Goal: Task Accomplishment & Management: Manage account settings

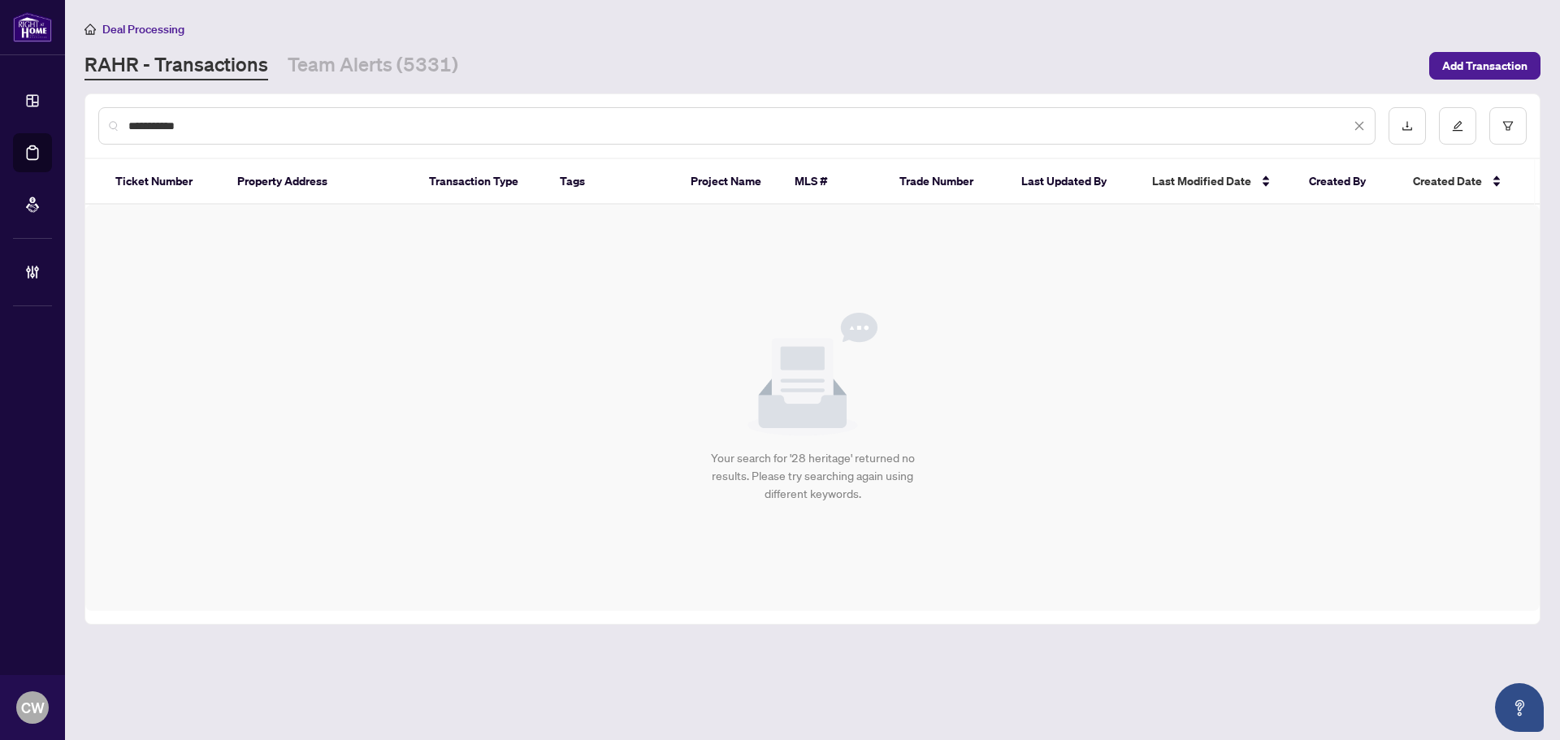
drag, startPoint x: 0, startPoint y: 0, endPoint x: 225, endPoint y: 129, distance: 259.4
click at [227, 131] on input "**********" at bounding box center [739, 126] width 1222 height 18
drag, startPoint x: 155, startPoint y: 128, endPoint x: 119, endPoint y: 128, distance: 36.6
click at [119, 128] on div "**********" at bounding box center [736, 125] width 1277 height 37
type input "*******"
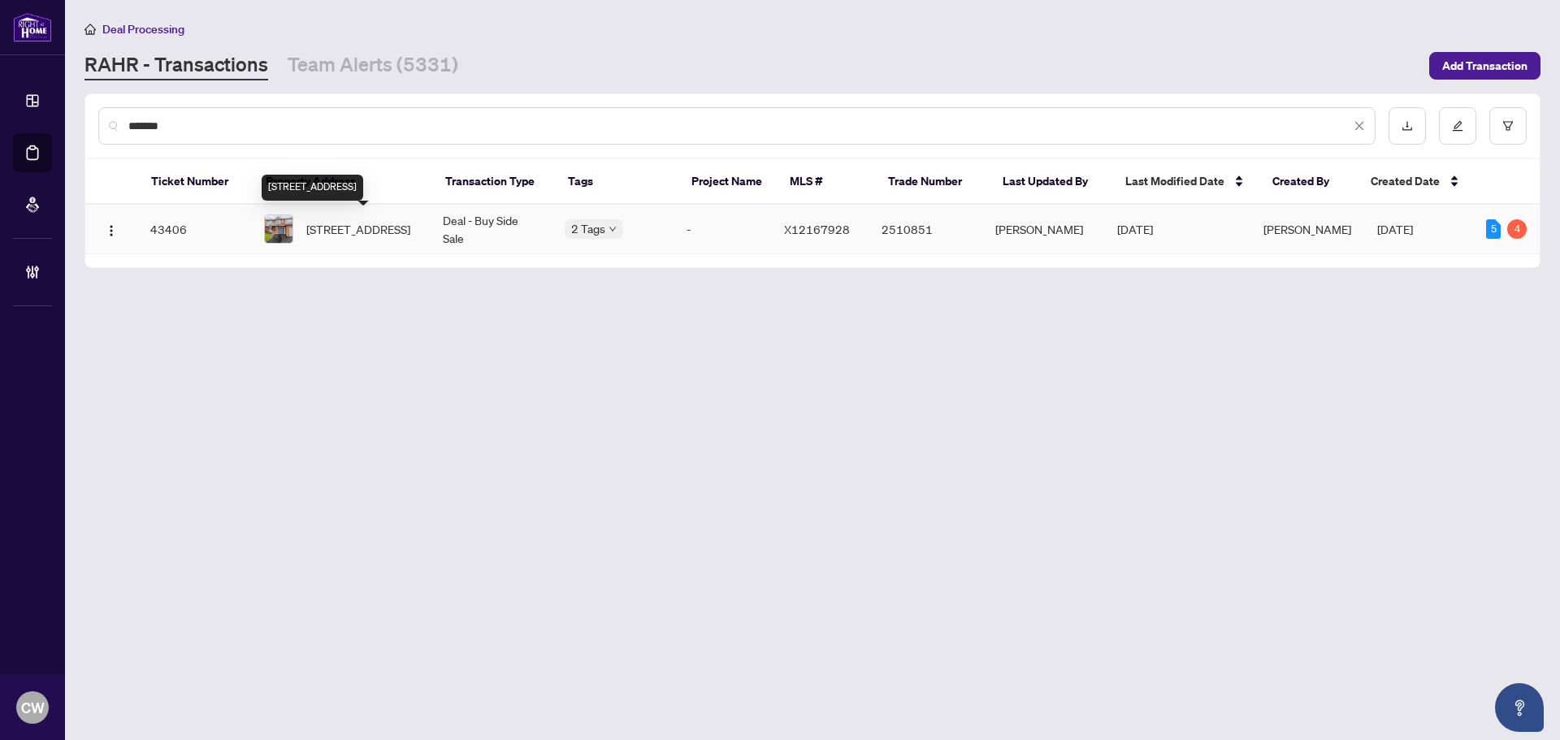
drag, startPoint x: 319, startPoint y: 228, endPoint x: 1041, endPoint y: 716, distance: 871.2
click at [319, 228] on span "[STREET_ADDRESS]" at bounding box center [358, 229] width 104 height 18
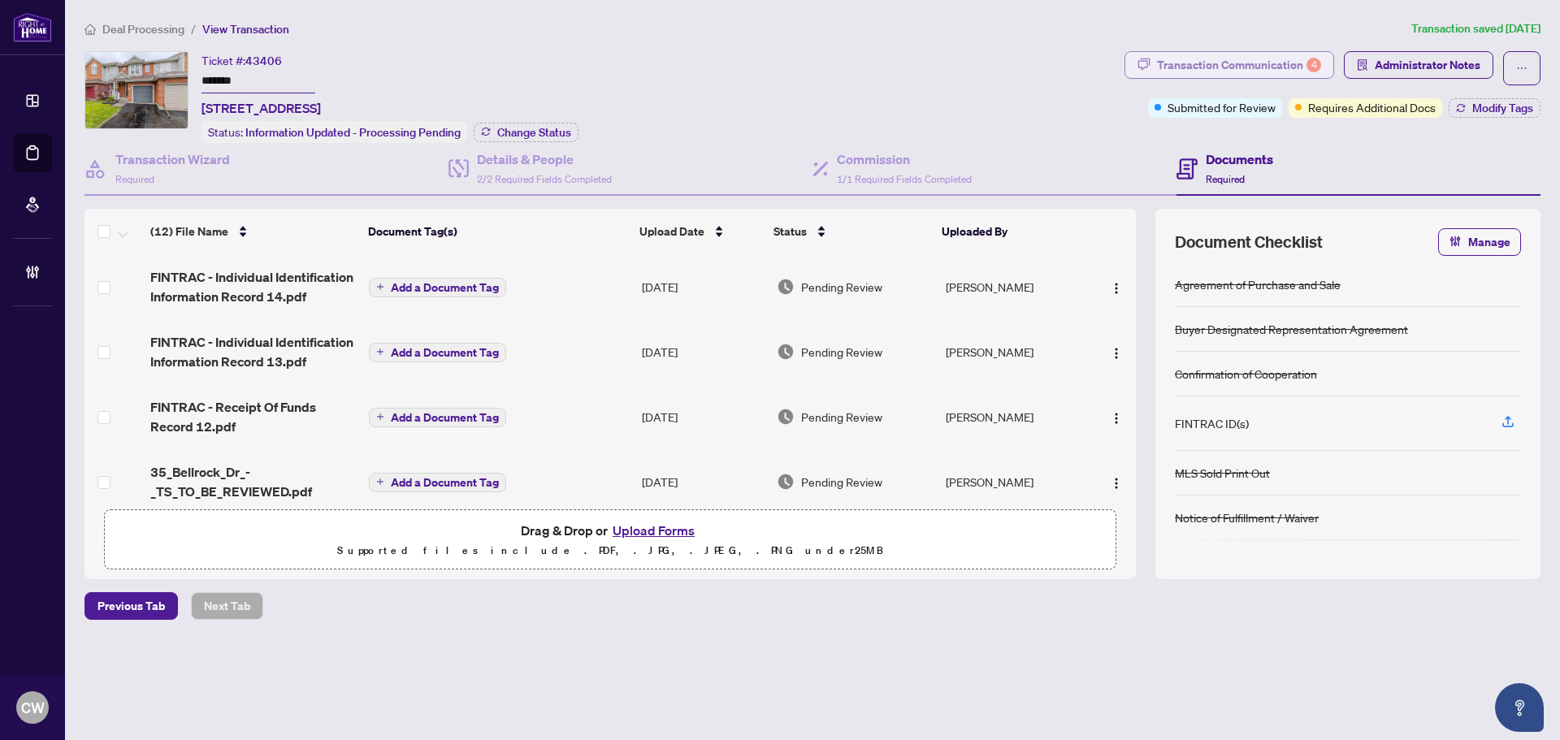
click at [1309, 65] on div "4" at bounding box center [1313, 65] width 15 height 15
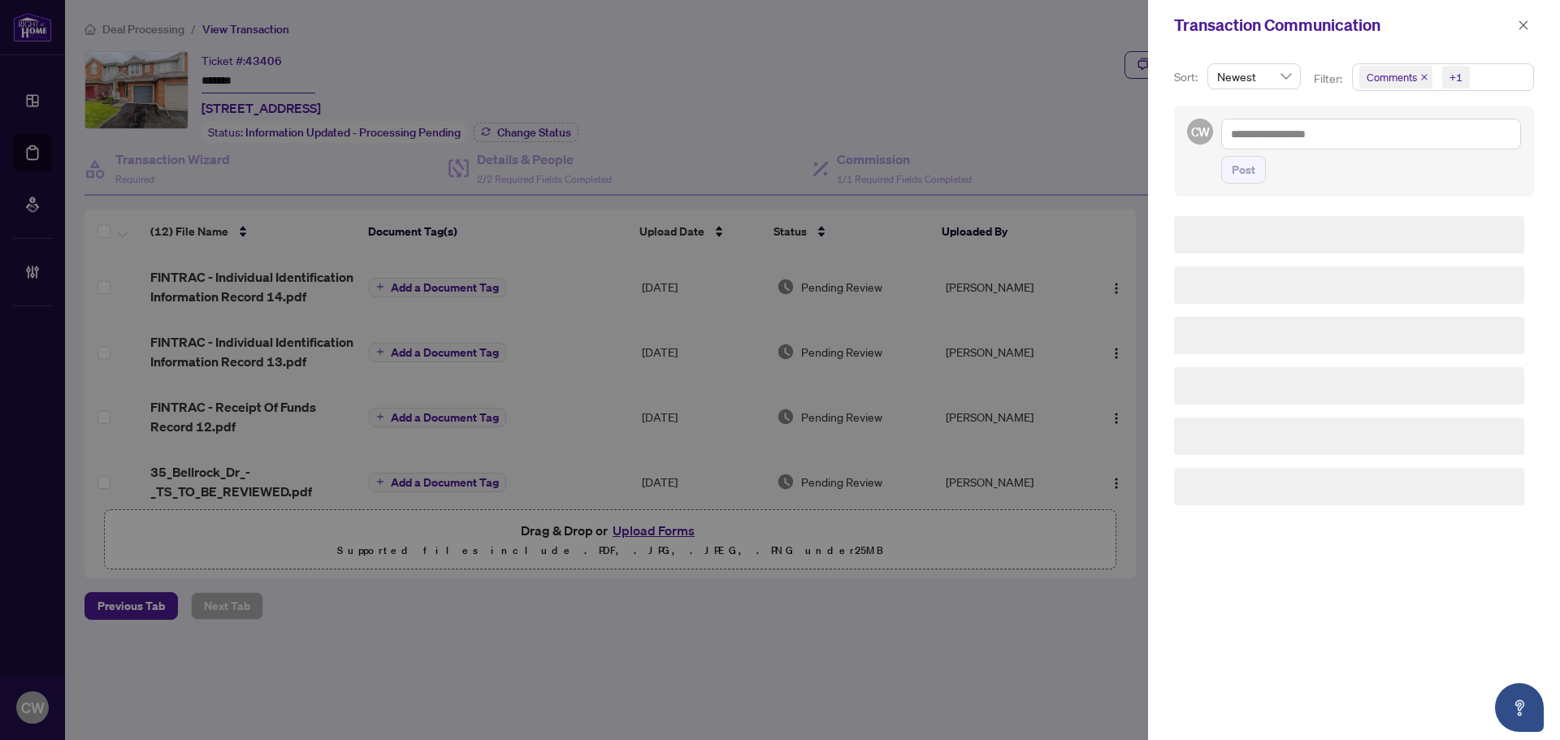
click at [1421, 75] on icon "close" at bounding box center [1424, 77] width 8 height 8
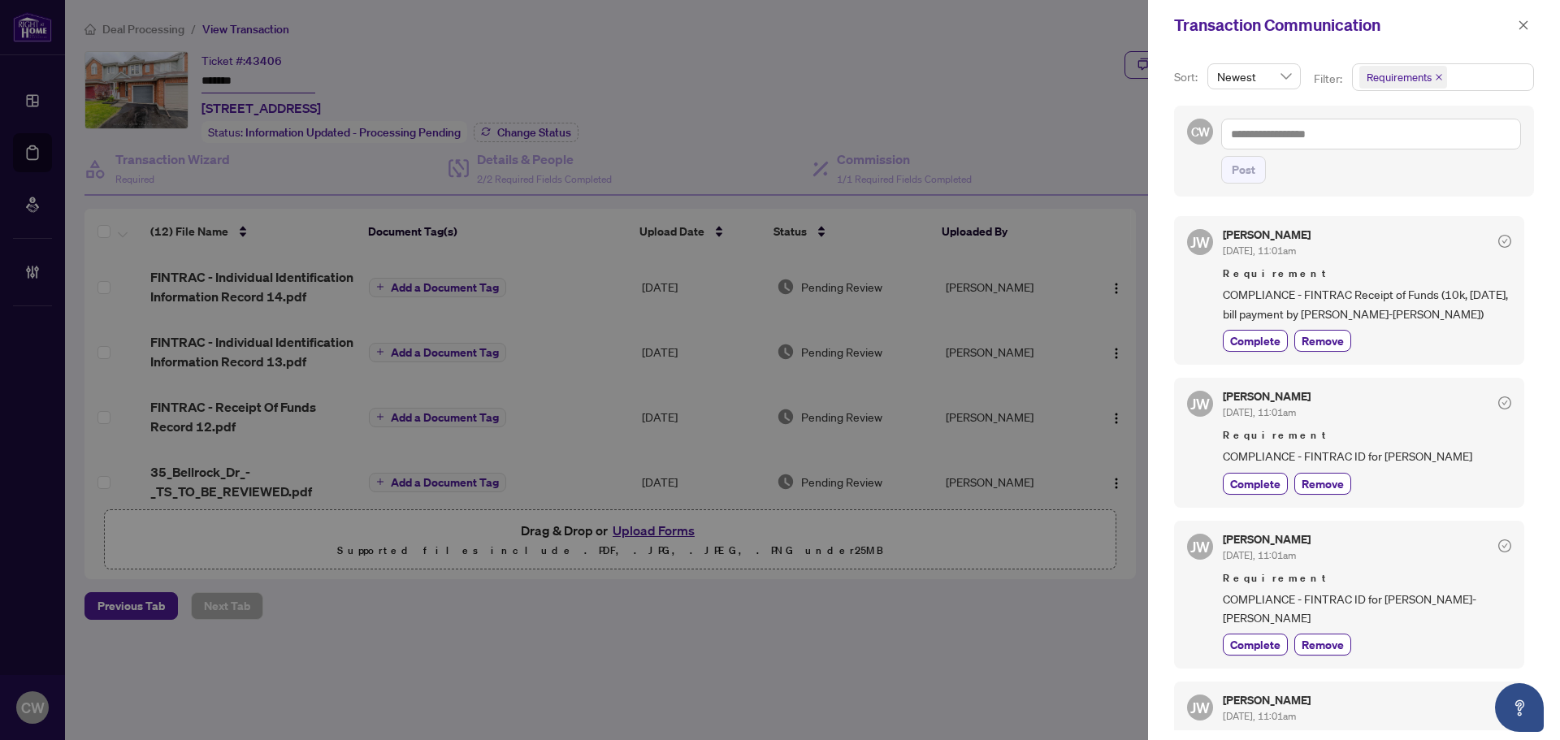
scroll to position [81, 0]
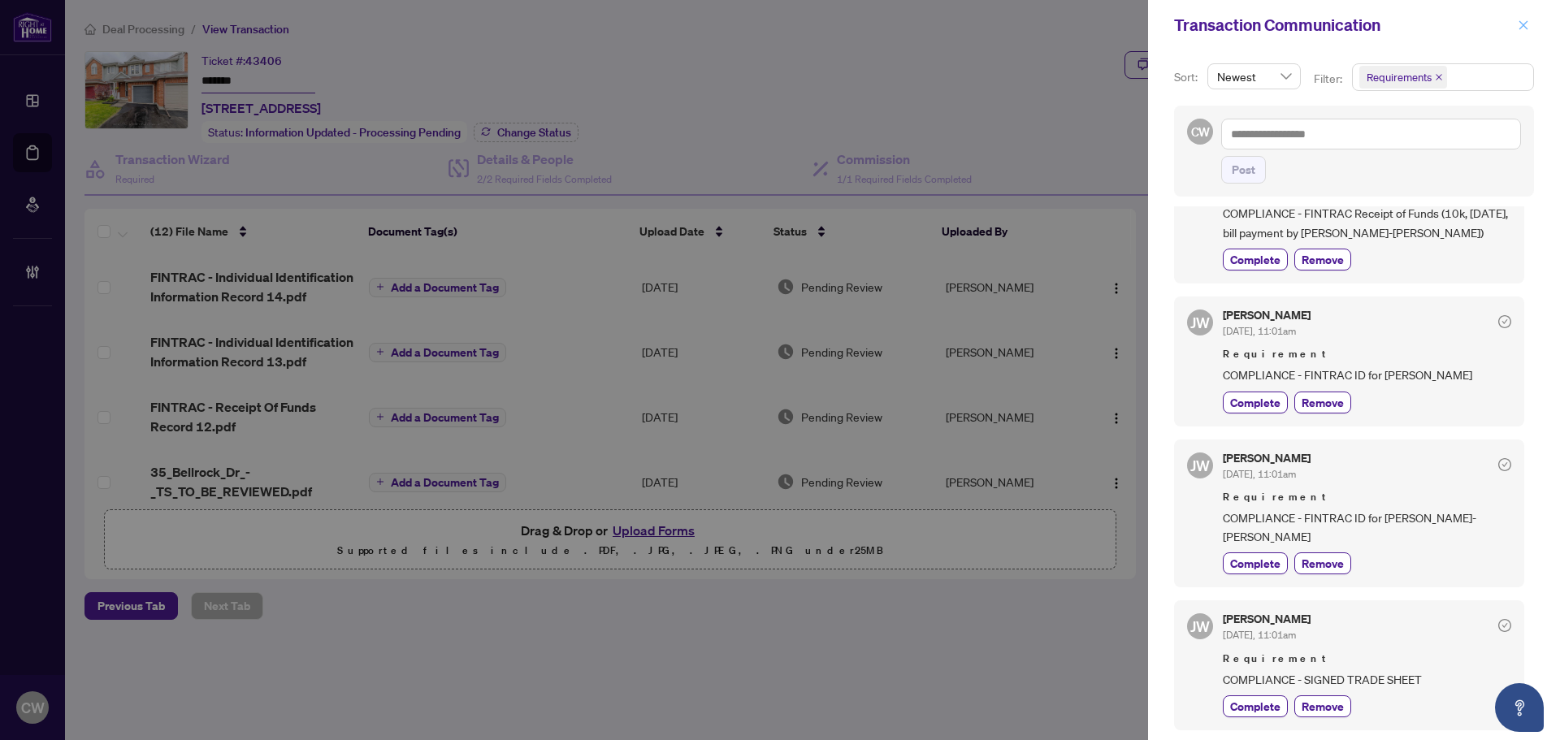
drag, startPoint x: 1523, startPoint y: 28, endPoint x: 1480, endPoint y: 28, distance: 43.0
click at [1521, 28] on icon "close" at bounding box center [1522, 24] width 11 height 11
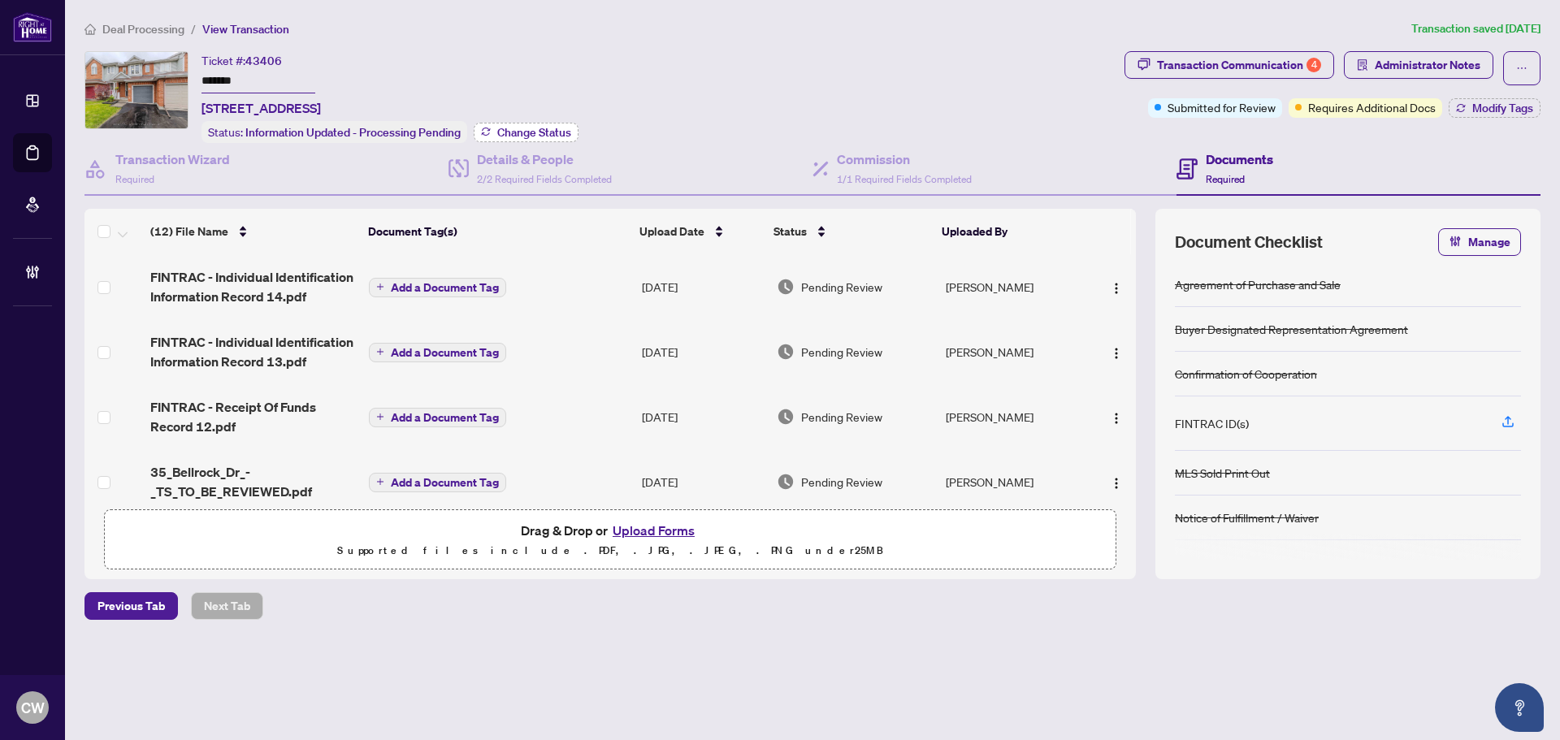
click at [535, 133] on span "Change Status" at bounding box center [534, 132] width 74 height 11
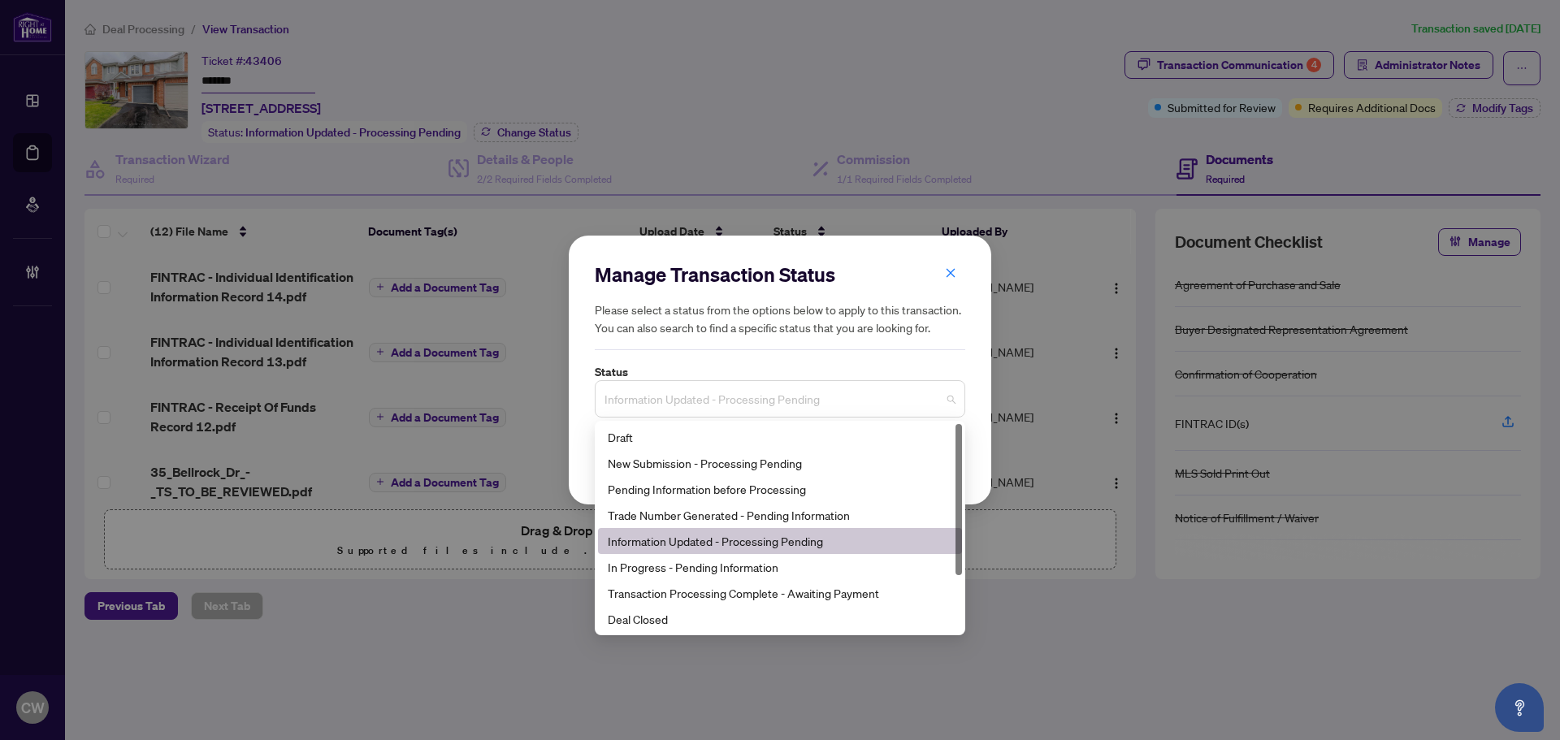
click at [686, 408] on span "Information Updated - Processing Pending" at bounding box center [779, 398] width 351 height 31
click at [716, 636] on div "Manage Transaction Status Please select a status from the options below to appl…" at bounding box center [780, 370] width 1560 height 740
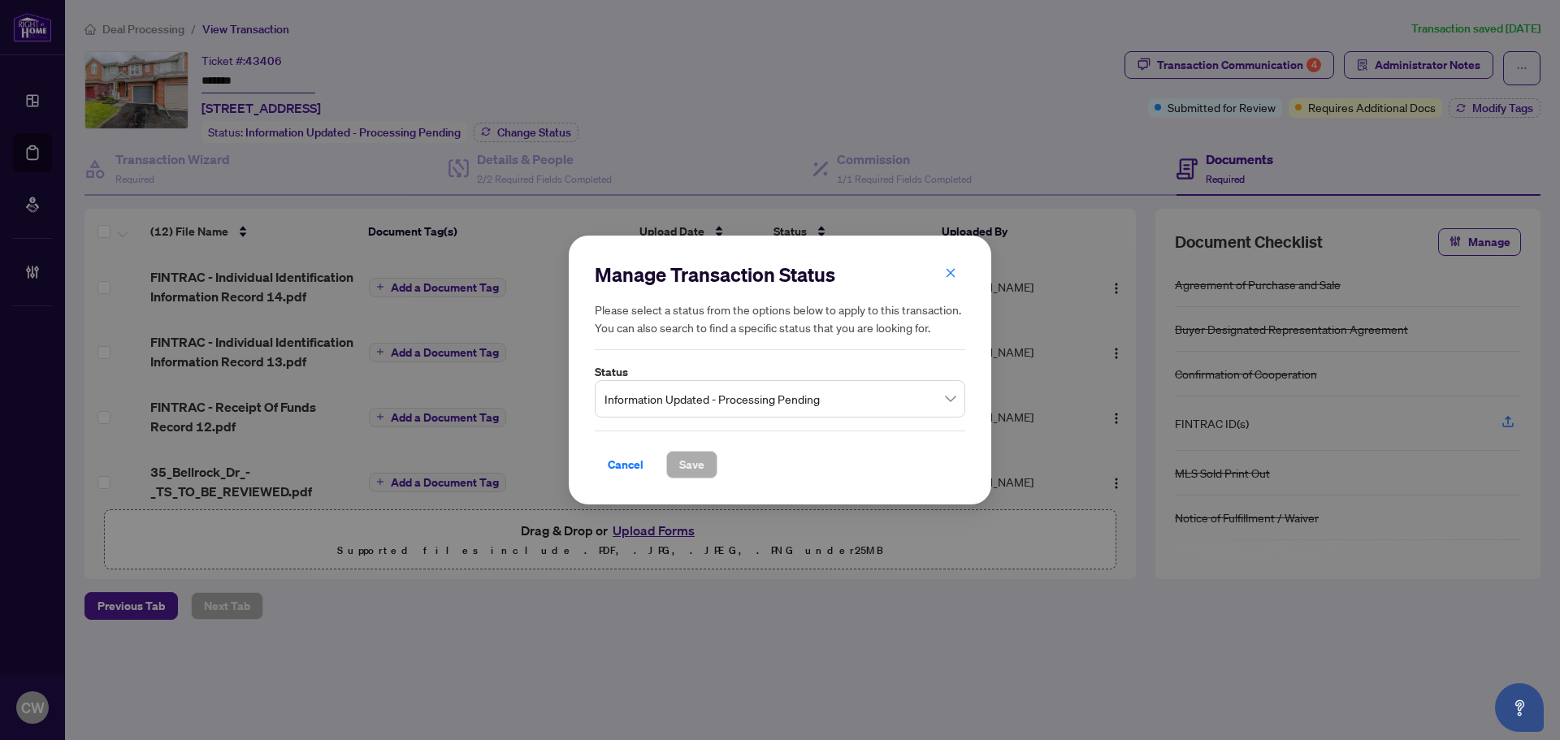
click at [710, 621] on div "Manage Transaction Status Please select a status from the options below to appl…" at bounding box center [780, 370] width 1560 height 740
click at [705, 392] on span "Information Updated - Processing Pending" at bounding box center [779, 398] width 351 height 31
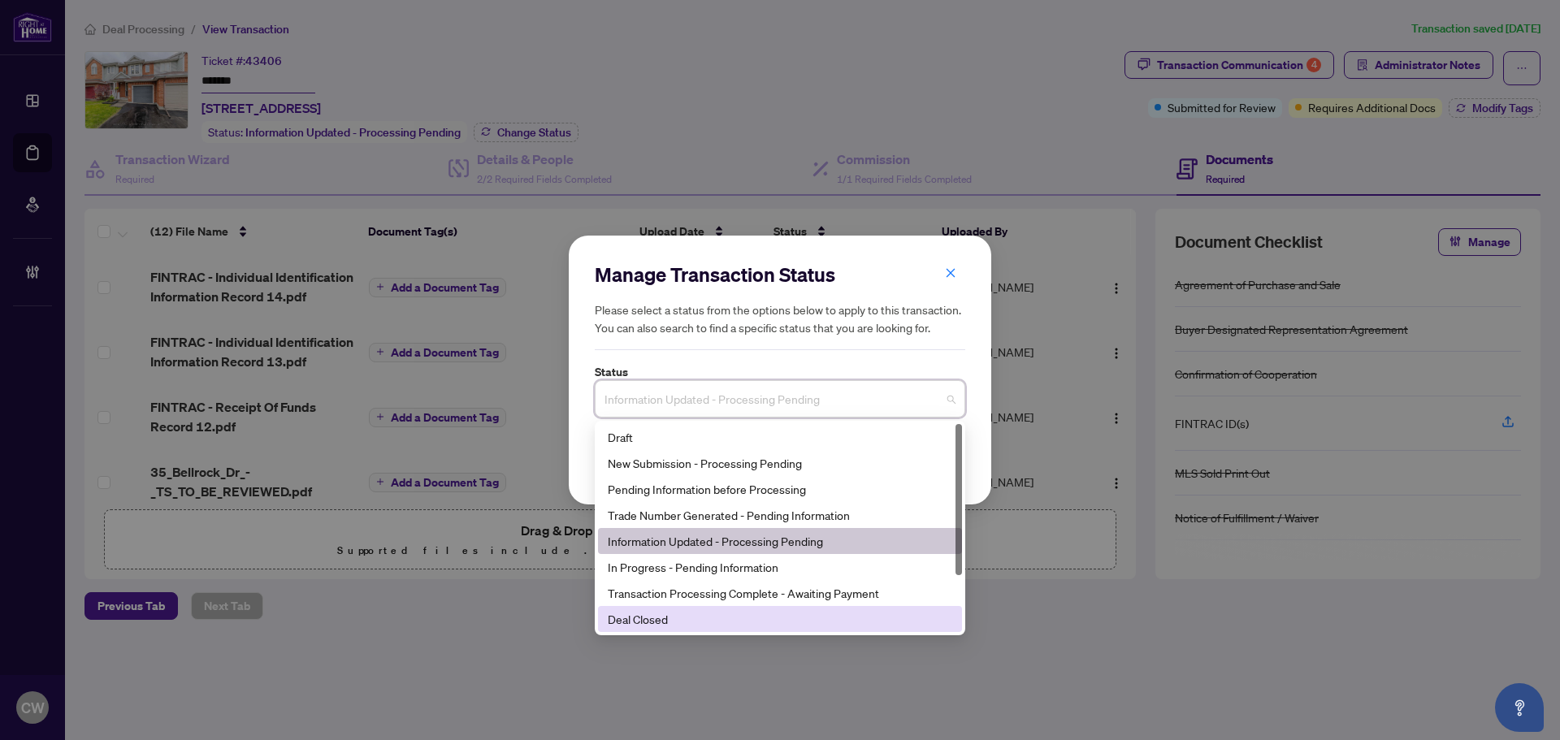
click at [687, 624] on div "Deal Closed" at bounding box center [780, 619] width 344 height 18
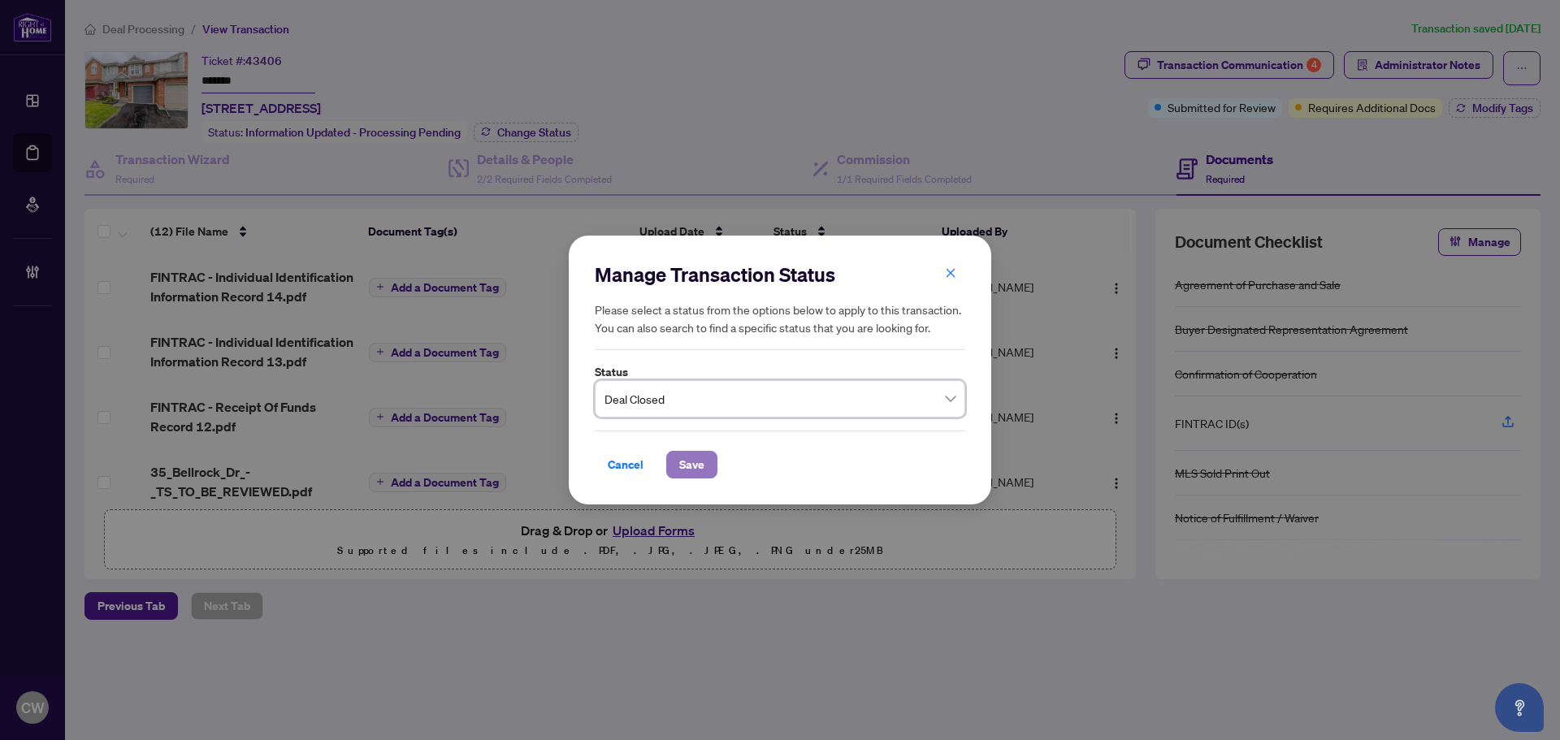
click at [686, 464] on span "Save" at bounding box center [691, 465] width 25 height 26
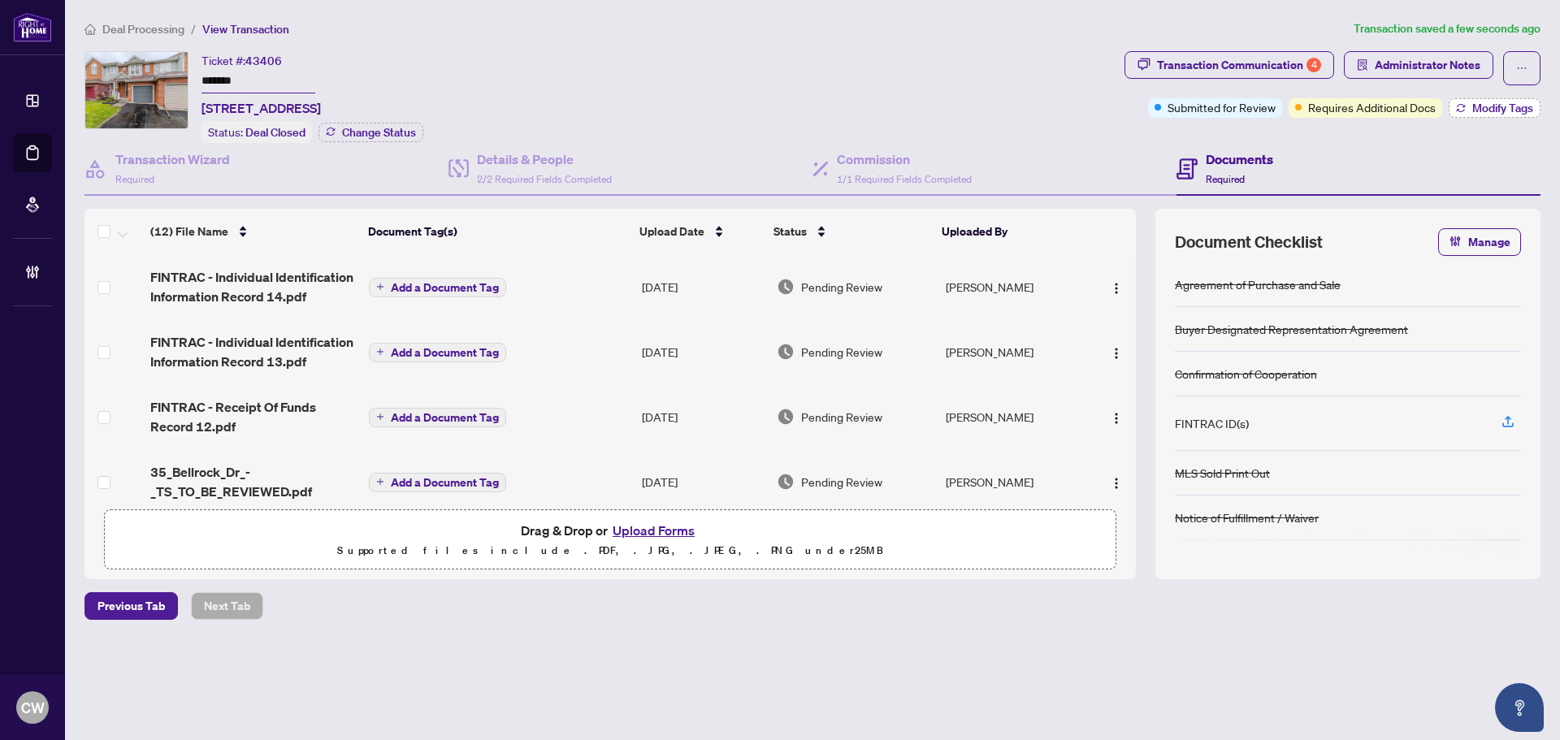
click at [1536, 98] on button "Modify Tags" at bounding box center [1494, 107] width 92 height 19
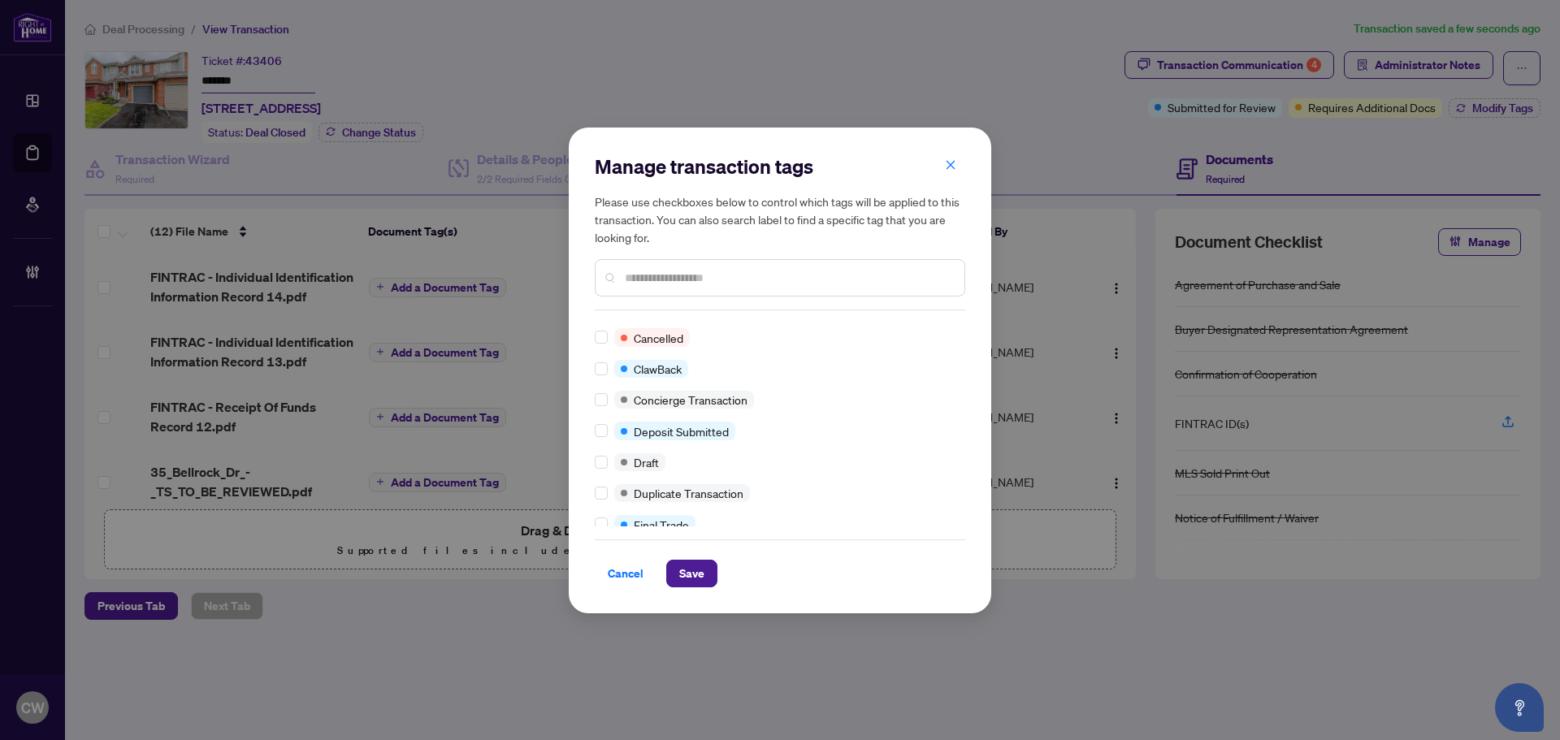
scroll to position [0, 0]
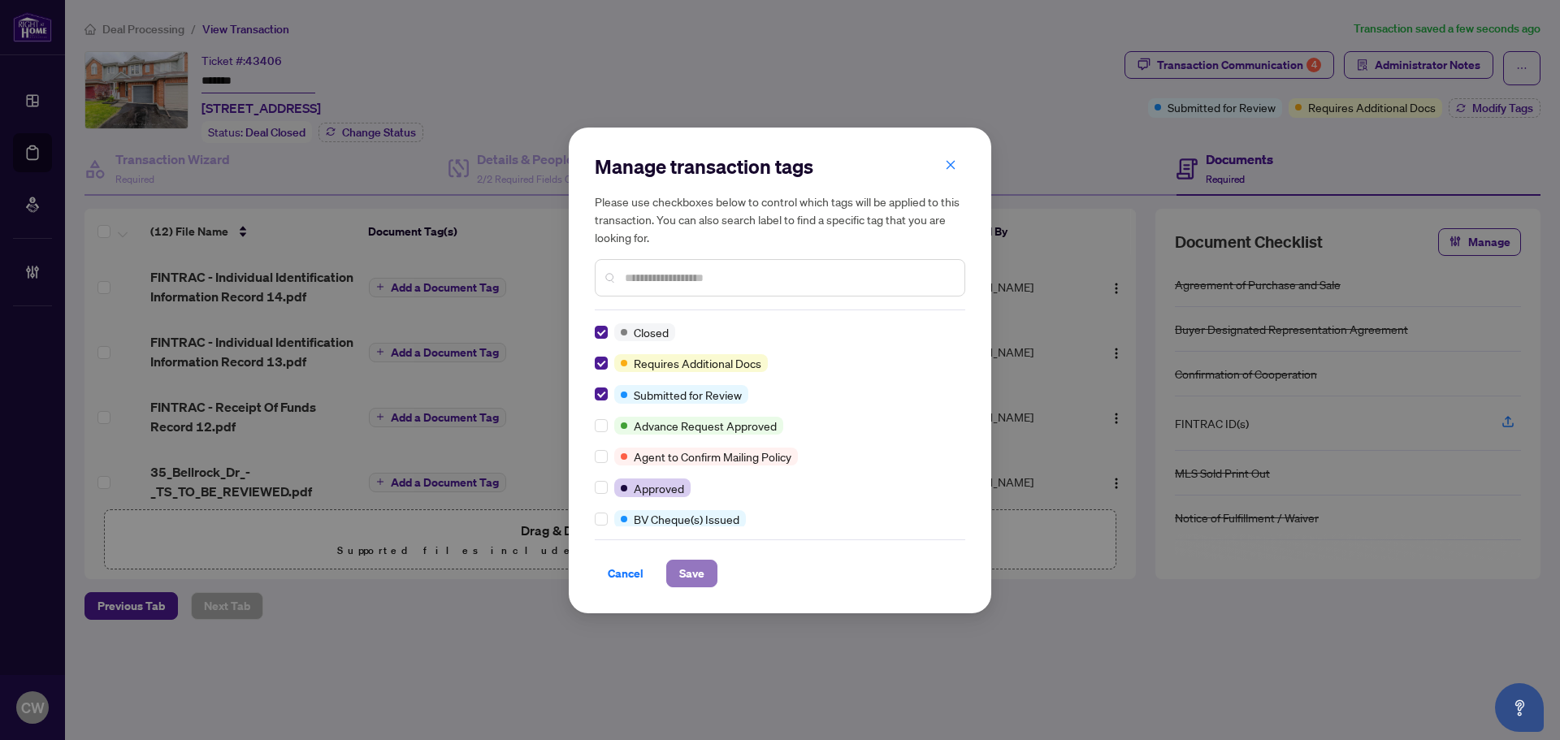
click at [692, 577] on span "Save" at bounding box center [691, 573] width 25 height 26
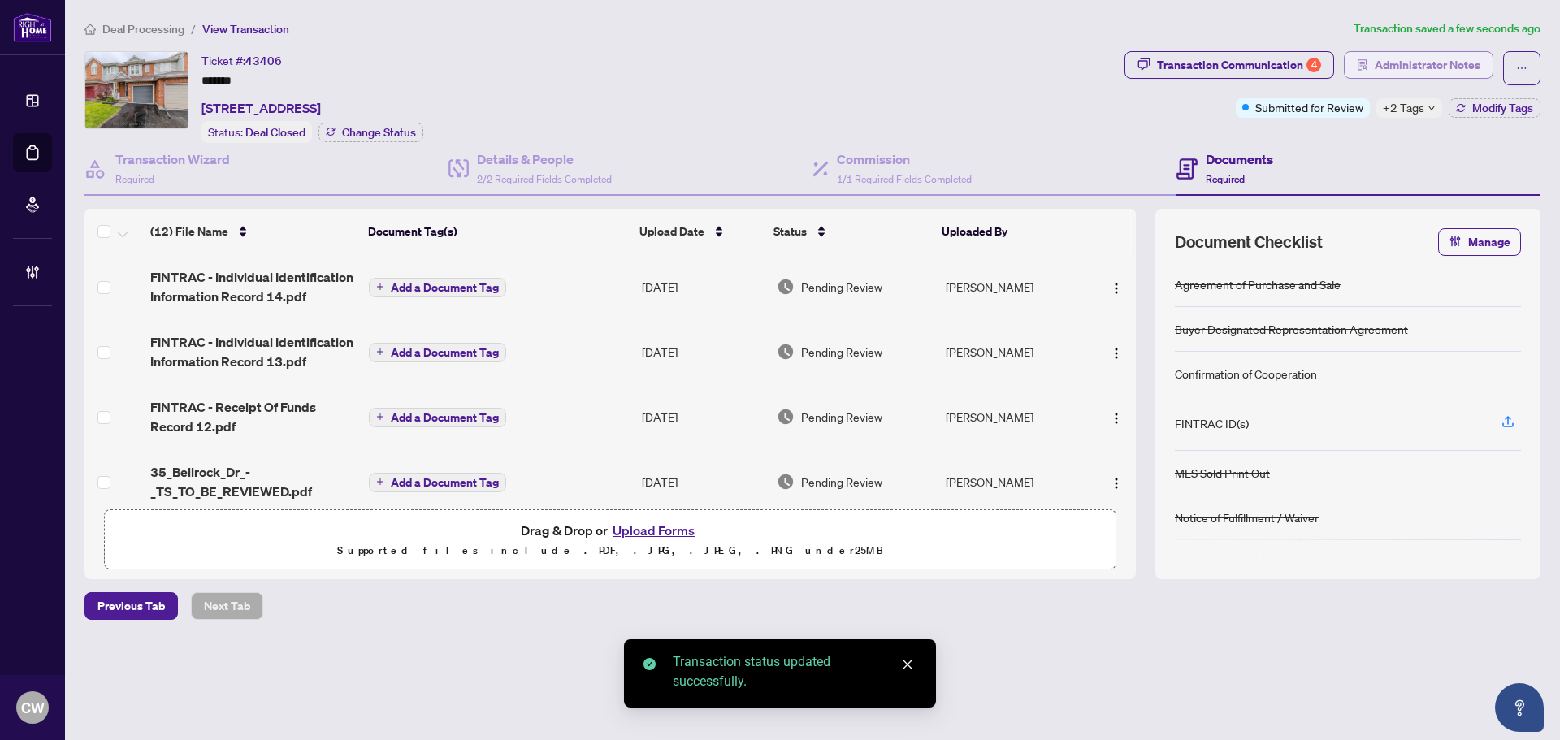
click at [1456, 60] on span "Administrator Notes" at bounding box center [1427, 65] width 106 height 26
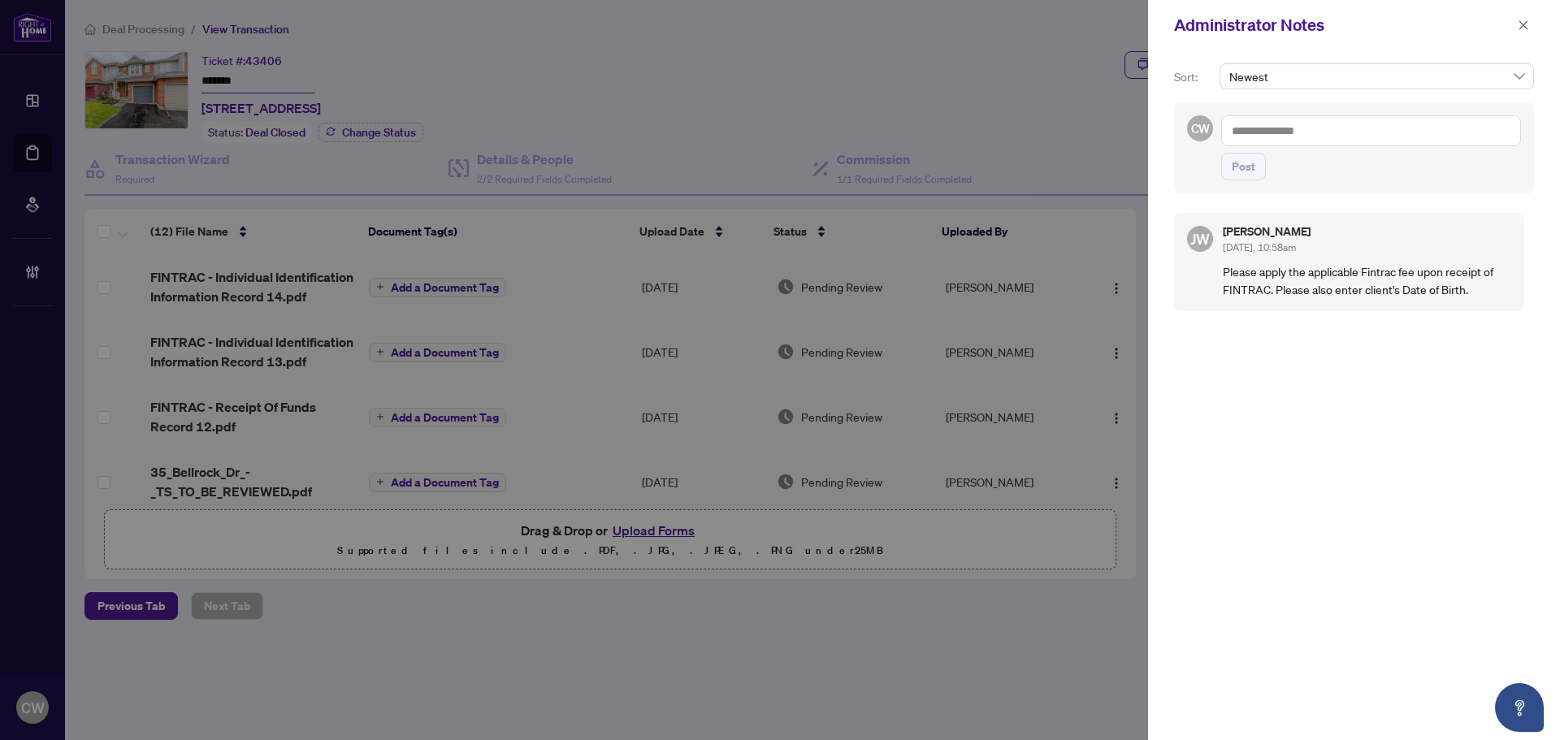
click at [1306, 129] on textarea at bounding box center [1371, 130] width 300 height 31
paste textarea "**********"
type textarea "**********"
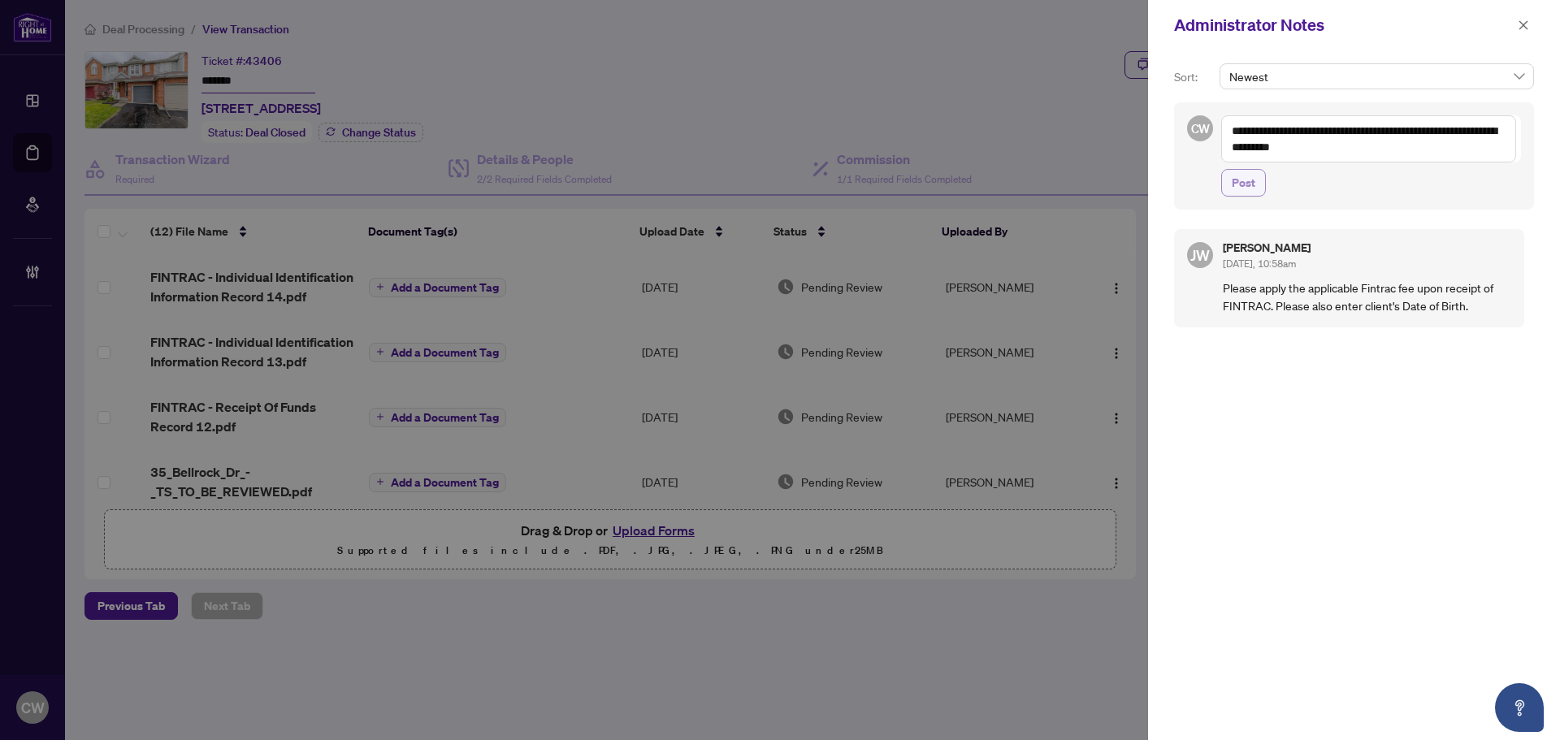
click at [1250, 185] on span "Post" at bounding box center [1243, 183] width 24 height 26
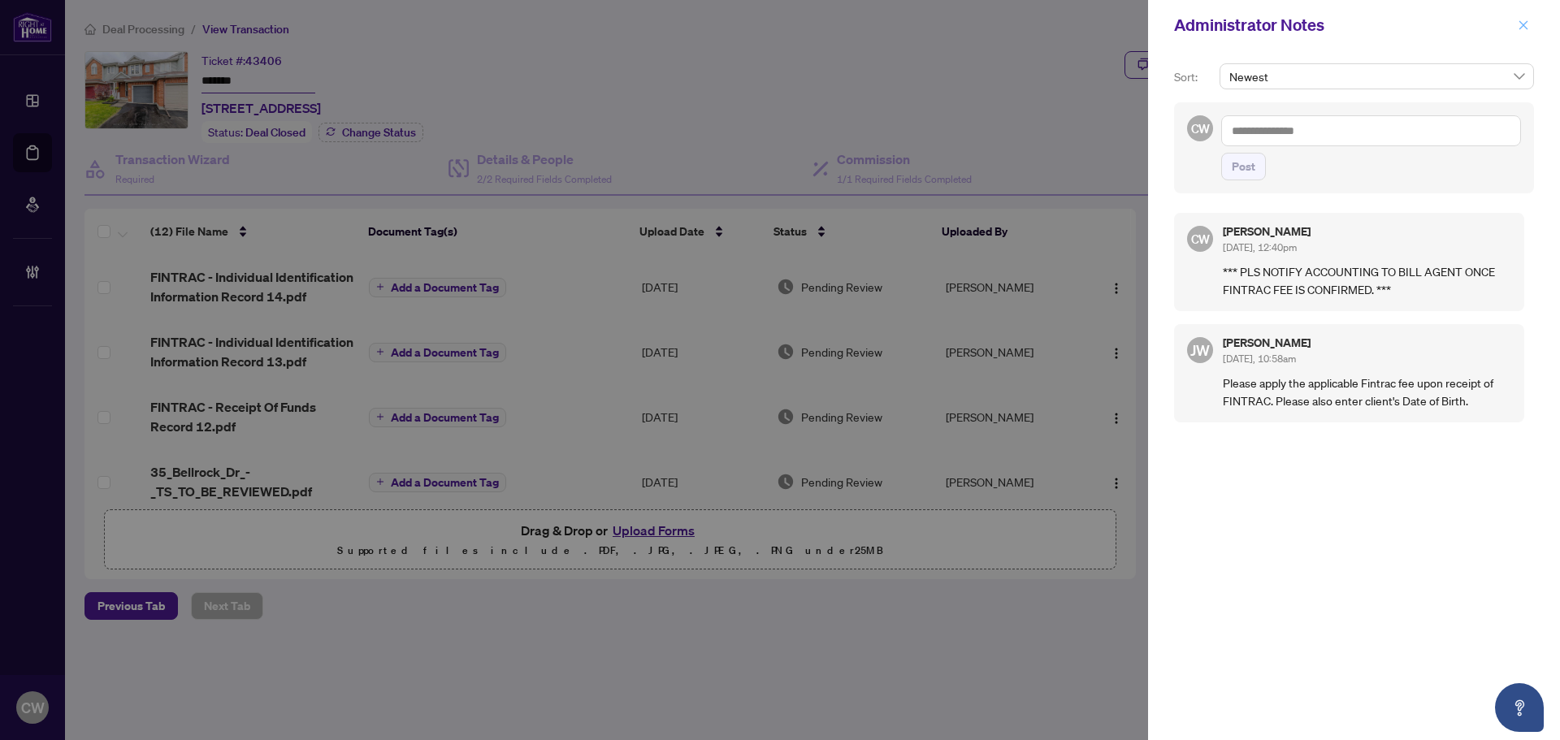
click at [1524, 28] on icon "close" at bounding box center [1522, 24] width 11 height 11
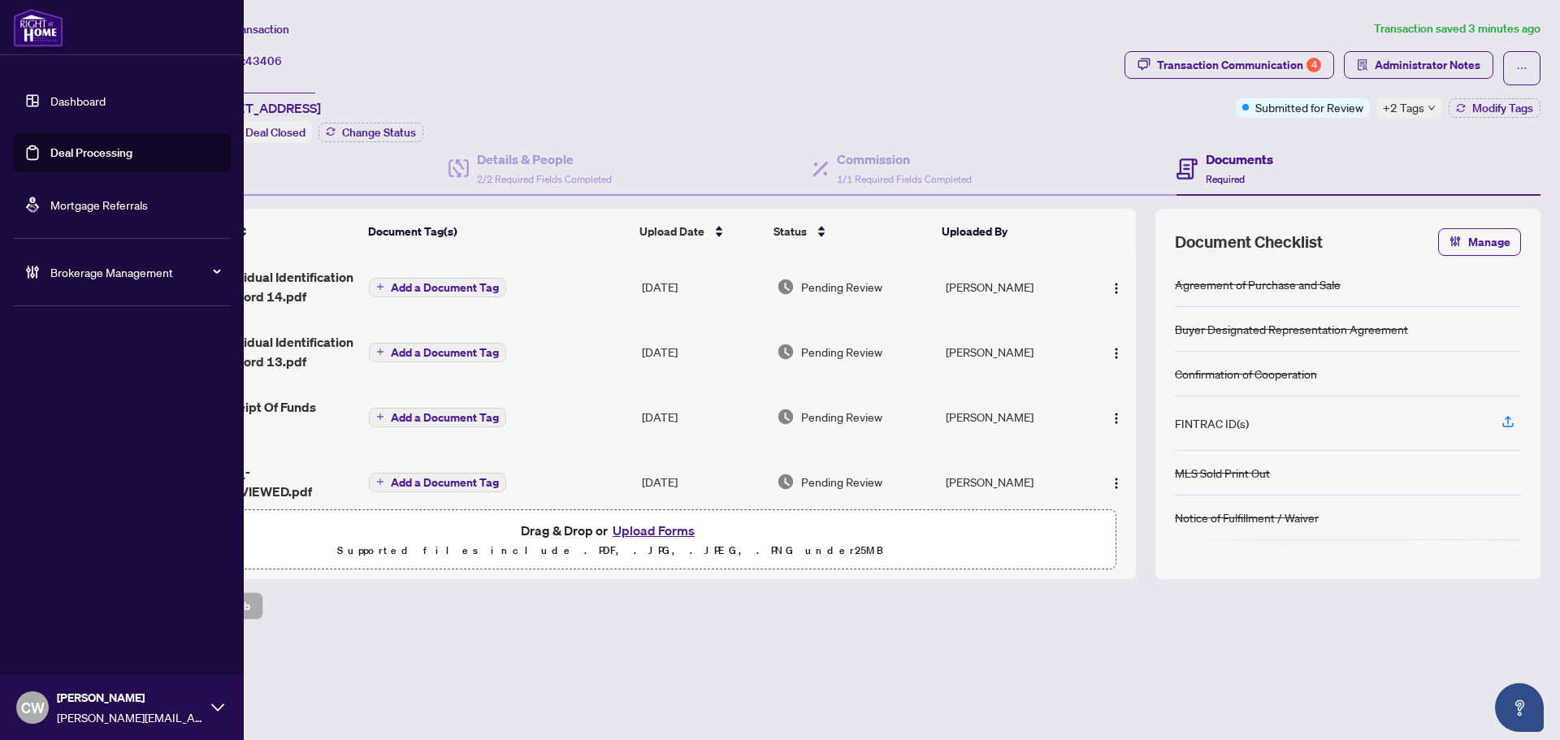
click at [57, 159] on link "Deal Processing" at bounding box center [91, 152] width 82 height 15
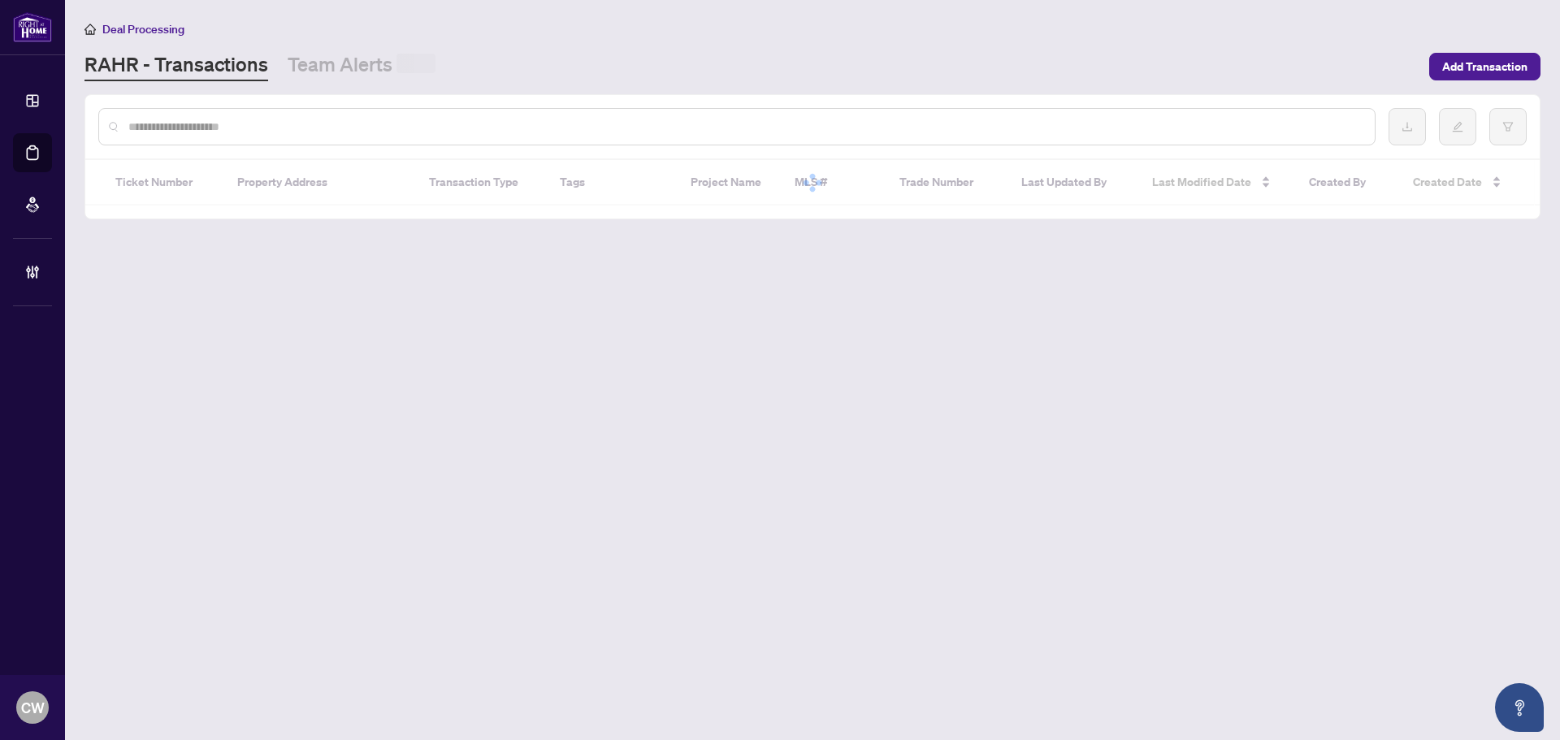
click at [266, 126] on input "text" at bounding box center [744, 127] width 1233 height 18
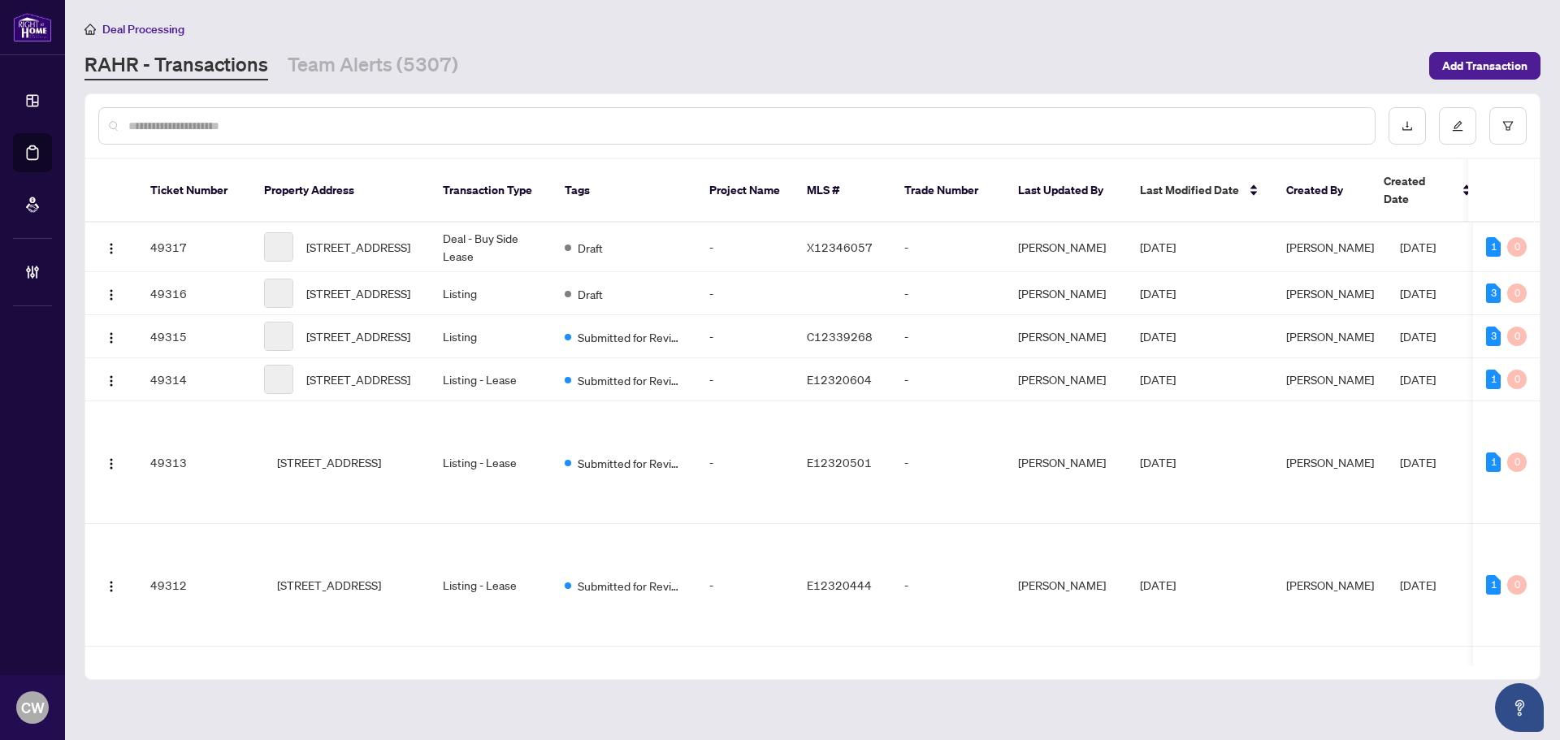
paste input "*******"
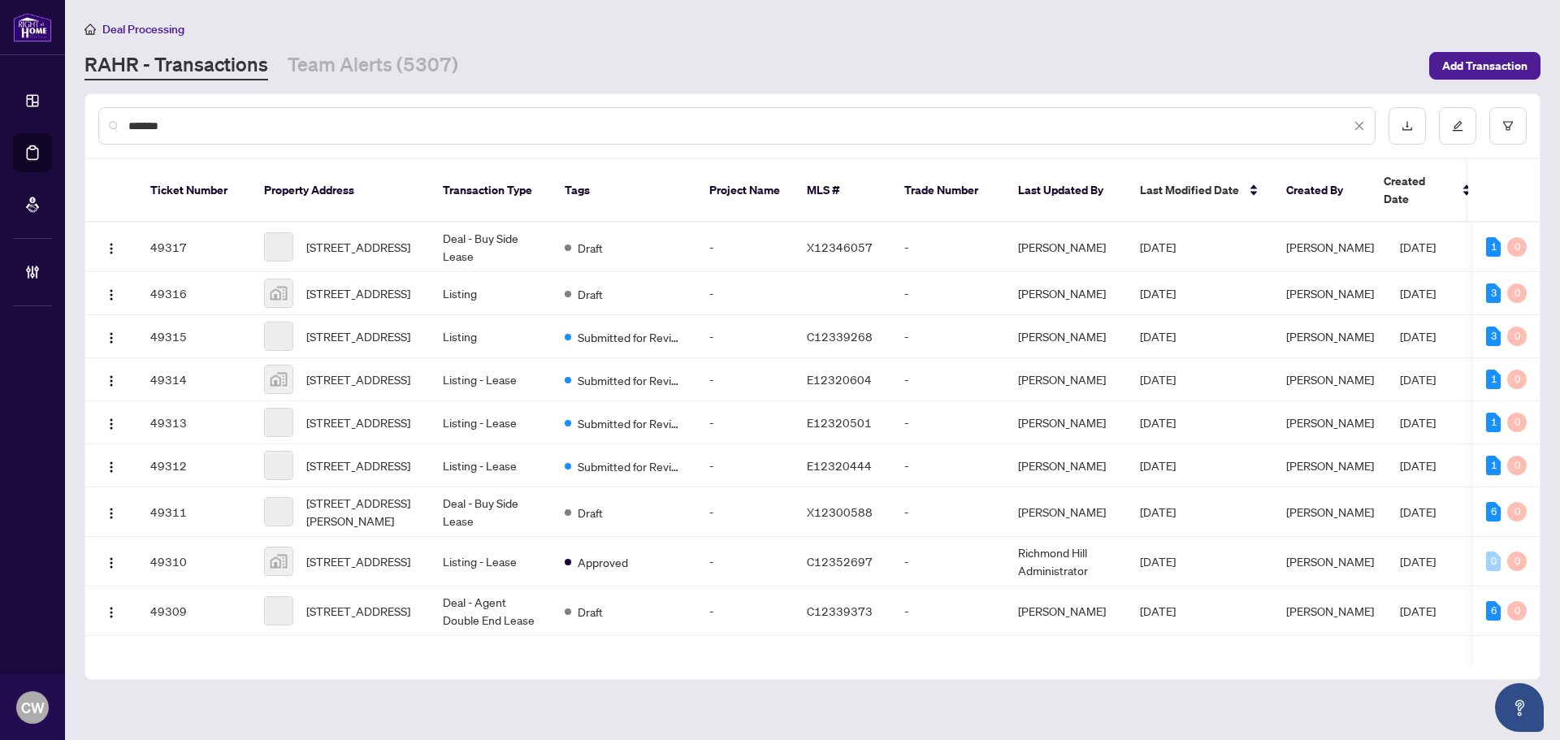
type input "*******"
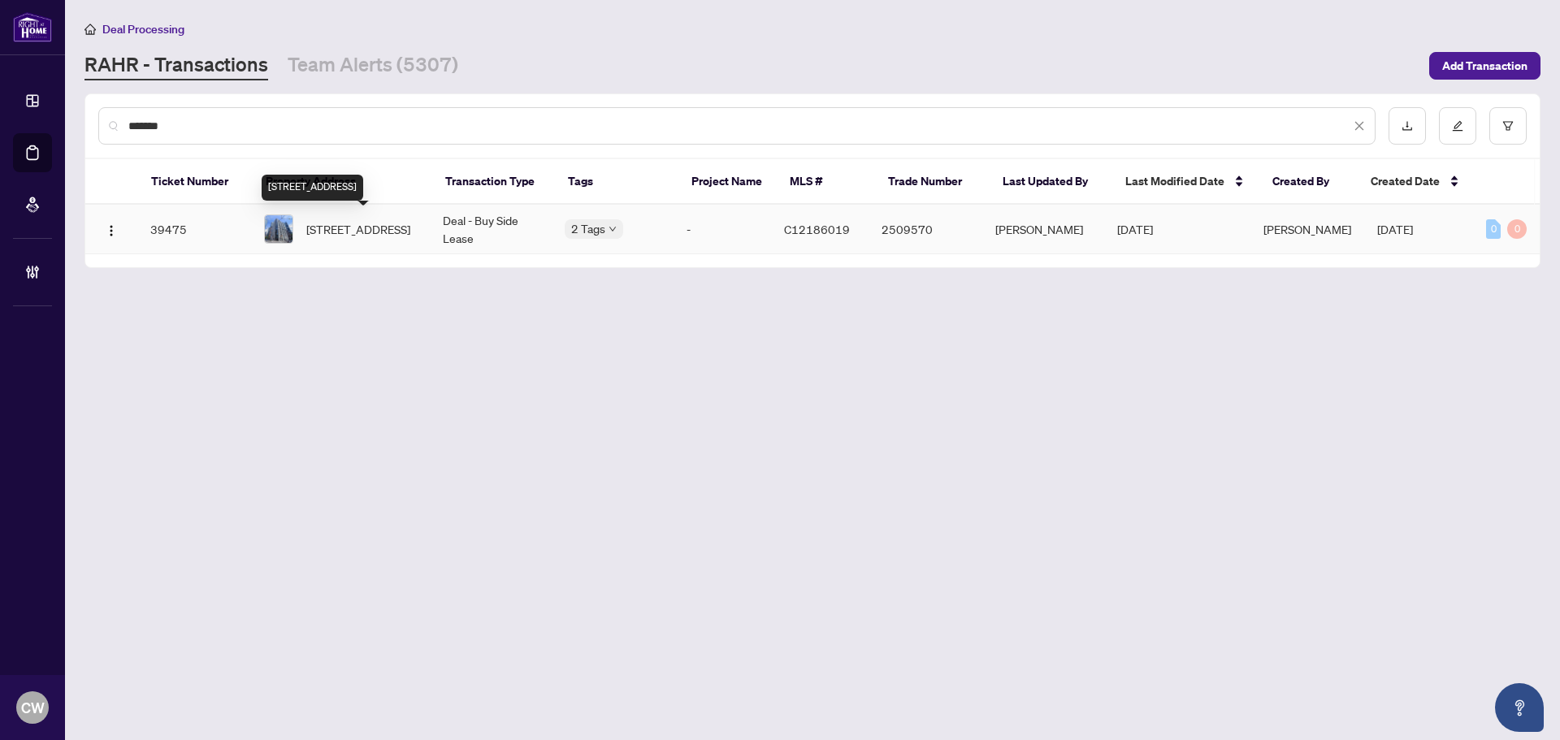
click at [337, 220] on span "[STREET_ADDRESS]" at bounding box center [358, 229] width 104 height 18
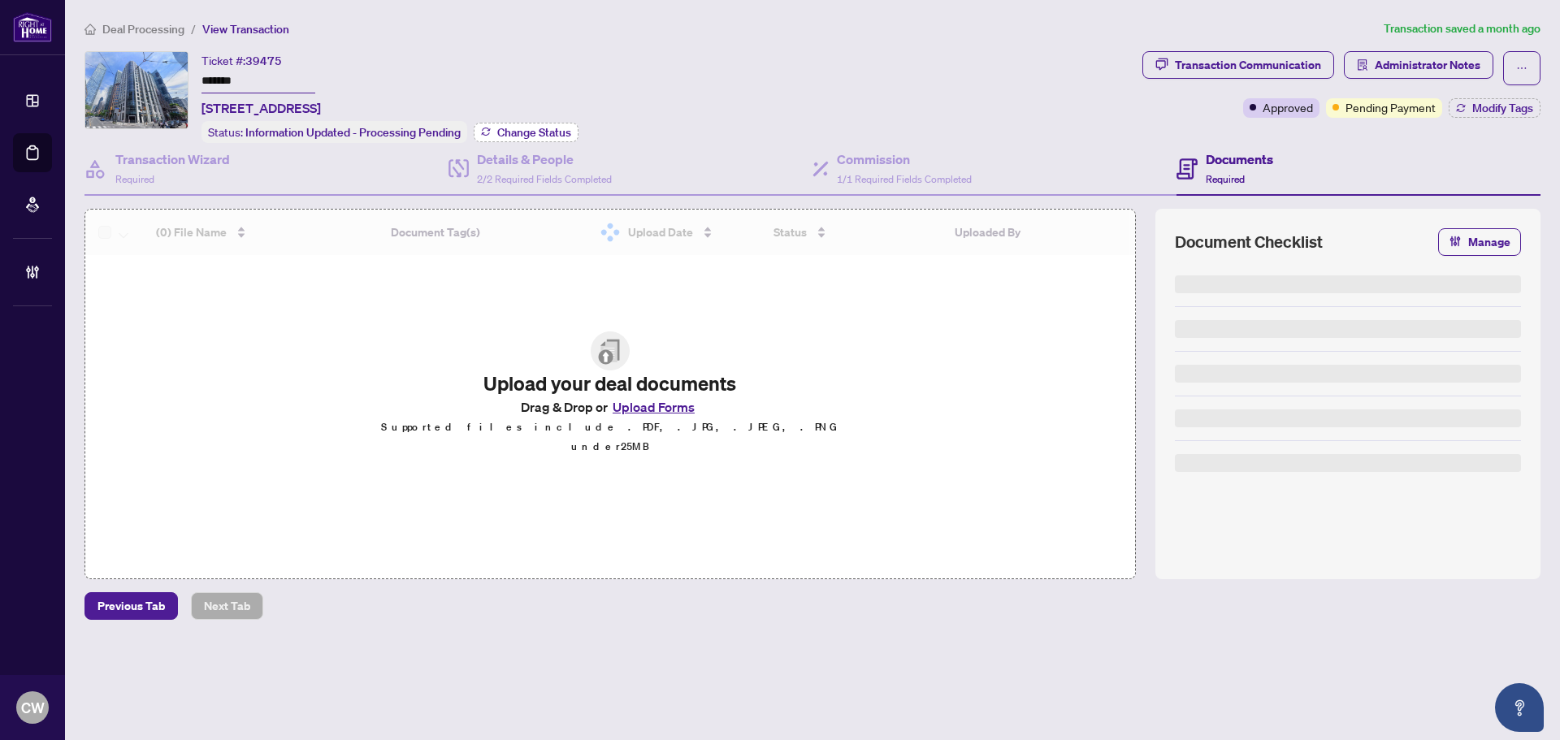
click at [525, 128] on span "Change Status" at bounding box center [534, 132] width 74 height 11
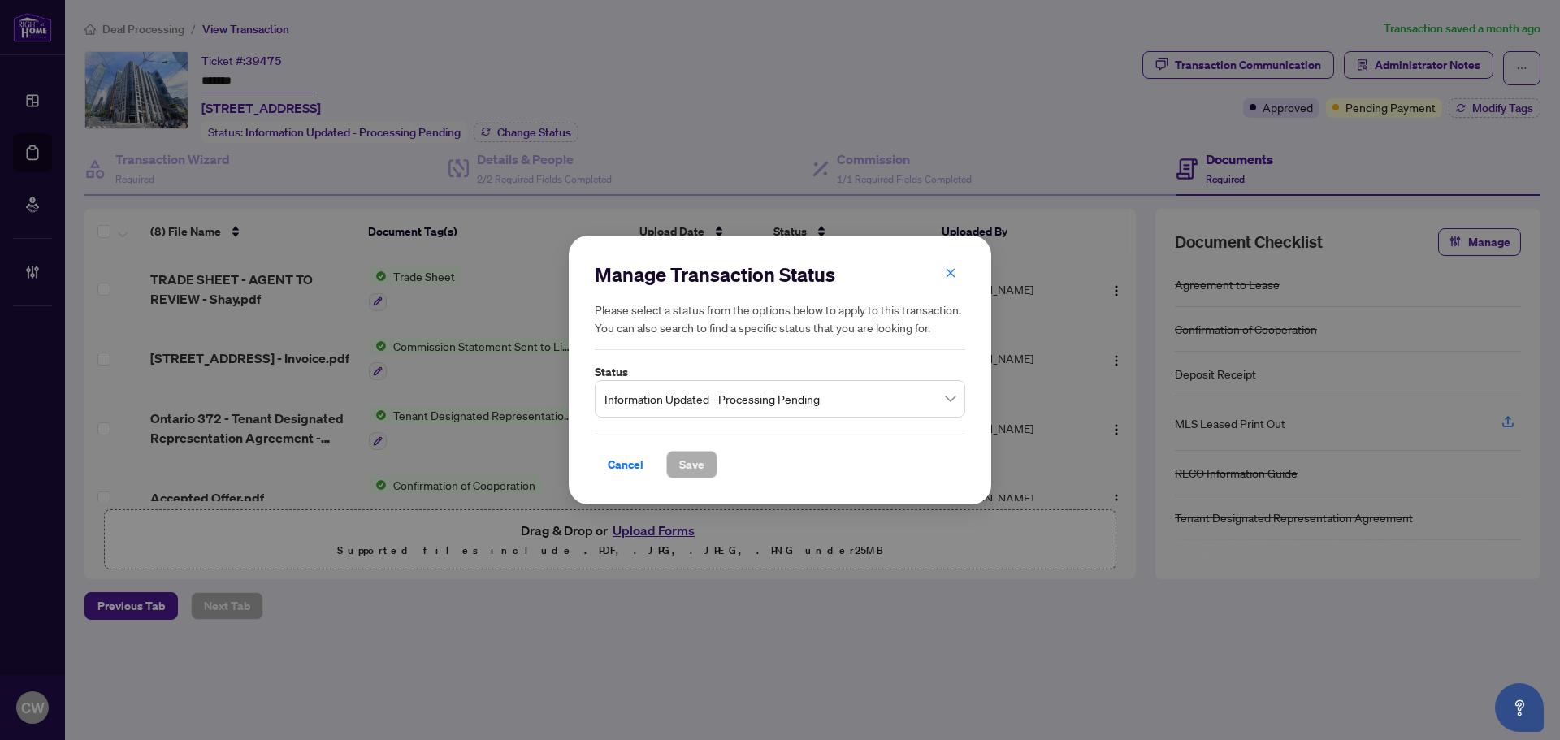
click at [750, 386] on span "Information Updated - Processing Pending" at bounding box center [779, 398] width 351 height 31
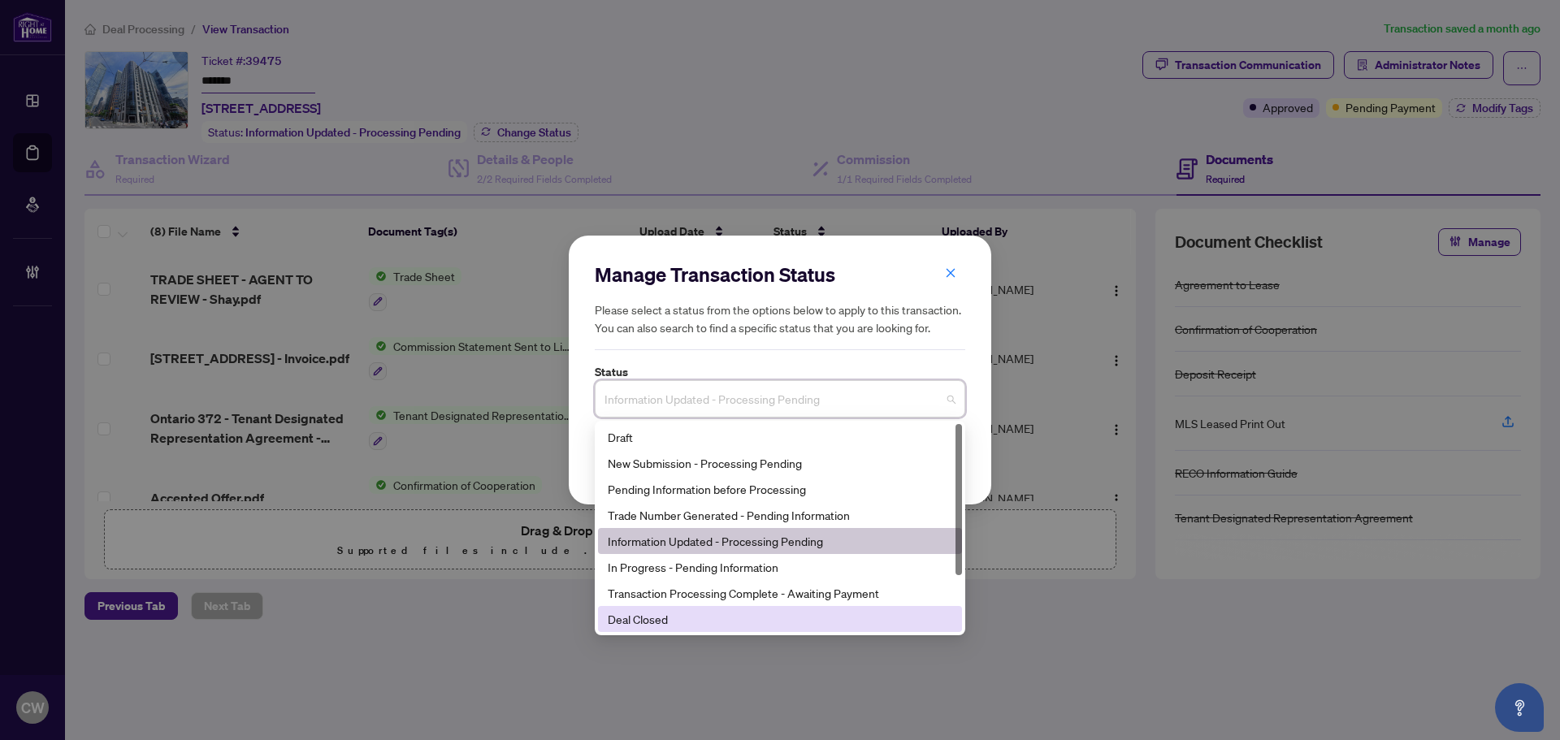
click at [673, 621] on div "Deal Closed" at bounding box center [780, 619] width 344 height 18
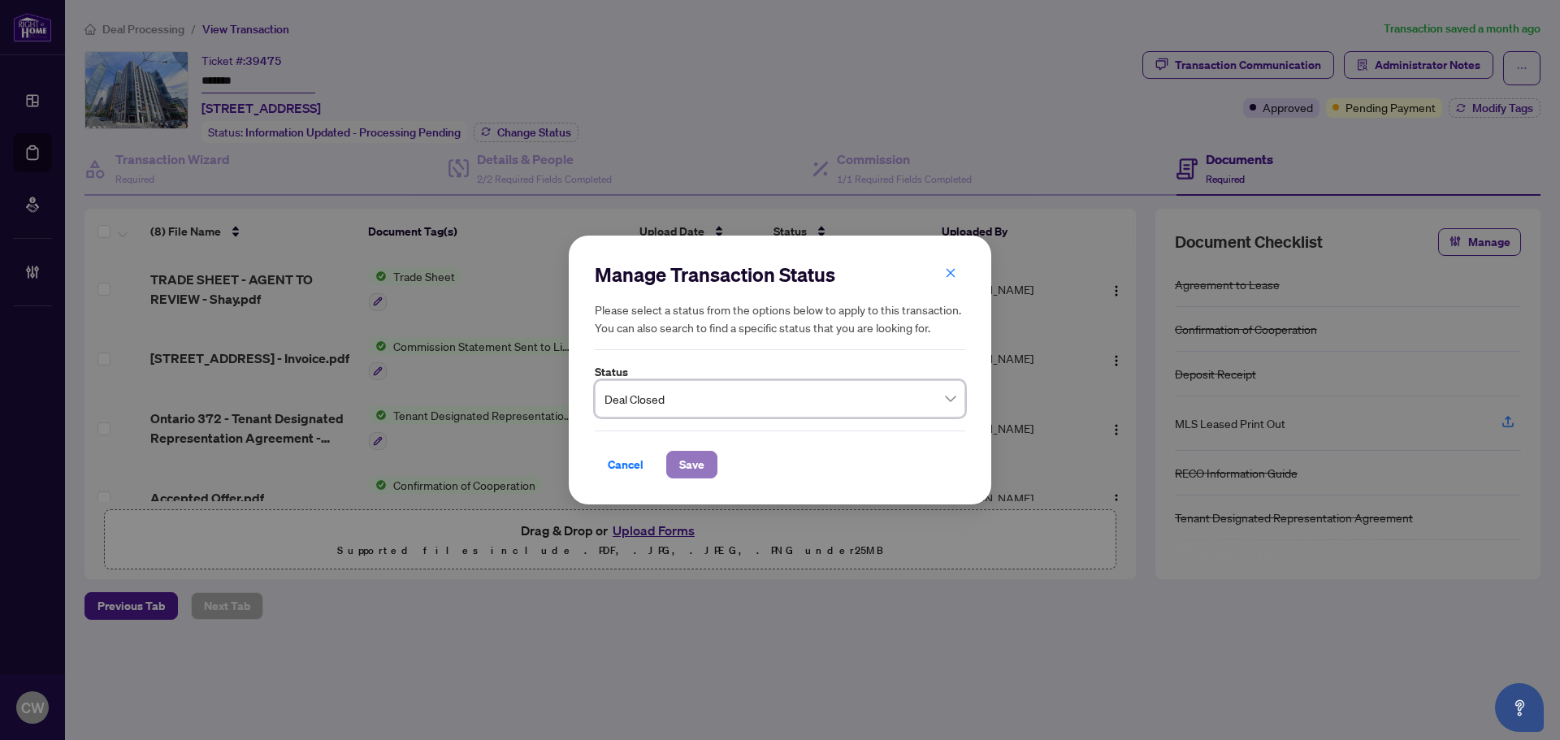
click at [707, 467] on button "Save" at bounding box center [691, 465] width 51 height 28
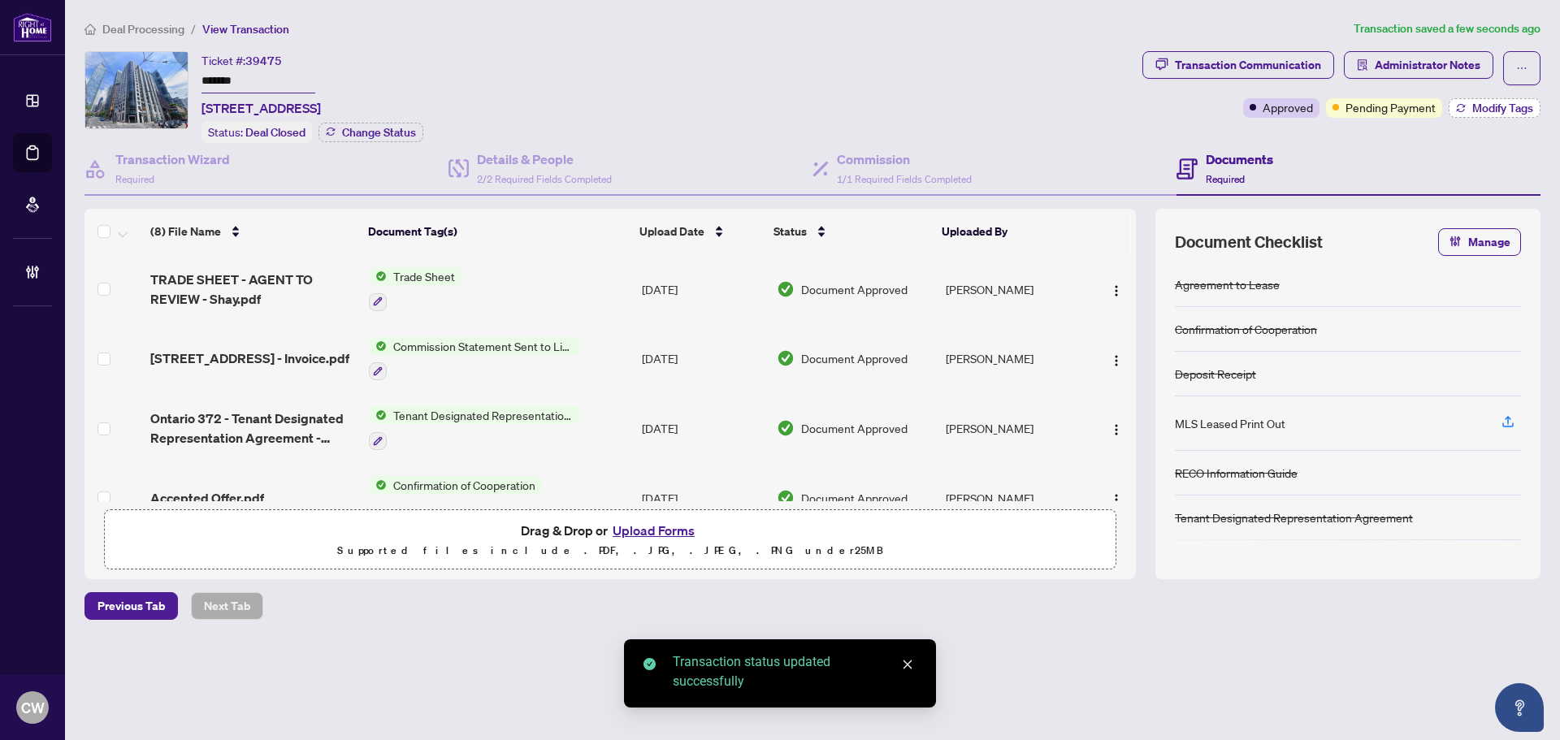
click at [1474, 116] on button "Modify Tags" at bounding box center [1494, 107] width 92 height 19
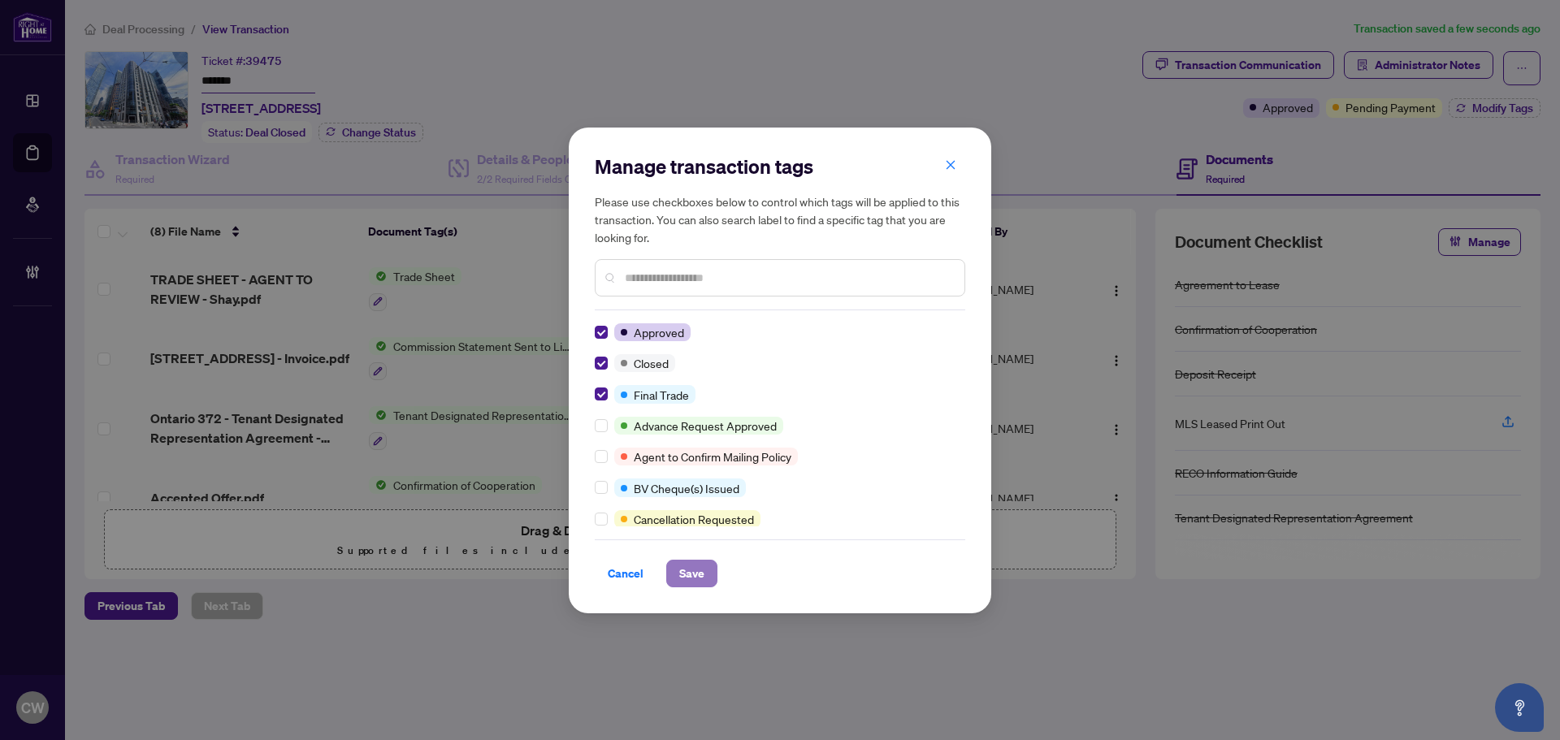
click at [686, 565] on span "Save" at bounding box center [691, 573] width 25 height 26
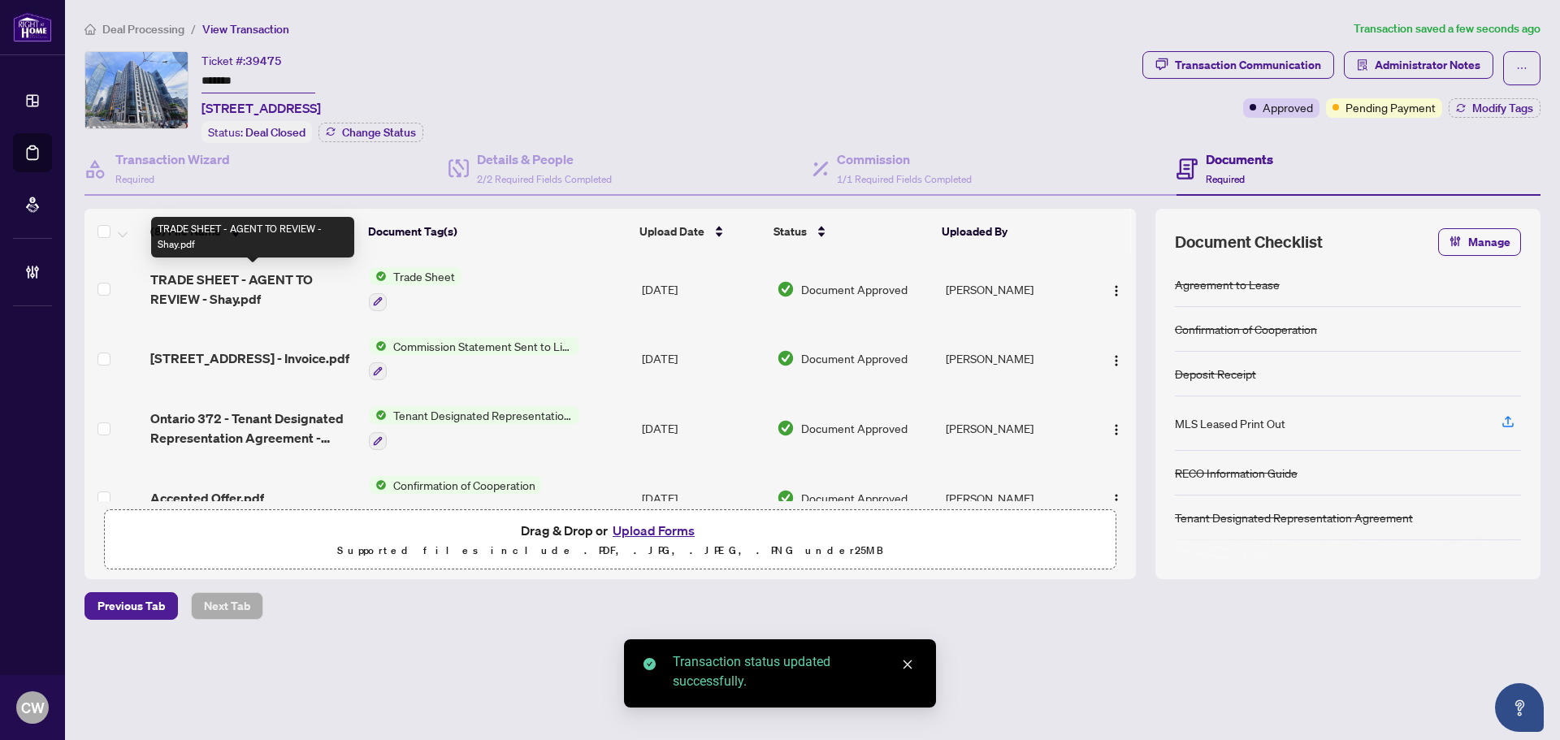
click at [245, 283] on span "TRADE SHEET - AGENT TO REVIEW - Shay.pdf" at bounding box center [253, 289] width 206 height 39
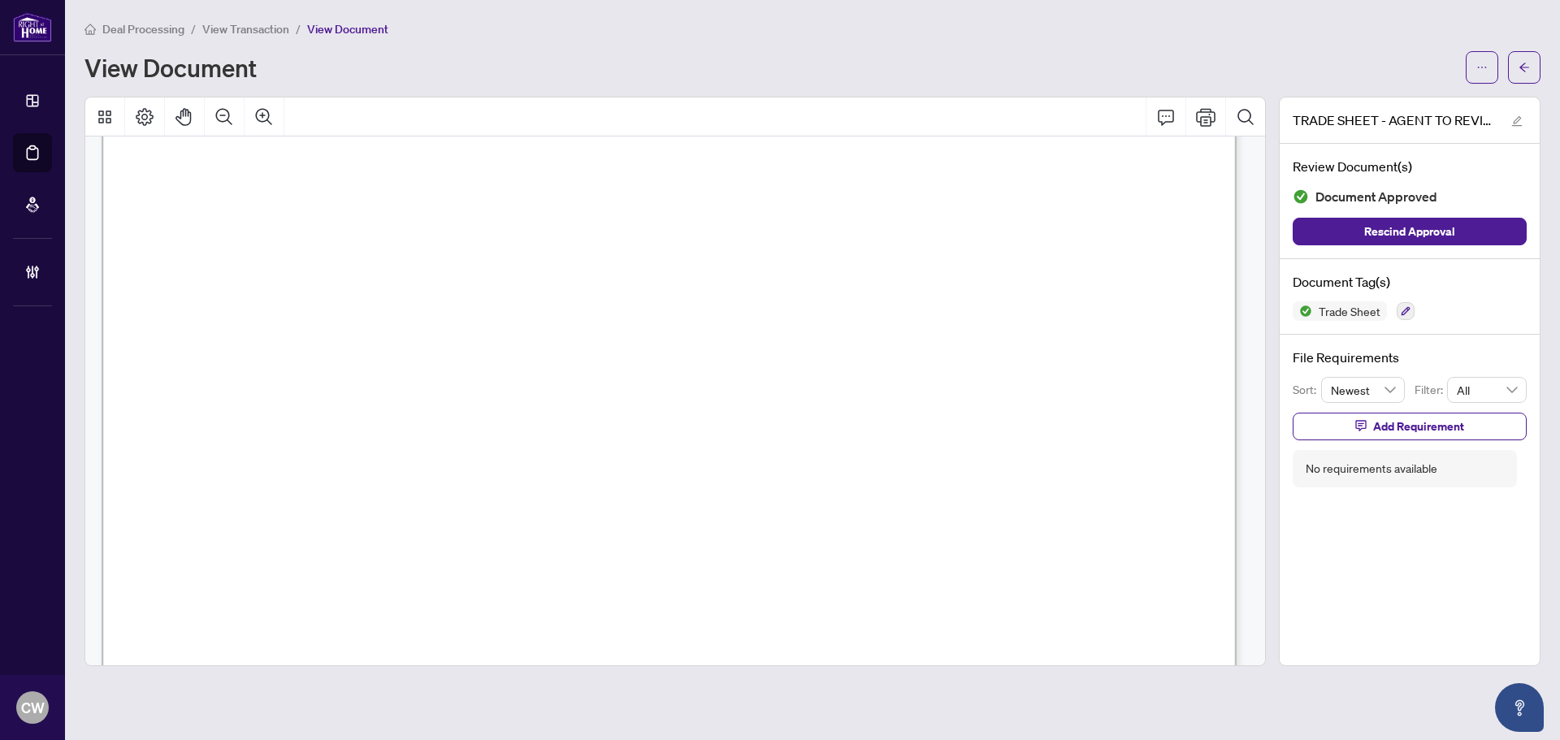
scroll to position [569, 0]
drag, startPoint x: 1540, startPoint y: 69, endPoint x: 1528, endPoint y: 67, distance: 12.4
click at [1539, 69] on main "Deal Processing / View Transaction / View Document View Document TRADE SHEET - …" at bounding box center [812, 370] width 1495 height 740
click at [1521, 66] on icon "arrow-left" at bounding box center [1523, 67] width 11 height 11
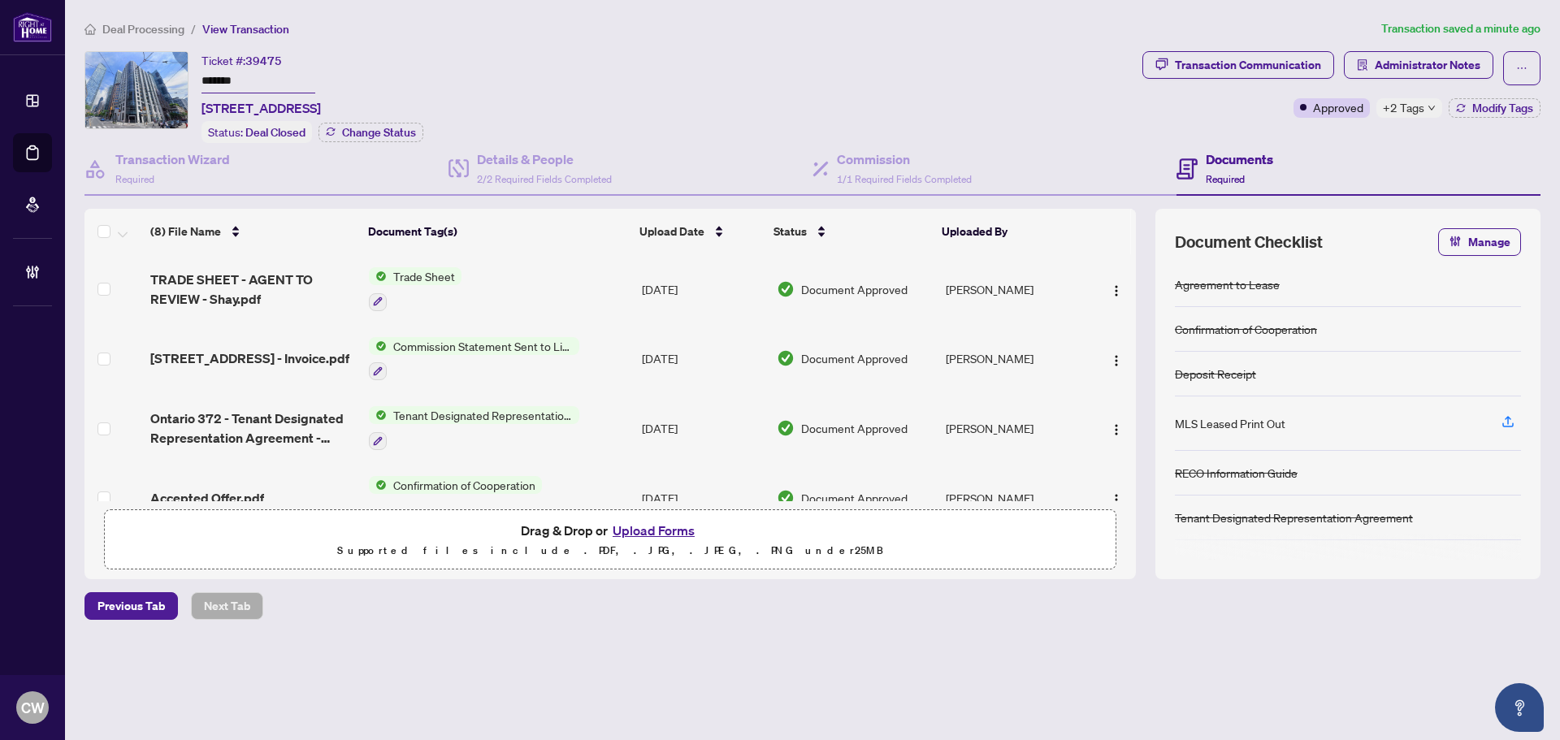
click at [647, 530] on button "Upload Forms" at bounding box center [654, 530] width 92 height 21
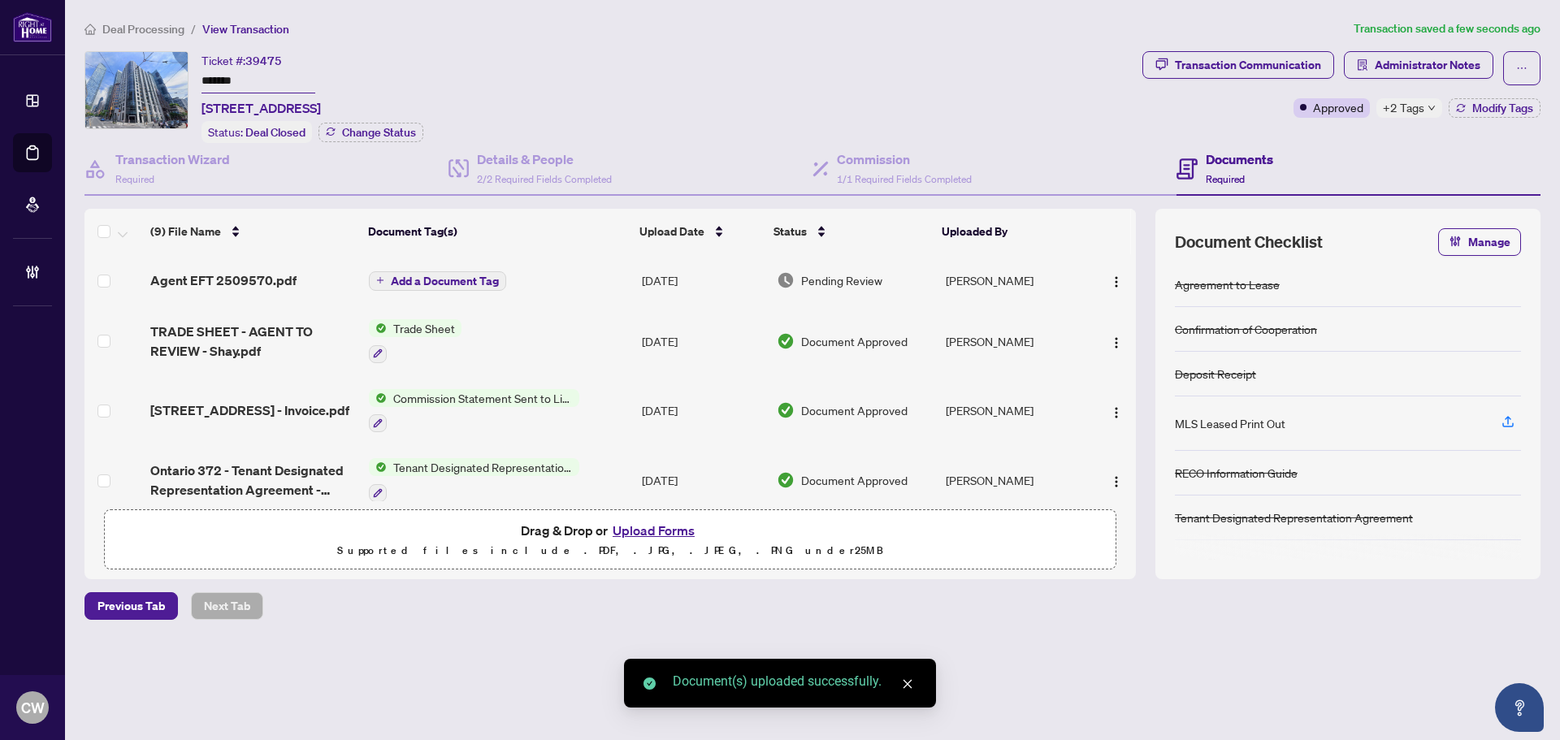
click at [456, 281] on span "Add a Document Tag" at bounding box center [445, 280] width 108 height 11
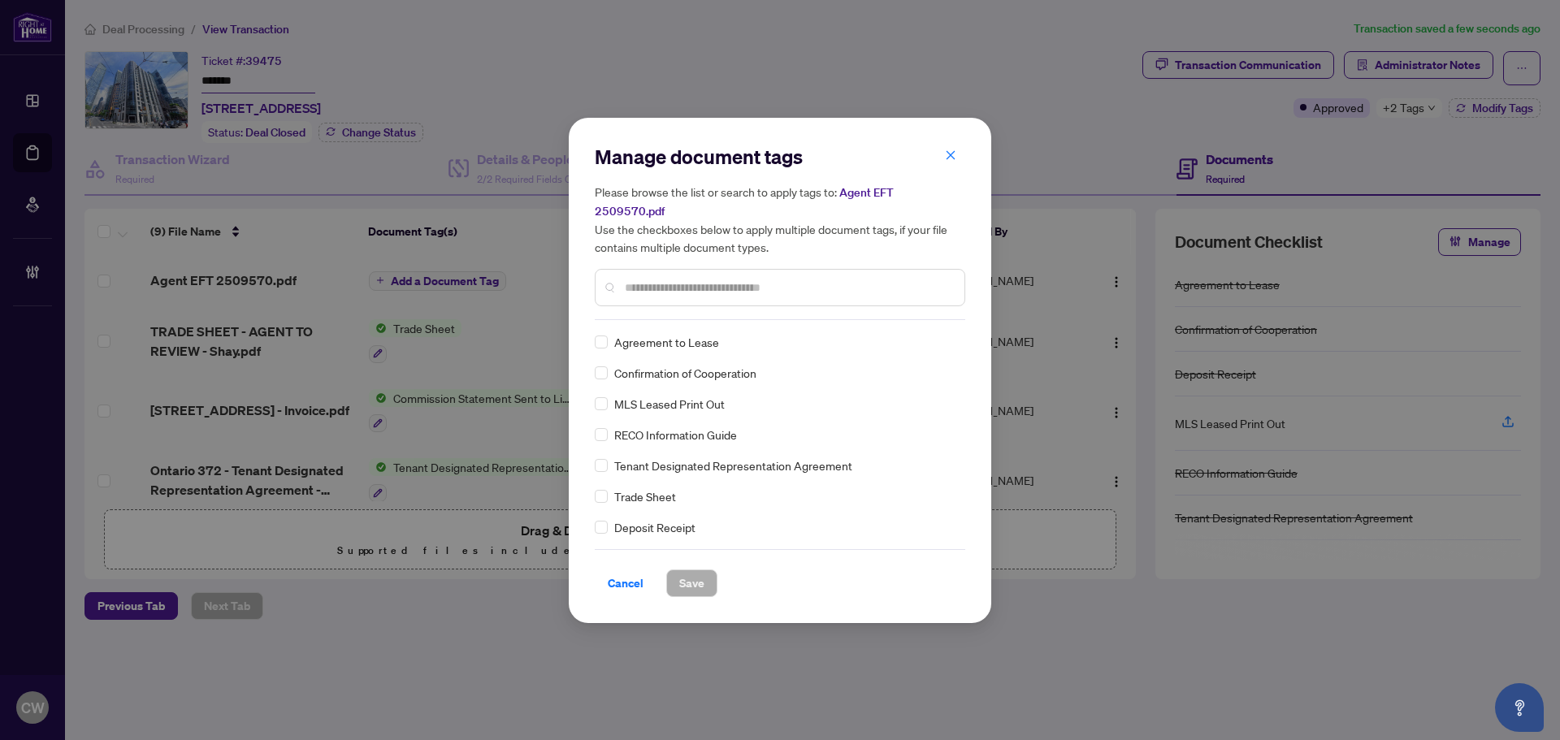
click at [693, 280] on input "text" at bounding box center [788, 288] width 327 height 18
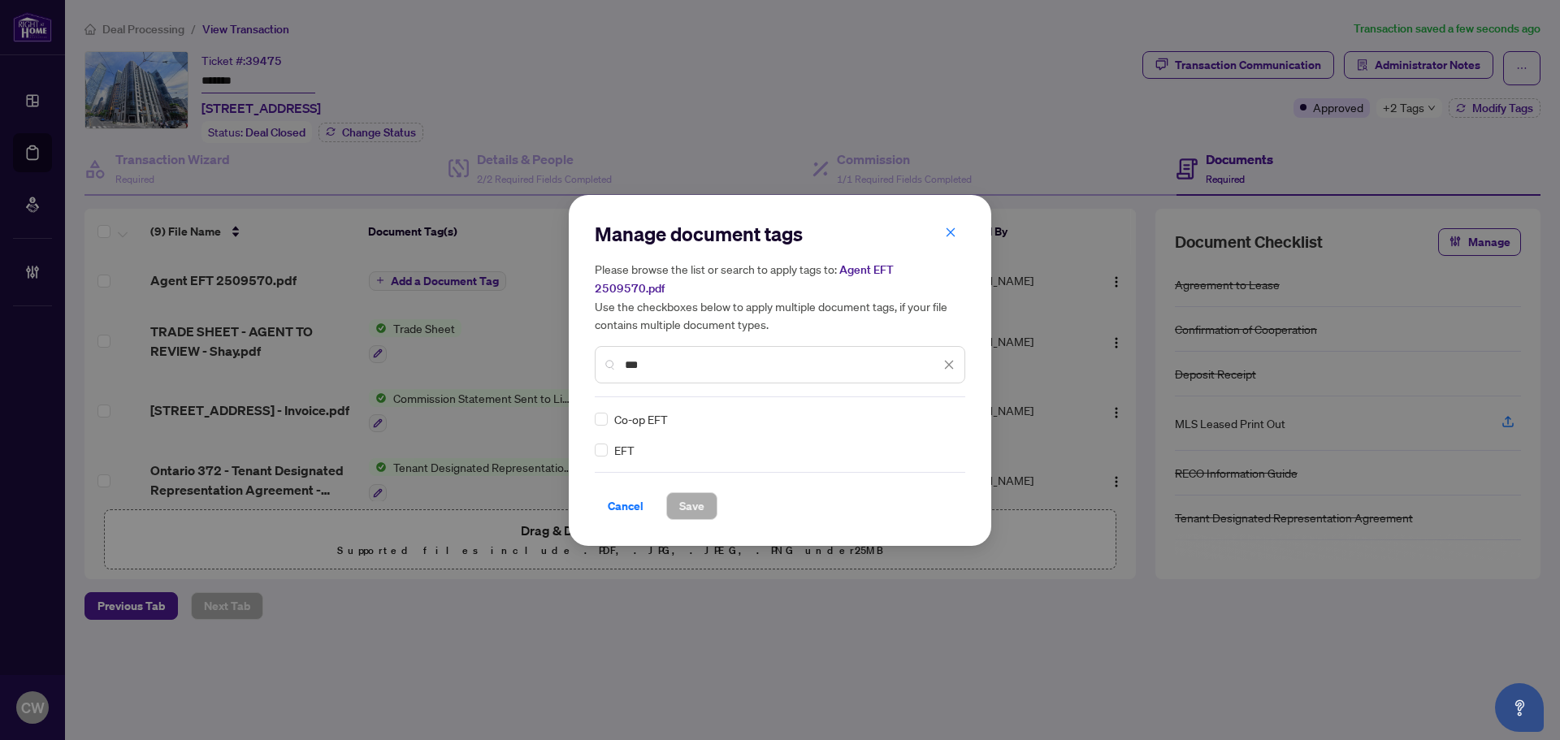
type input "***"
click at [942, 416] on div at bounding box center [939, 419] width 31 height 16
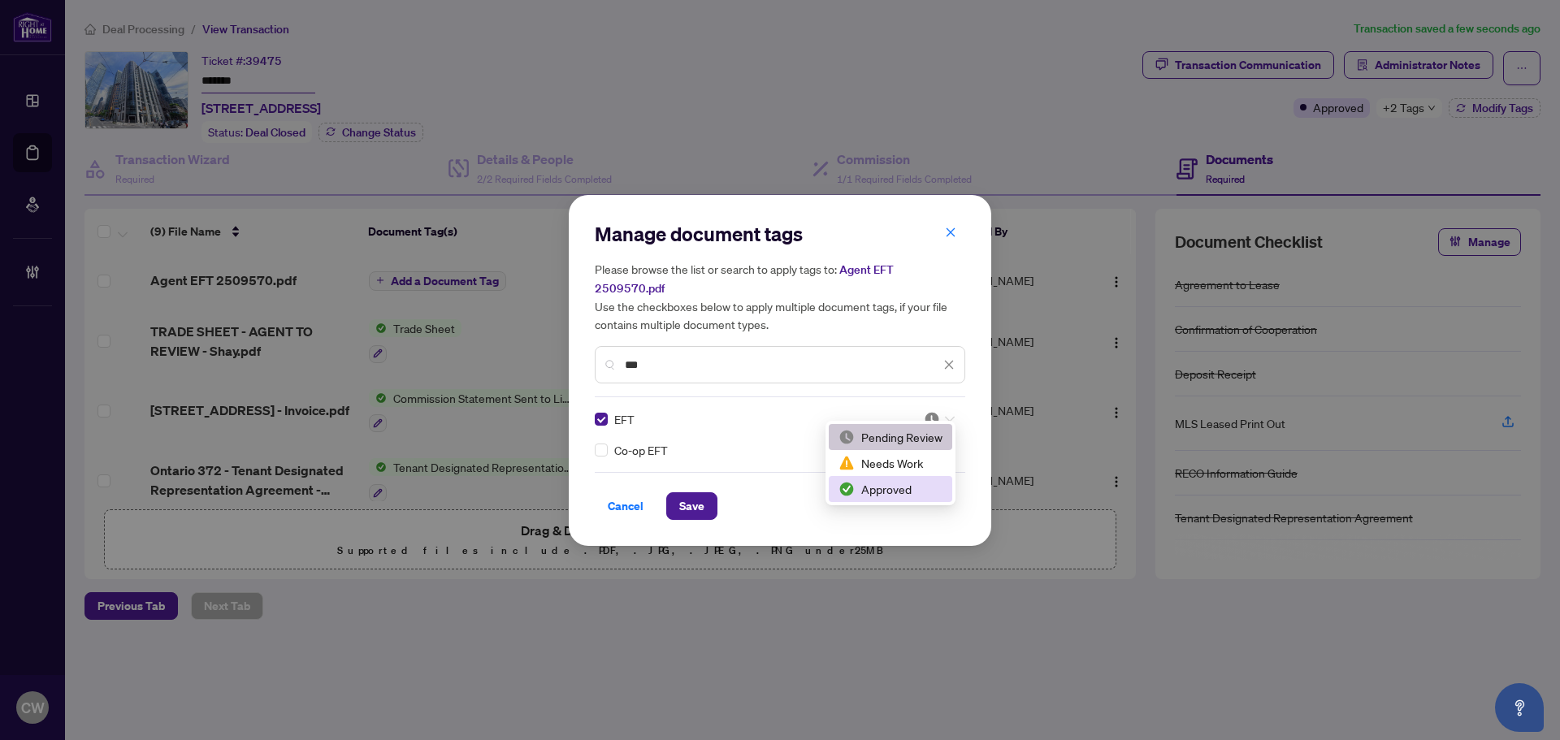
drag, startPoint x: 927, startPoint y: 491, endPoint x: 831, endPoint y: 513, distance: 98.1
click at [926, 493] on div "Approved" at bounding box center [890, 489] width 104 height 18
click at [693, 493] on span "Save" at bounding box center [691, 506] width 25 height 26
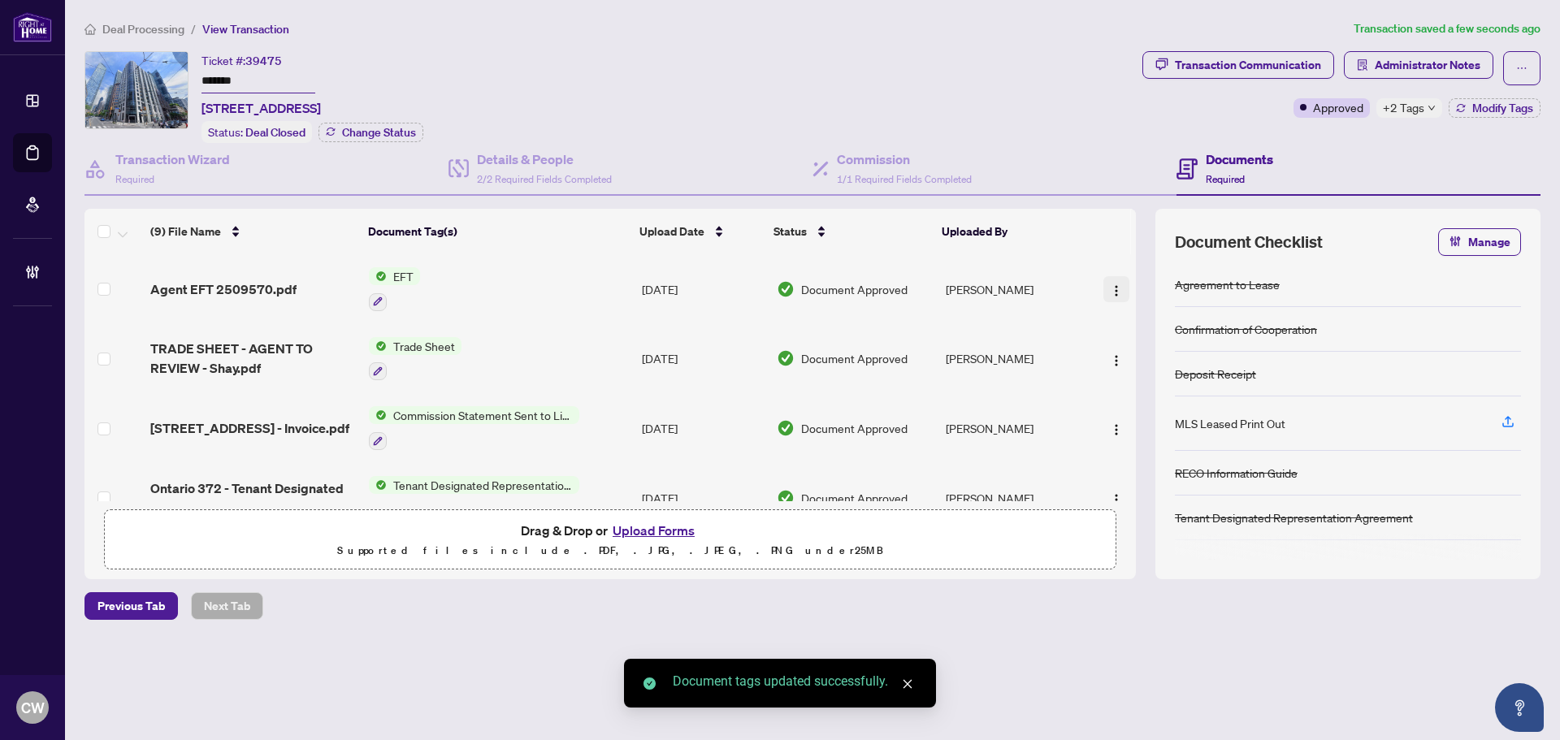
click at [1110, 280] on span "button" at bounding box center [1116, 289] width 13 height 18
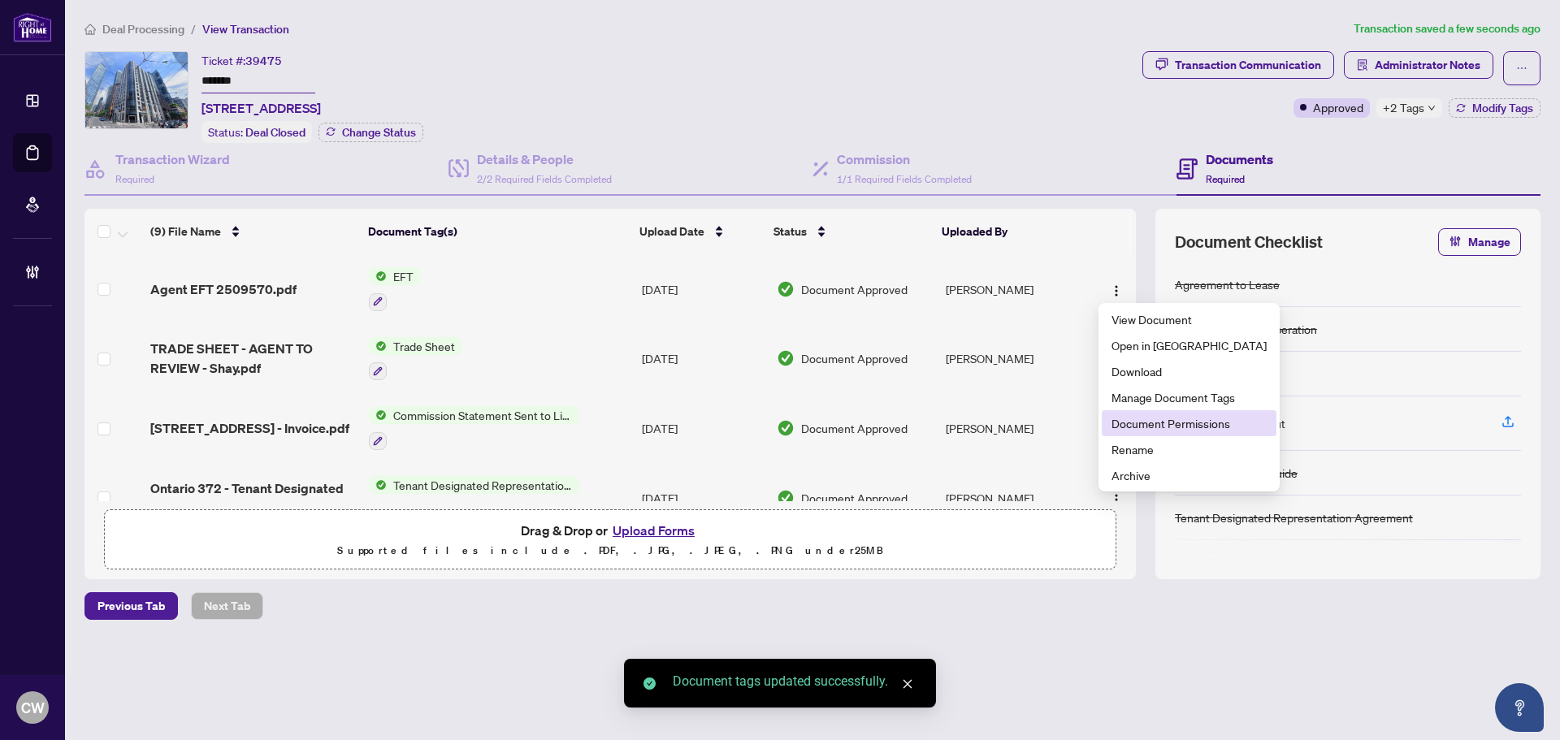
click at [1144, 422] on span "Document Permissions" at bounding box center [1188, 423] width 155 height 18
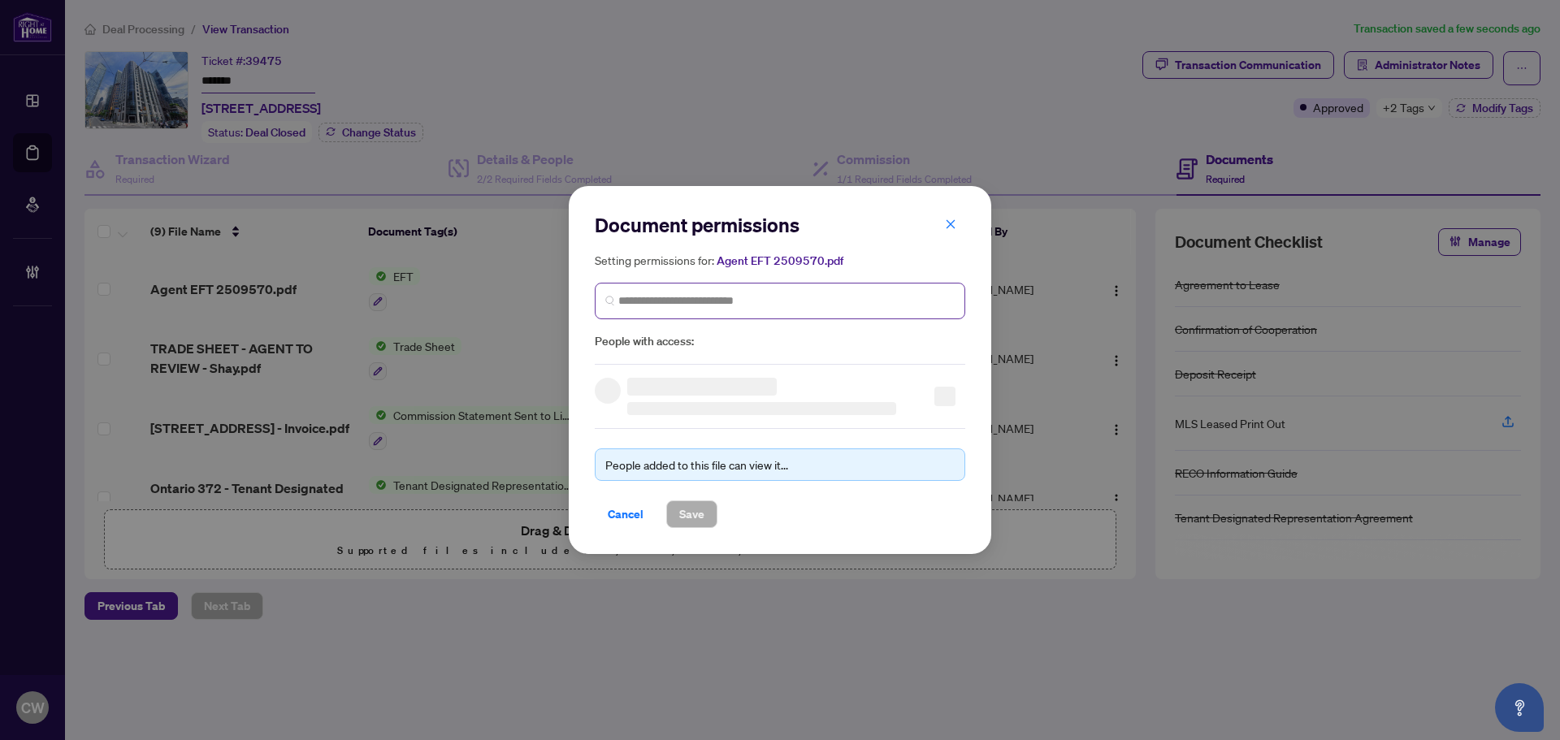
click at [803, 309] on span at bounding box center [780, 301] width 370 height 37
paste input "**********"
type input "**********"
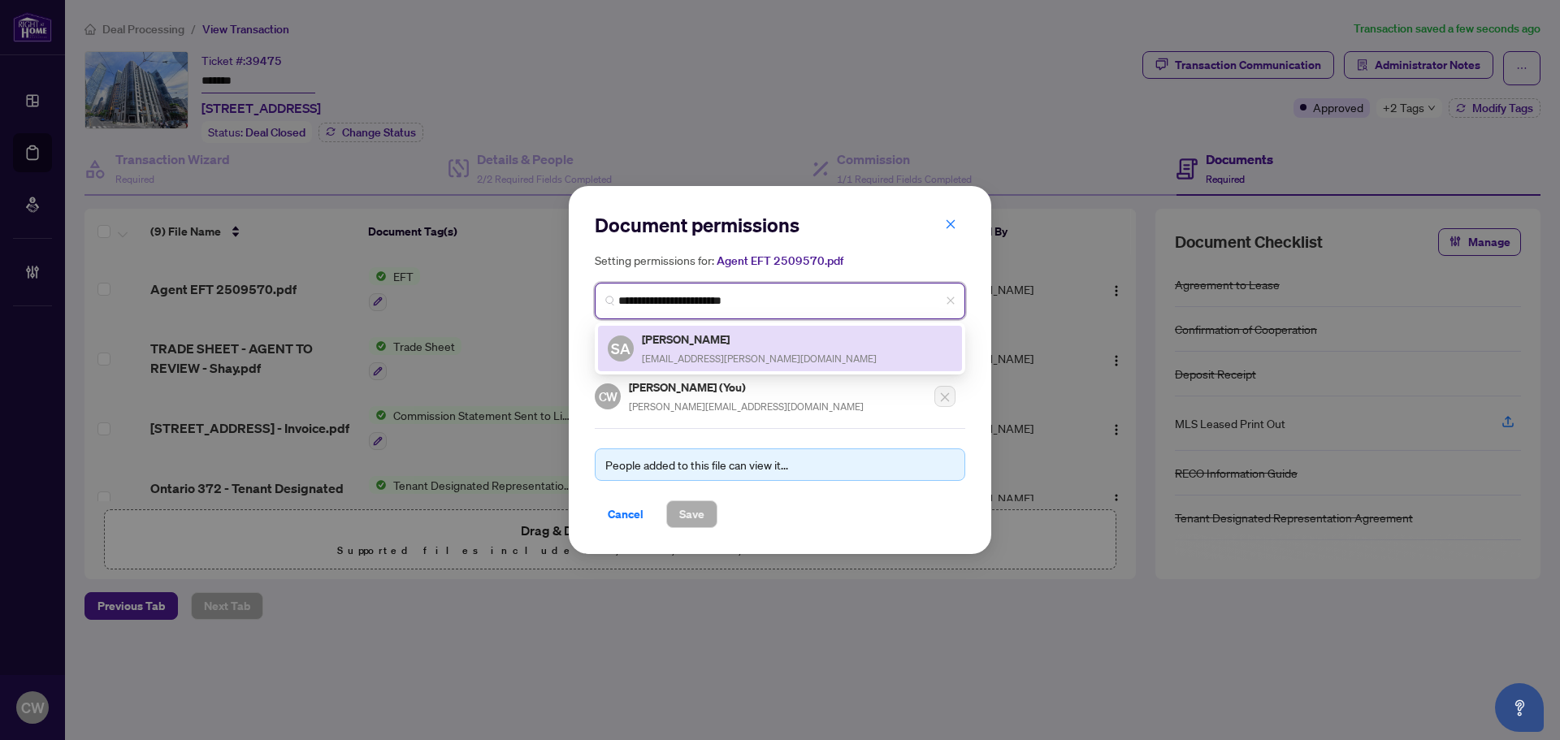
click at [689, 343] on h5 "[PERSON_NAME]" at bounding box center [759, 339] width 235 height 19
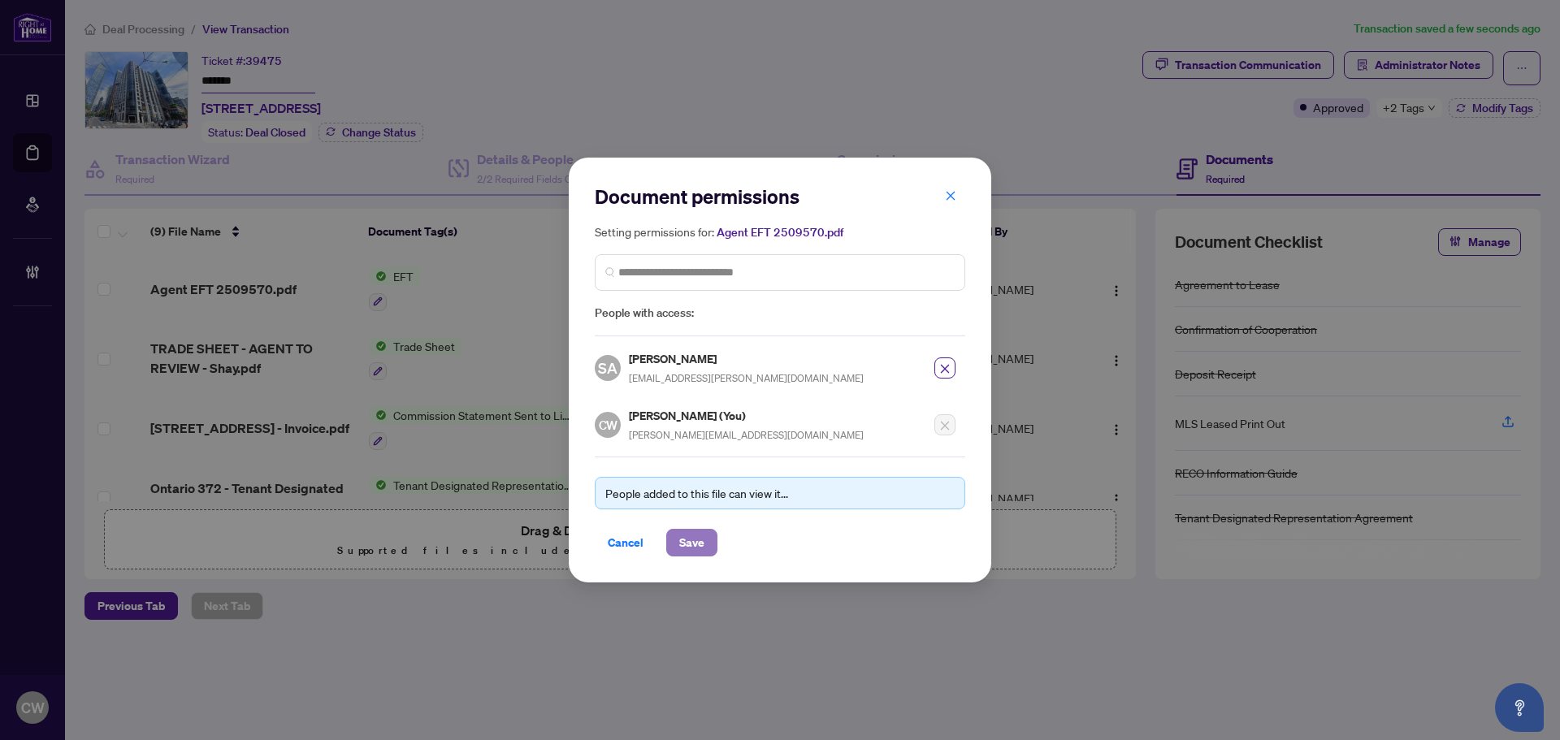
click at [692, 542] on span "Save" at bounding box center [691, 543] width 25 height 26
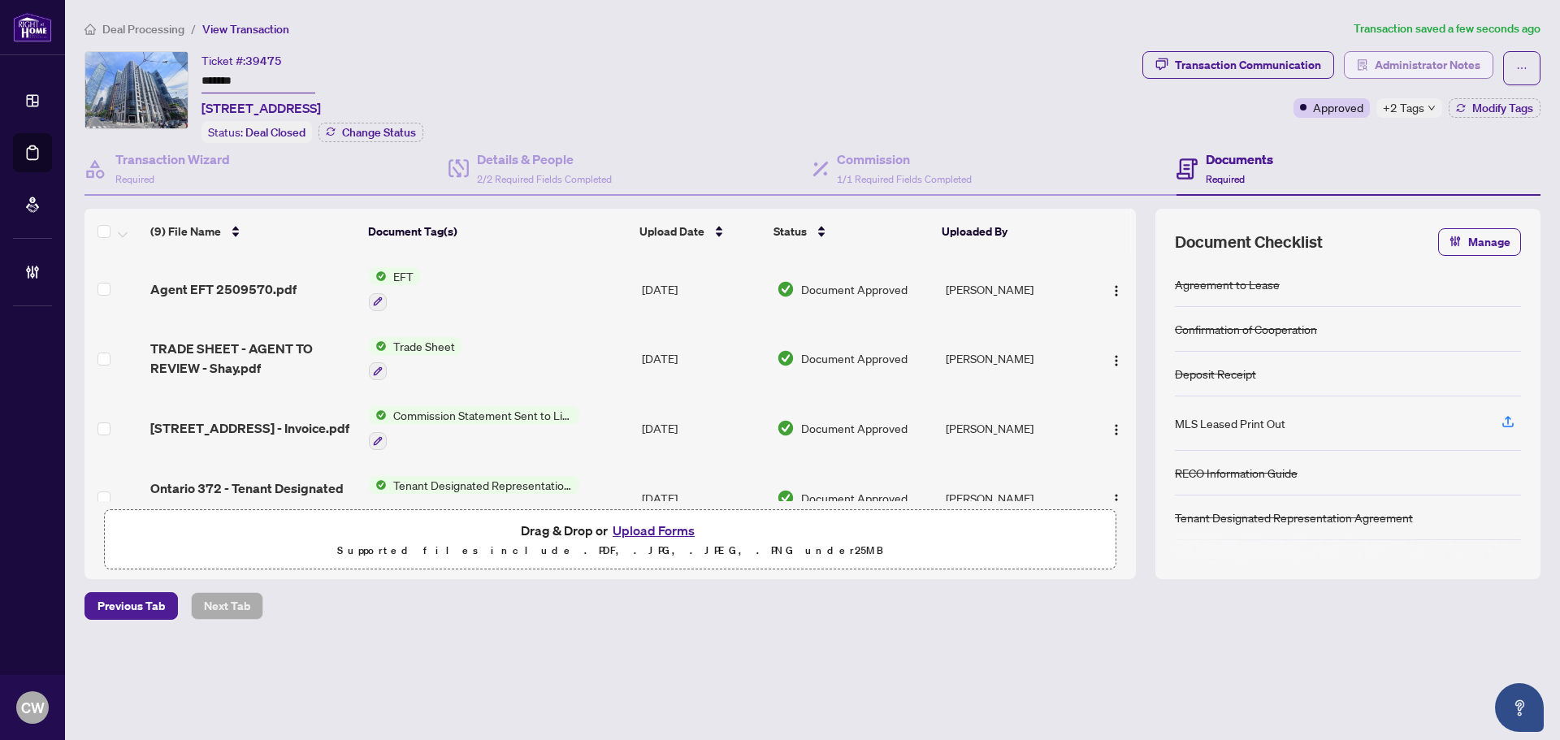
click at [1407, 58] on span "Administrator Notes" at bounding box center [1427, 65] width 106 height 26
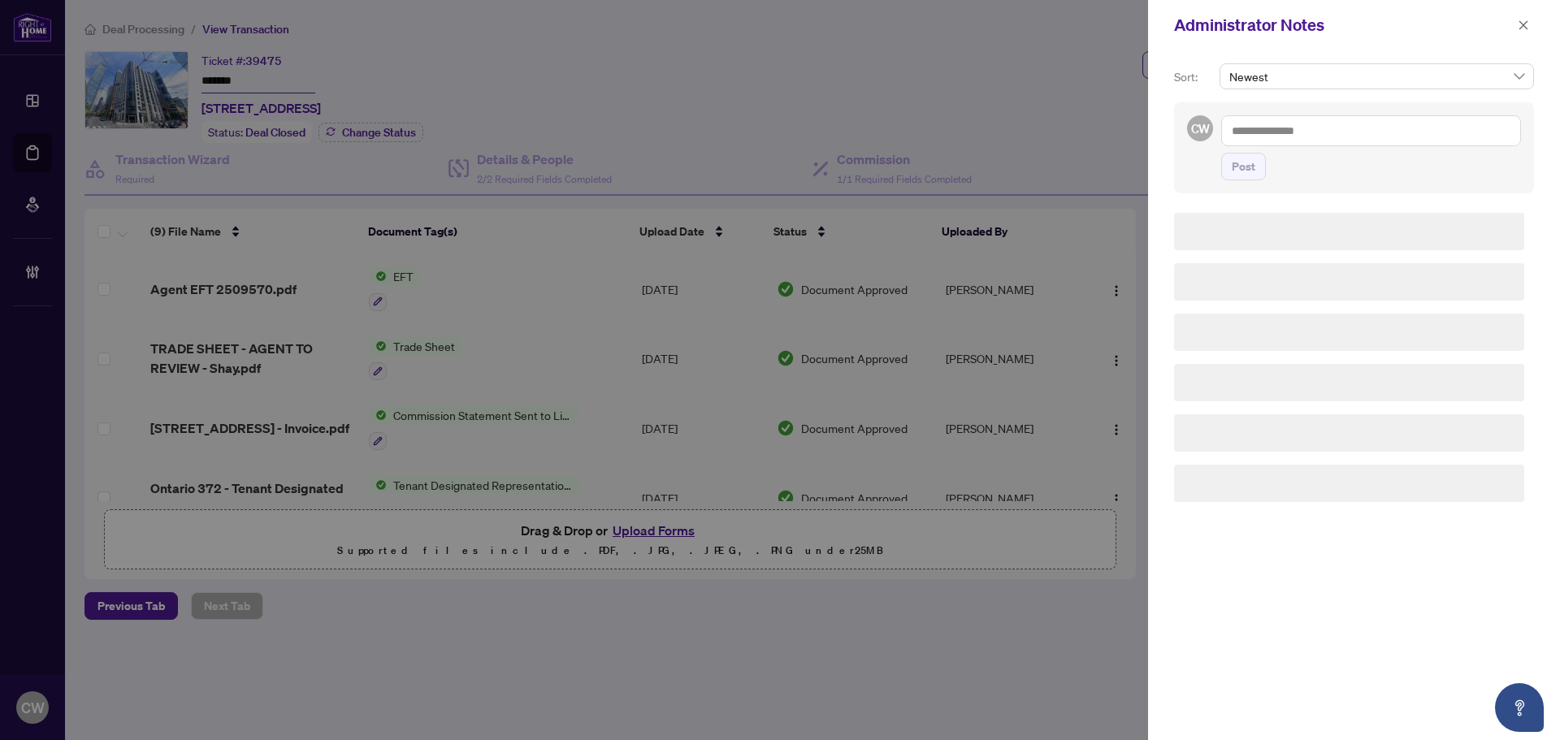
click at [1292, 140] on textarea at bounding box center [1371, 130] width 300 height 31
paste textarea "**********"
type textarea "**********"
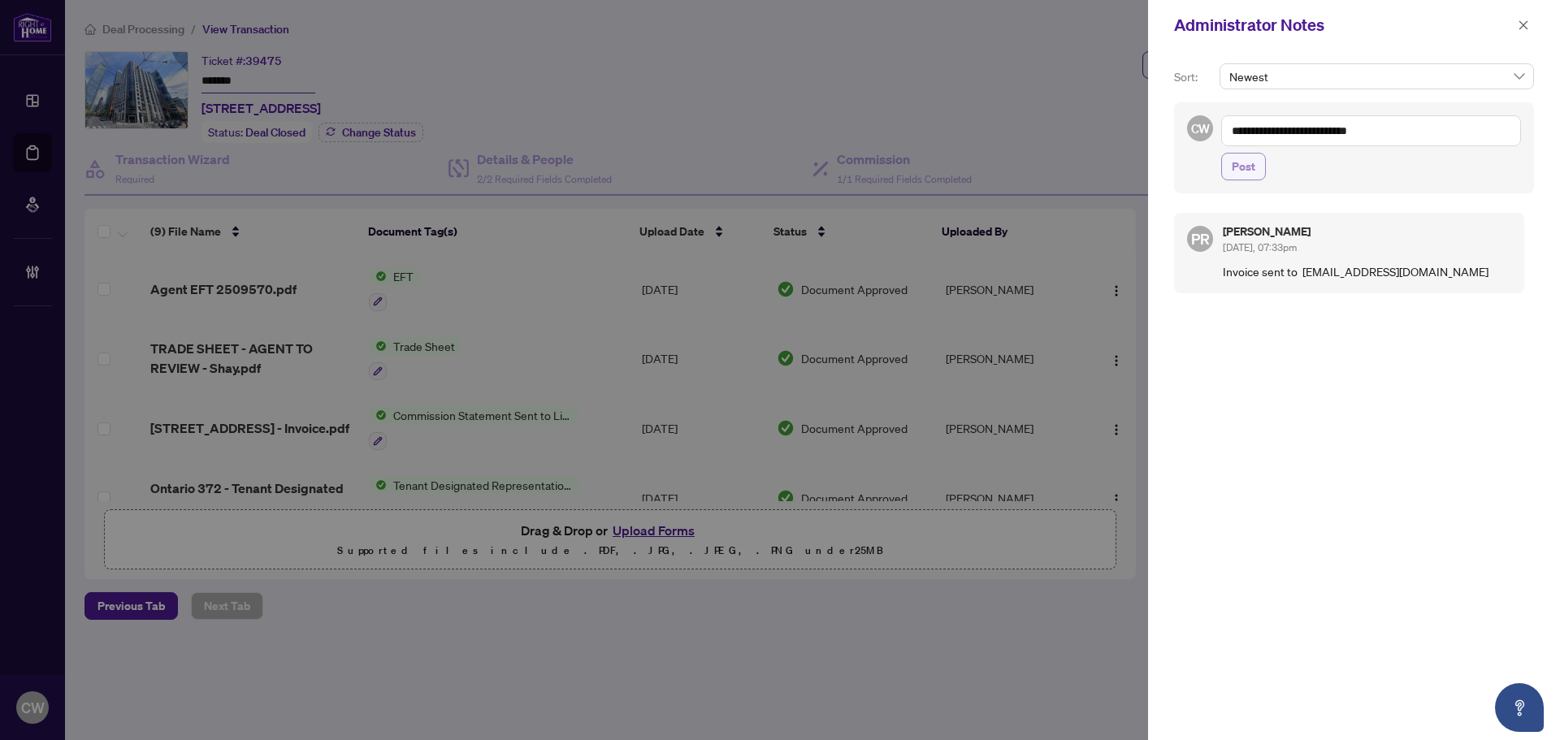
click at [1240, 177] on span "Post" at bounding box center [1243, 167] width 24 height 26
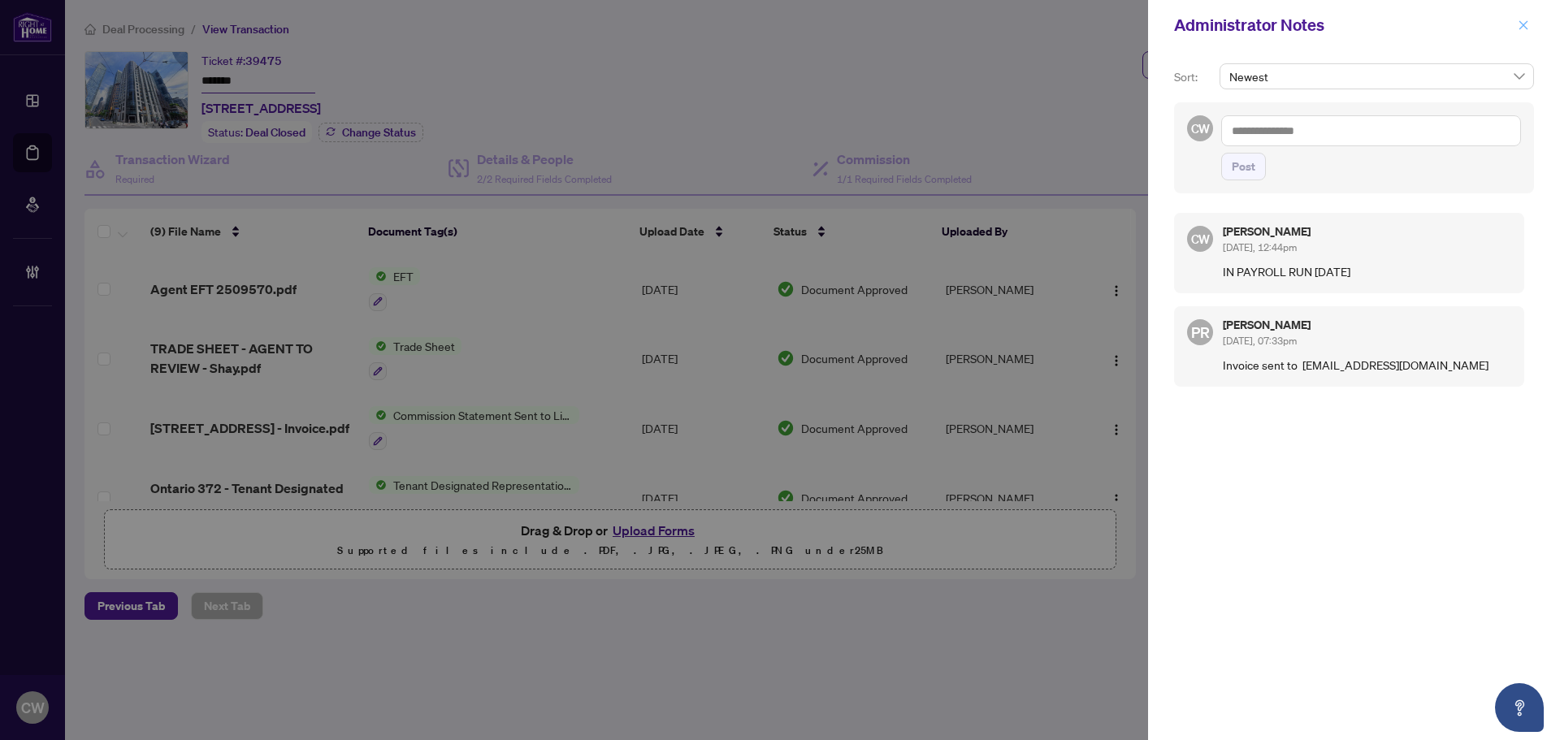
click at [1526, 22] on button "button" at bounding box center [1522, 24] width 21 height 19
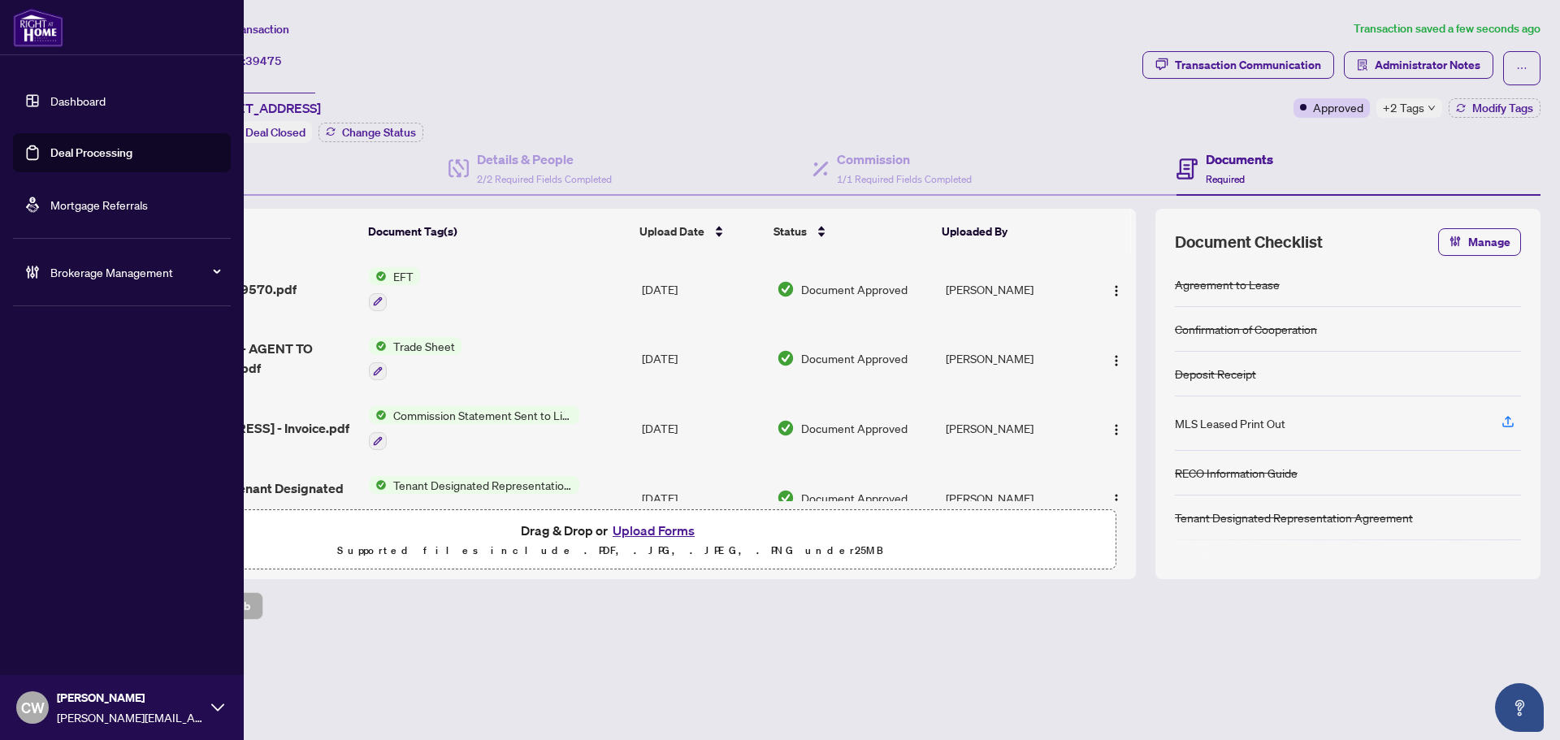
click at [50, 158] on link "Deal Processing" at bounding box center [91, 152] width 82 height 15
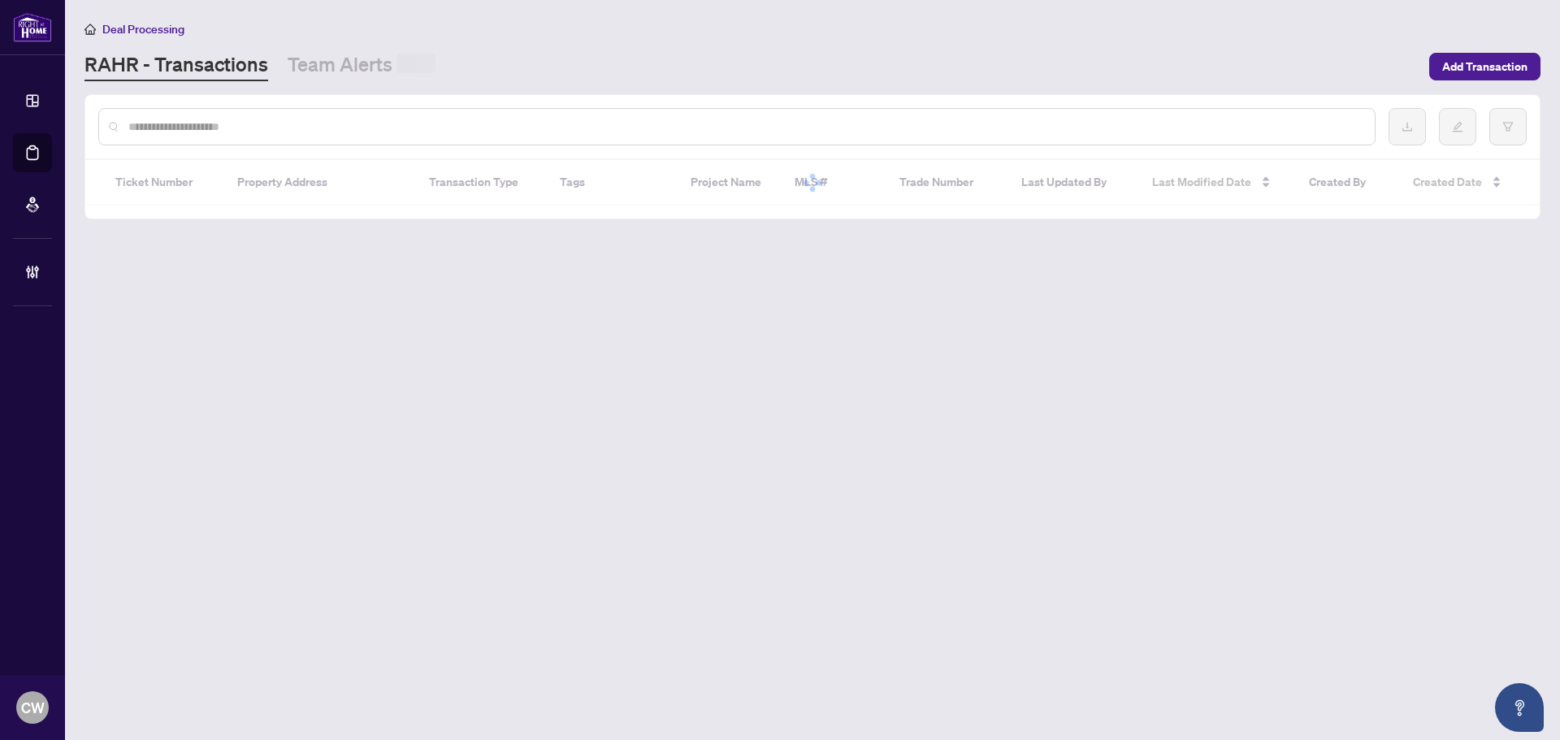
click at [288, 129] on input "text" at bounding box center [744, 127] width 1233 height 18
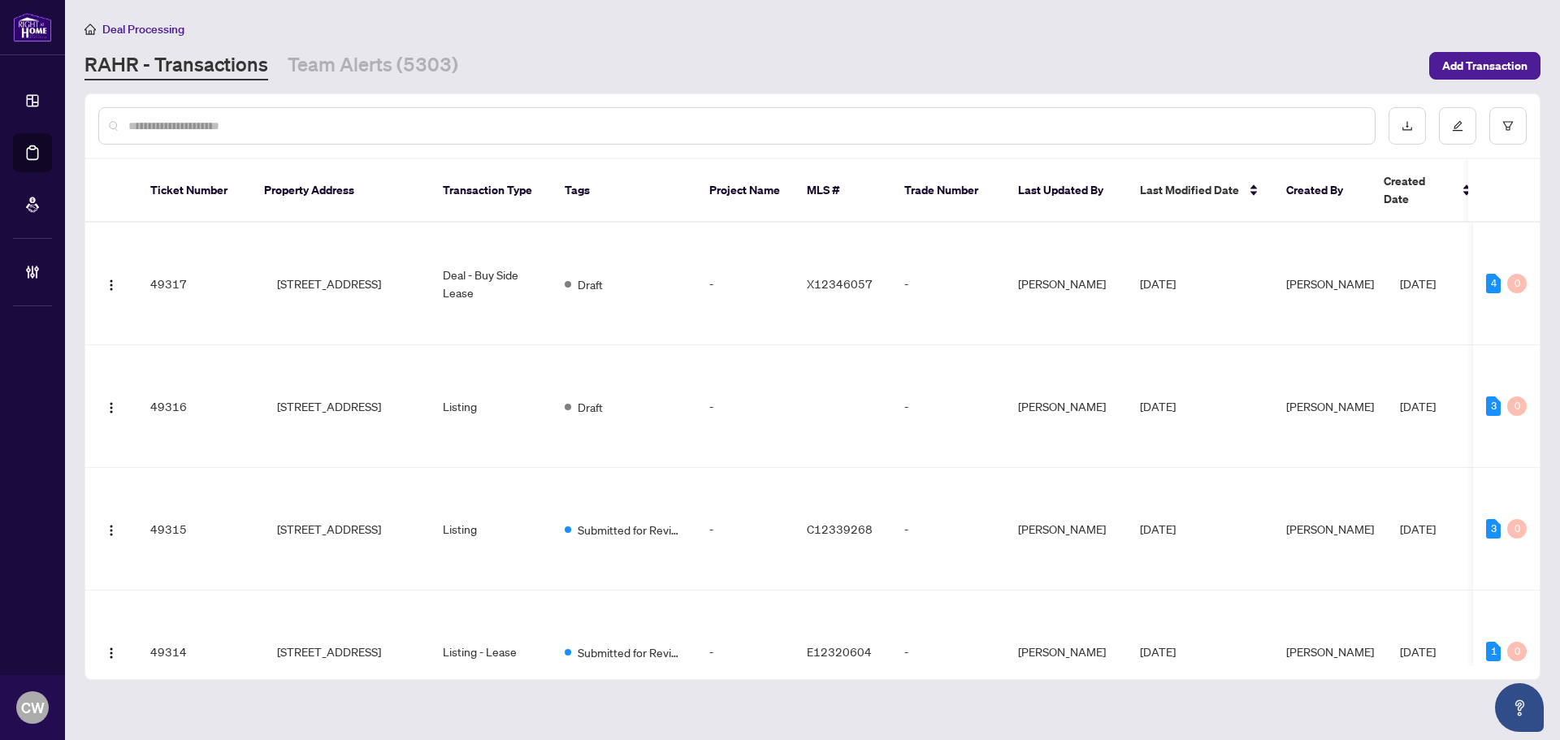
paste input "*******"
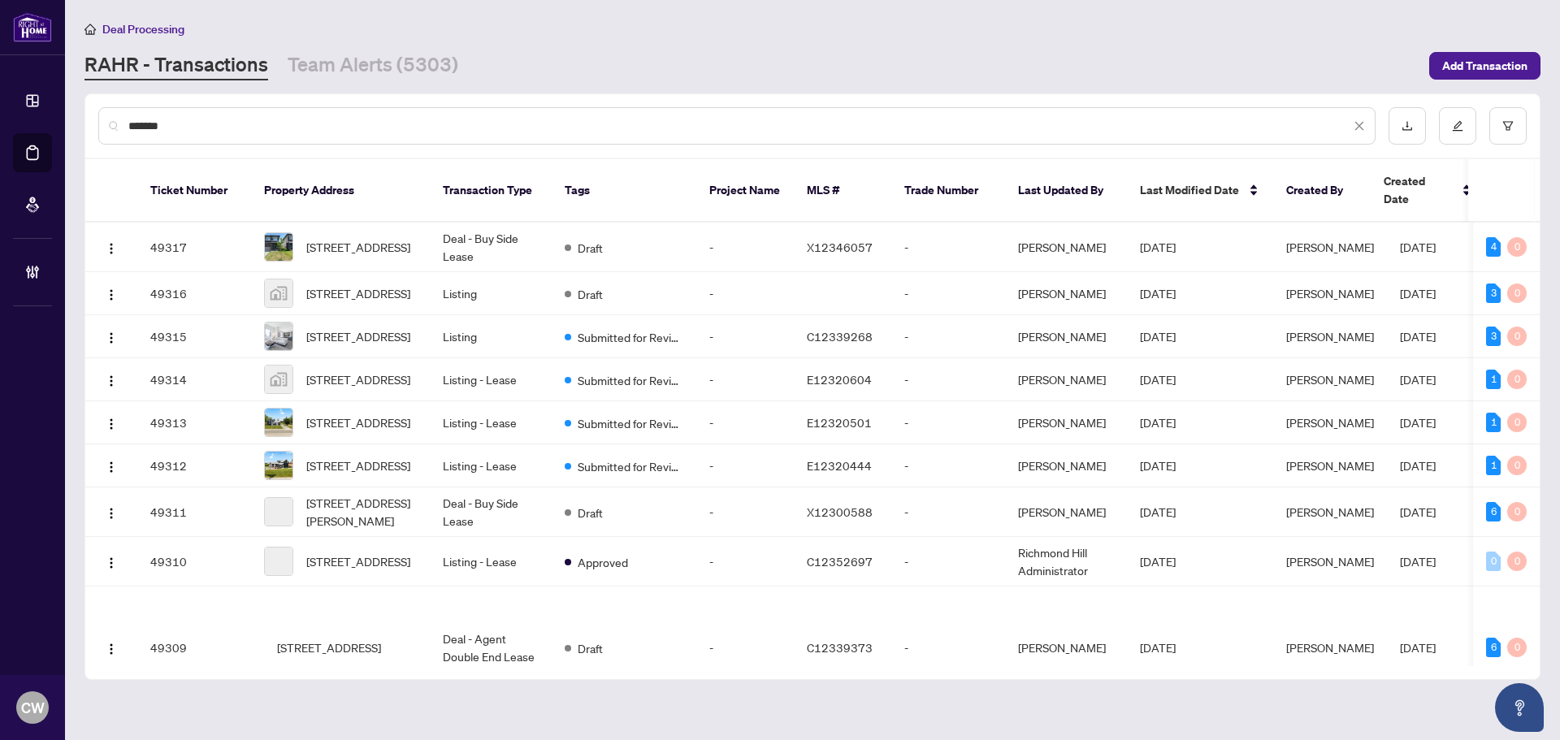
type input "*******"
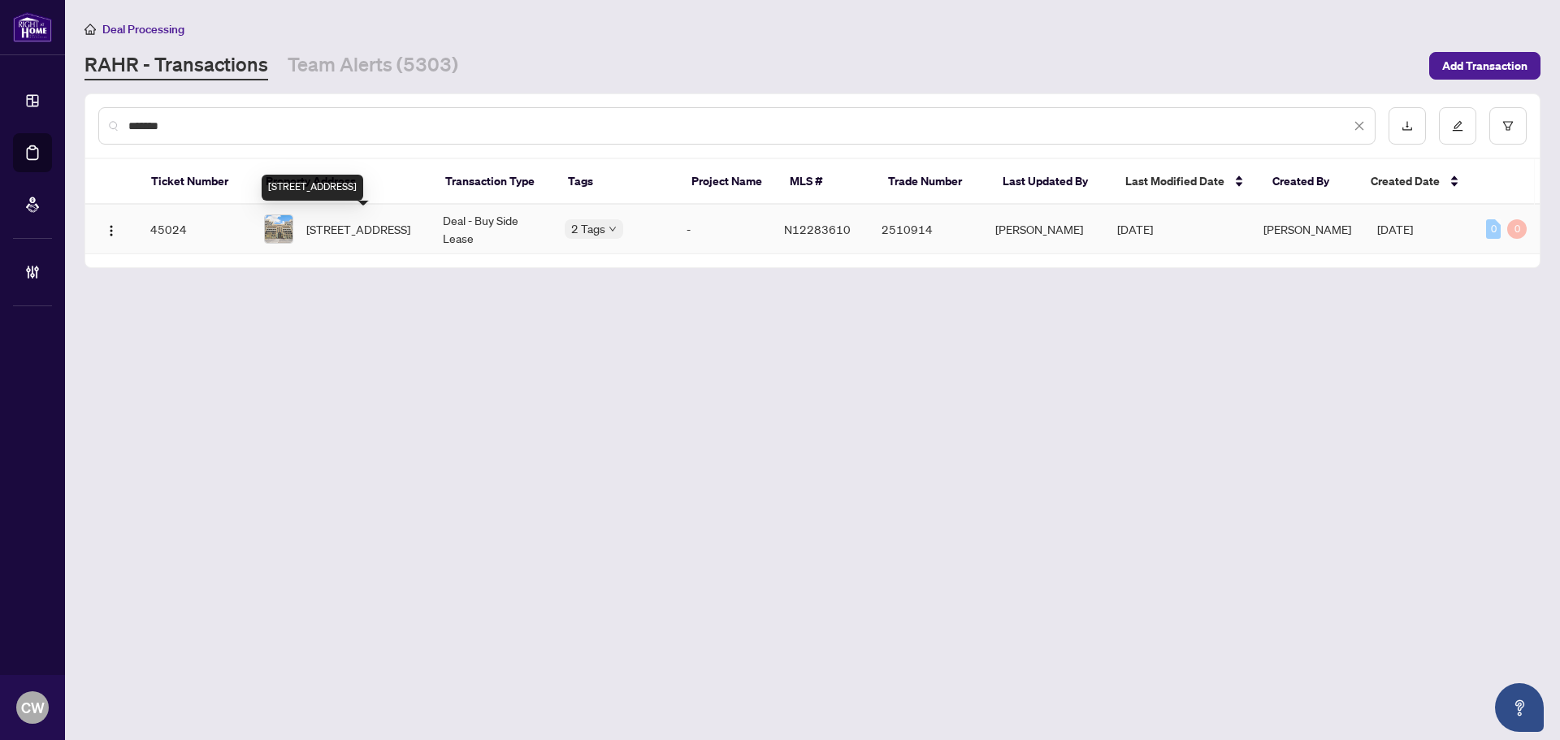
click at [348, 231] on span "[STREET_ADDRESS]" at bounding box center [358, 229] width 104 height 18
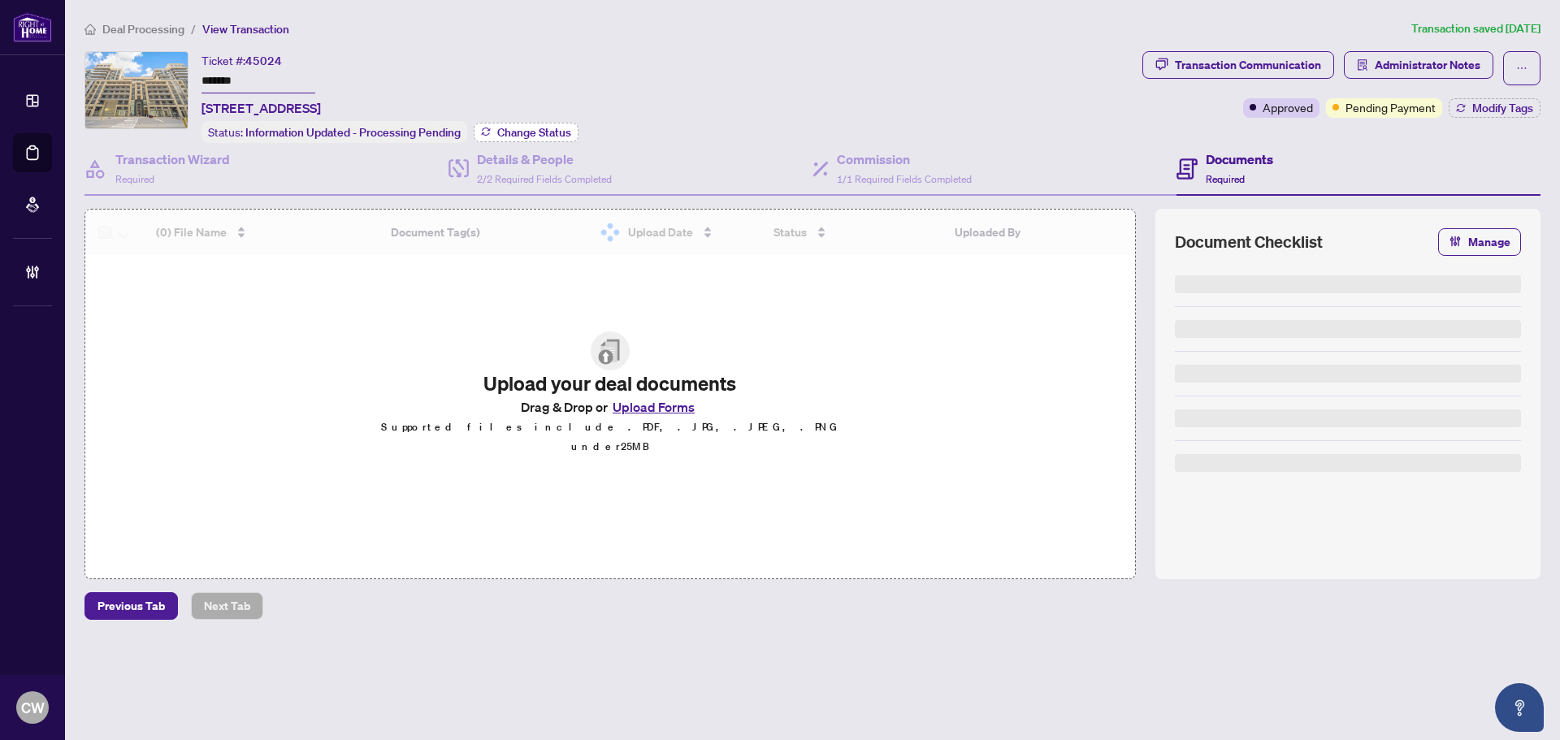
click at [563, 129] on span "Change Status" at bounding box center [534, 132] width 74 height 11
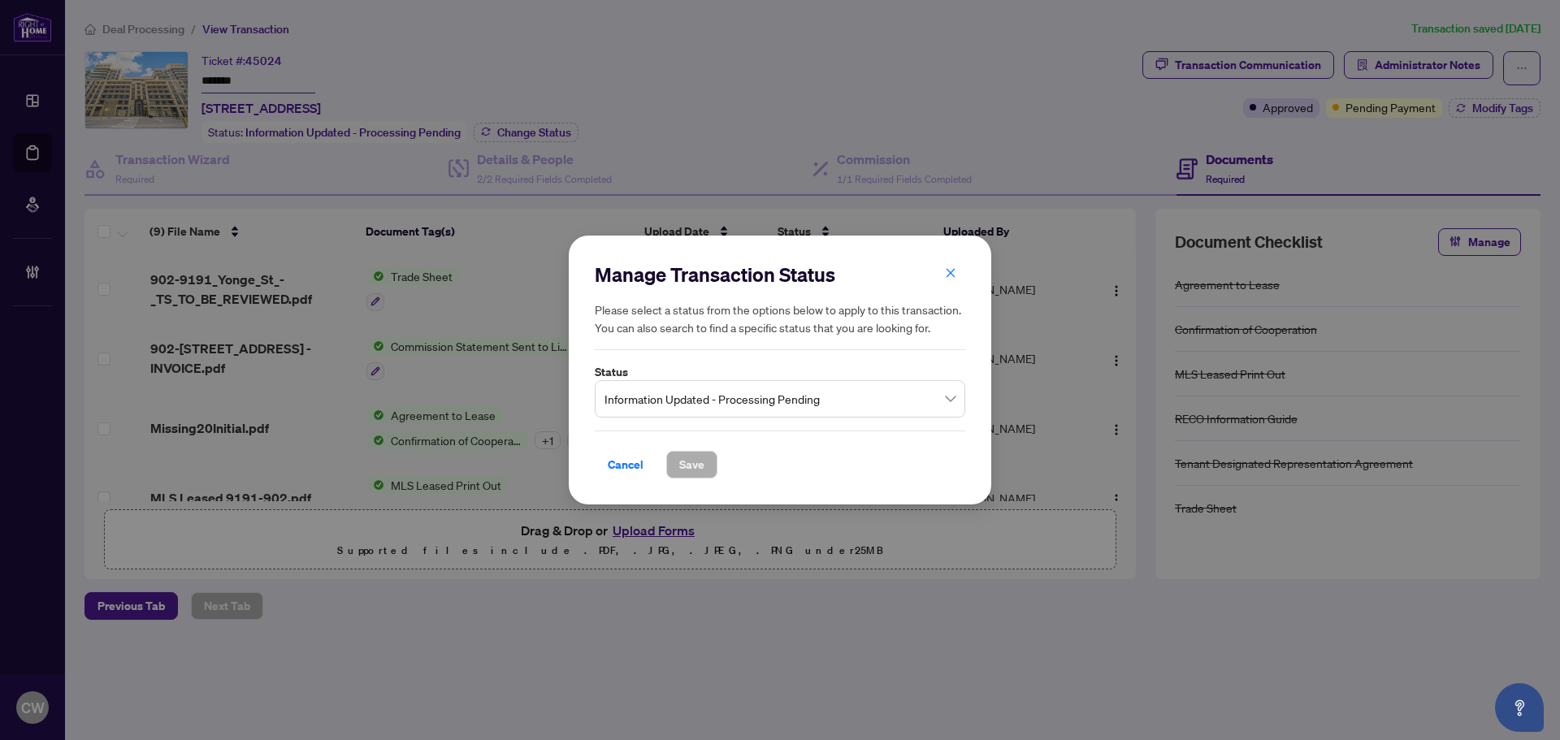
click at [803, 407] on span "Information Updated - Processing Pending" at bounding box center [779, 398] width 351 height 31
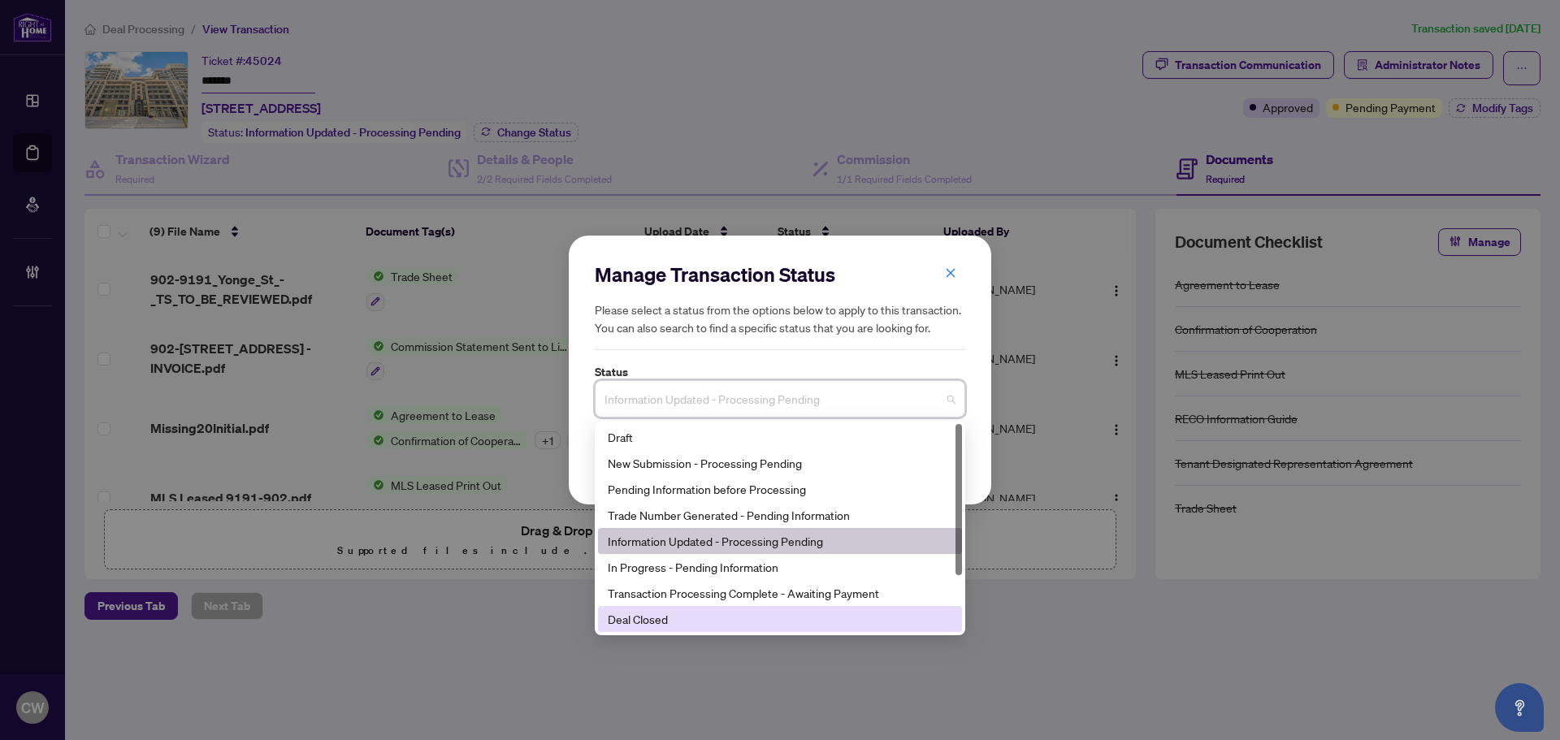
click at [731, 613] on div "Deal Closed" at bounding box center [780, 619] width 344 height 18
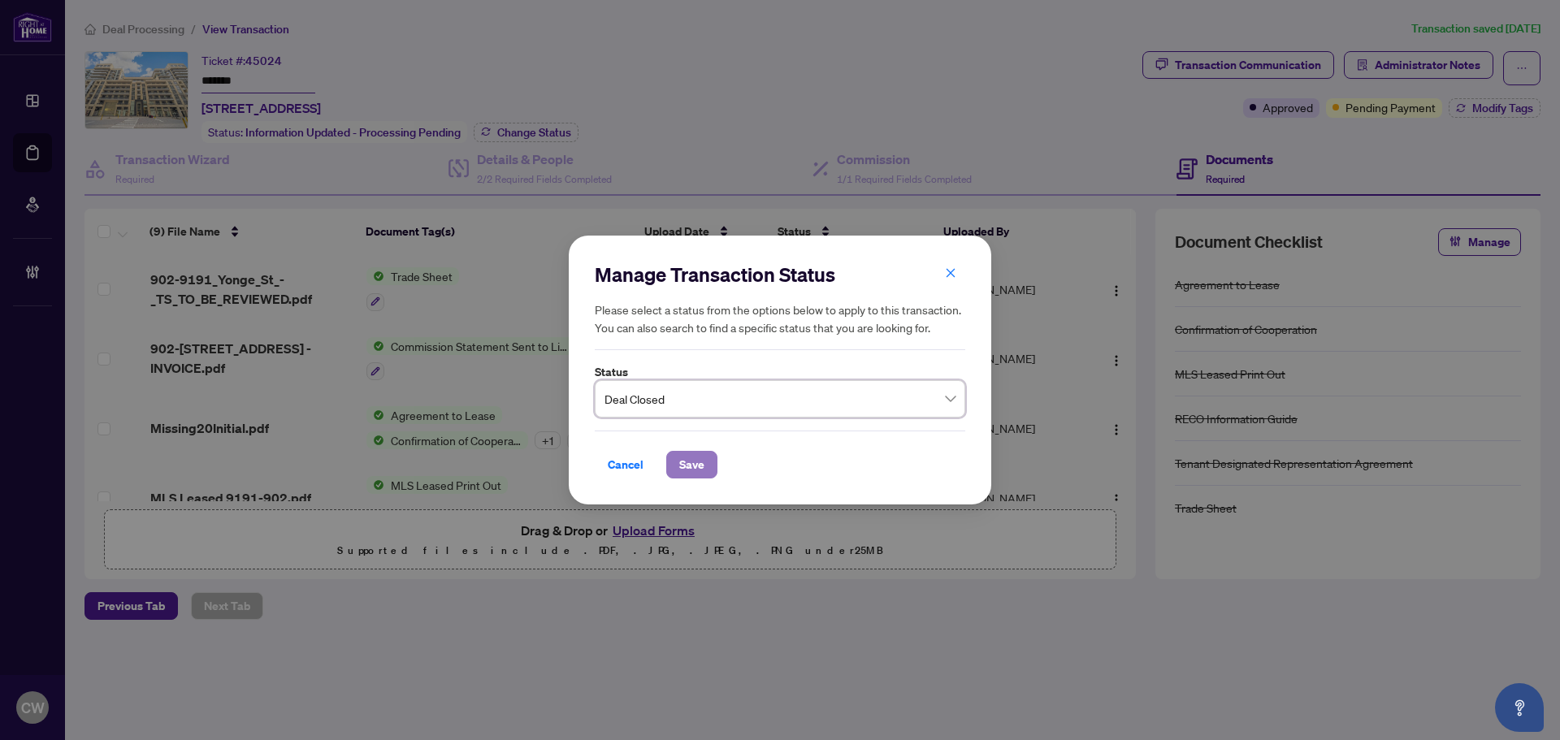
click at [691, 466] on span "Save" at bounding box center [691, 465] width 25 height 26
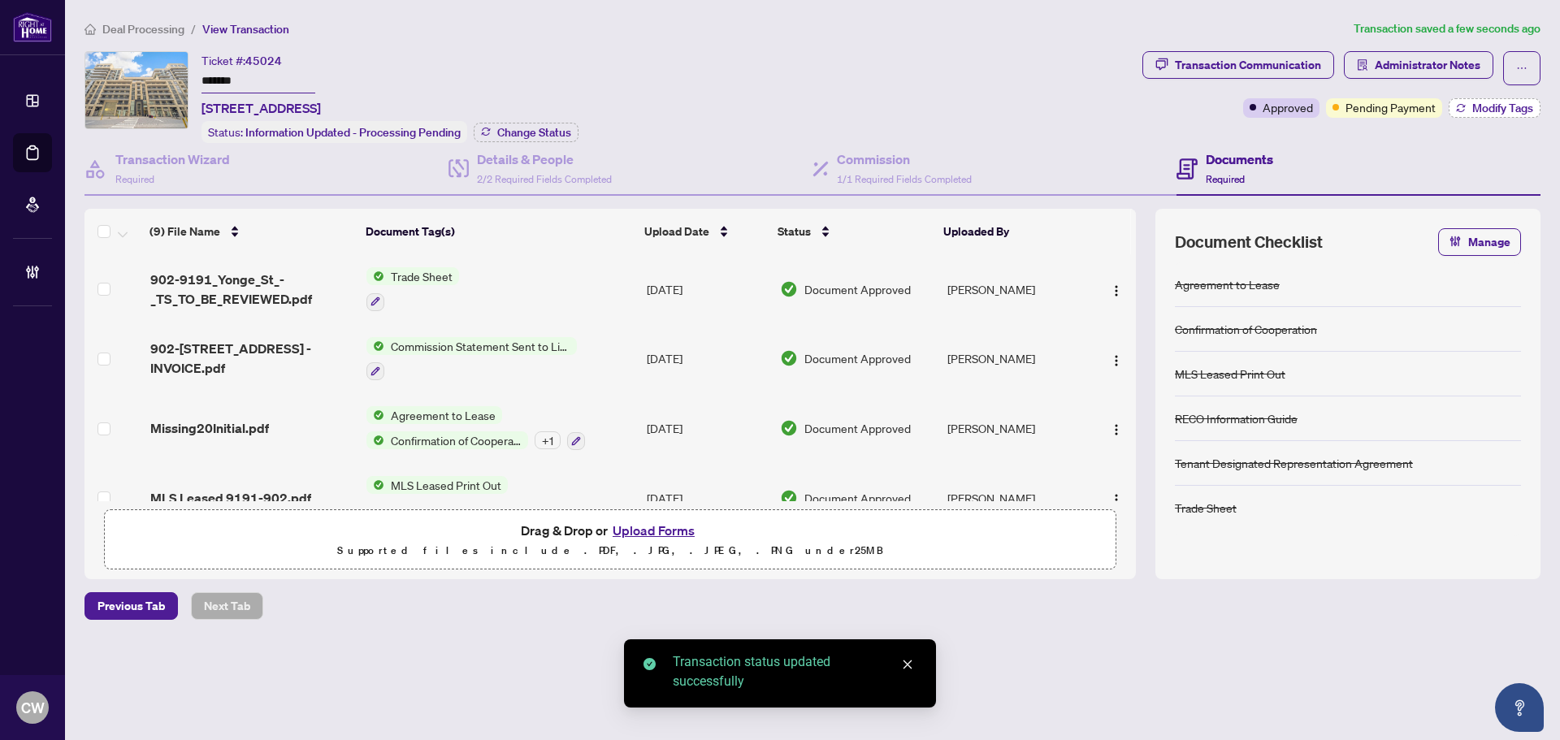
click at [1525, 109] on span "Modify Tags" at bounding box center [1502, 107] width 61 height 11
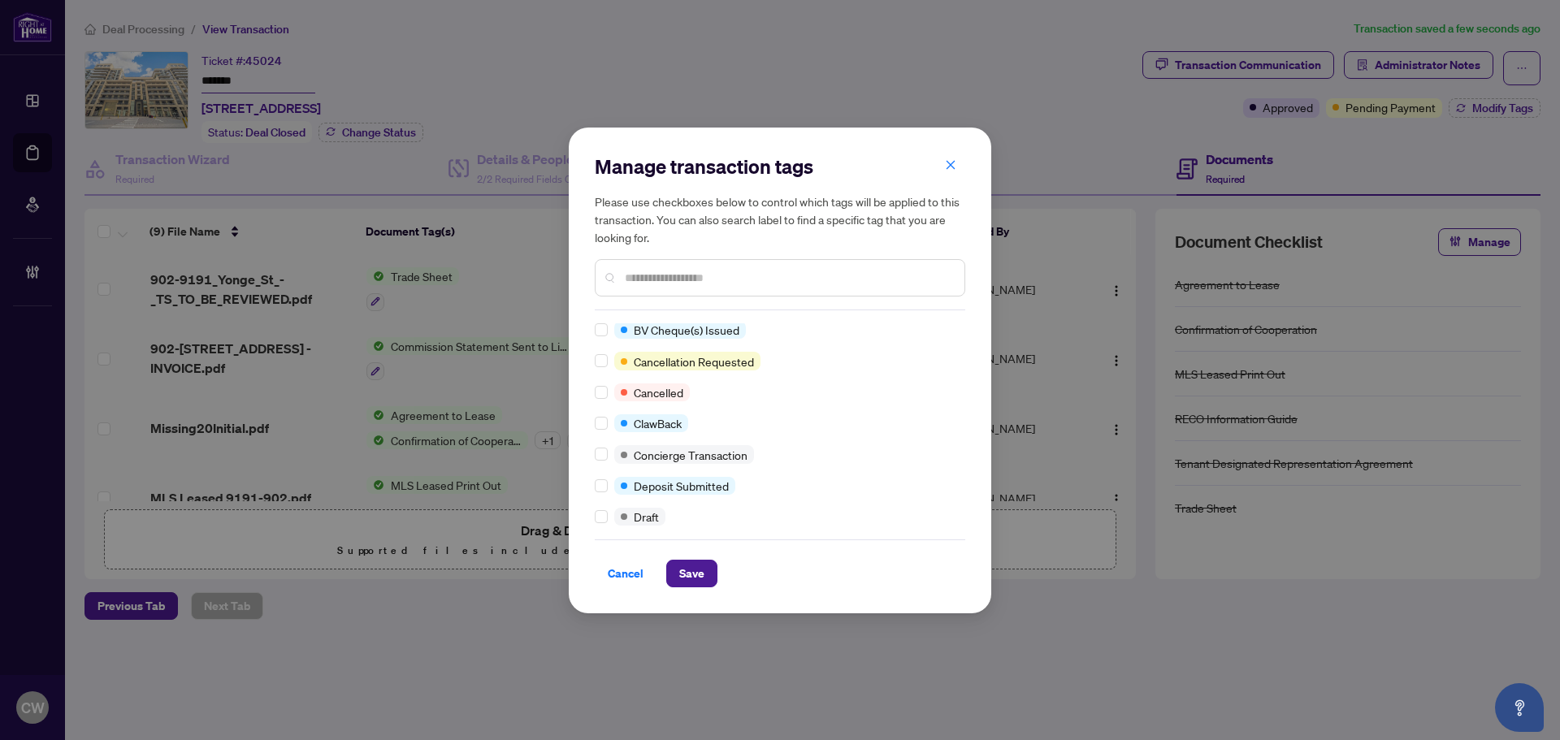
scroll to position [325, 0]
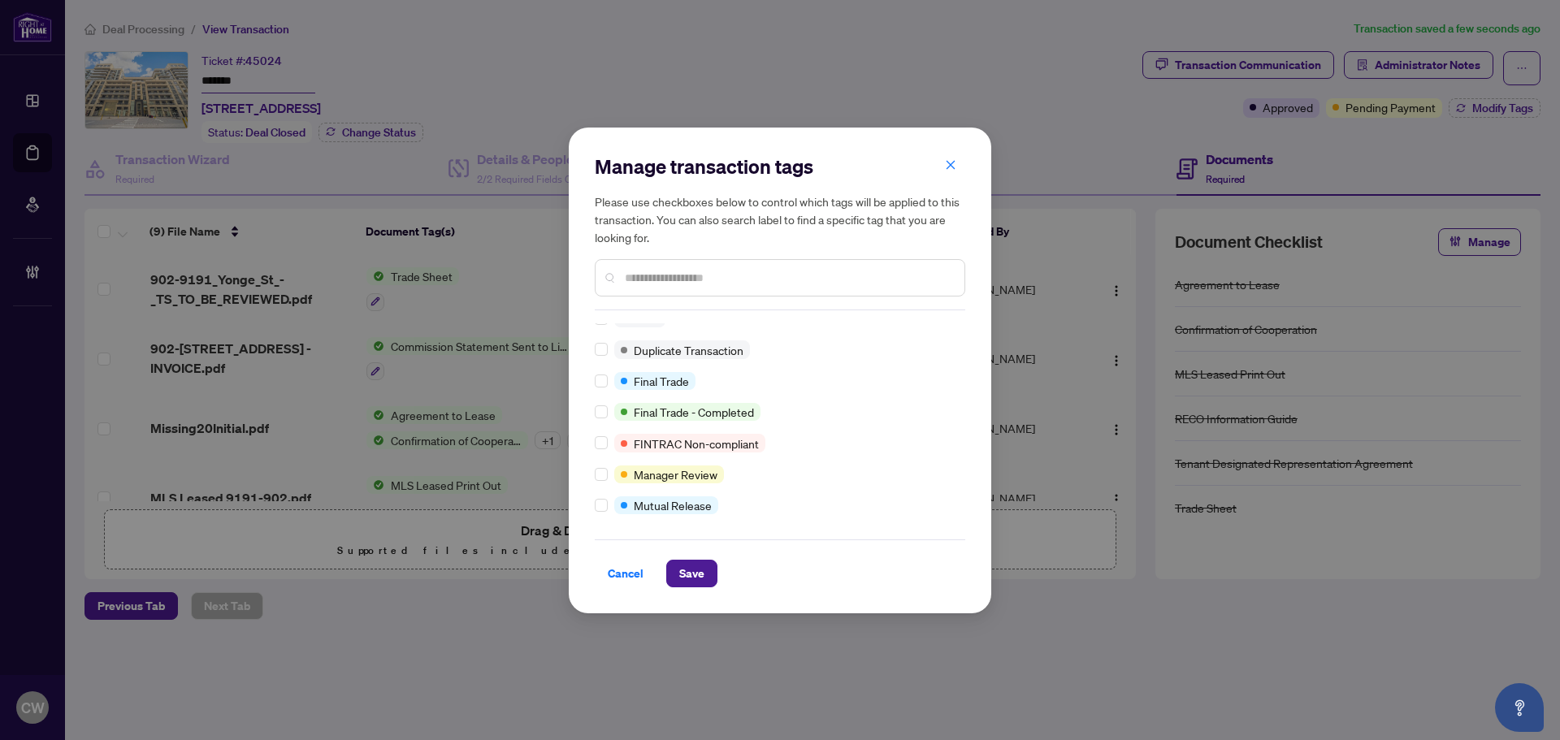
click at [608, 363] on div "Approved Closed Advance Request Approved Agent to Confirm Mailing Policy BV Che…" at bounding box center [780, 424] width 370 height 203
click at [608, 383] on div at bounding box center [604, 381] width 19 height 18
click at [715, 576] on button "Save" at bounding box center [691, 574] width 51 height 28
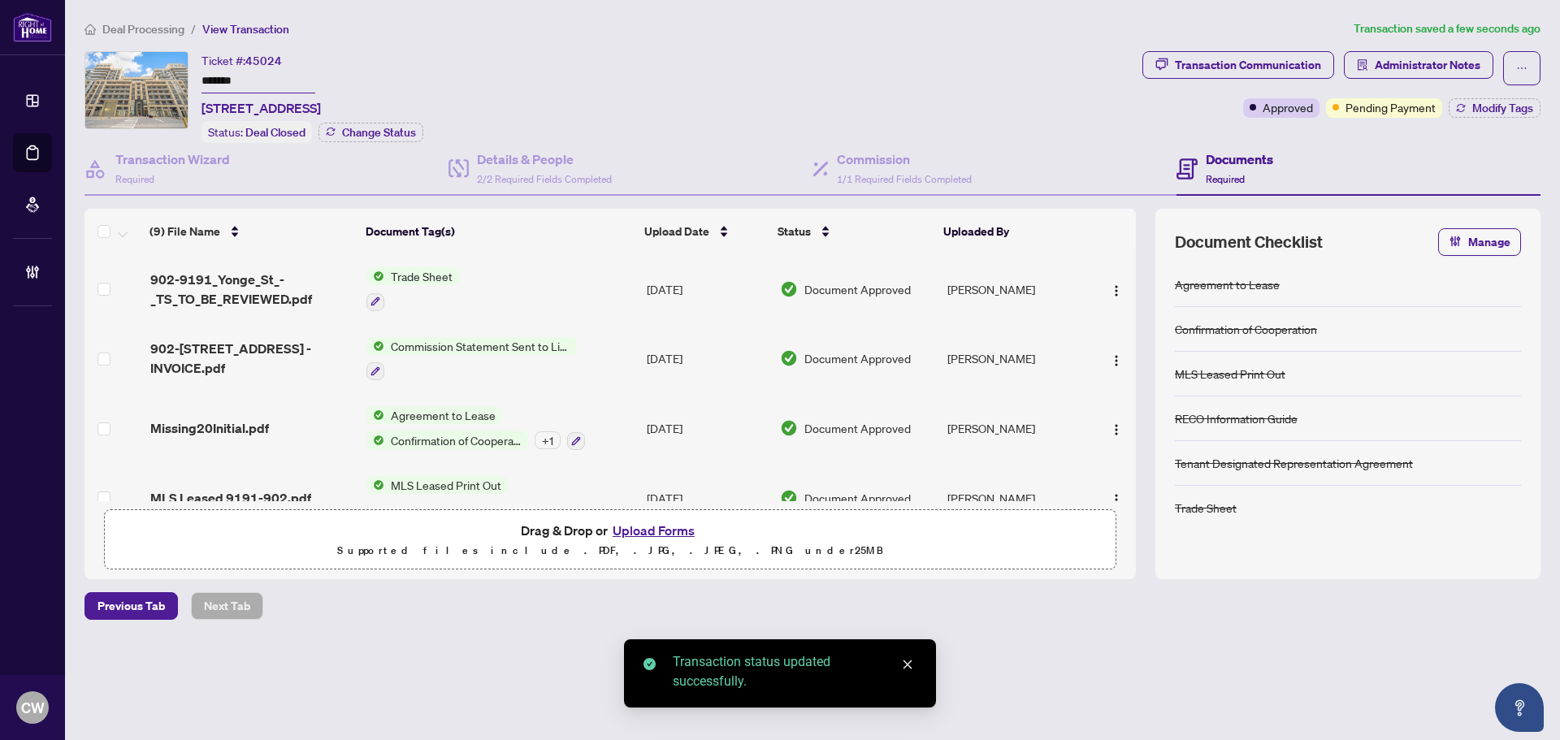
click at [251, 287] on span "902-9191_Yonge_St_-_TS_TO_BE_REVIEWED.pdf" at bounding box center [251, 289] width 203 height 39
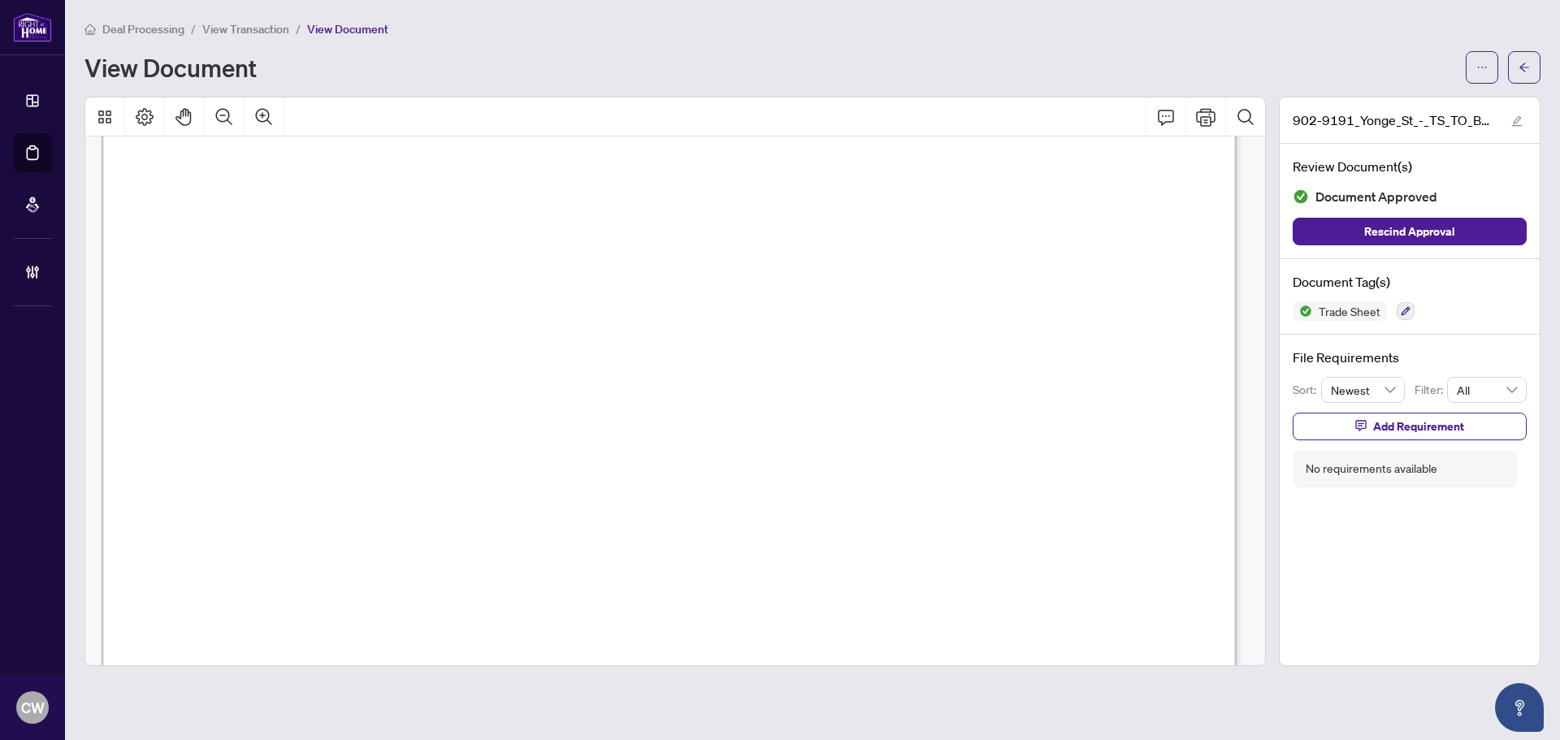
scroll to position [487, 0]
click at [1530, 64] on button "button" at bounding box center [1524, 67] width 32 height 32
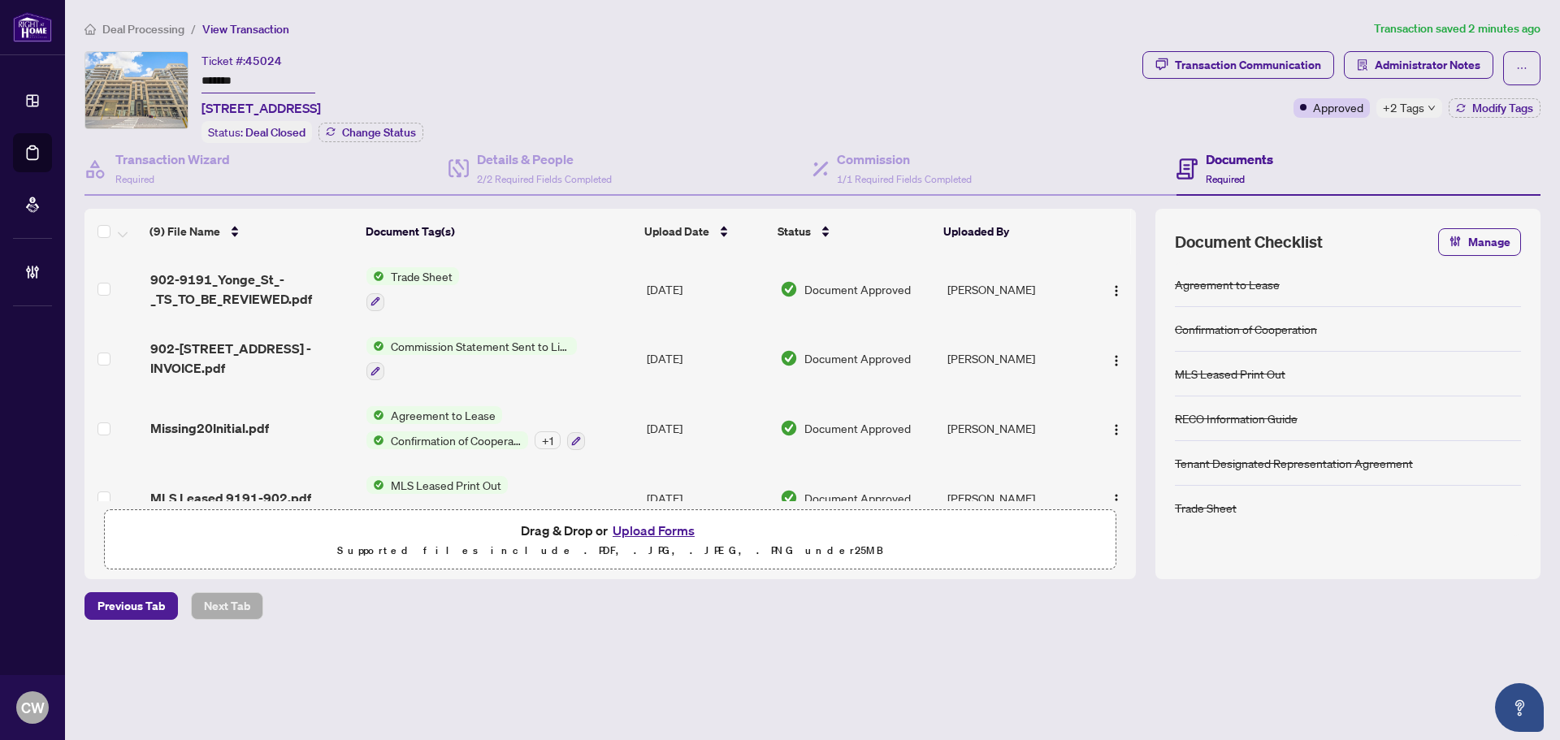
click at [660, 534] on button "Upload Forms" at bounding box center [654, 530] width 92 height 21
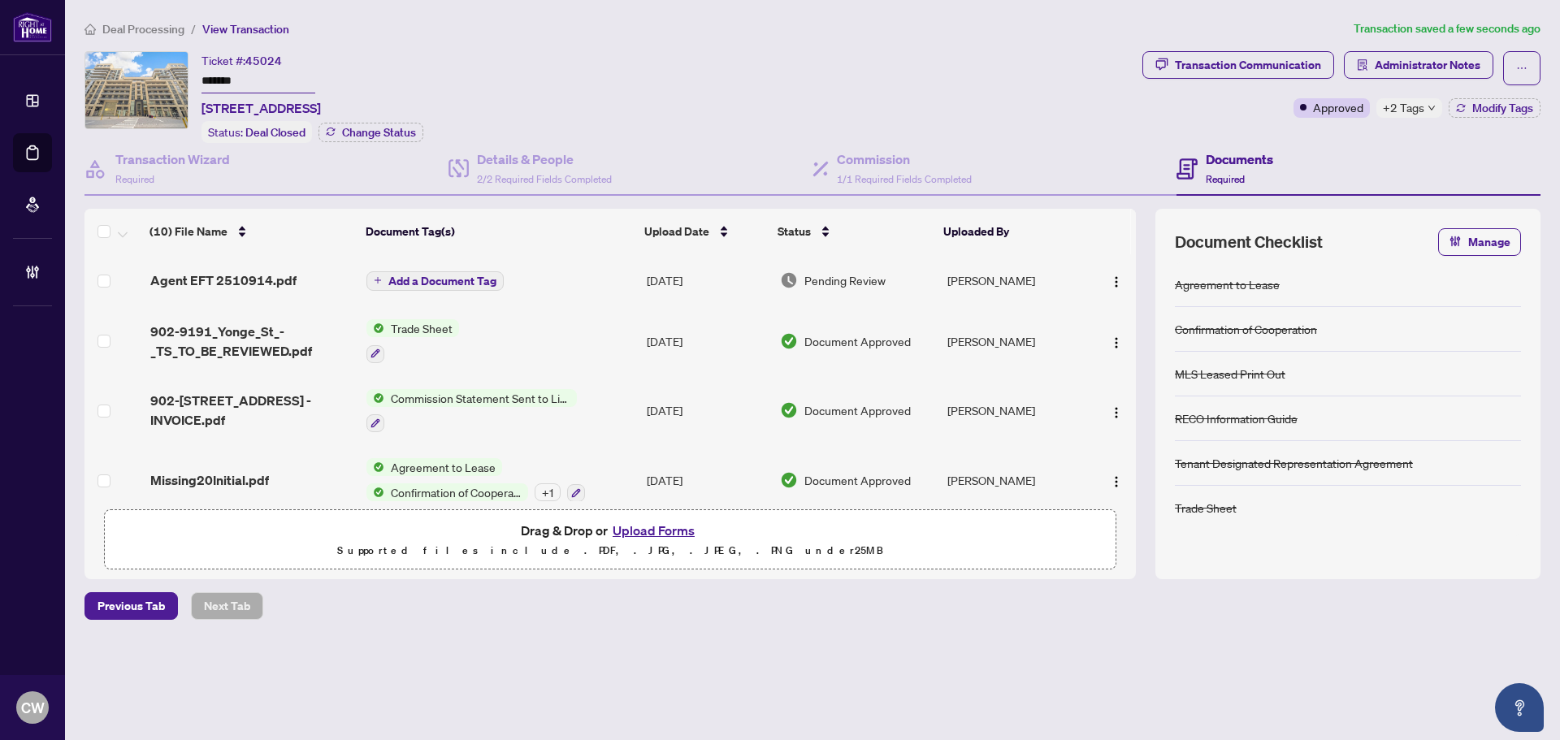
click at [433, 279] on span "Add a Document Tag" at bounding box center [442, 280] width 108 height 11
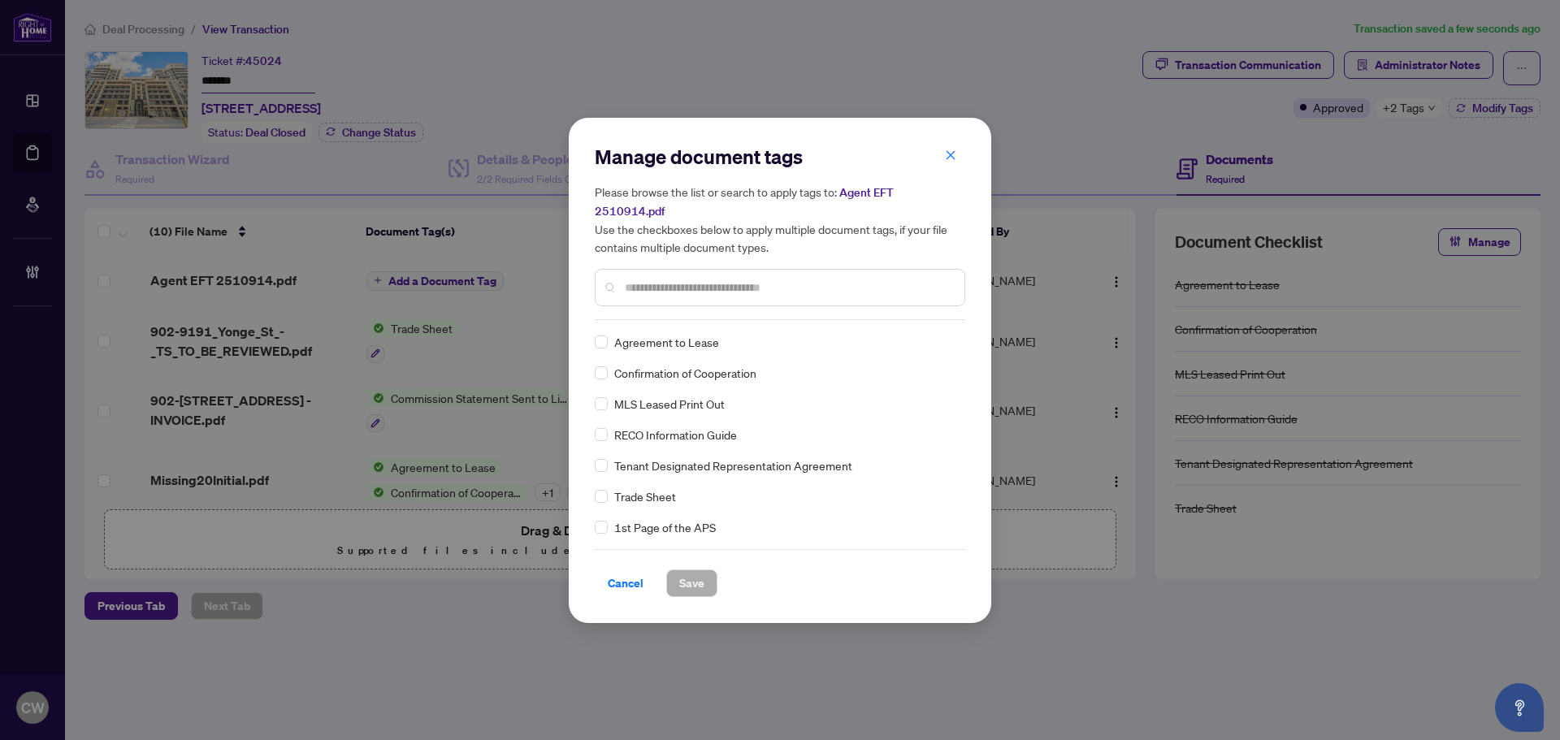
click at [672, 269] on div at bounding box center [780, 287] width 370 height 37
click at [690, 269] on div at bounding box center [780, 287] width 370 height 37
click at [694, 279] on input "text" at bounding box center [788, 288] width 327 height 18
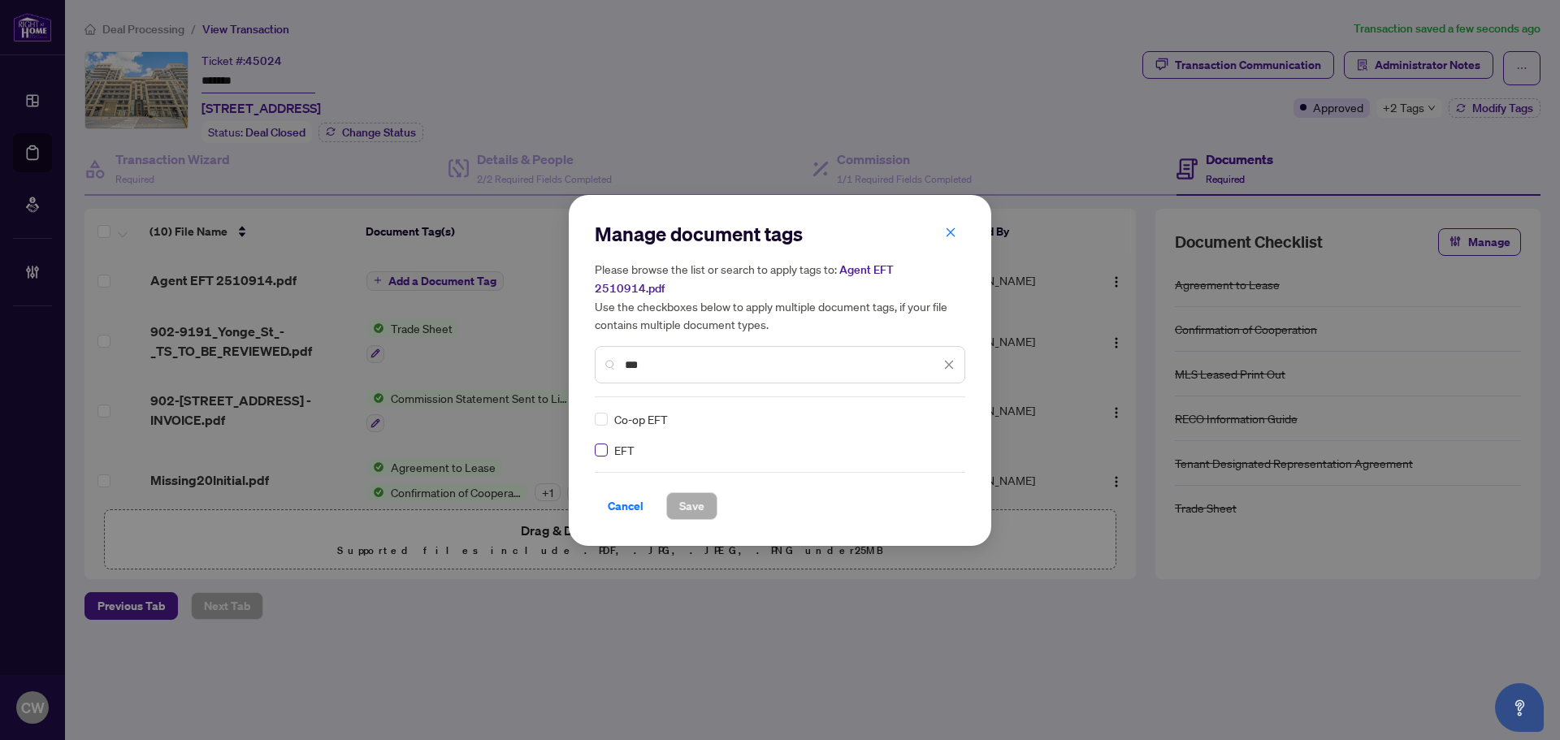
type input "***"
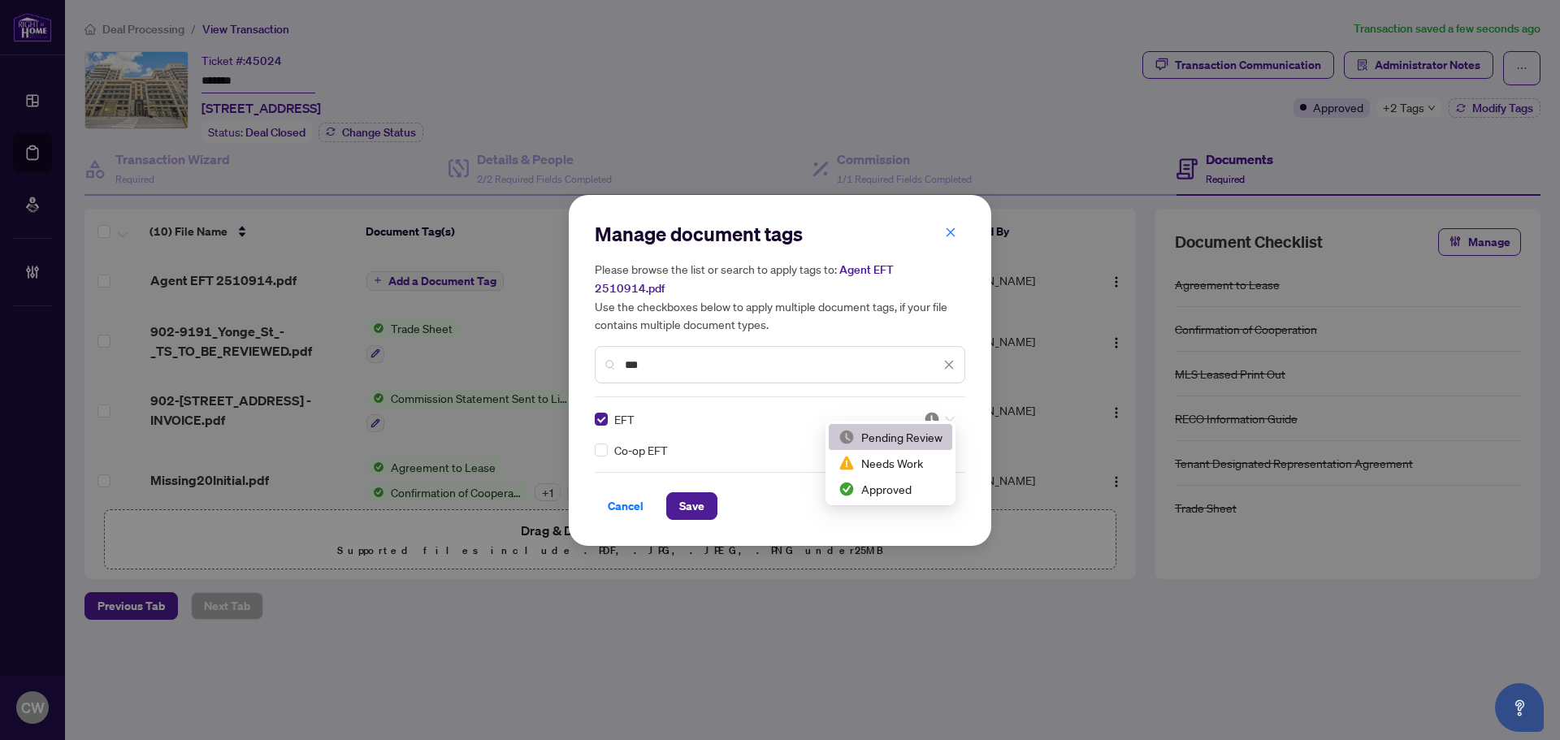
click at [923, 412] on div at bounding box center [934, 419] width 41 height 16
click at [918, 485] on div "Approved" at bounding box center [890, 489] width 104 height 18
click at [703, 500] on span "Save" at bounding box center [691, 506] width 25 height 26
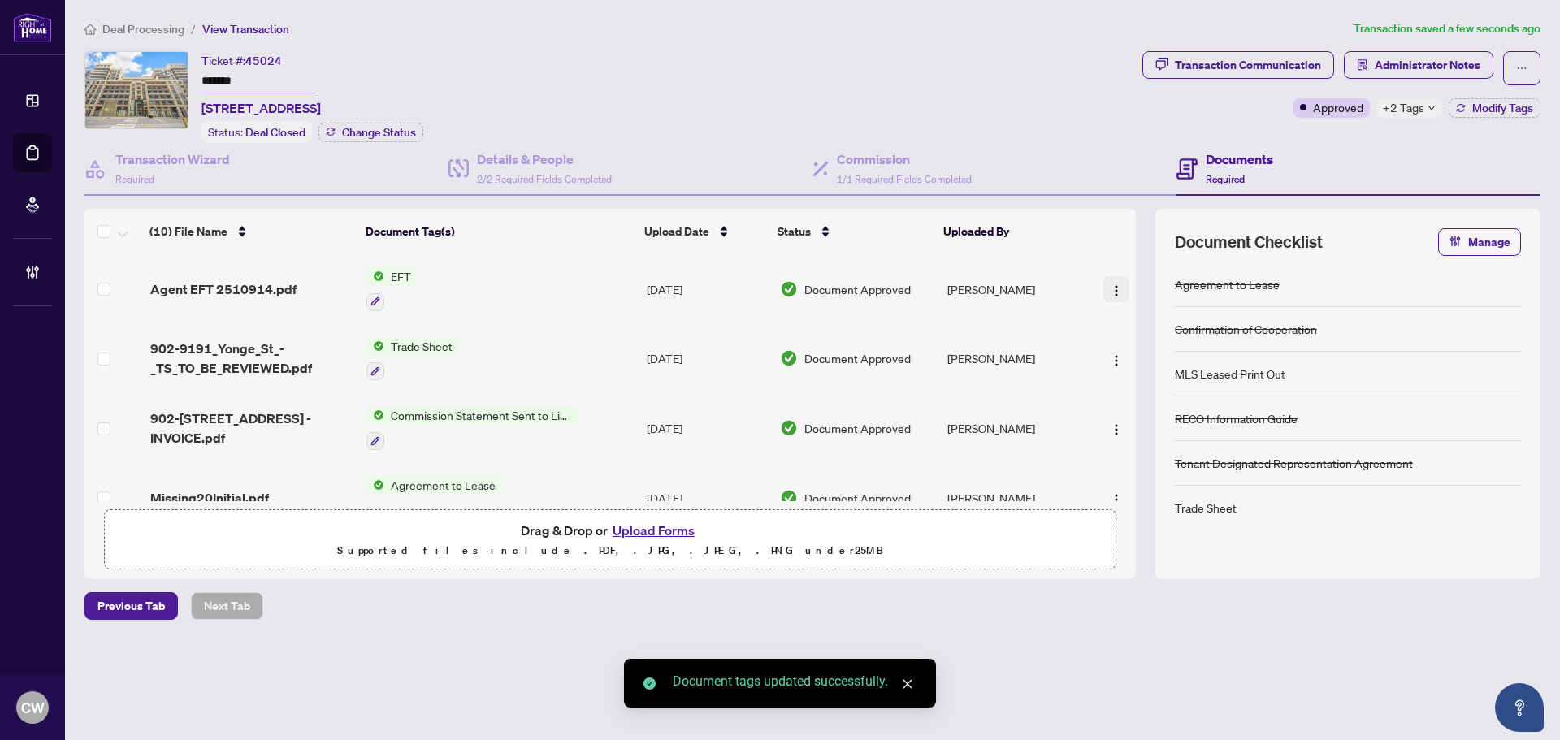
click at [1112, 284] on img "button" at bounding box center [1116, 290] width 13 height 13
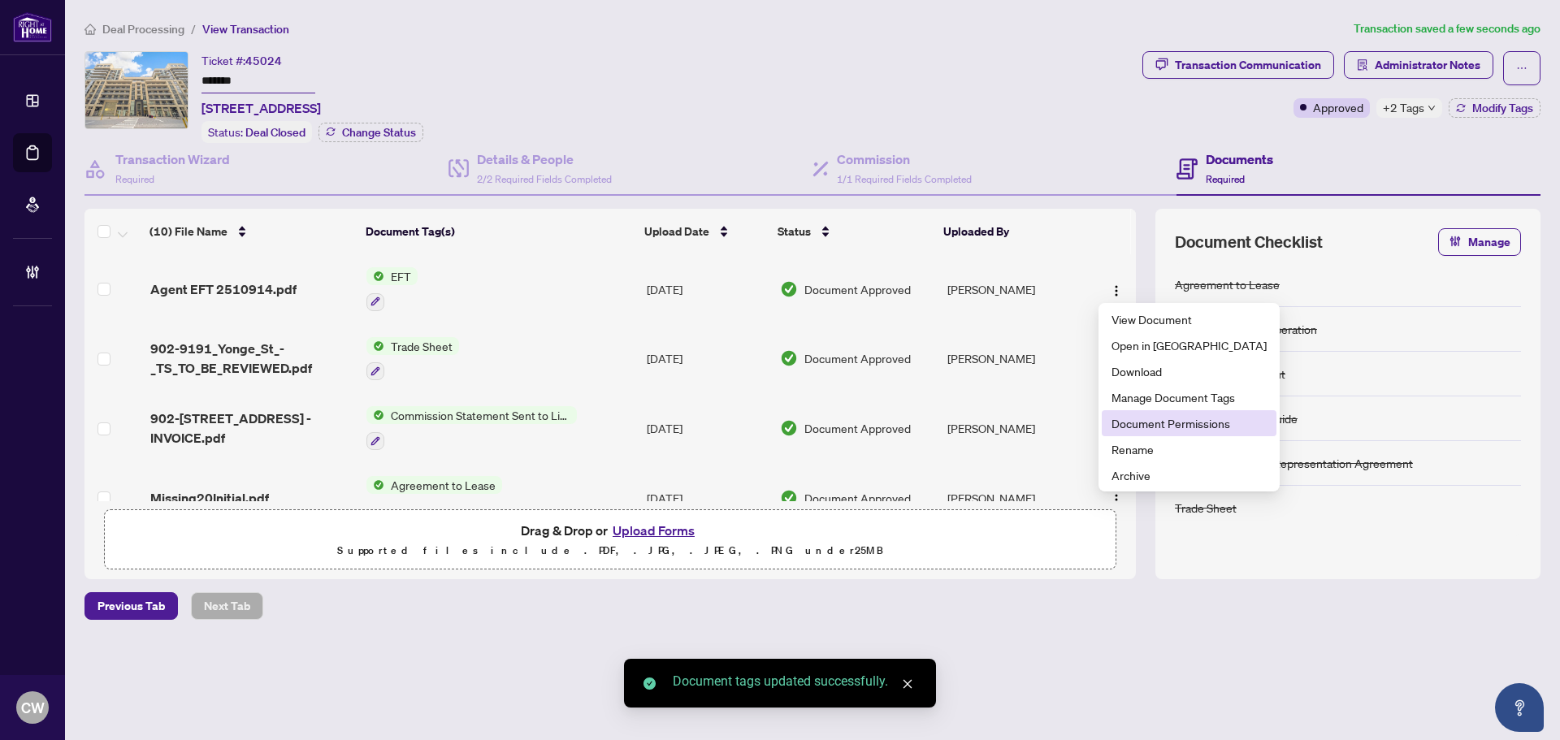
click at [1134, 420] on span "Document Permissions" at bounding box center [1188, 423] width 155 height 18
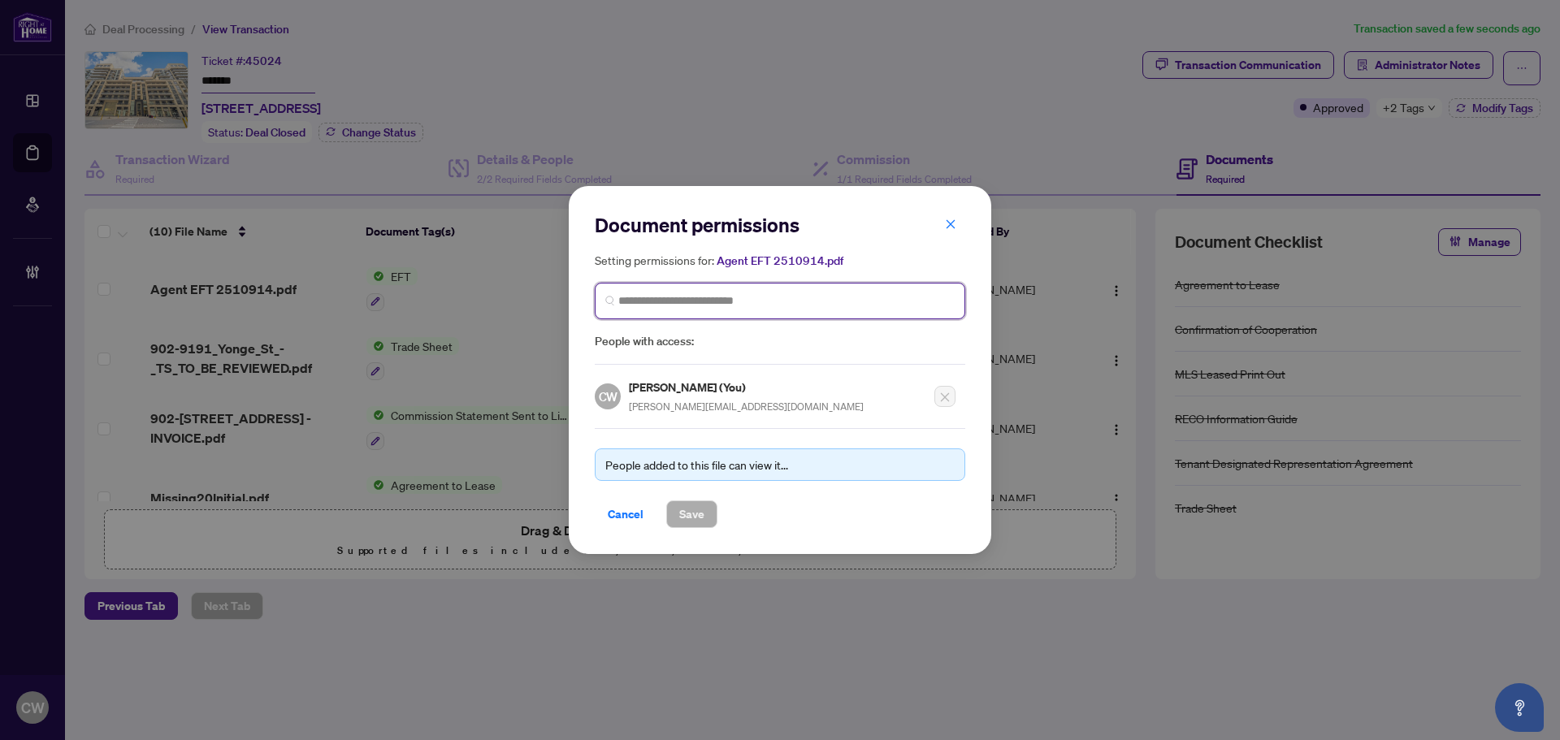
click at [654, 296] on input "search" at bounding box center [786, 300] width 336 height 17
paste input "**********"
type input "**********"
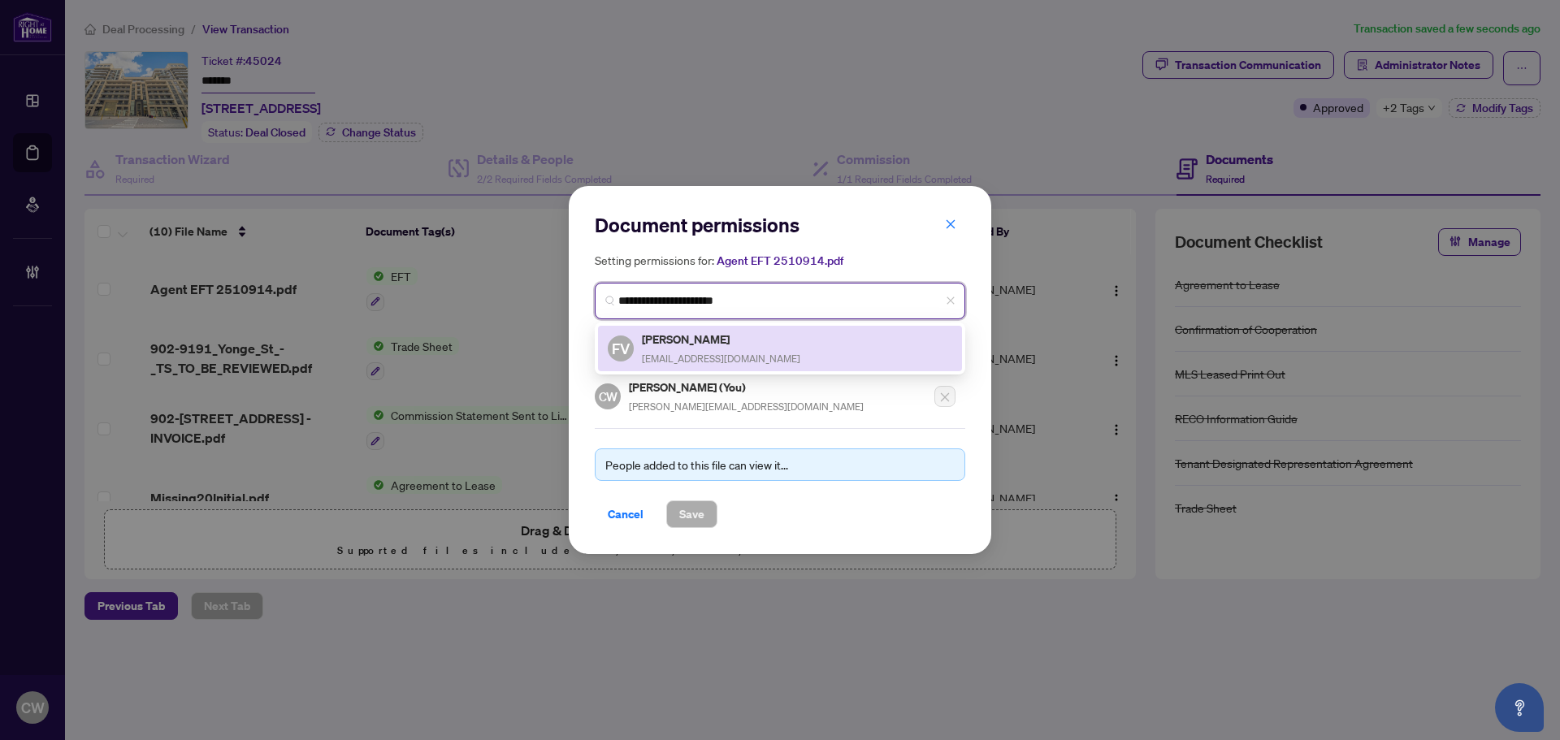
click at [684, 345] on h5 "[PERSON_NAME]" at bounding box center [721, 339] width 158 height 19
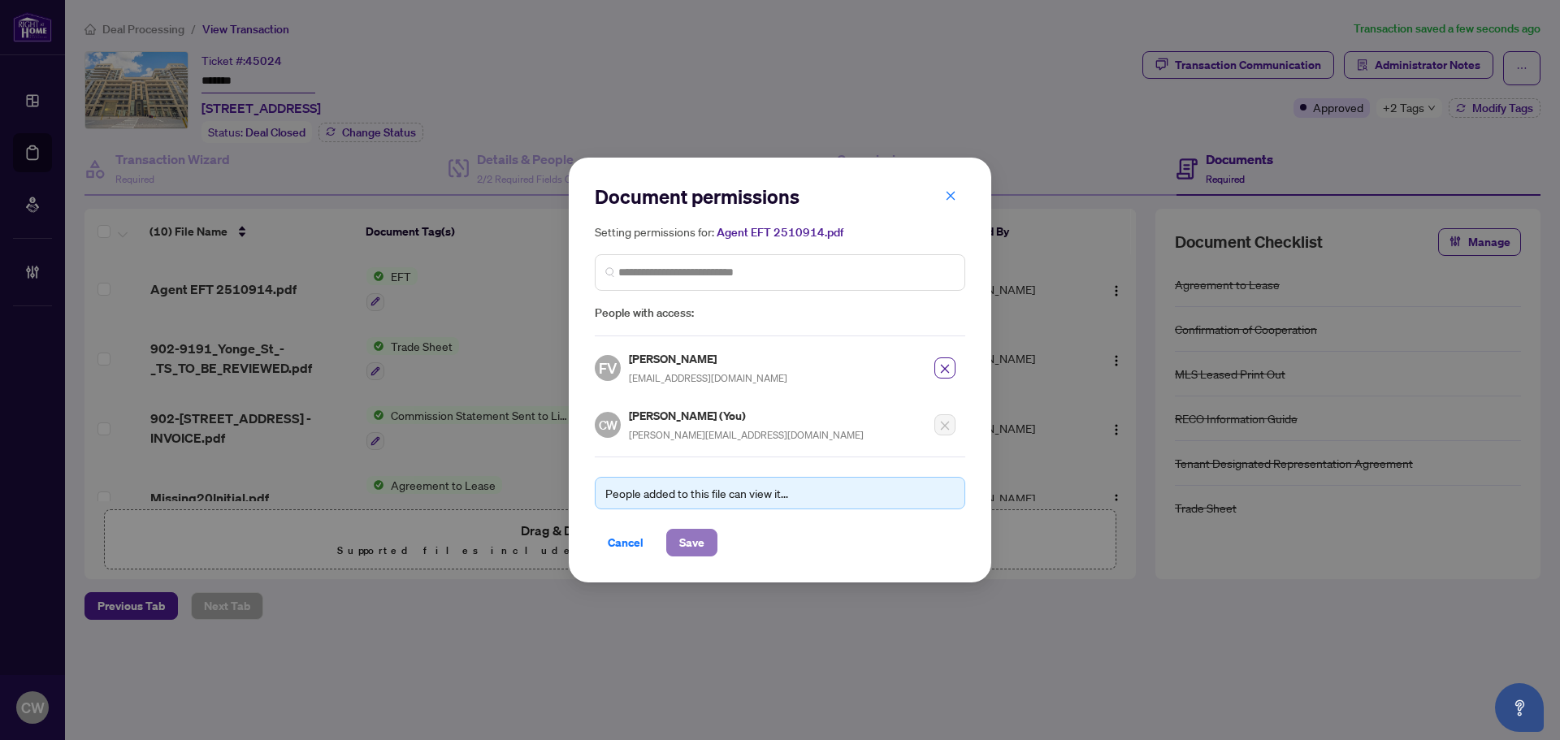
click at [691, 552] on span "Save" at bounding box center [691, 543] width 25 height 26
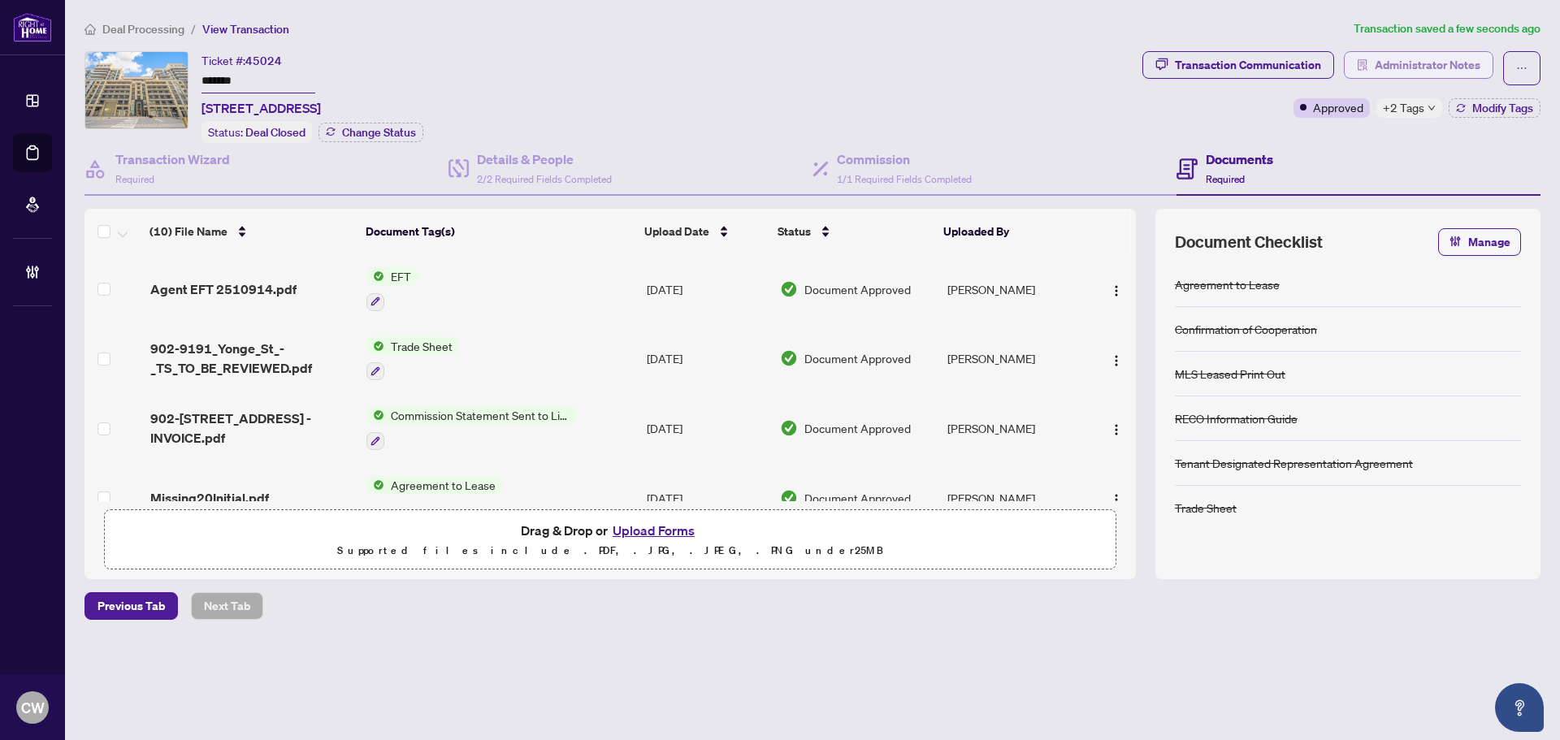
click at [1416, 54] on span "Administrator Notes" at bounding box center [1427, 65] width 106 height 26
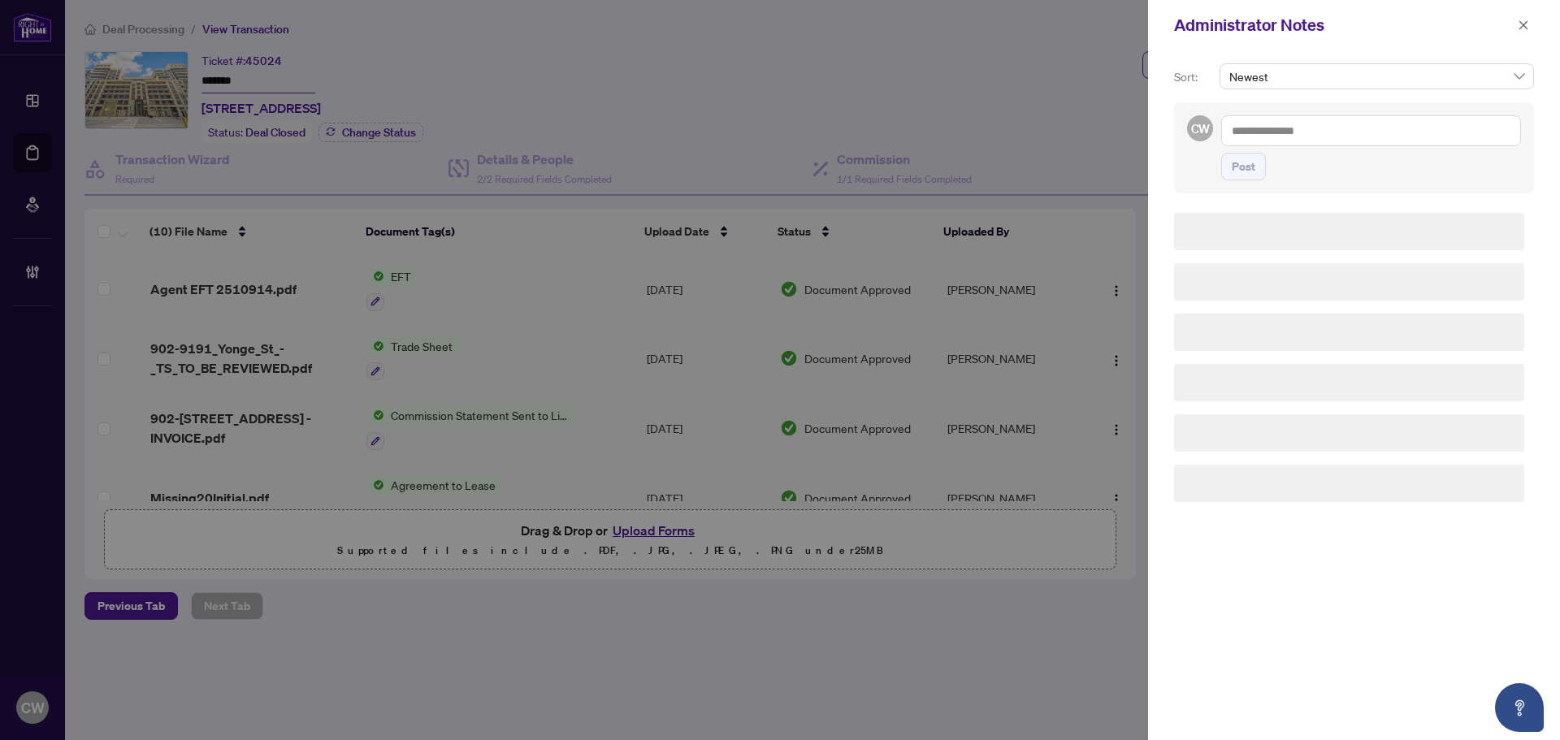
click at [1425, 62] on div "Sort: Newest CW Post" at bounding box center [1354, 395] width 412 height 690
click at [1319, 135] on textarea at bounding box center [1371, 130] width 300 height 31
paste textarea "**********"
type textarea "**********"
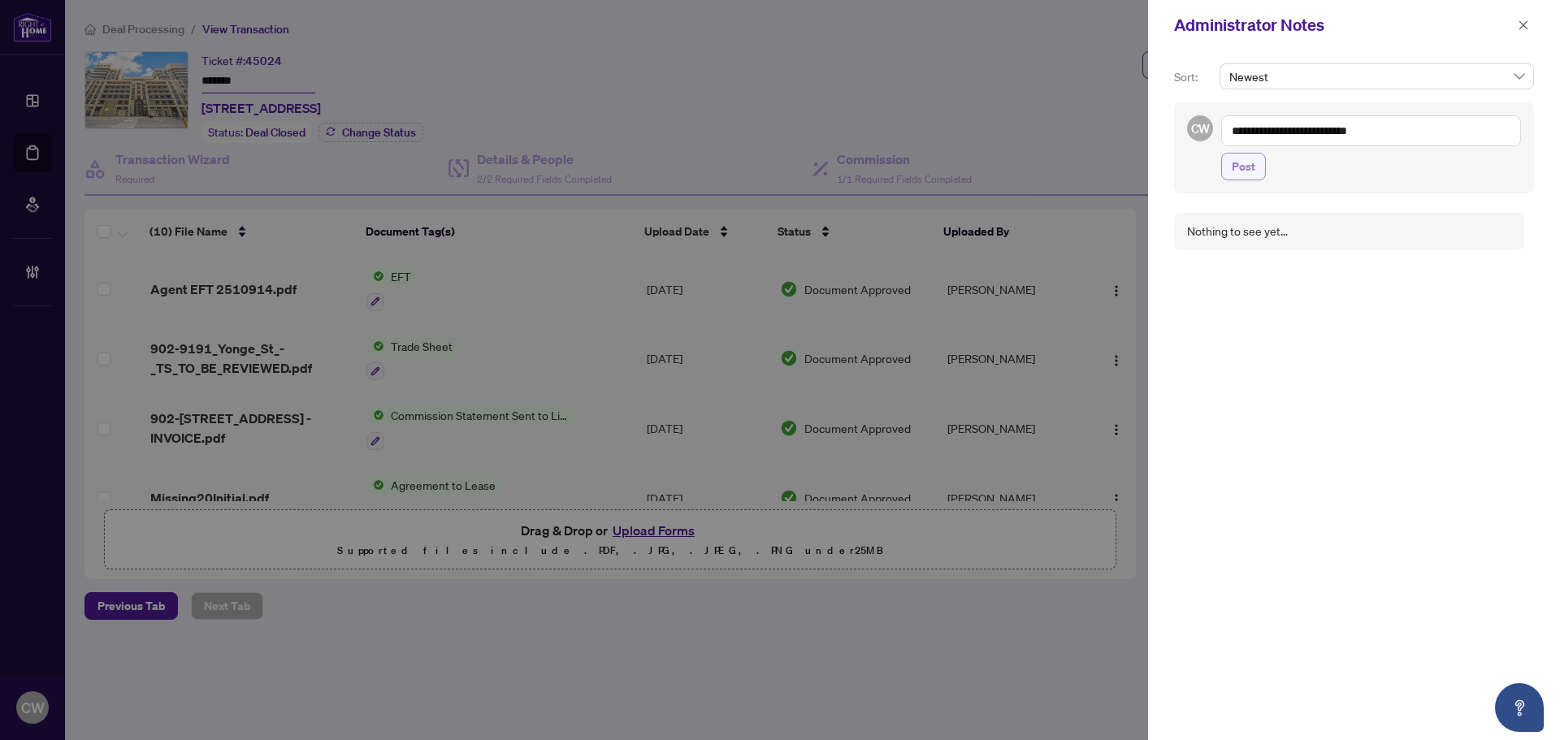
click at [1240, 171] on span "Post" at bounding box center [1243, 167] width 24 height 26
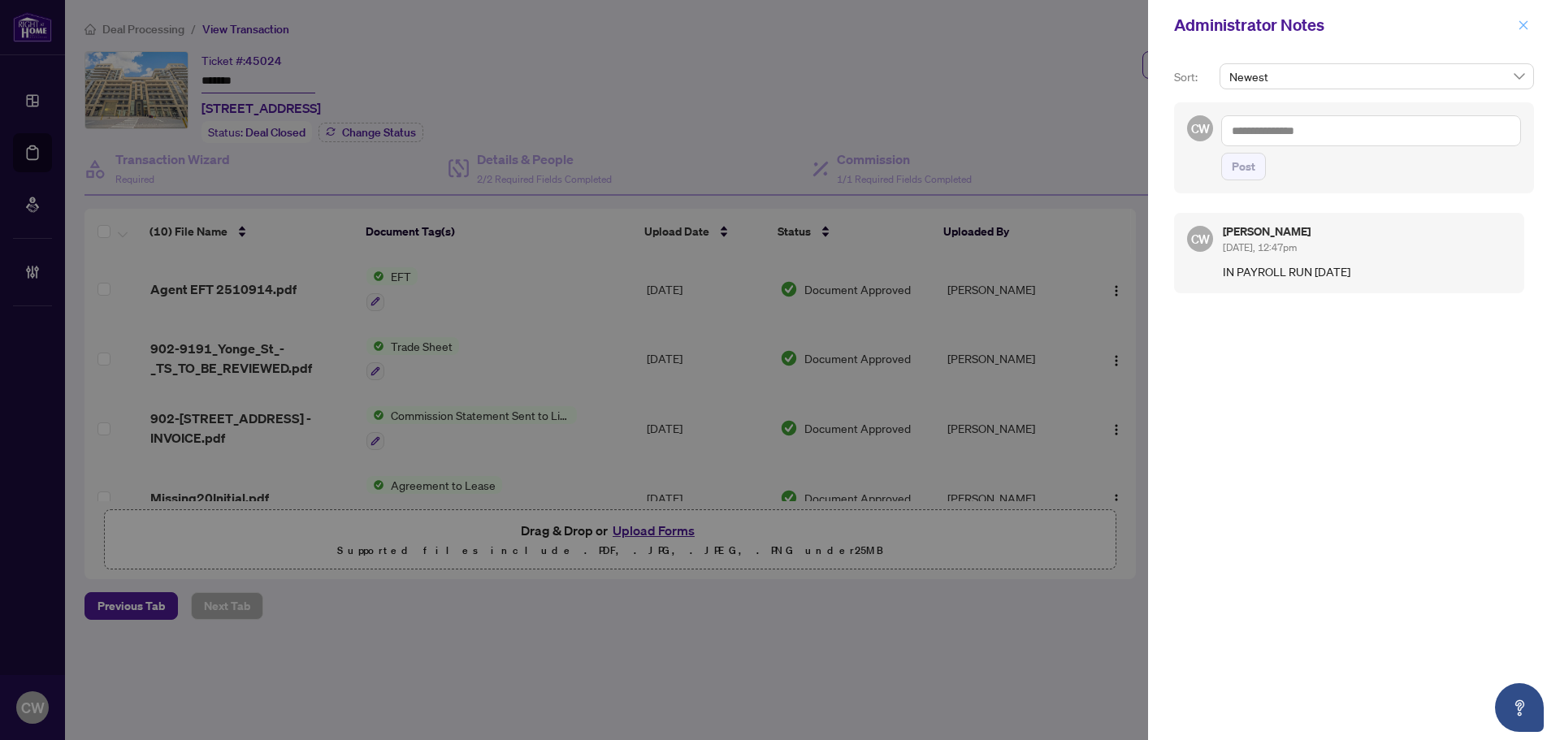
click at [1526, 19] on icon "close" at bounding box center [1522, 24] width 11 height 11
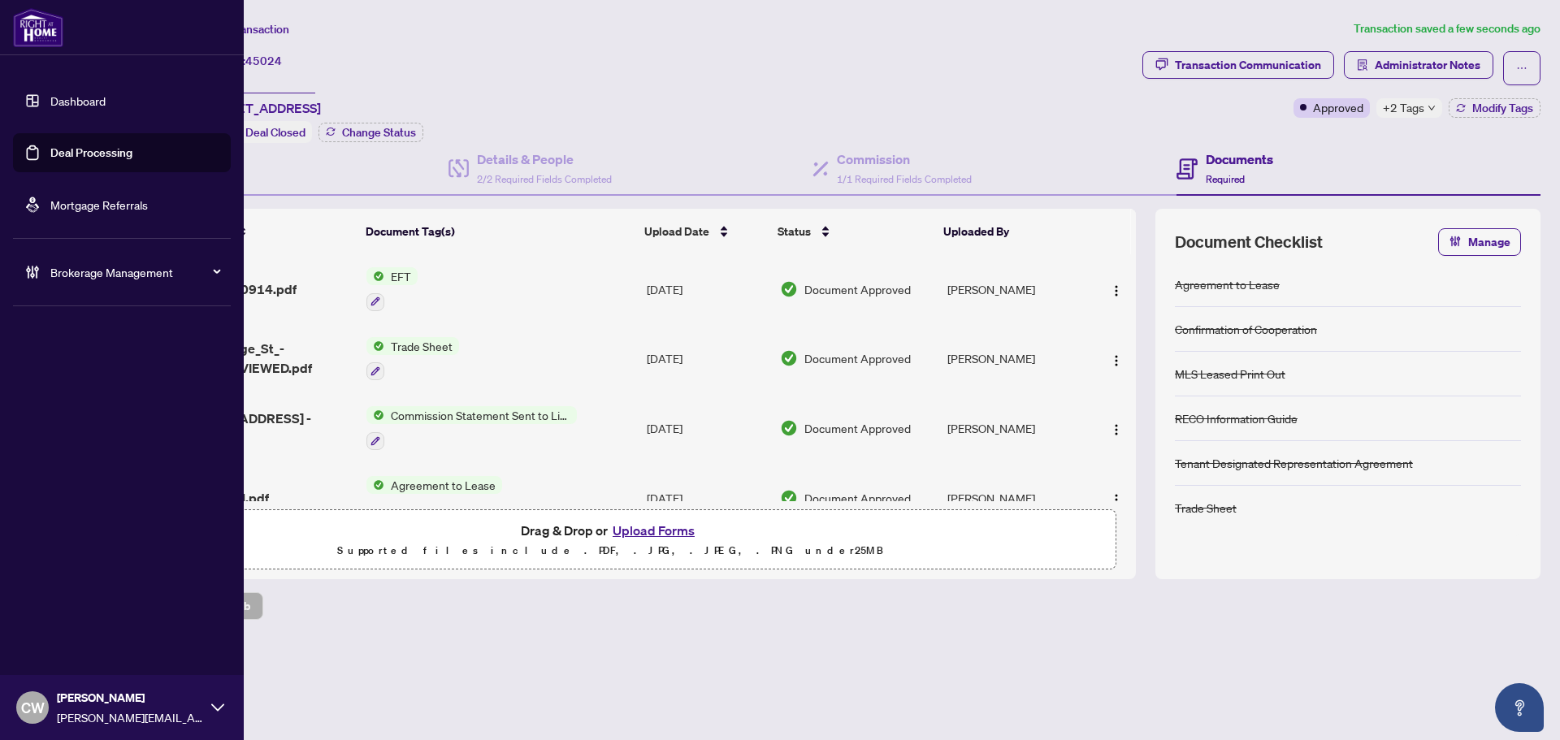
click at [50, 146] on link "Deal Processing" at bounding box center [91, 152] width 82 height 15
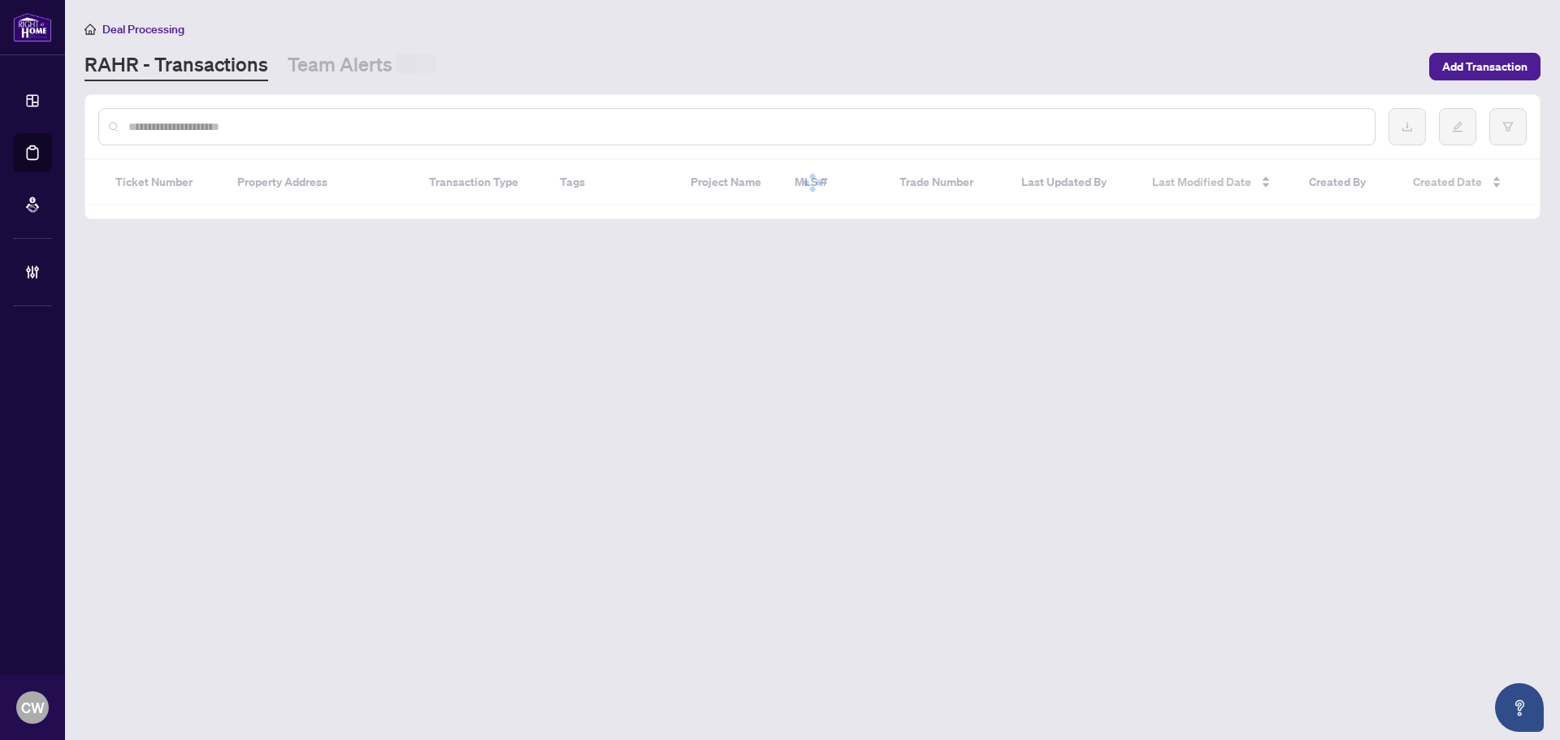
click at [308, 132] on input "text" at bounding box center [744, 127] width 1233 height 18
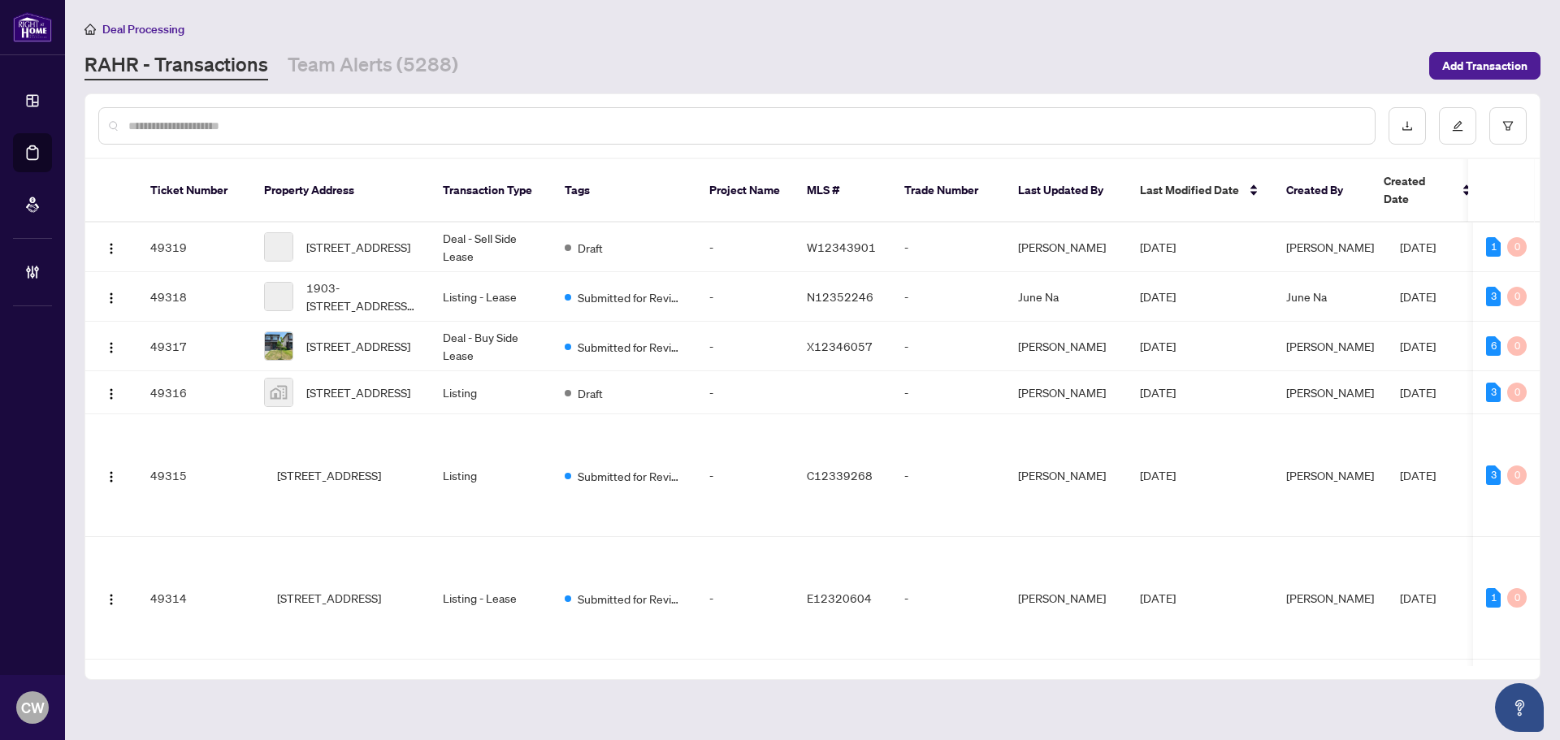
paste input "*******"
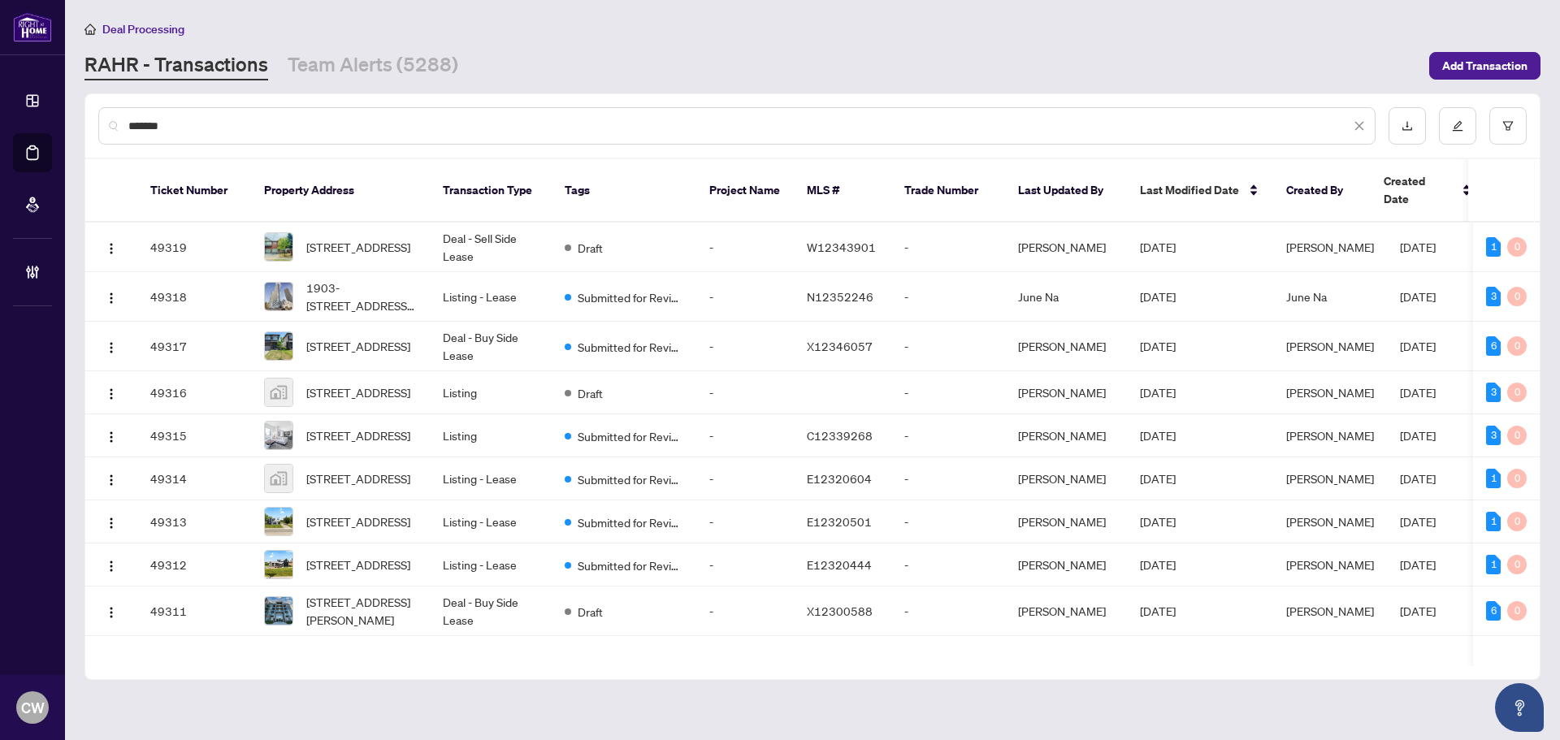
type input "*******"
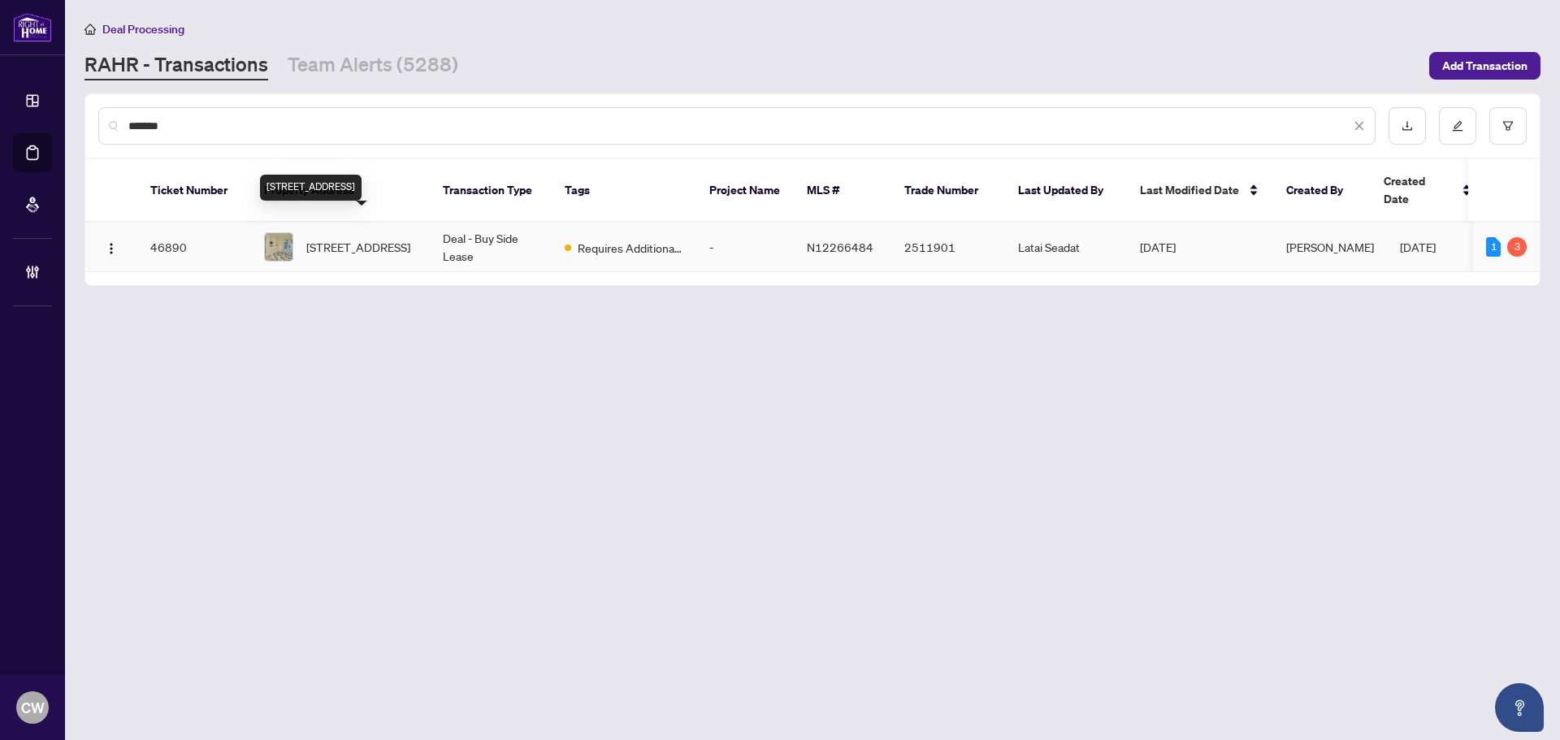
click at [357, 238] on span "[STREET_ADDRESS]" at bounding box center [358, 247] width 104 height 18
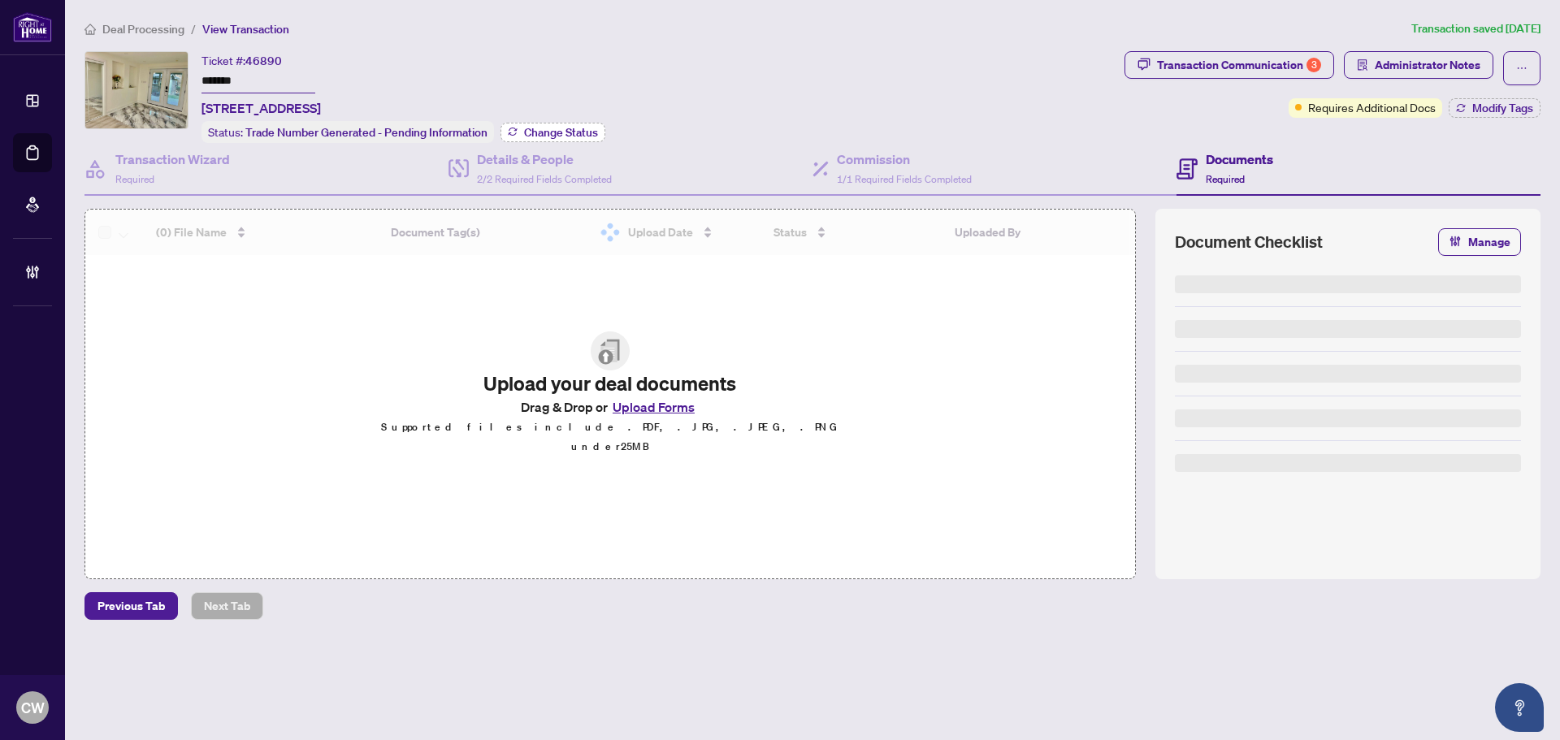
click at [568, 134] on span "Change Status" at bounding box center [561, 132] width 74 height 11
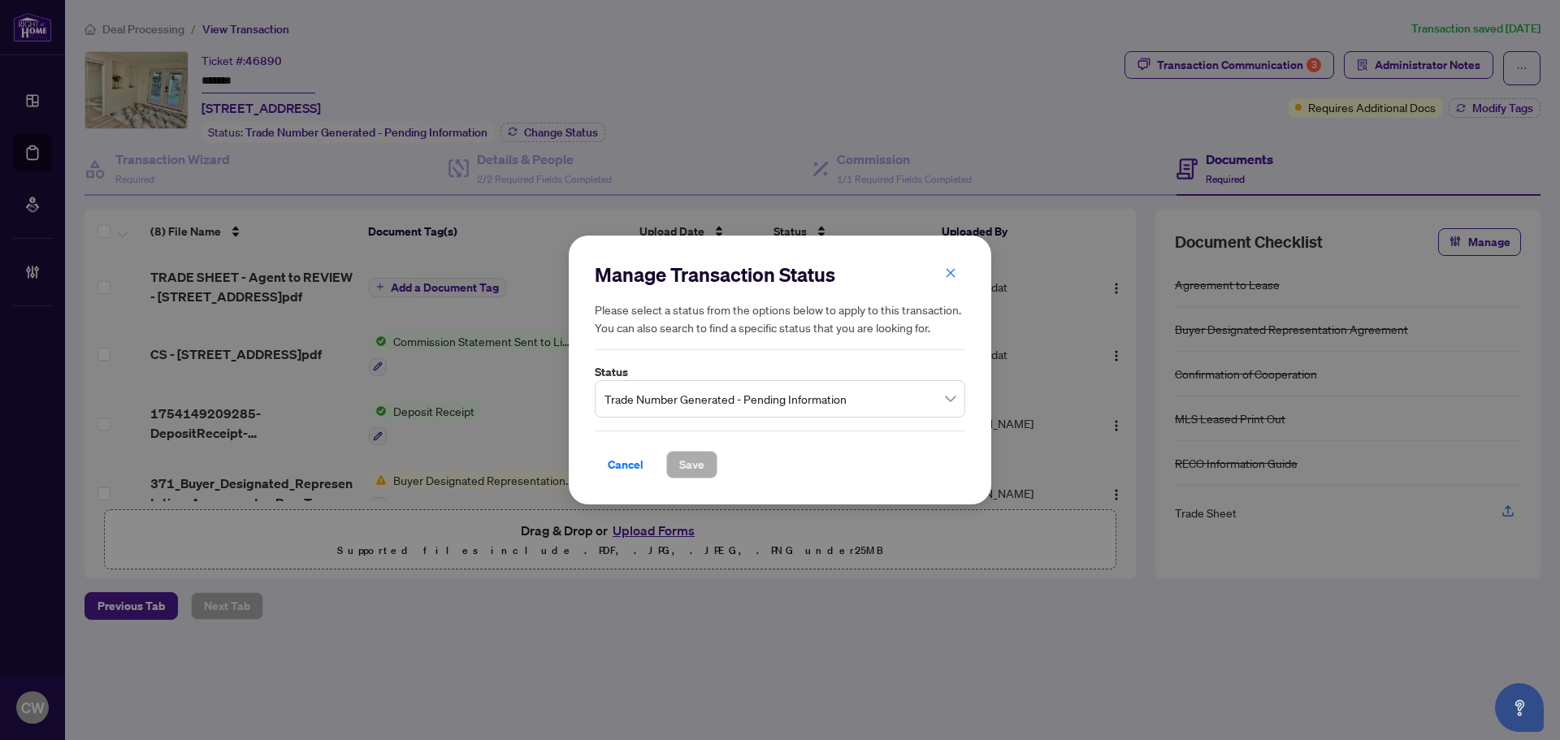
click at [778, 409] on span "Trade Number Generated - Pending Information" at bounding box center [779, 398] width 351 height 31
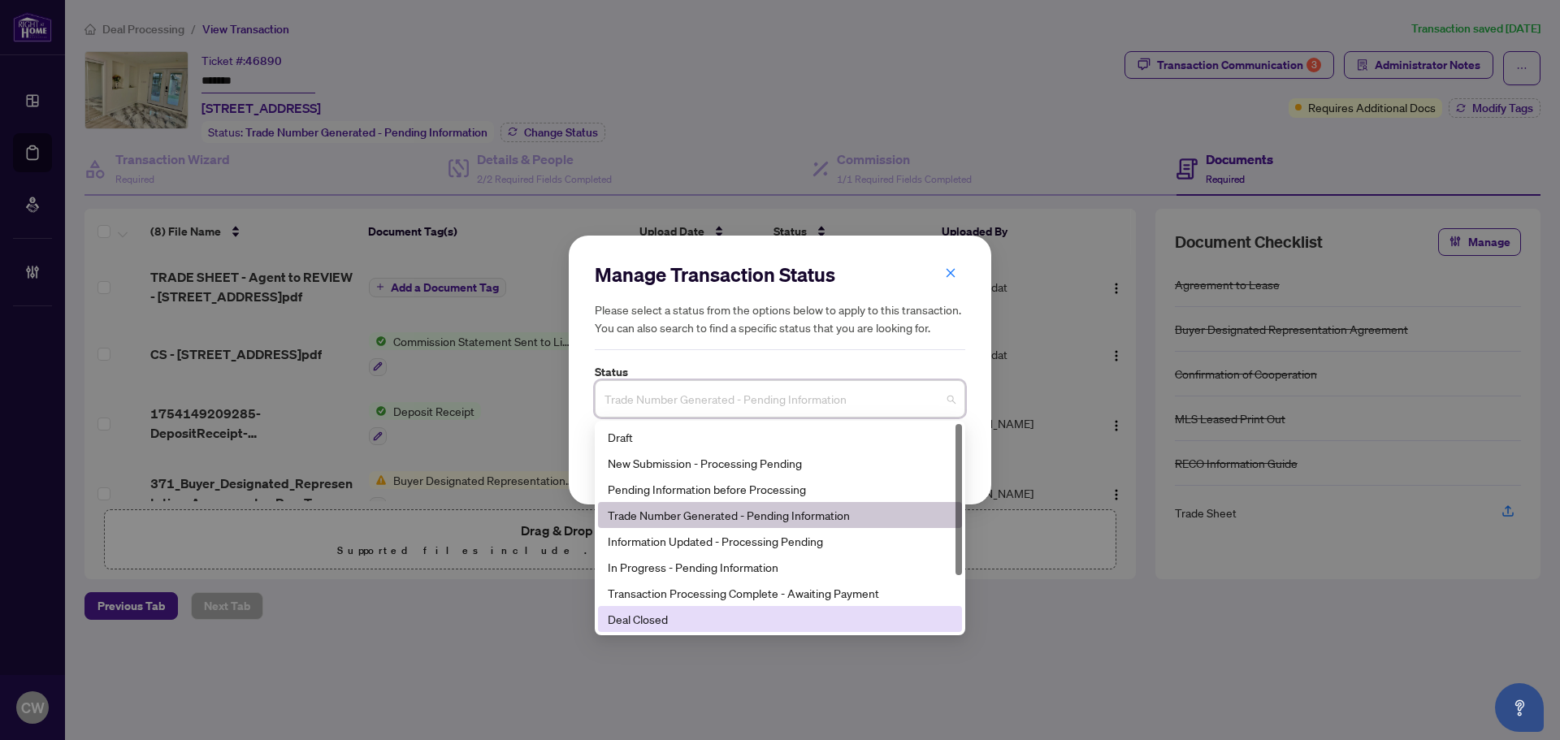
click at [716, 621] on div "Deal Closed" at bounding box center [780, 619] width 344 height 18
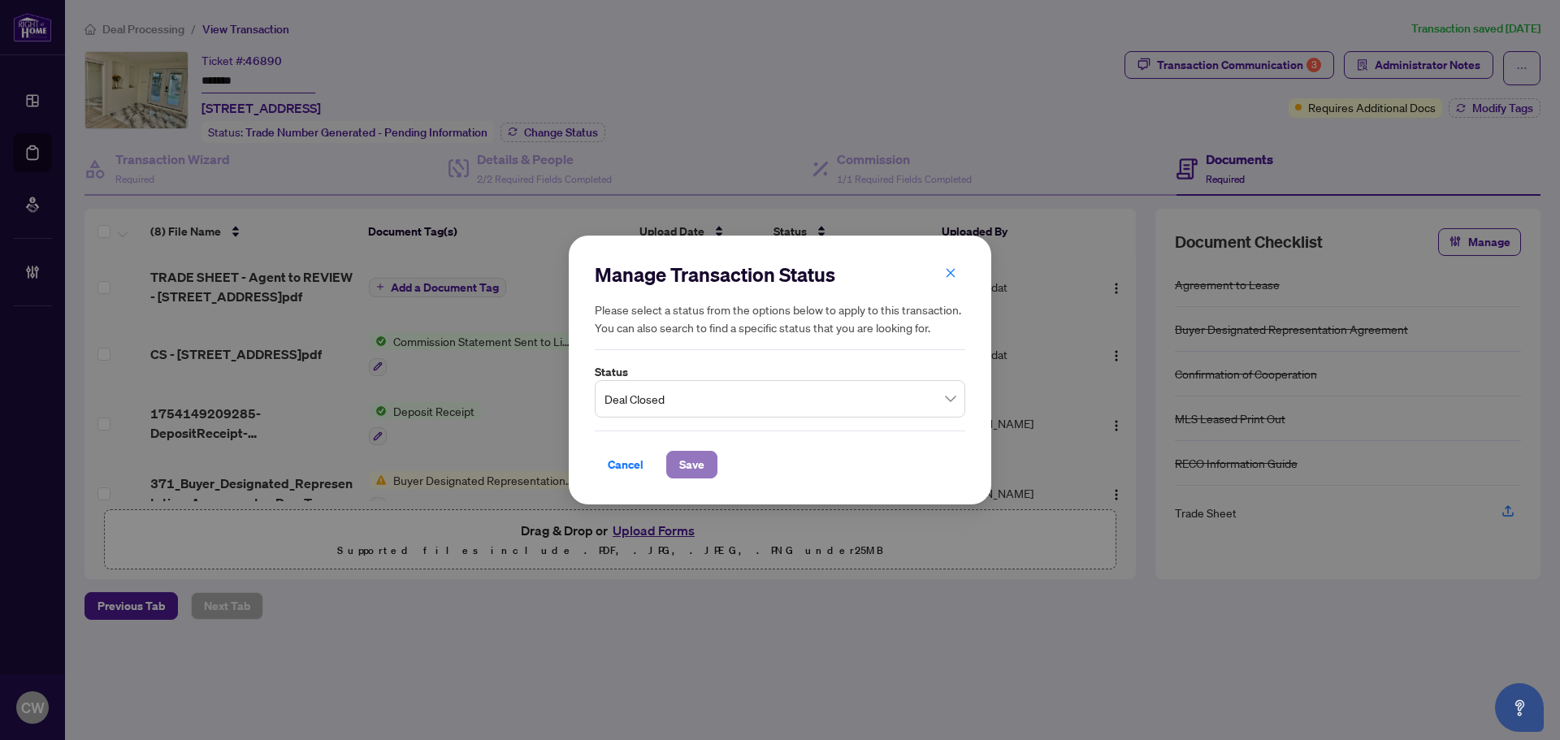
click at [701, 460] on span "Save" at bounding box center [691, 465] width 25 height 26
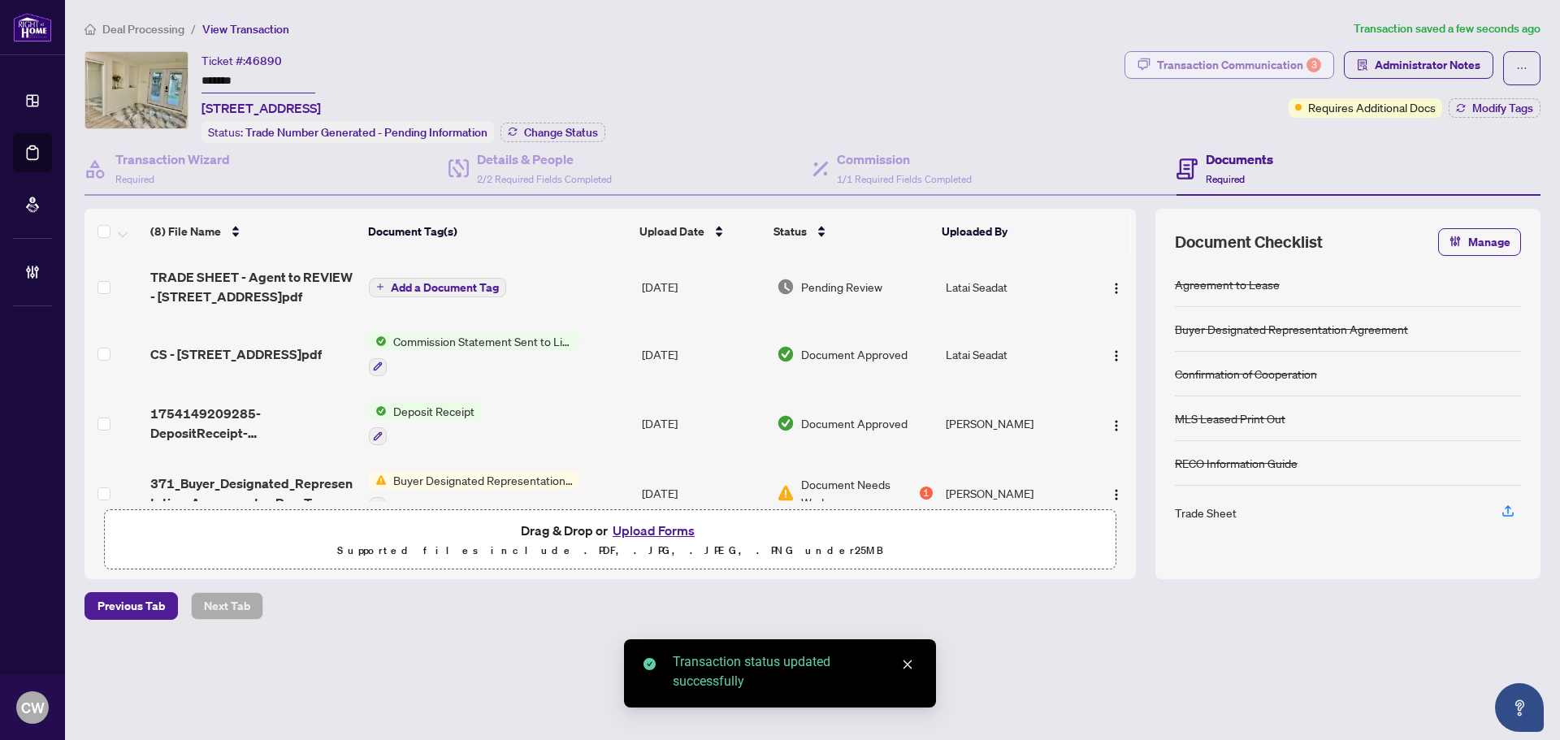
click at [1279, 66] on div "Transaction Communication 3" at bounding box center [1239, 65] width 164 height 26
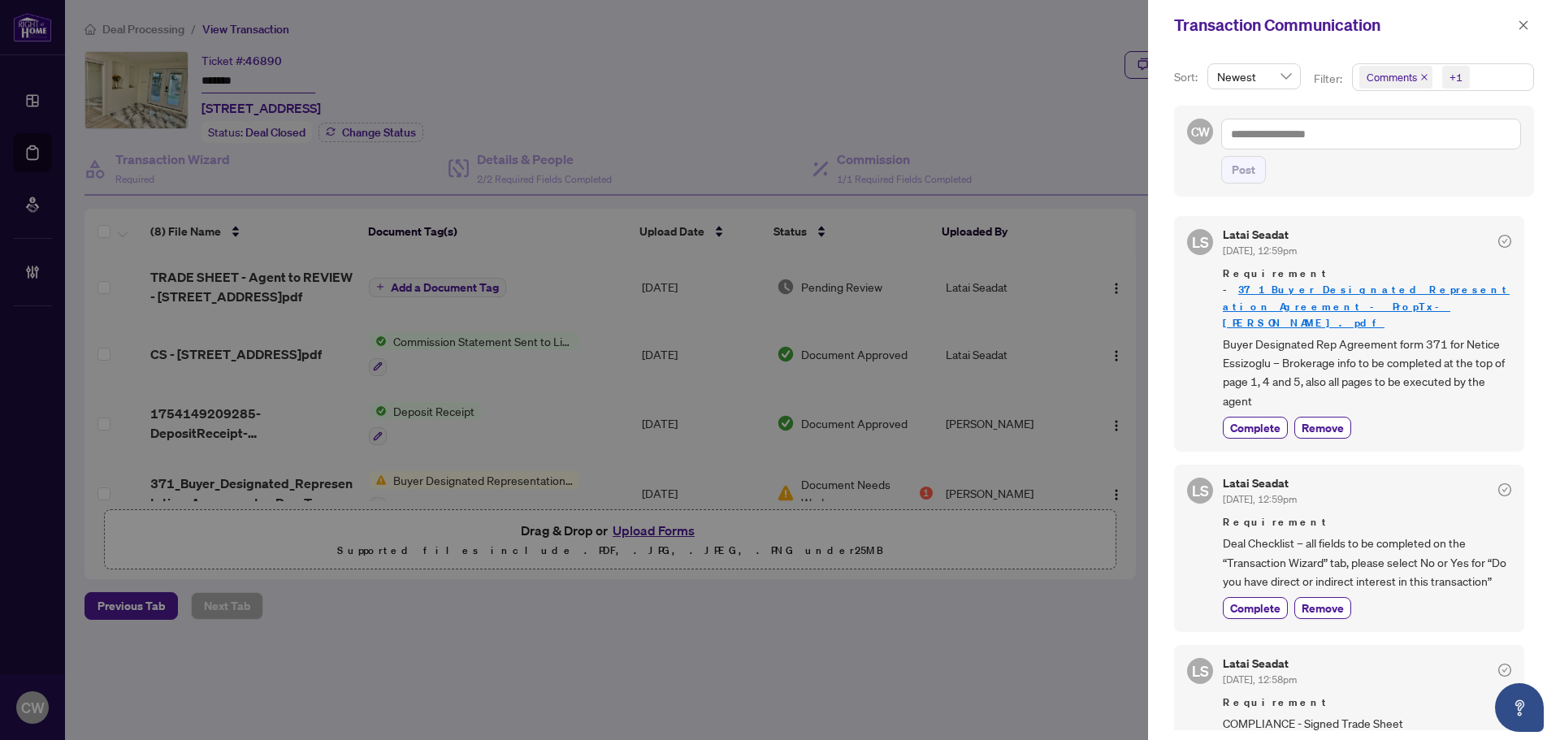
click at [1424, 76] on icon "close" at bounding box center [1424, 77] width 6 height 6
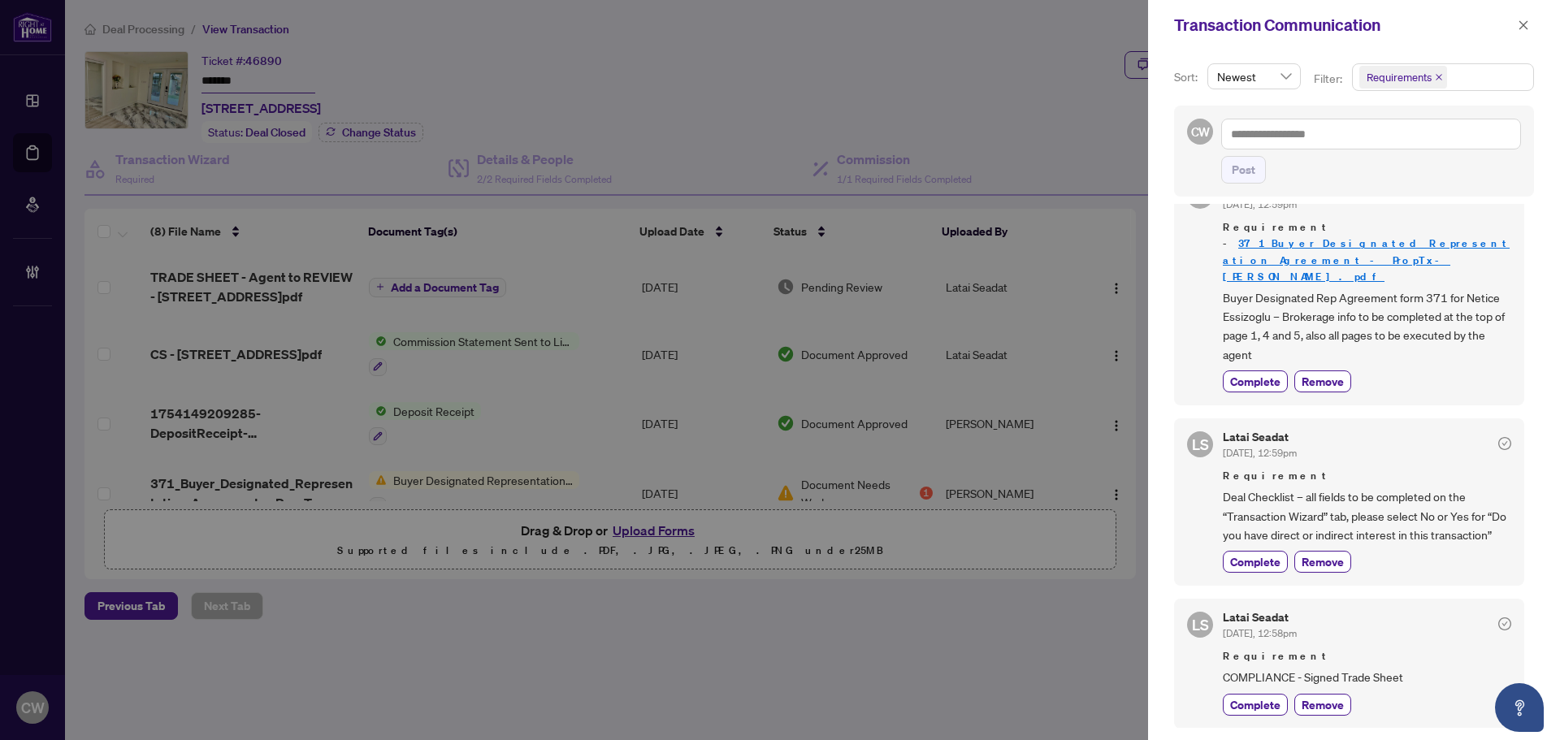
scroll to position [3, 0]
click at [1521, 24] on icon "close" at bounding box center [1523, 24] width 9 height 9
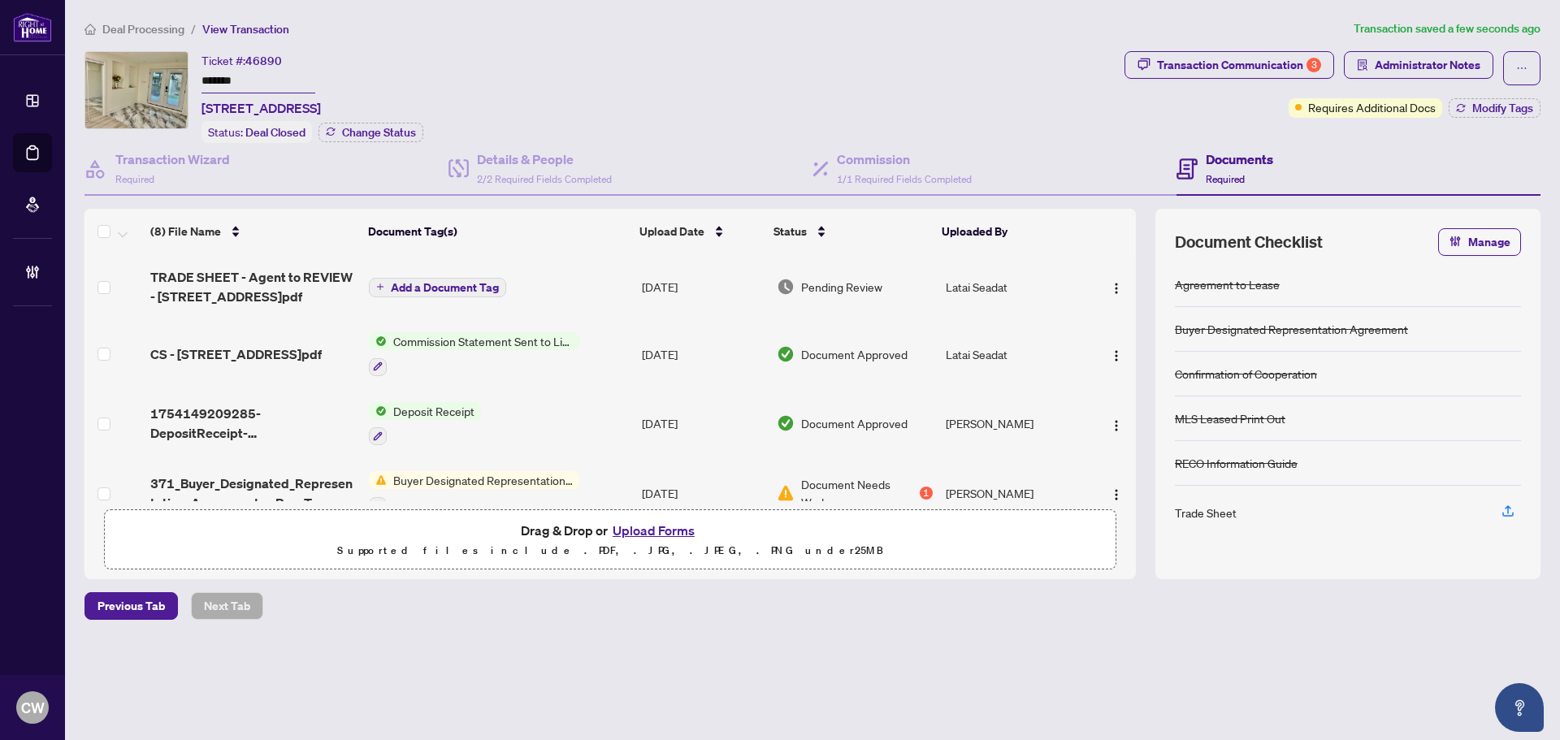
click at [207, 282] on span "TRADE SHEET - Agent to REVIEW - [STREET_ADDRESS]pdf" at bounding box center [253, 286] width 206 height 39
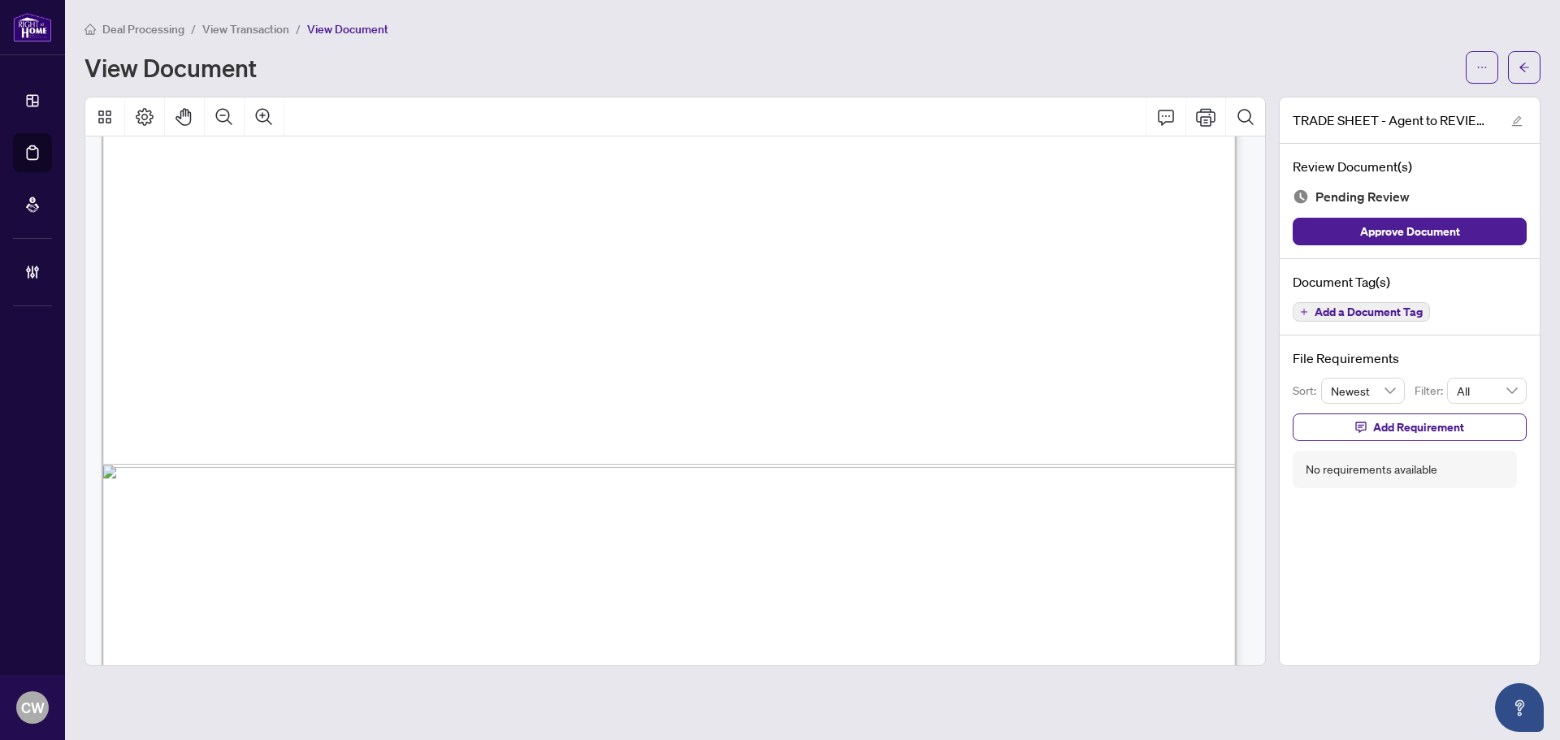
scroll to position [972, 0]
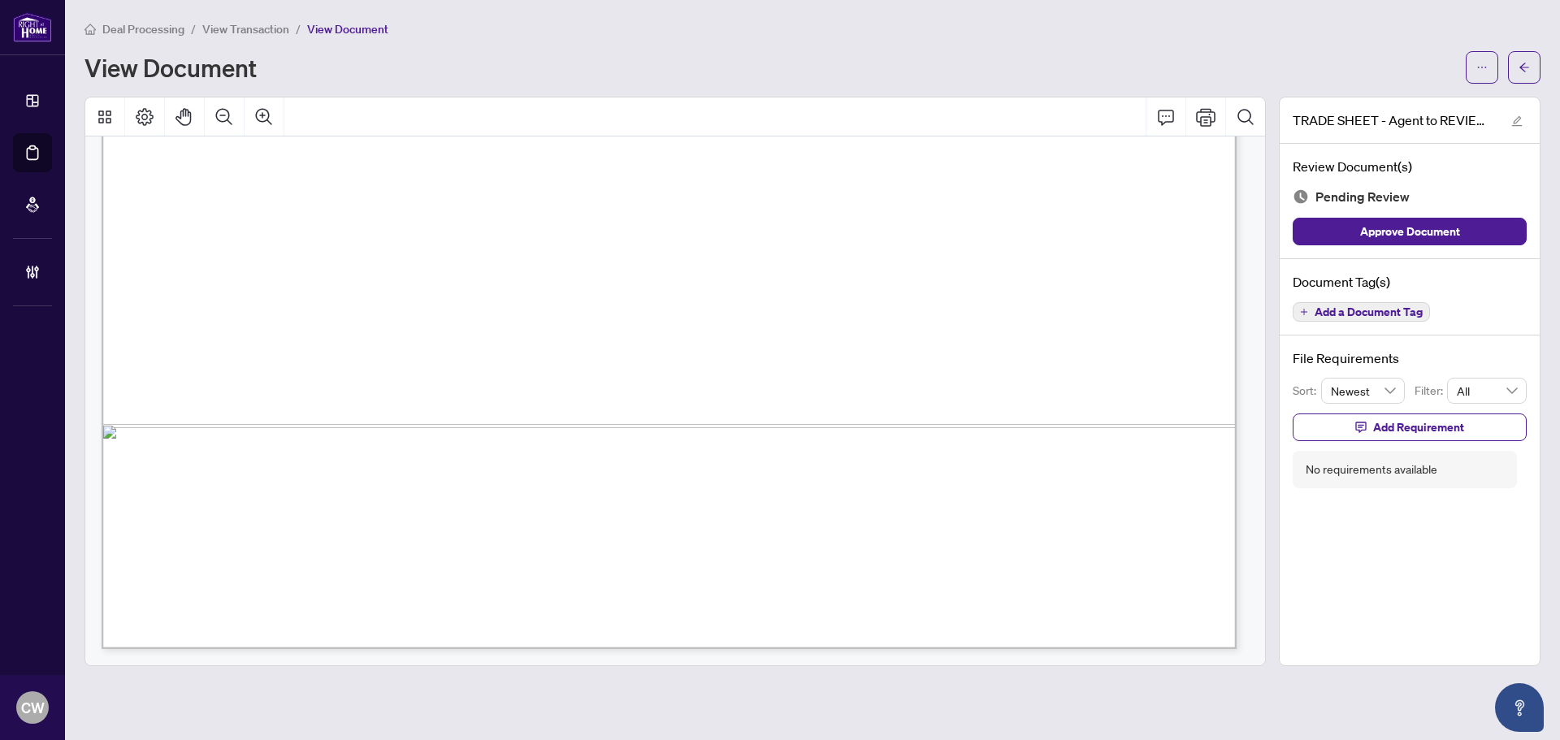
drag, startPoint x: 1534, startPoint y: 61, endPoint x: 1554, endPoint y: 52, distance: 22.2
click at [1534, 61] on button "button" at bounding box center [1524, 67] width 32 height 32
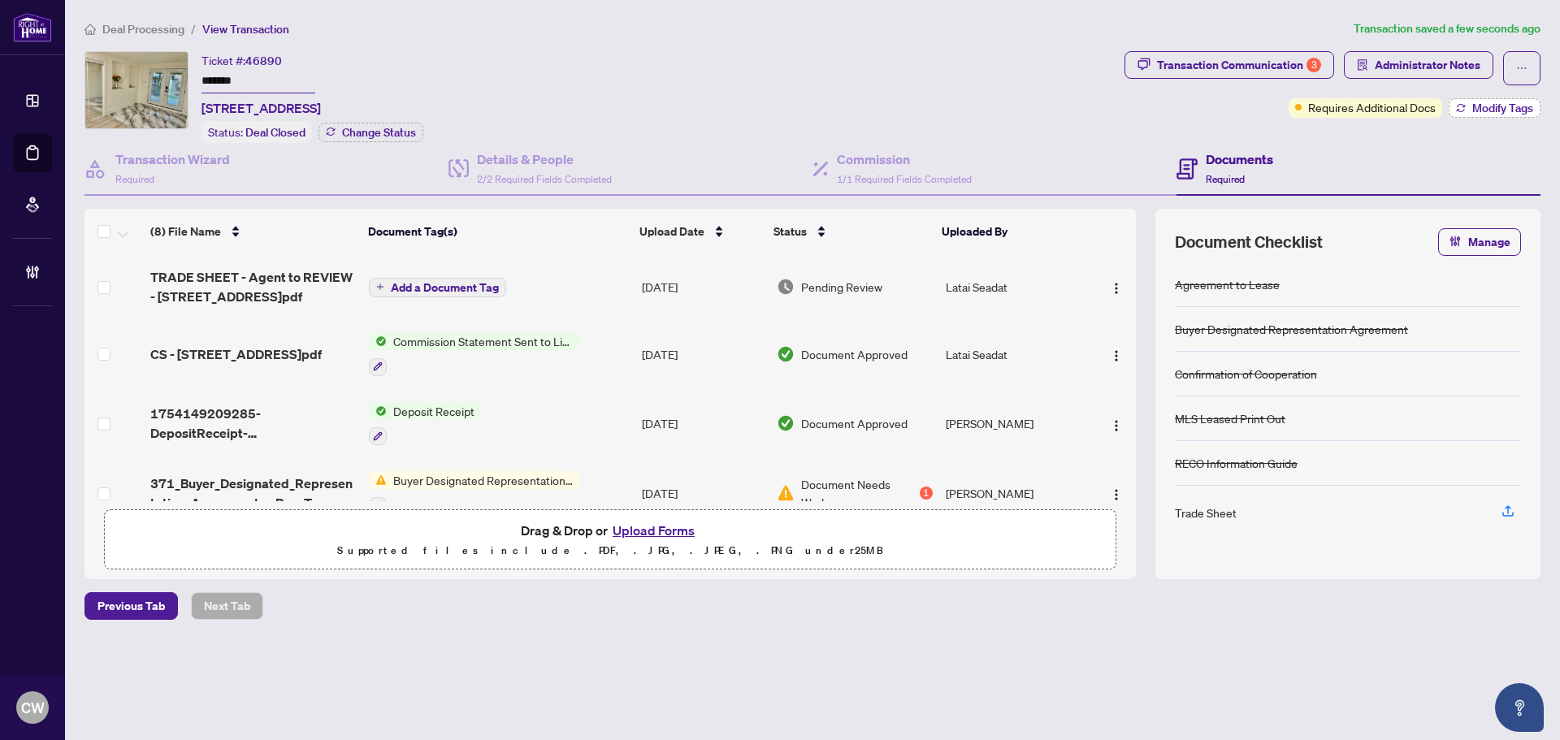
click at [1485, 102] on span "Modify Tags" at bounding box center [1502, 107] width 61 height 11
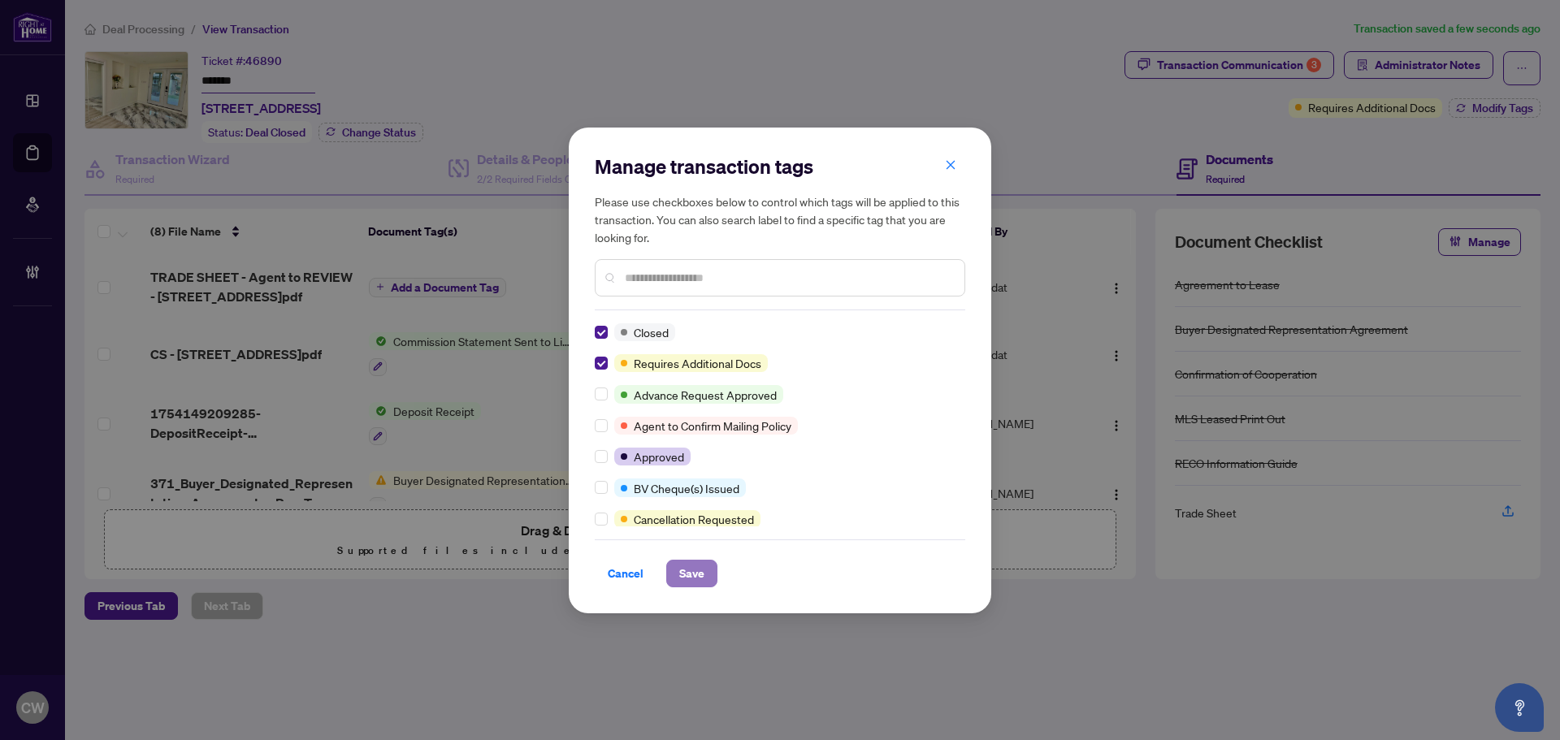
click at [675, 574] on button "Save" at bounding box center [691, 574] width 51 height 28
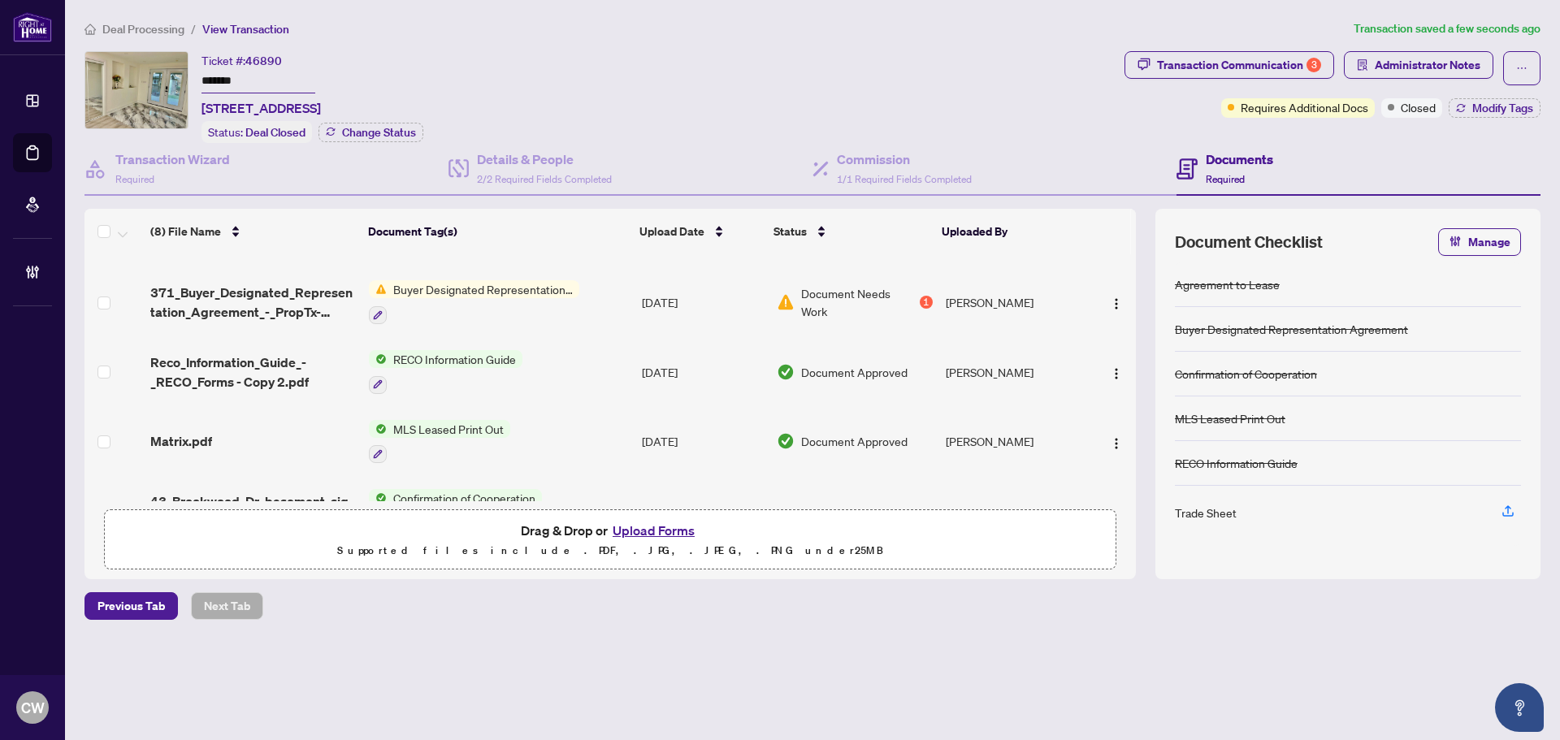
scroll to position [309, 0]
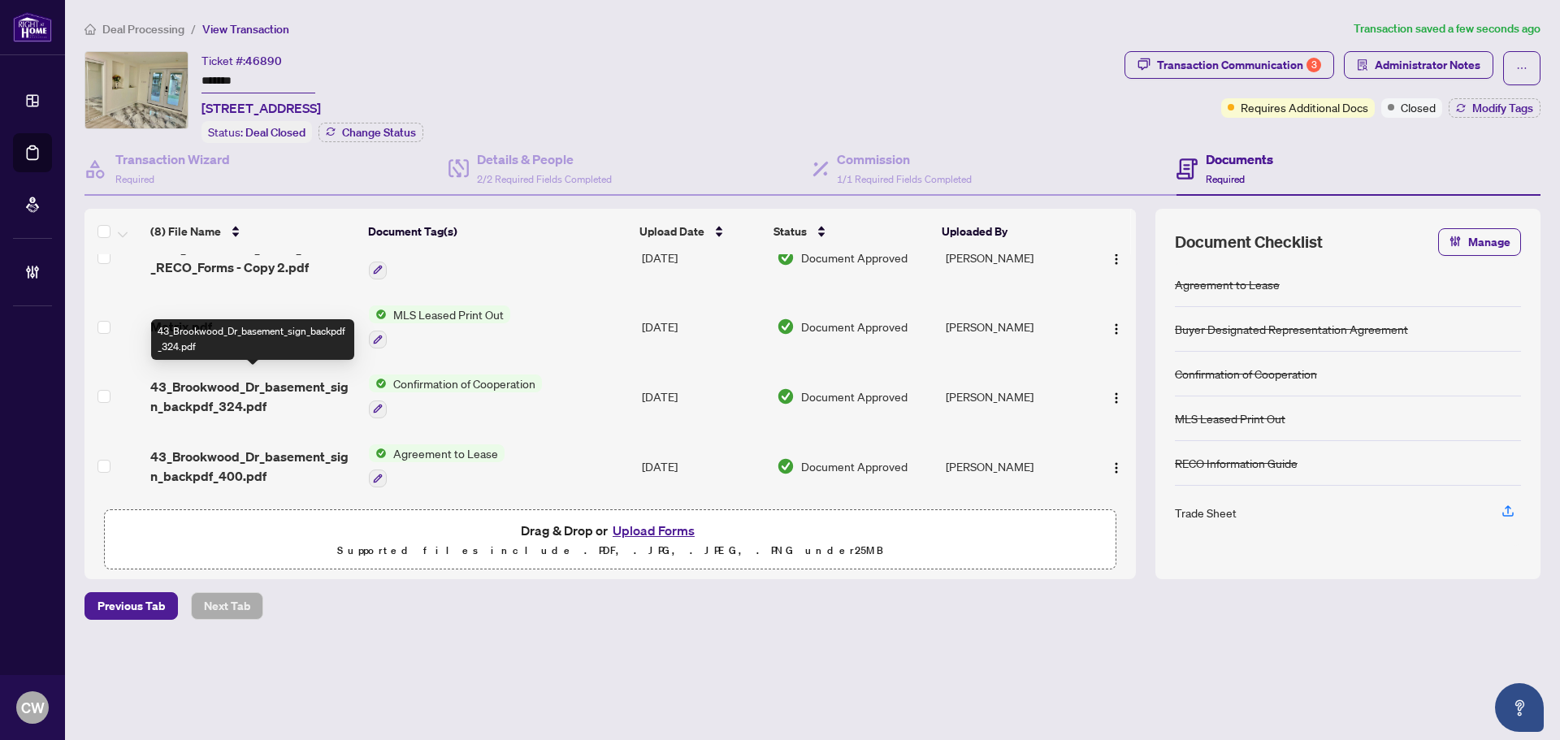
click at [289, 383] on span "43_Brookwood_Dr_basement_sign_backpdf_324.pdf" at bounding box center [253, 396] width 206 height 39
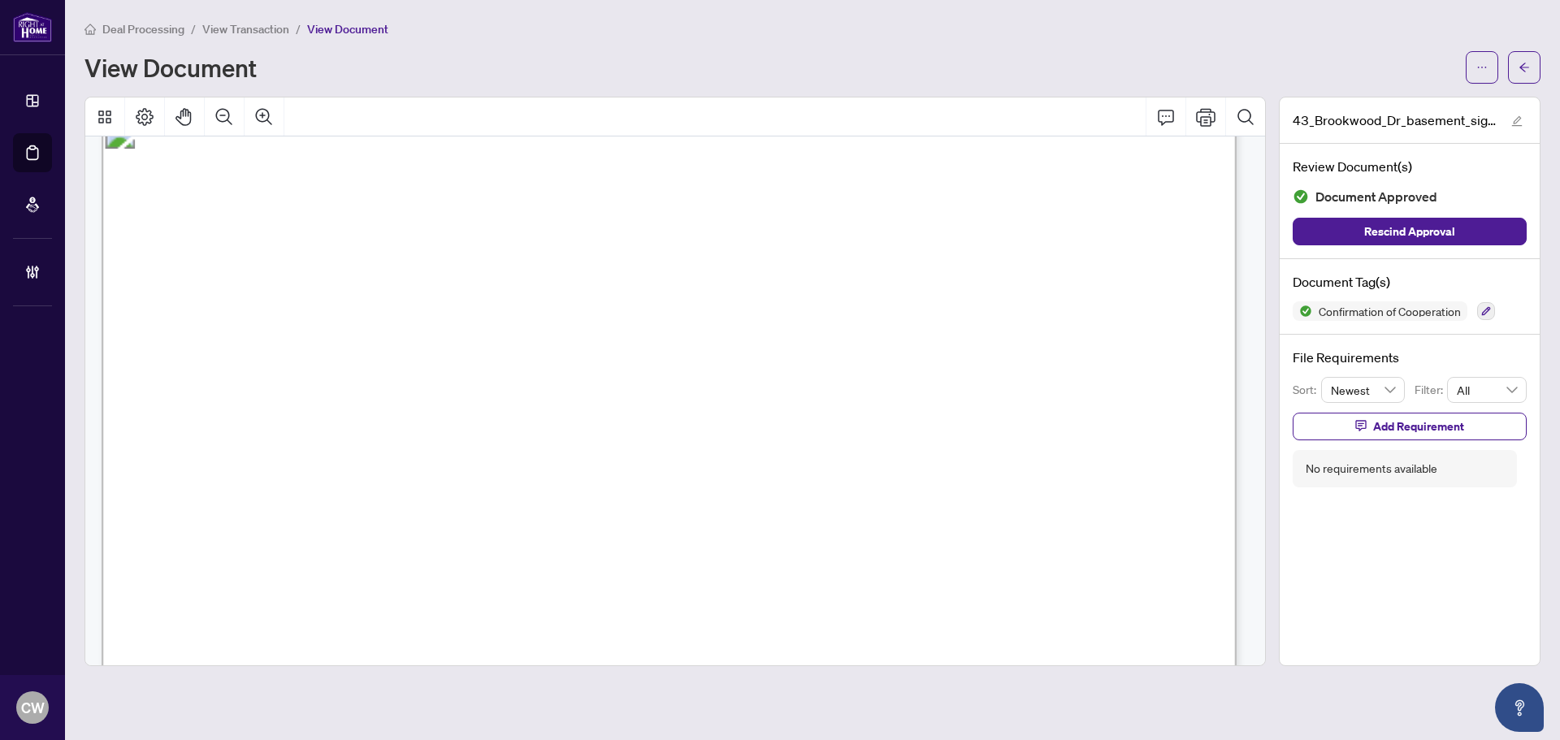
scroll to position [1787, 0]
click at [1524, 62] on icon "arrow-left" at bounding box center [1523, 67] width 11 height 11
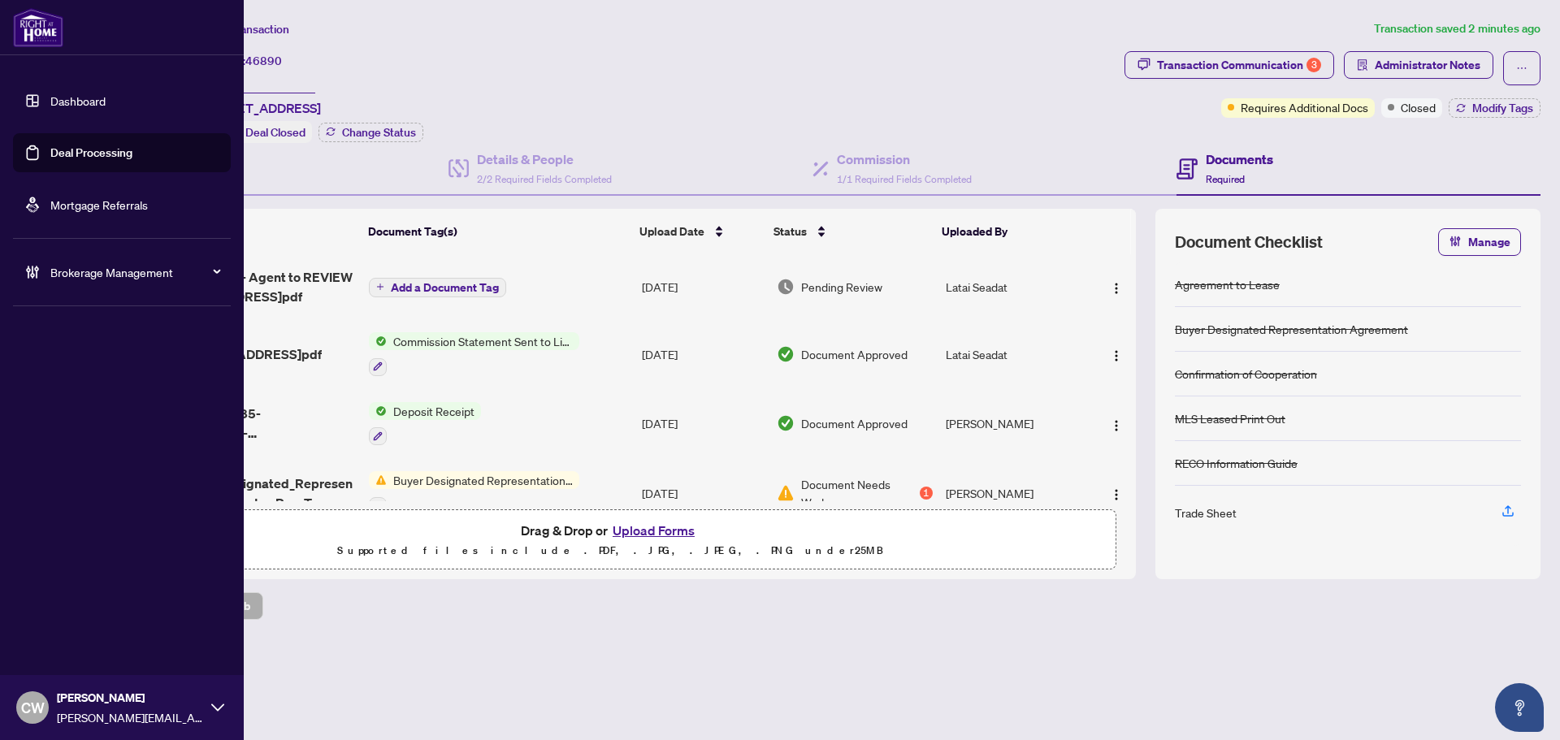
click at [54, 154] on link "Deal Processing" at bounding box center [91, 152] width 82 height 15
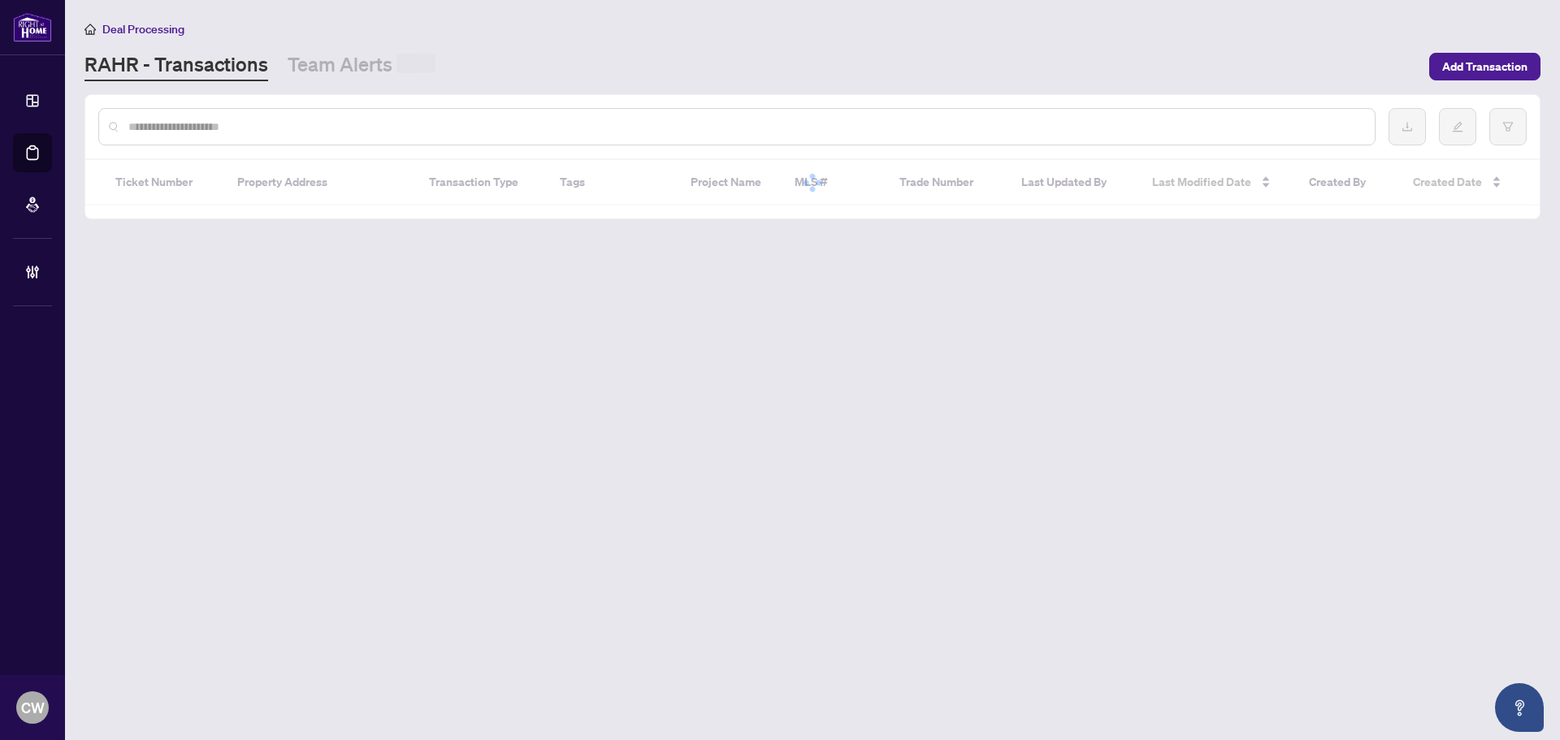
click at [299, 126] on input "text" at bounding box center [744, 127] width 1233 height 18
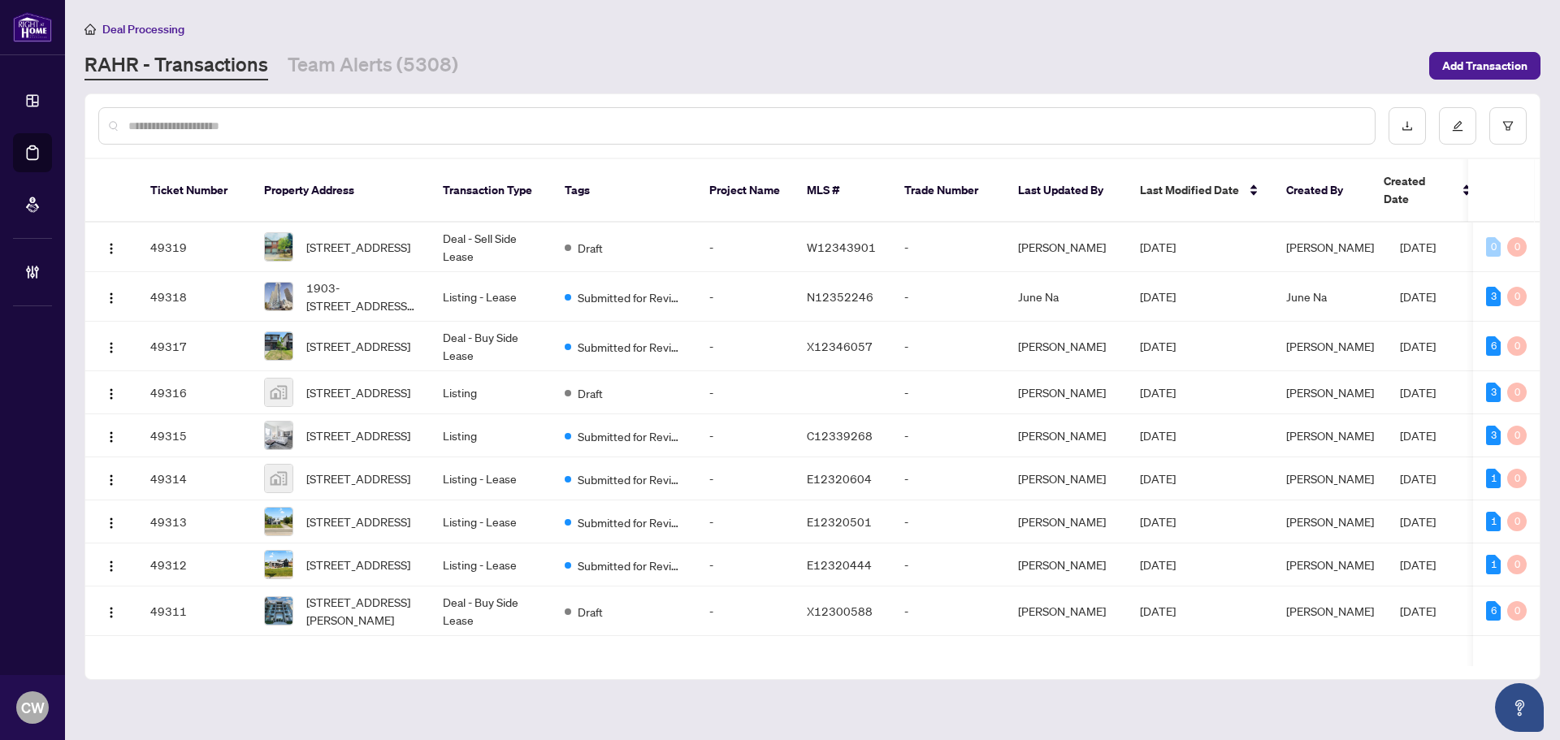
paste input "*******"
type input "*******"
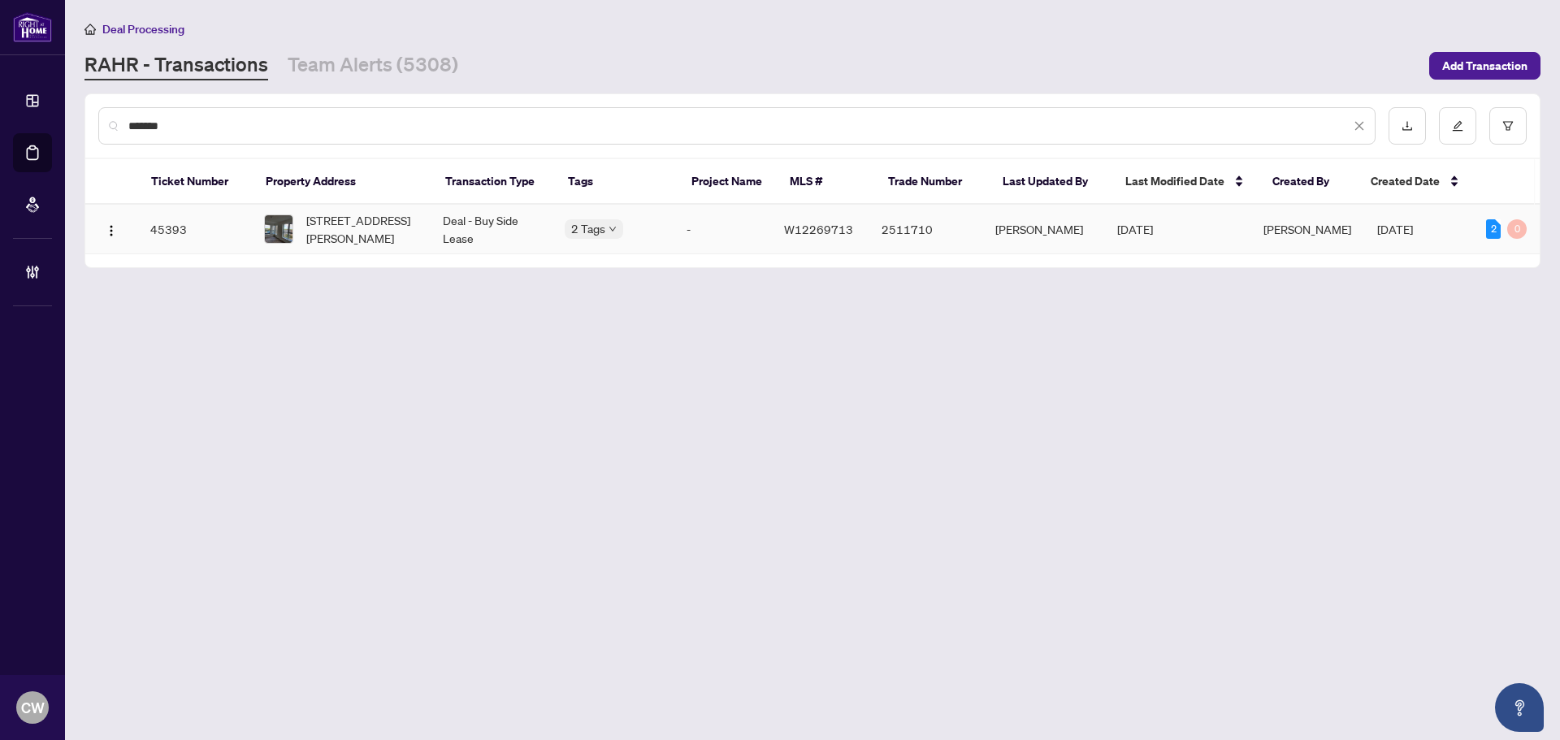
click at [317, 227] on span "[STREET_ADDRESS][PERSON_NAME]" at bounding box center [361, 229] width 110 height 36
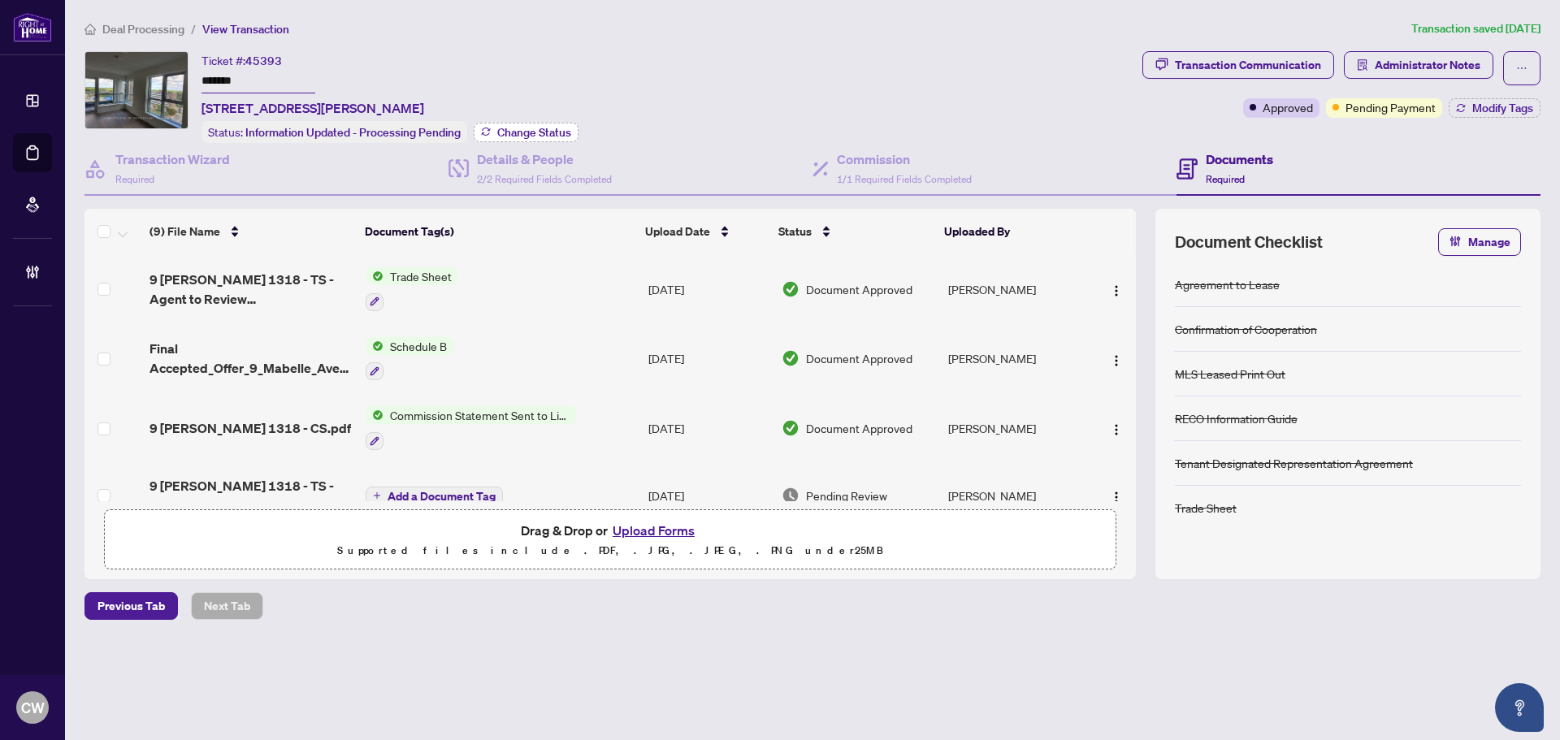
click at [532, 131] on span "Change Status" at bounding box center [534, 132] width 74 height 11
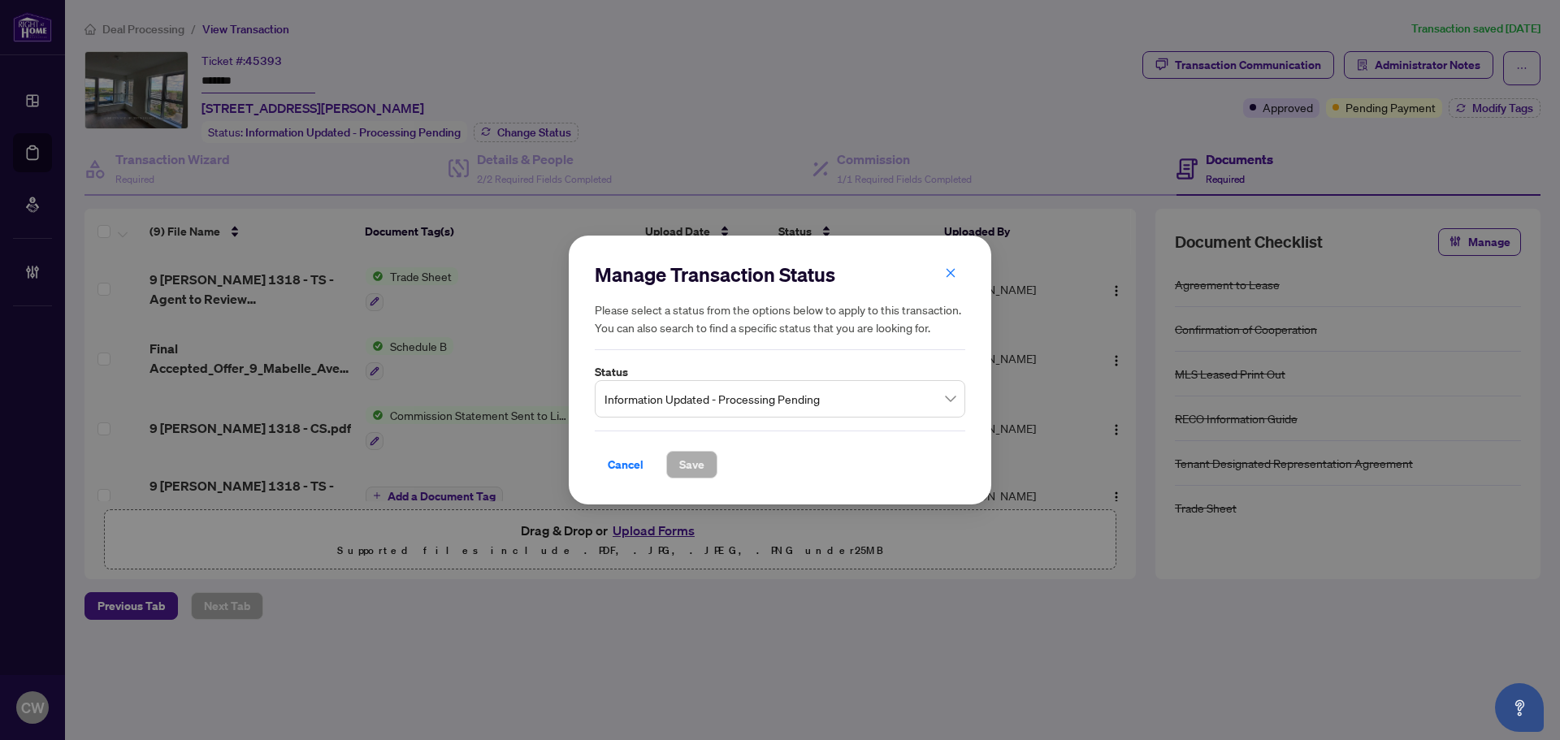
click at [835, 403] on span "Information Updated - Processing Pending" at bounding box center [779, 398] width 351 height 31
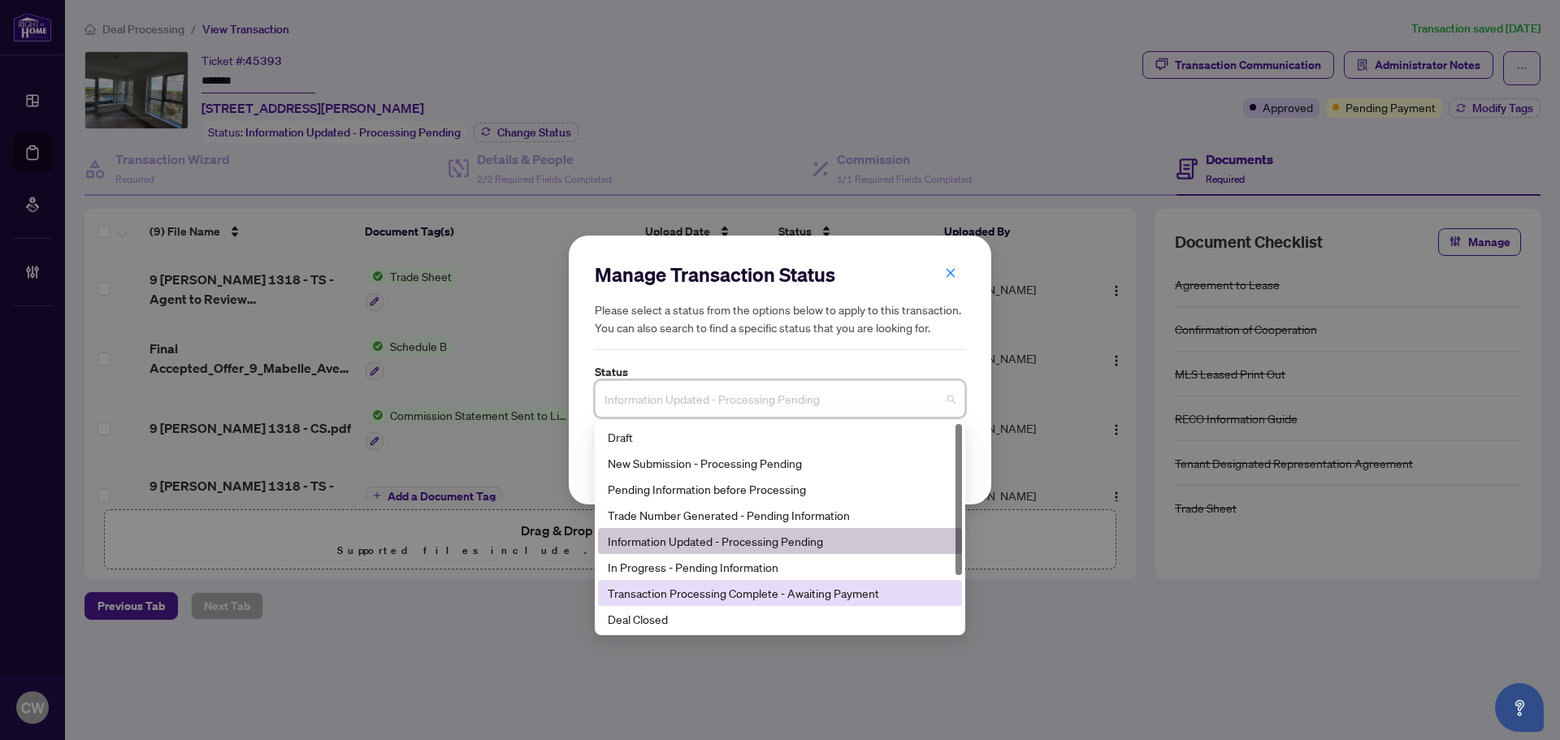
click at [711, 622] on div "Deal Closed" at bounding box center [780, 619] width 344 height 18
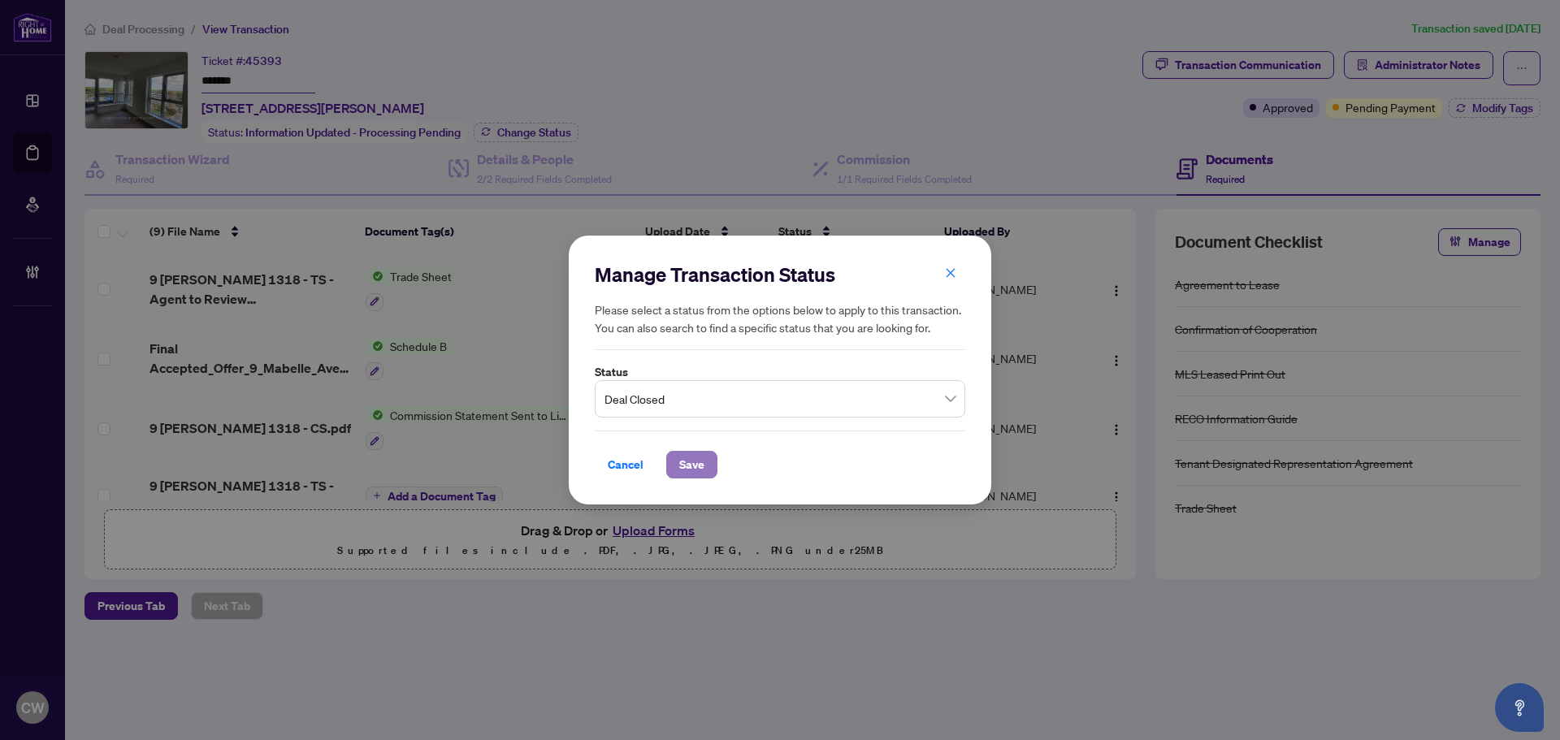
click at [683, 456] on span "Save" at bounding box center [691, 465] width 25 height 26
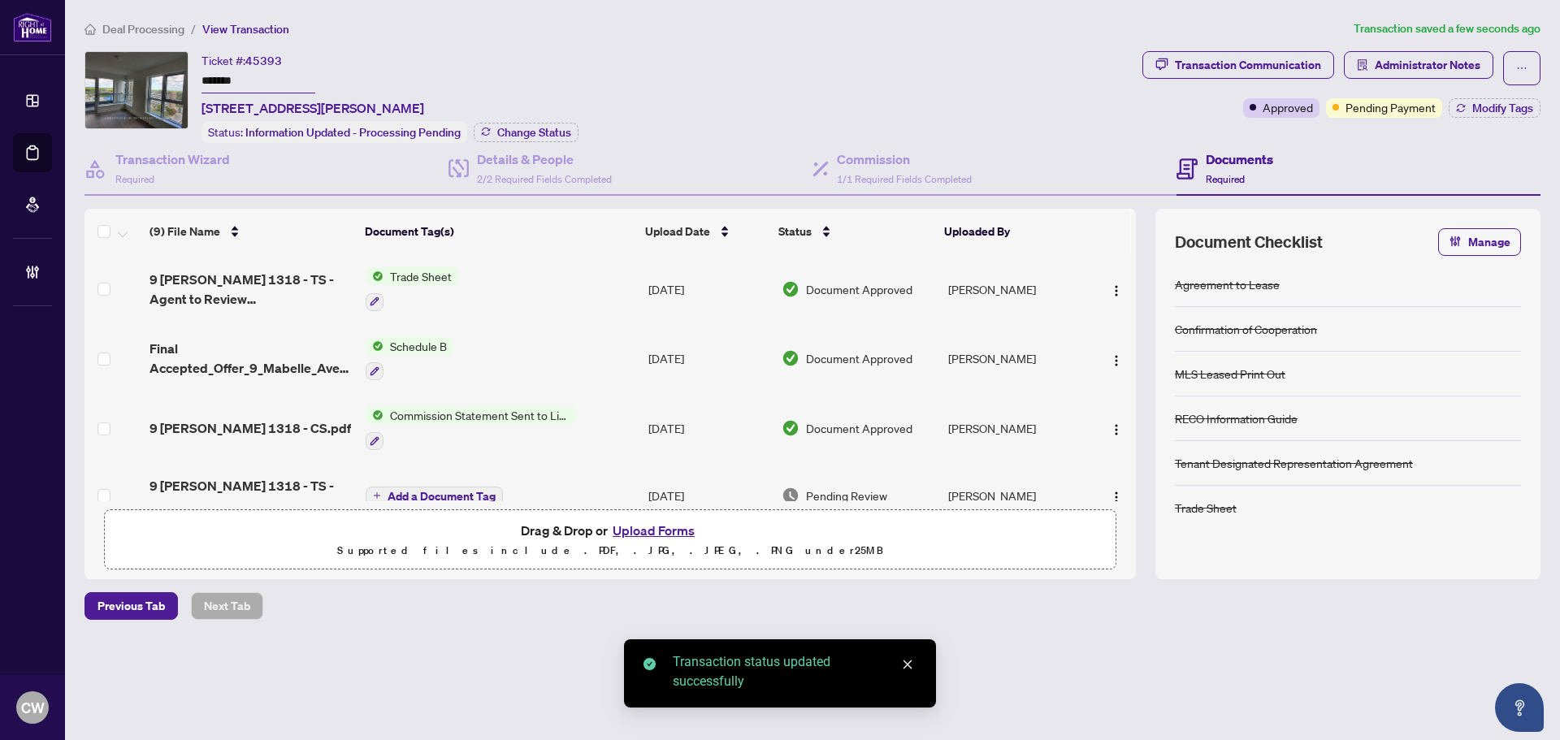
click at [1499, 108] on span "Modify Tags" at bounding box center [1502, 107] width 61 height 11
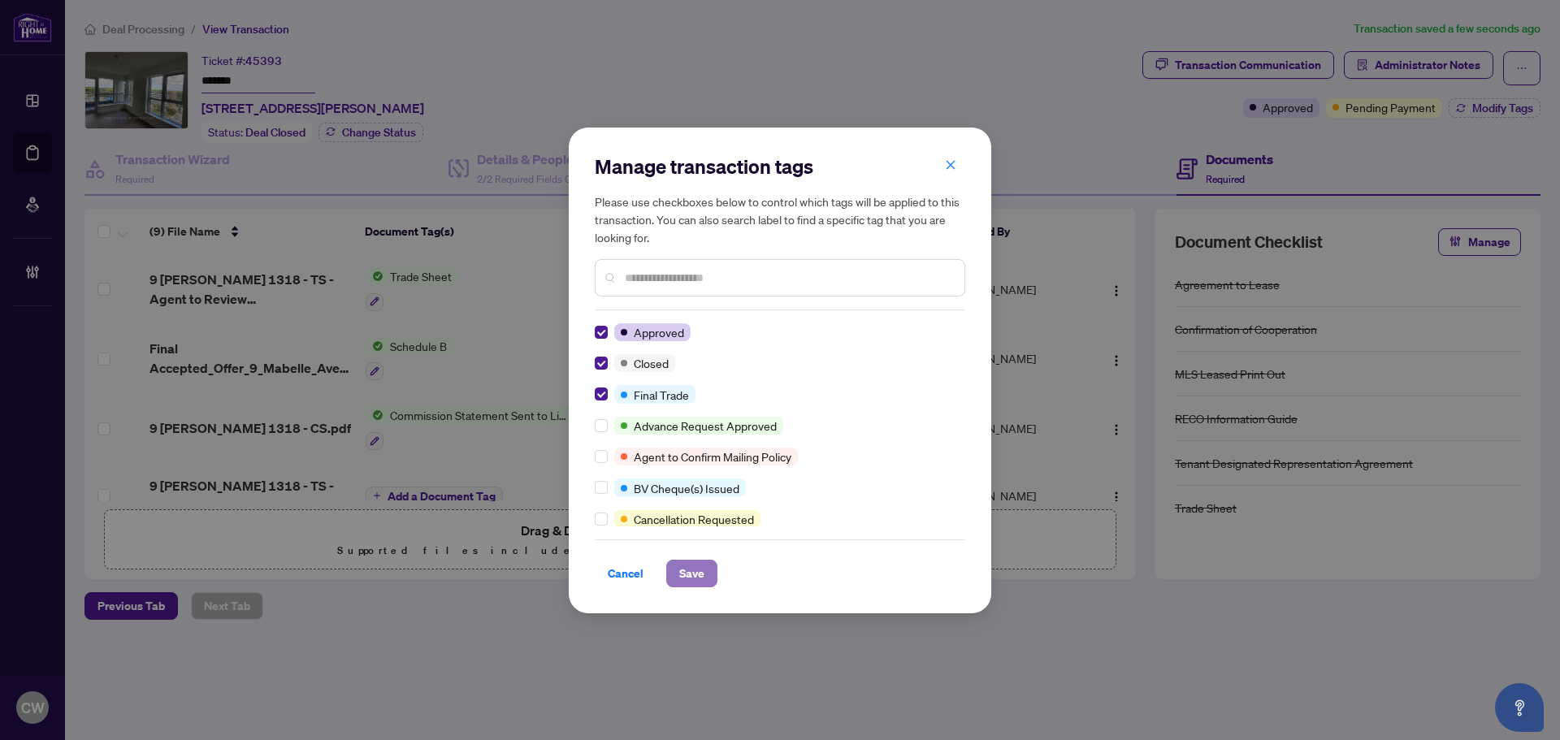
click at [685, 560] on span "Save" at bounding box center [691, 573] width 25 height 26
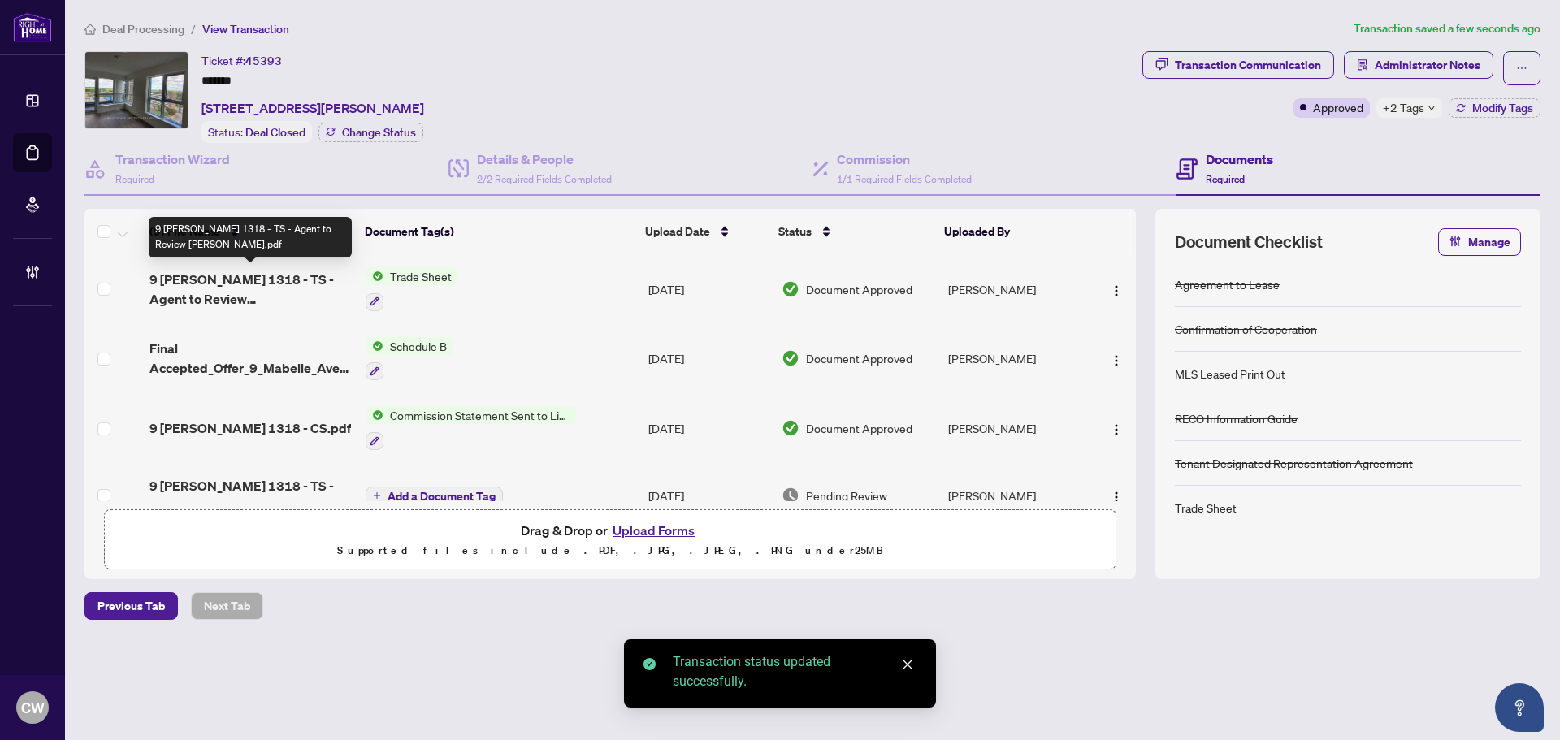
click at [241, 288] on span "9 [PERSON_NAME] 1318 - TS - Agent to Review [PERSON_NAME].pdf" at bounding box center [250, 289] width 203 height 39
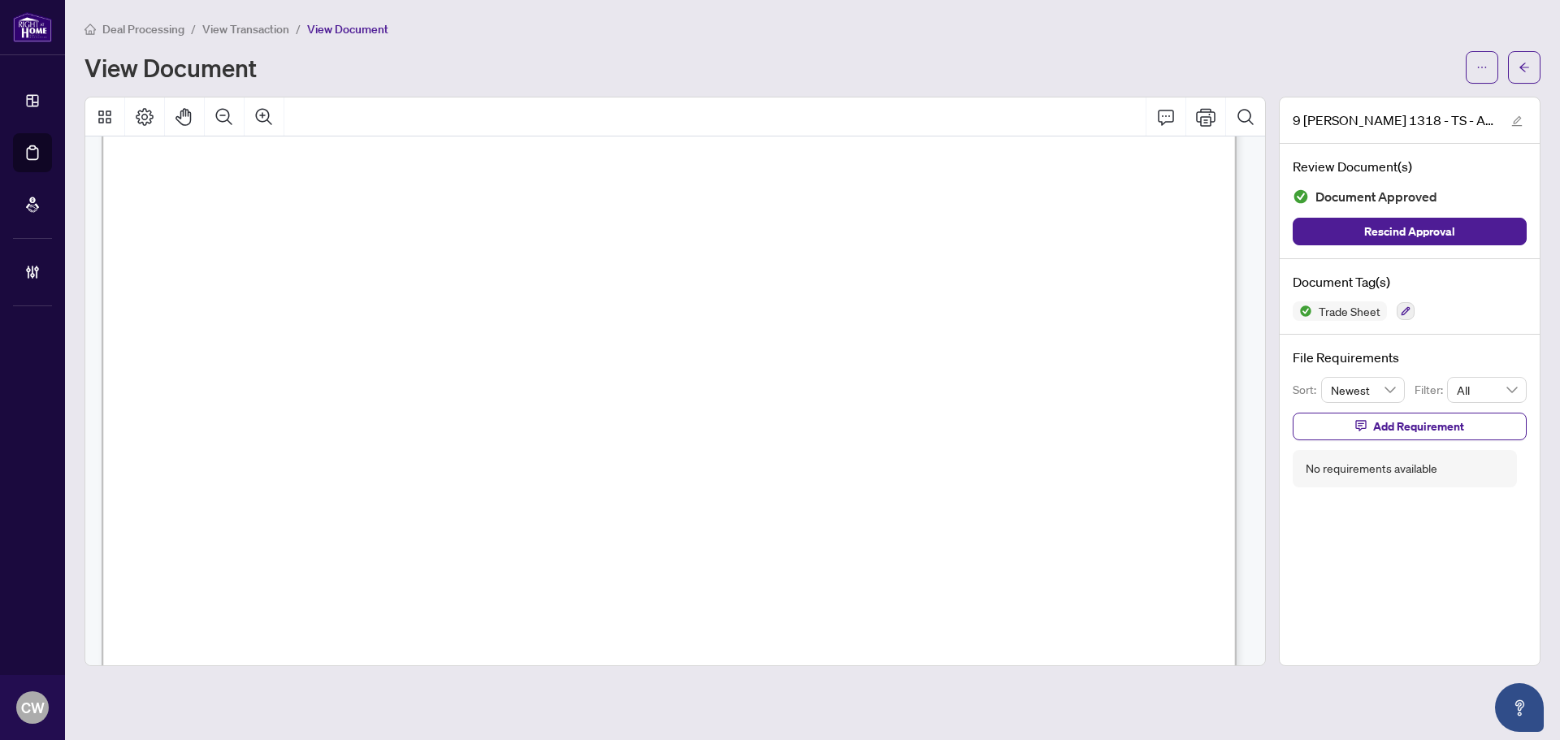
scroll to position [569, 0]
click at [1521, 74] on span "button" at bounding box center [1523, 67] width 11 height 26
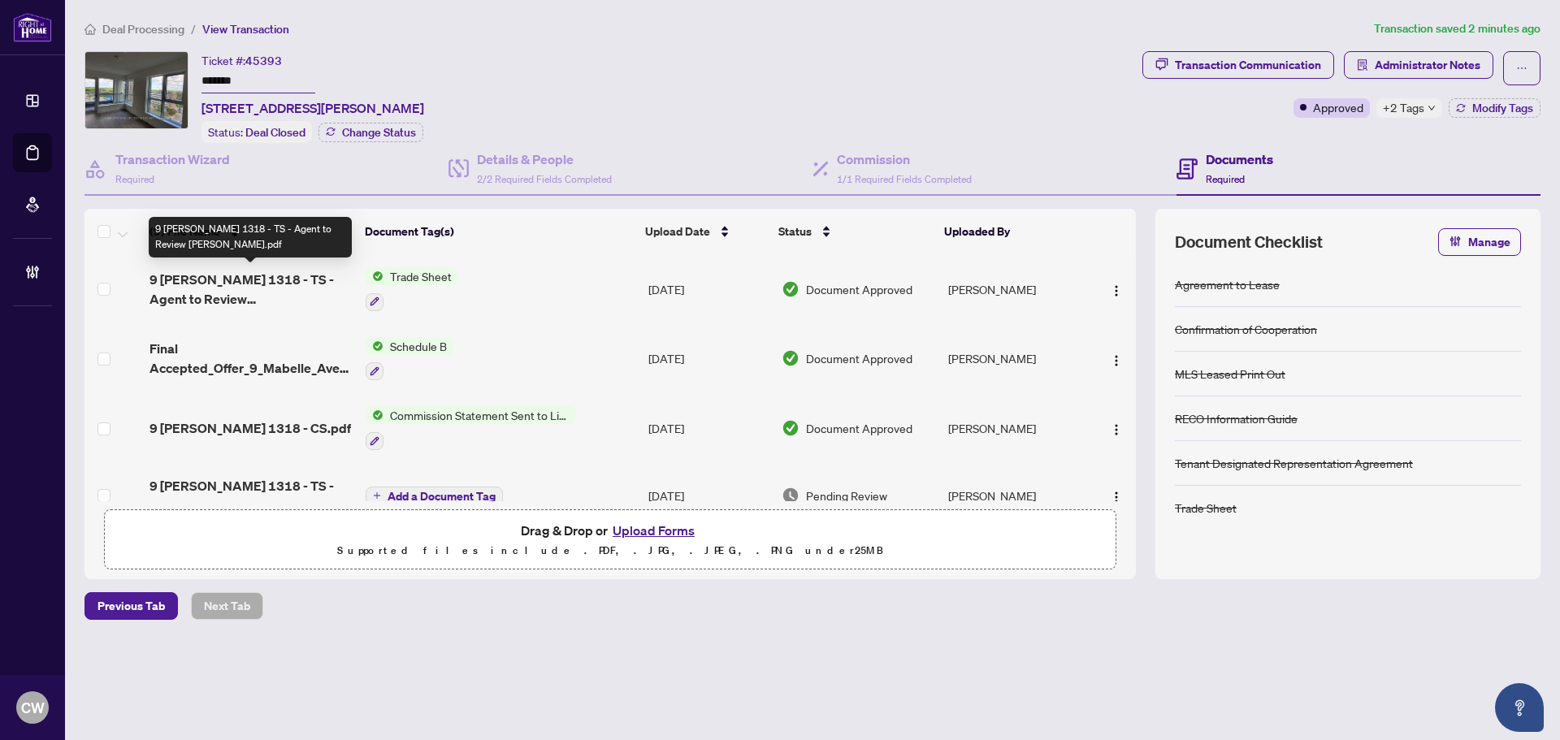
click at [283, 292] on span "9 [PERSON_NAME] 1318 - TS - Agent to Review [PERSON_NAME].pdf" at bounding box center [250, 289] width 203 height 39
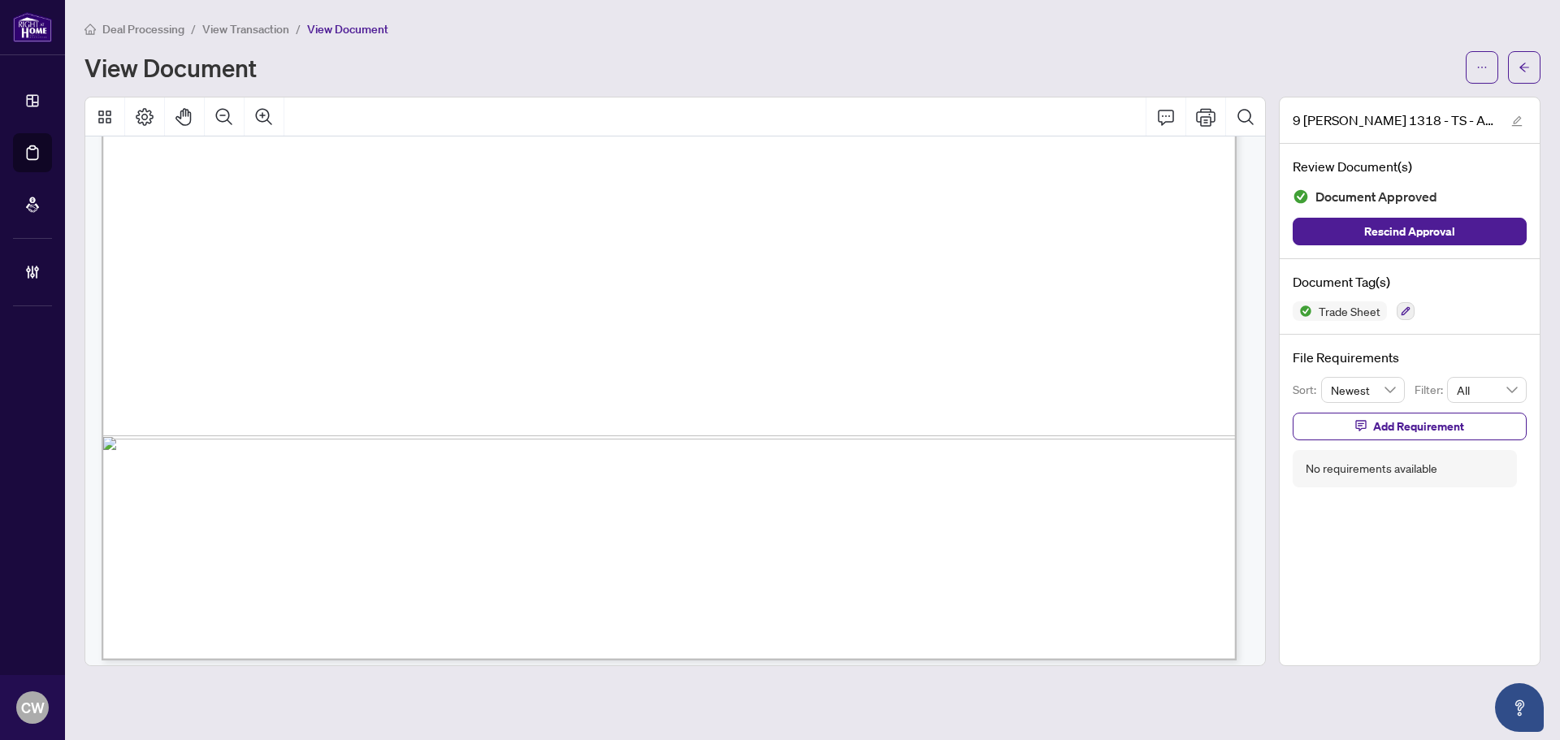
scroll to position [972, 0]
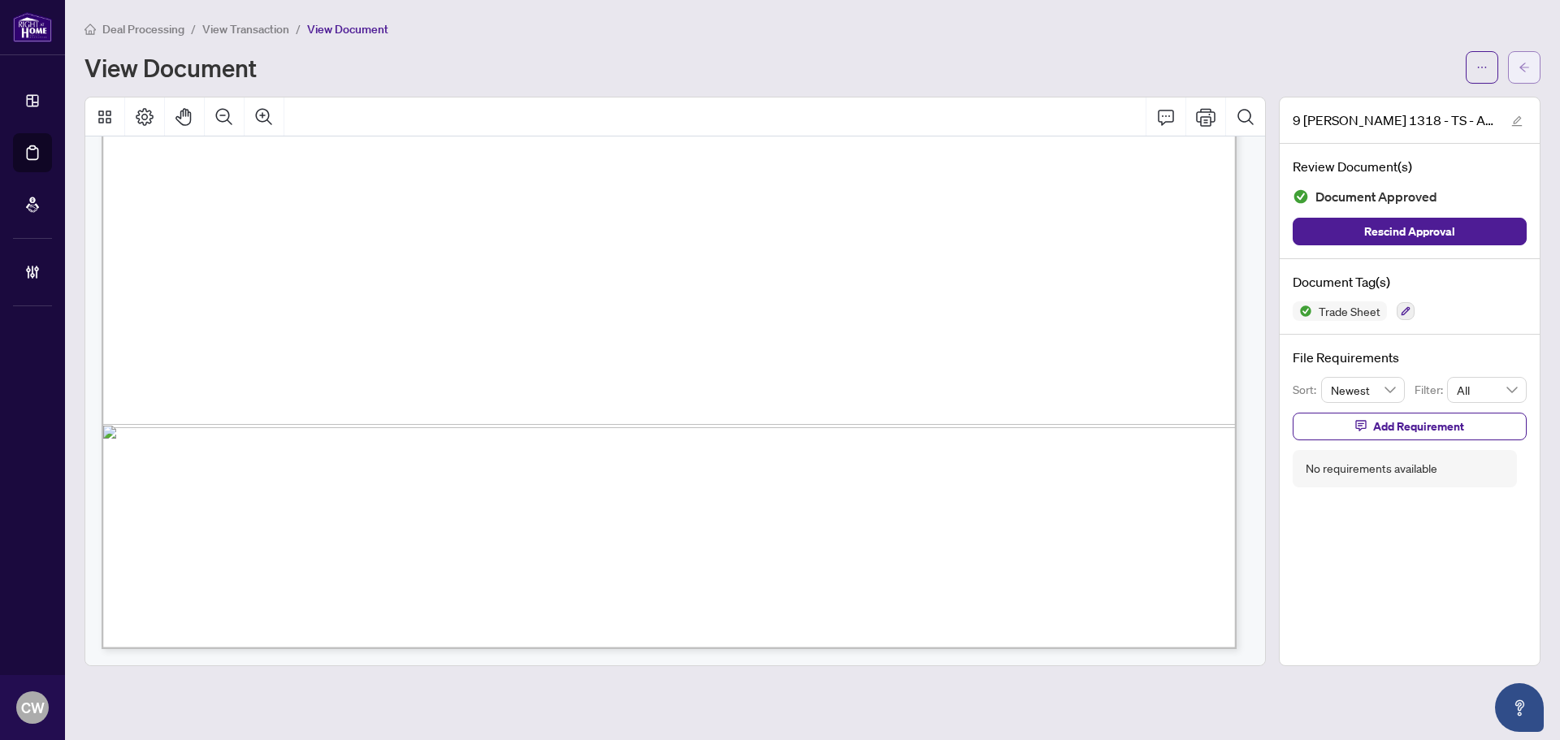
click at [1524, 67] on icon "arrow-left" at bounding box center [1523, 67] width 11 height 11
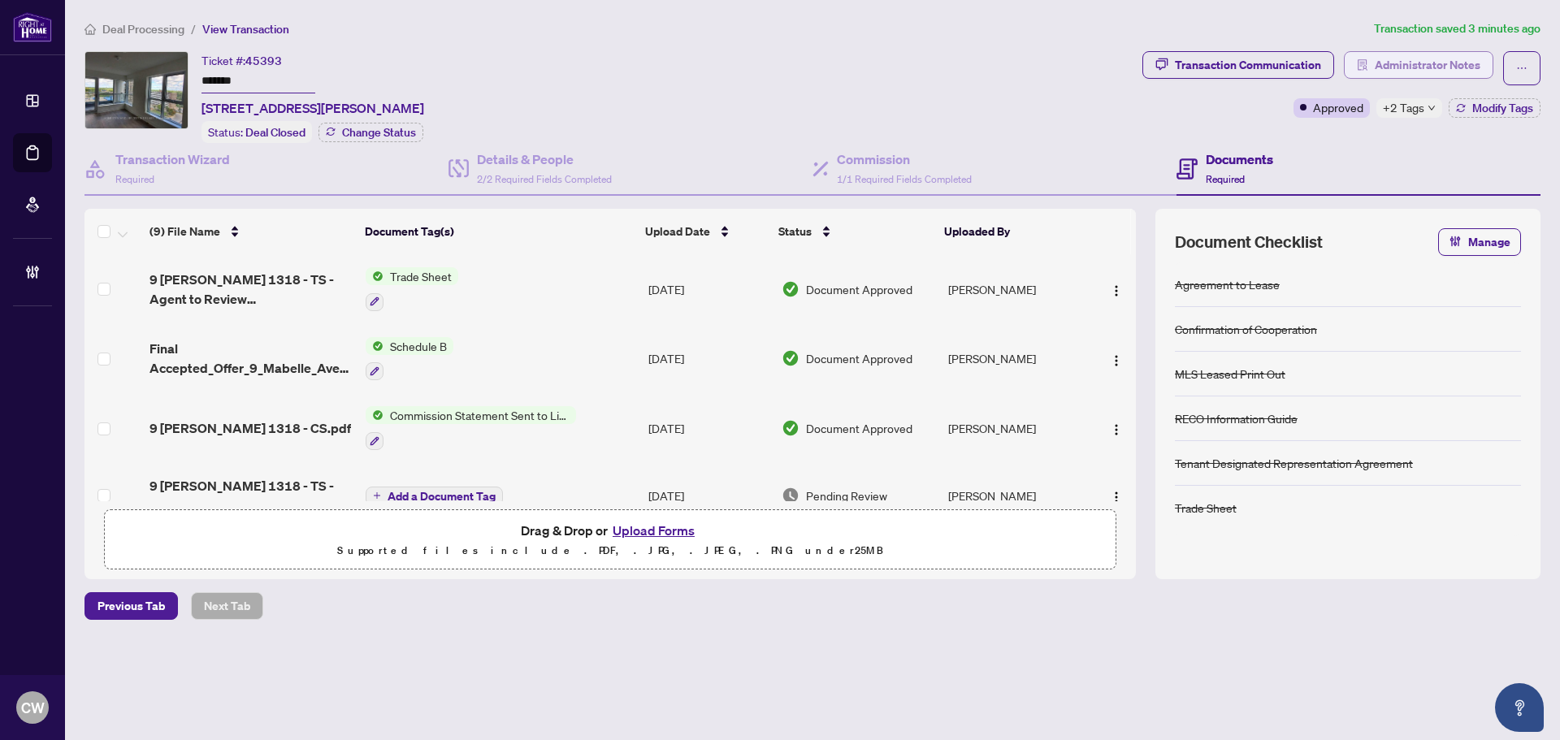
click at [1432, 65] on span "Administrator Notes" at bounding box center [1427, 65] width 106 height 26
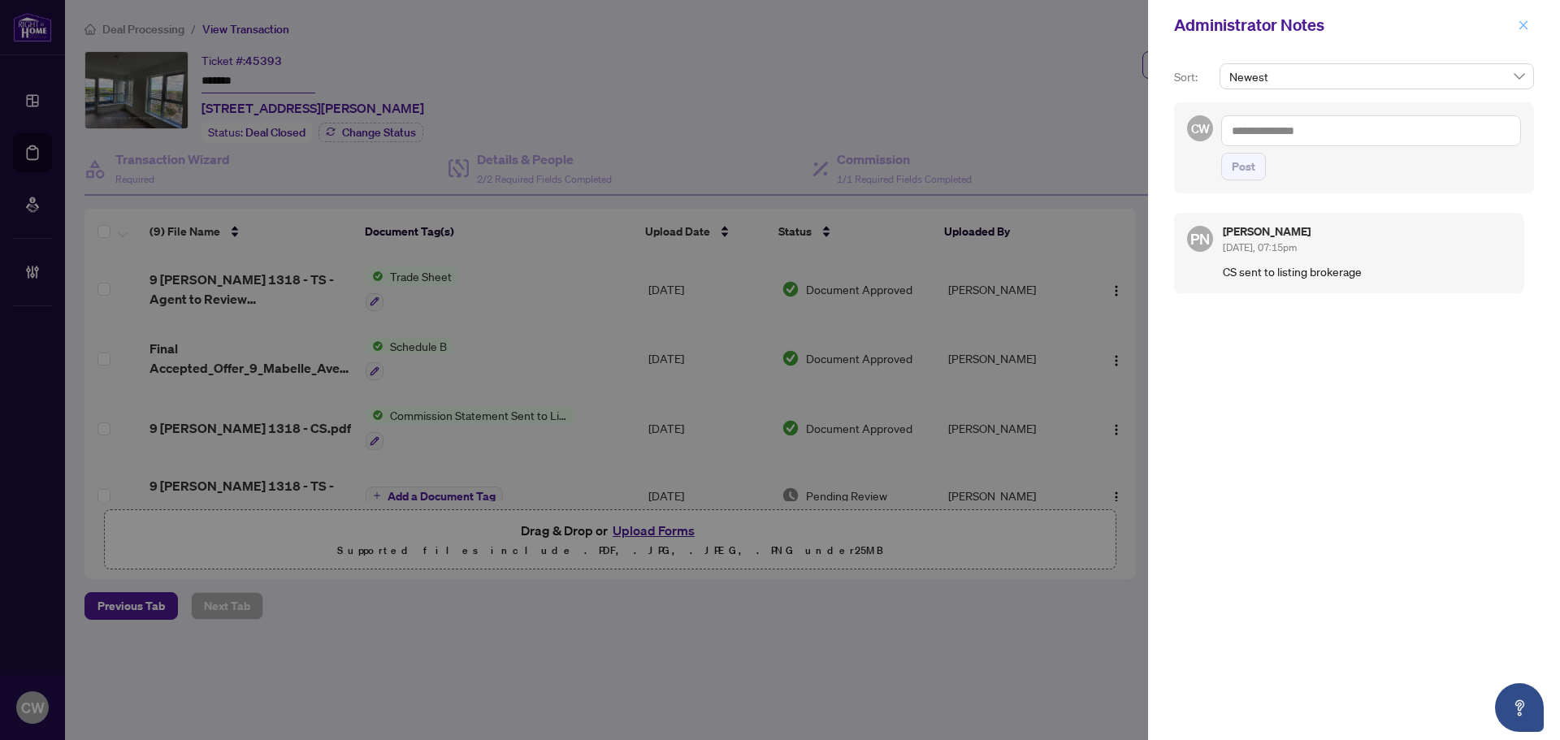
click at [1527, 22] on icon "close" at bounding box center [1522, 24] width 11 height 11
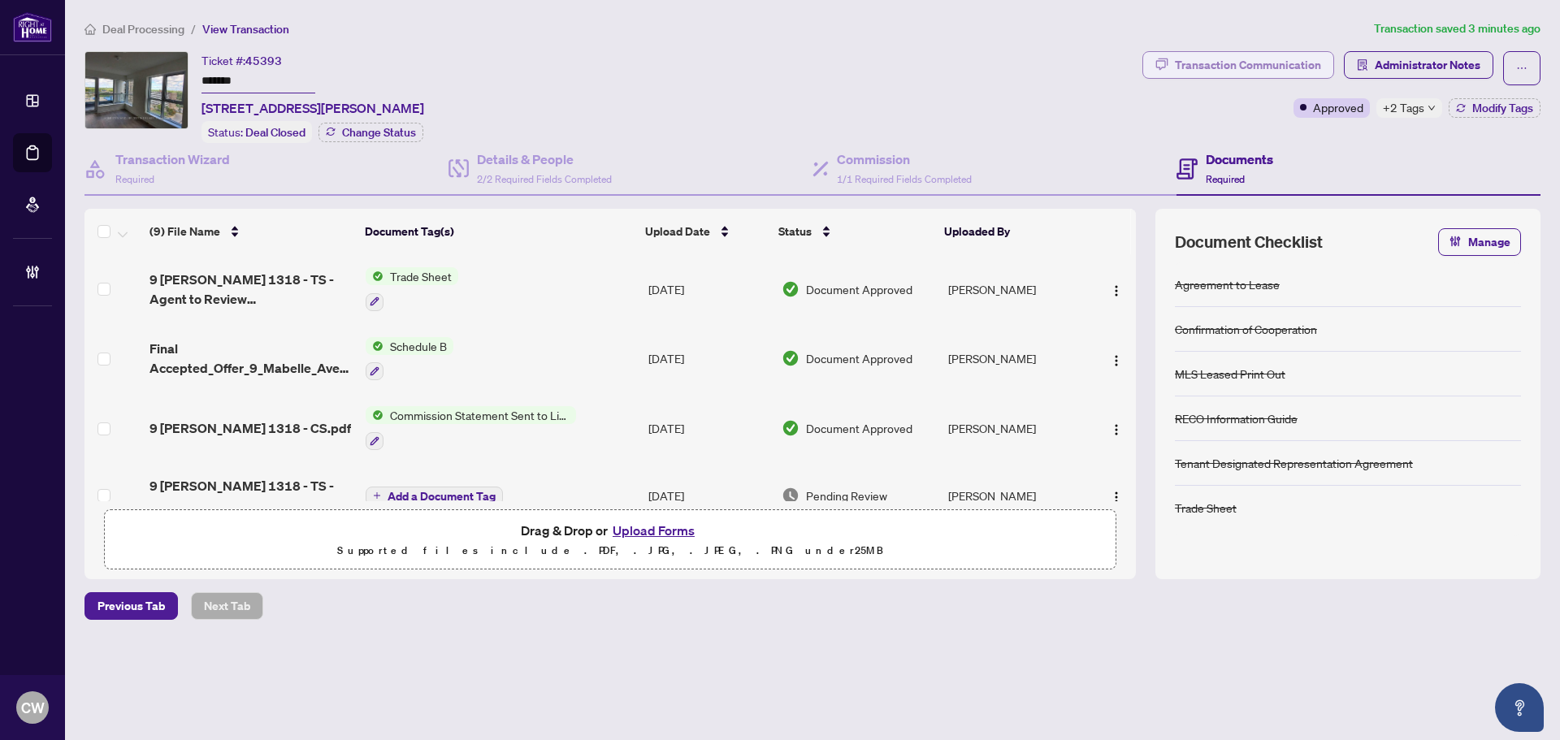
click at [1273, 74] on div "Transaction Communication" at bounding box center [1248, 65] width 146 height 26
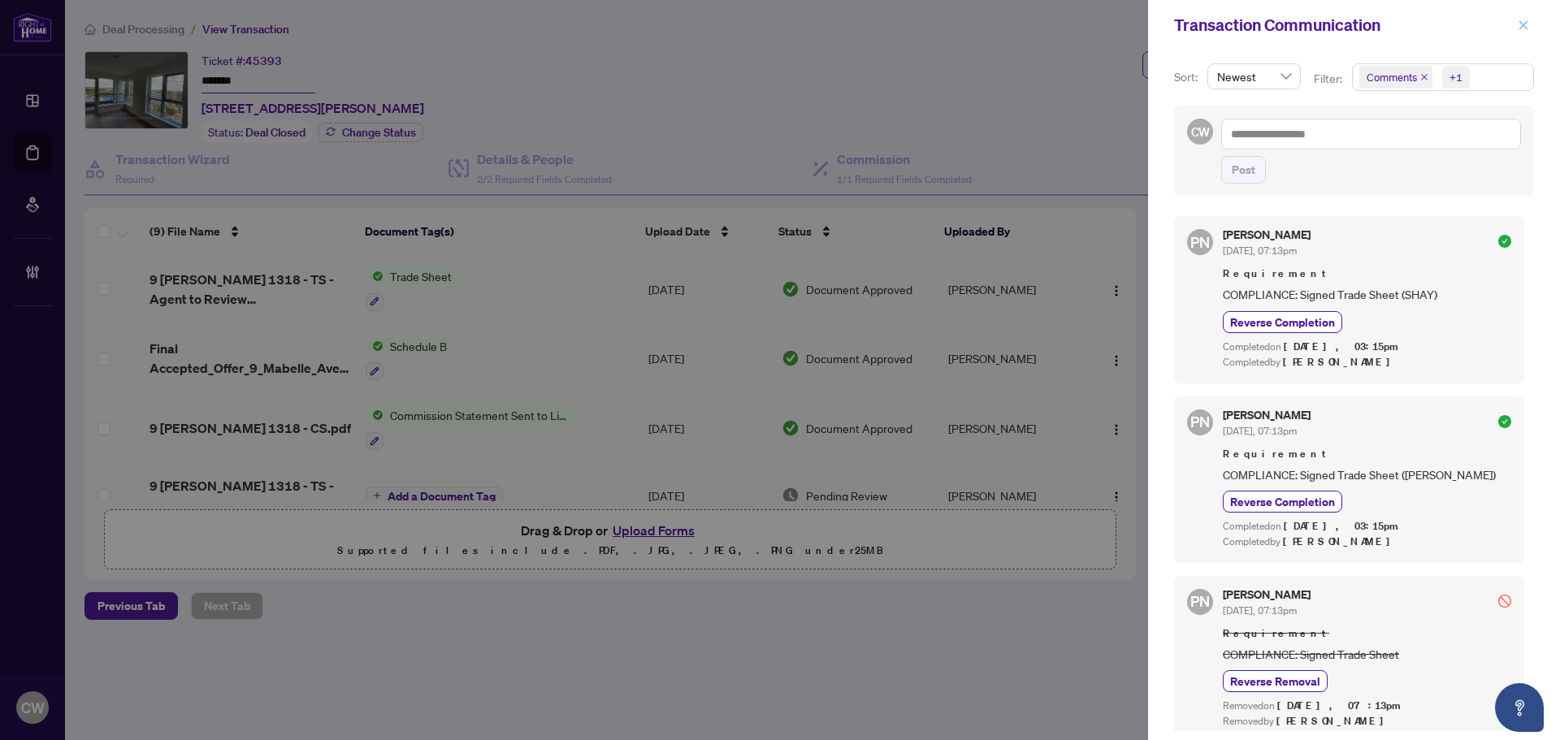
click at [1518, 24] on icon "close" at bounding box center [1522, 24] width 11 height 11
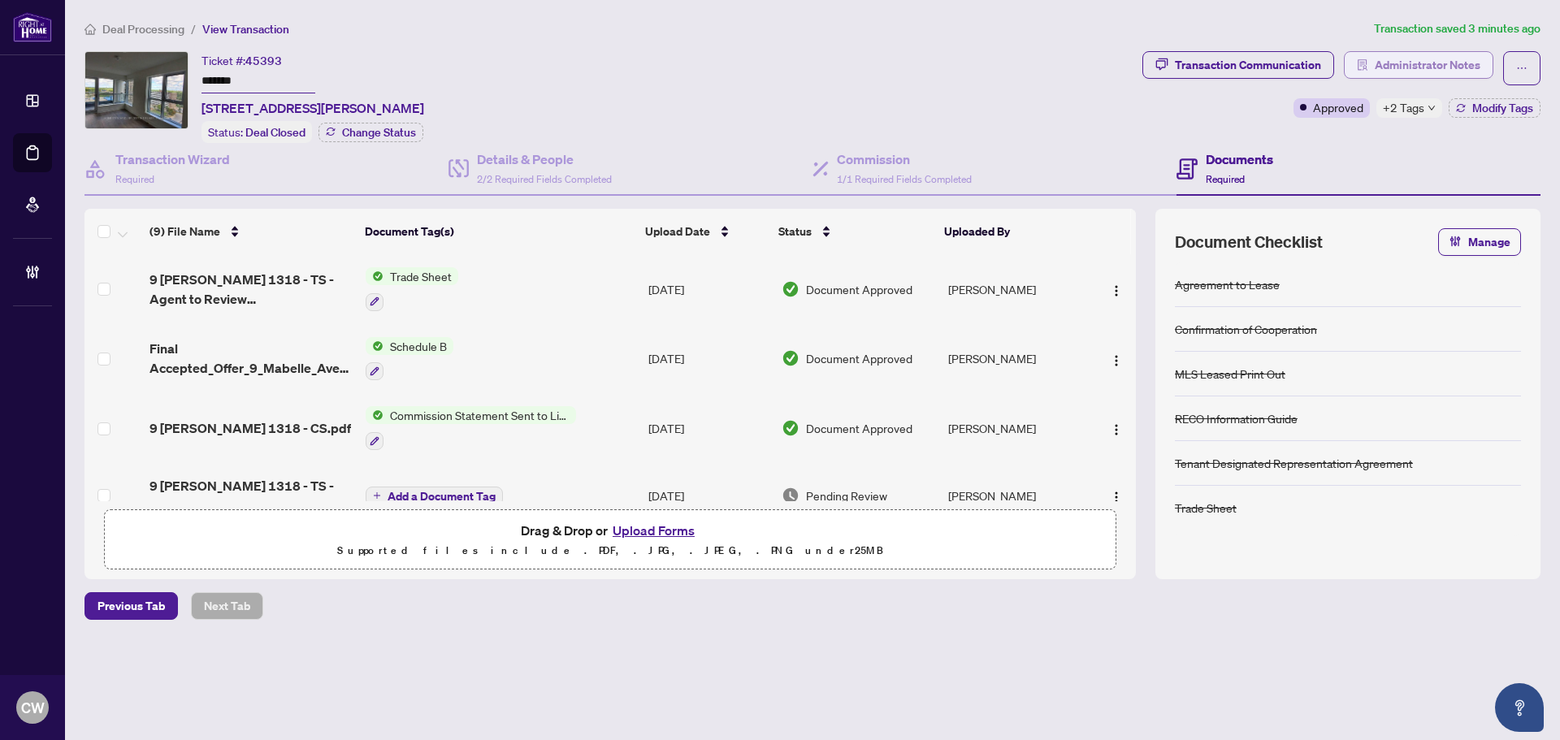
click at [1419, 58] on span "Administrator Notes" at bounding box center [1427, 65] width 106 height 26
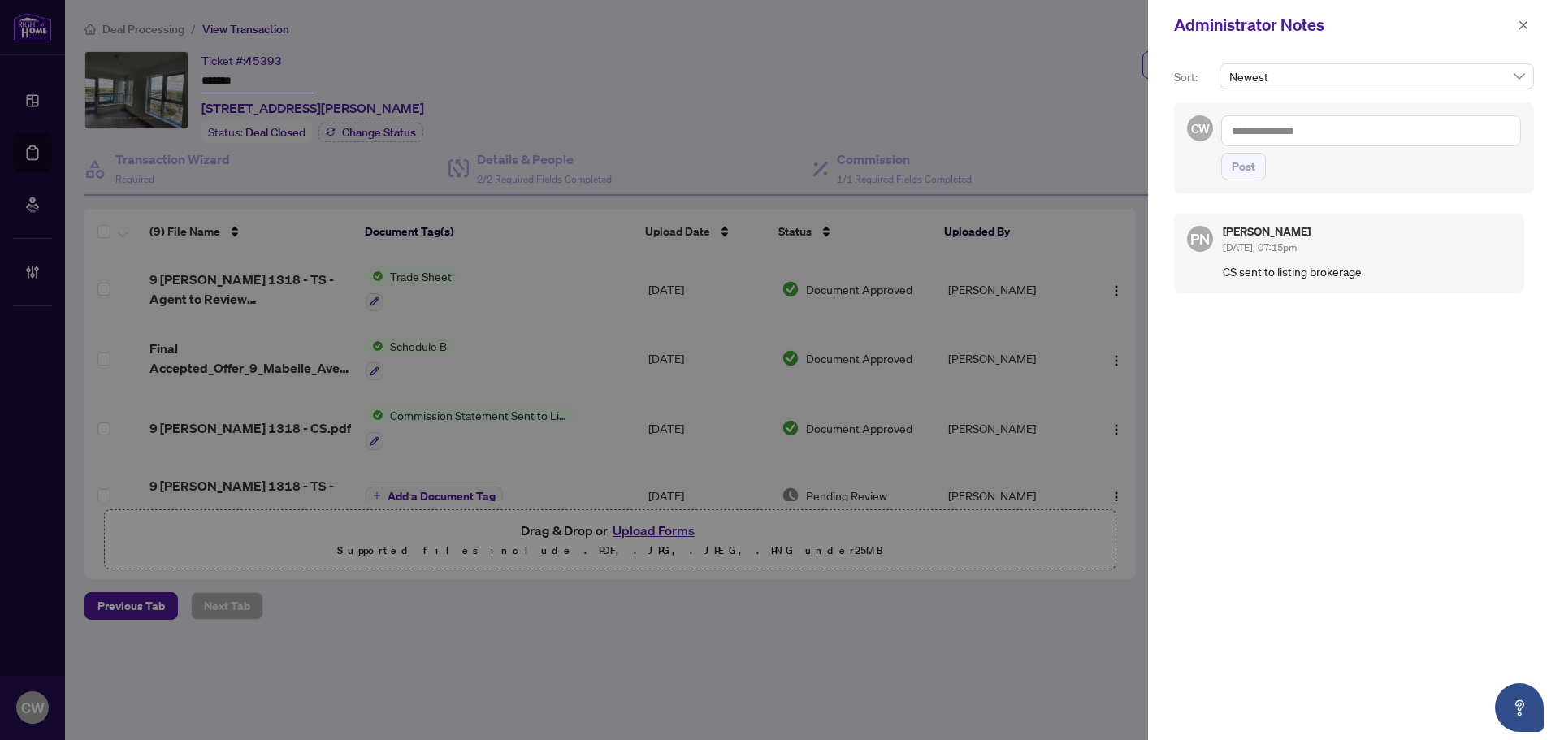
click at [1265, 122] on textarea at bounding box center [1371, 130] width 300 height 31
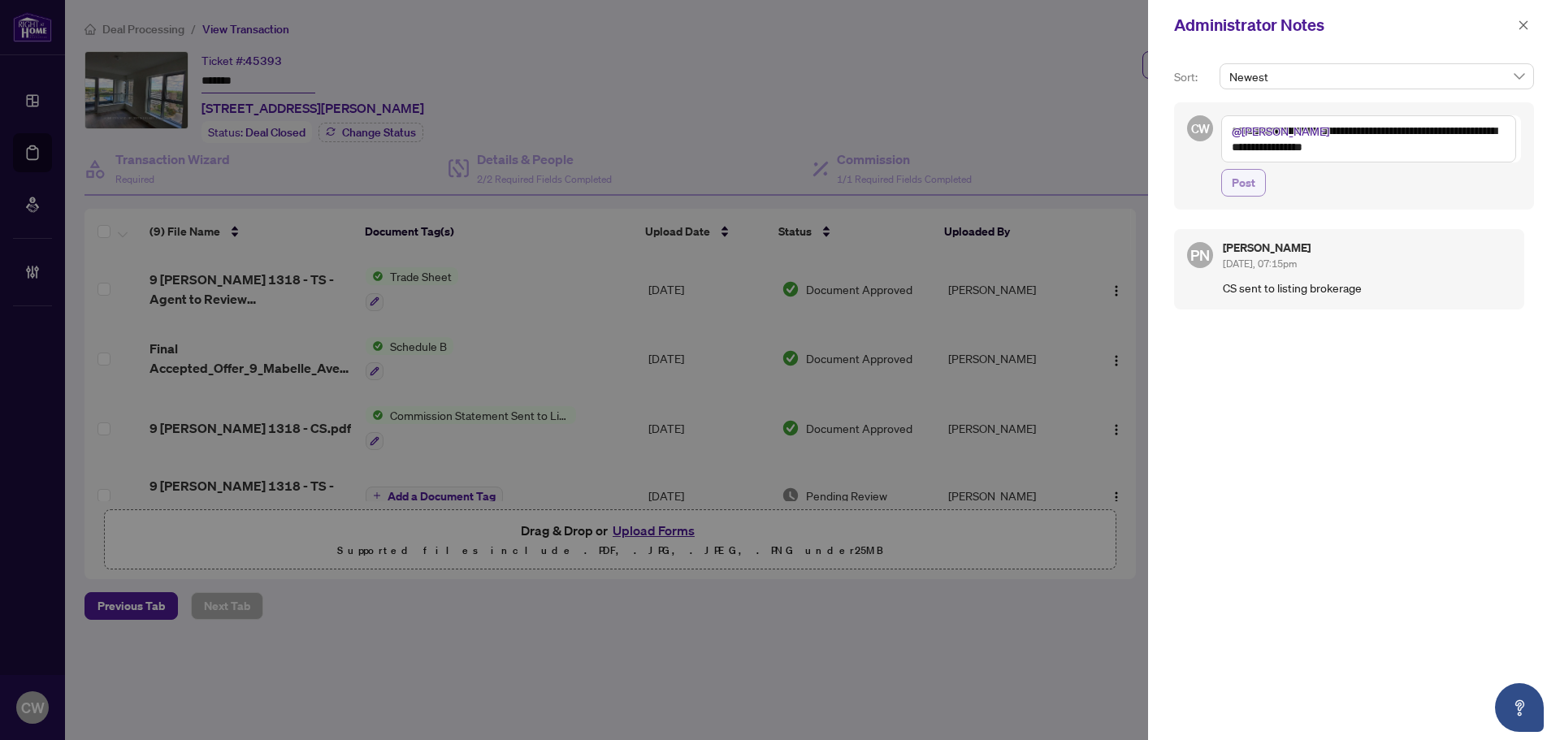
type textarea "**********"
click at [1244, 182] on span "Post" at bounding box center [1243, 183] width 24 height 26
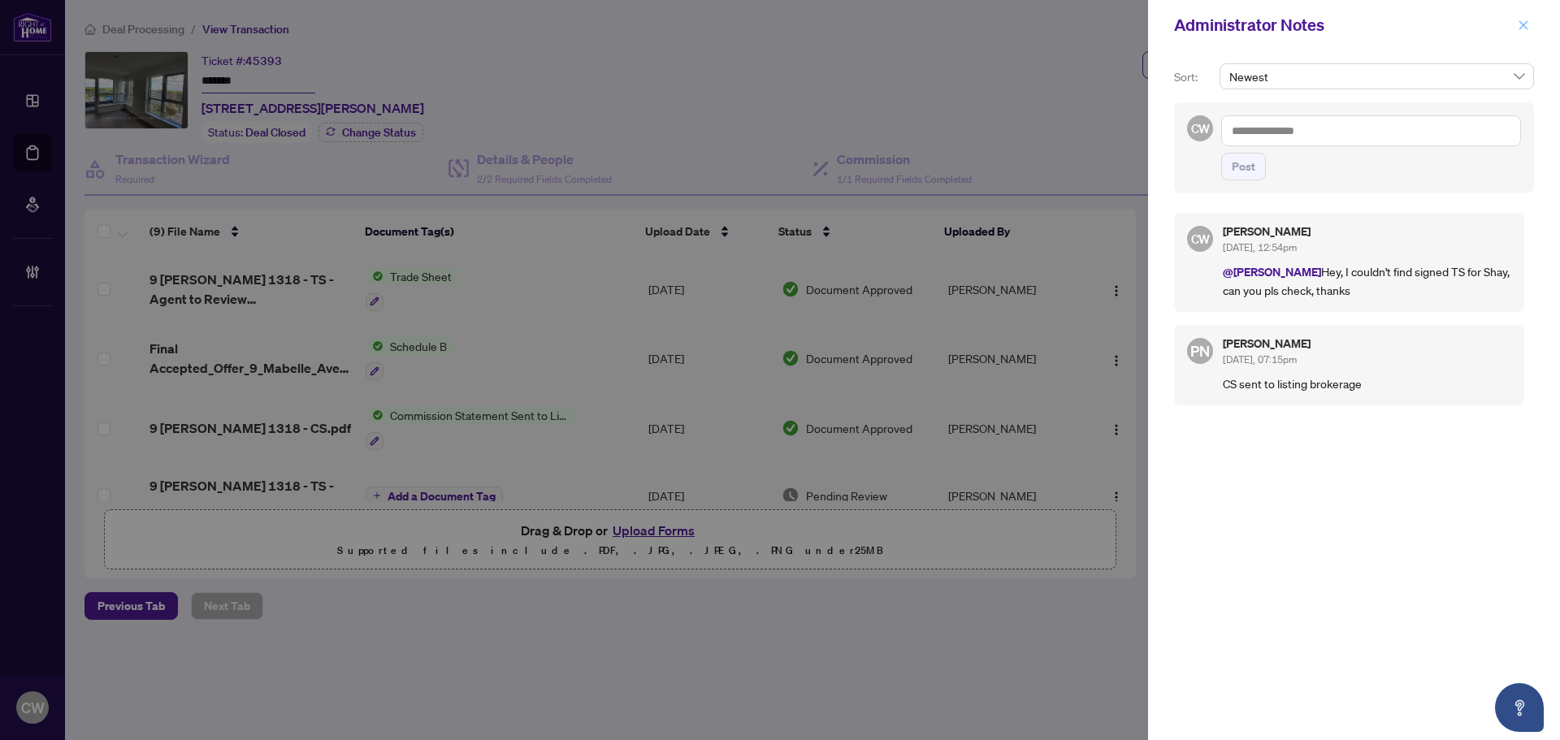
click at [1521, 31] on icon "close" at bounding box center [1522, 24] width 11 height 11
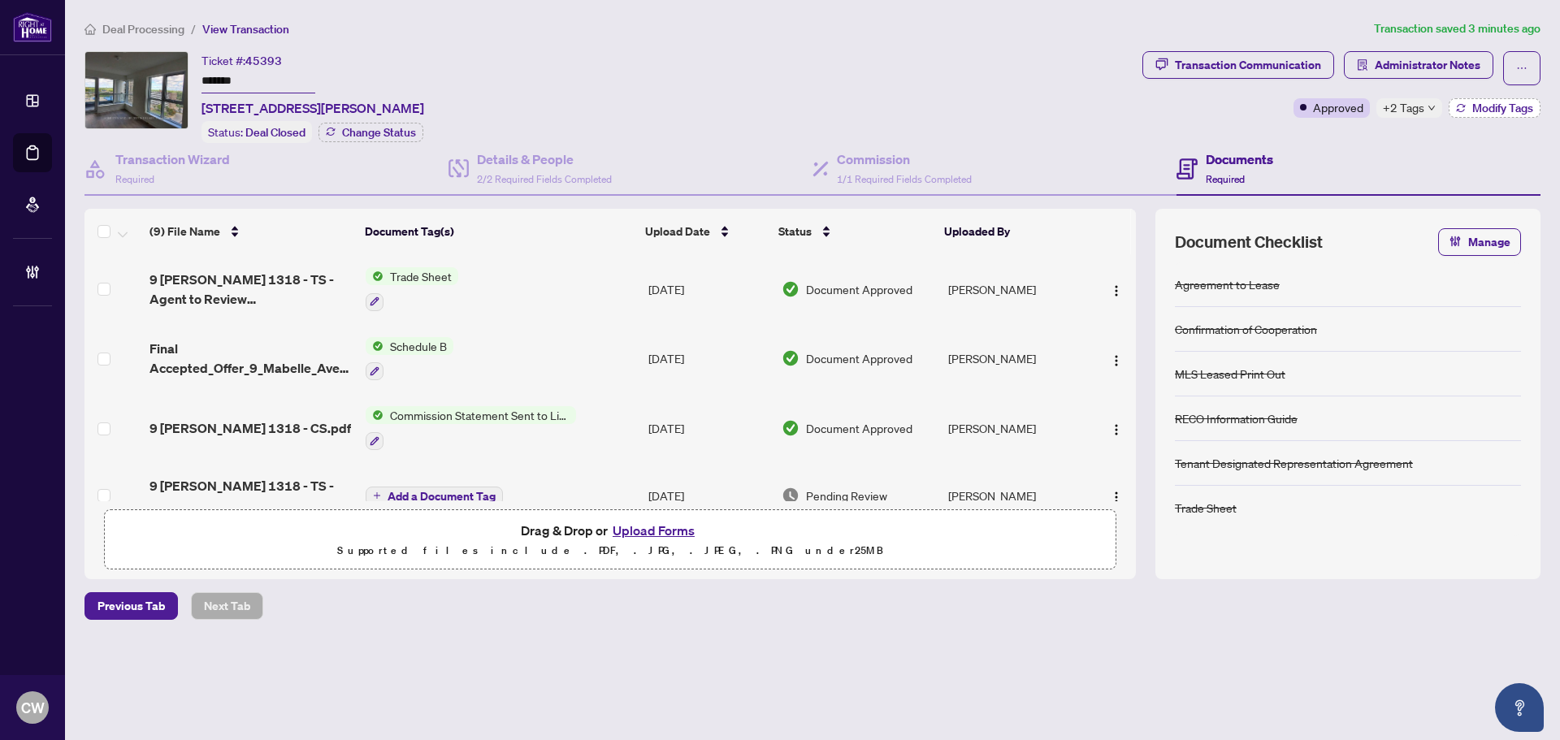
click at [1473, 113] on span "Modify Tags" at bounding box center [1502, 107] width 61 height 11
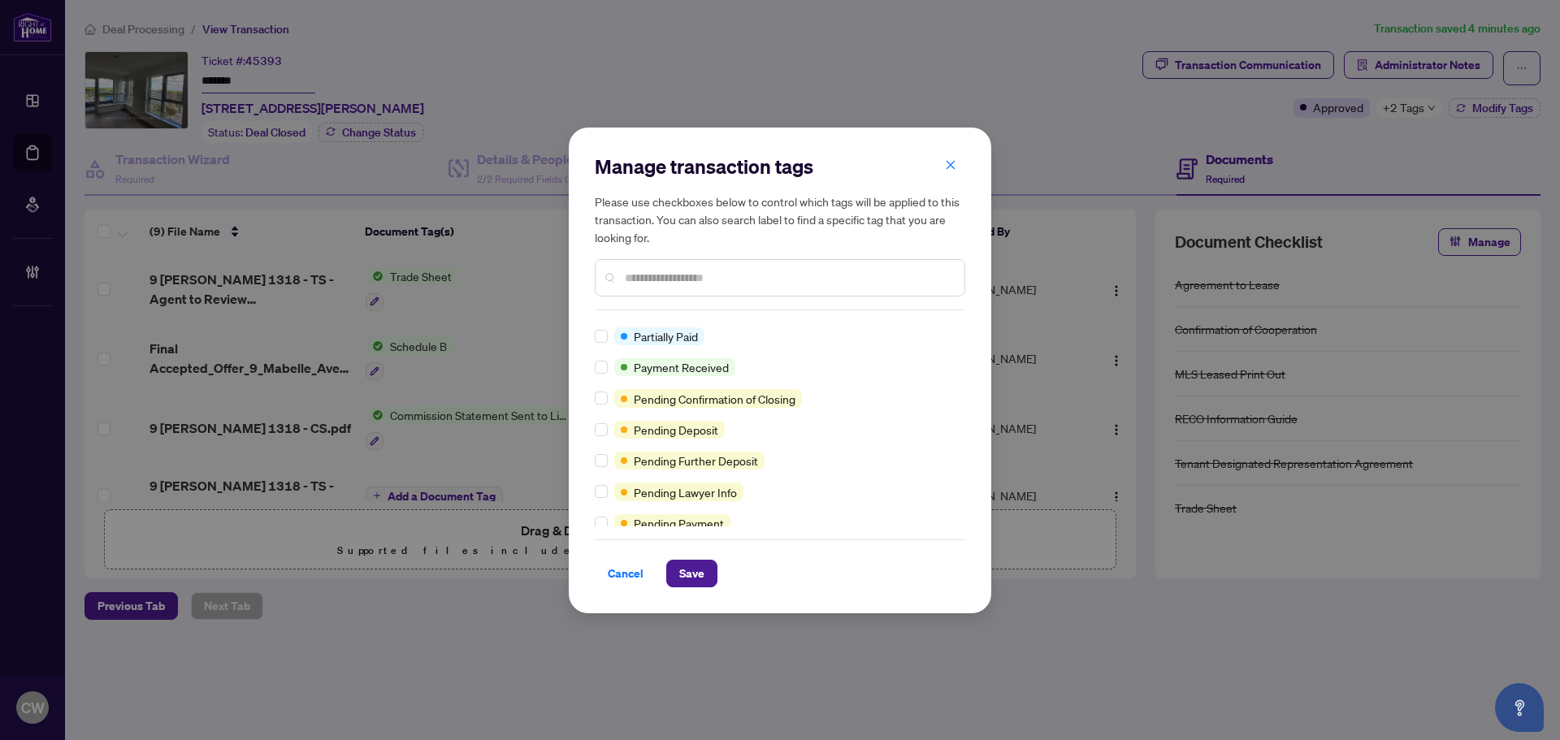
scroll to position [58, 0]
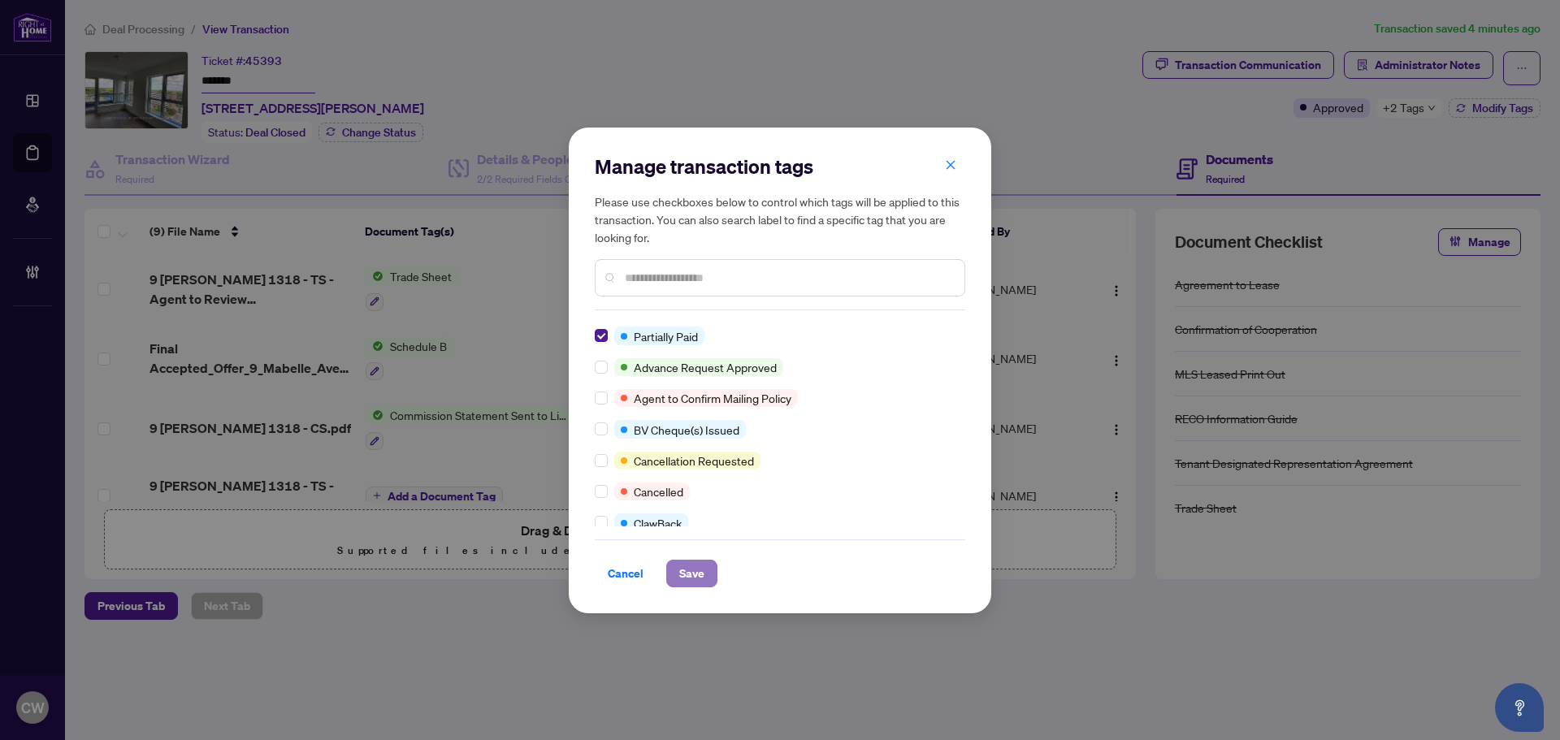
click at [706, 566] on button "Save" at bounding box center [691, 574] width 51 height 28
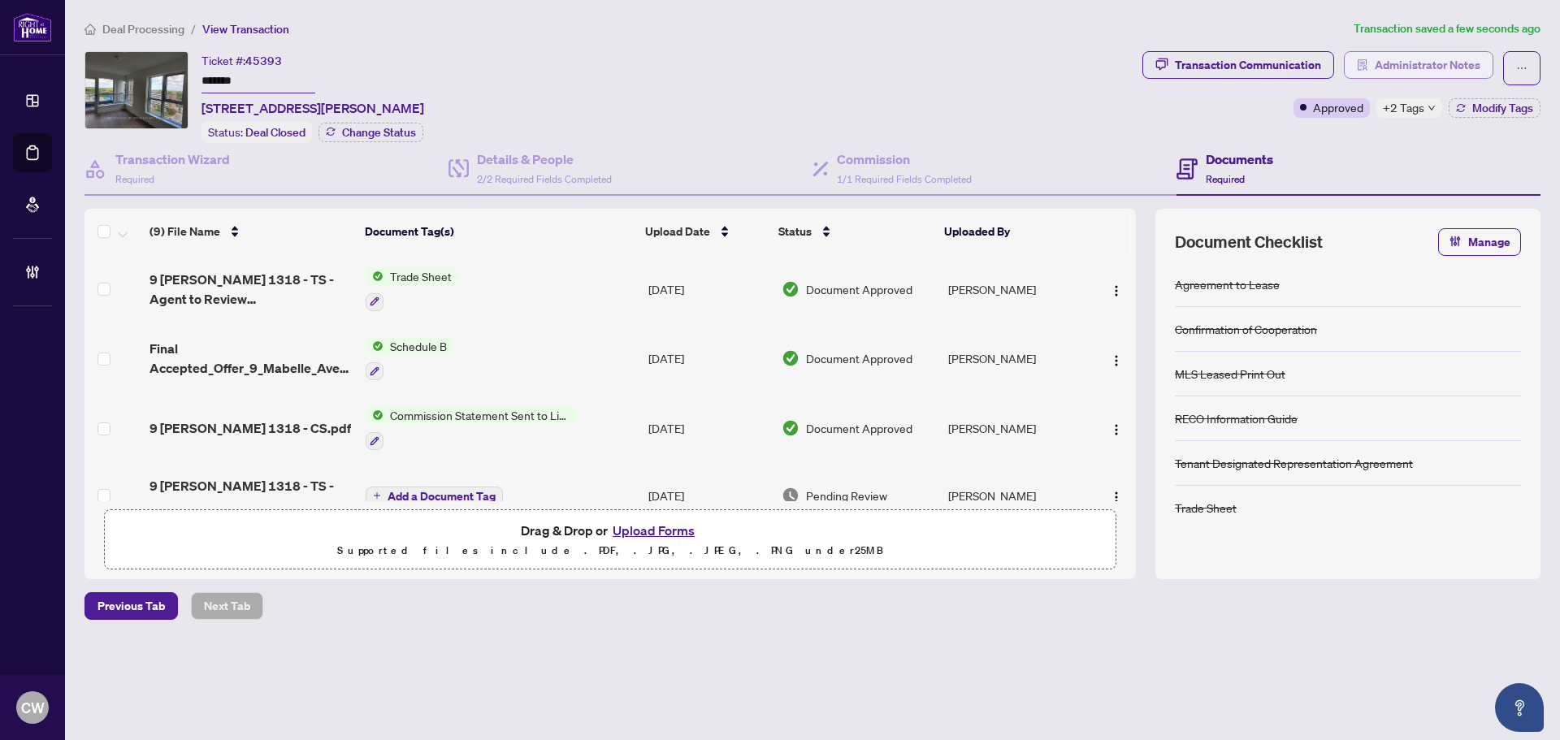
click at [1413, 76] on span "Administrator Notes" at bounding box center [1427, 65] width 106 height 26
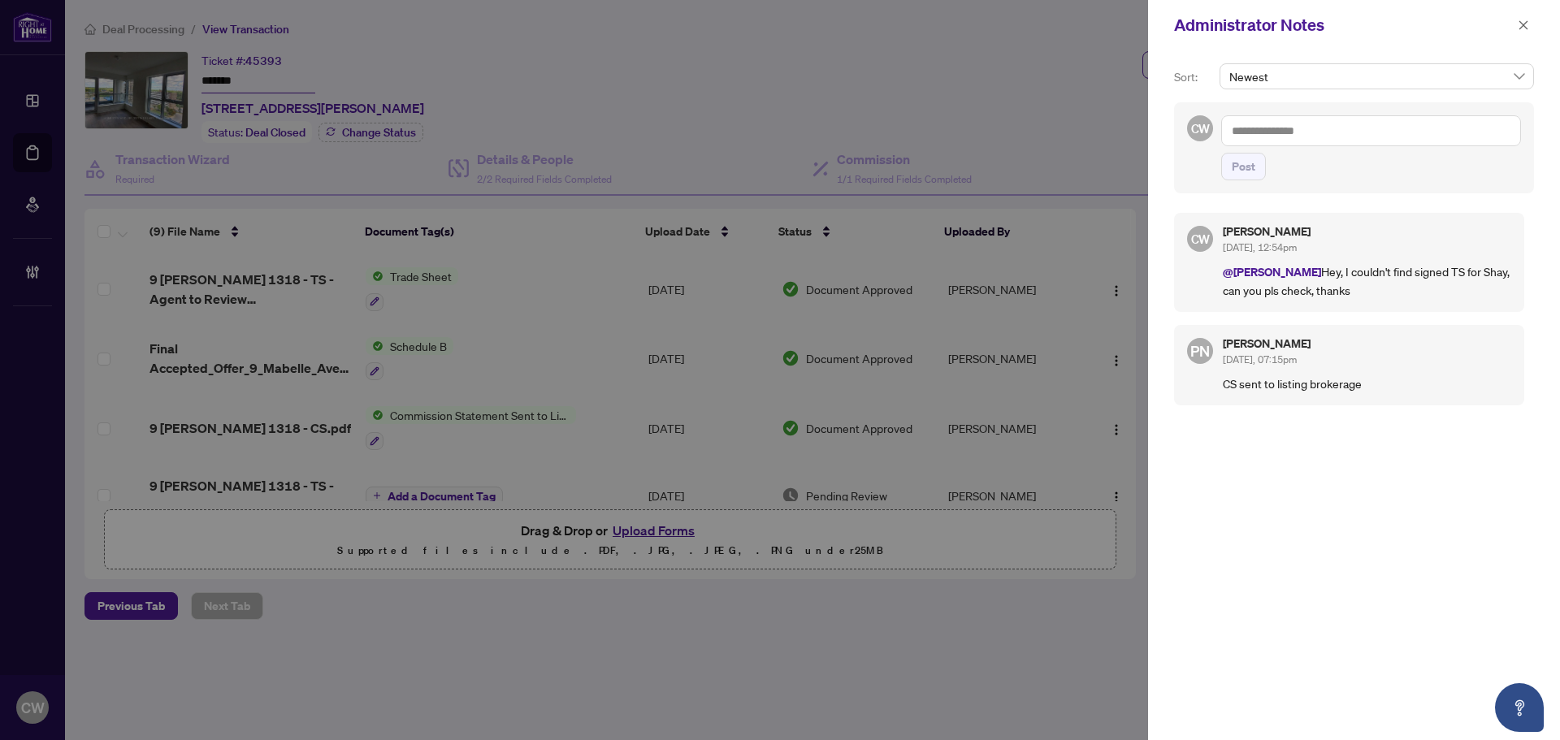
click at [1294, 130] on textarea at bounding box center [1371, 130] width 300 height 31
paste textarea "**********"
type textarea "**********"
click at [1245, 178] on span "Post" at bounding box center [1243, 167] width 24 height 26
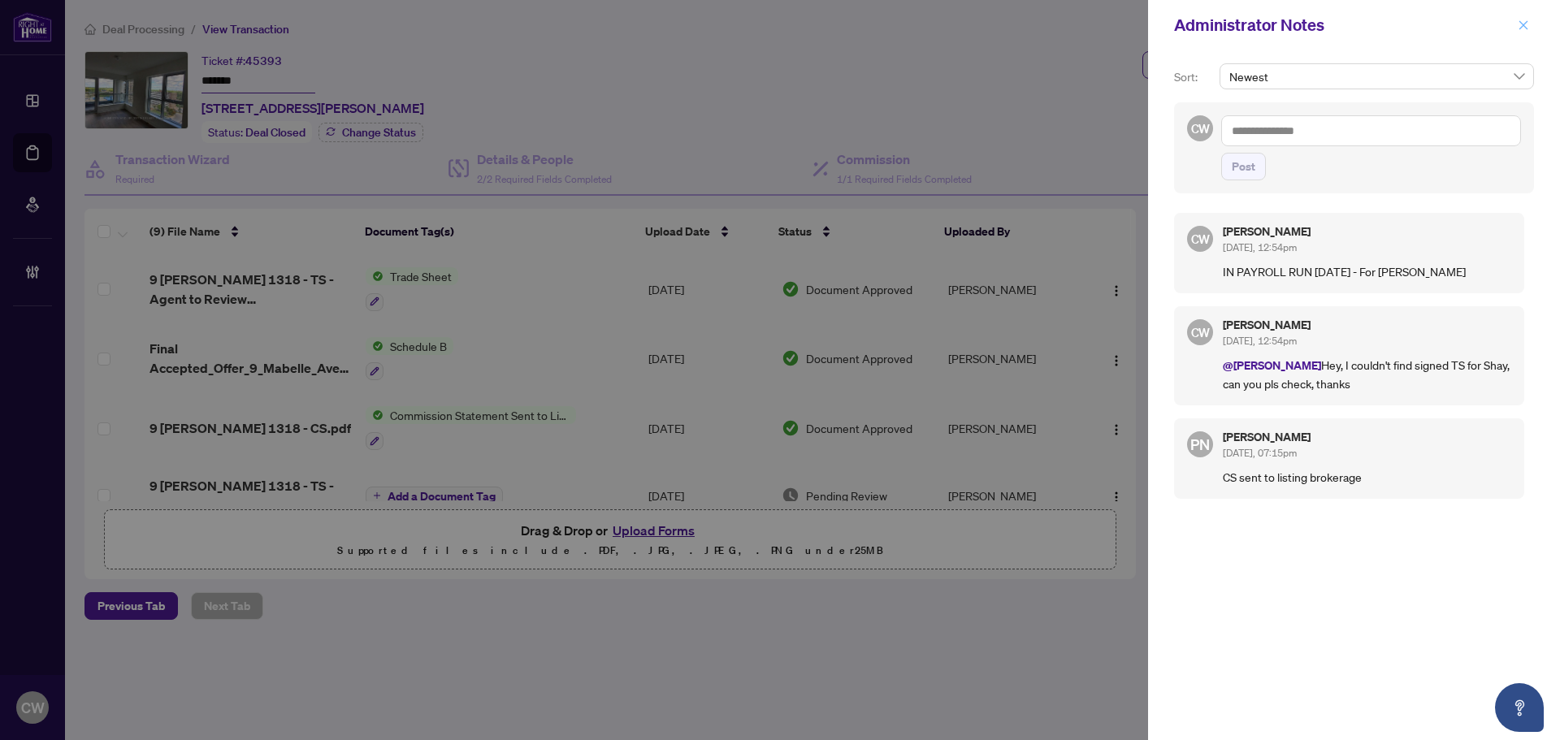
click at [1521, 26] on icon "close" at bounding box center [1522, 24] width 11 height 11
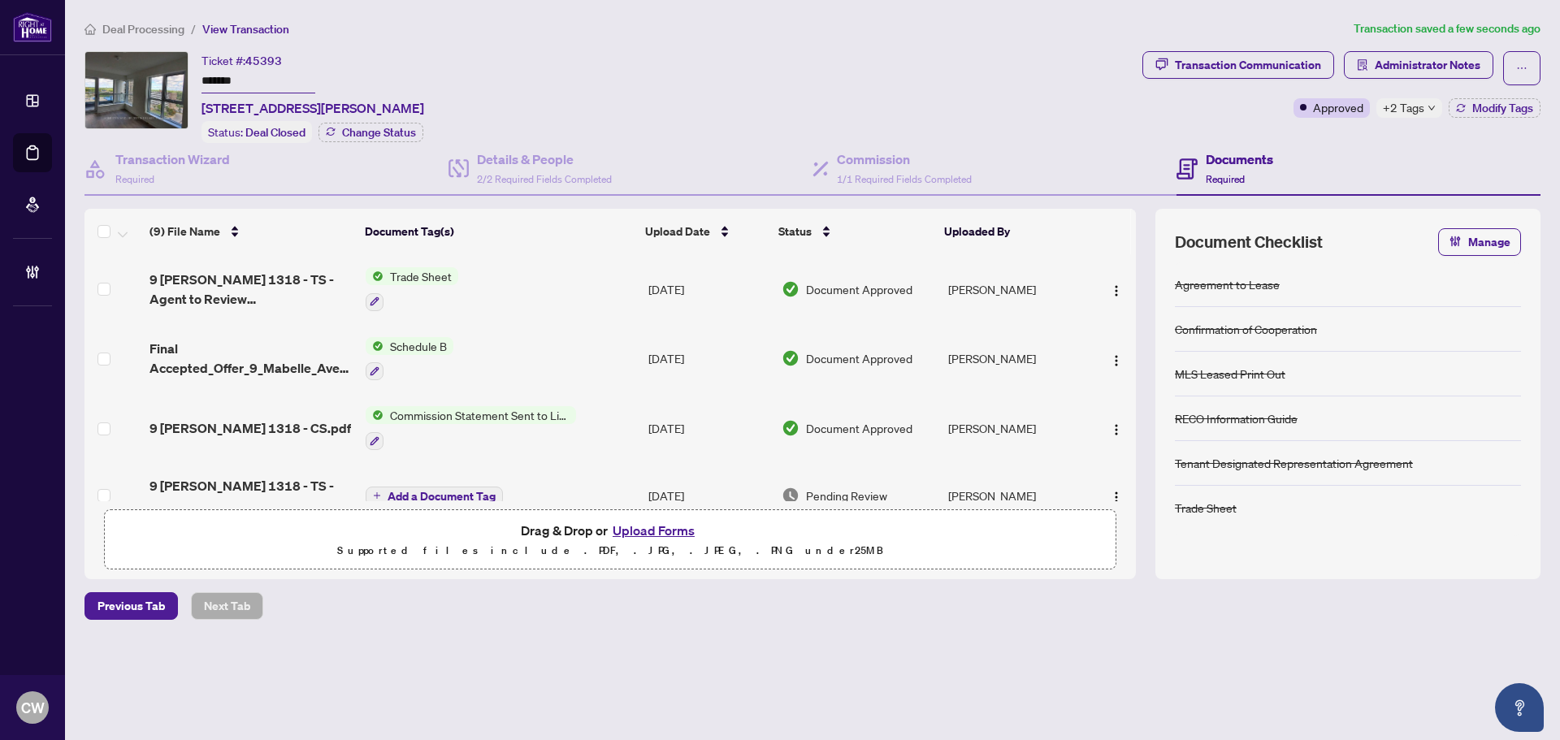
click at [661, 525] on button "Upload Forms" at bounding box center [654, 530] width 92 height 21
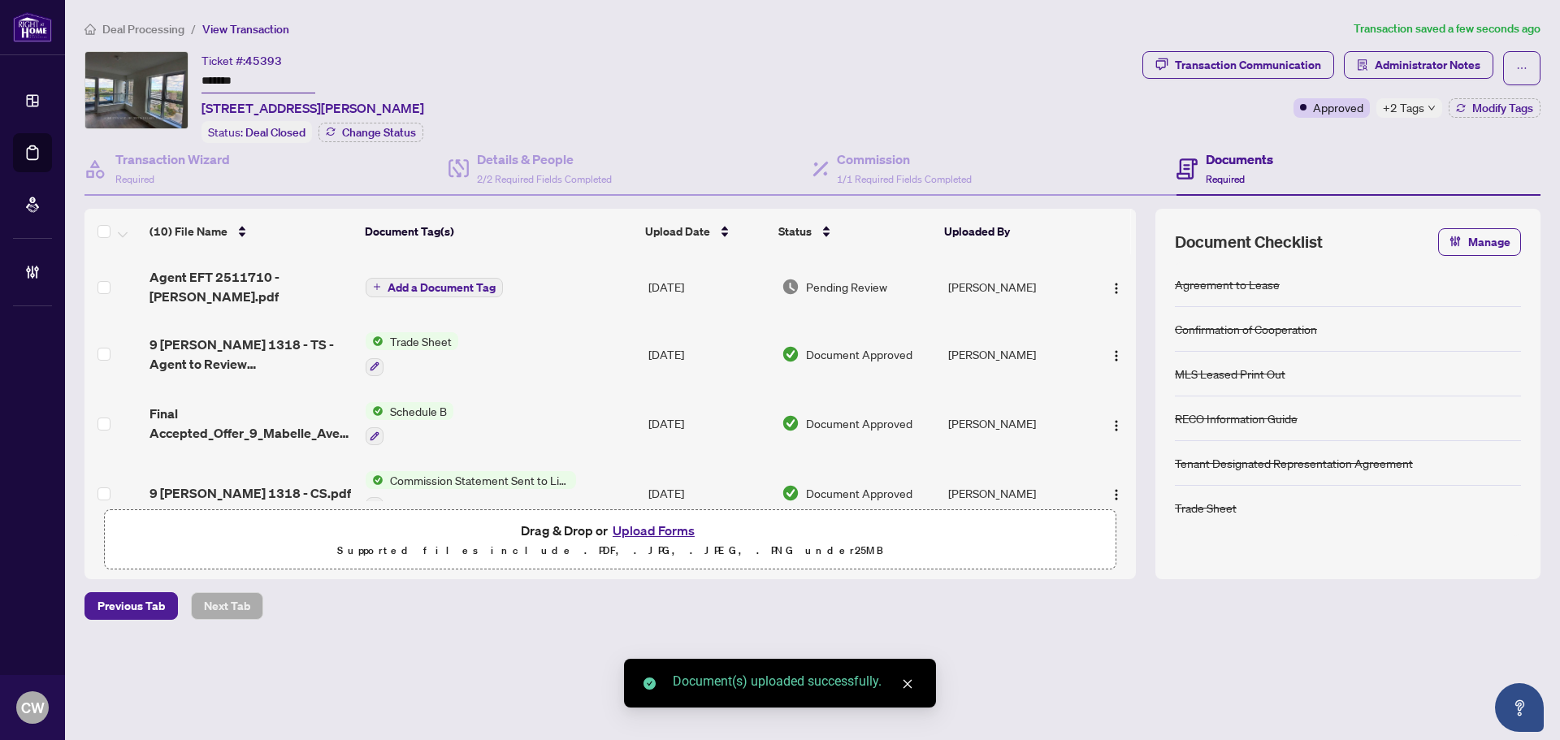
click at [459, 282] on span "Add a Document Tag" at bounding box center [441, 287] width 108 height 11
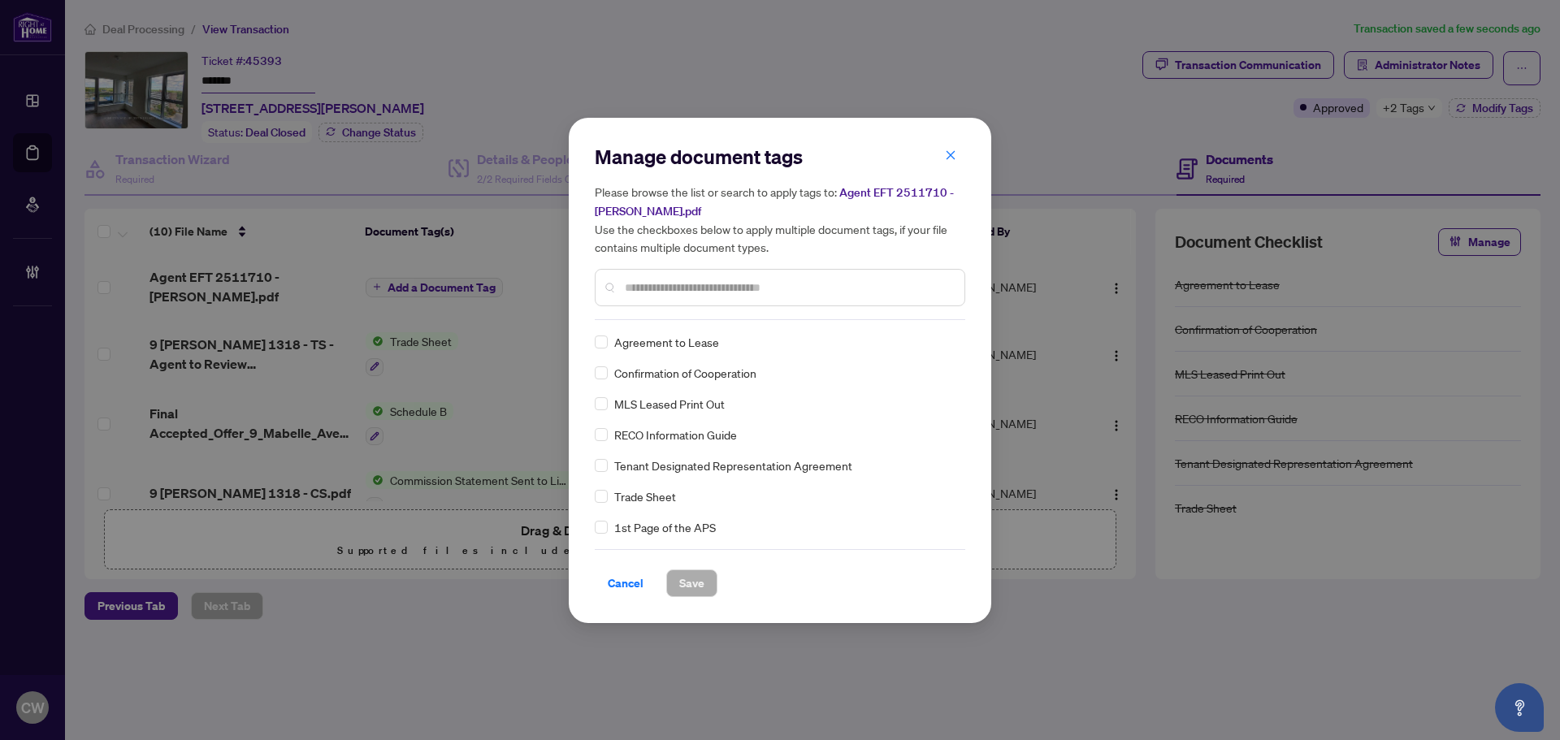
click at [703, 294] on input "text" at bounding box center [788, 288] width 327 height 18
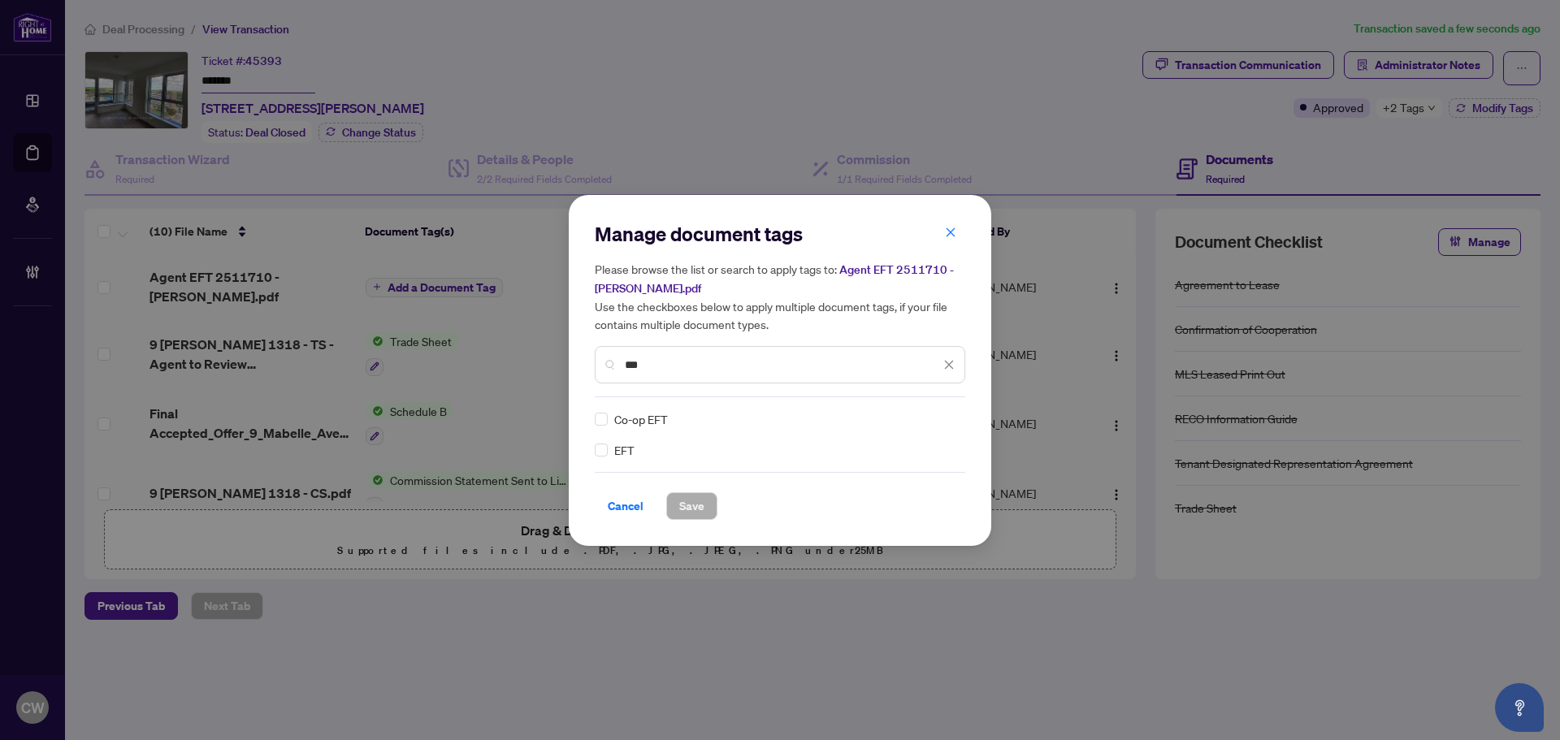
type input "***"
click at [936, 417] on img at bounding box center [932, 419] width 16 height 16
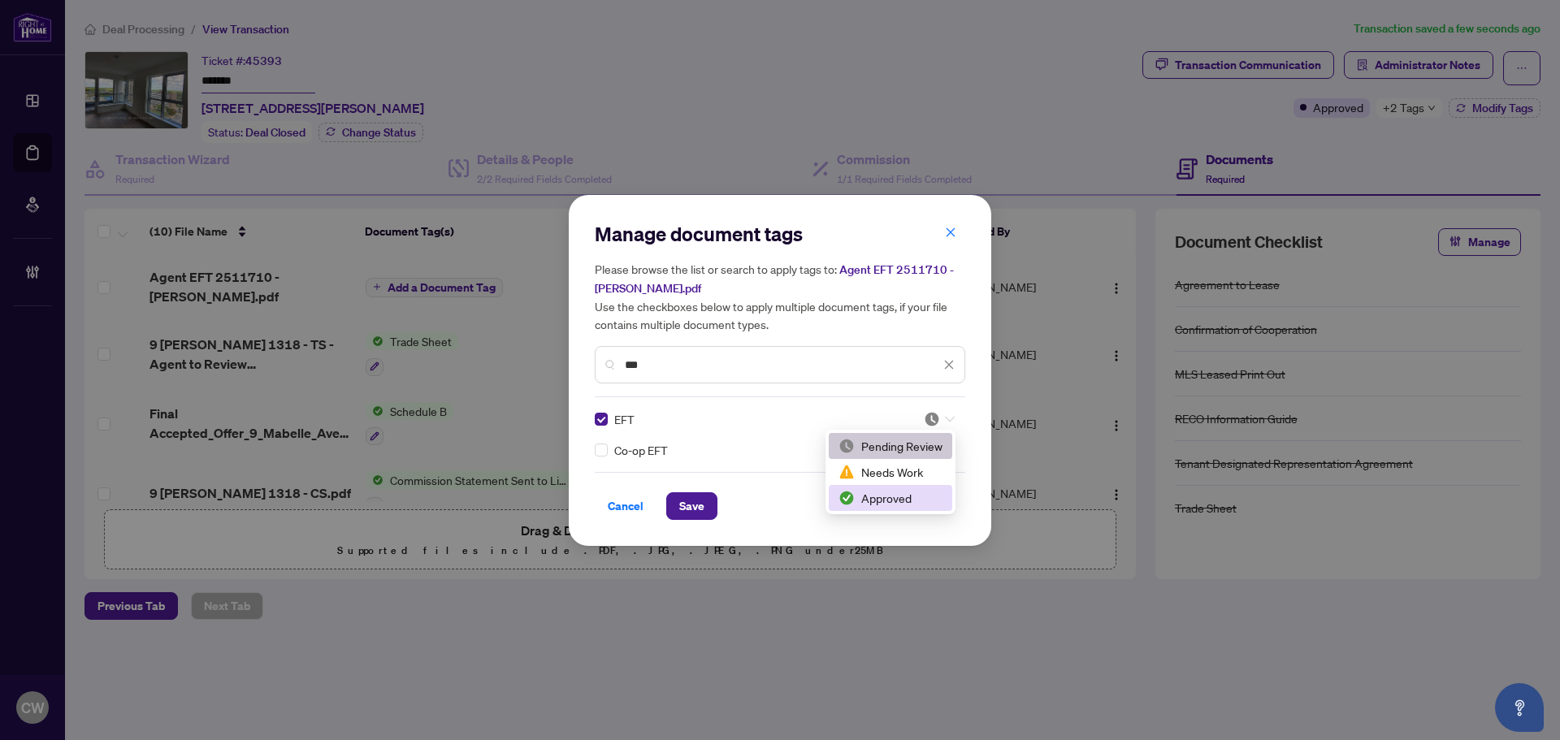
click at [915, 503] on div "Approved" at bounding box center [890, 498] width 104 height 18
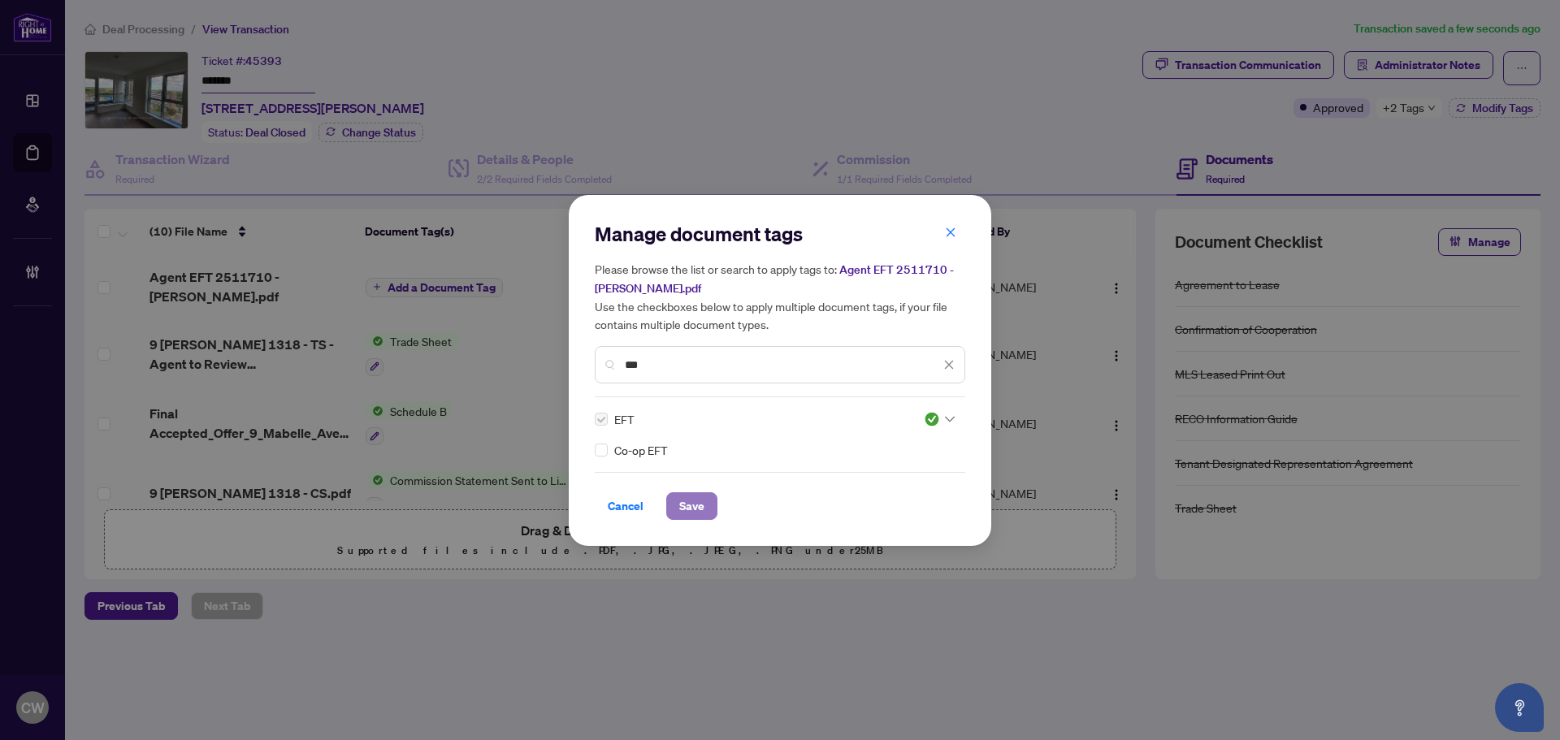
click at [681, 507] on span "Save" at bounding box center [691, 506] width 25 height 26
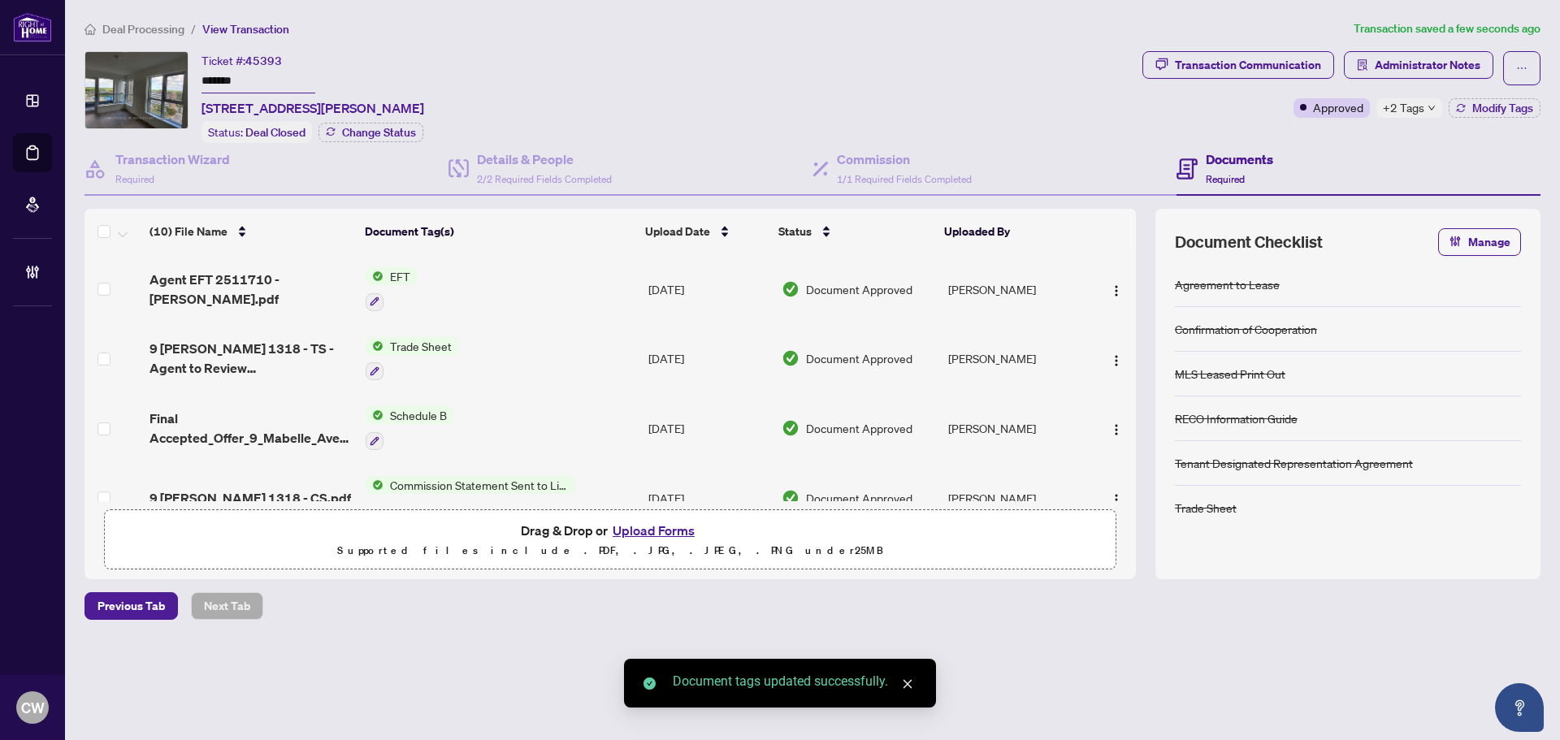
click at [1110, 276] on button "button" at bounding box center [1116, 289] width 26 height 26
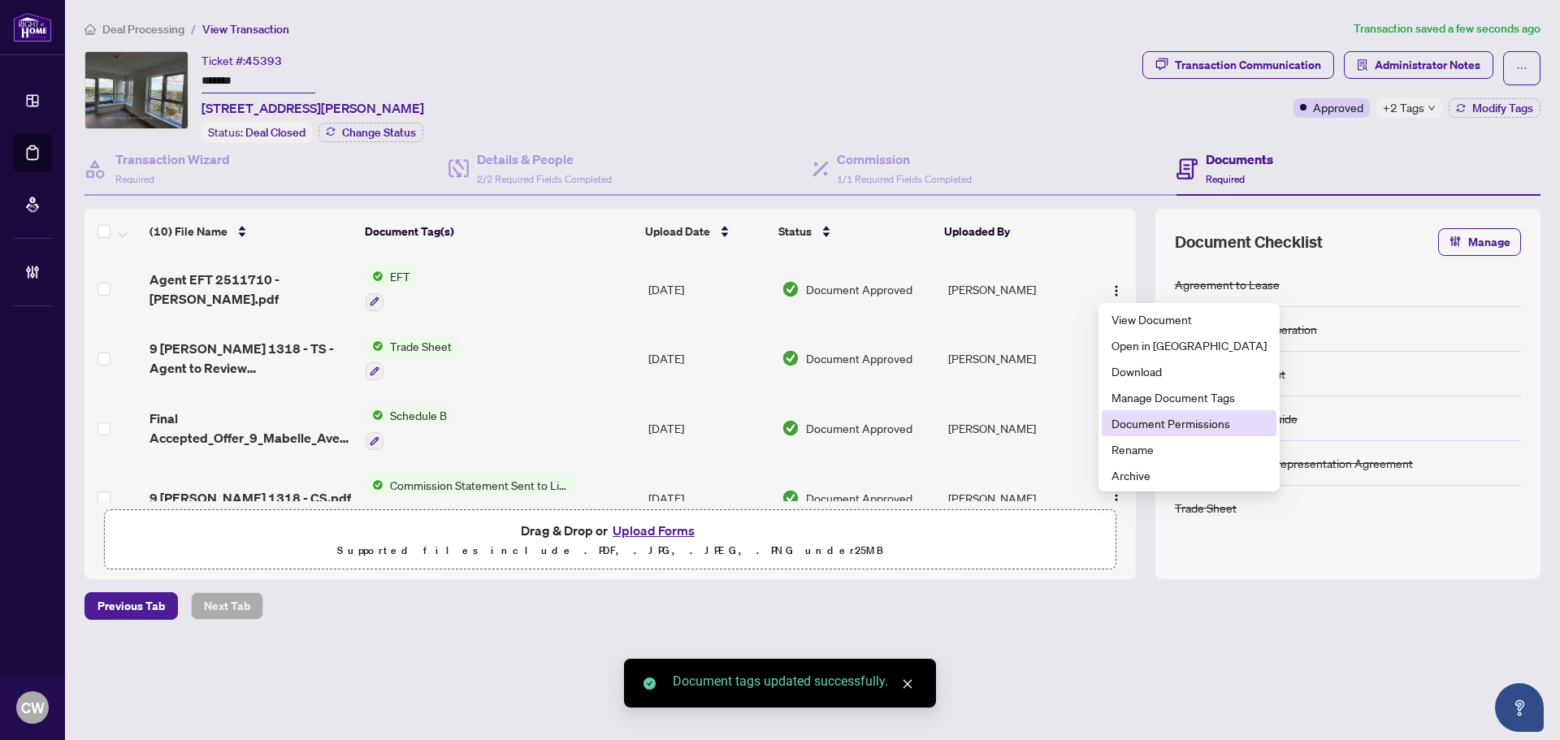
click at [1125, 422] on span "Document Permissions" at bounding box center [1188, 423] width 155 height 18
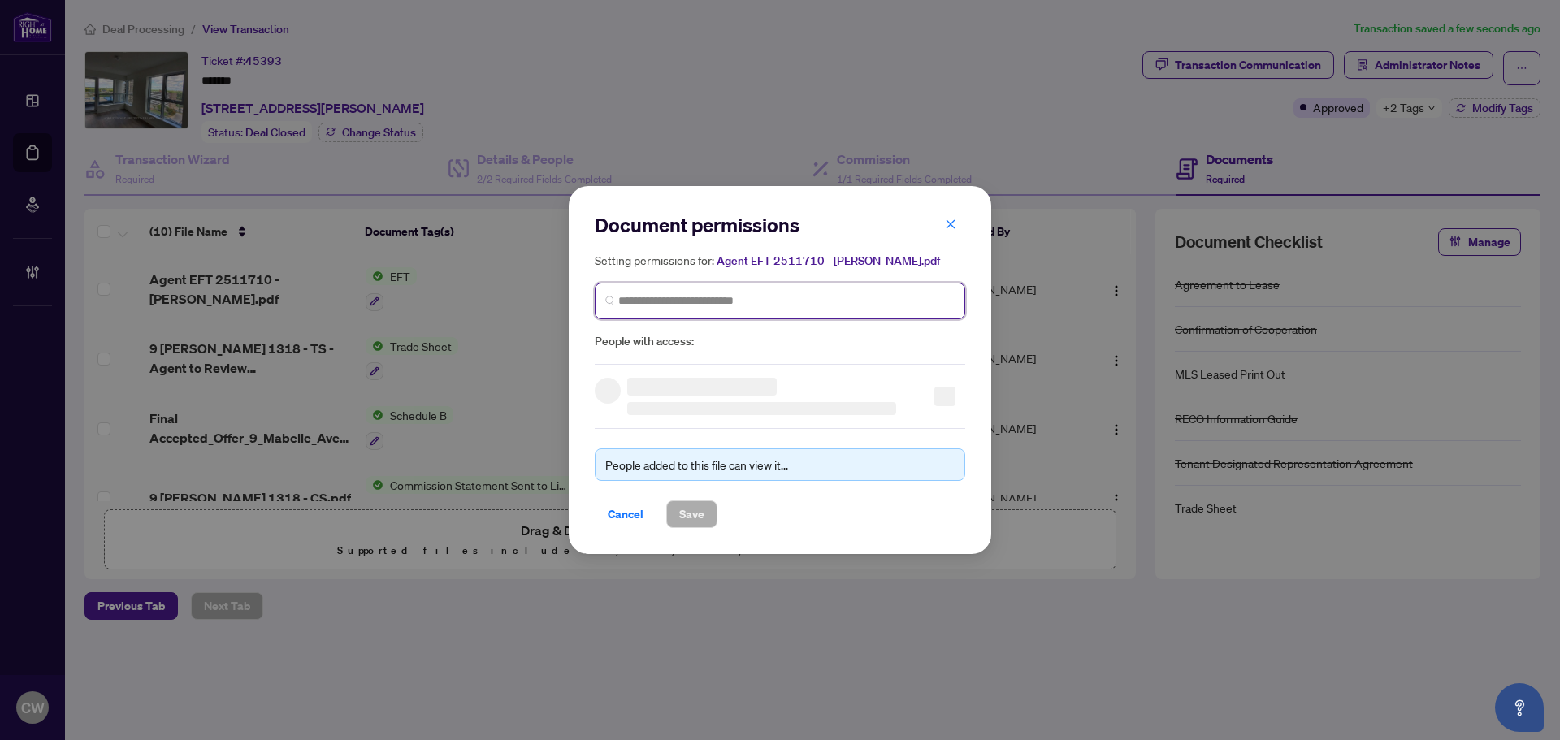
click at [829, 297] on input "search" at bounding box center [786, 300] width 336 height 17
paste input "**********"
type input "**********"
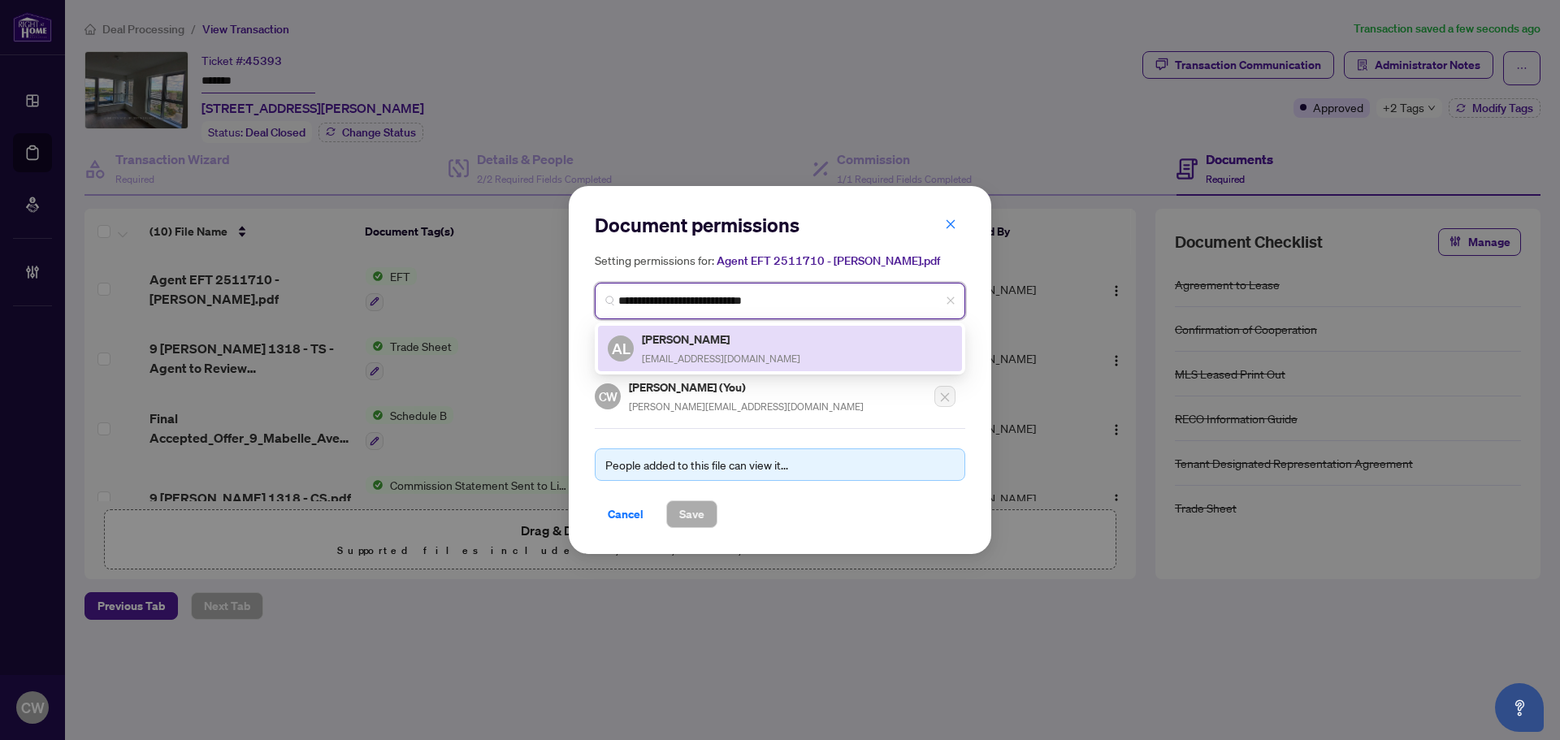
click at [715, 347] on div "[PERSON_NAME] [EMAIL_ADDRESS][DOMAIN_NAME]" at bounding box center [721, 348] width 158 height 37
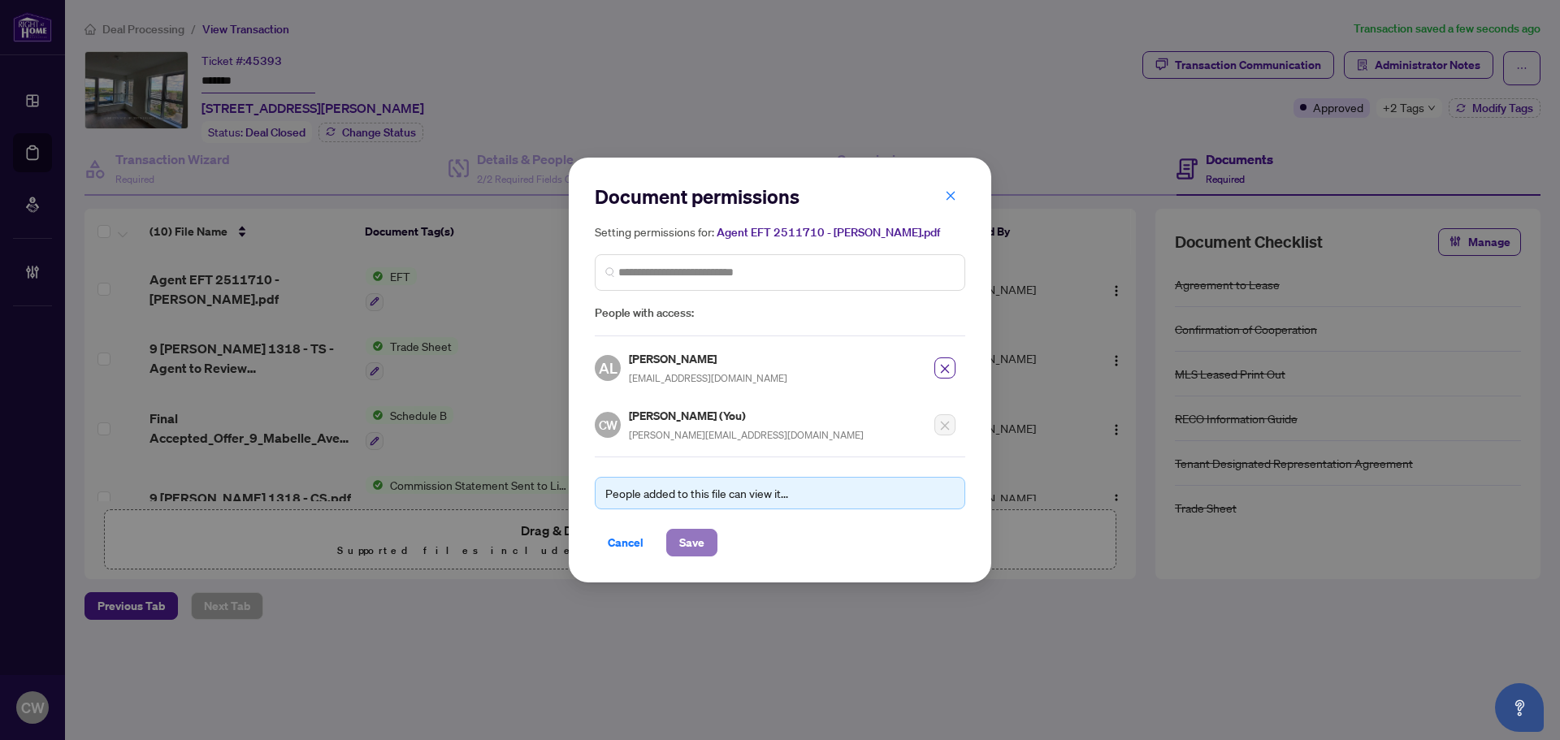
click at [699, 541] on span "Save" at bounding box center [691, 543] width 25 height 26
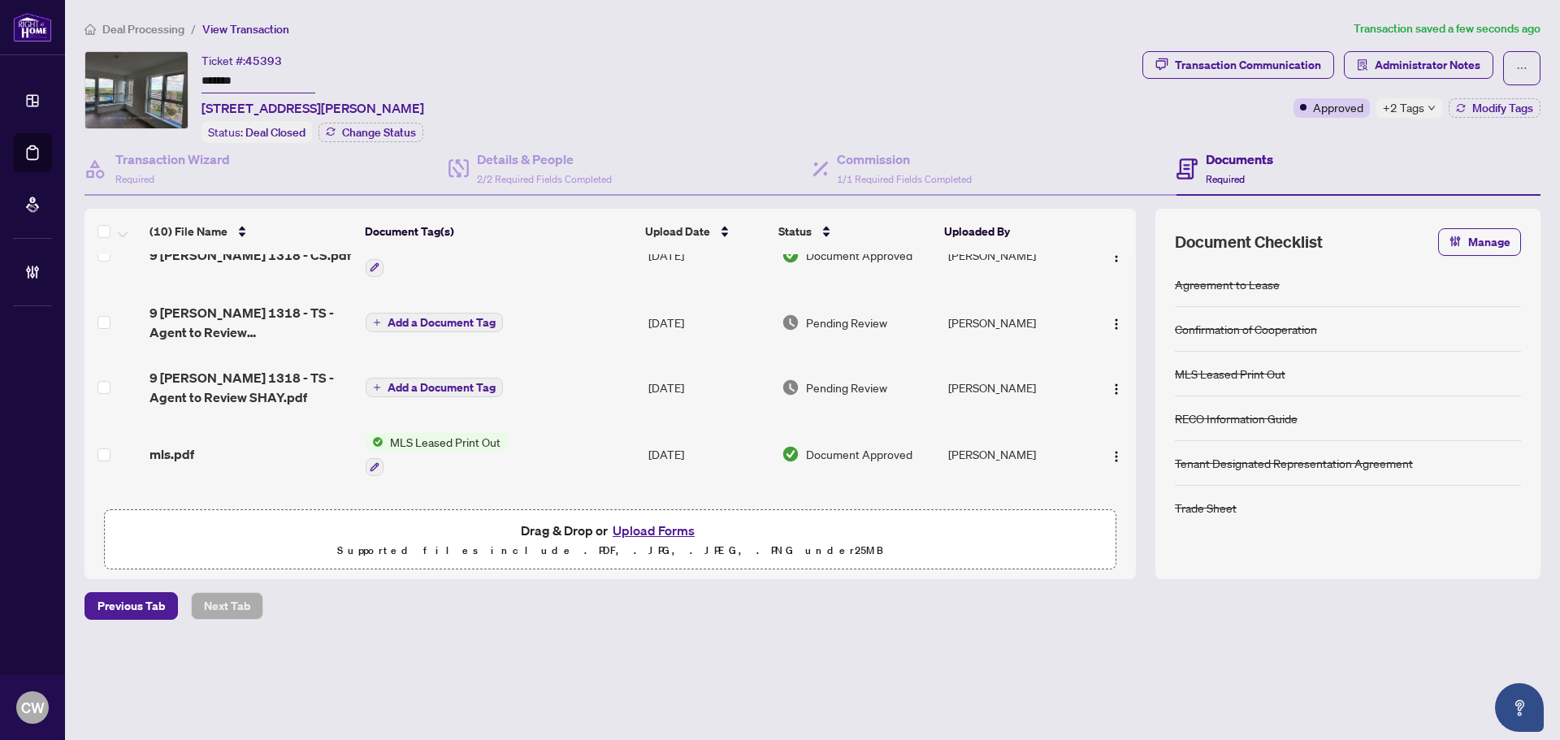
scroll to position [244, 0]
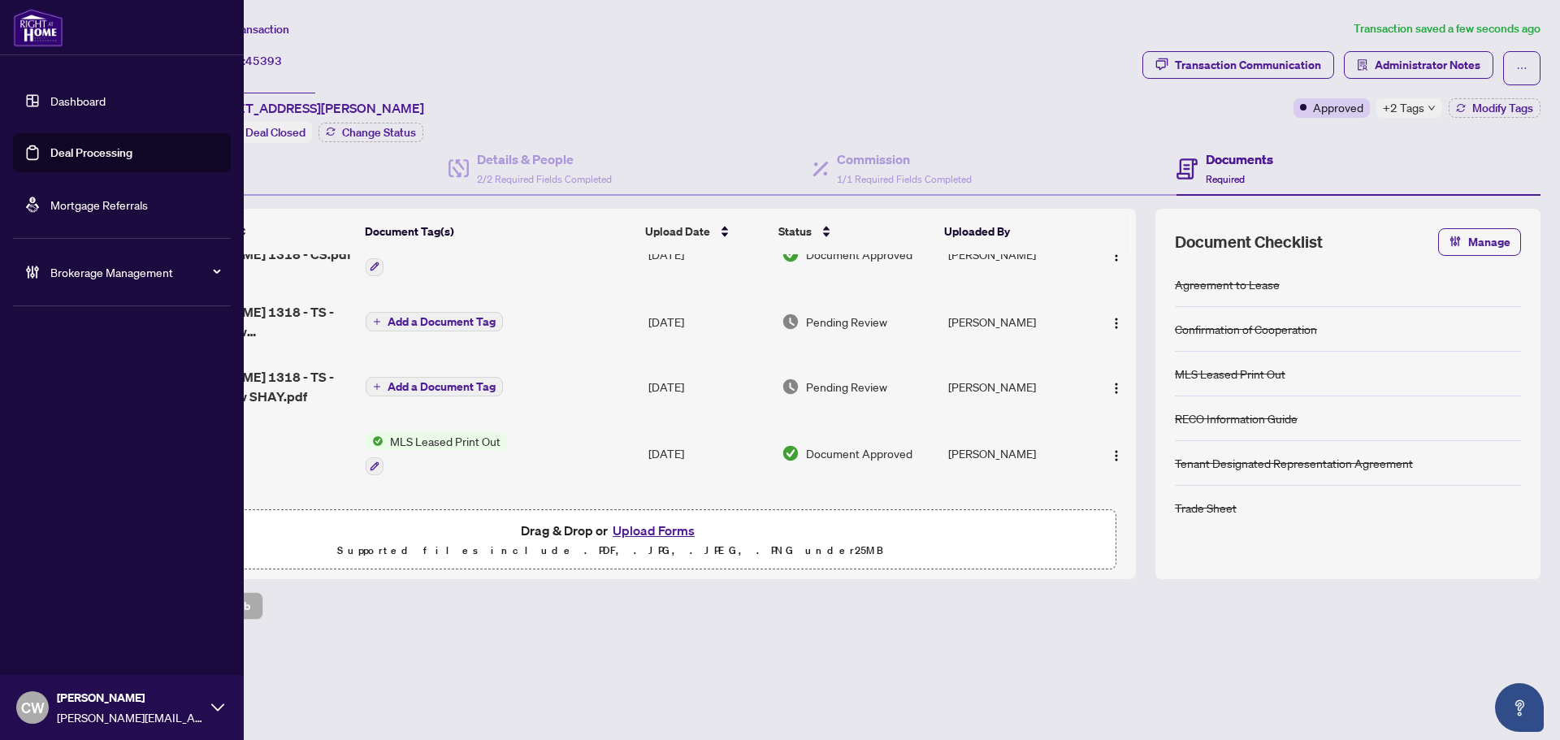
drag, startPoint x: 50, startPoint y: 150, endPoint x: 235, endPoint y: 139, distance: 184.7
click at [50, 150] on link "Deal Processing" at bounding box center [91, 152] width 82 height 15
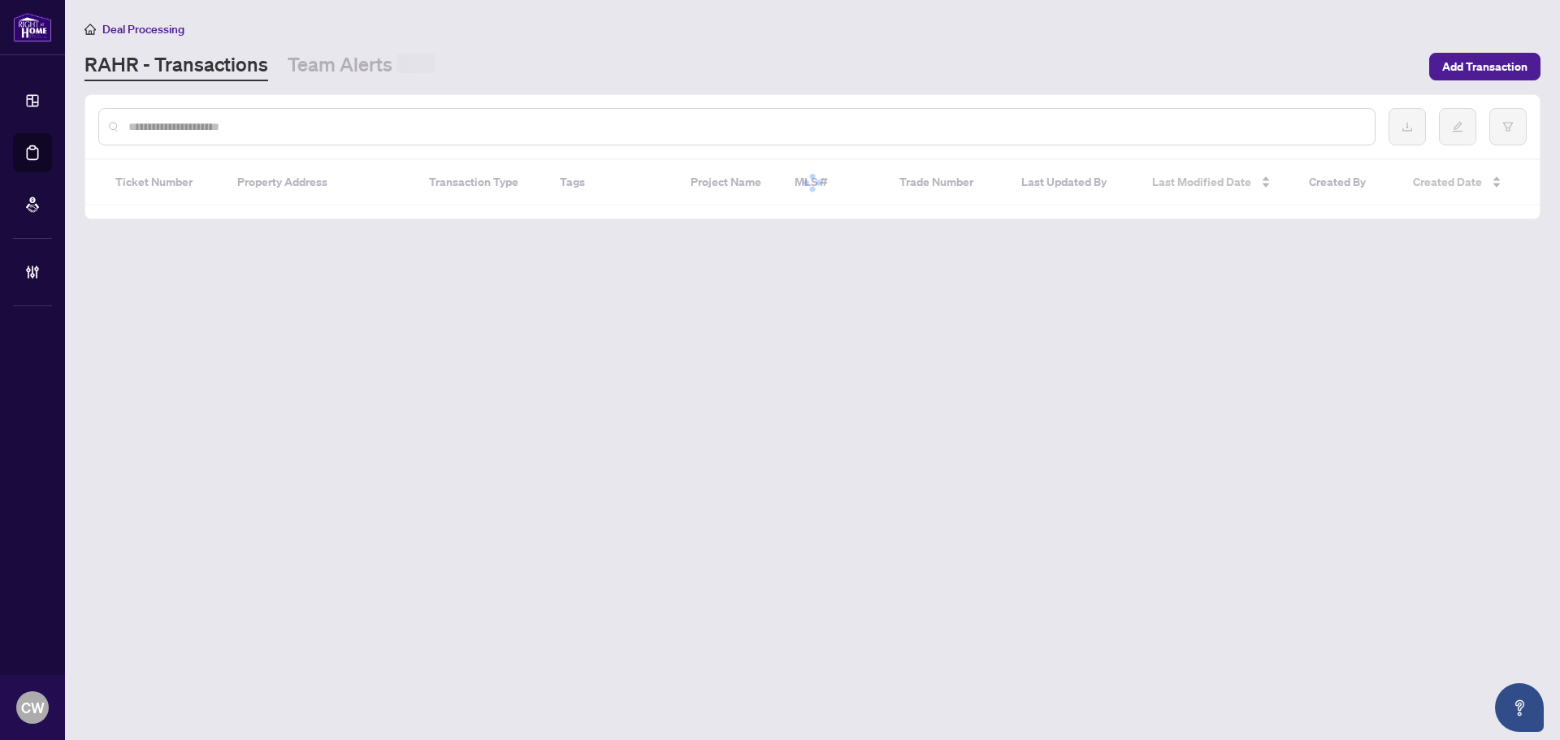
click at [283, 113] on div at bounding box center [736, 126] width 1277 height 37
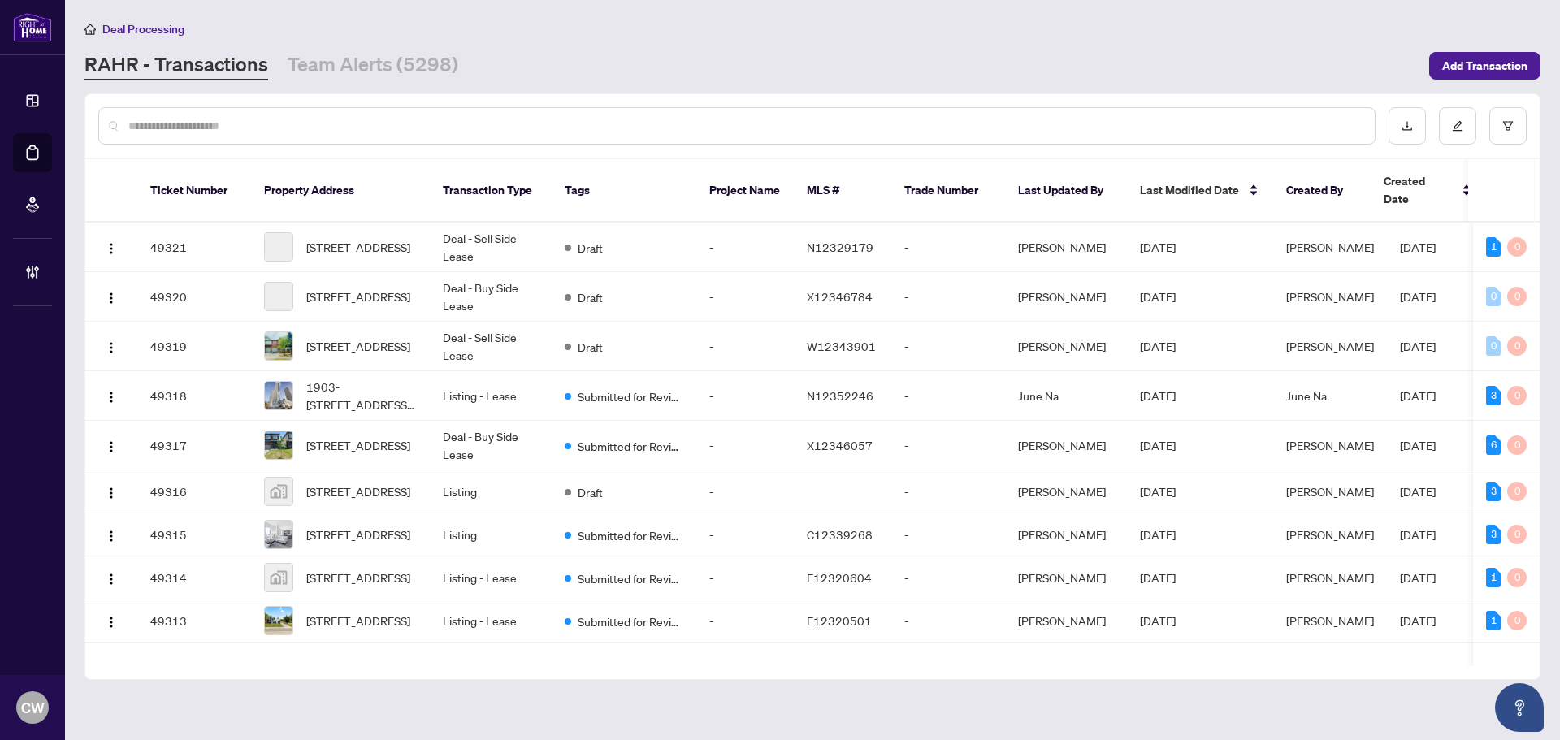
click at [263, 129] on input "text" at bounding box center [744, 126] width 1233 height 18
paste input "*******"
type input "*******"
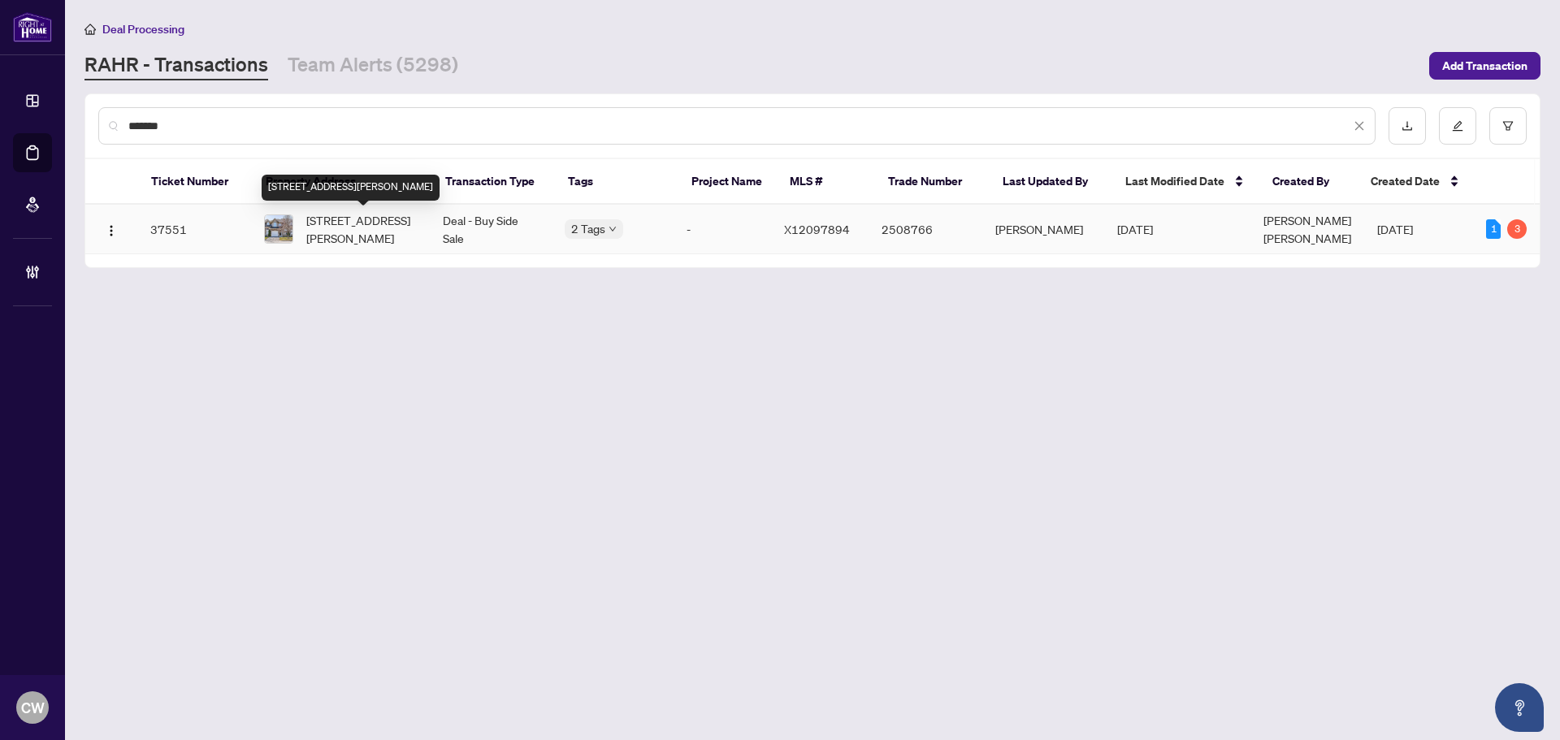
click at [340, 232] on span "[STREET_ADDRESS][PERSON_NAME]" at bounding box center [361, 229] width 110 height 36
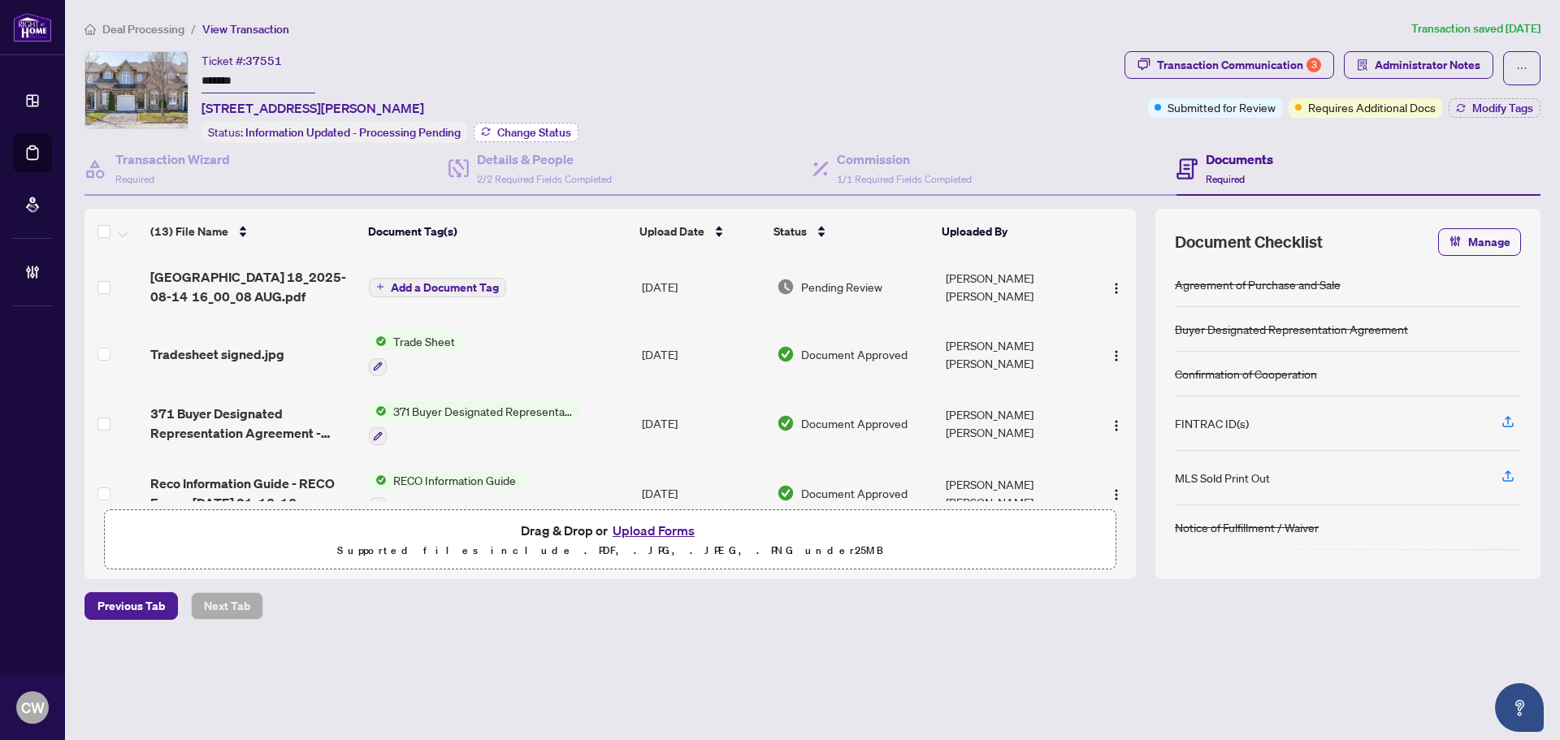
click at [558, 130] on span "Change Status" at bounding box center [534, 132] width 74 height 11
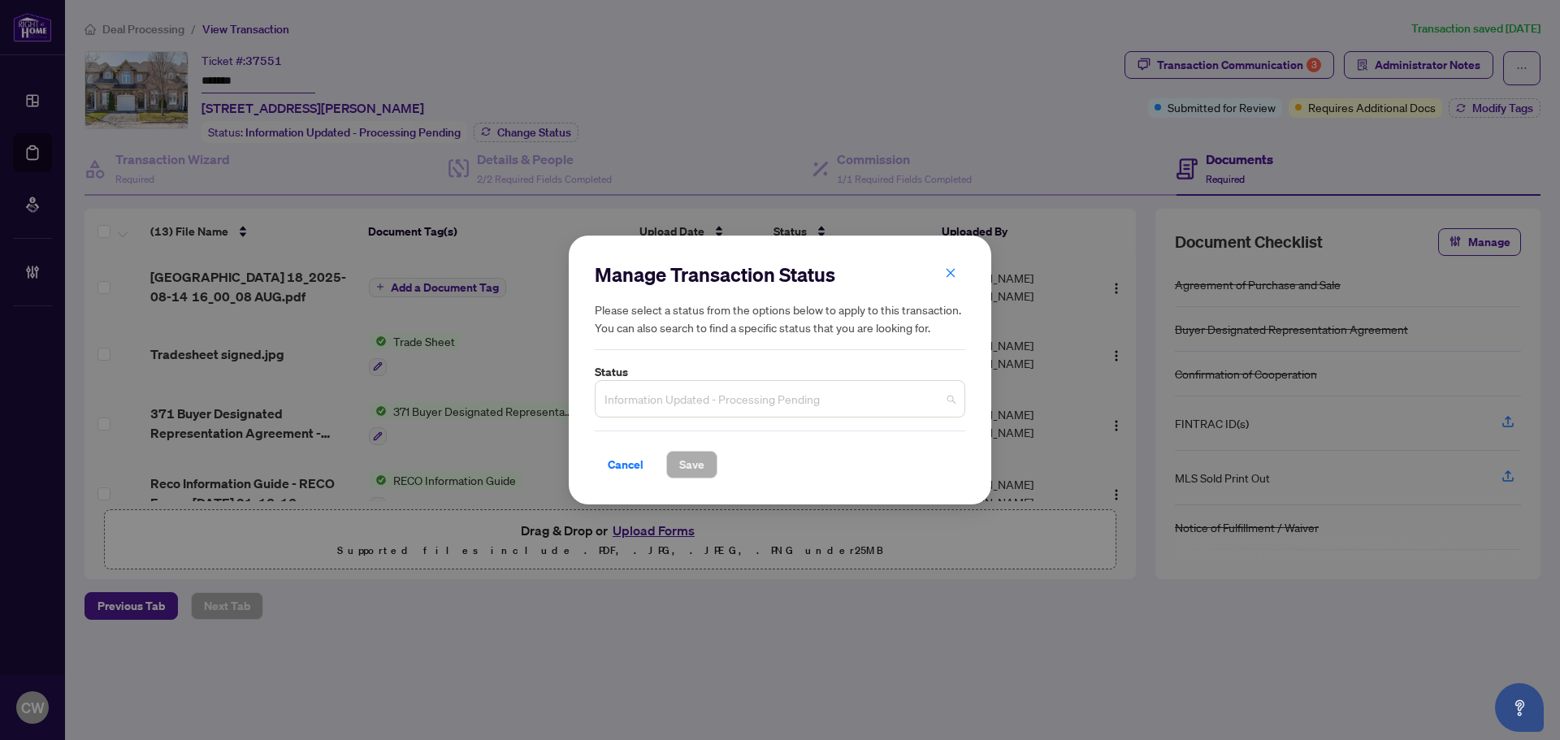
drag, startPoint x: 761, startPoint y: 396, endPoint x: 757, endPoint y: 454, distance: 58.6
click at [760, 394] on span "Information Updated - Processing Pending" at bounding box center [779, 398] width 351 height 31
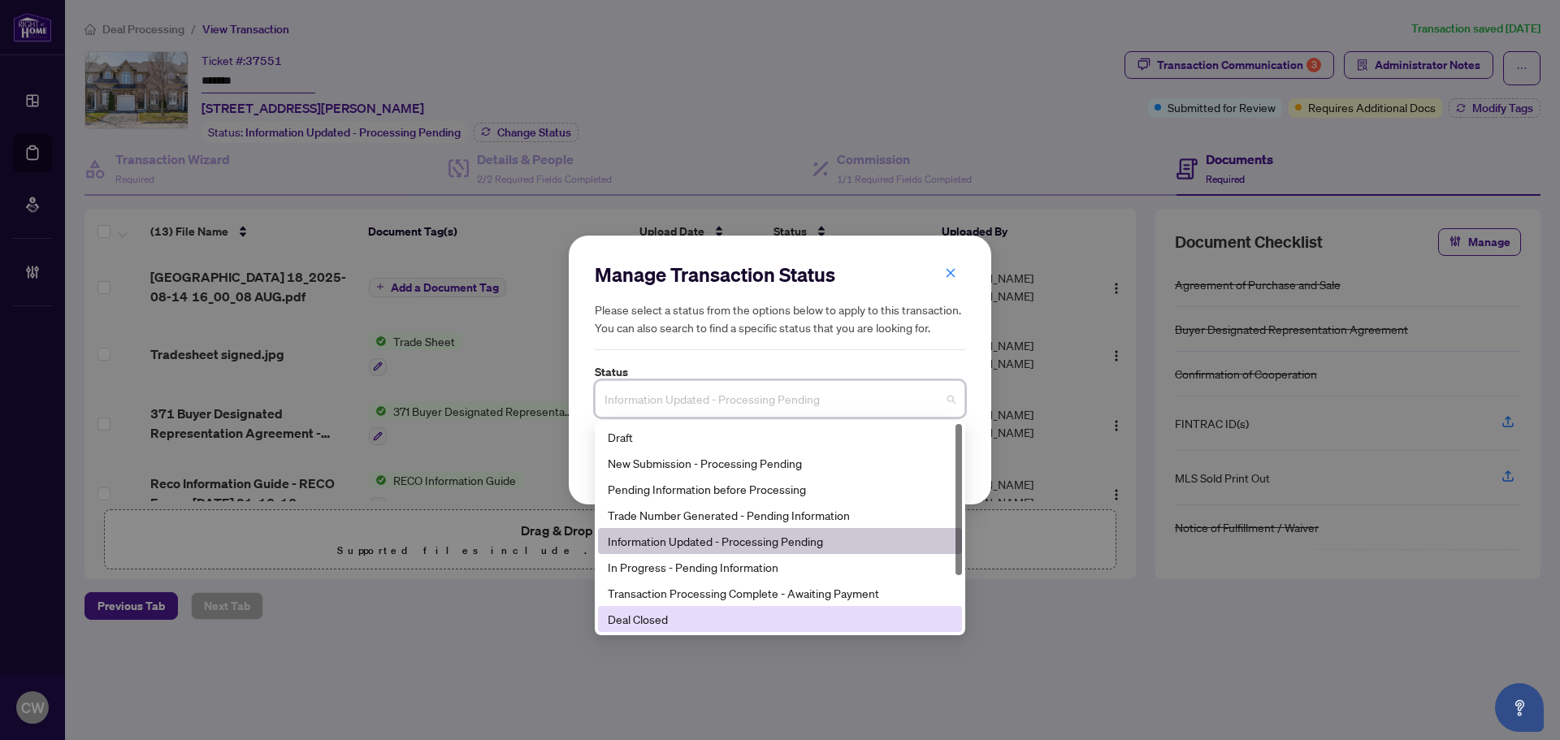
click at [706, 621] on div "Deal Closed" at bounding box center [780, 619] width 344 height 18
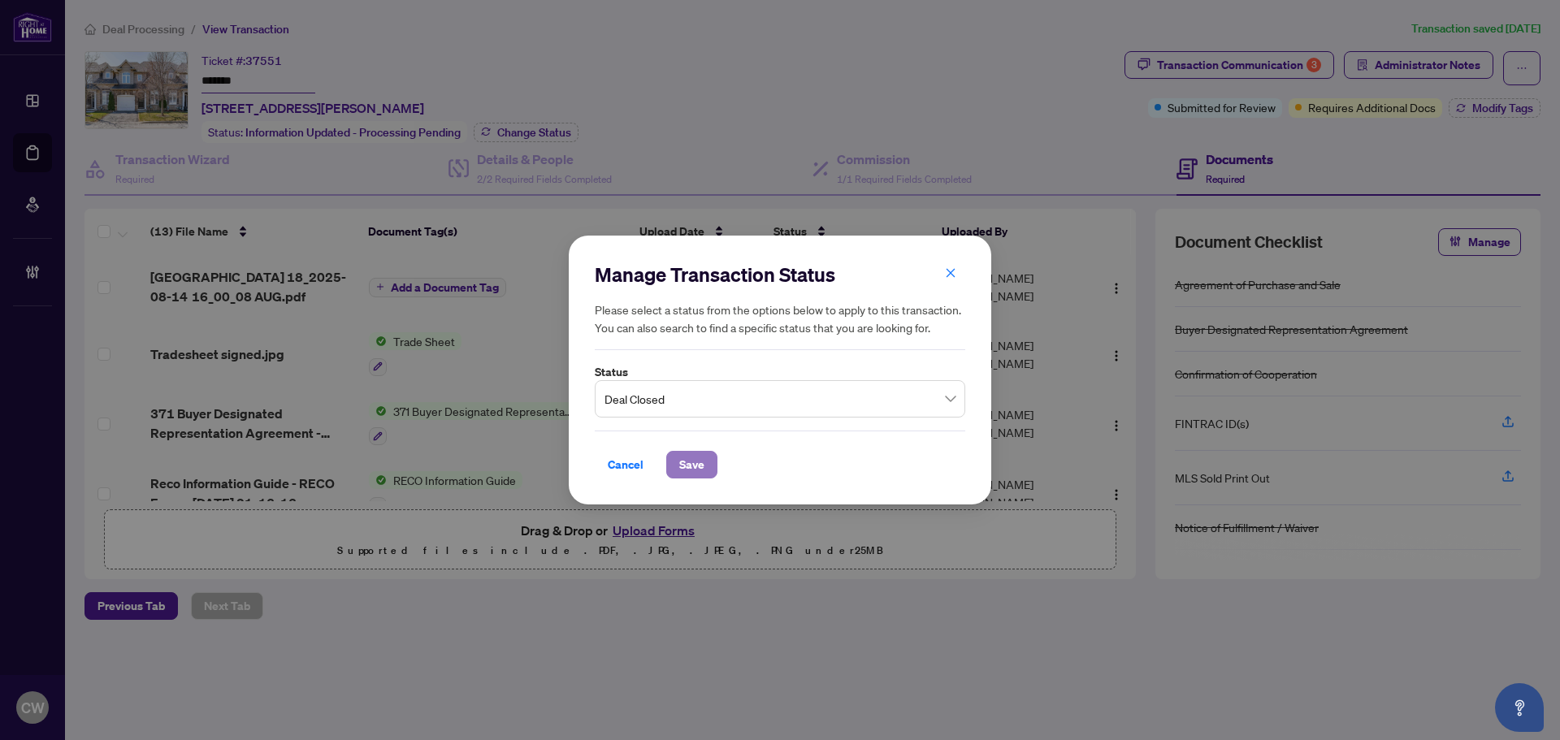
click at [693, 465] on span "Save" at bounding box center [691, 465] width 25 height 26
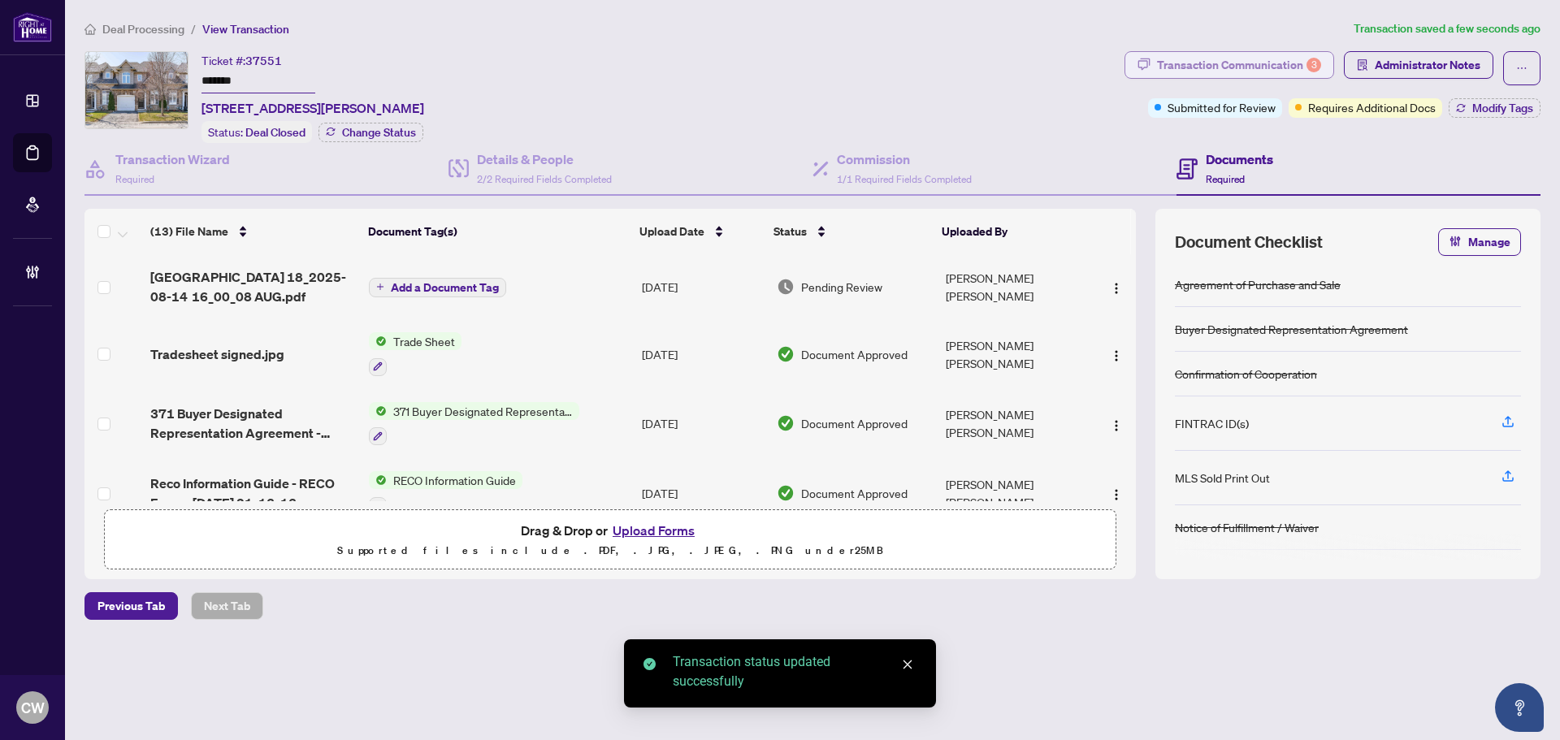
click at [1280, 66] on div "Transaction Communication 3" at bounding box center [1239, 65] width 164 height 26
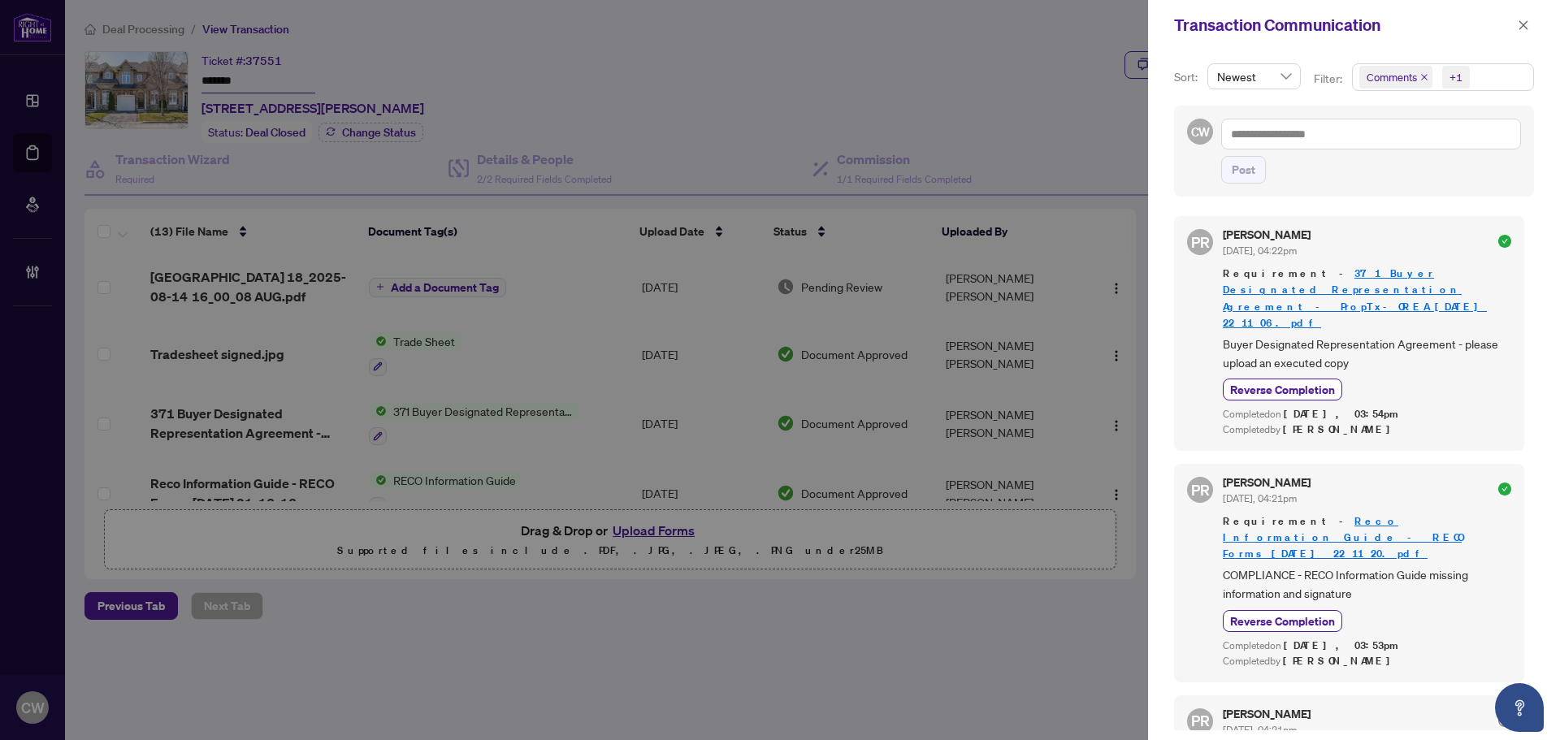
click at [1421, 75] on icon "close" at bounding box center [1424, 77] width 8 height 8
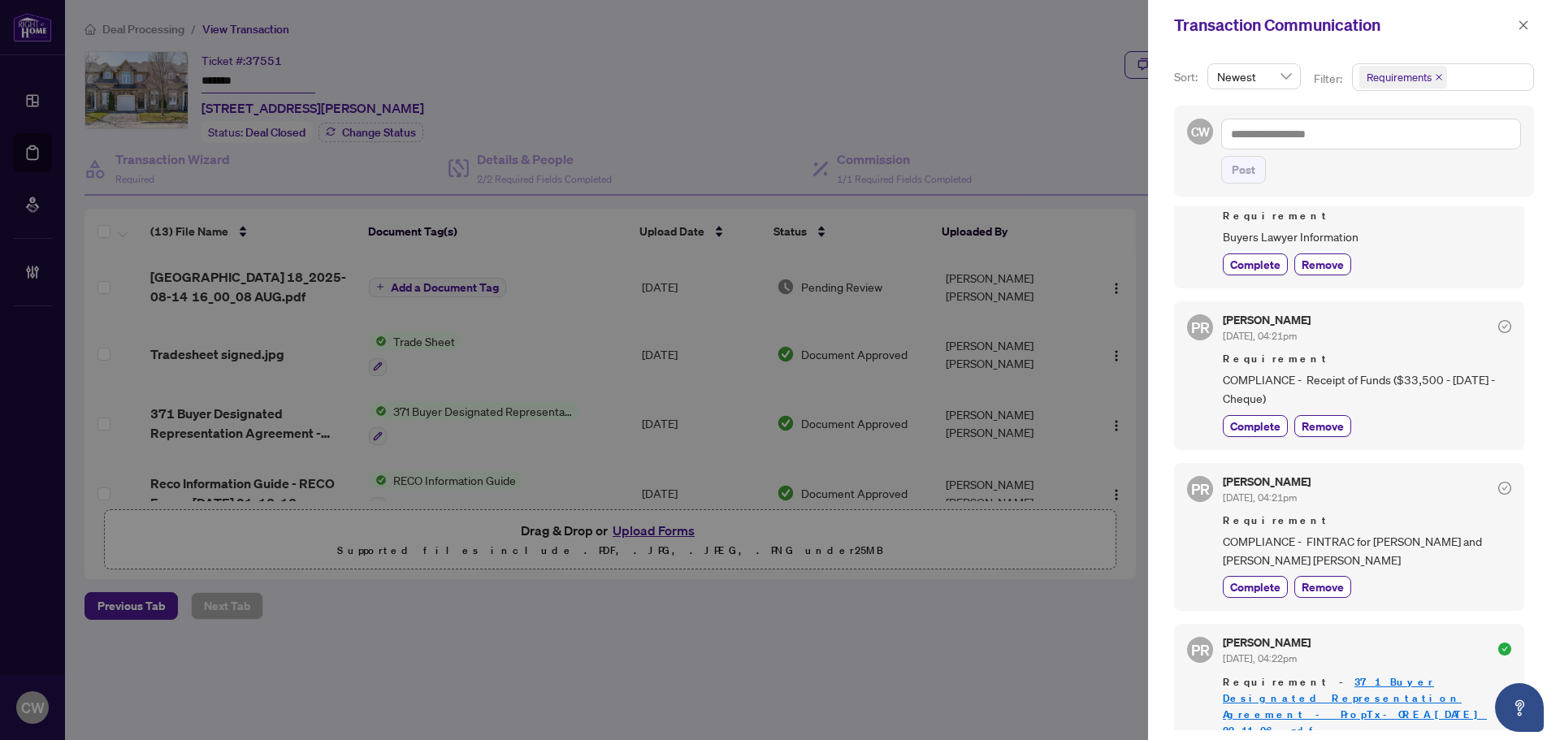
scroll to position [81, 0]
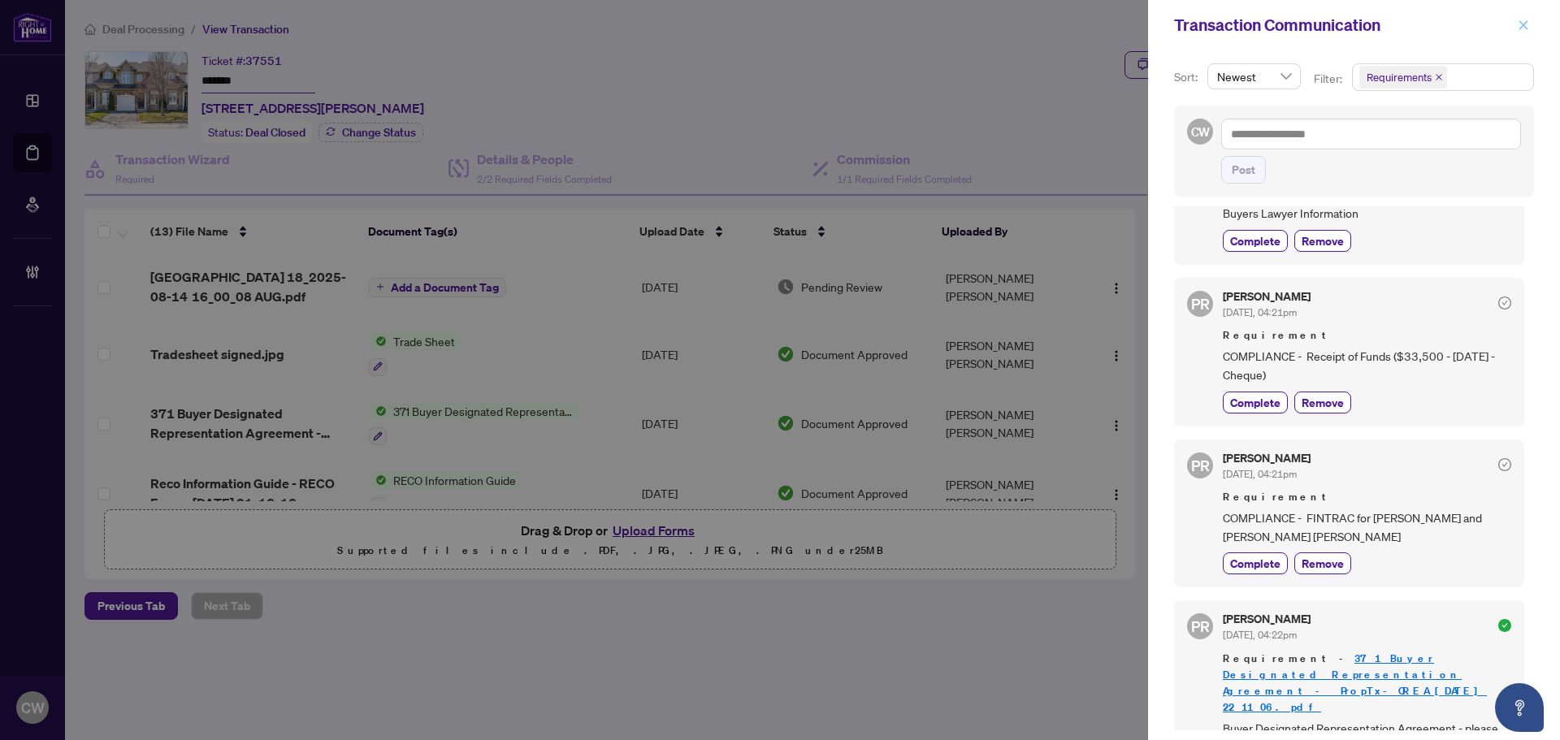
click at [1525, 15] on span "button" at bounding box center [1522, 25] width 11 height 26
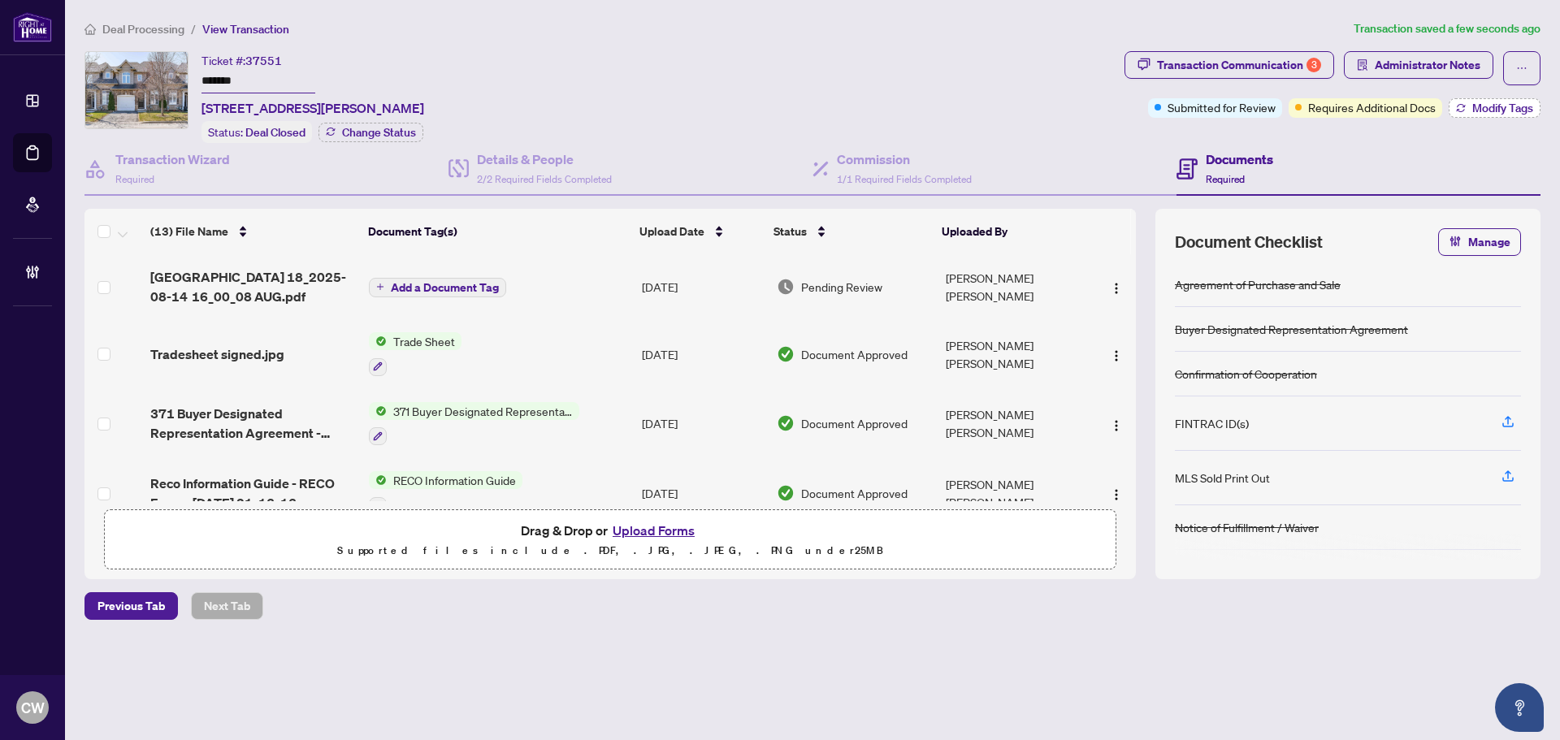
click at [1468, 107] on button "Modify Tags" at bounding box center [1494, 107] width 92 height 19
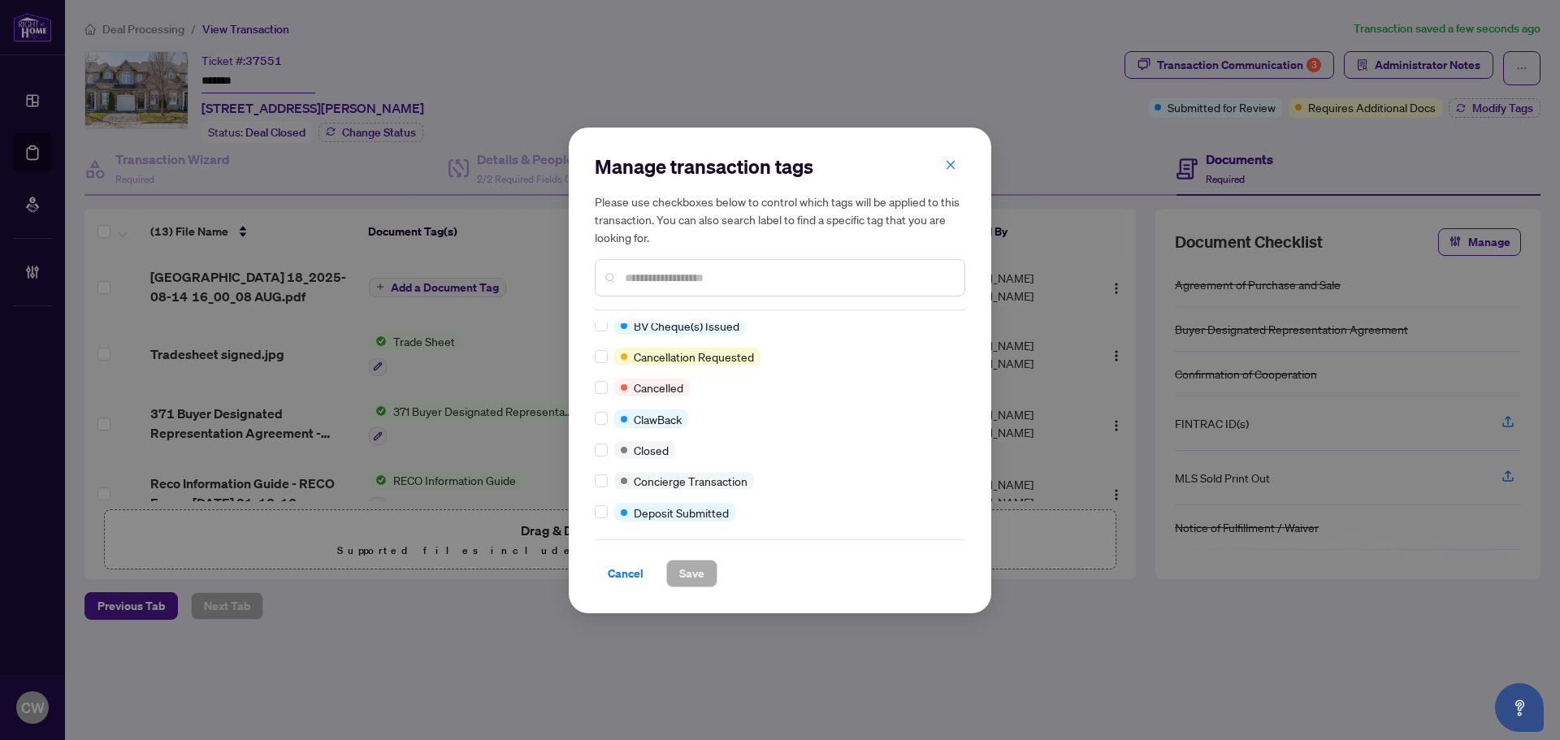
scroll to position [0, 0]
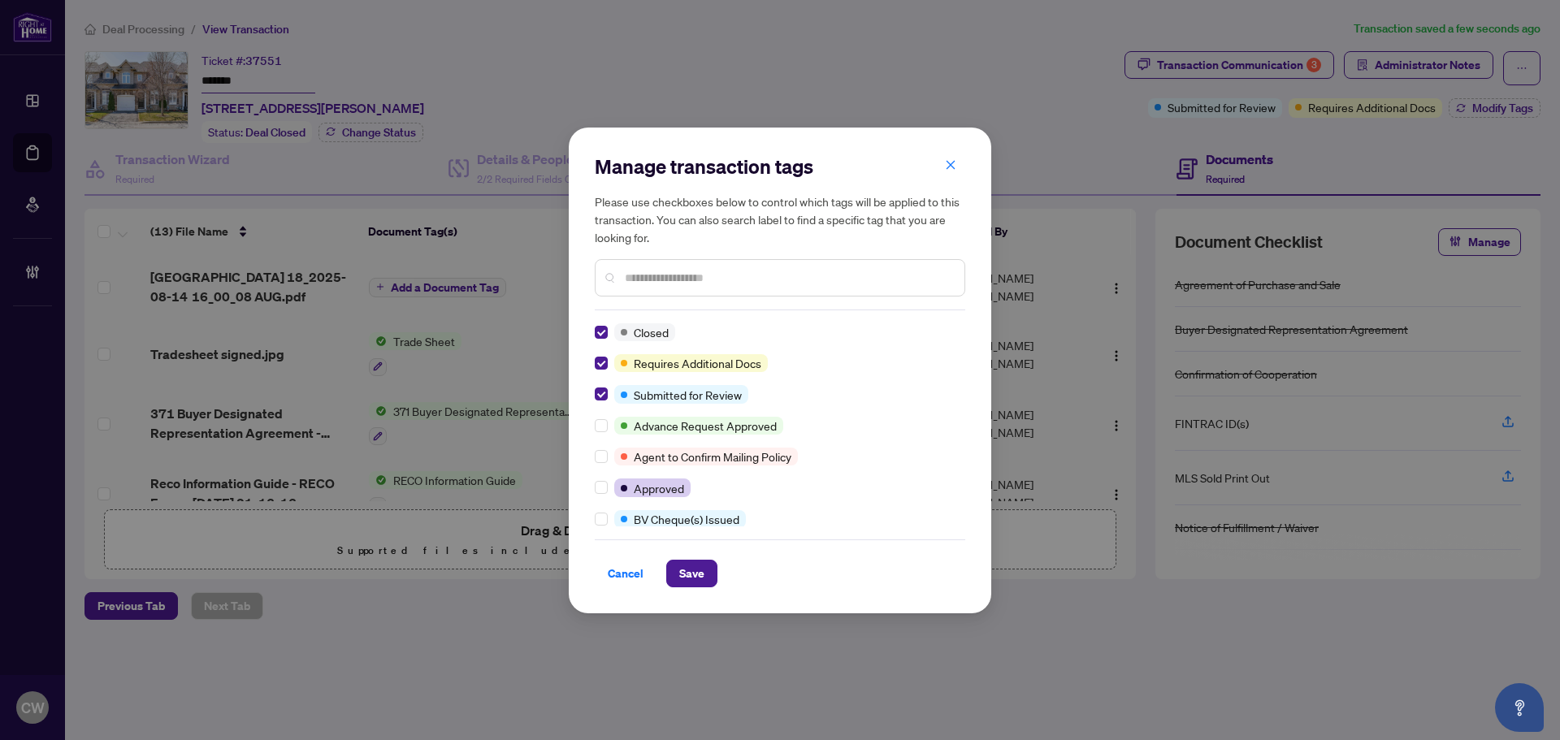
click at [694, 556] on div "Cancel Save" at bounding box center [780, 563] width 370 height 48
click at [696, 575] on span "Save" at bounding box center [691, 573] width 25 height 26
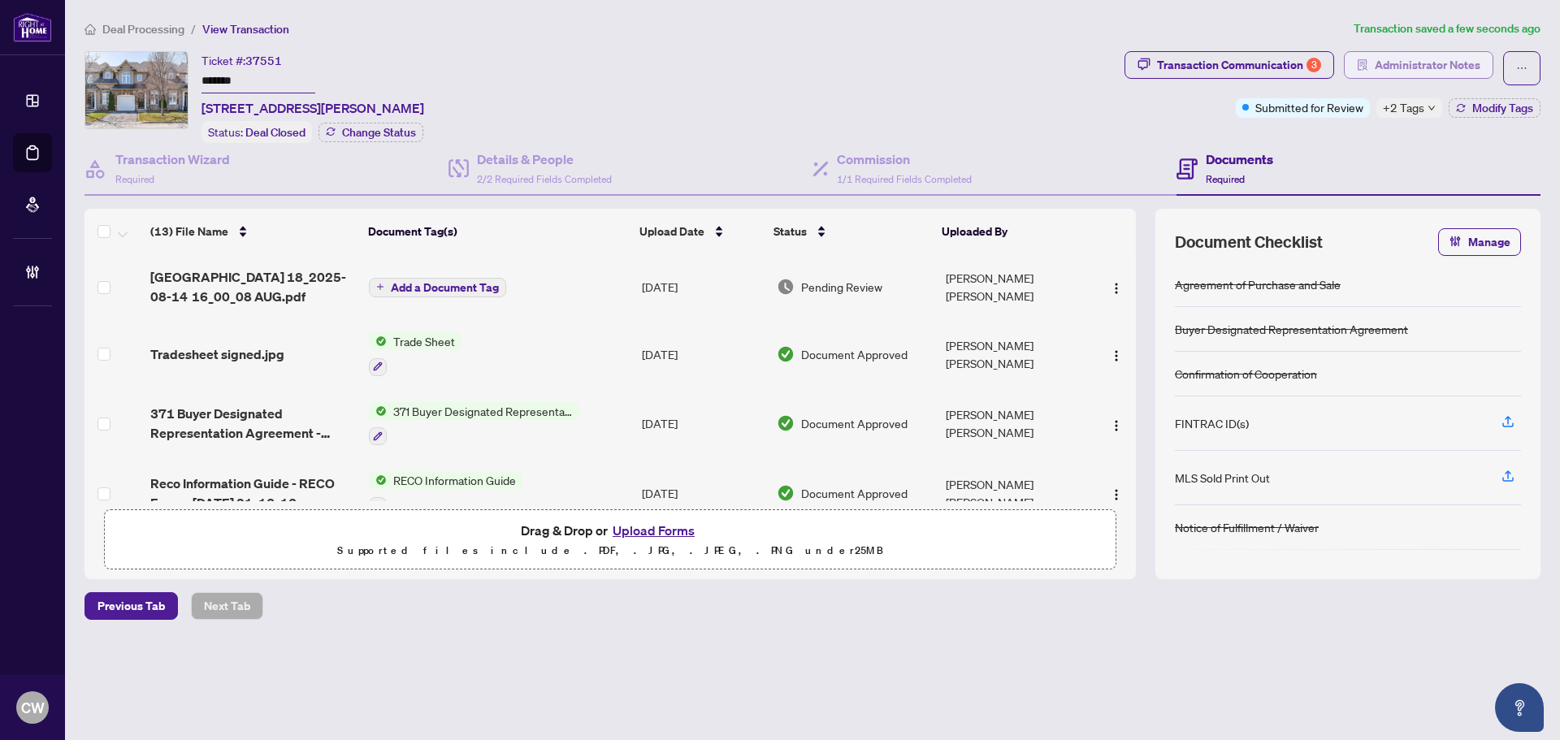
click at [1450, 72] on span "Administrator Notes" at bounding box center [1427, 65] width 106 height 26
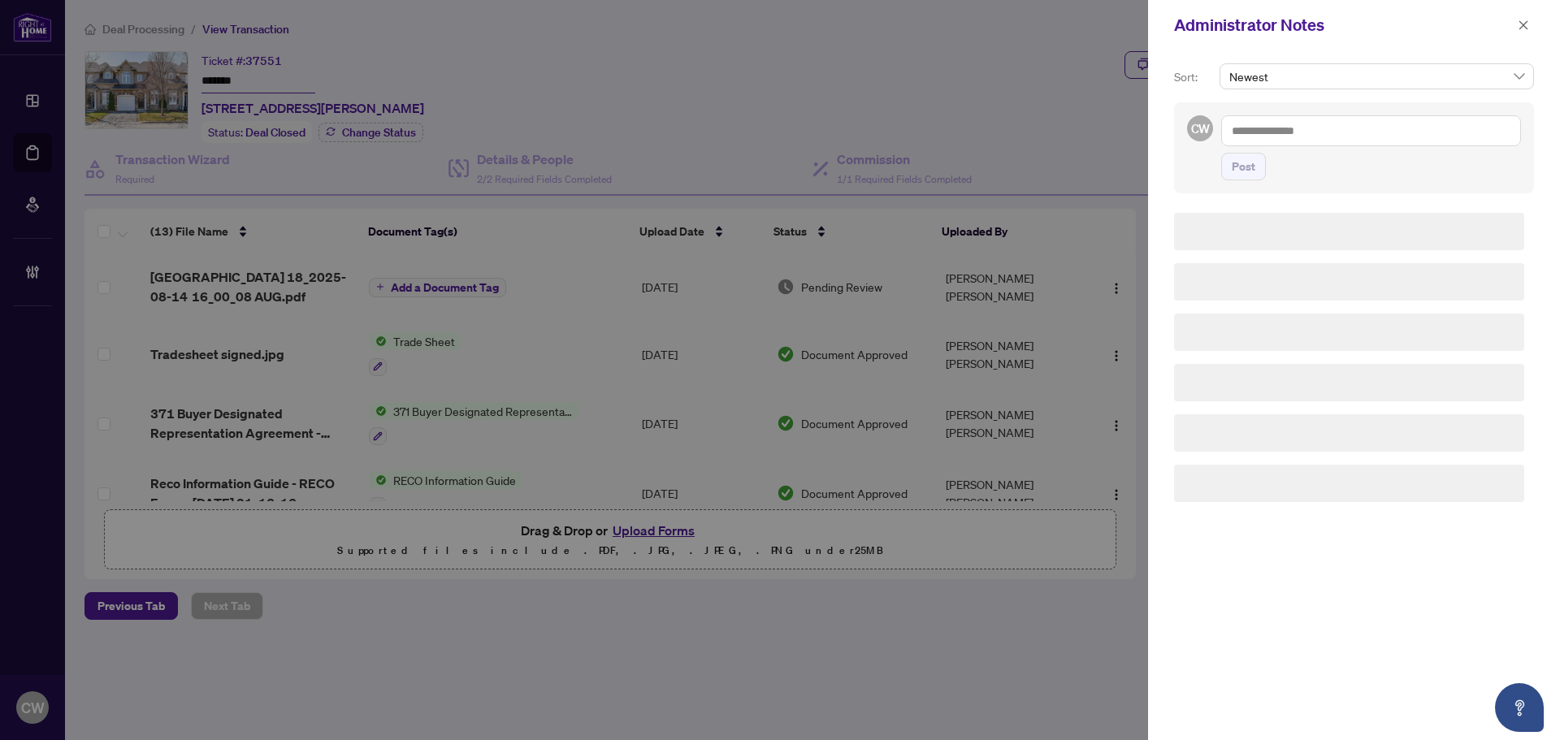
click at [1350, 141] on textarea at bounding box center [1371, 130] width 300 height 31
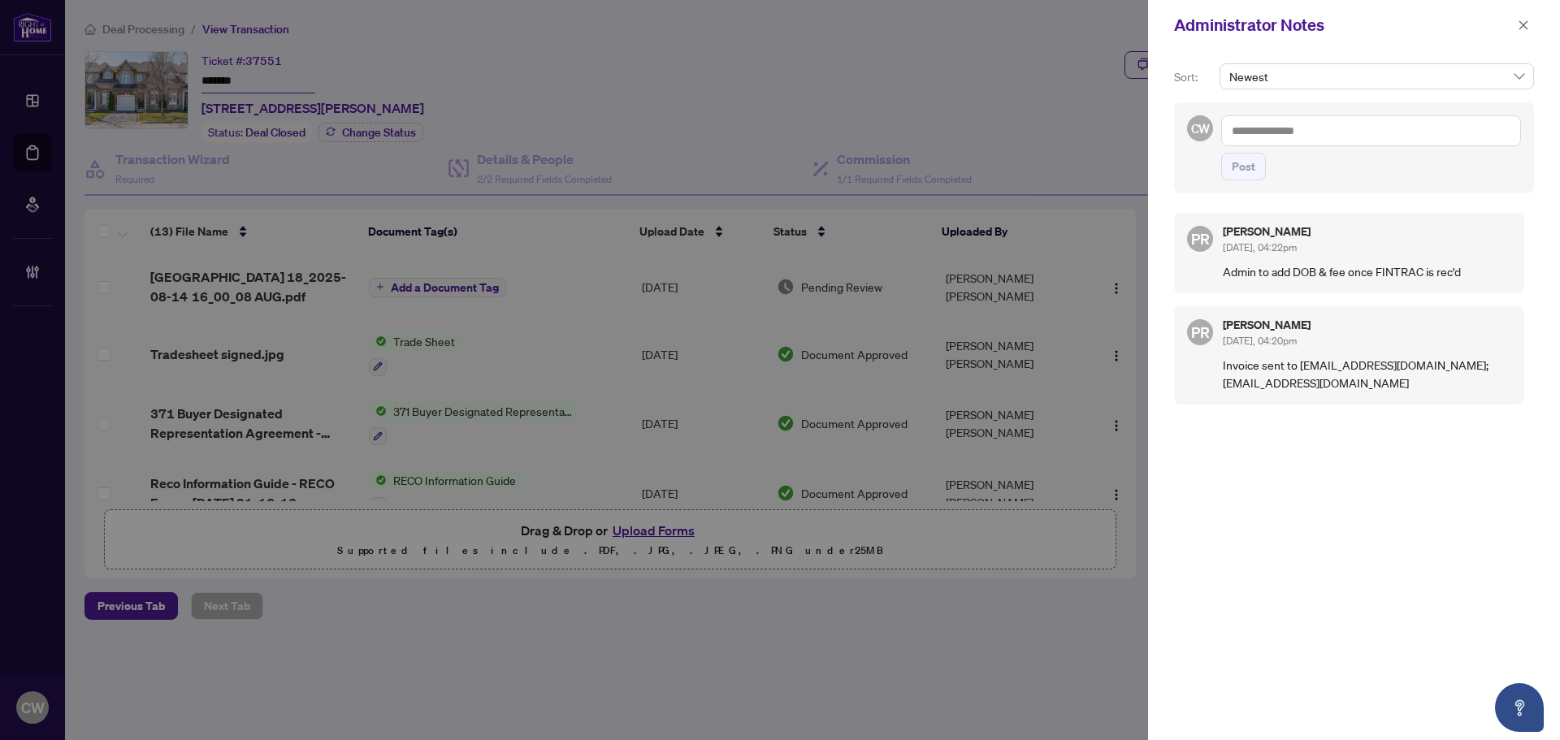
paste textarea "**********"
type textarea "**********"
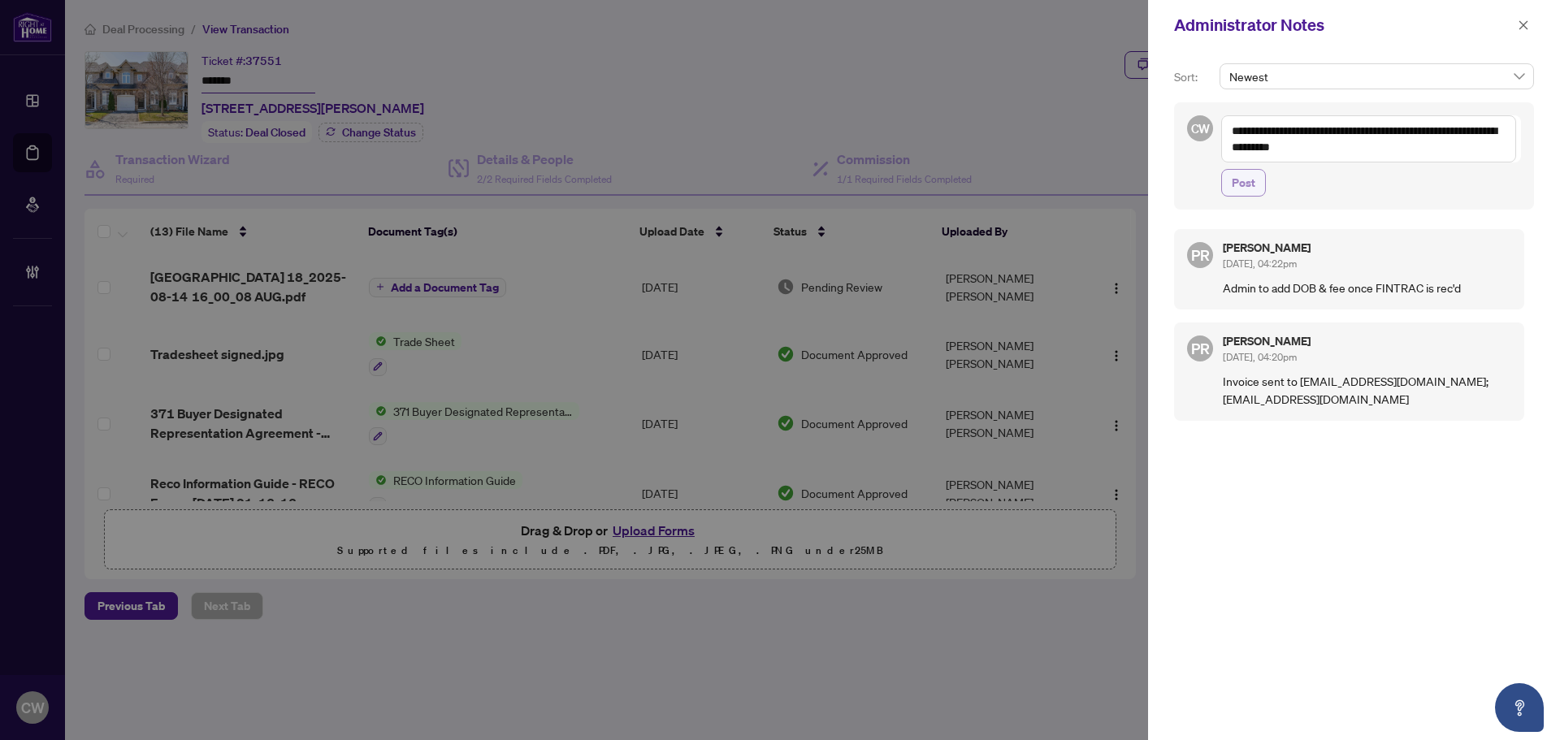
click at [1252, 177] on span "Post" at bounding box center [1243, 183] width 24 height 26
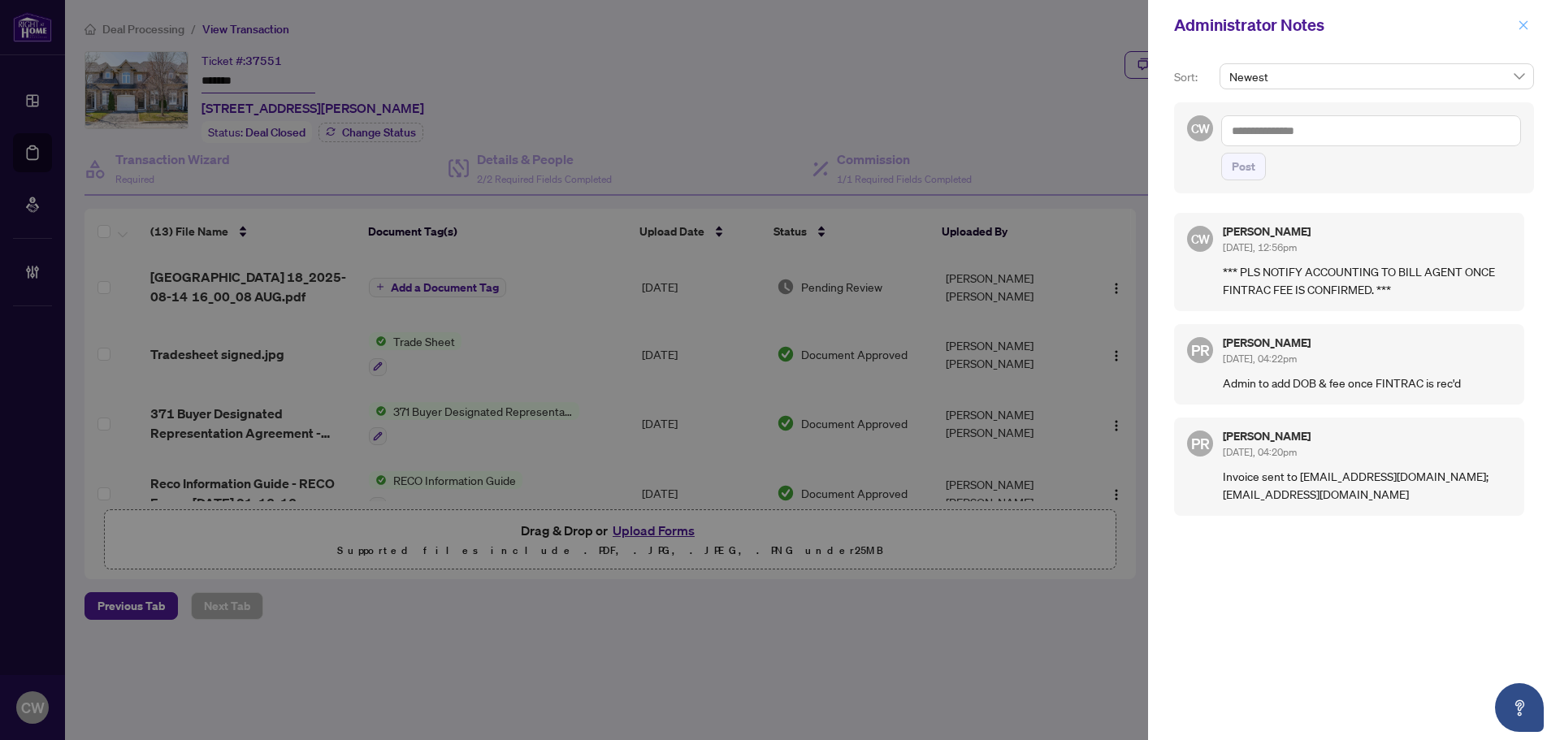
click at [1519, 24] on icon "close" at bounding box center [1522, 24] width 11 height 11
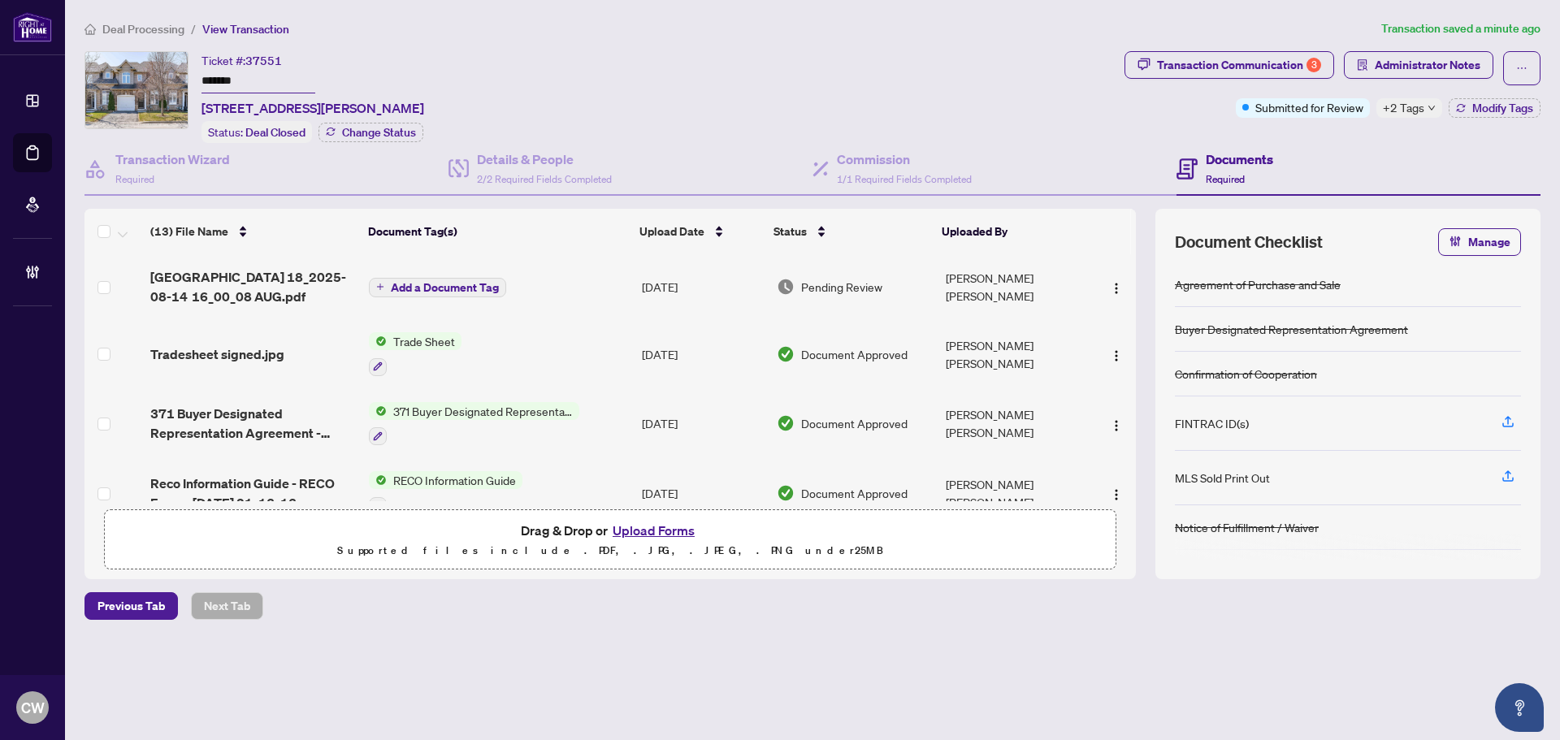
click at [0, 0] on link "Deal Processing" at bounding box center [0, 0] width 0 height 0
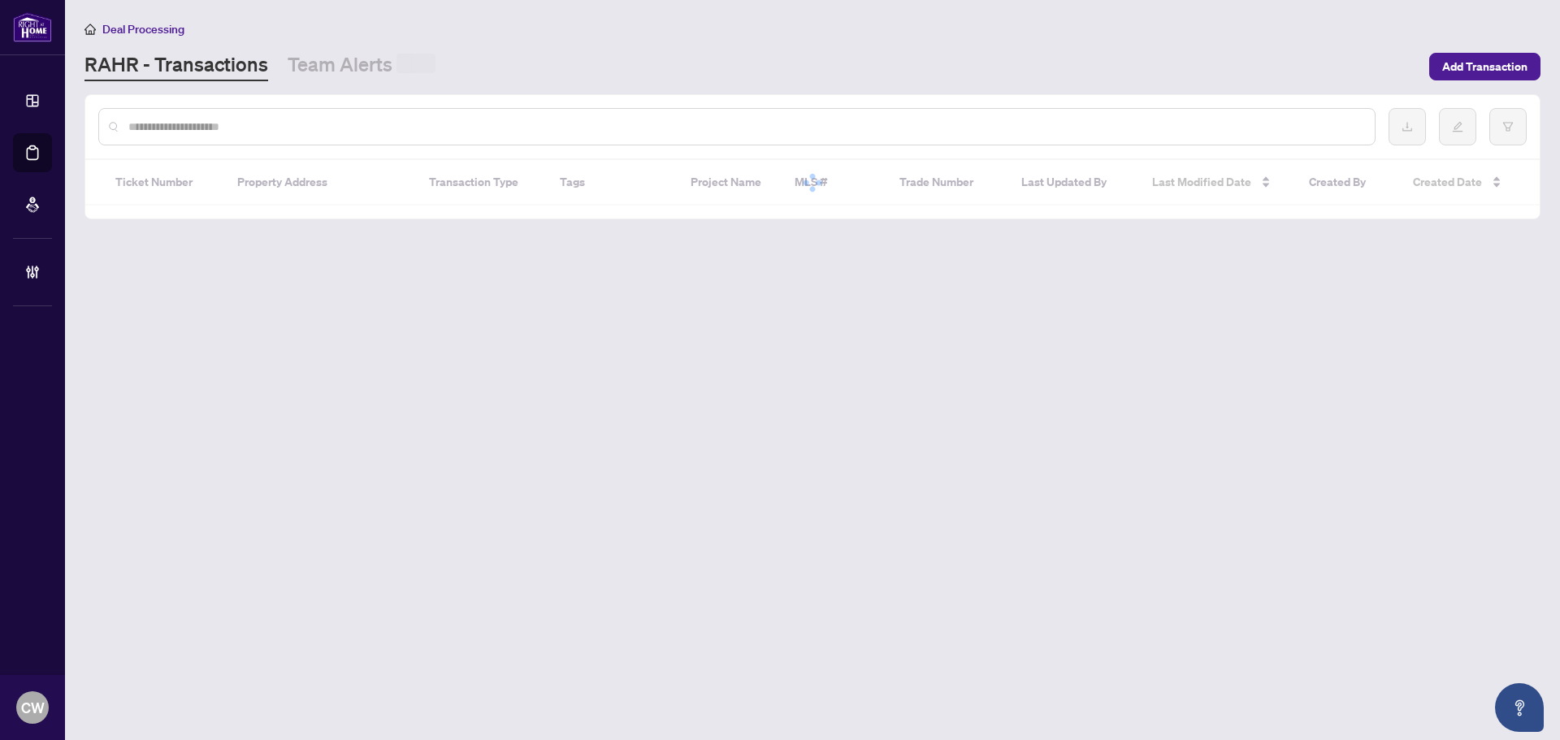
click at [262, 132] on input "text" at bounding box center [744, 127] width 1233 height 18
paste input "*******"
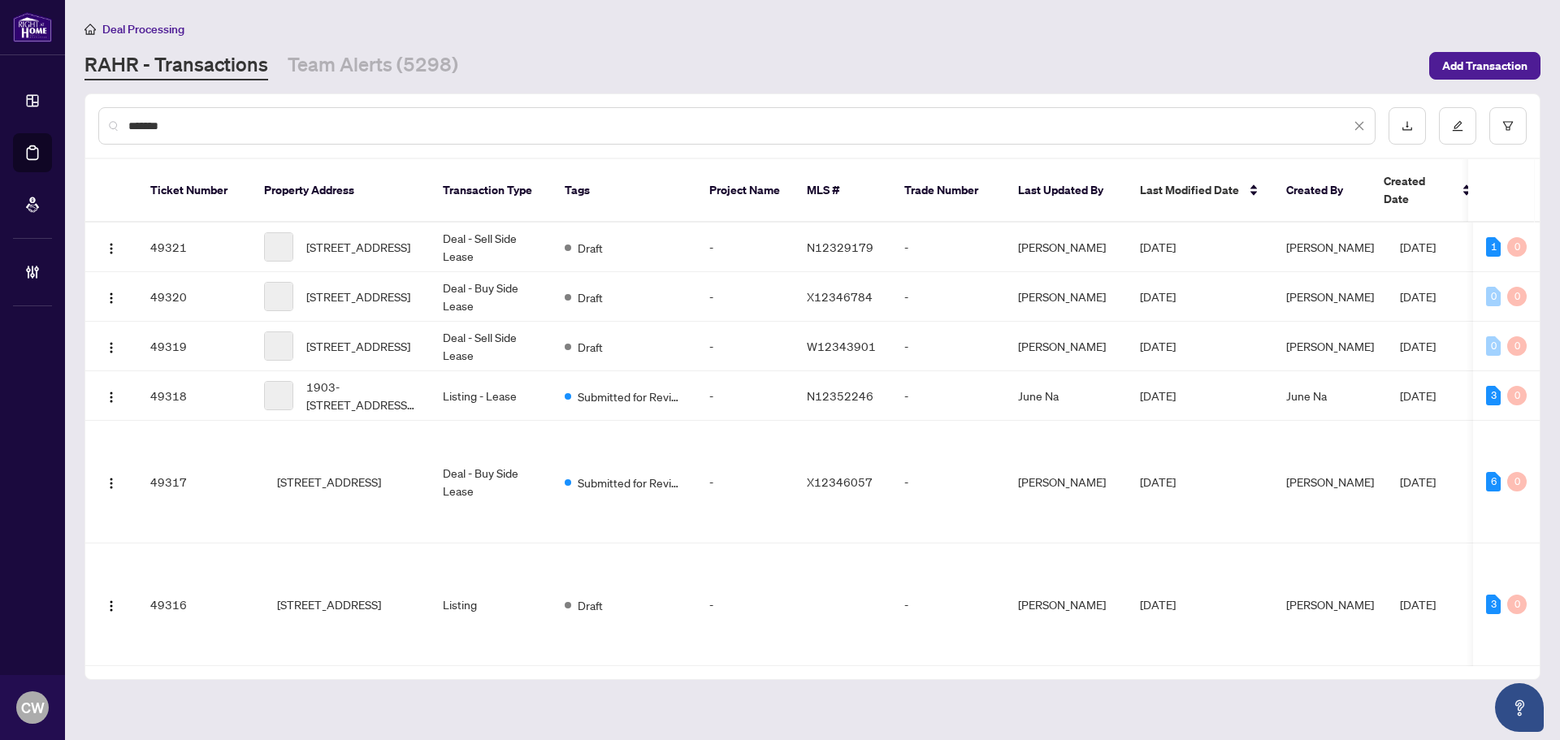
type input "*******"
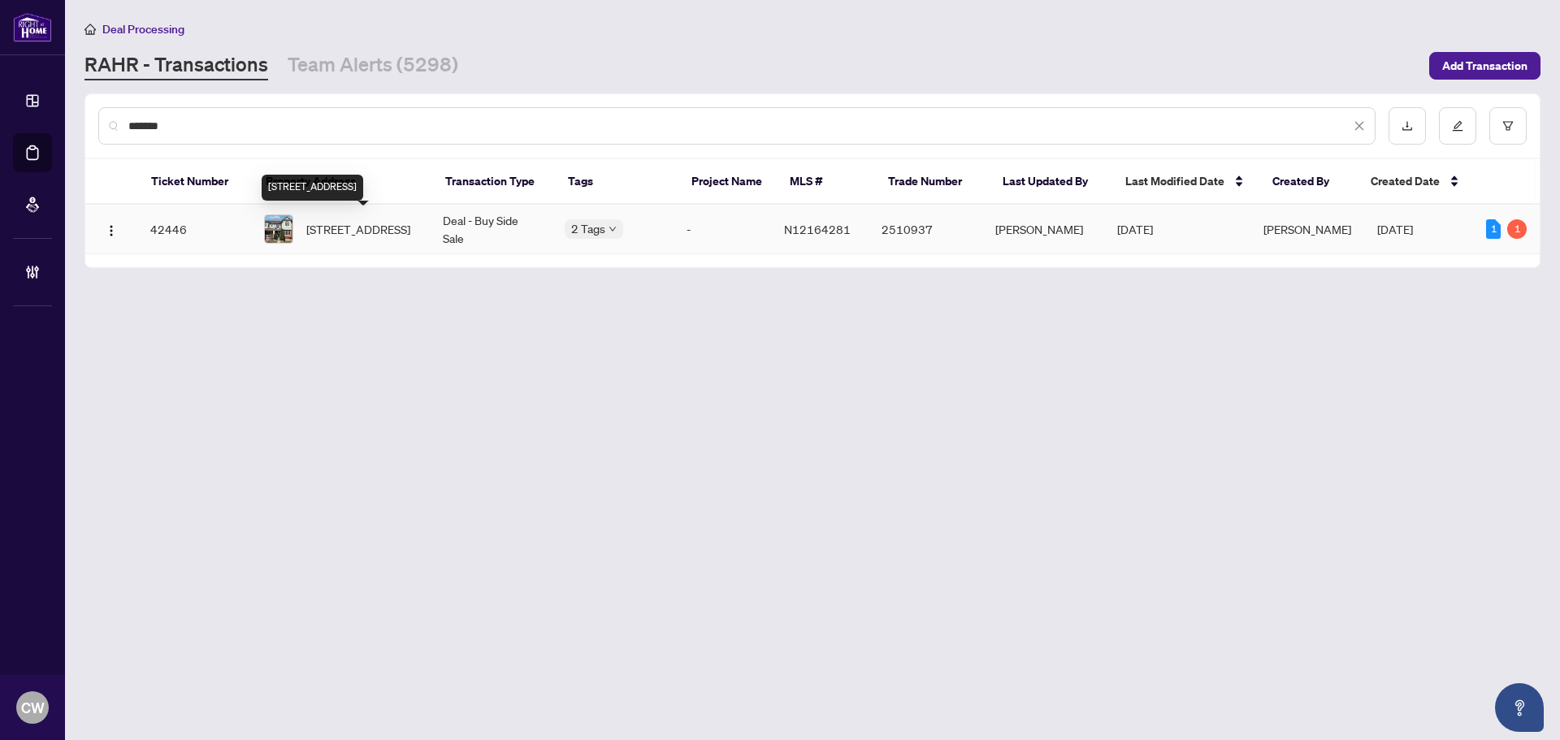
click at [328, 220] on span "[STREET_ADDRESS]" at bounding box center [358, 229] width 104 height 18
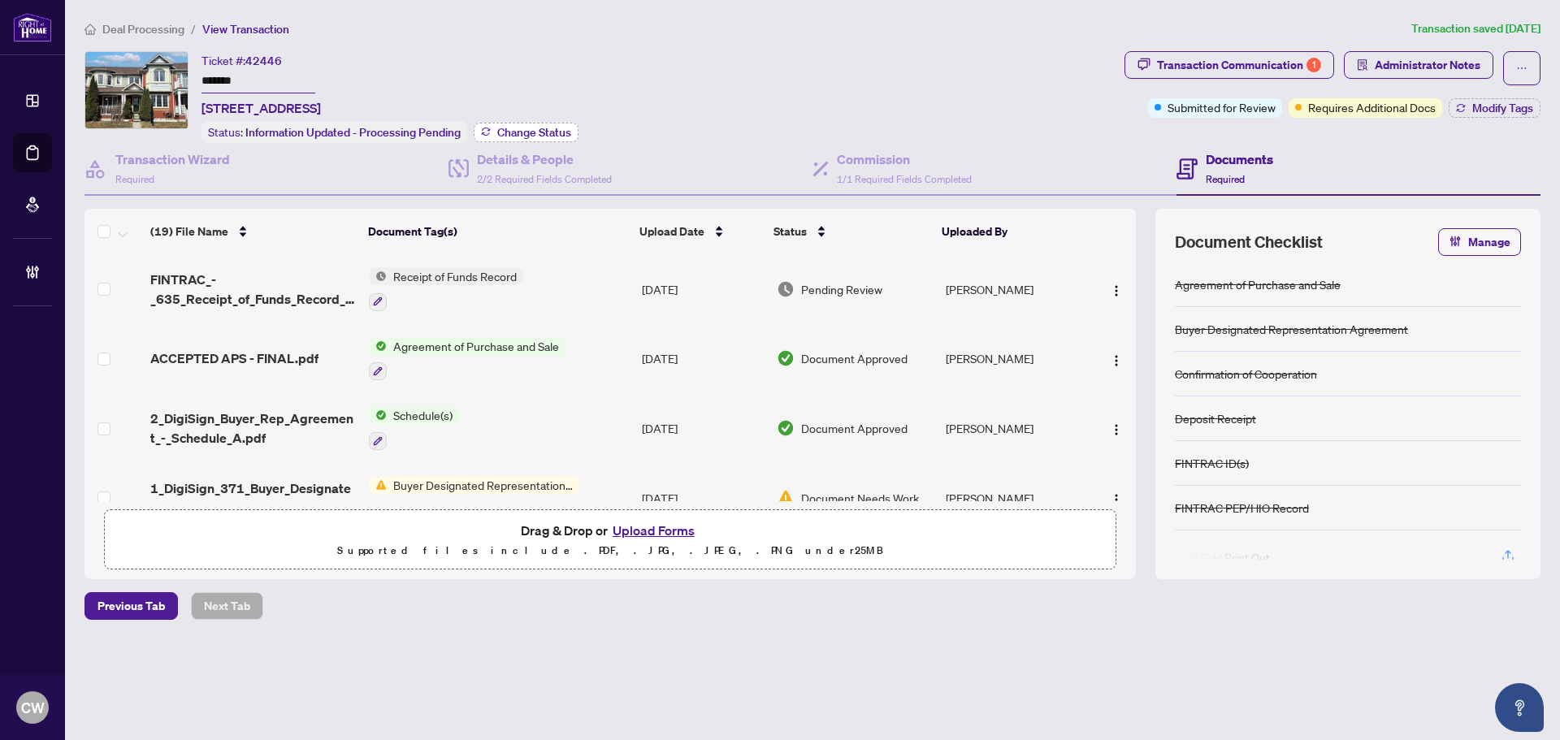
click at [534, 132] on span "Change Status" at bounding box center [534, 132] width 74 height 11
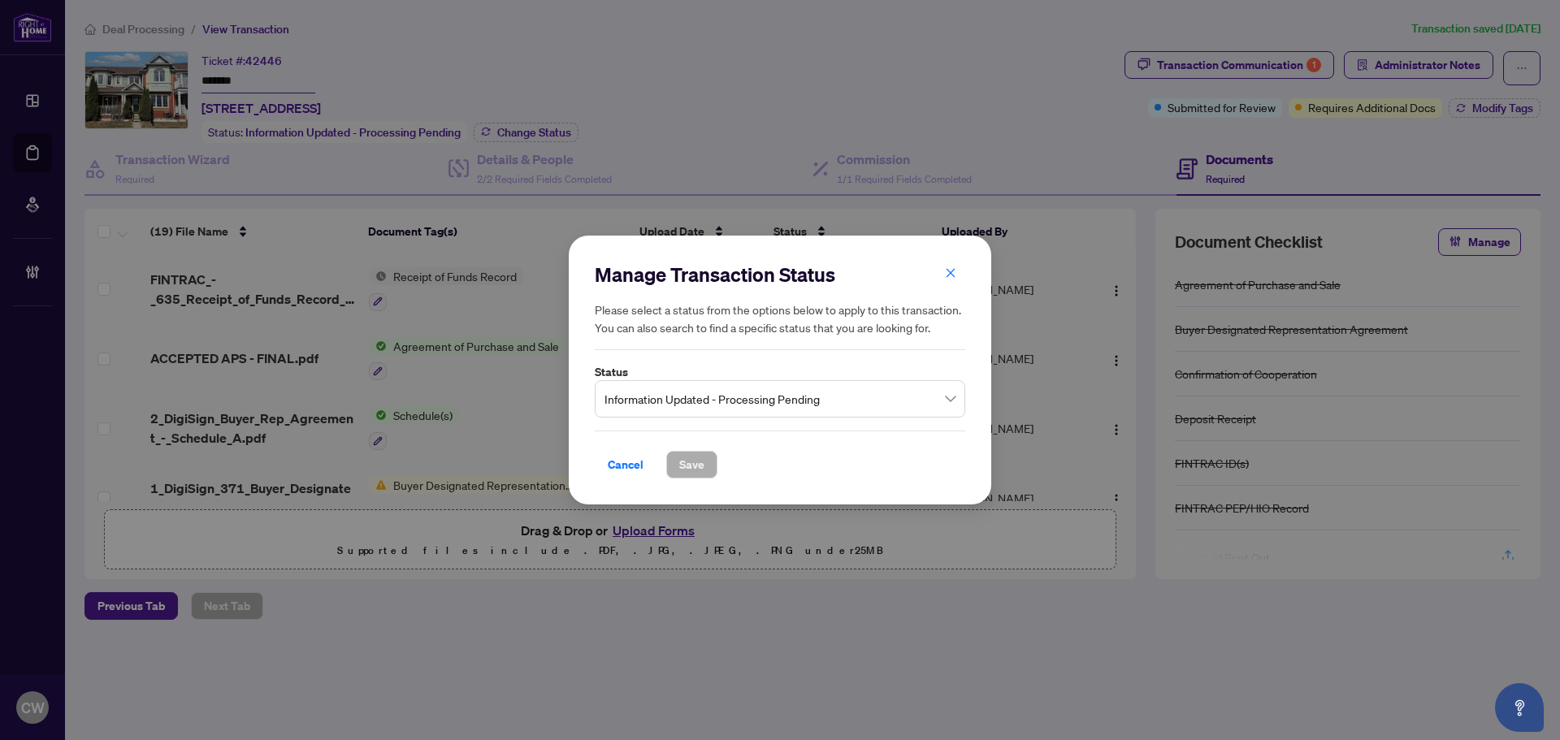
click at [659, 396] on span "Information Updated - Processing Pending" at bounding box center [779, 398] width 351 height 31
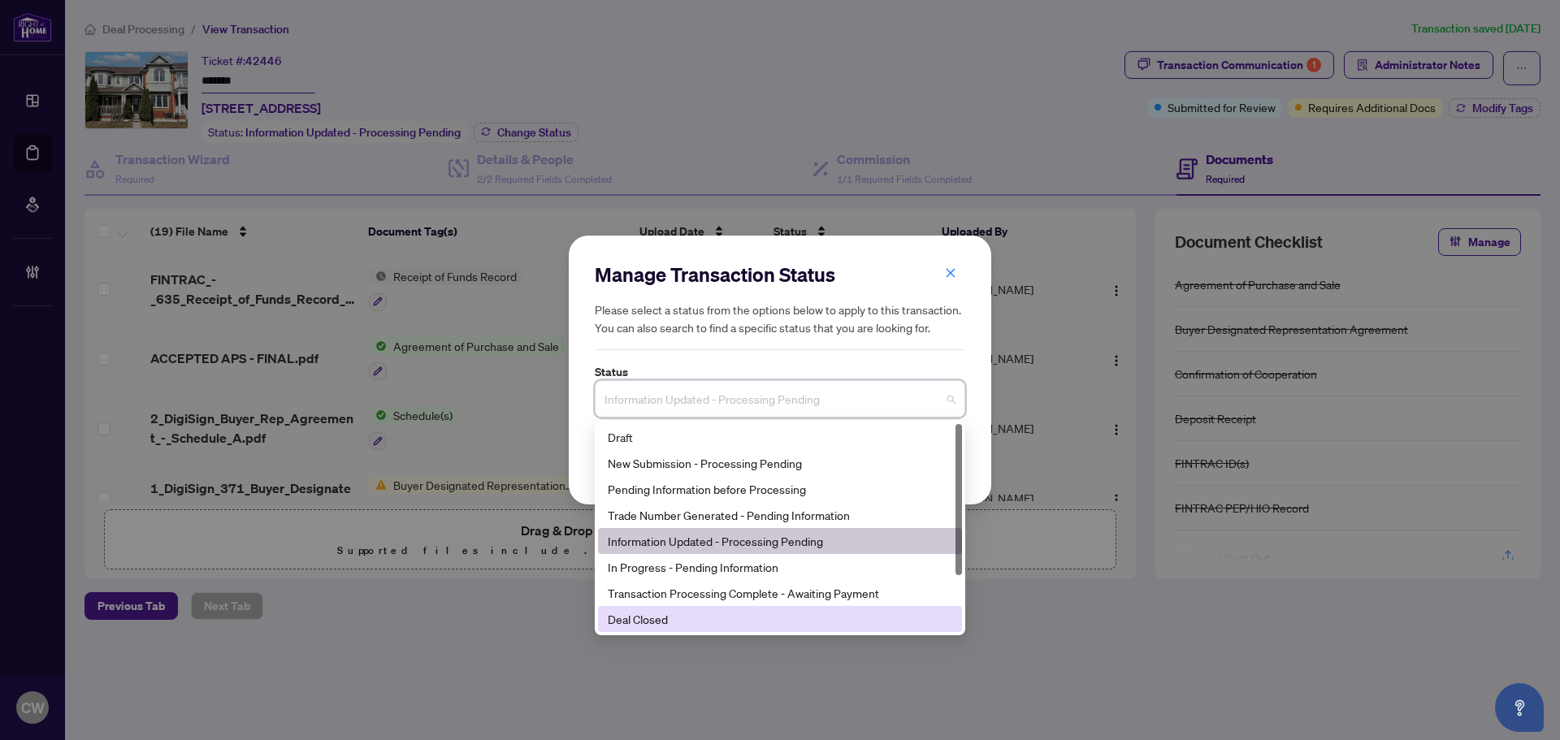
click at [663, 623] on div "Deal Closed" at bounding box center [780, 619] width 344 height 18
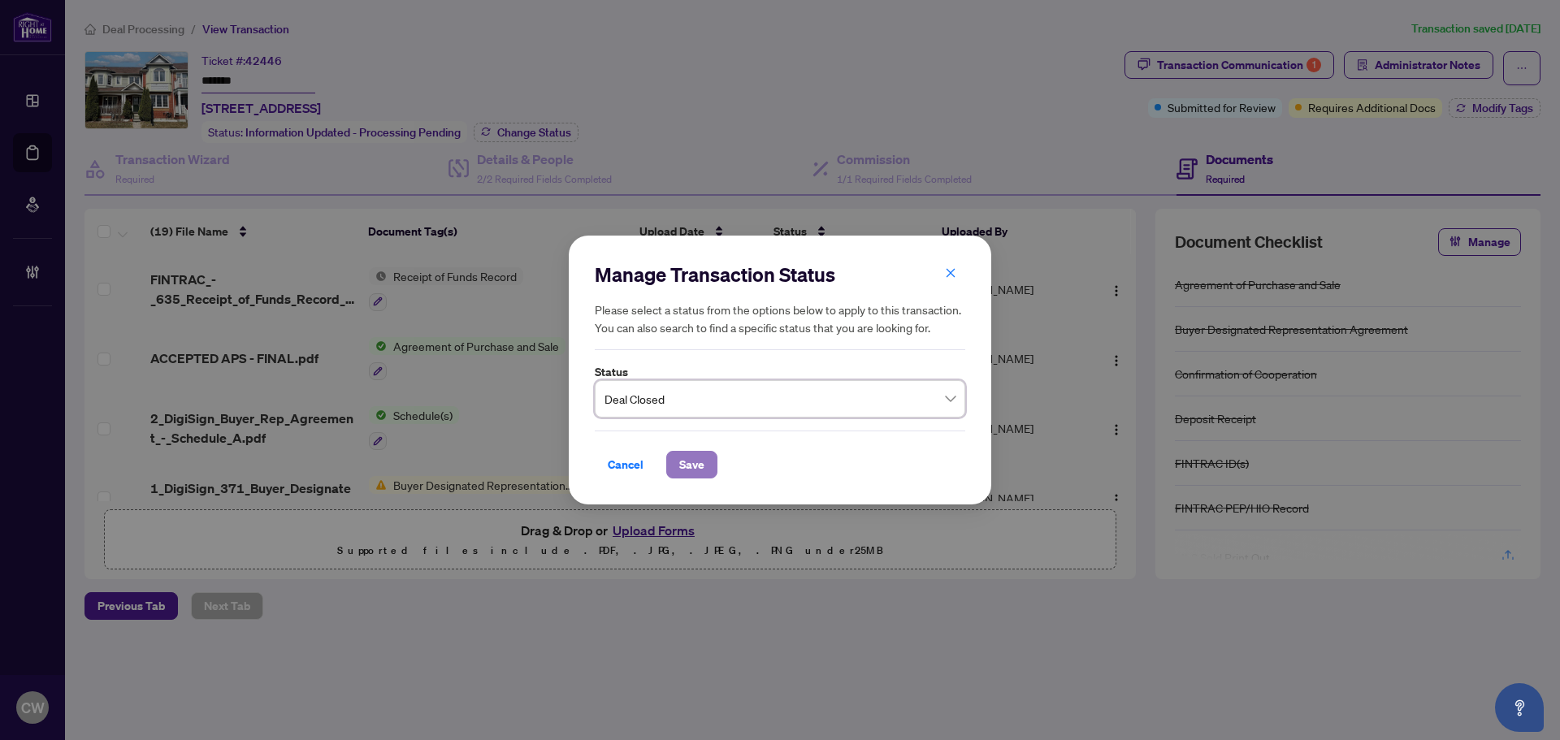
click at [686, 472] on span "Save" at bounding box center [691, 465] width 25 height 26
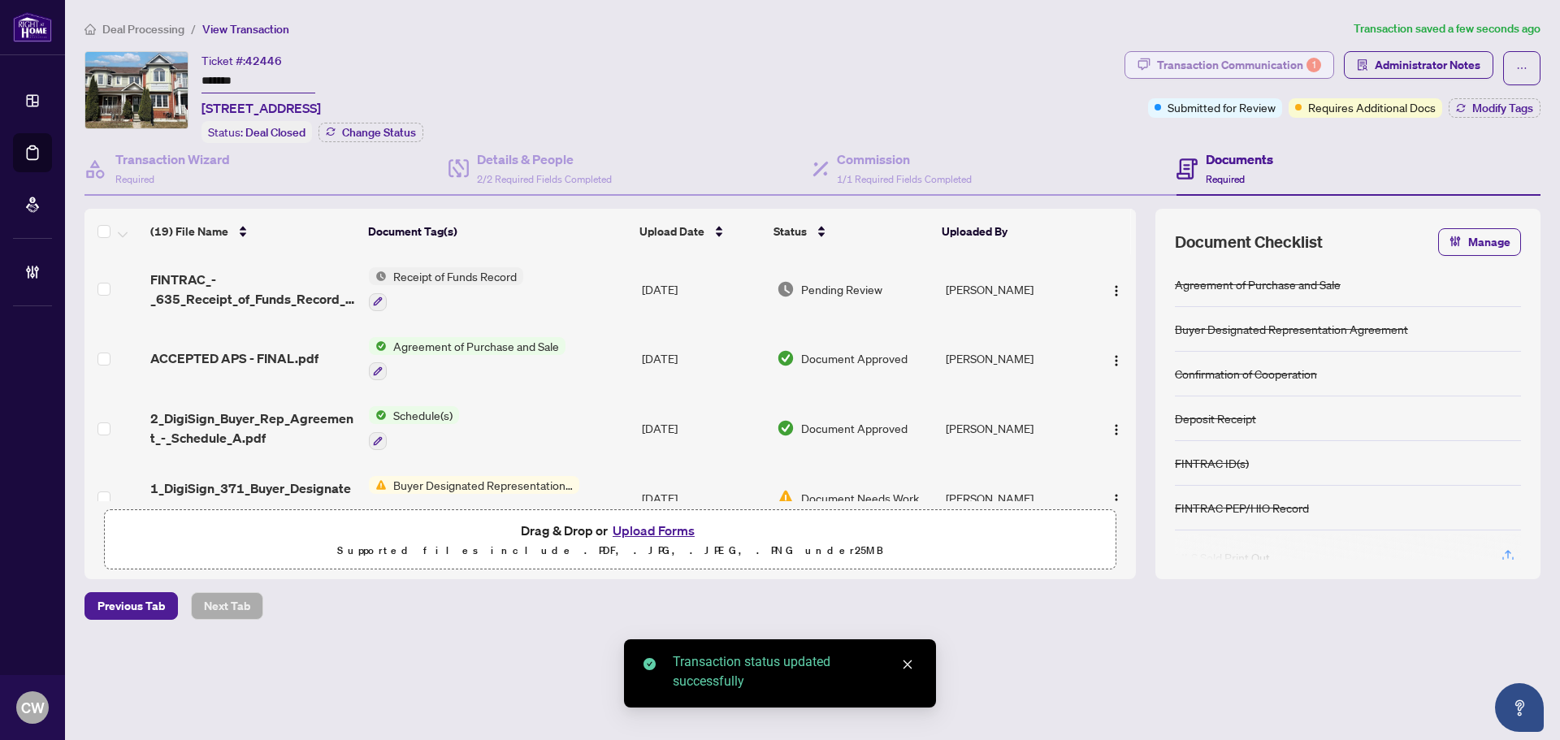
click at [1264, 56] on div "Transaction Communication 1" at bounding box center [1239, 65] width 164 height 26
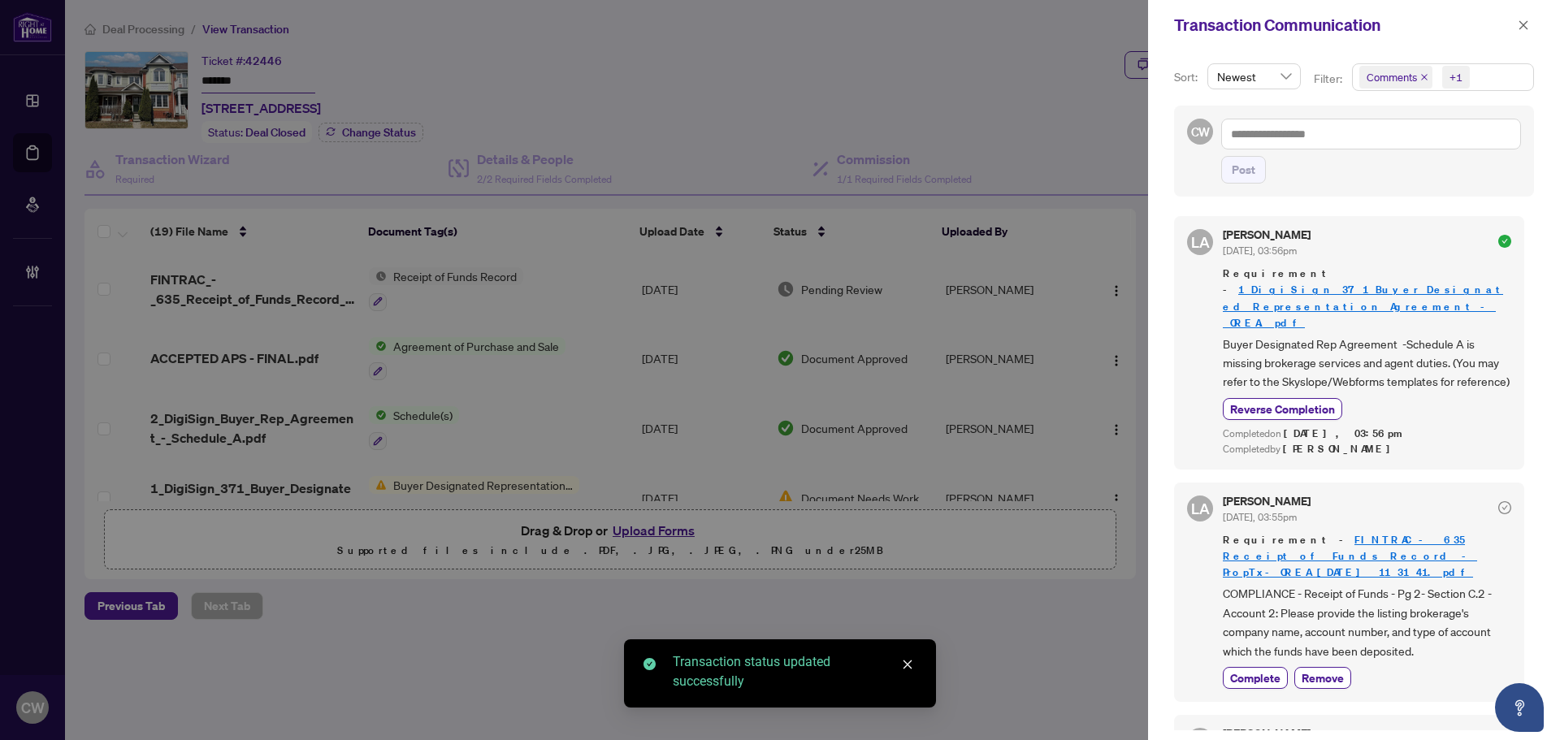
click at [1421, 75] on icon "close" at bounding box center [1424, 77] width 8 height 8
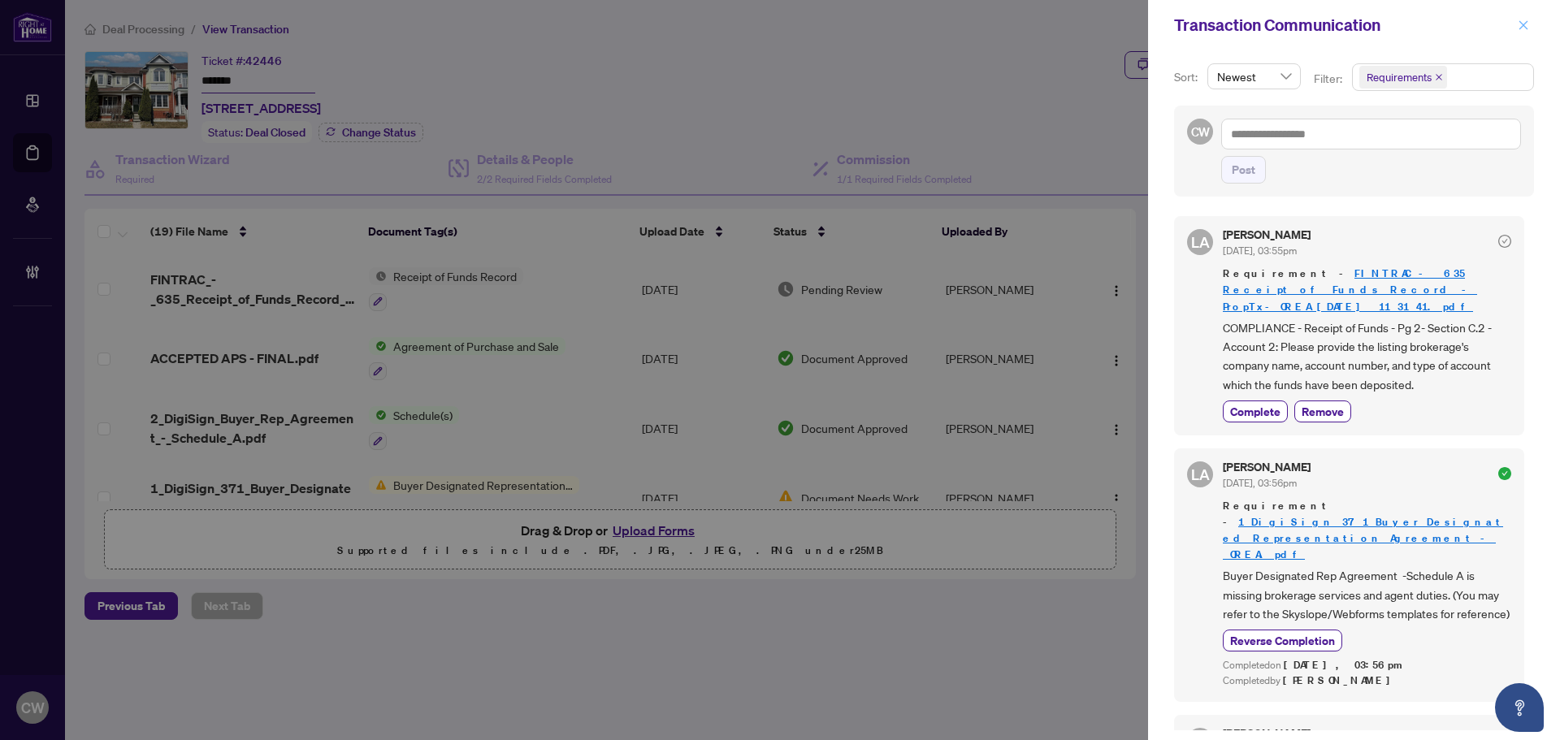
click at [1526, 26] on icon "close" at bounding box center [1522, 24] width 11 height 11
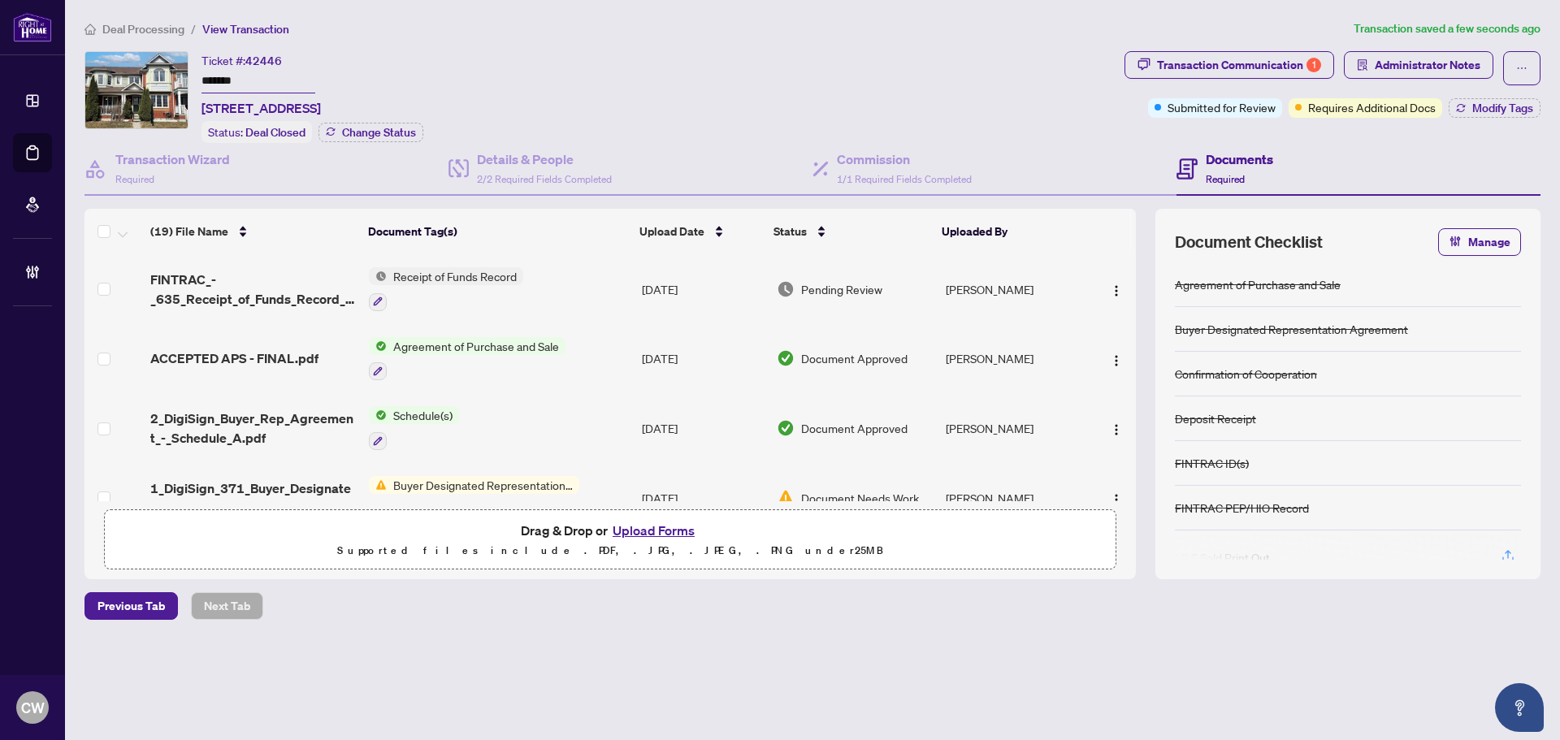
click at [1488, 117] on div "Transaction Communication 1 Administrator Notes Submitted for Review Requires A…" at bounding box center [1332, 97] width 422 height 92
click at [1492, 106] on span "Modify Tags" at bounding box center [1502, 107] width 61 height 11
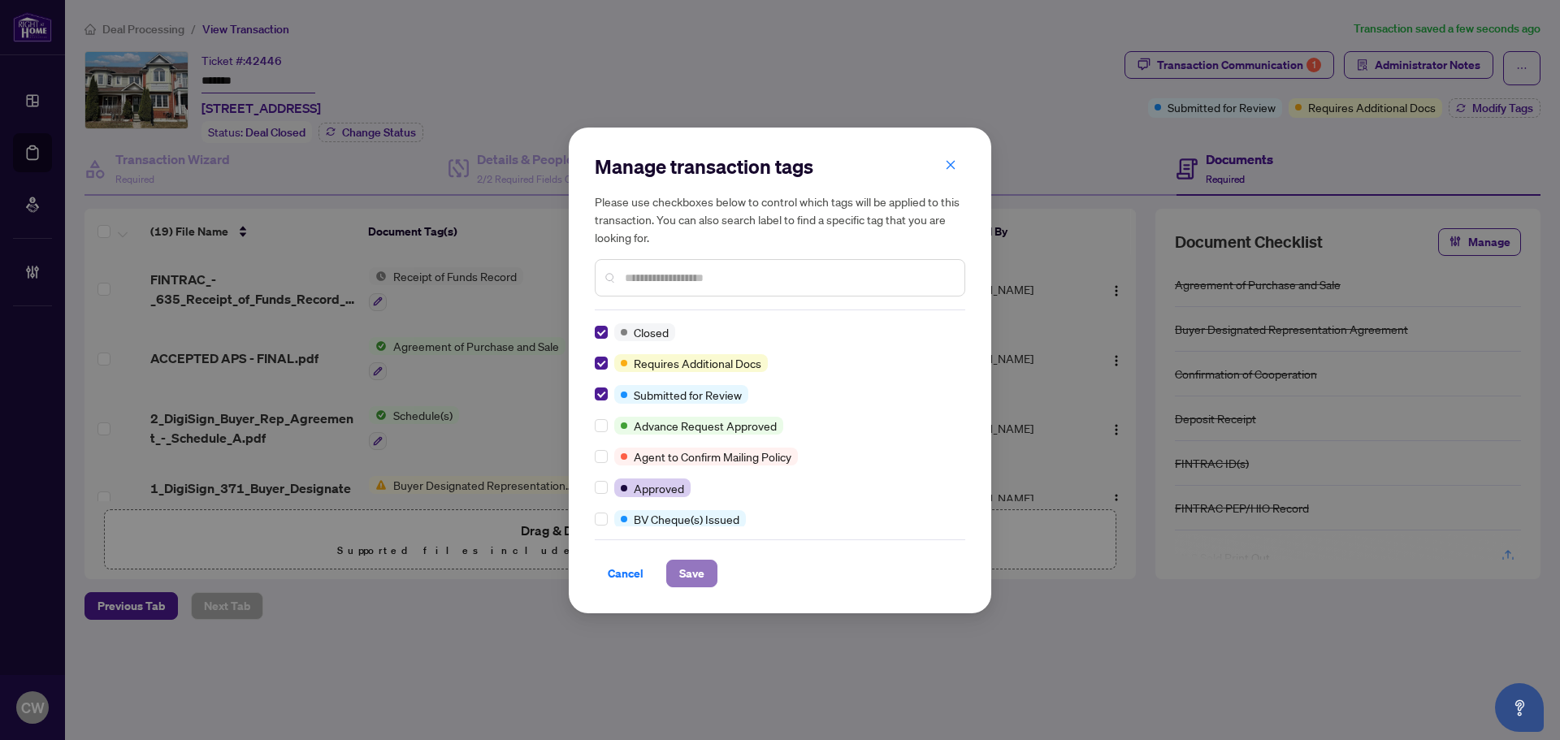
click at [682, 562] on span "Save" at bounding box center [691, 573] width 25 height 26
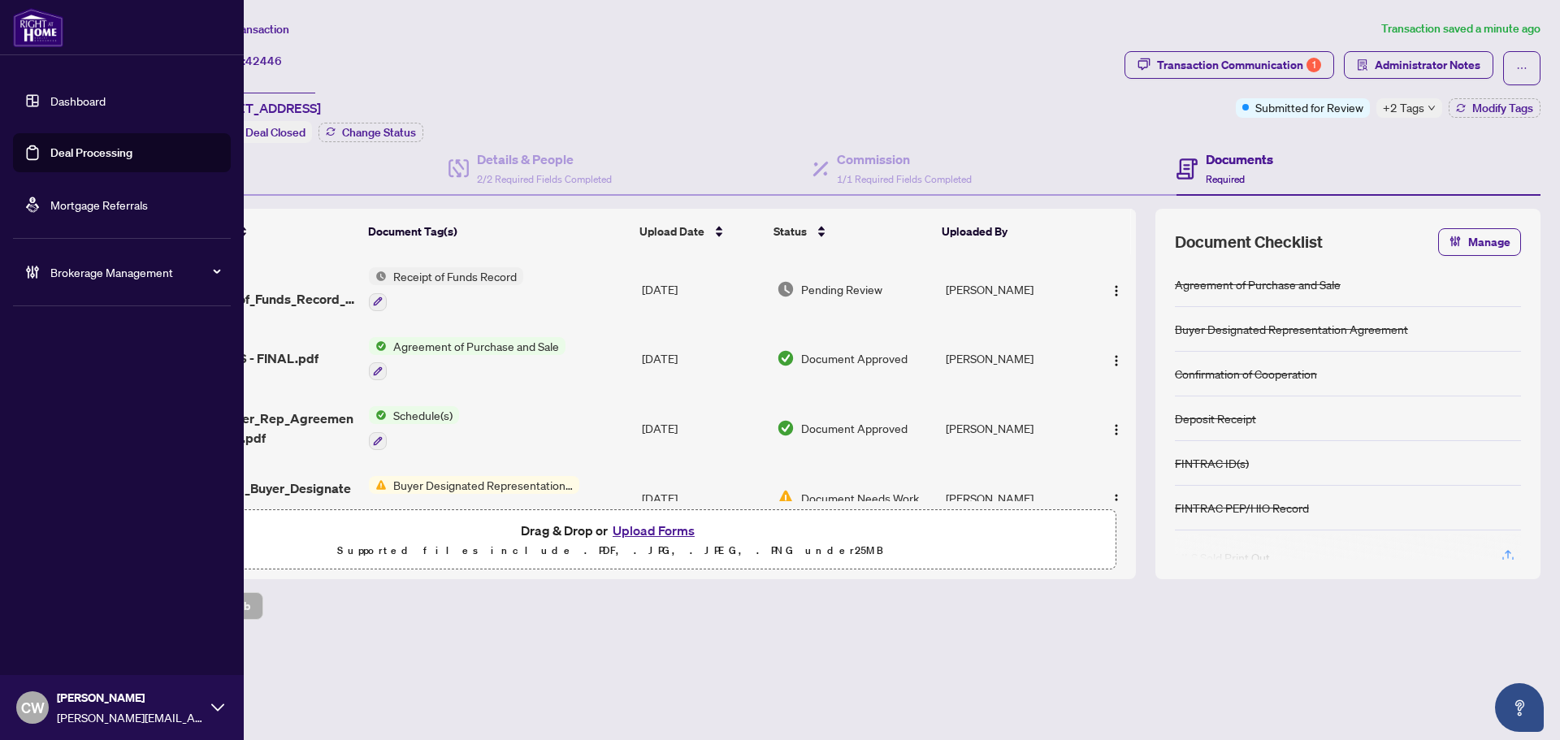
click at [50, 147] on link "Deal Processing" at bounding box center [91, 152] width 82 height 15
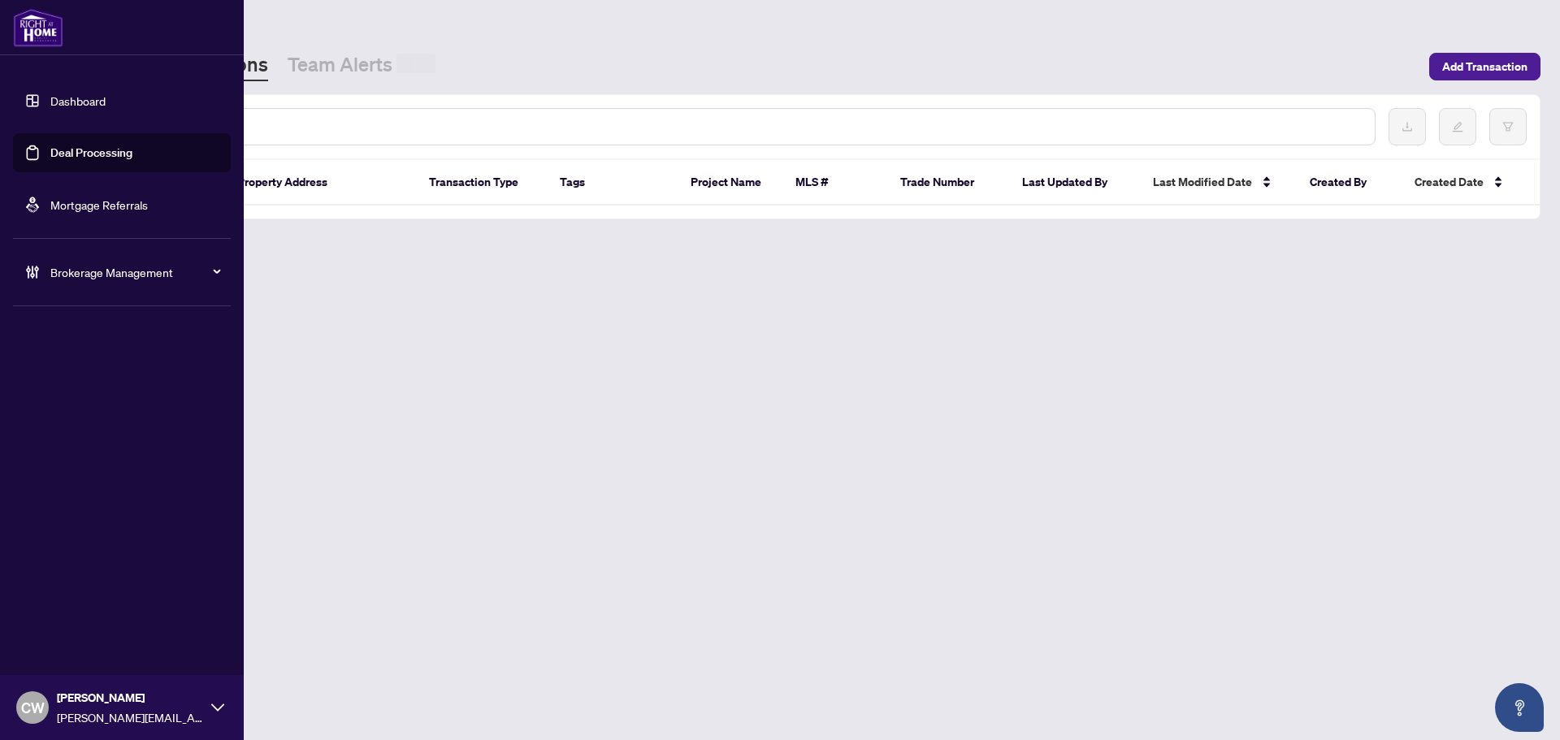
click at [281, 123] on input "text" at bounding box center [744, 127] width 1233 height 18
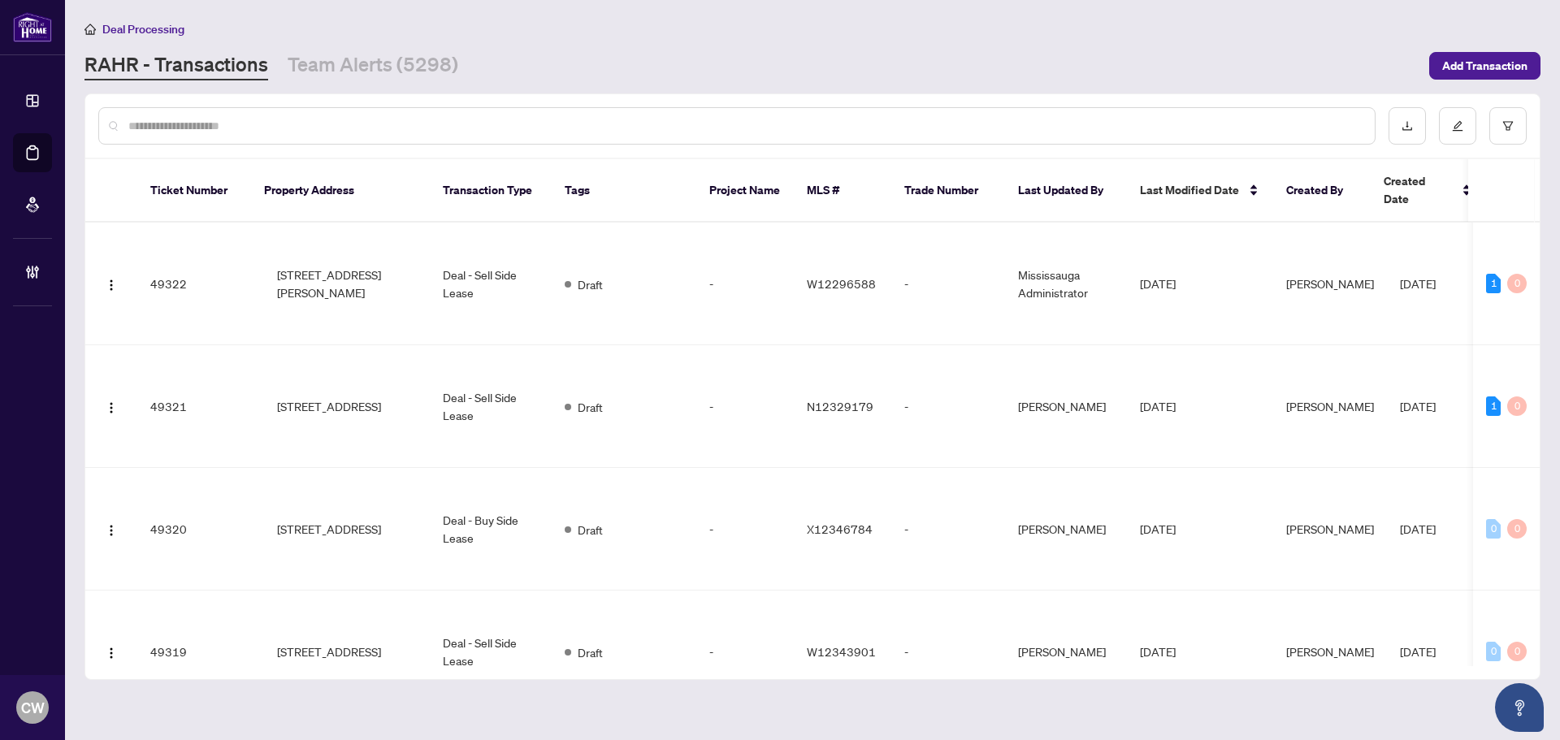
paste input "*******"
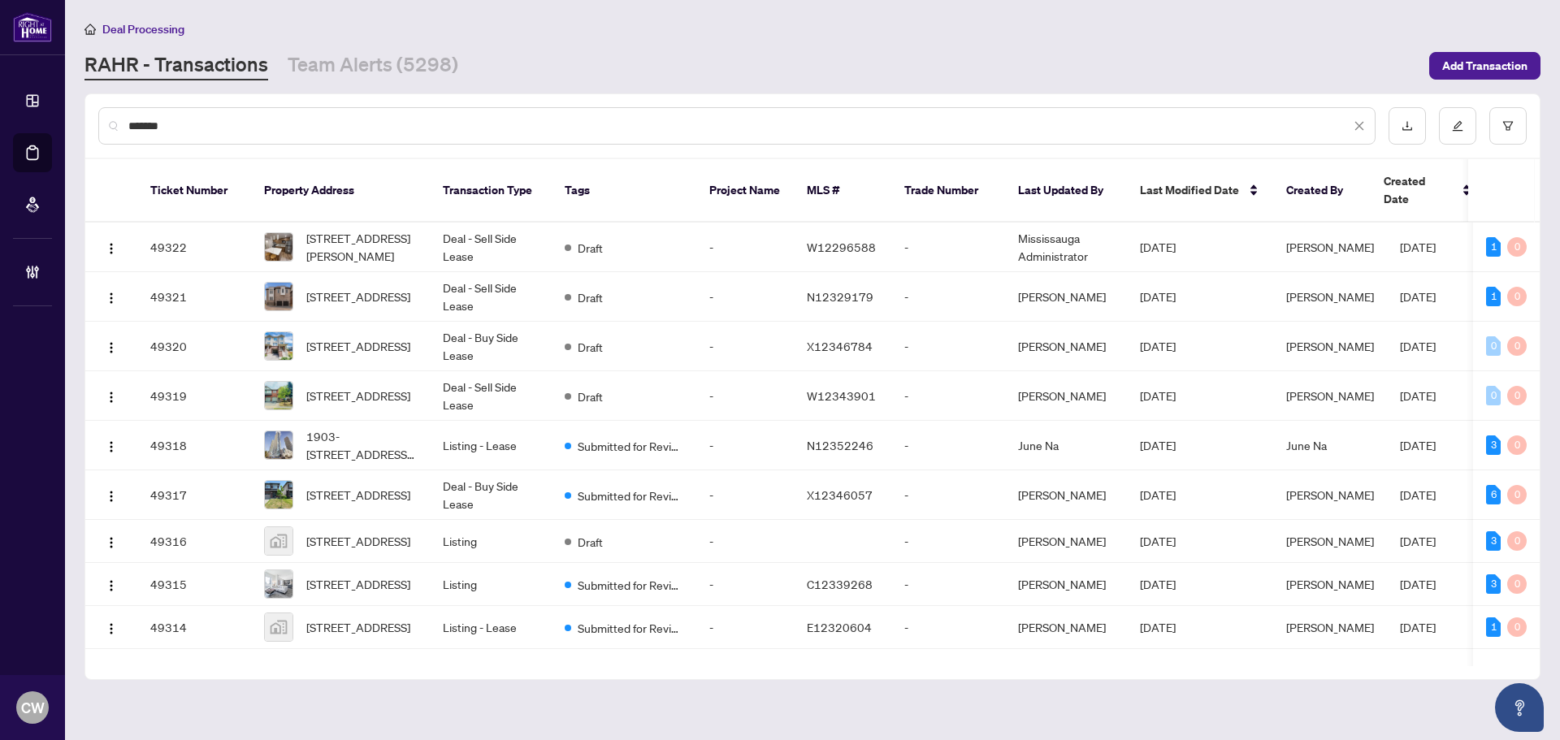
type input "*******"
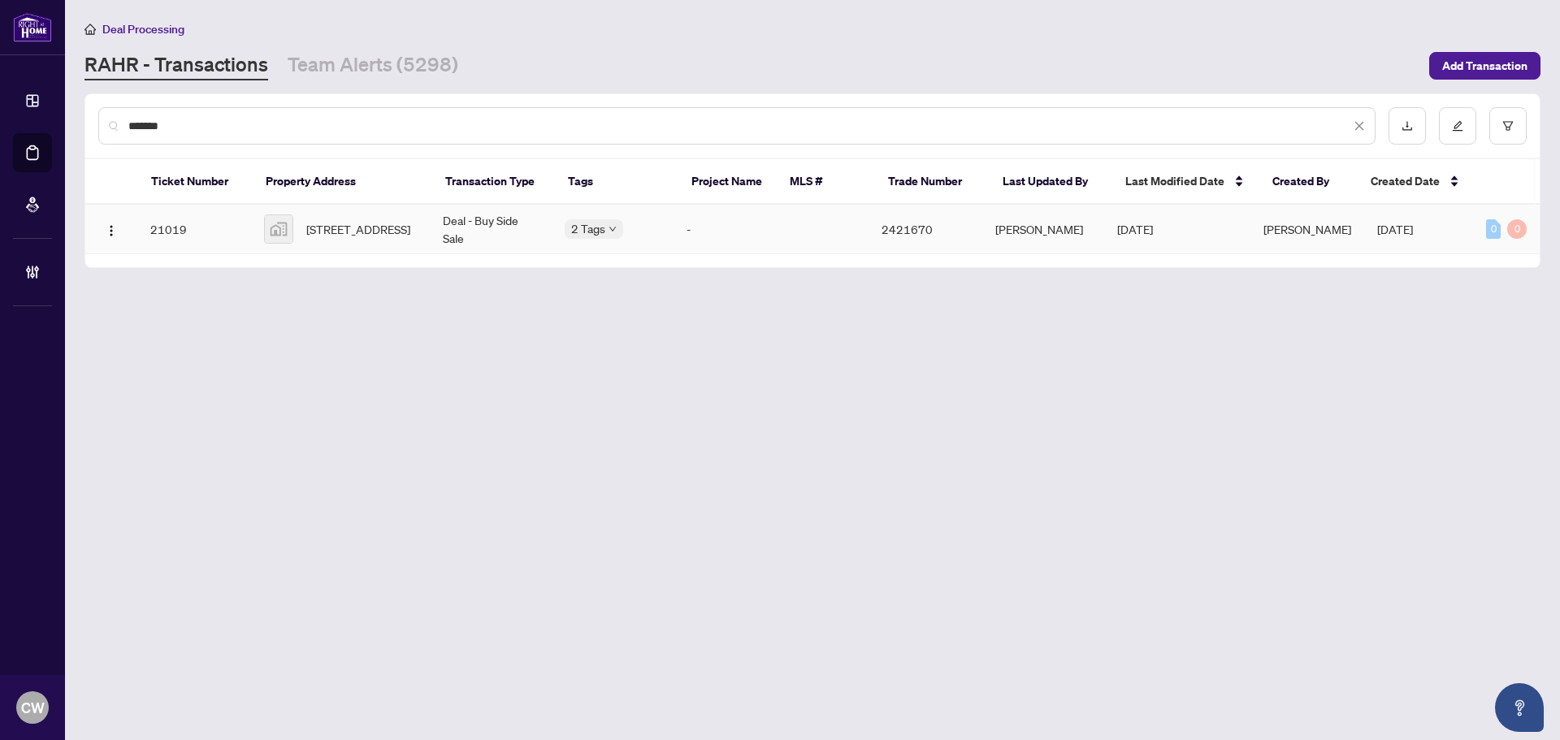
click at [319, 220] on span "[STREET_ADDRESS]" at bounding box center [358, 229] width 104 height 18
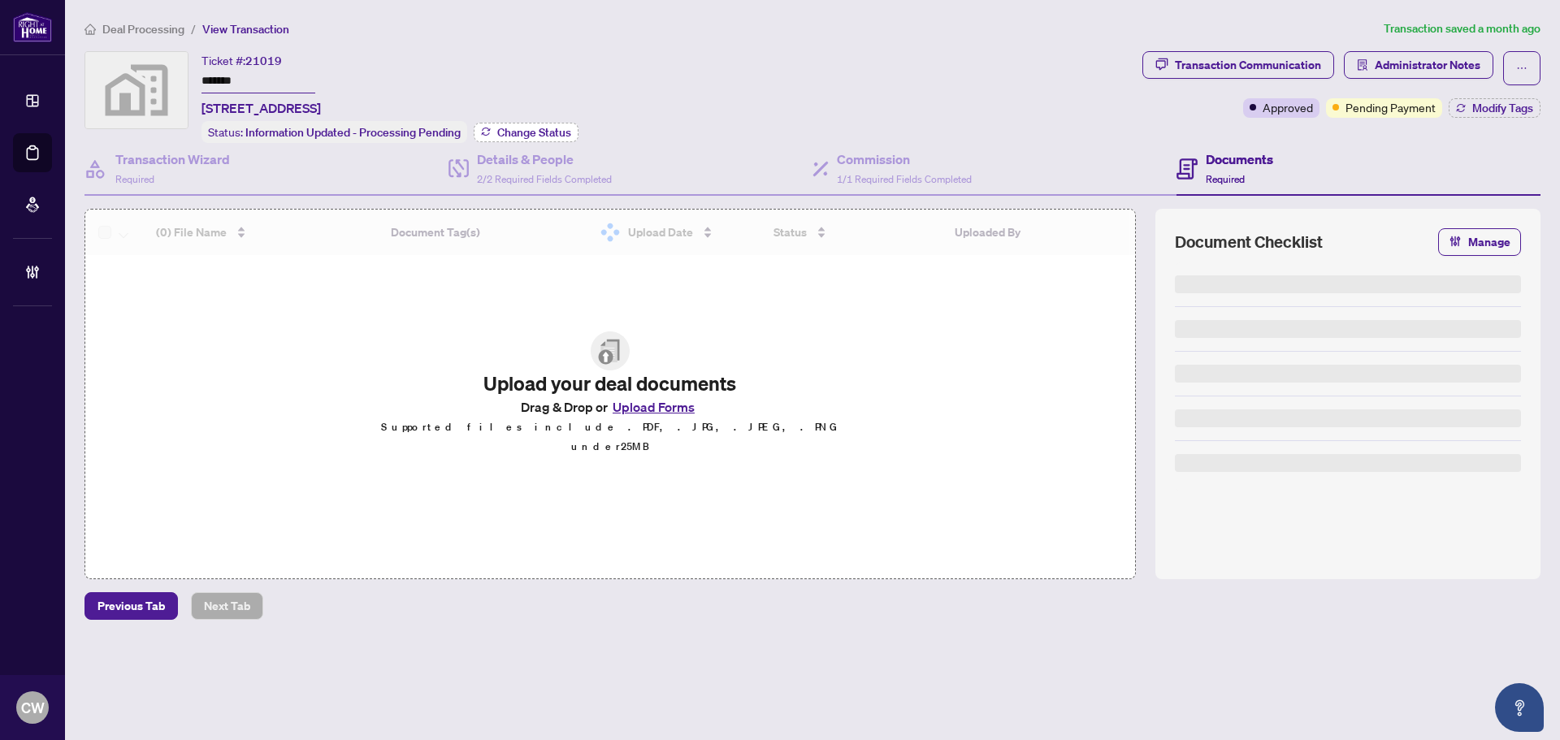
click at [549, 131] on span "Change Status" at bounding box center [534, 132] width 74 height 11
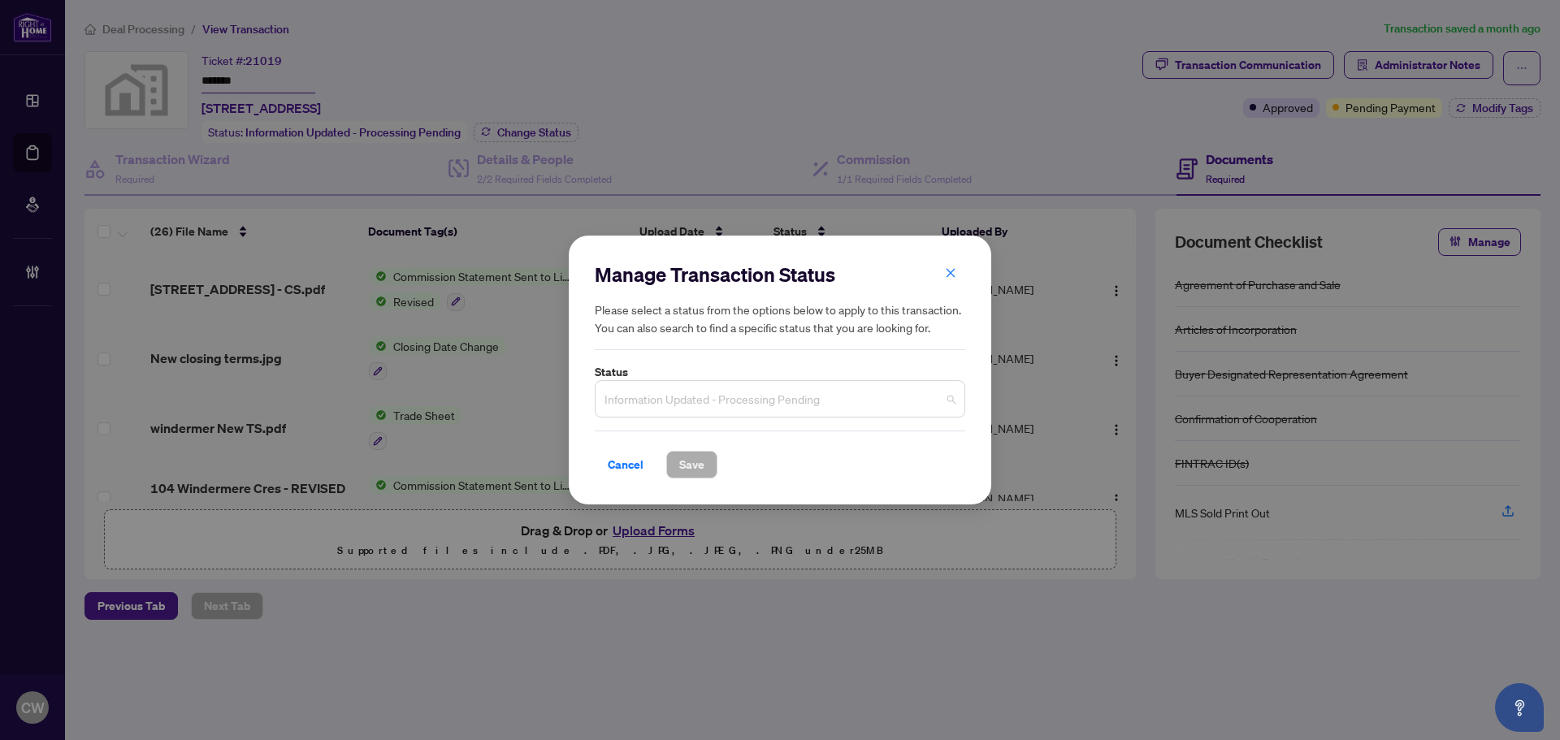
click at [726, 405] on span "Information Updated - Processing Pending" at bounding box center [779, 398] width 351 height 31
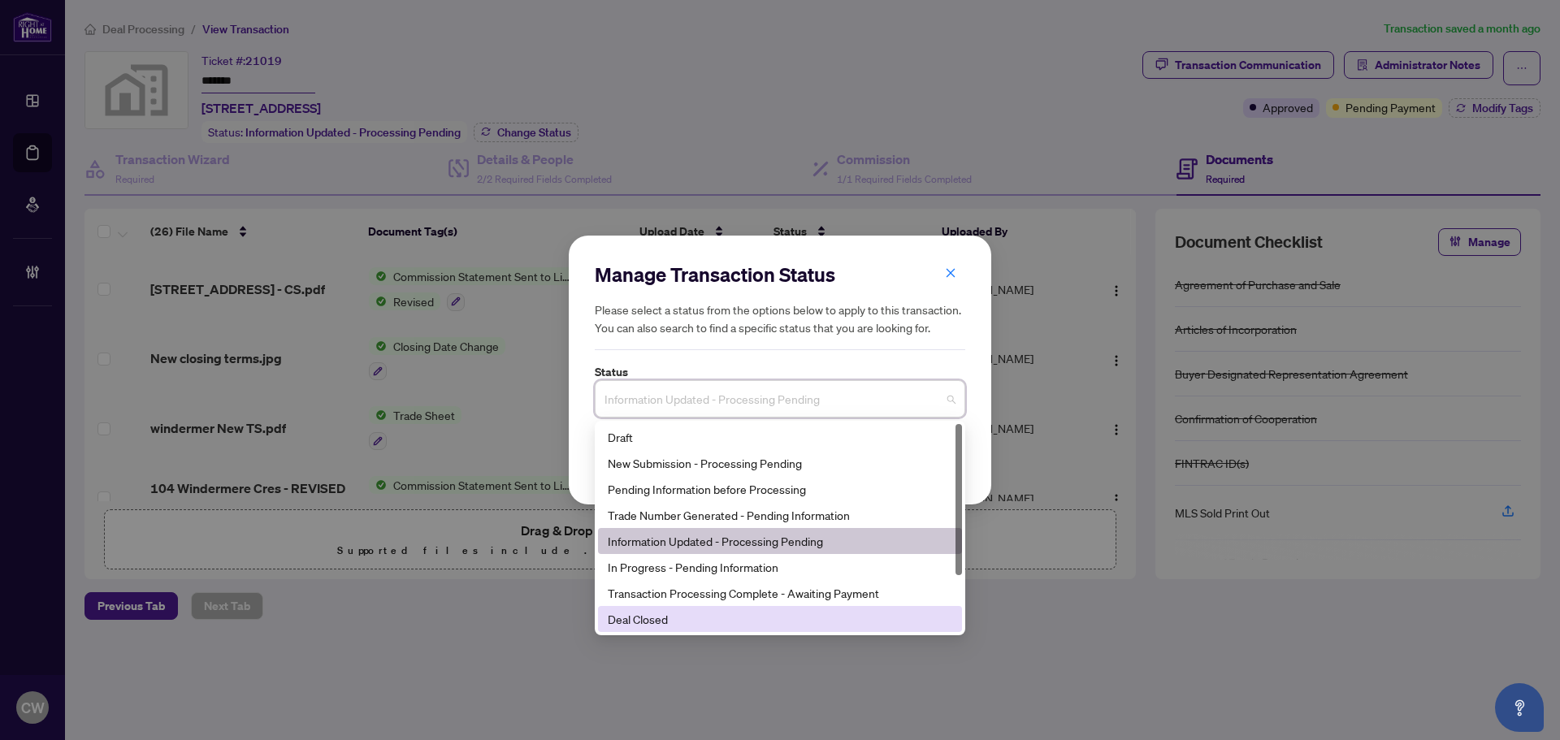
click at [695, 626] on div "Deal Closed" at bounding box center [780, 619] width 344 height 18
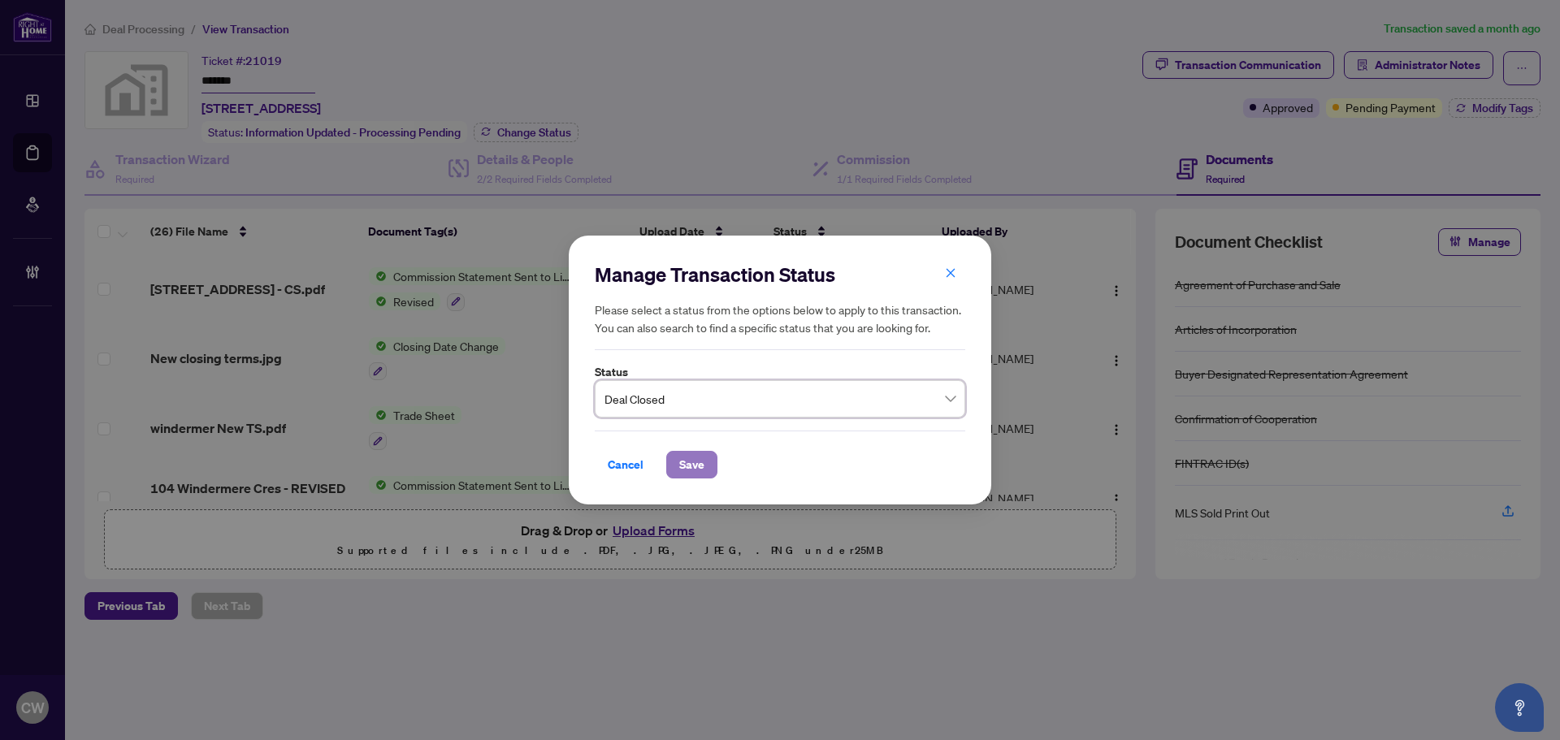
click at [690, 469] on span "Save" at bounding box center [691, 465] width 25 height 26
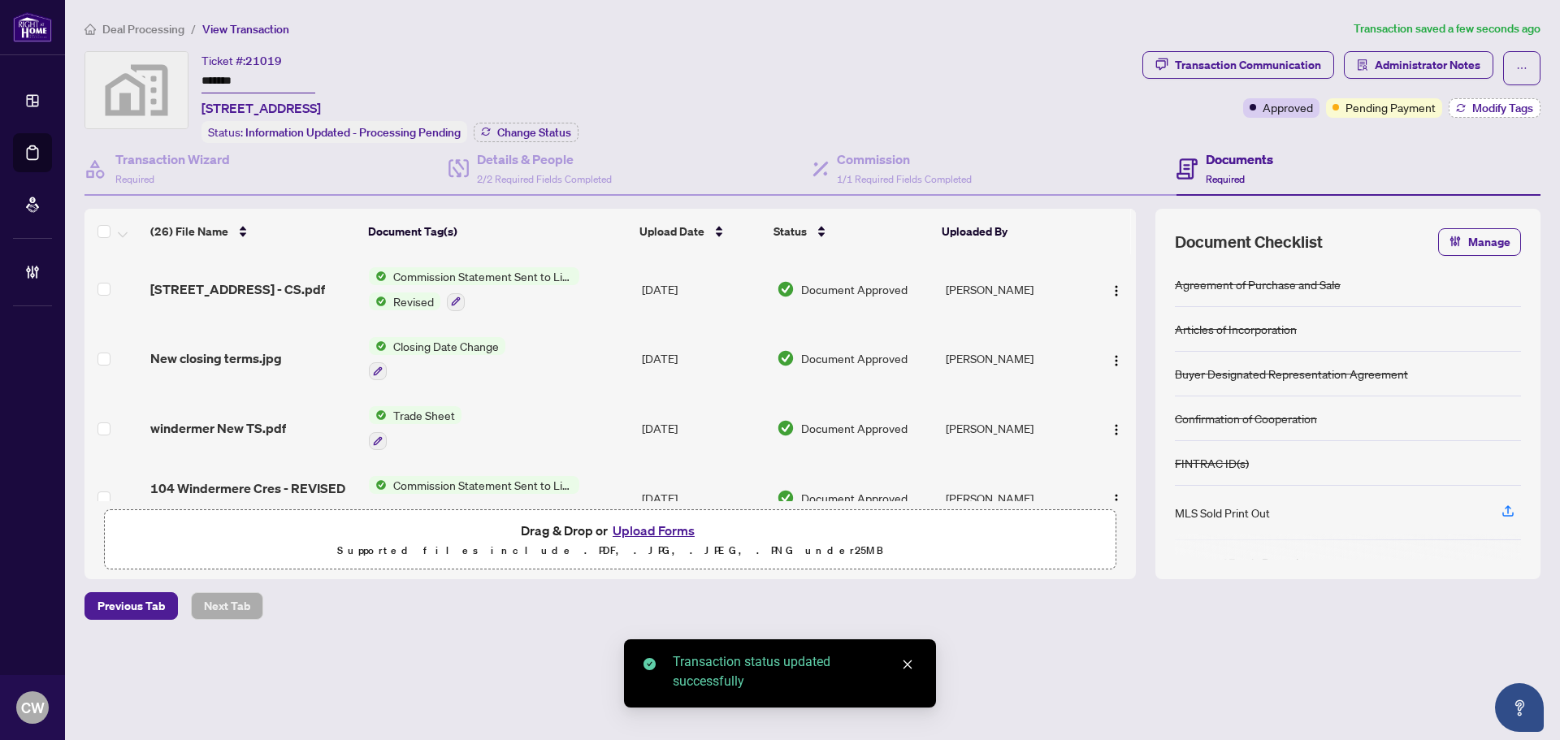
click at [1487, 109] on span "Modify Tags" at bounding box center [1502, 107] width 61 height 11
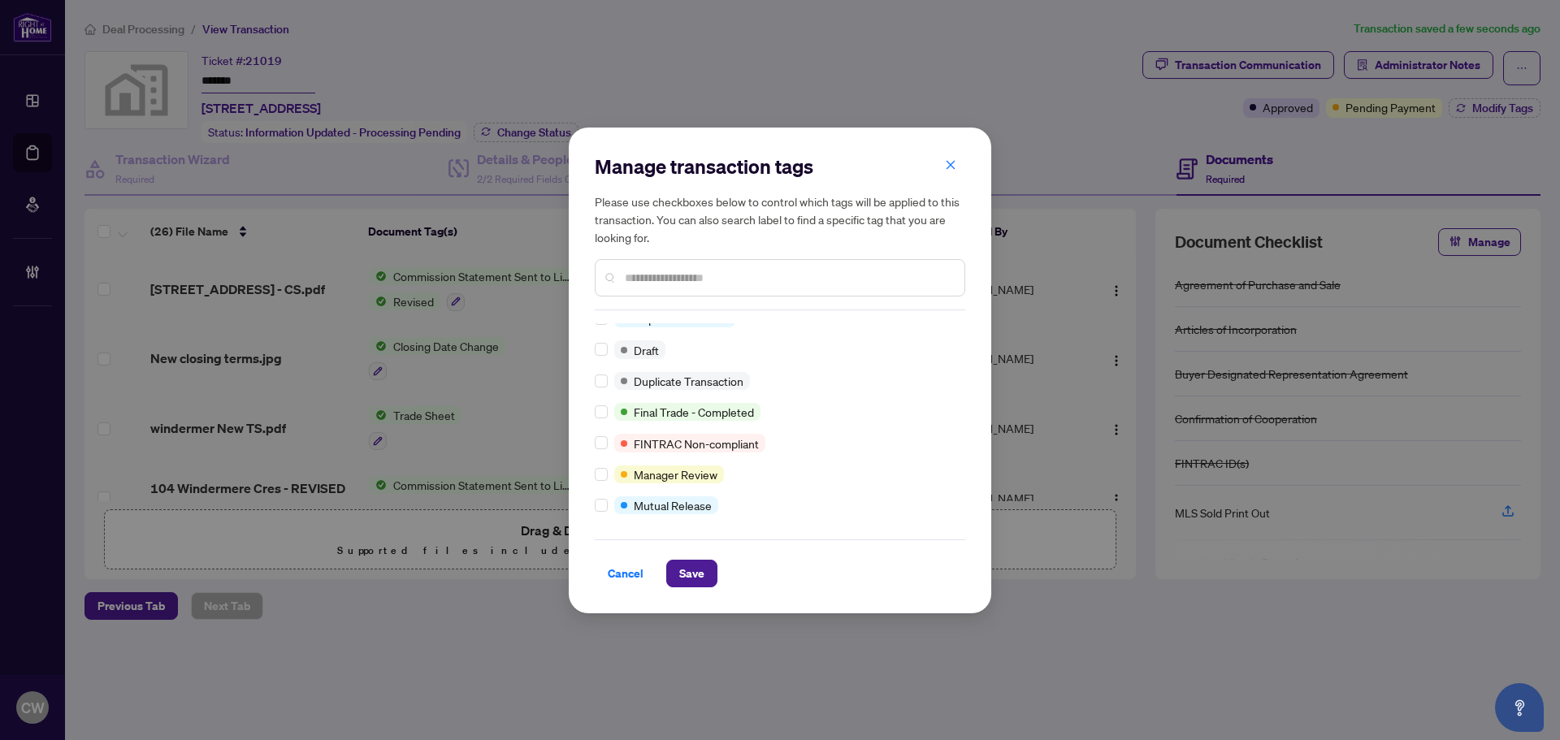
scroll to position [14, 0]
click at [702, 570] on span "Save" at bounding box center [691, 573] width 25 height 26
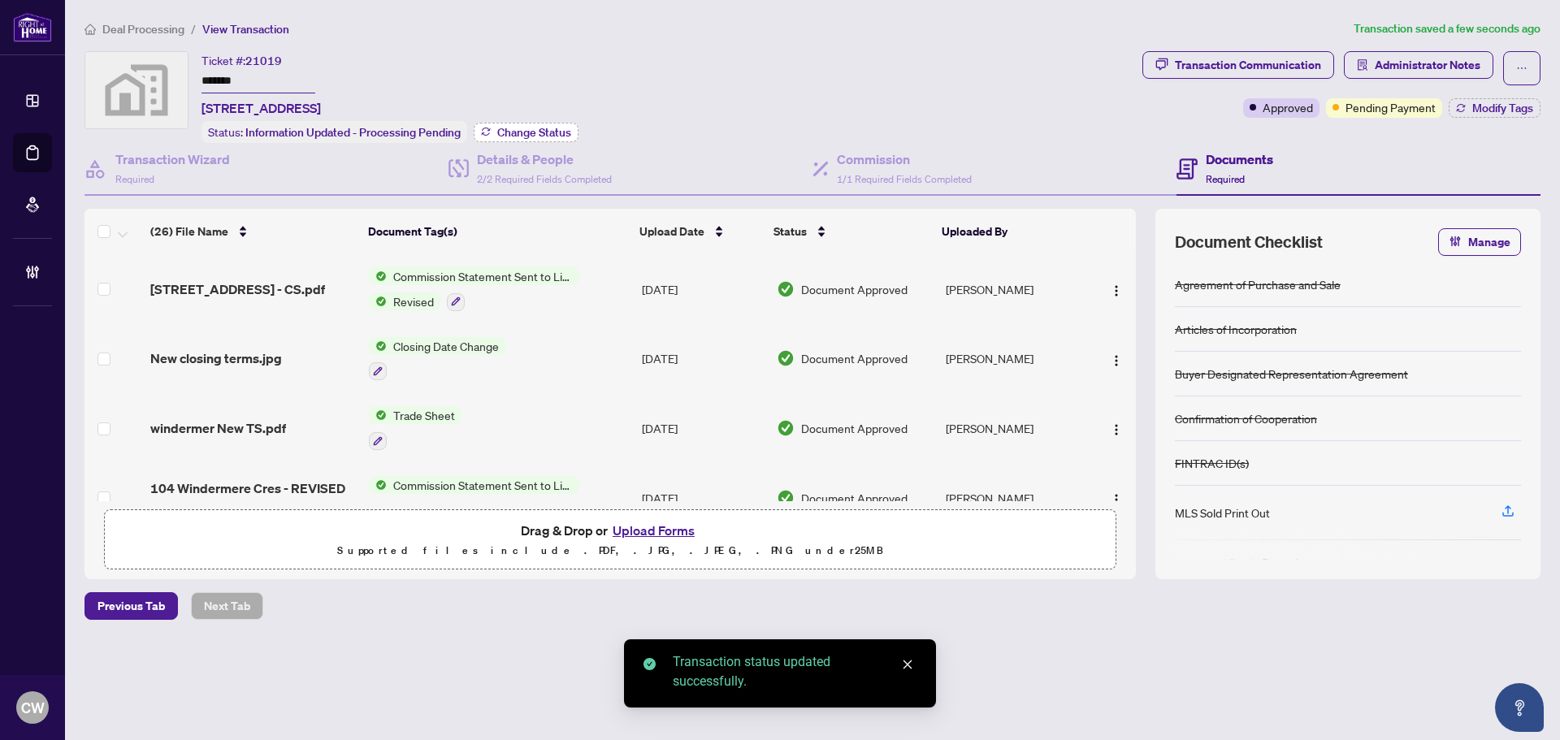
click at [542, 128] on span "Change Status" at bounding box center [534, 132] width 74 height 11
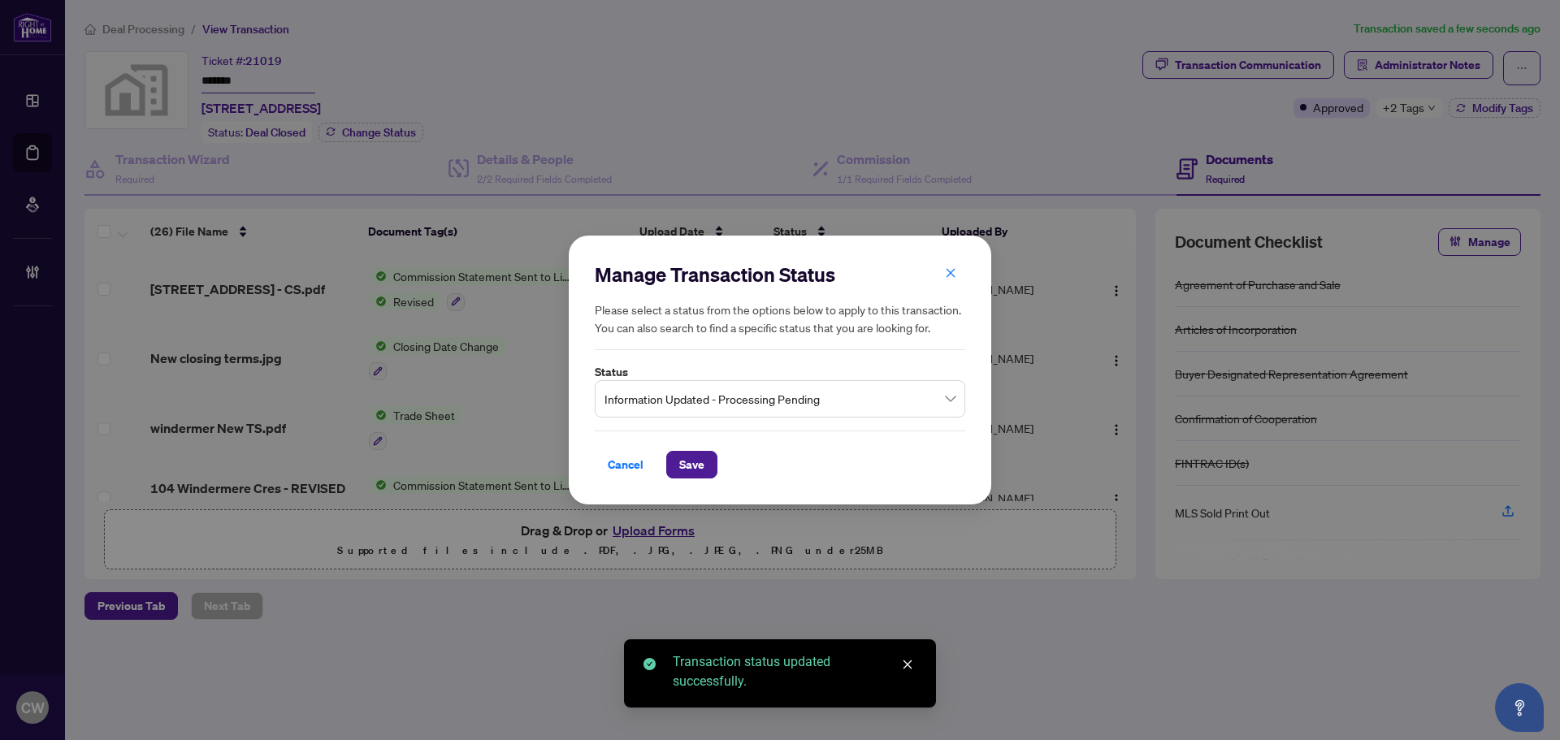
click at [727, 404] on span "Information Updated - Processing Pending" at bounding box center [779, 398] width 351 height 31
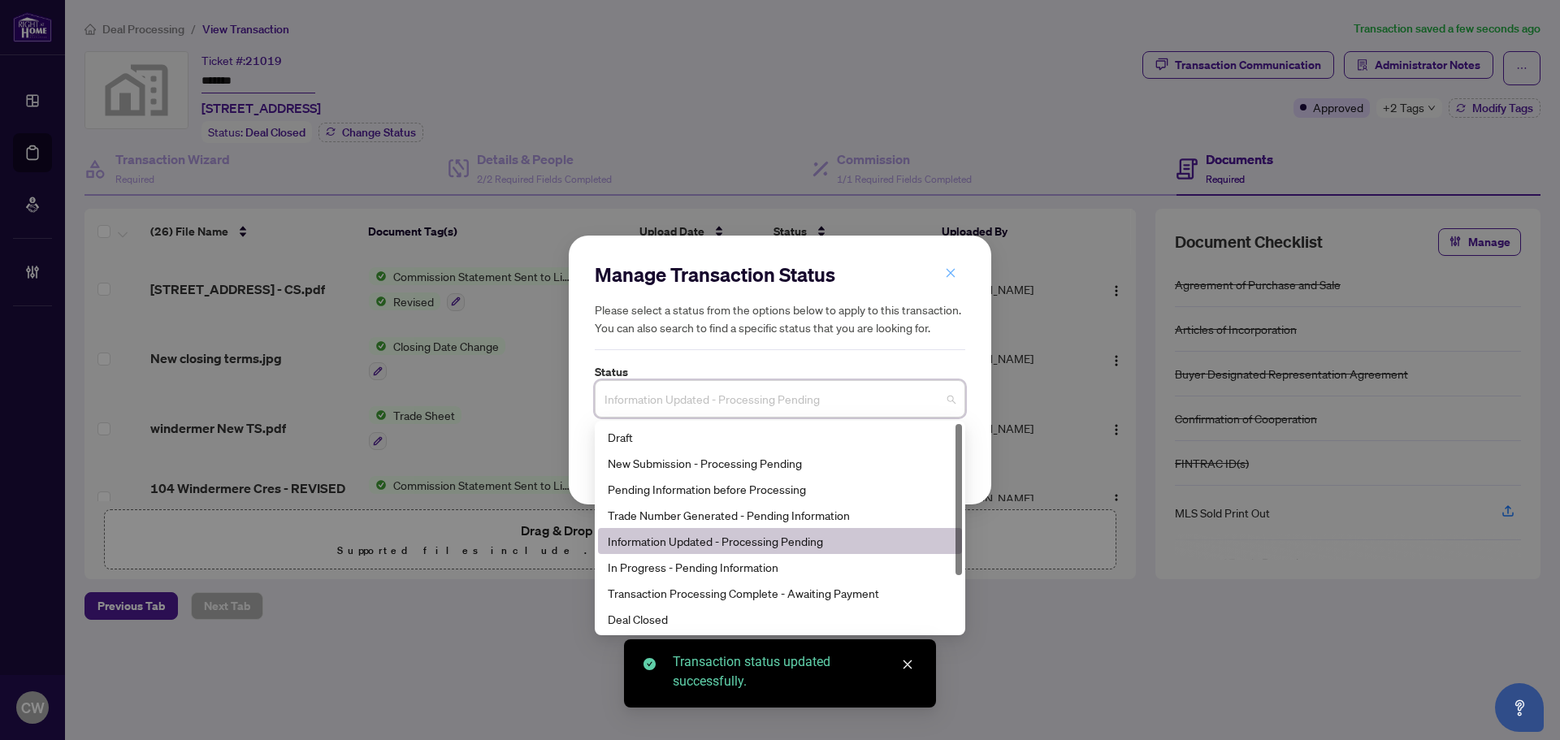
click at [945, 276] on icon "close" at bounding box center [950, 272] width 11 height 11
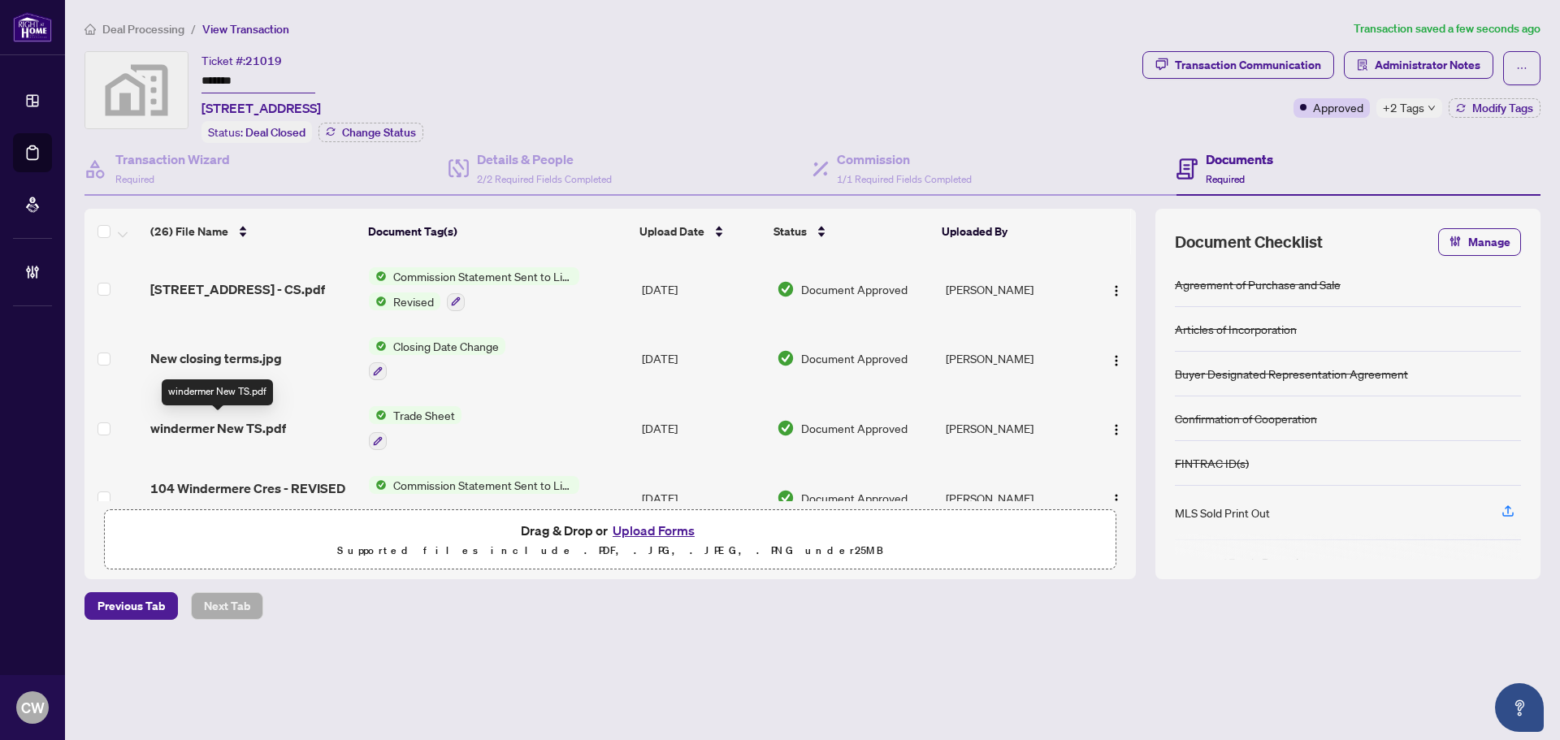
click at [206, 419] on span "windermer New TS.pdf" at bounding box center [218, 427] width 136 height 19
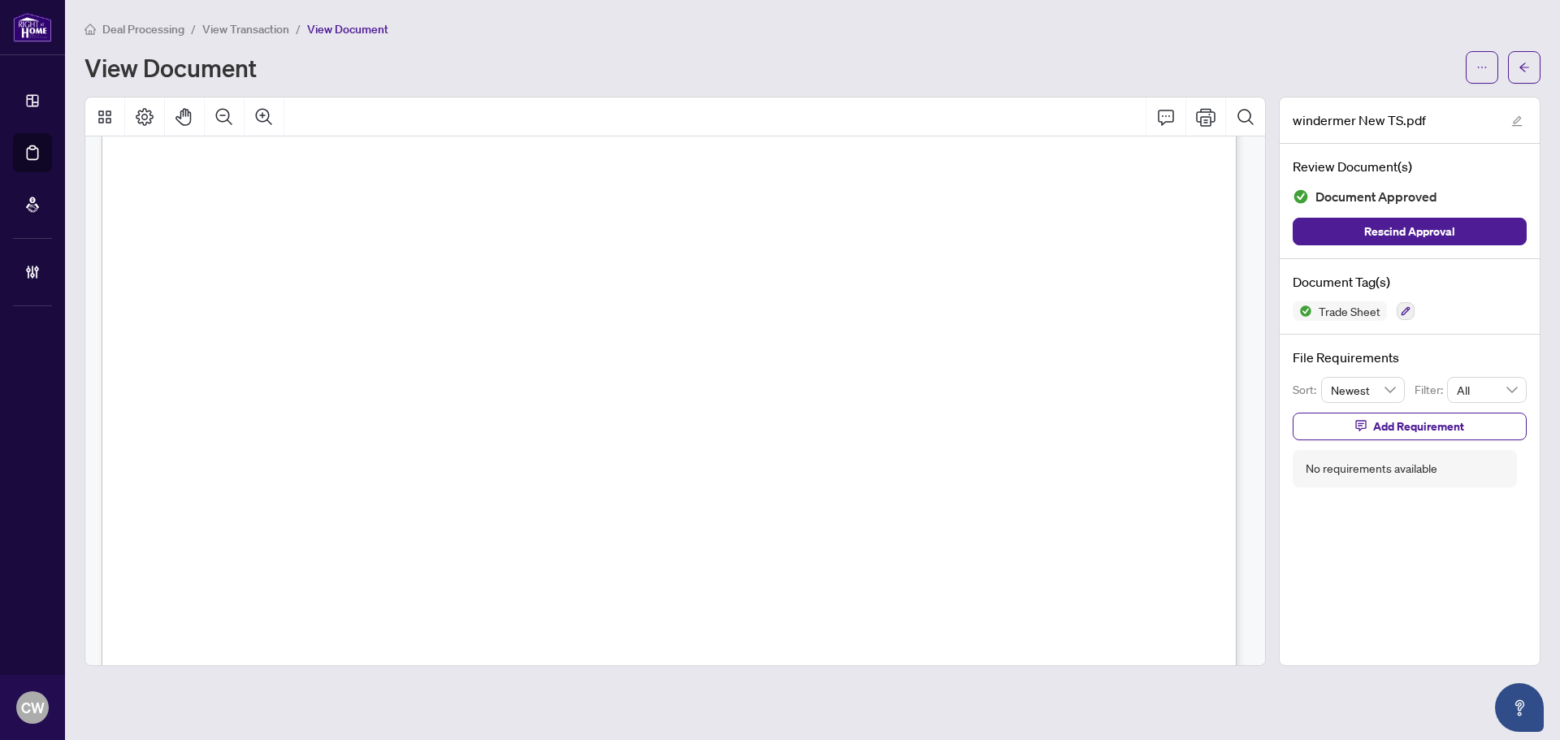
scroll to position [406, 0]
click at [1522, 65] on icon "arrow-left" at bounding box center [1524, 67] width 10 height 9
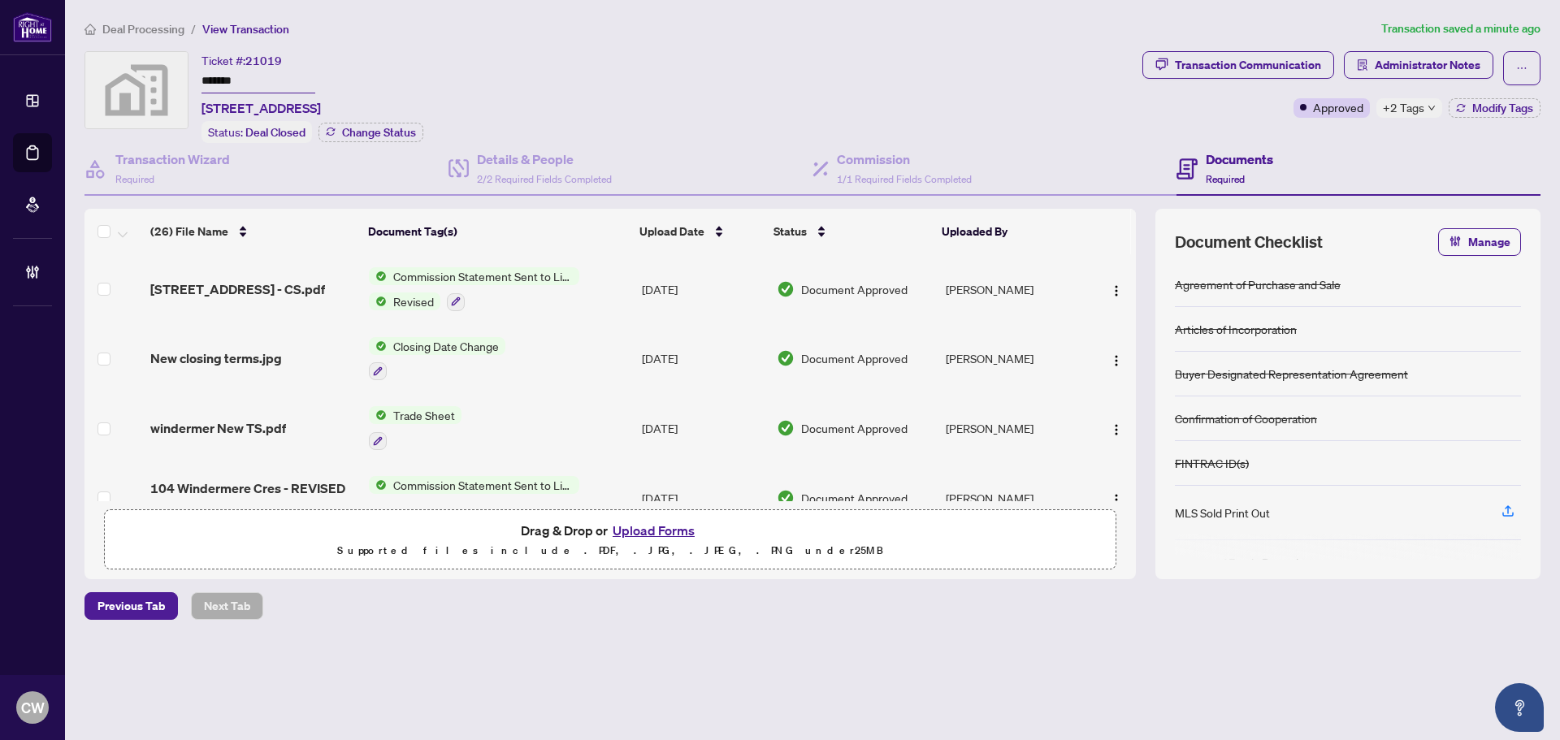
click at [656, 533] on button "Upload Forms" at bounding box center [654, 530] width 92 height 21
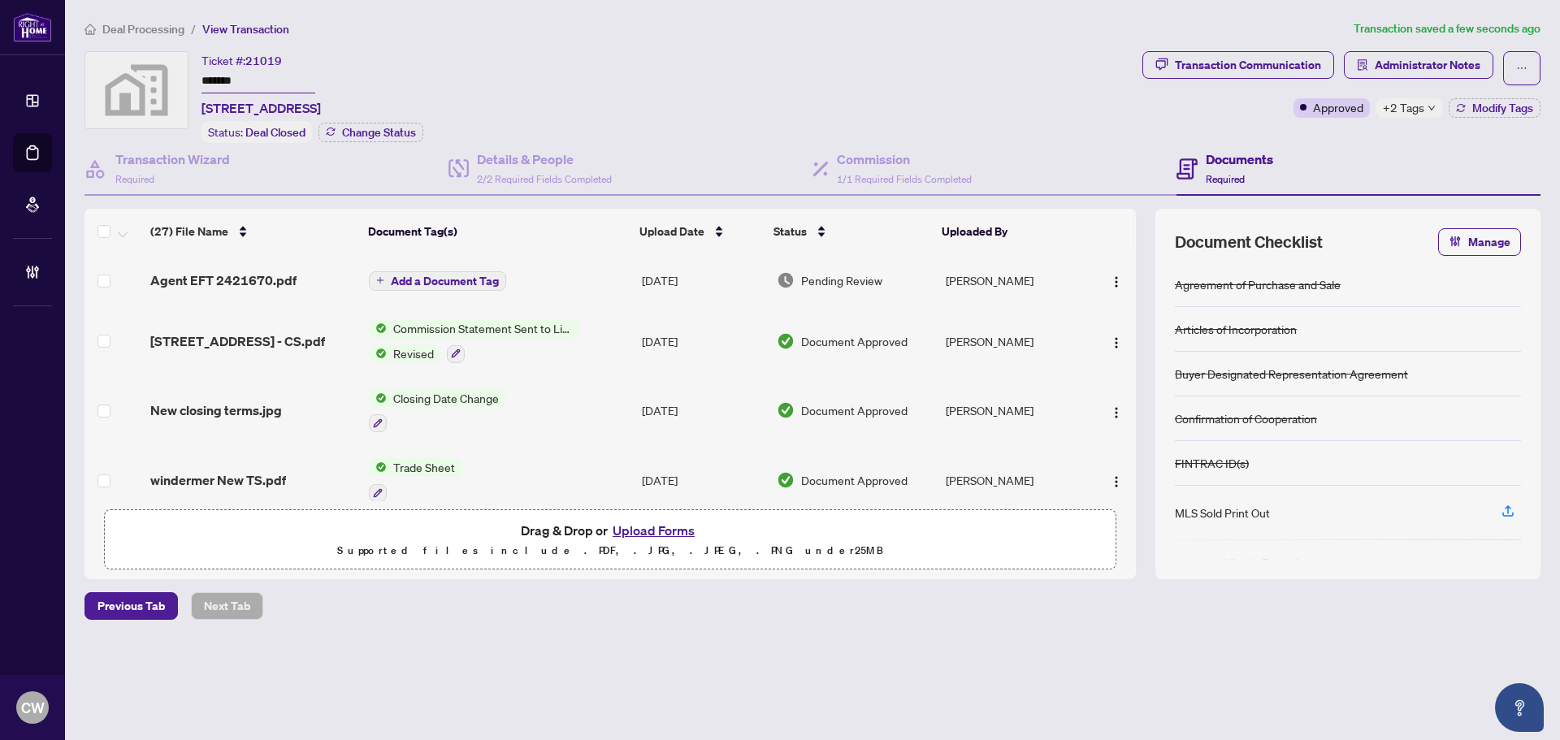
click at [477, 275] on span "Add a Document Tag" at bounding box center [445, 280] width 108 height 11
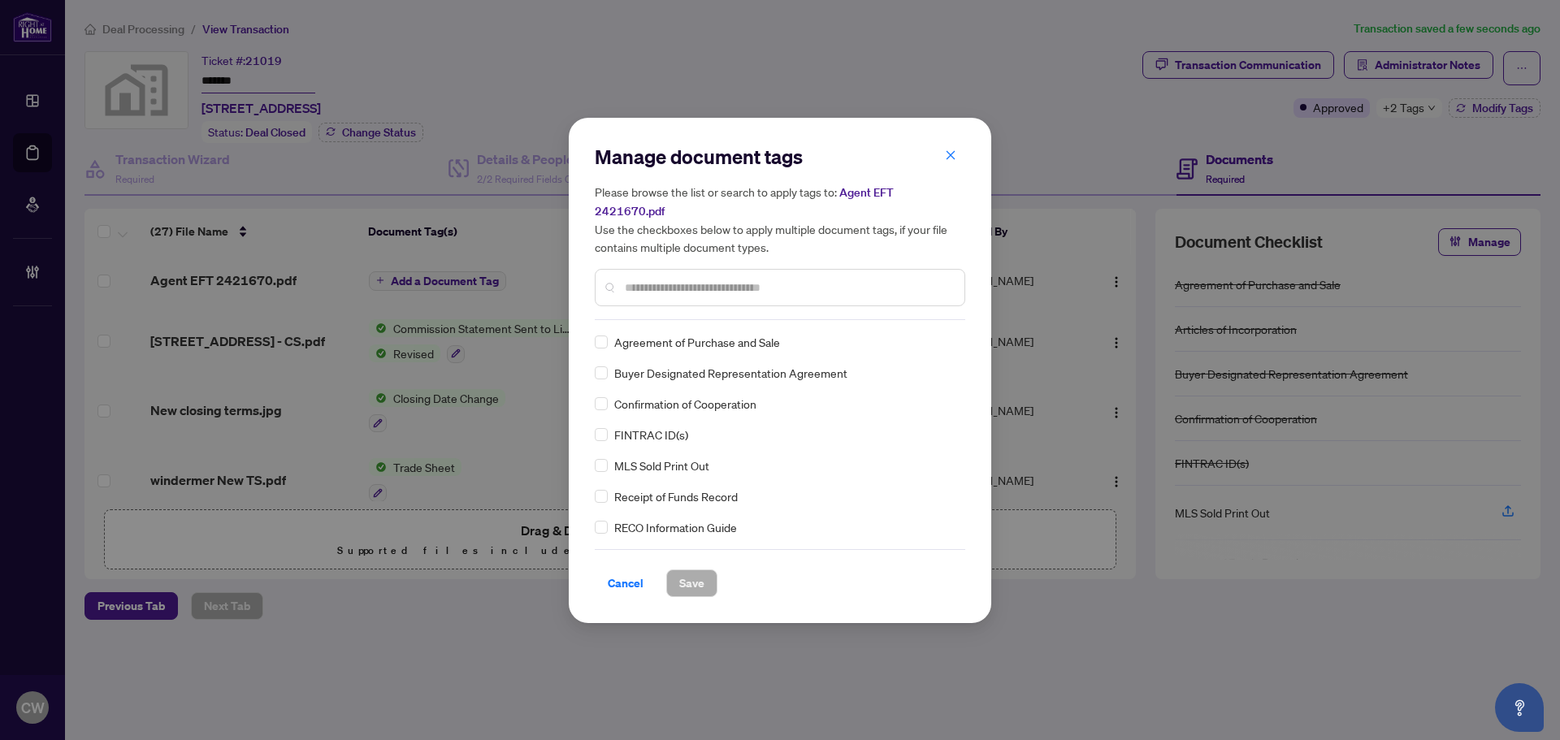
click at [673, 283] on input "text" at bounding box center [788, 288] width 327 height 18
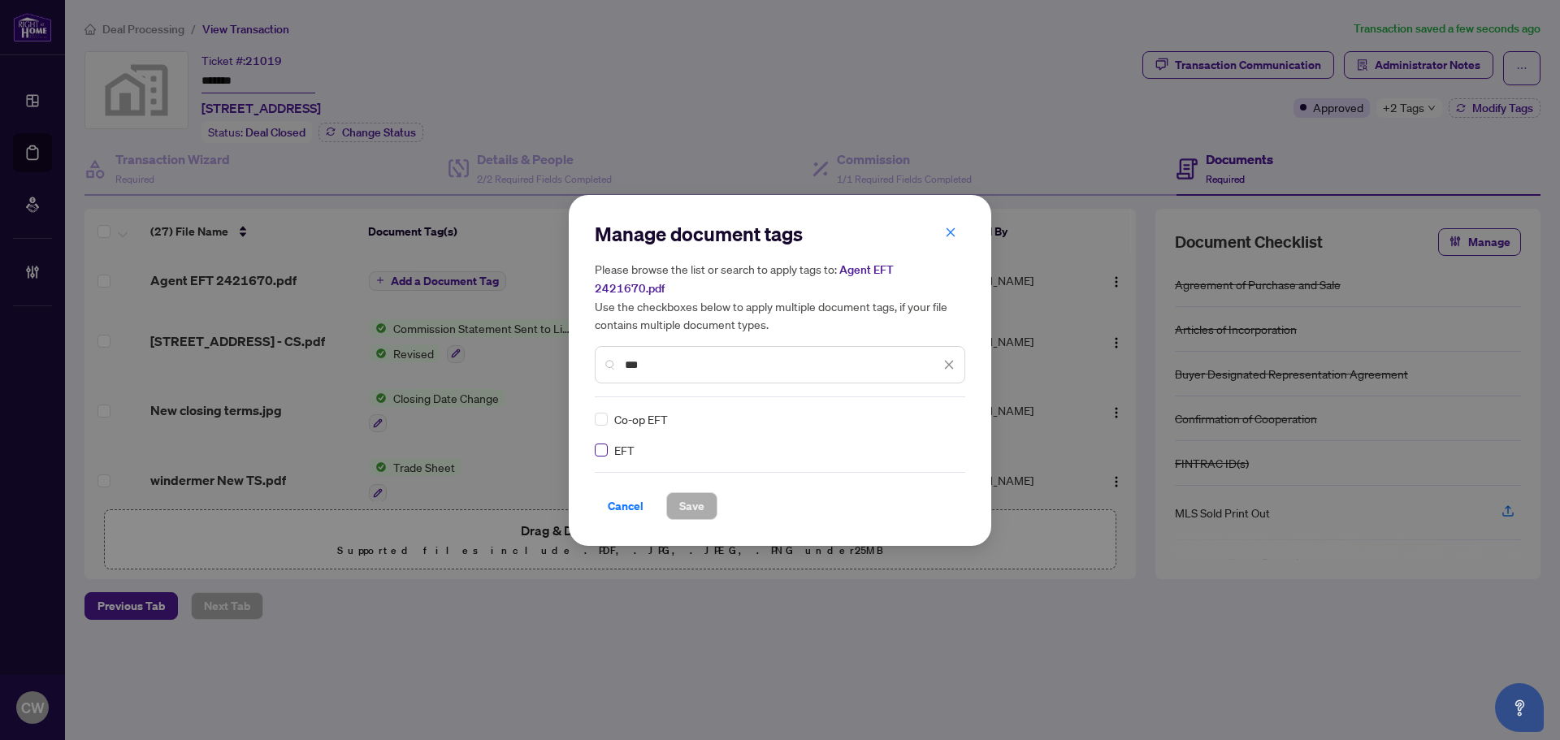
type input "***"
click at [931, 420] on input "search" at bounding box center [932, 419] width 16 height 24
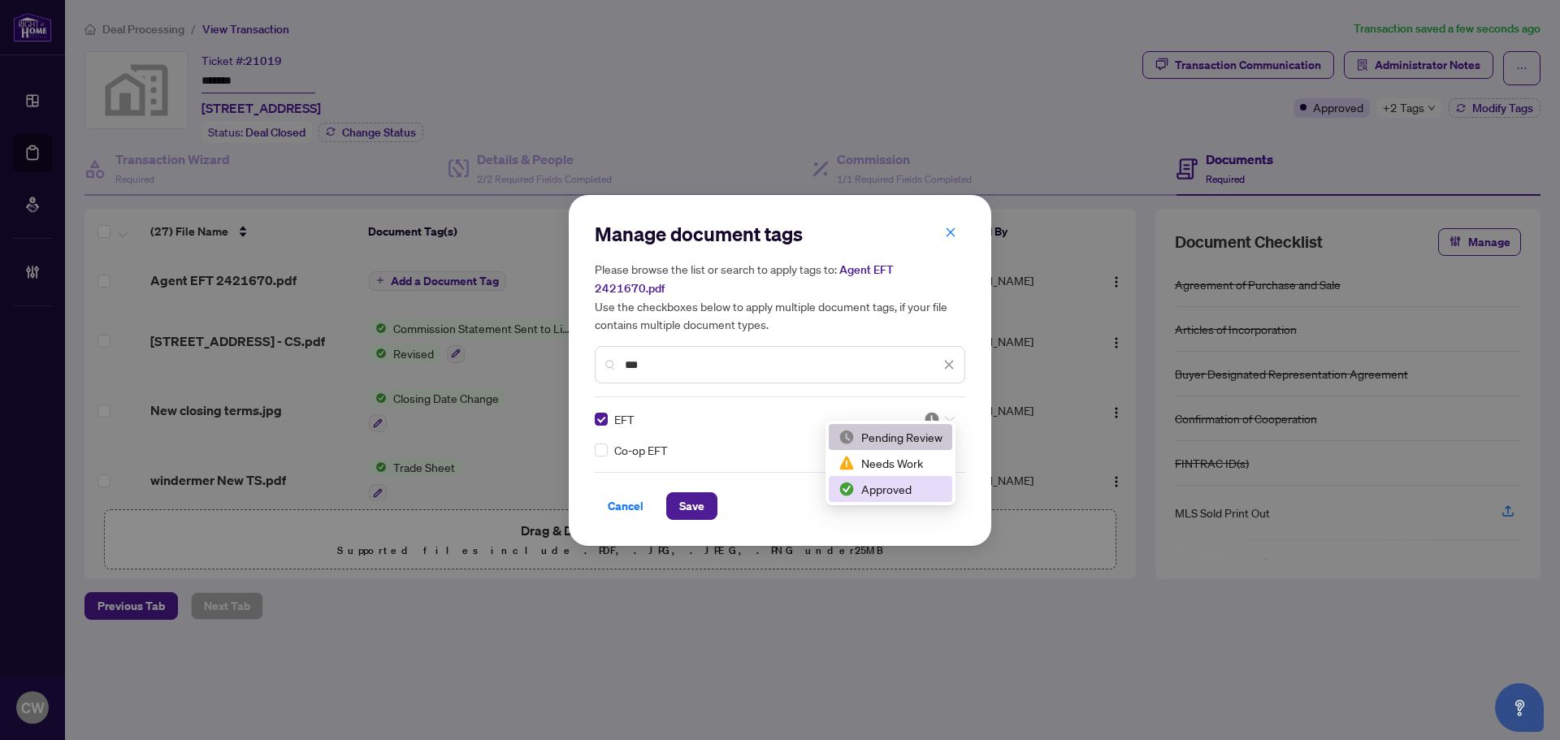
click at [935, 491] on div "Approved" at bounding box center [890, 489] width 104 height 18
click at [720, 504] on div "Cancel Save" at bounding box center [780, 506] width 370 height 28
click at [702, 501] on span "Save" at bounding box center [691, 506] width 25 height 26
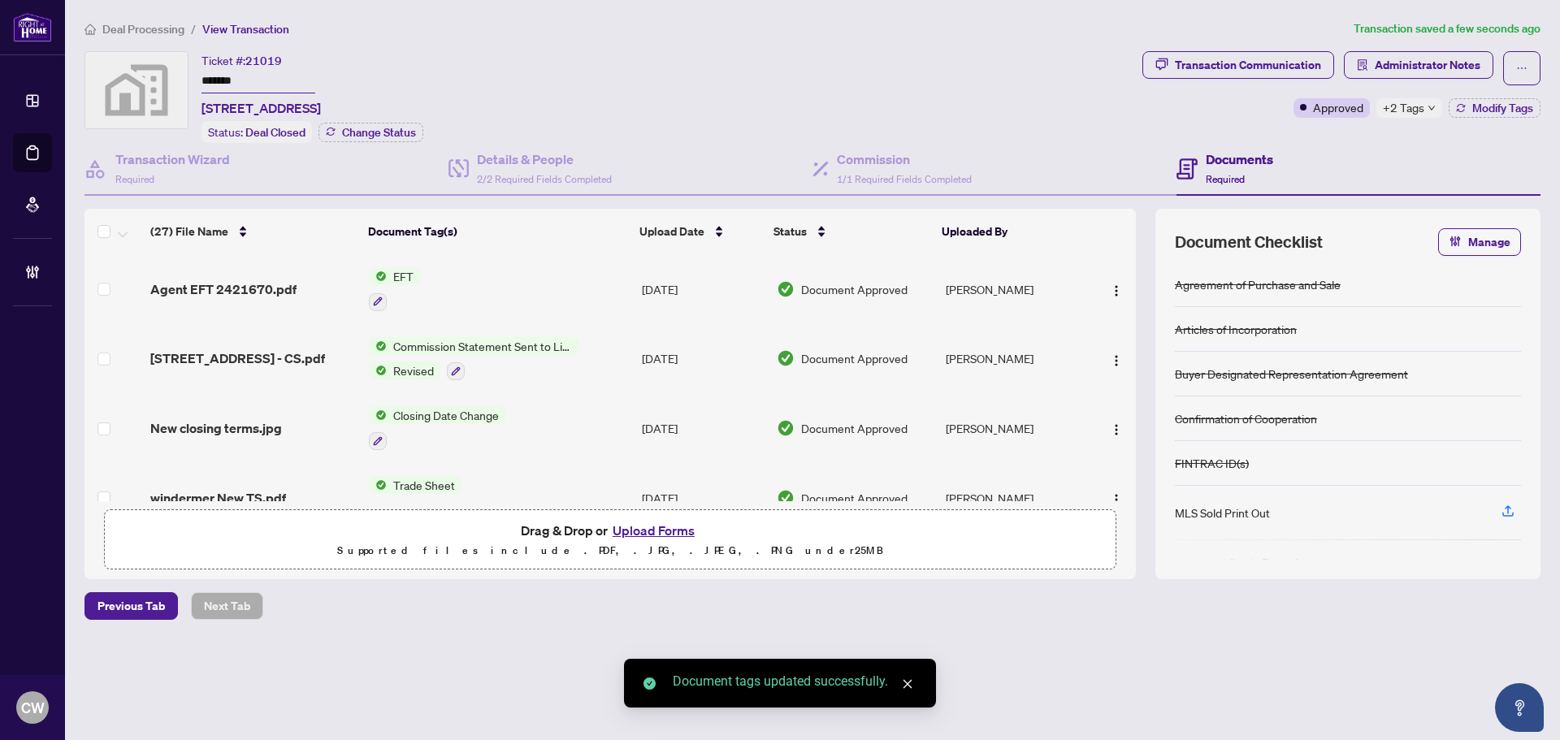
click at [1110, 272] on td at bounding box center [1112, 289] width 48 height 70
click at [1115, 288] on img "button" at bounding box center [1116, 290] width 13 height 13
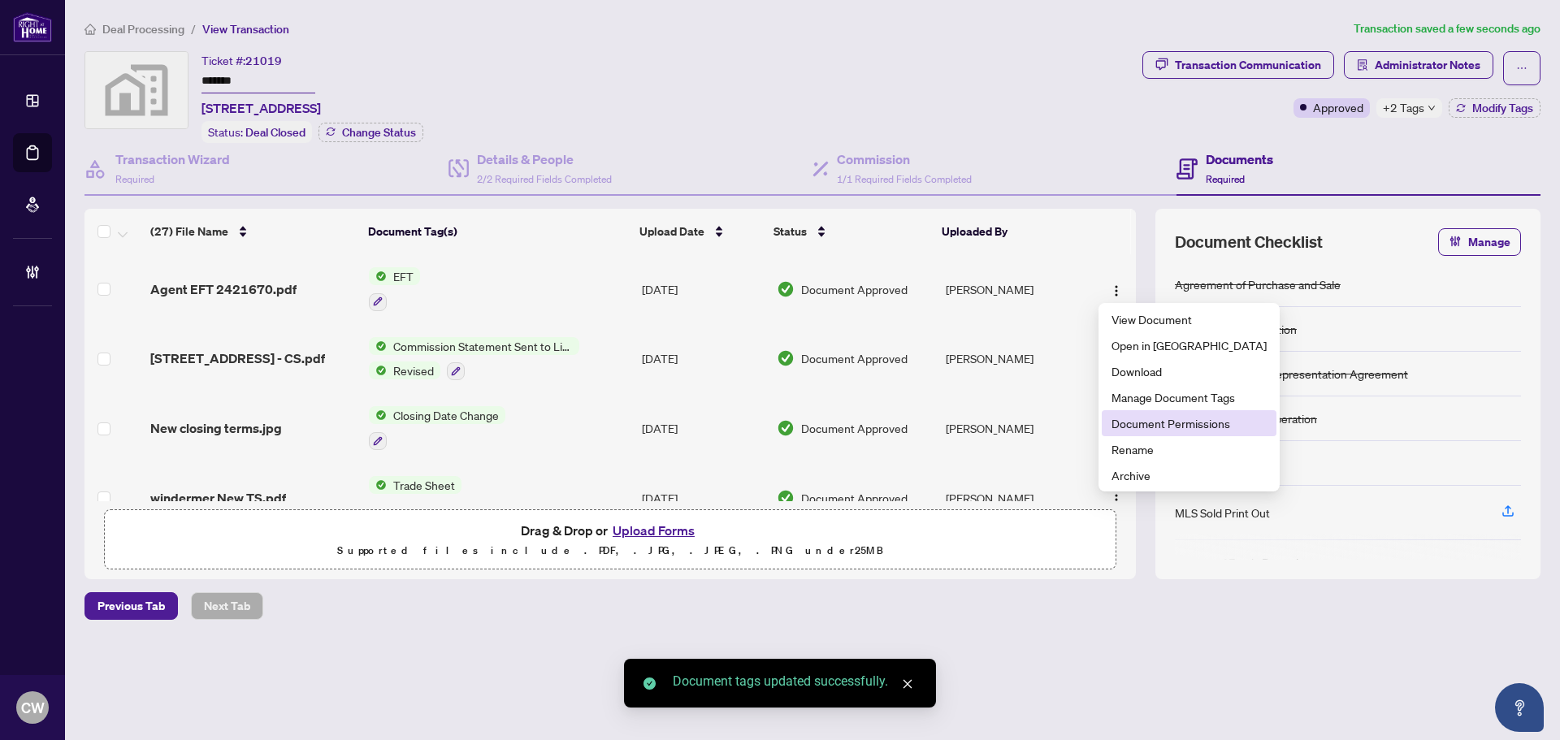
click at [1144, 425] on span "Document Permissions" at bounding box center [1188, 423] width 155 height 18
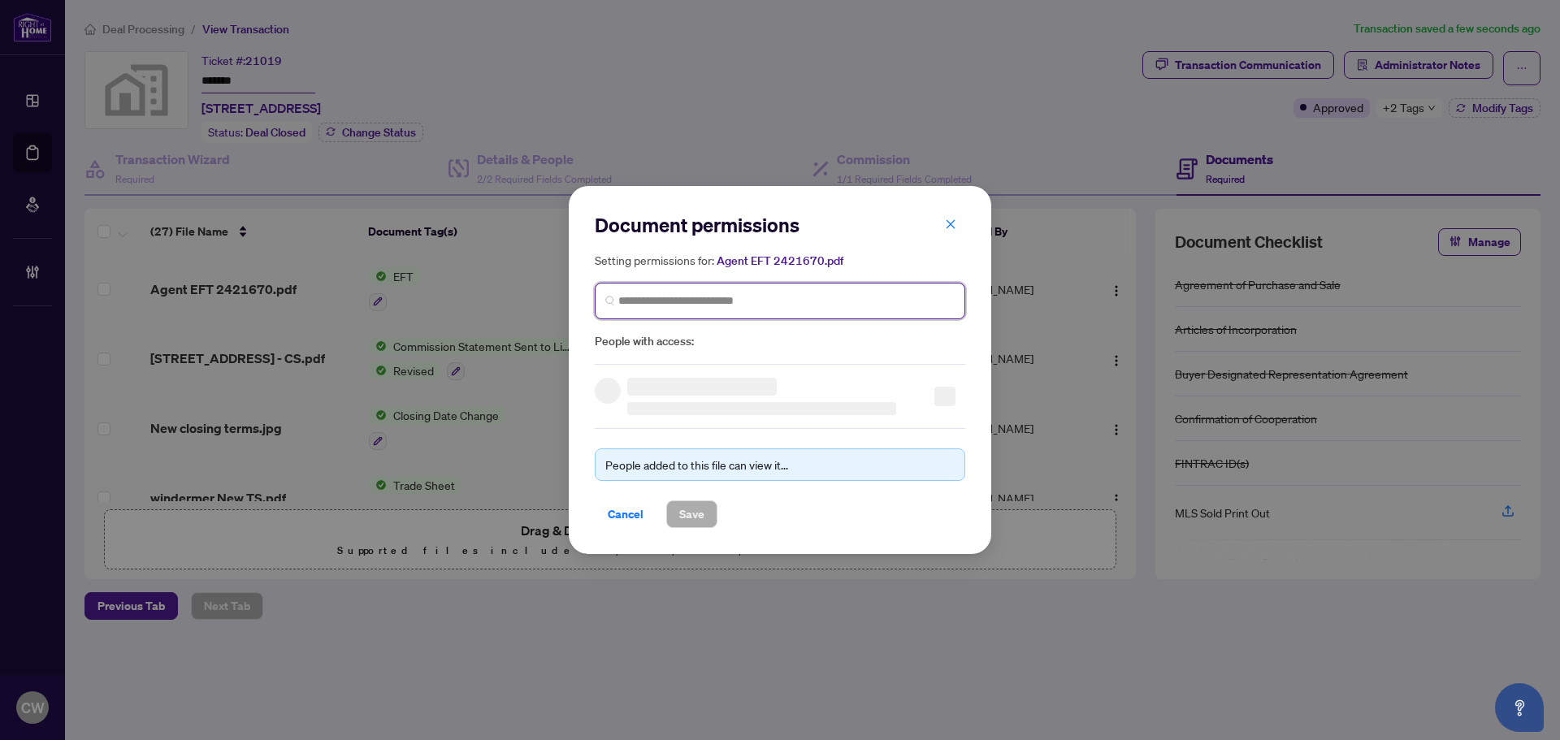
click at [783, 309] on input "search" at bounding box center [786, 300] width 336 height 17
paste input "**********"
type input "**********"
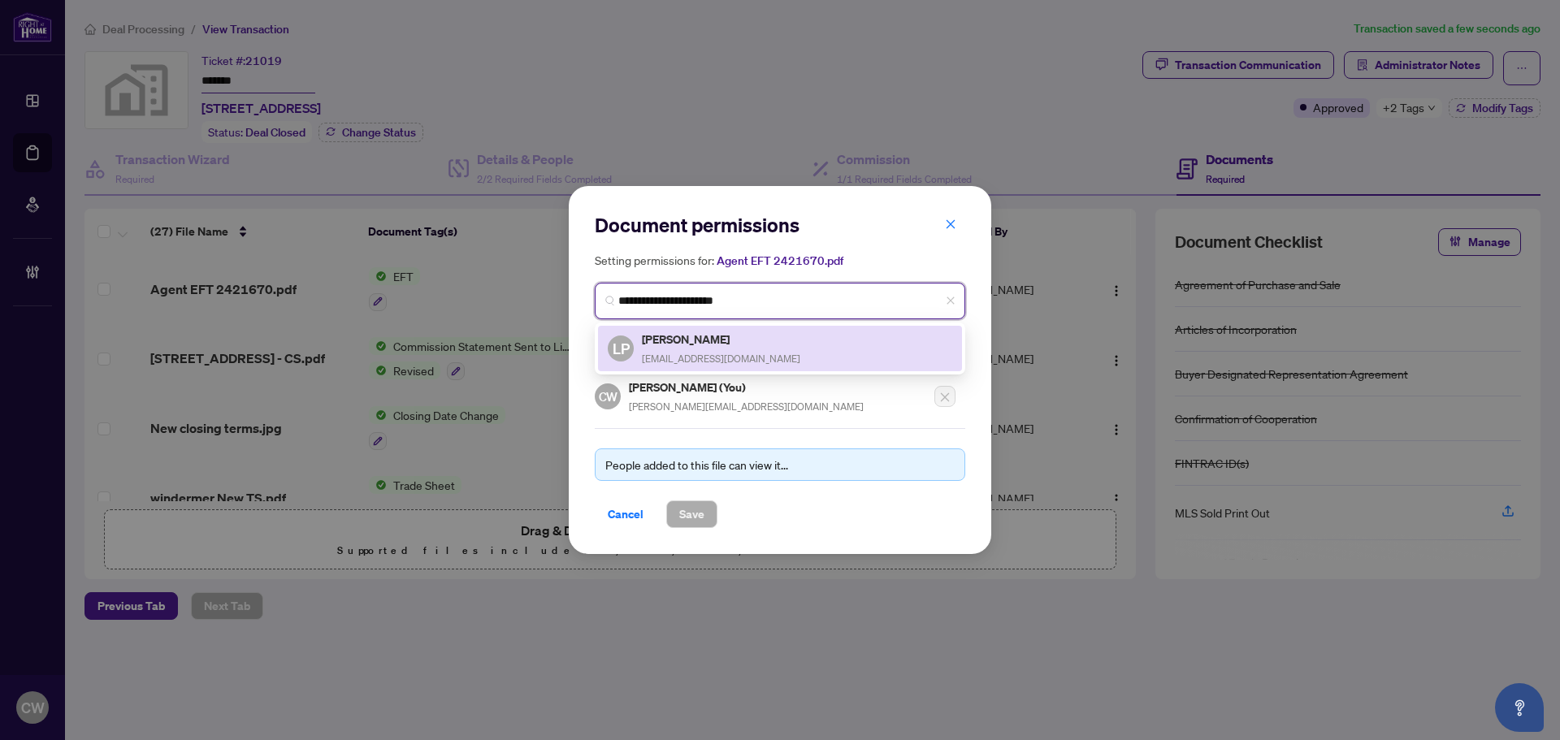
click at [678, 344] on h5 "[PERSON_NAME]" at bounding box center [721, 339] width 158 height 19
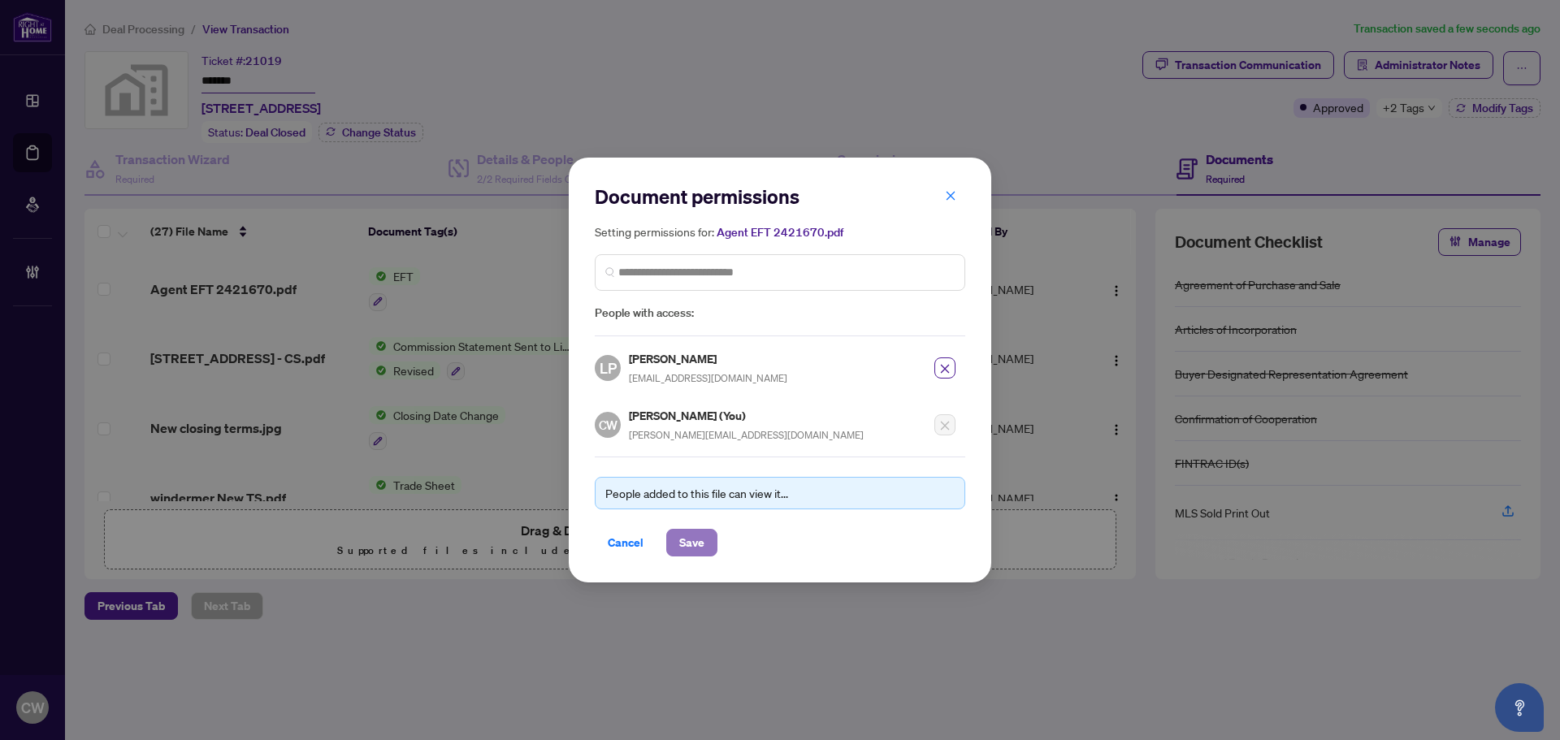
click at [693, 543] on span "Save" at bounding box center [691, 543] width 25 height 26
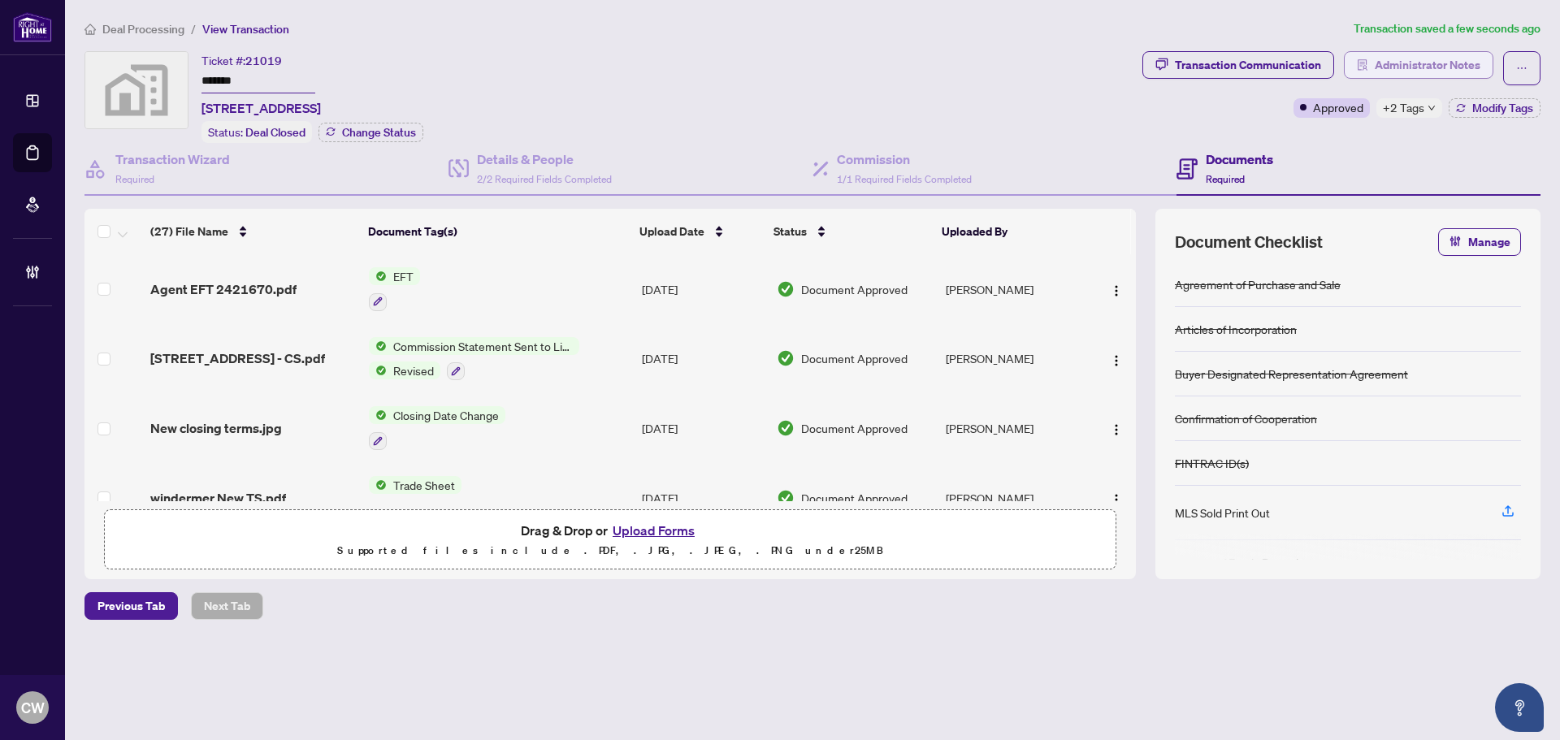
click at [1417, 63] on span "Administrator Notes" at bounding box center [1427, 65] width 106 height 26
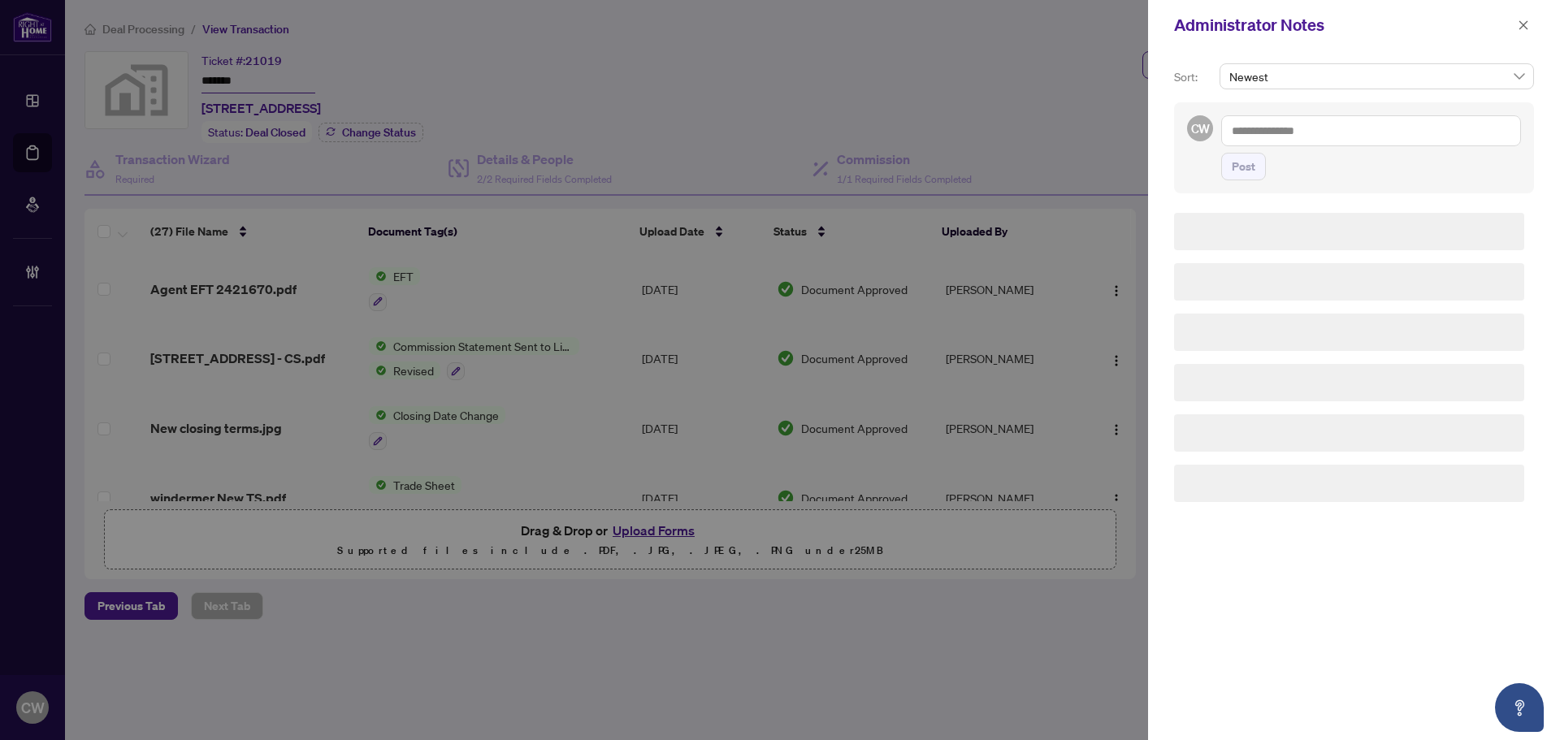
click at [1306, 142] on textarea at bounding box center [1371, 130] width 300 height 31
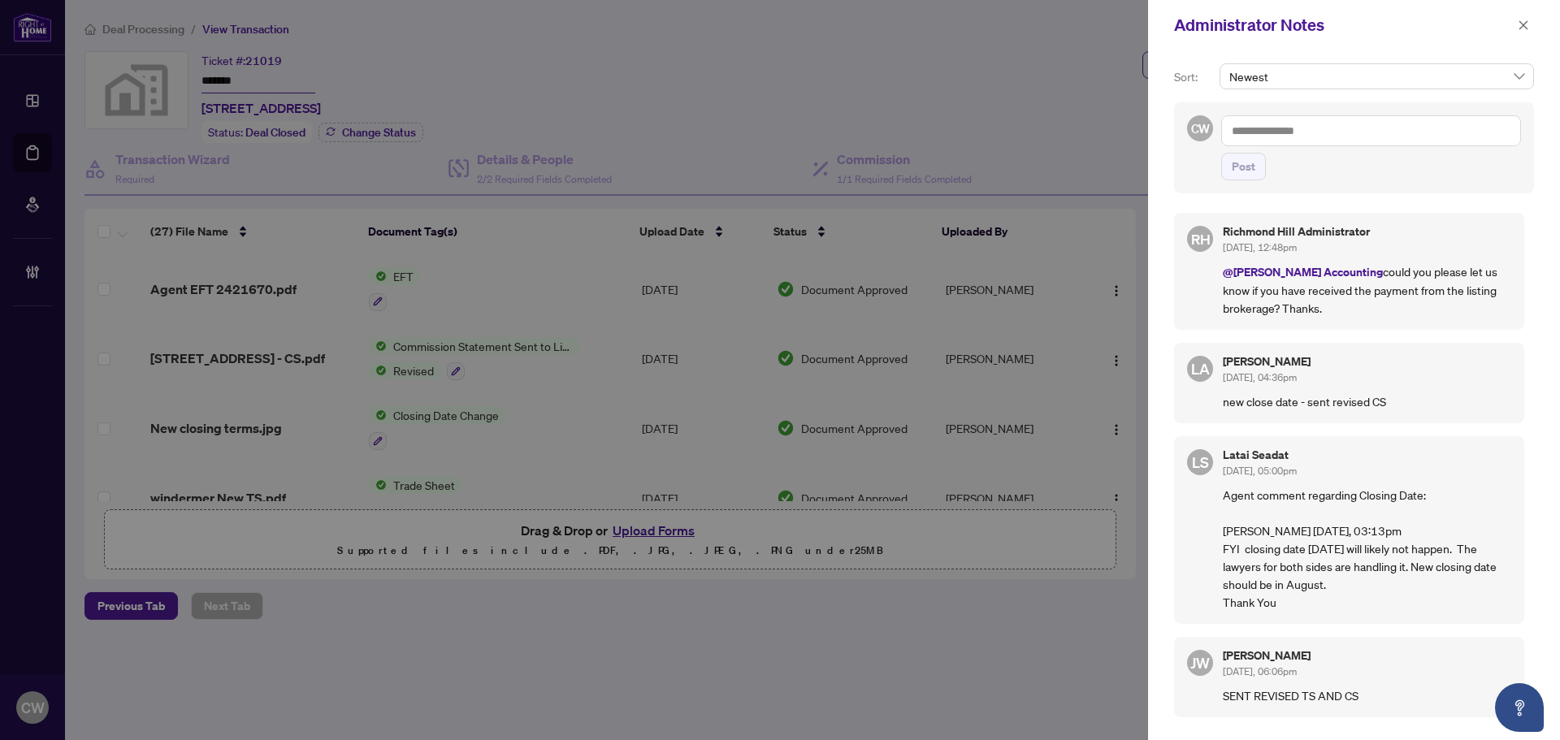
paste textarea "**********"
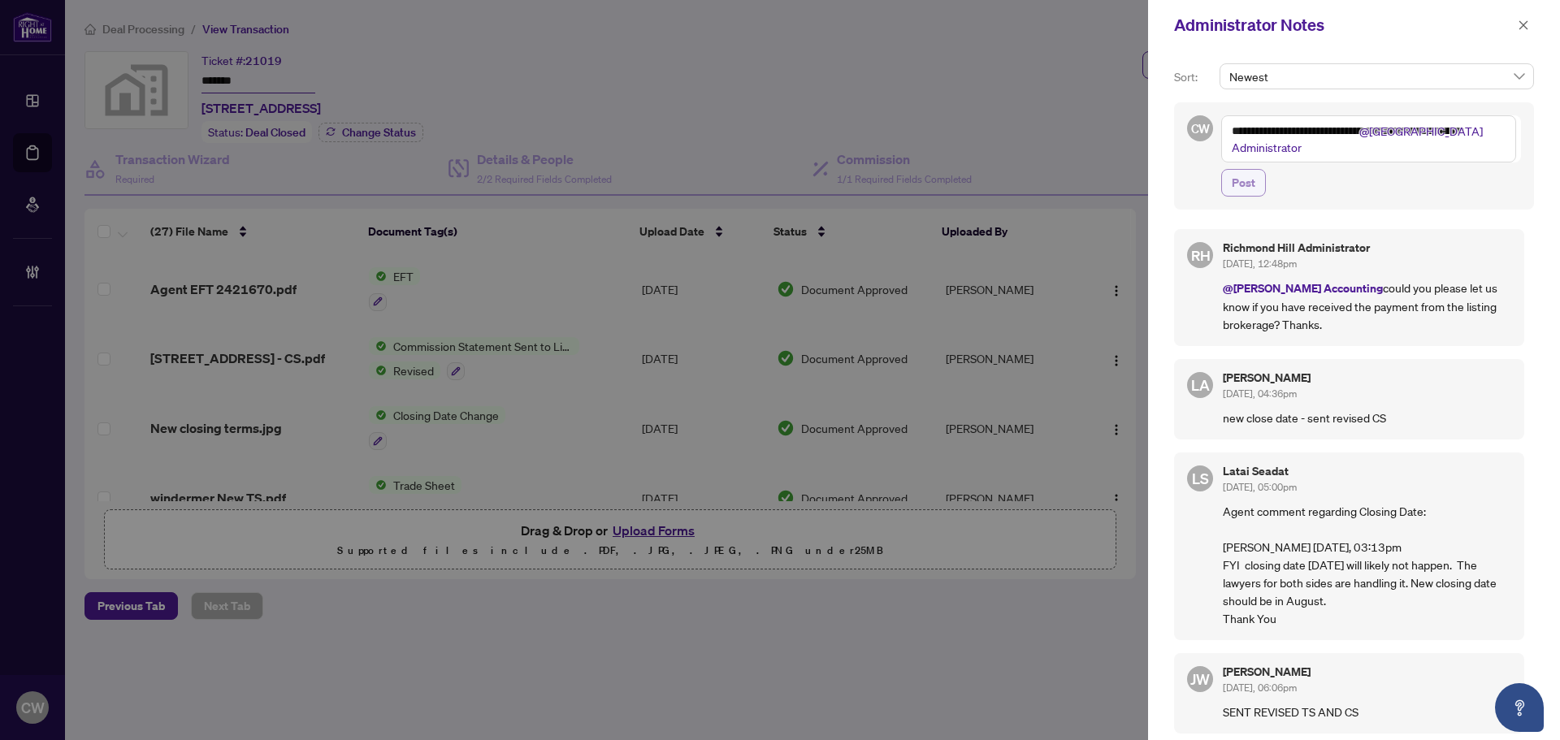
type textarea "**********"
click at [1244, 179] on span "Post" at bounding box center [1243, 183] width 24 height 26
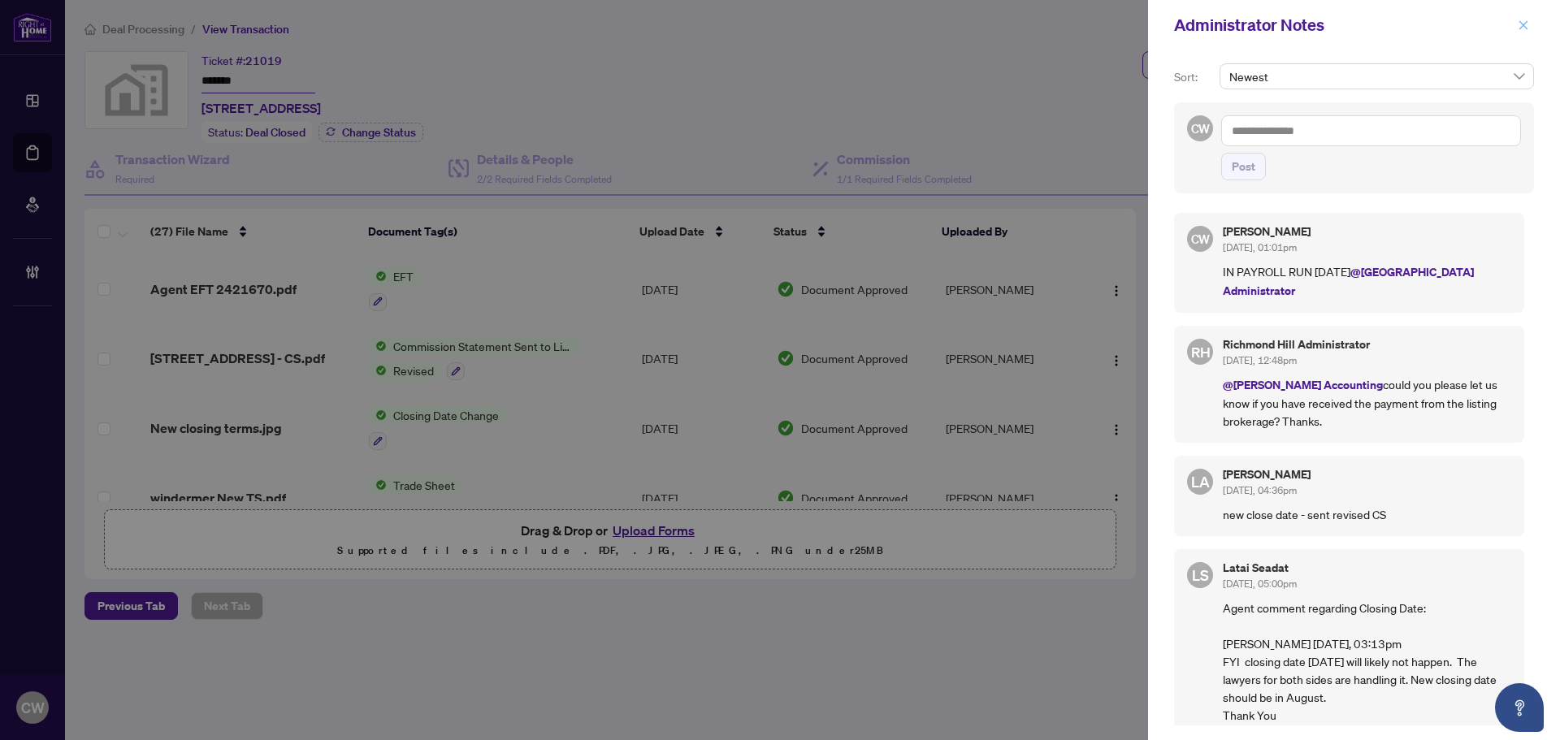
click at [1519, 24] on icon "close" at bounding box center [1522, 24] width 11 height 11
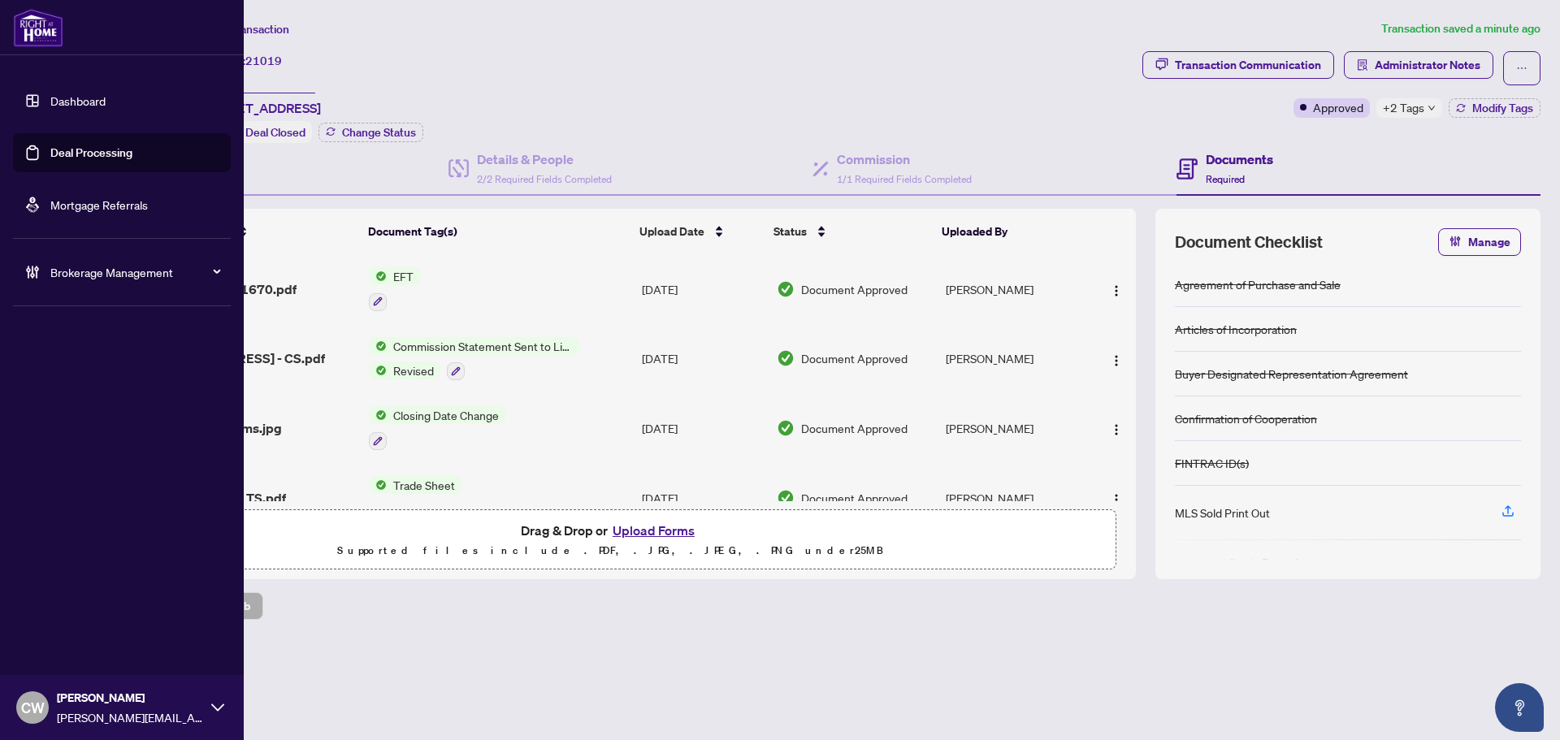
click at [112, 150] on link "Deal Processing" at bounding box center [91, 152] width 82 height 15
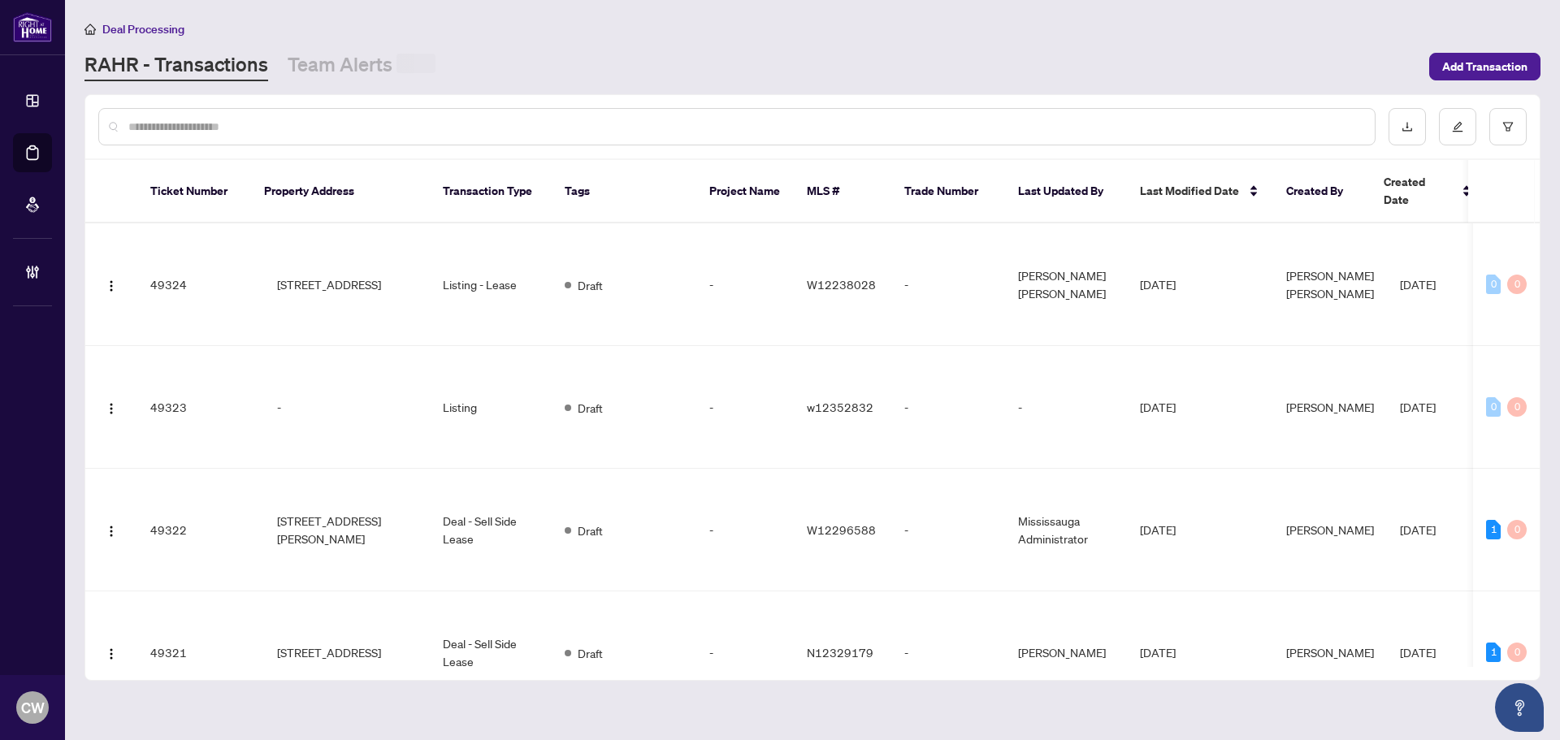
click at [332, 119] on input "text" at bounding box center [744, 127] width 1233 height 18
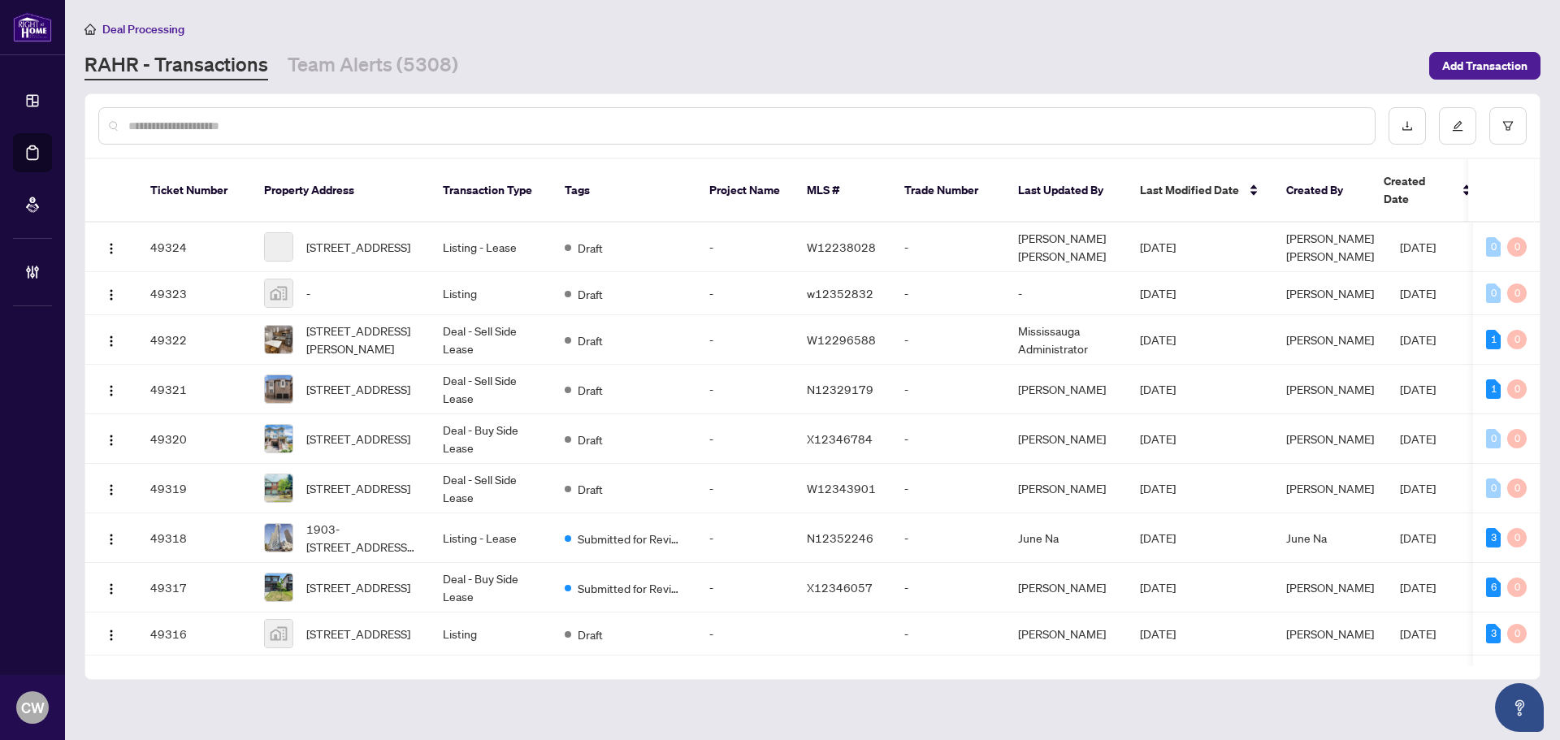
paste input "*******"
type input "*******"
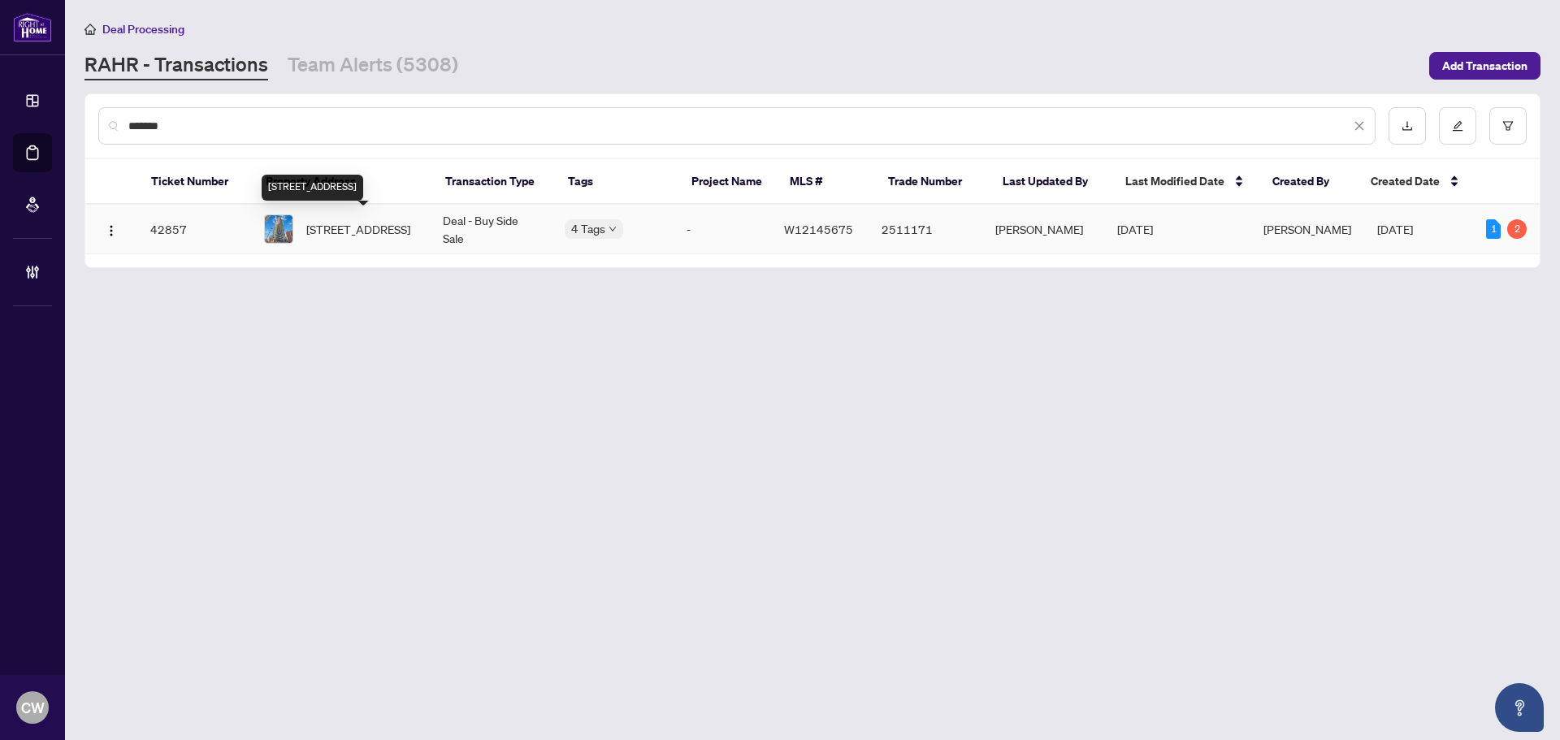
click at [322, 228] on span "[STREET_ADDRESS]" at bounding box center [358, 229] width 104 height 18
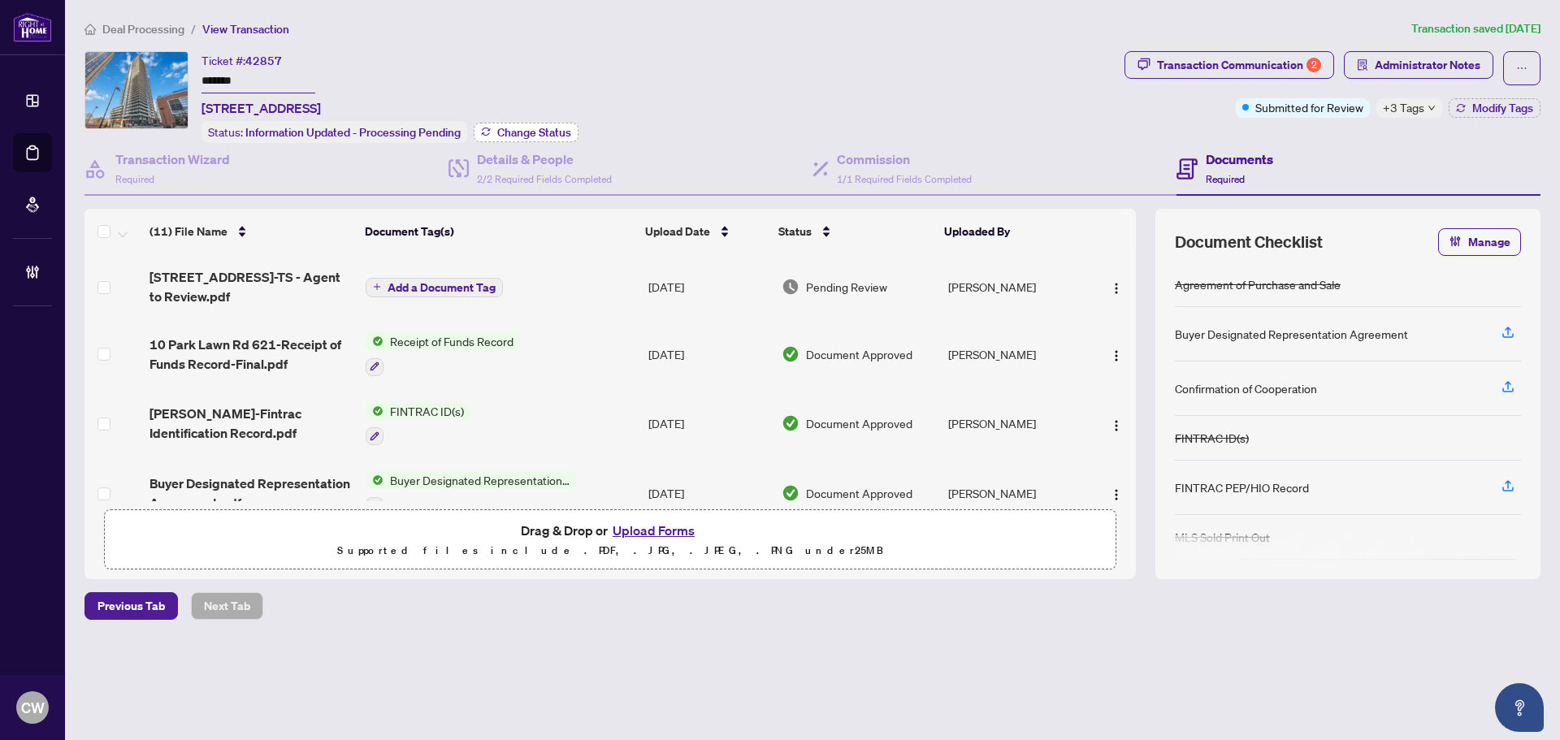
click at [539, 123] on button "Change Status" at bounding box center [526, 132] width 105 height 19
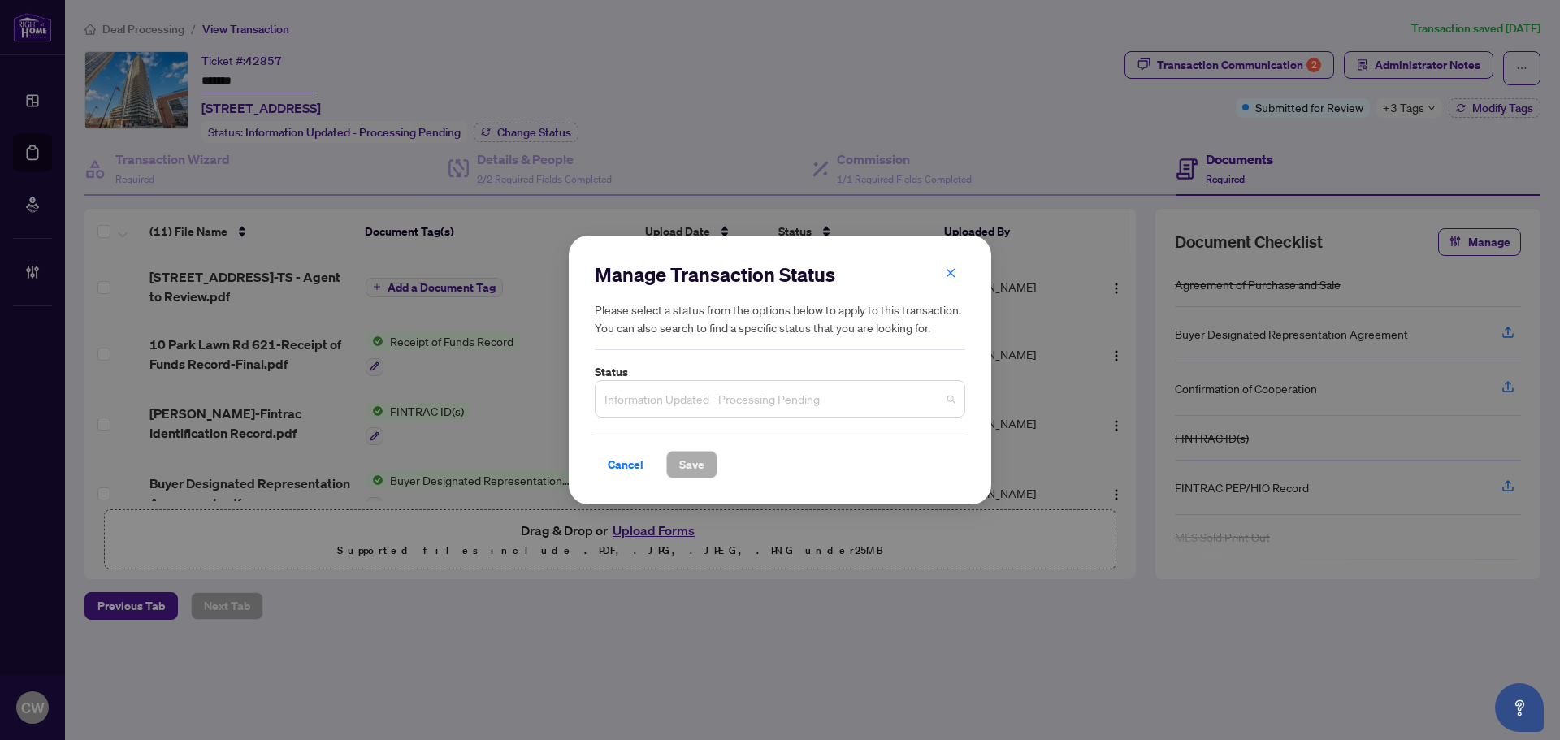
click at [766, 413] on span "Information Updated - Processing Pending" at bounding box center [779, 398] width 351 height 31
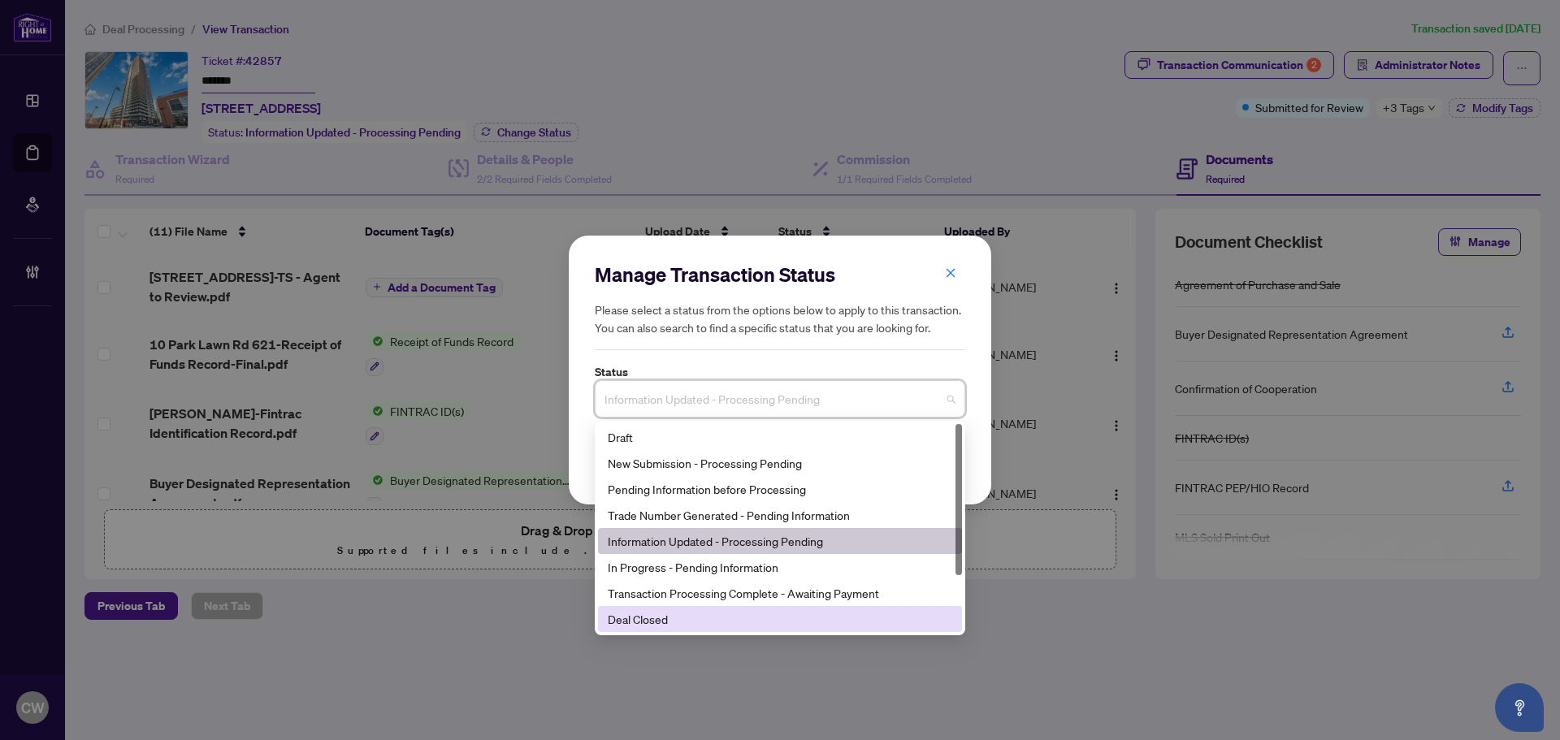
click at [681, 630] on div "Deal Closed" at bounding box center [780, 619] width 364 height 26
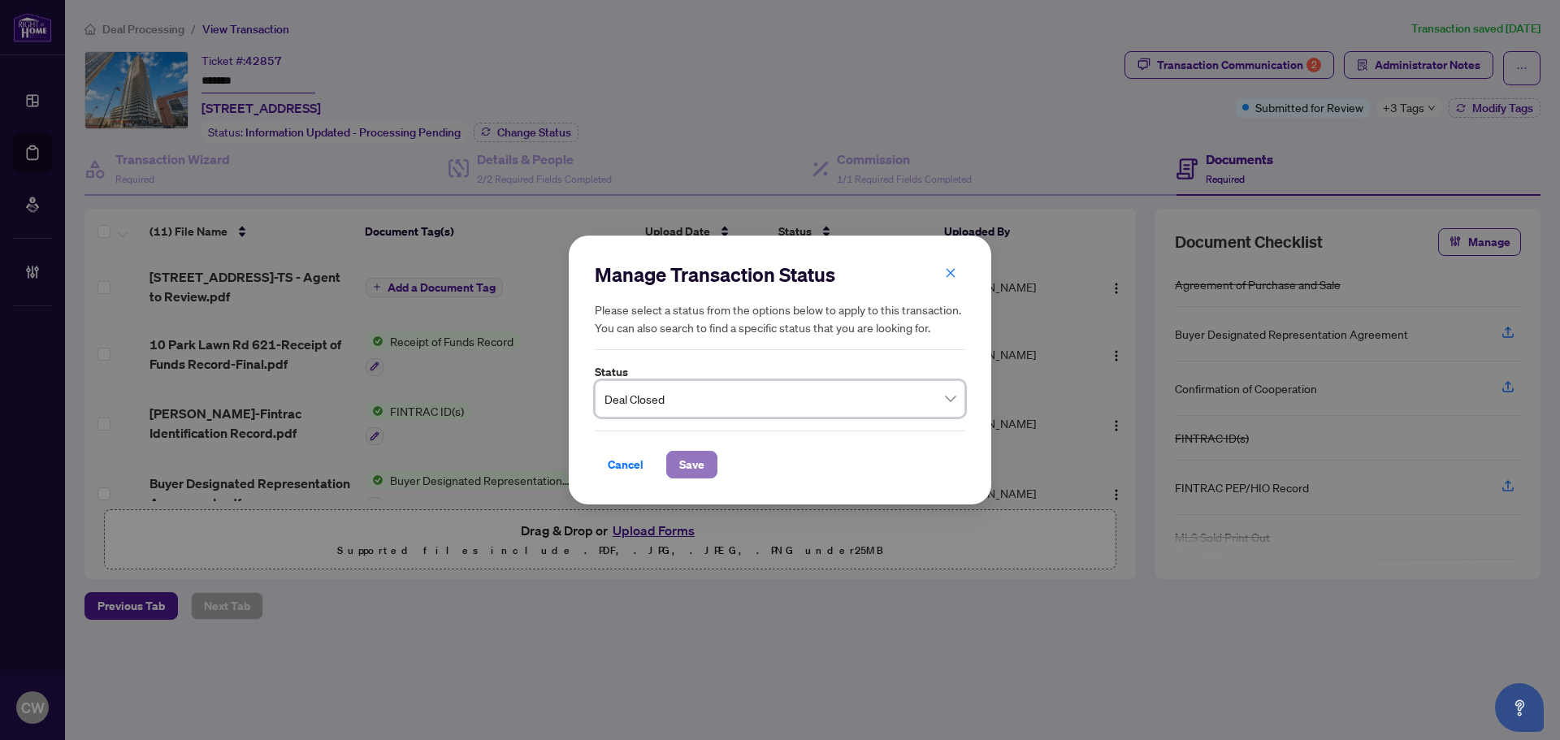
click at [675, 451] on button "Save" at bounding box center [691, 465] width 51 height 28
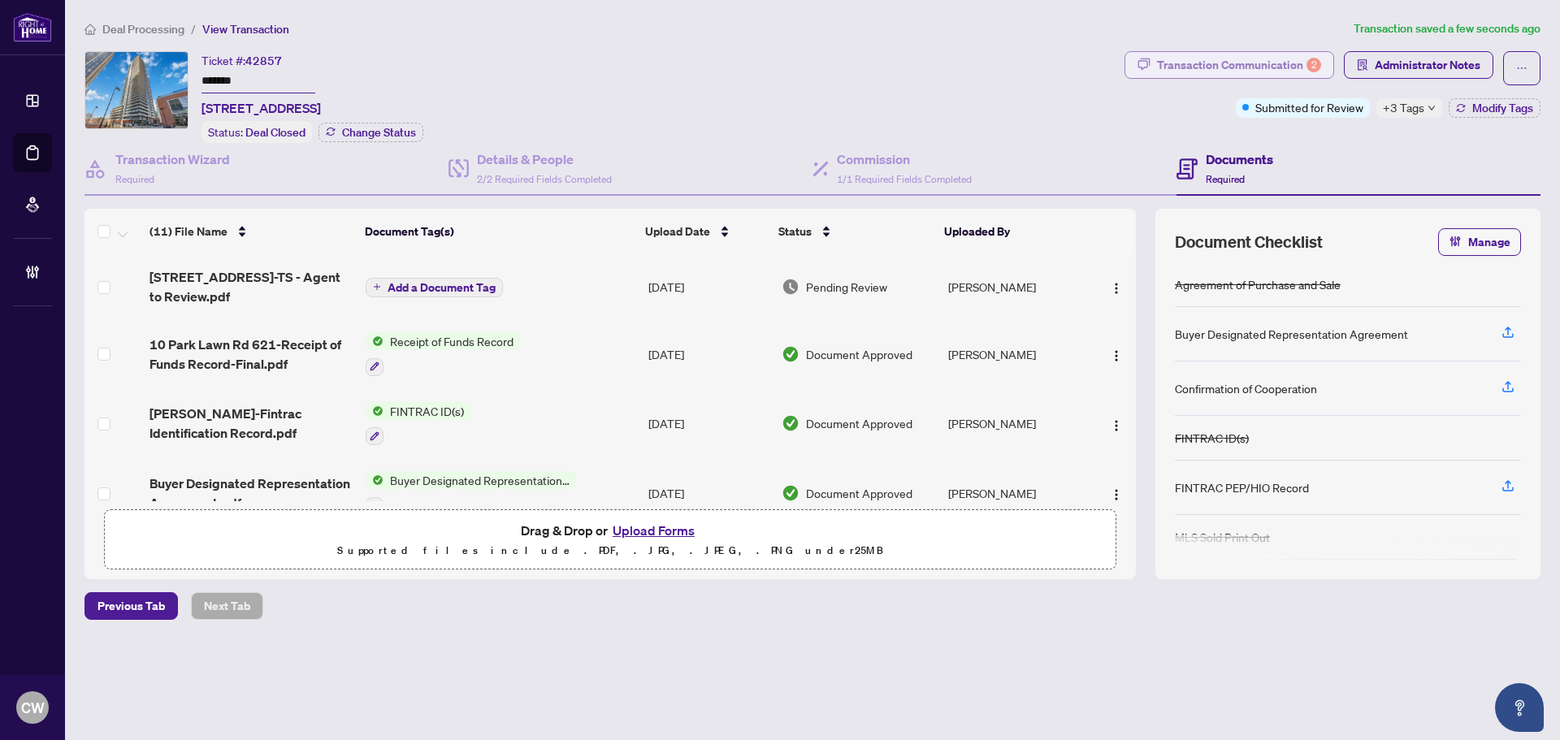
click at [1309, 56] on div "Transaction Communication 2" at bounding box center [1239, 65] width 164 height 26
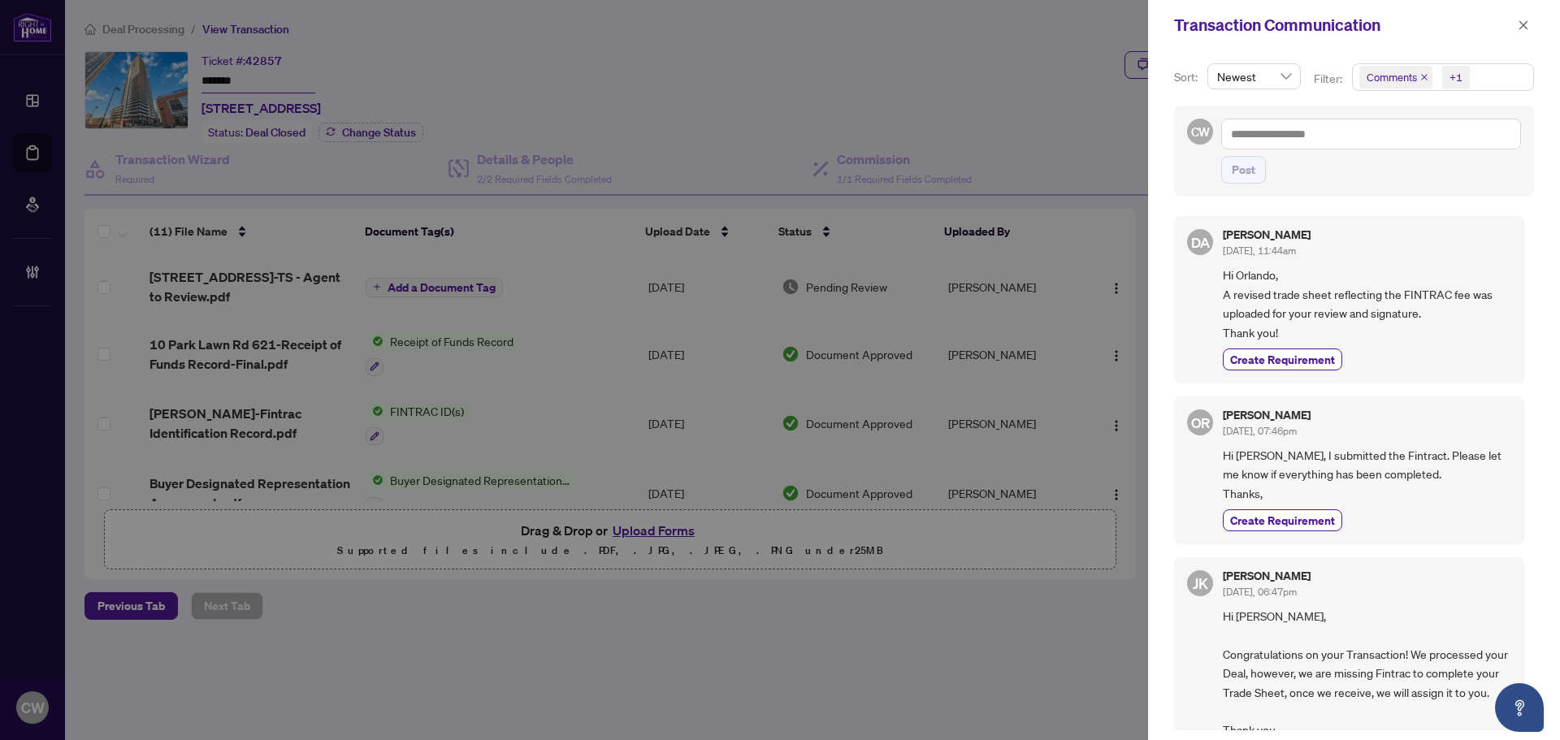
click at [1421, 75] on icon "close" at bounding box center [1424, 77] width 8 height 8
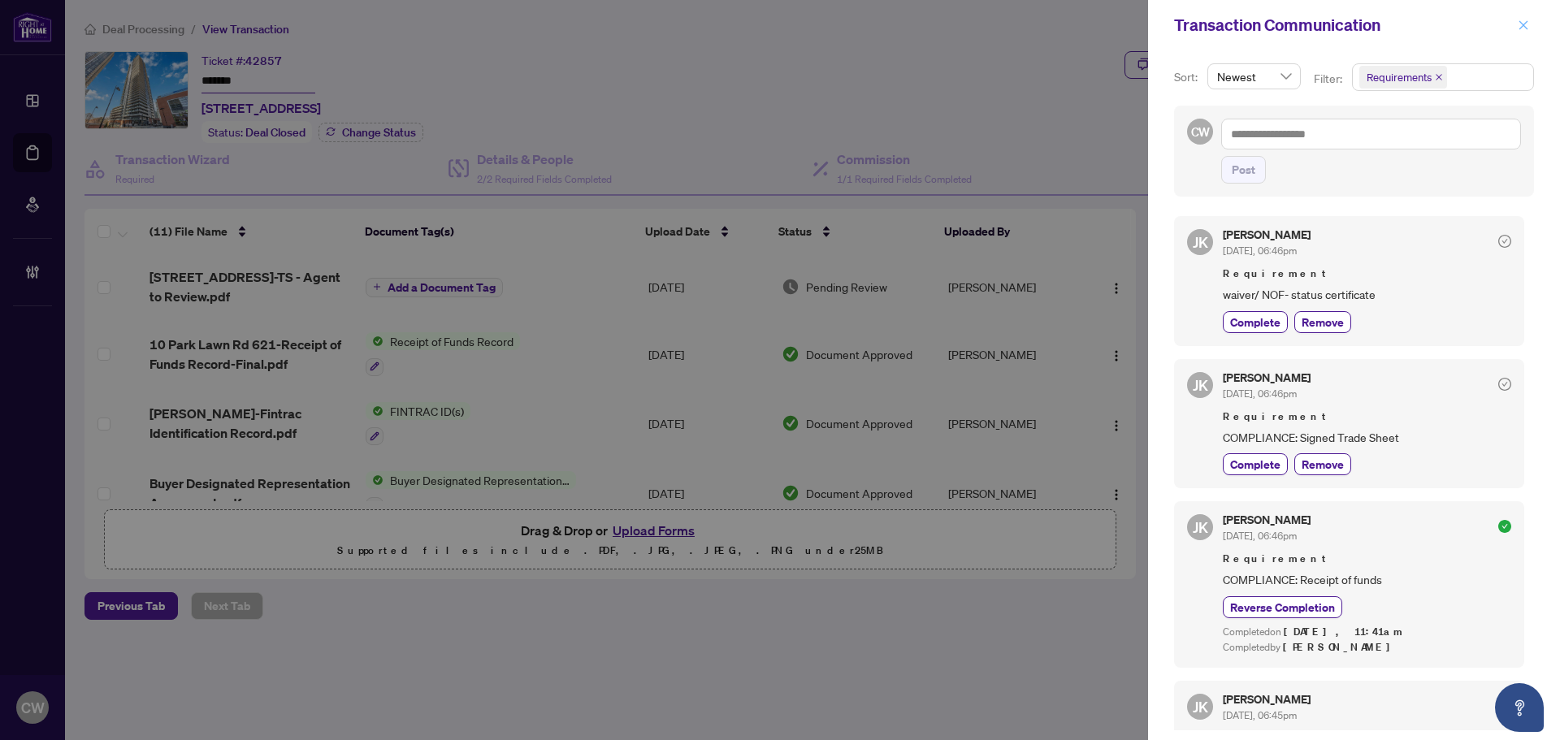
click at [1517, 25] on icon "close" at bounding box center [1522, 24] width 11 height 11
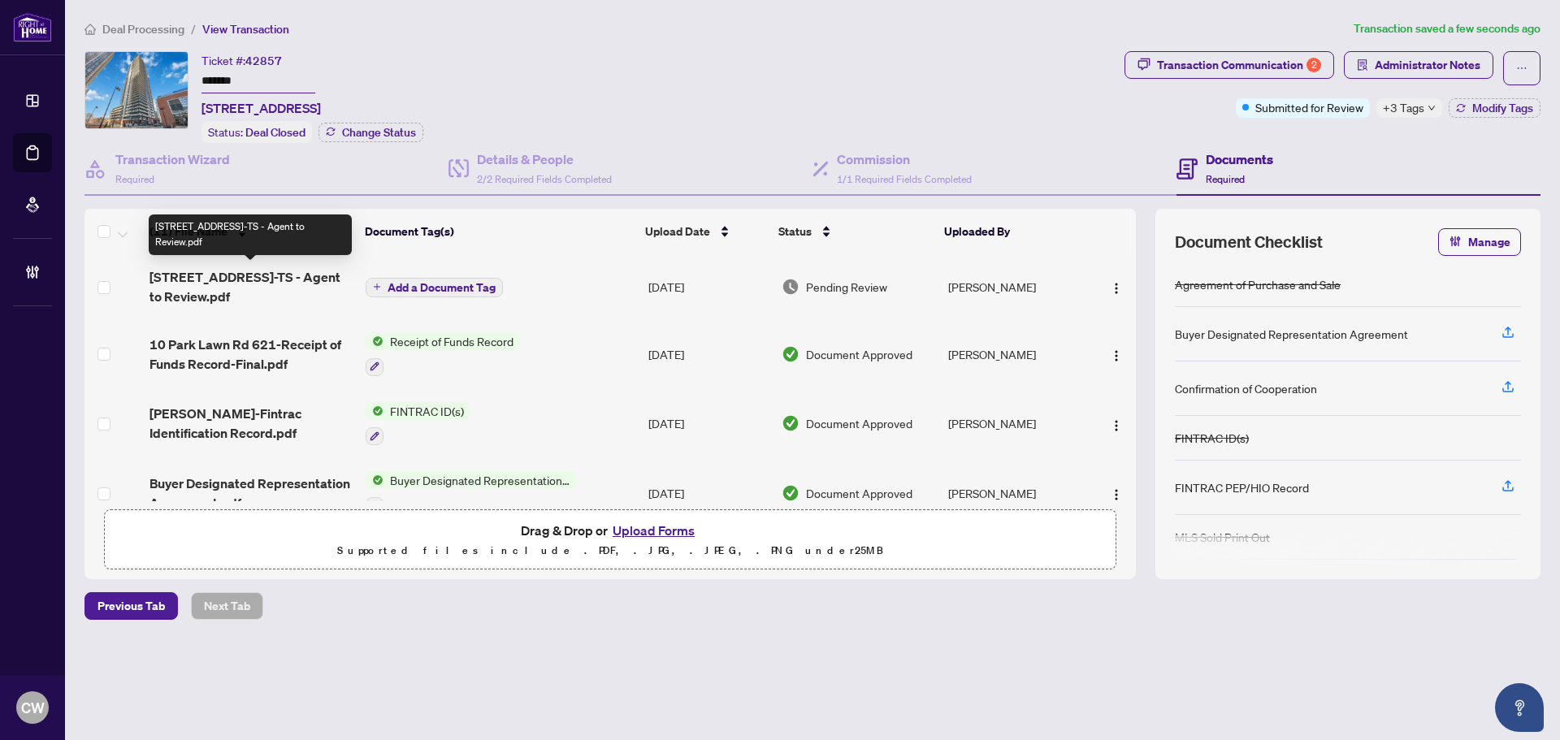
click at [285, 278] on span "[STREET_ADDRESS]-TS - Agent to Review.pdf" at bounding box center [250, 286] width 203 height 39
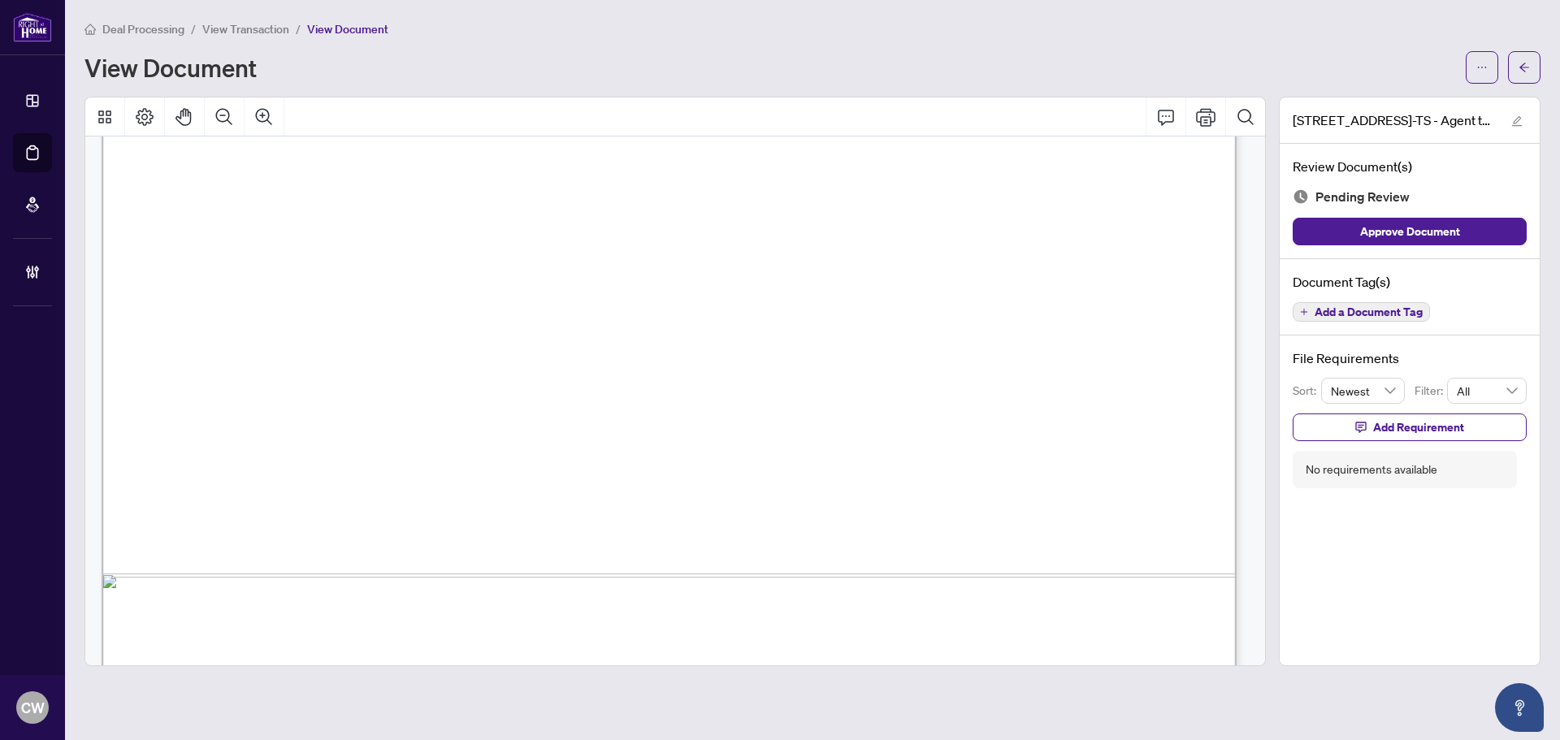
scroll to position [972, 0]
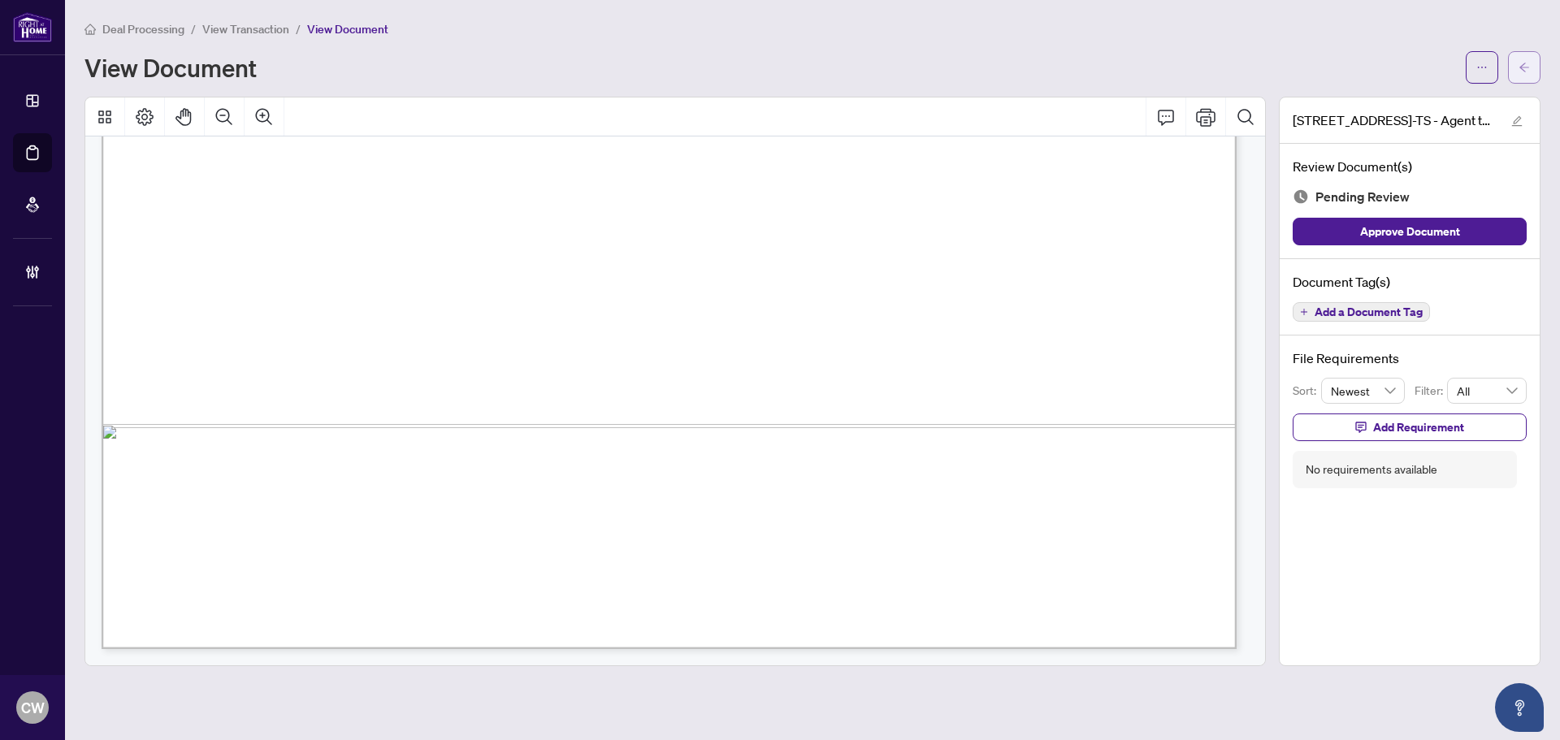
click at [1510, 64] on button "button" at bounding box center [1524, 67] width 32 height 32
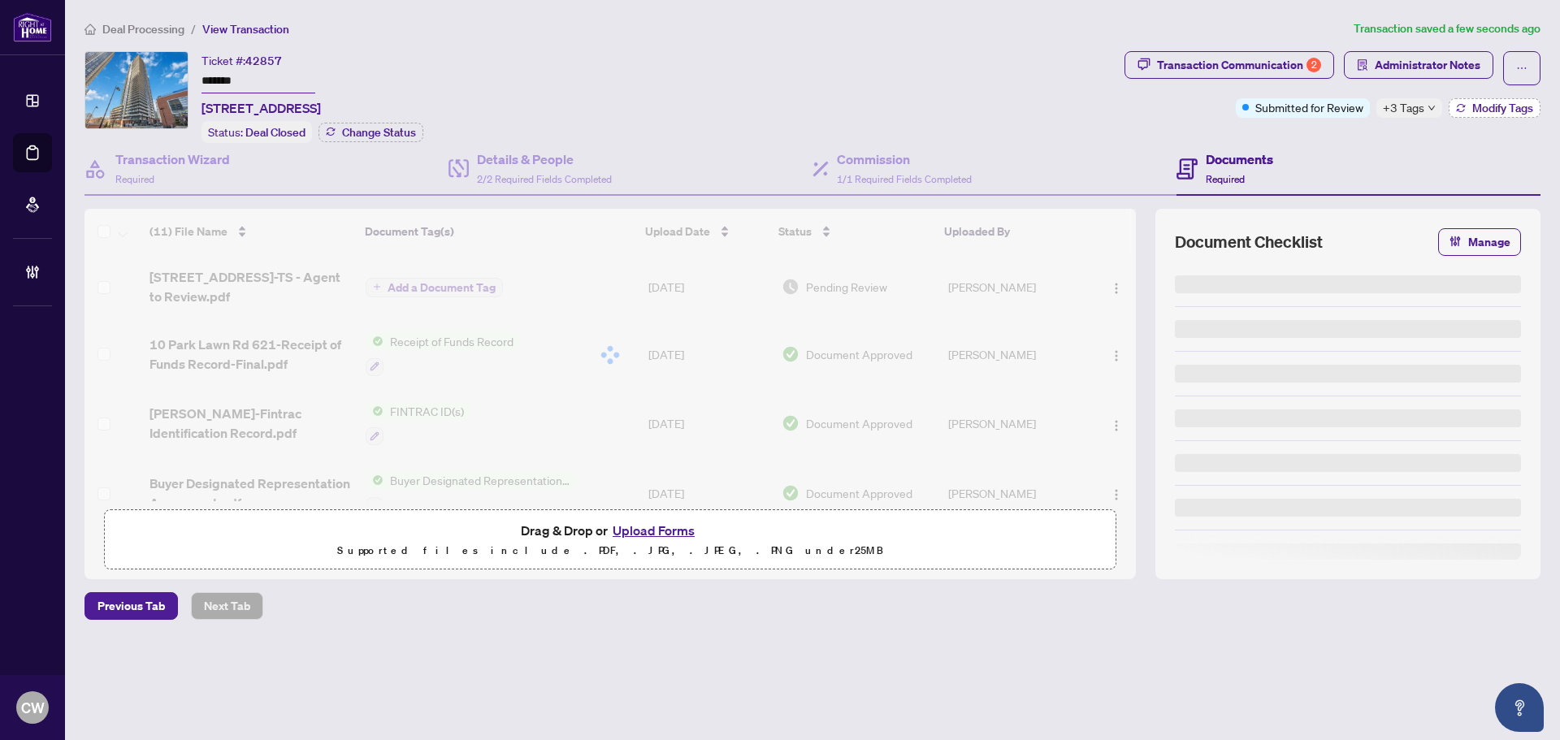
click at [1499, 104] on span "Modify Tags" at bounding box center [1502, 107] width 61 height 11
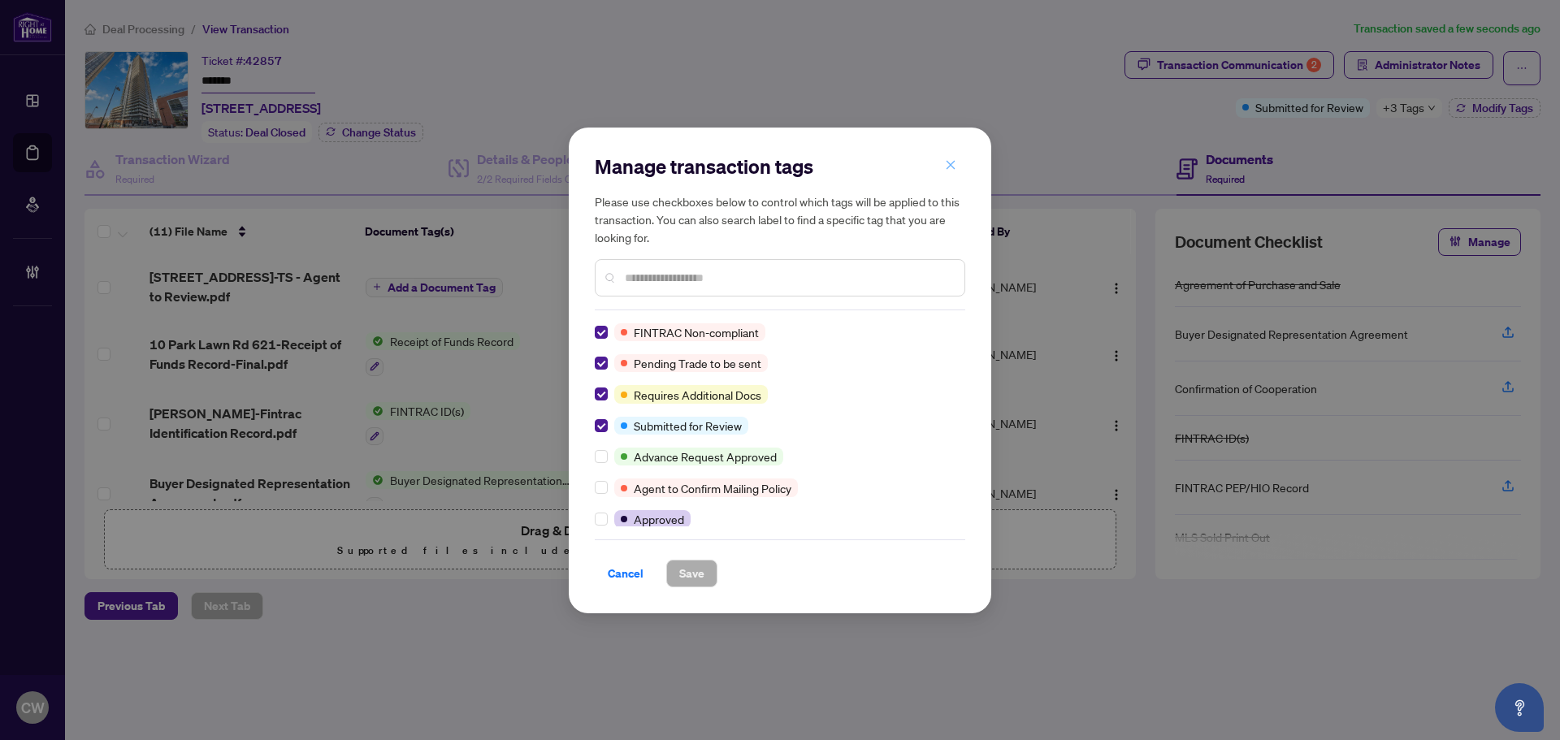
click at [949, 165] on icon "close" at bounding box center [950, 165] width 9 height 9
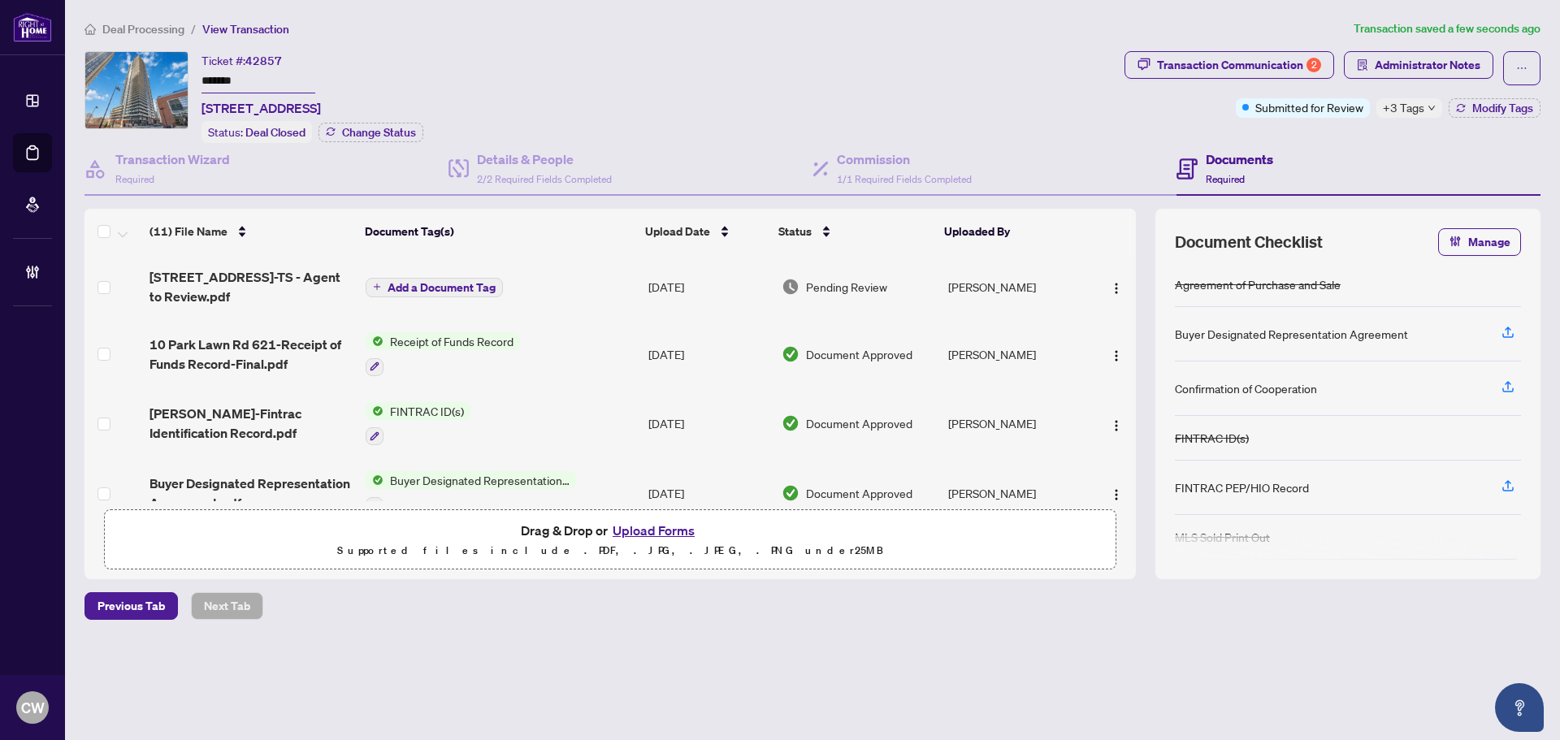
click at [1415, 113] on span "+3 Tags" at bounding box center [1402, 107] width 41 height 19
click at [1142, 109] on div "Transaction Communication 2 Administrator Notes Submitted for Review +3 Tags Mo…" at bounding box center [1332, 84] width 416 height 67
click at [1515, 102] on span "Modify Tags" at bounding box center [1502, 107] width 61 height 11
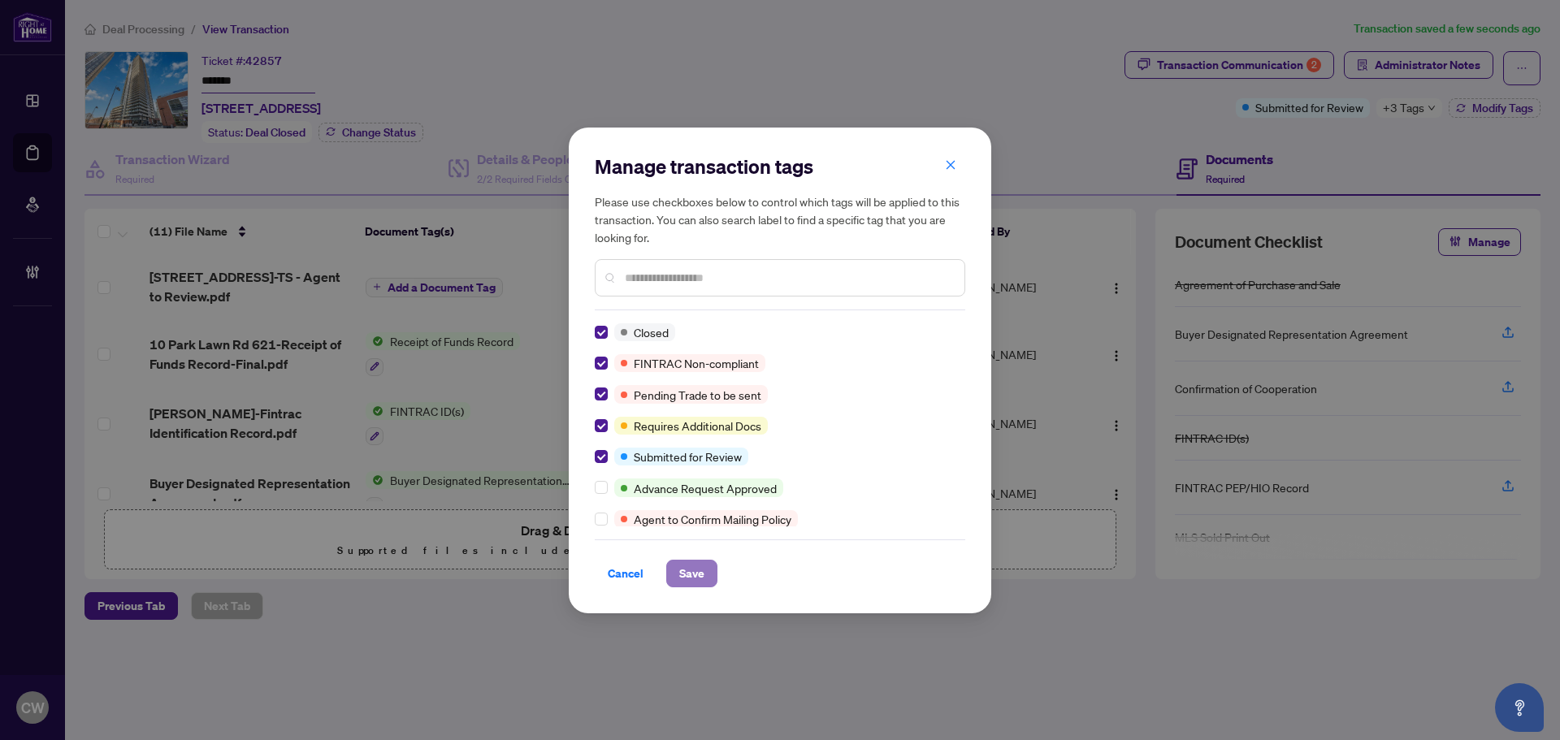
click at [701, 584] on span "Save" at bounding box center [691, 573] width 25 height 26
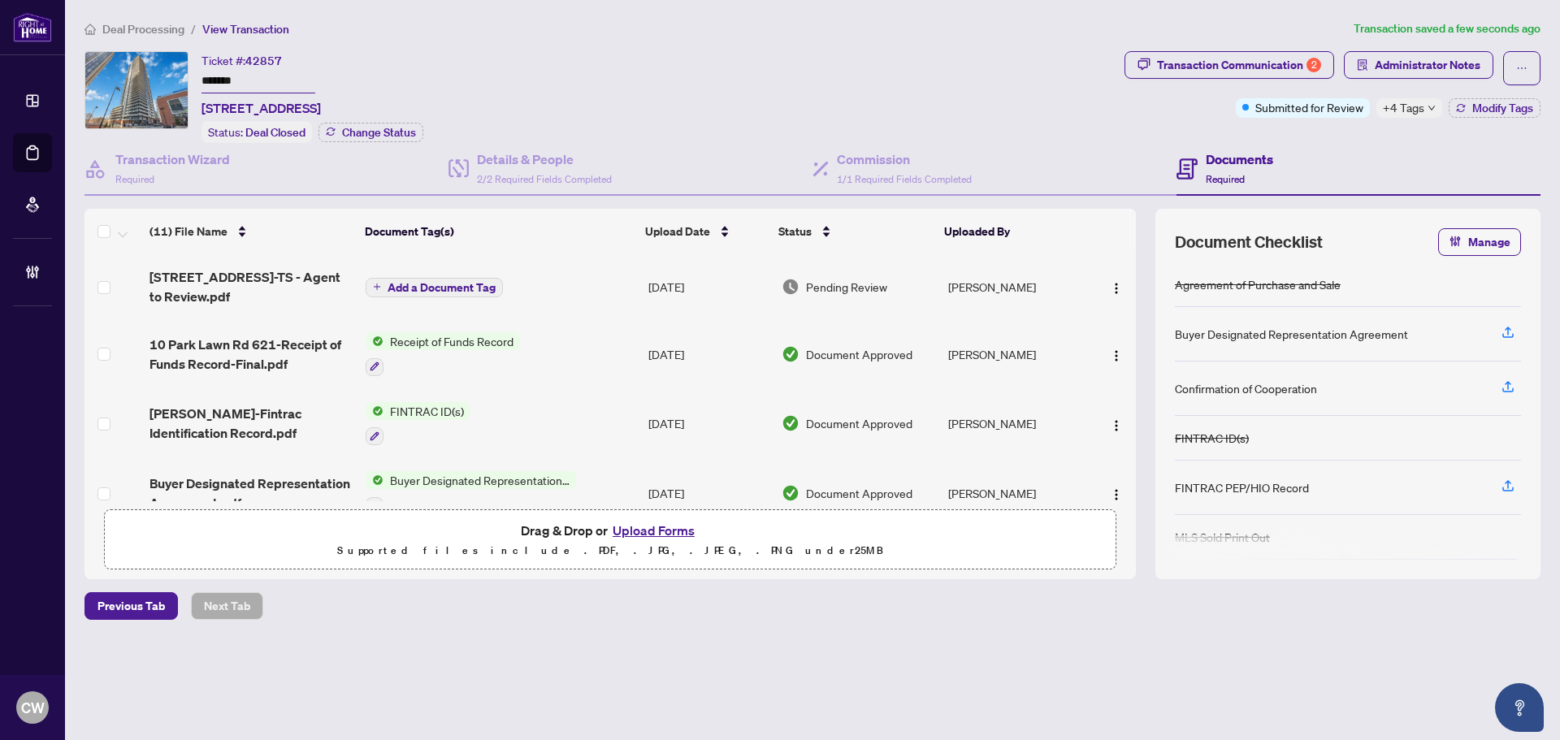
drag, startPoint x: 258, startPoint y: 81, endPoint x: 171, endPoint y: 81, distance: 86.9
click at [171, 81] on div "Ticket #: 42857 ******* [STREET_ADDRESS] Status: Deal Closed Change Status" at bounding box center [600, 97] width 1033 height 92
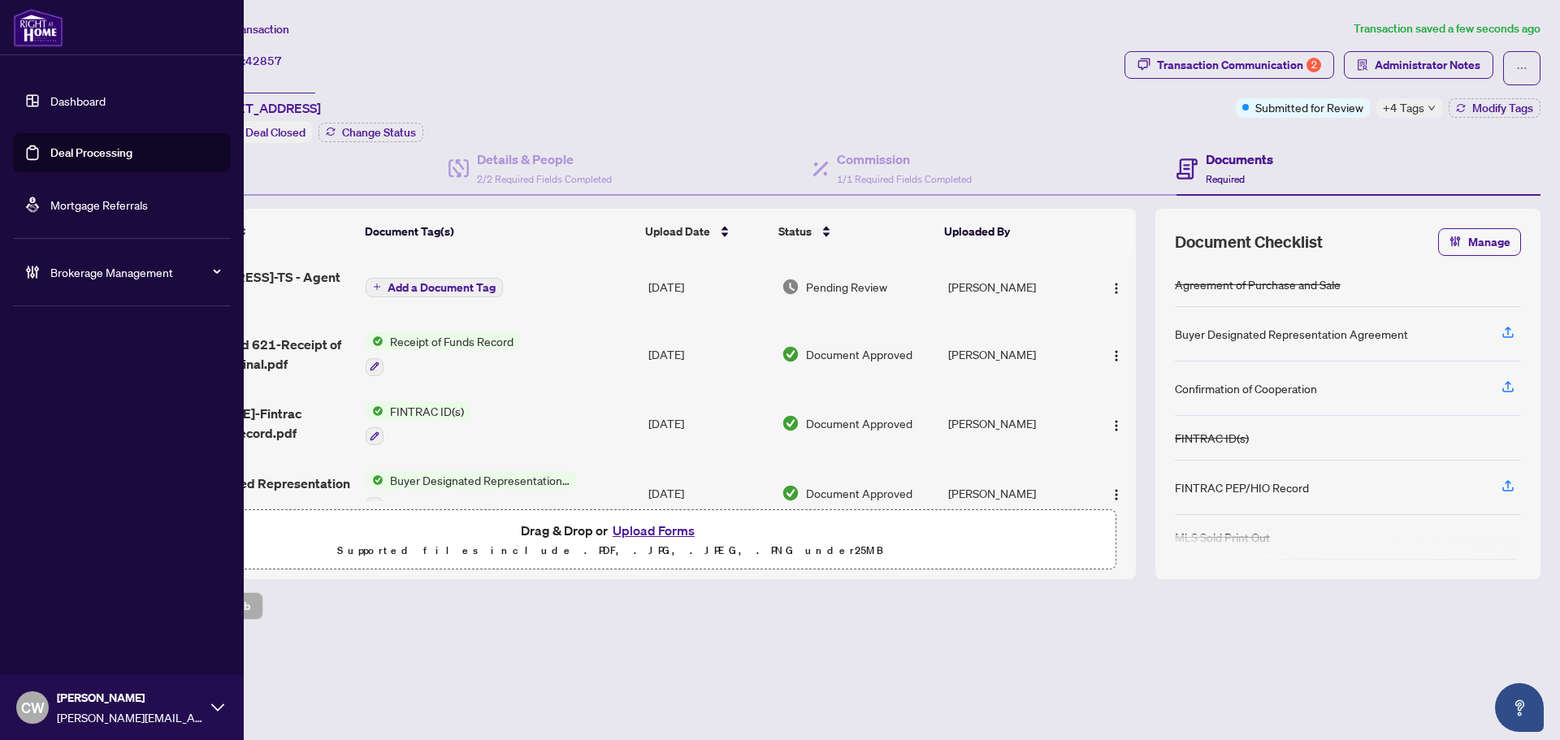
click at [95, 149] on link "Deal Processing" at bounding box center [91, 152] width 82 height 15
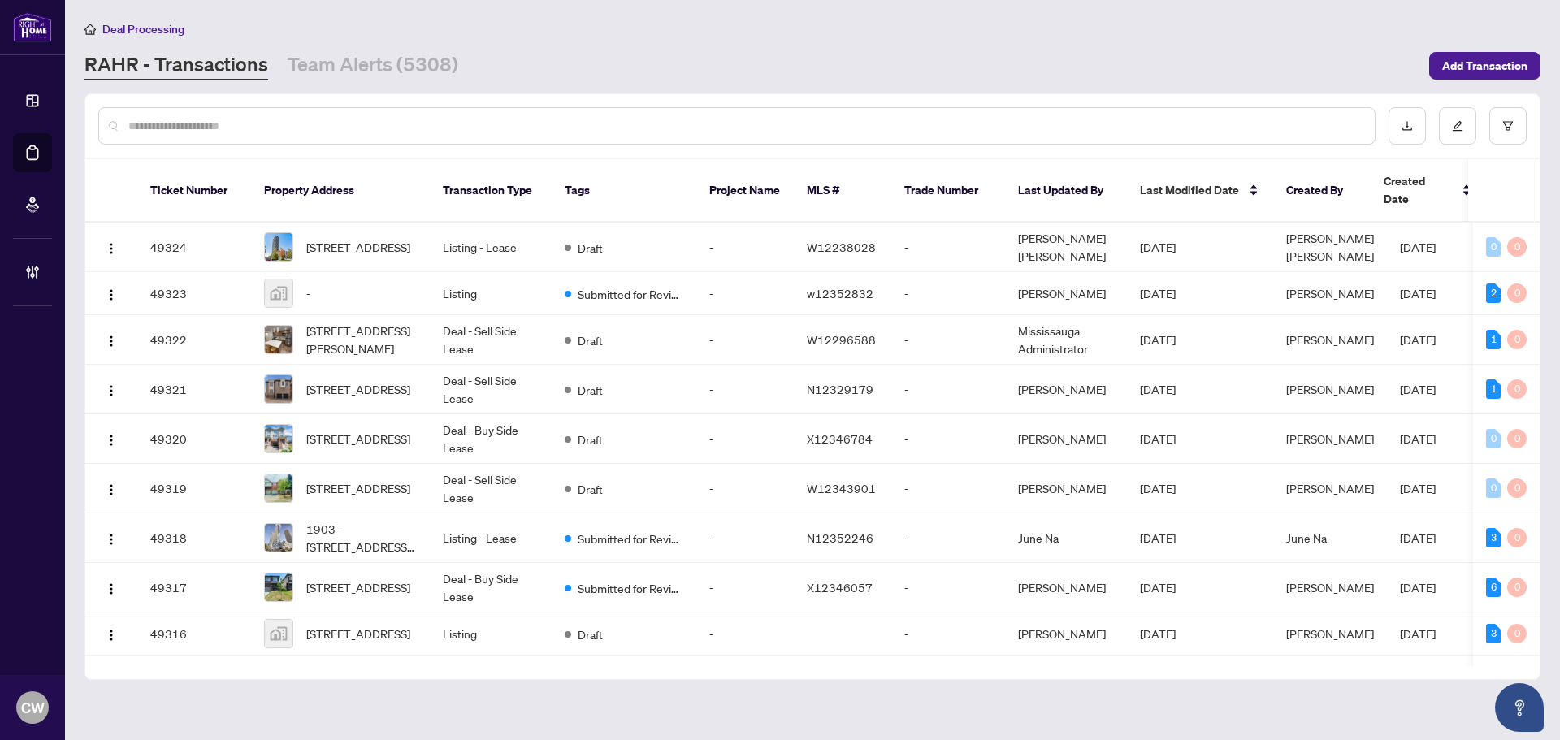
click at [318, 128] on input "text" at bounding box center [744, 126] width 1233 height 18
paste input "*******"
type input "*******"
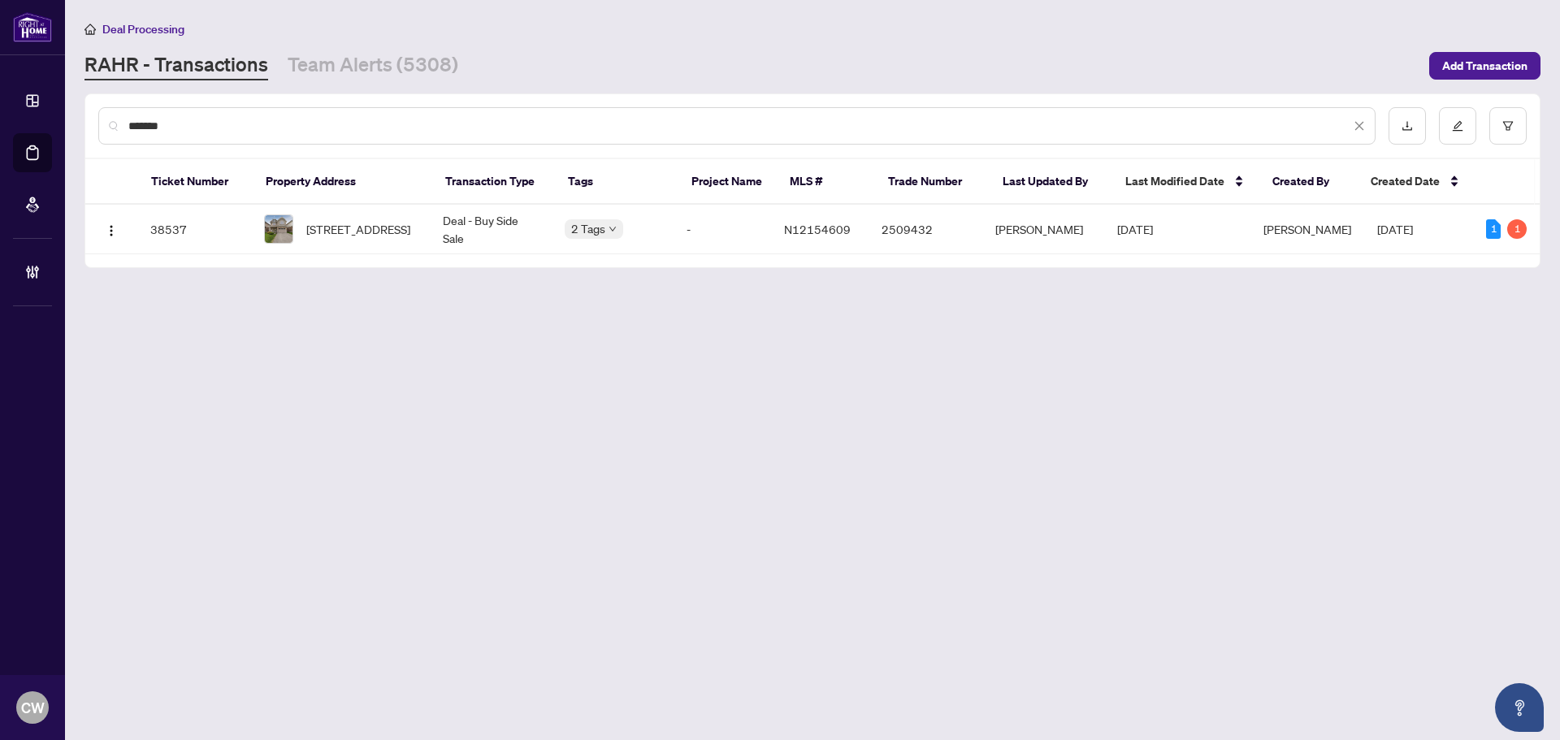
click at [357, 220] on span "[STREET_ADDRESS]" at bounding box center [358, 229] width 104 height 18
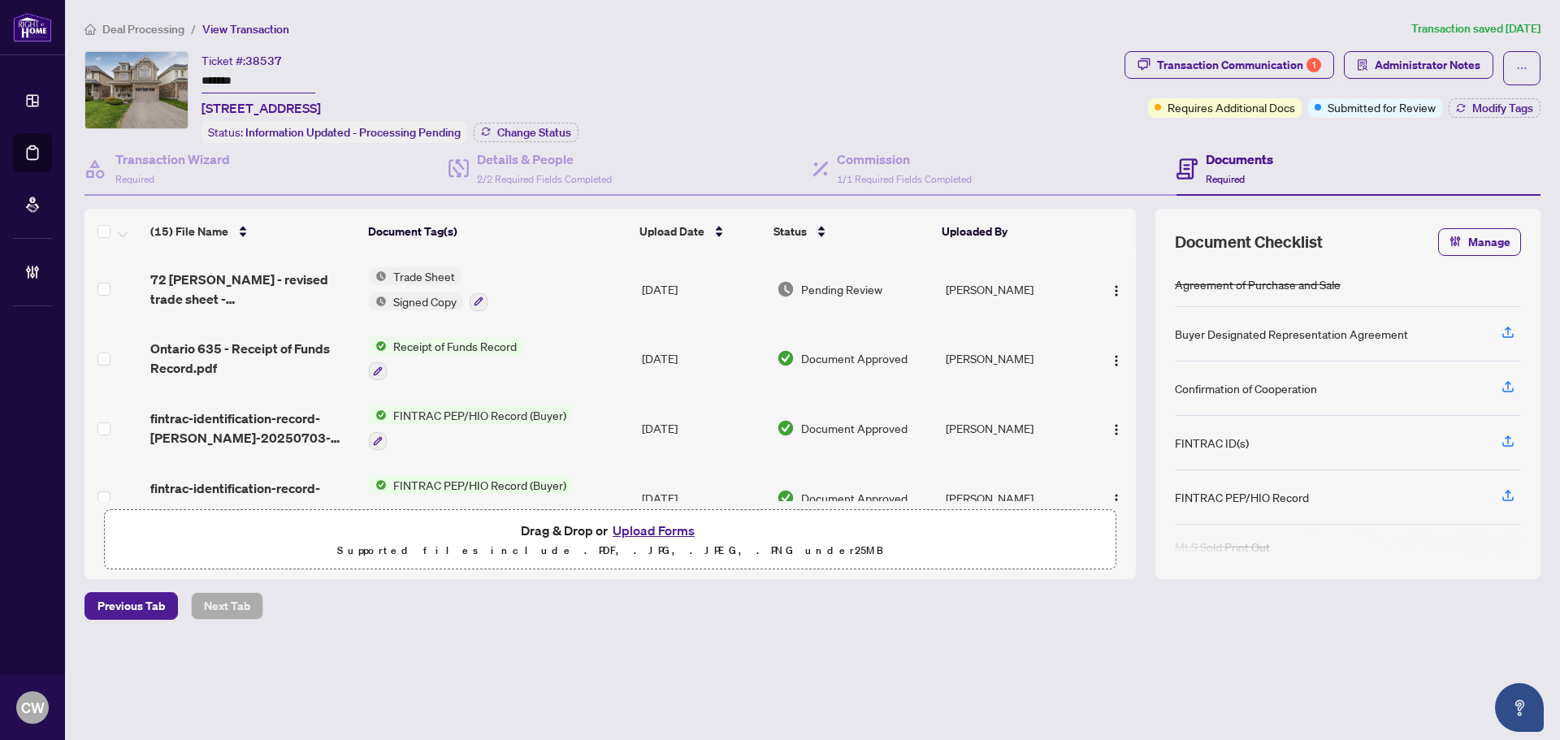
click at [533, 119] on div "Ticket #: 38537 ******* [STREET_ADDRESS] Status: Information Updated - Processi…" at bounding box center [389, 97] width 377 height 92
click at [543, 128] on span "Change Status" at bounding box center [534, 132] width 74 height 11
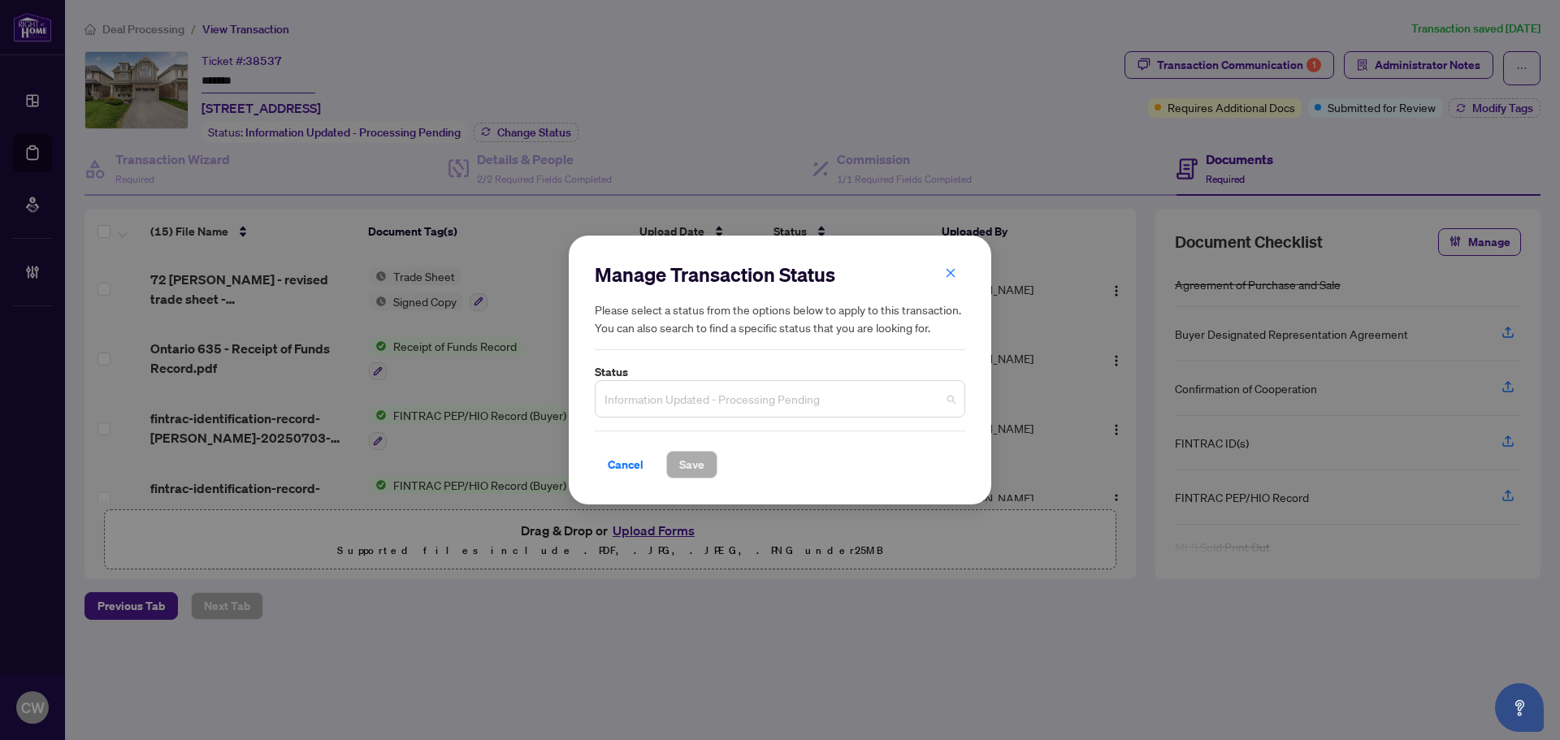
click at [768, 400] on span "Information Updated - Processing Pending" at bounding box center [779, 398] width 351 height 31
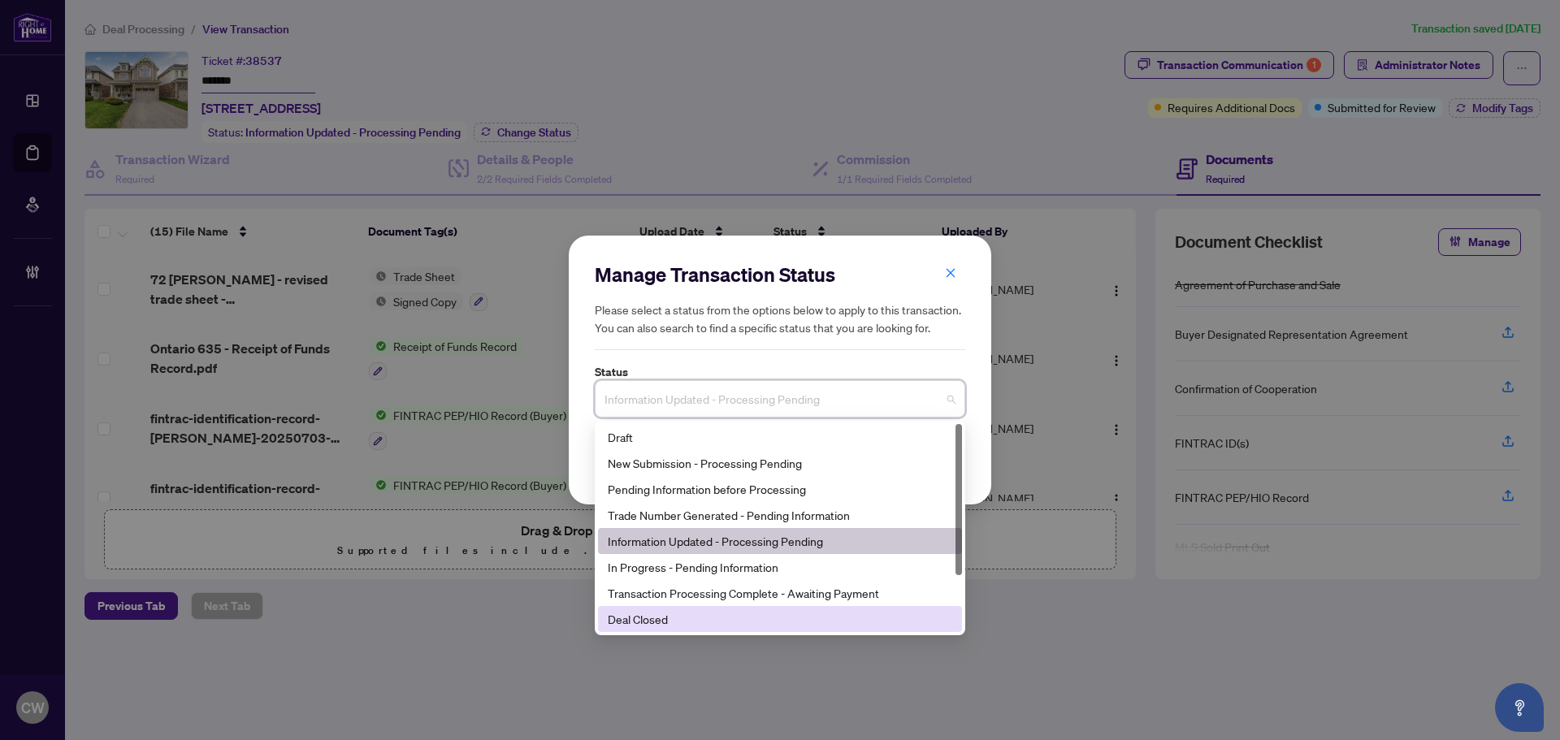
click at [684, 628] on div "Deal Closed" at bounding box center [780, 619] width 344 height 18
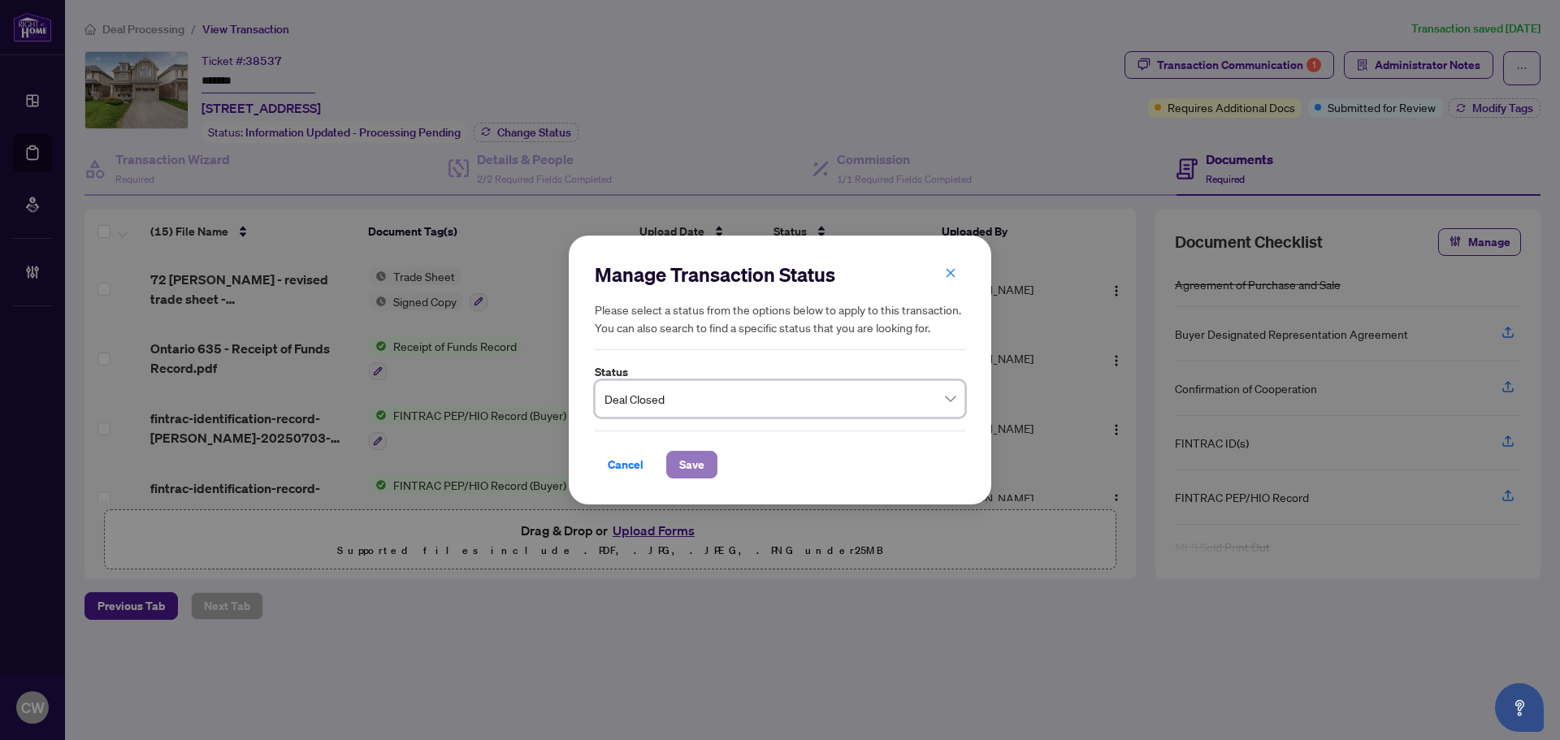
click at [686, 460] on span "Save" at bounding box center [691, 465] width 25 height 26
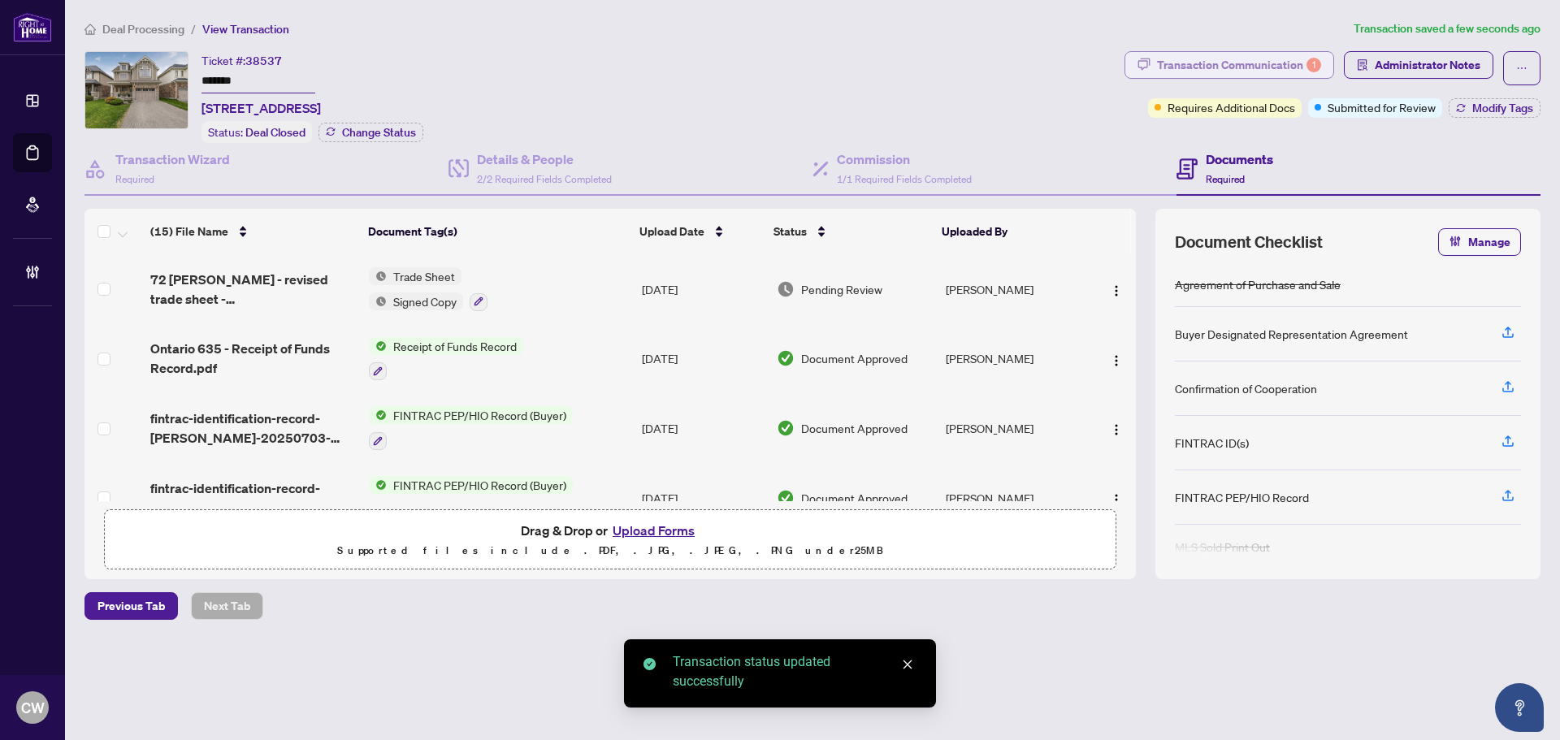
click at [1282, 60] on div "Transaction Communication 1" at bounding box center [1239, 65] width 164 height 26
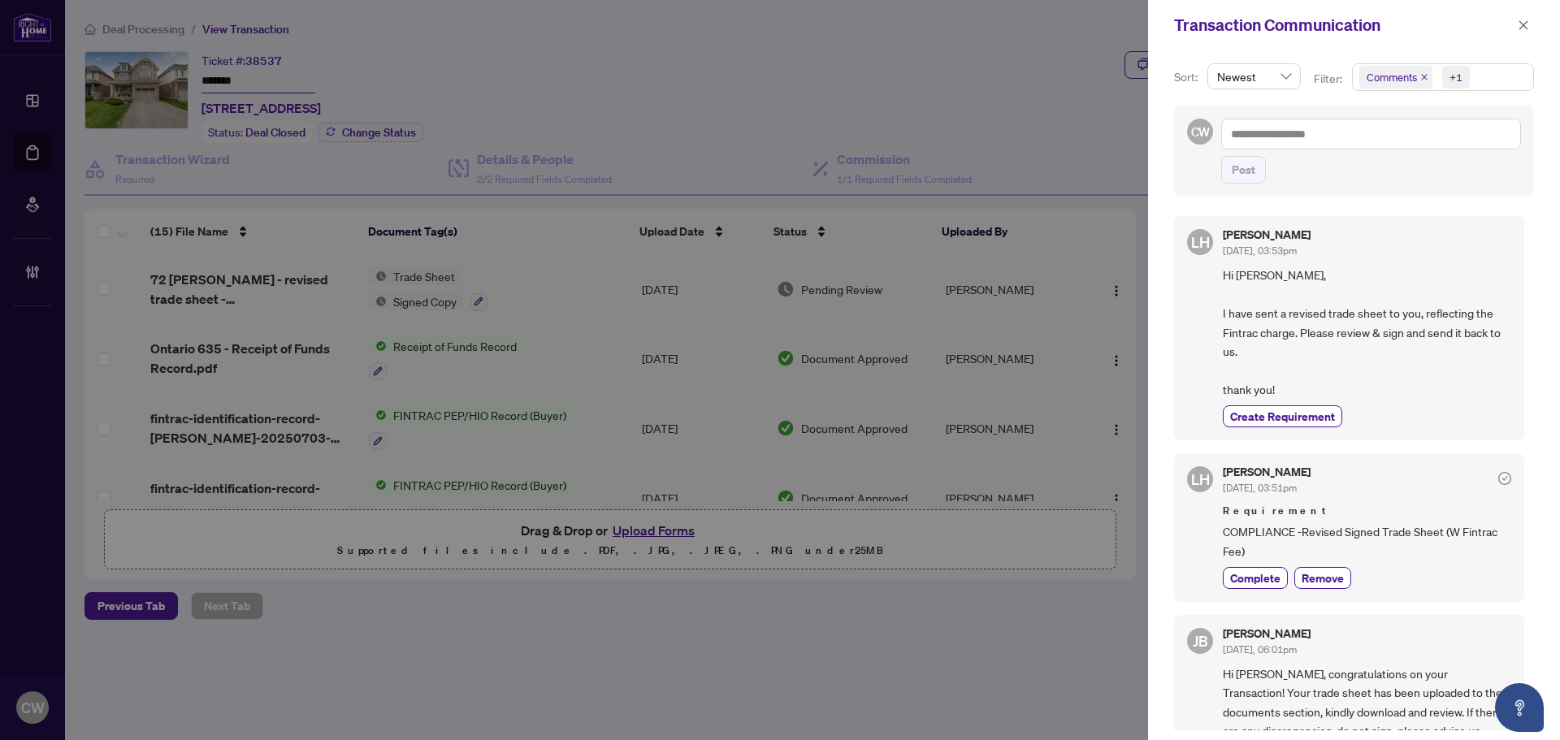
click at [1422, 74] on icon "close" at bounding box center [1424, 77] width 8 height 8
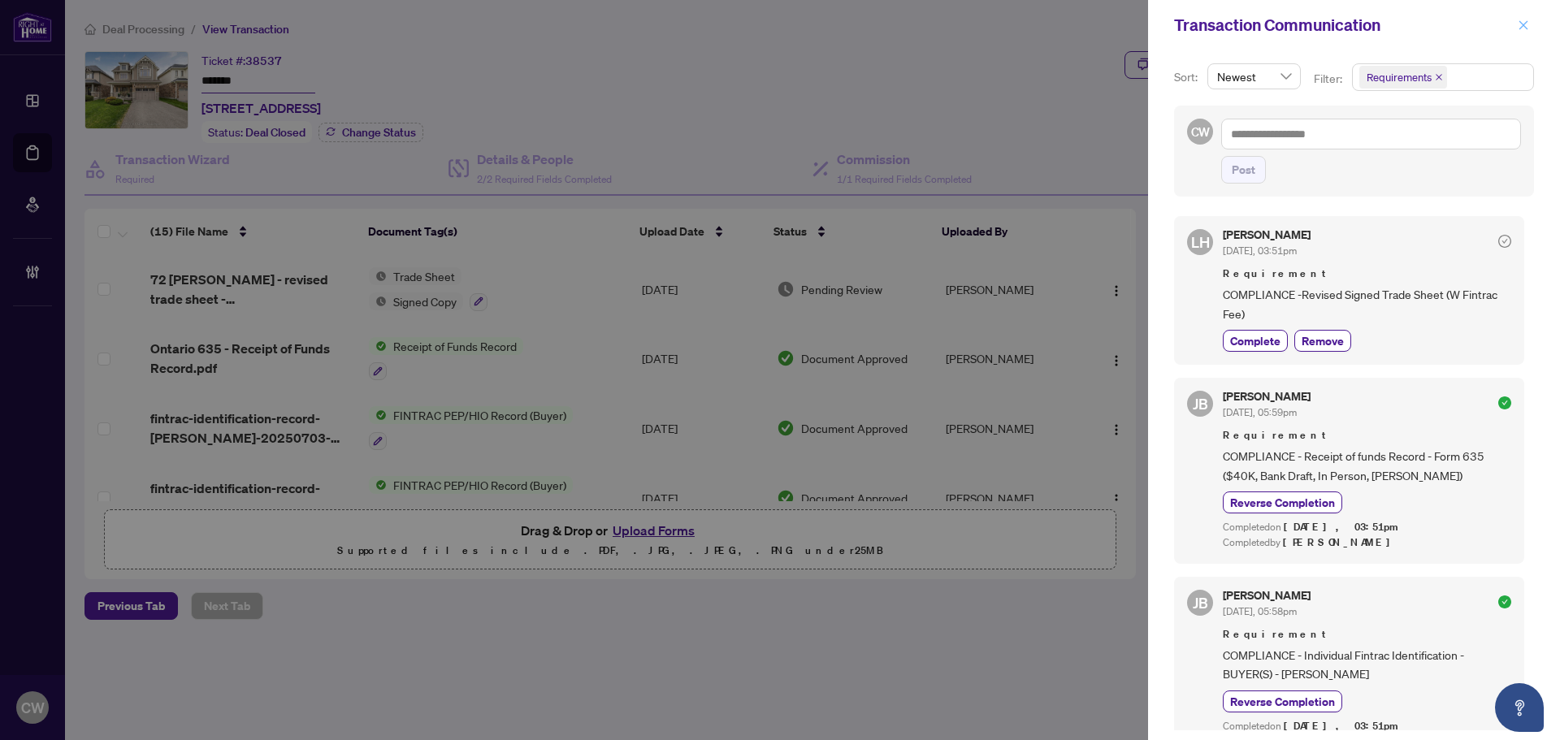
click at [1516, 28] on button "button" at bounding box center [1522, 24] width 21 height 19
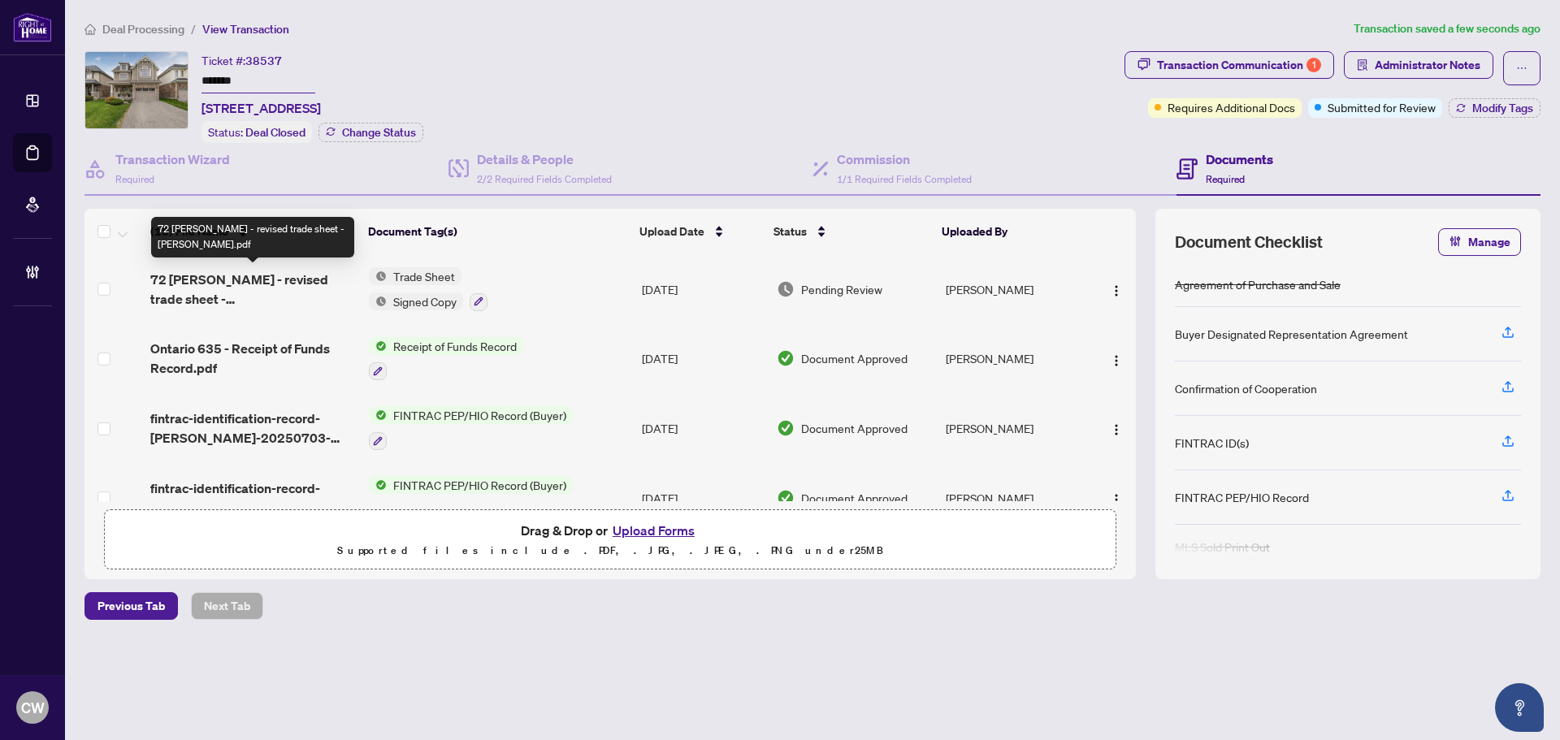
click at [249, 284] on span "72 [PERSON_NAME] - revised trade sheet - [PERSON_NAME].pdf" at bounding box center [253, 289] width 206 height 39
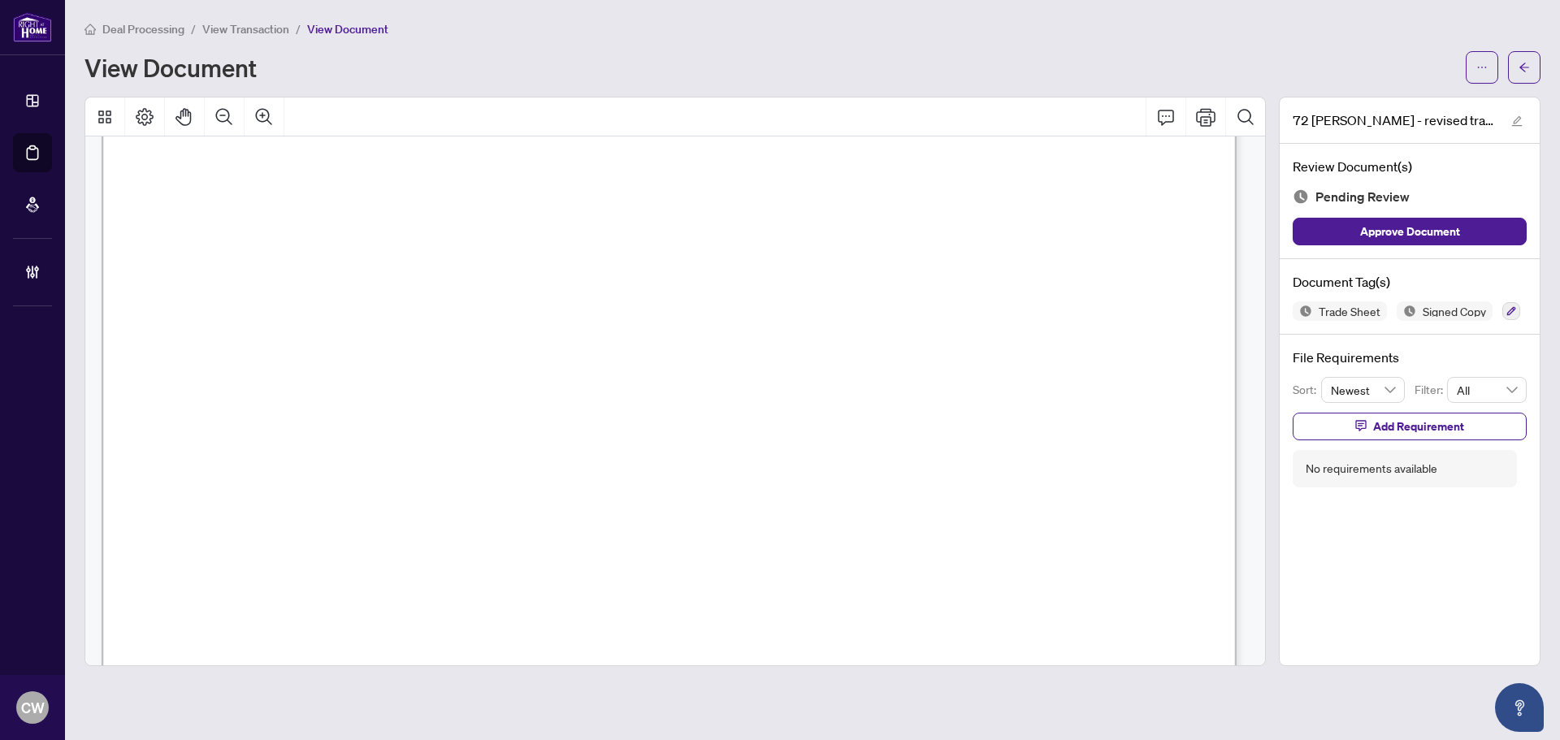
scroll to position [566, 0]
click at [1529, 63] on button "button" at bounding box center [1524, 67] width 32 height 32
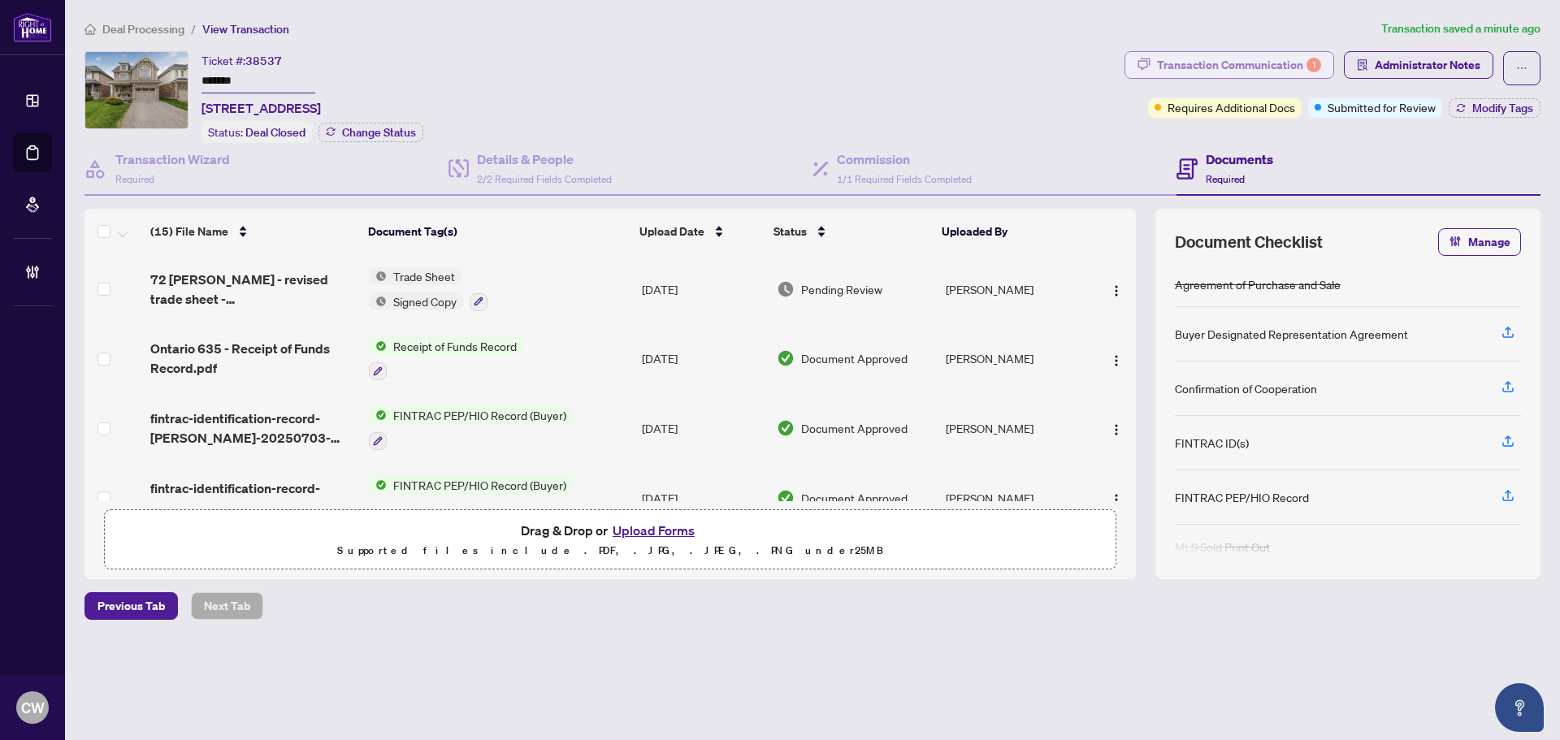
click at [1291, 58] on div "Transaction Communication 1" at bounding box center [1239, 65] width 164 height 26
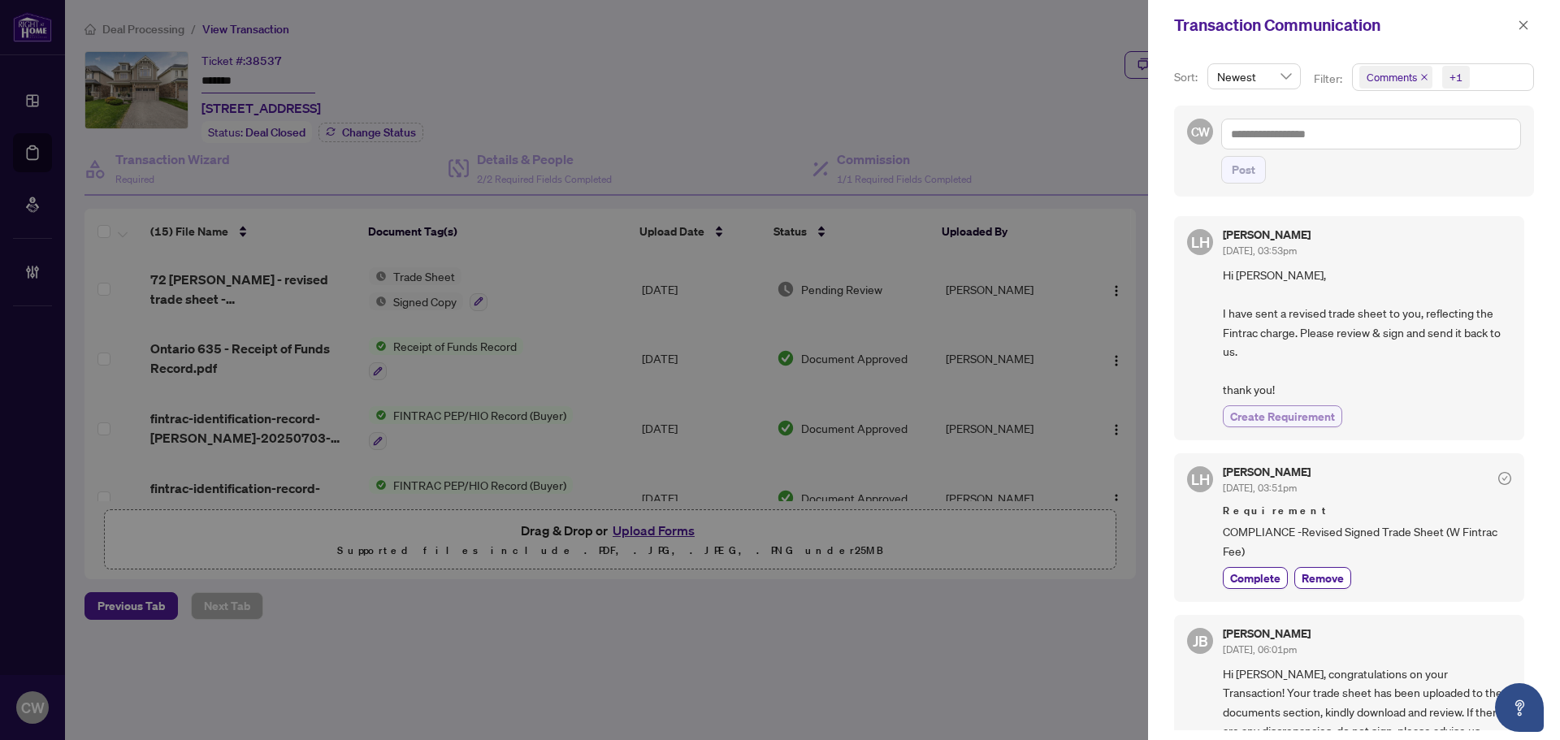
click at [1309, 413] on span "Create Requirement" at bounding box center [1282, 416] width 105 height 17
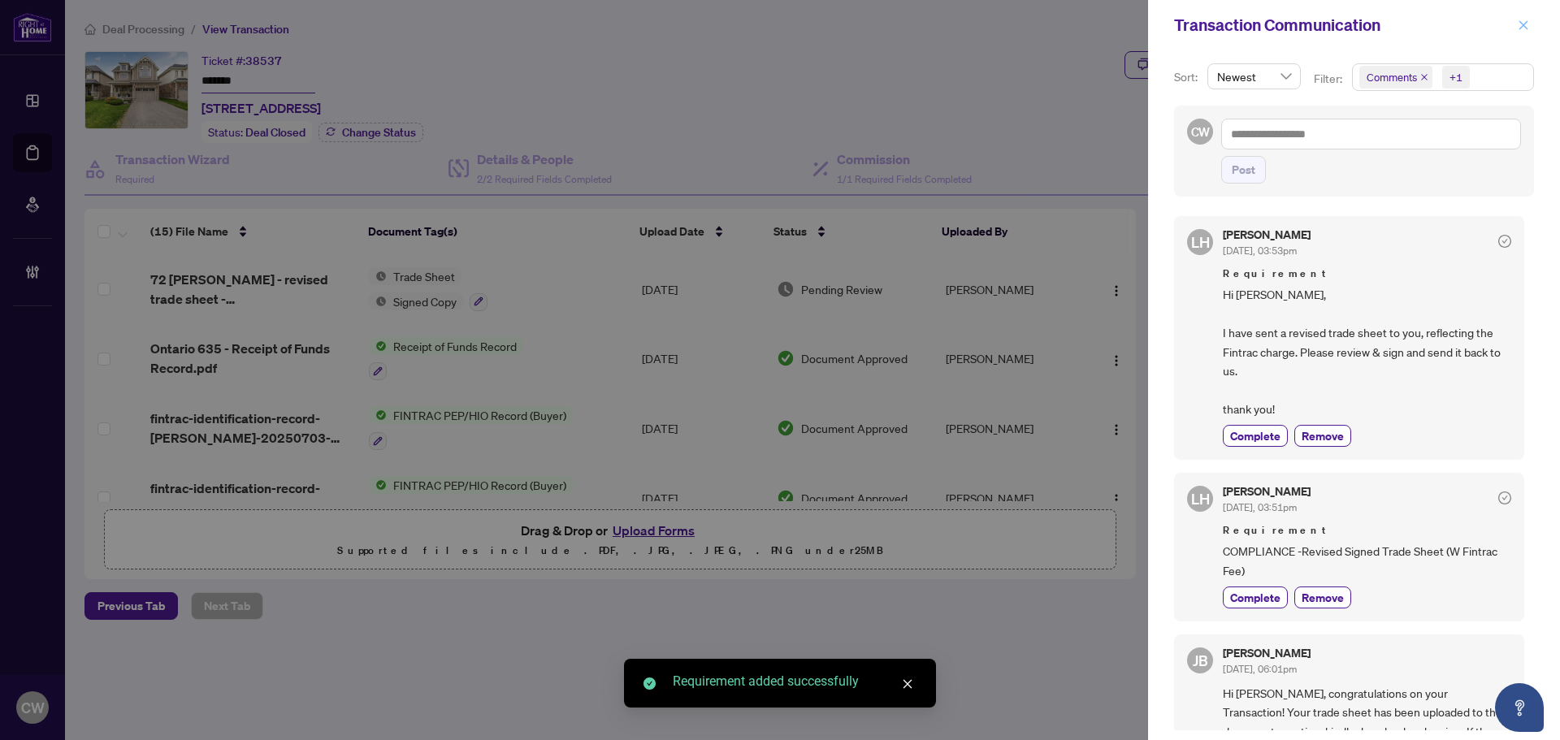
click at [1522, 22] on icon "close" at bounding box center [1522, 24] width 11 height 11
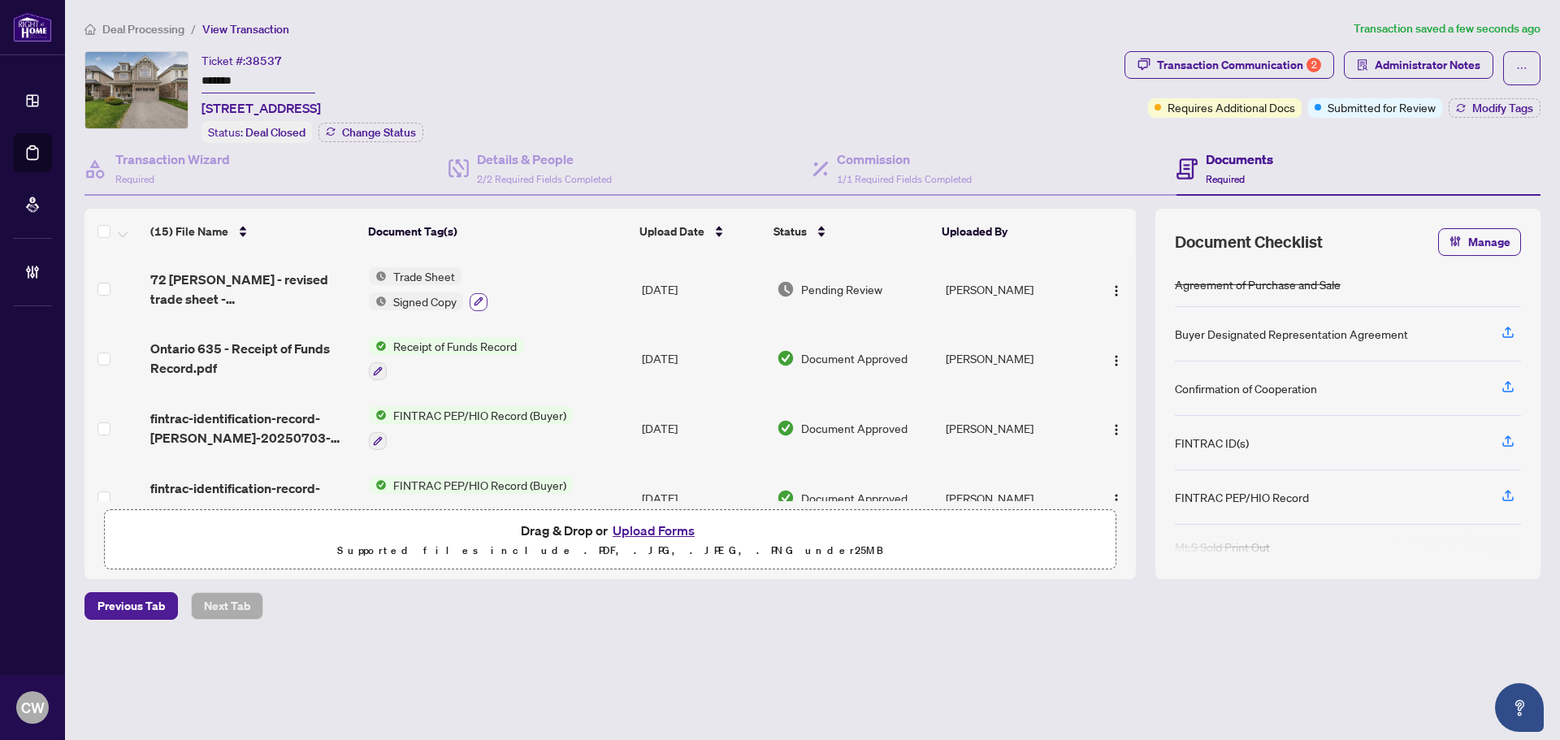
click at [475, 293] on button "button" at bounding box center [478, 302] width 18 height 18
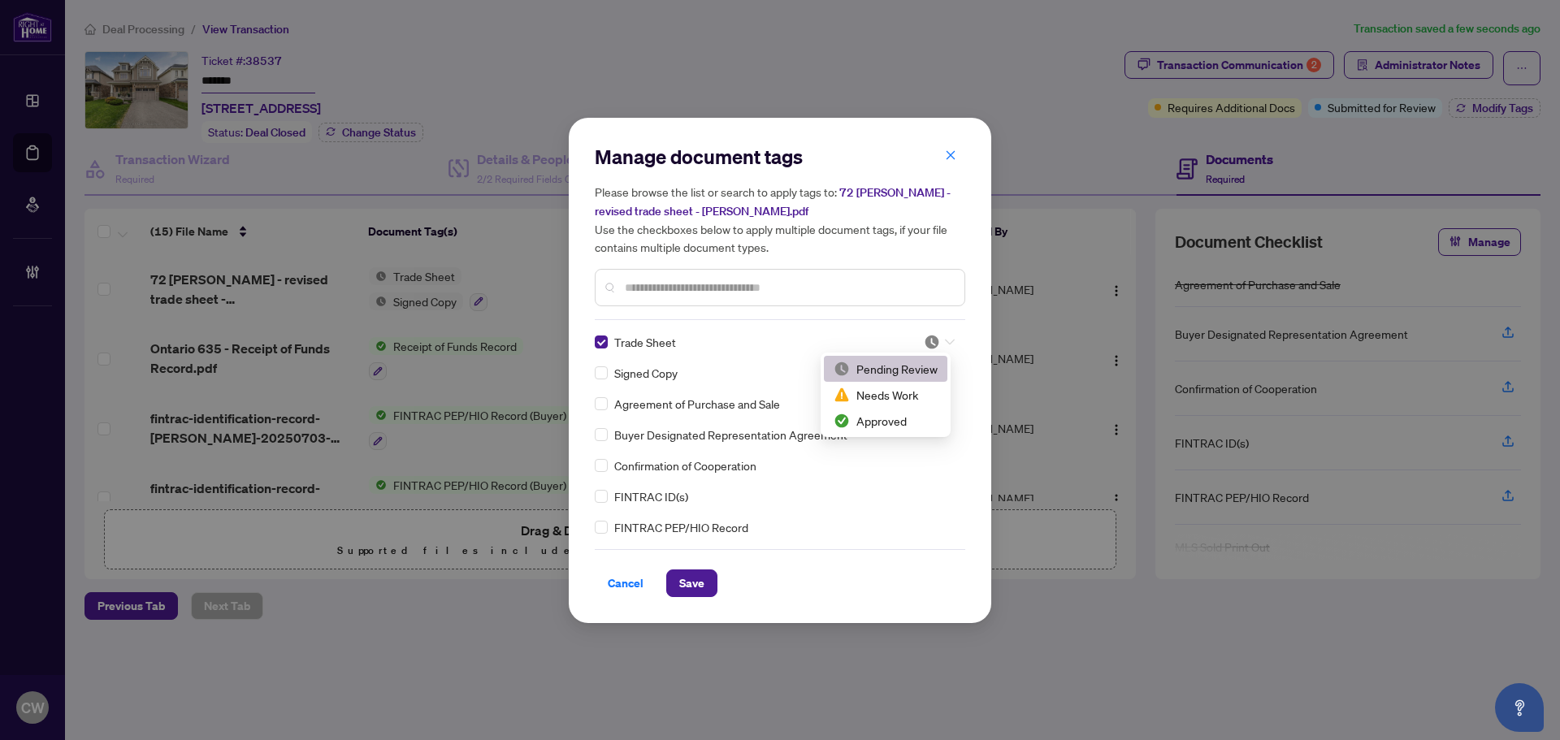
drag, startPoint x: 928, startPoint y: 343, endPoint x: 918, endPoint y: 419, distance: 77.1
click at [929, 343] on img at bounding box center [932, 342] width 16 height 16
click at [914, 428] on div "Approved" at bounding box center [885, 421] width 104 height 18
click at [704, 577] on button "Save" at bounding box center [691, 583] width 51 height 28
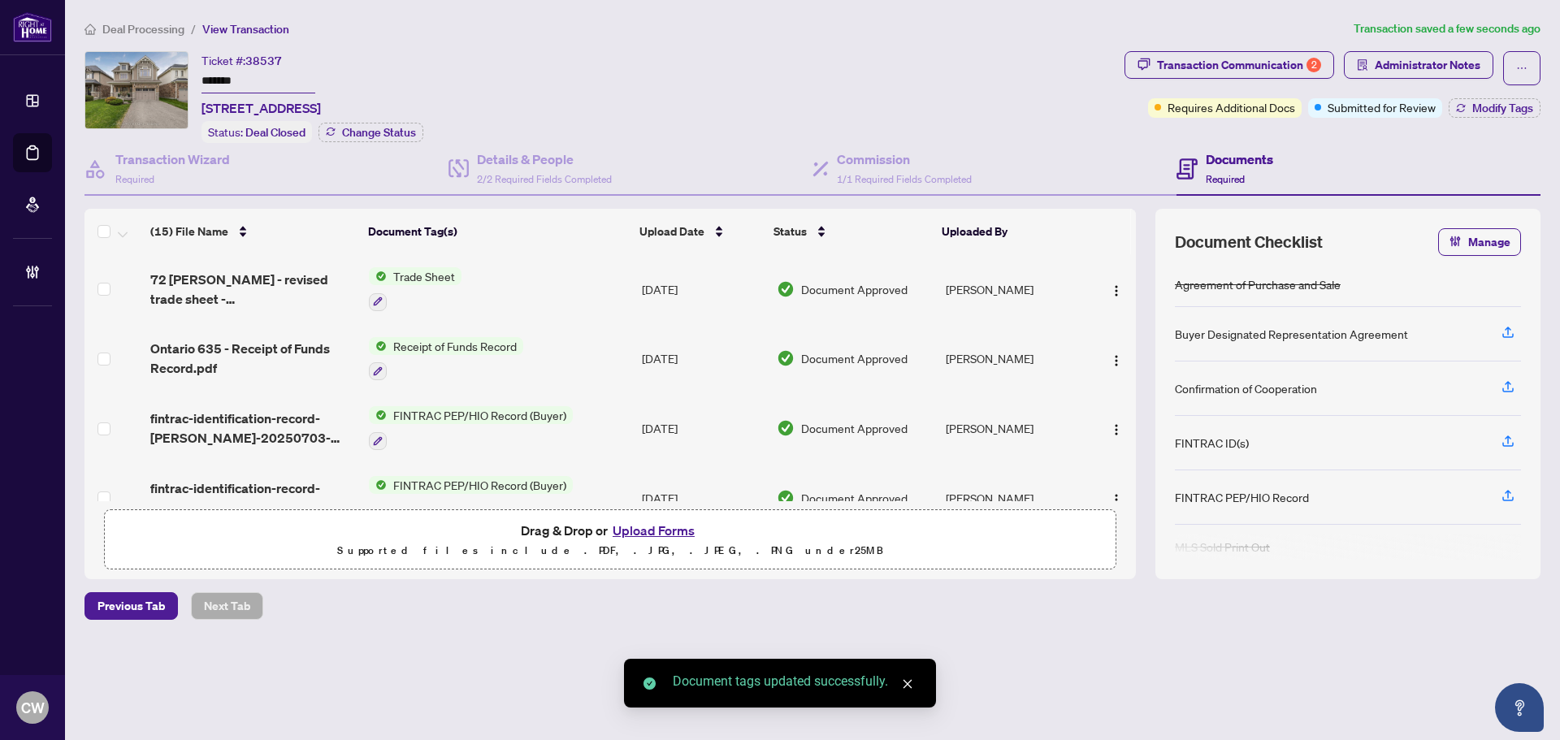
click at [1493, 102] on span "Modify Tags" at bounding box center [1502, 107] width 61 height 11
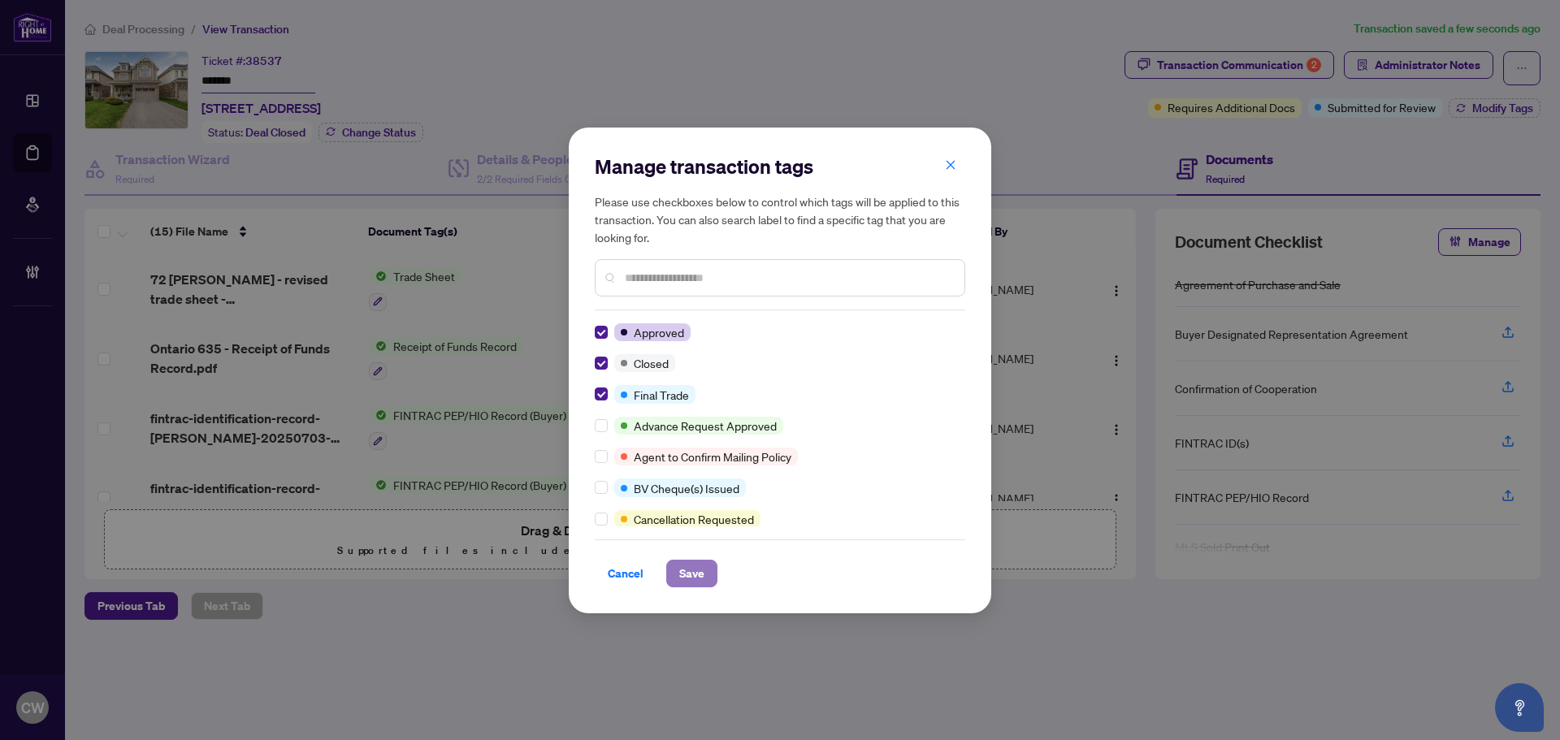
click at [694, 564] on span "Save" at bounding box center [691, 573] width 25 height 26
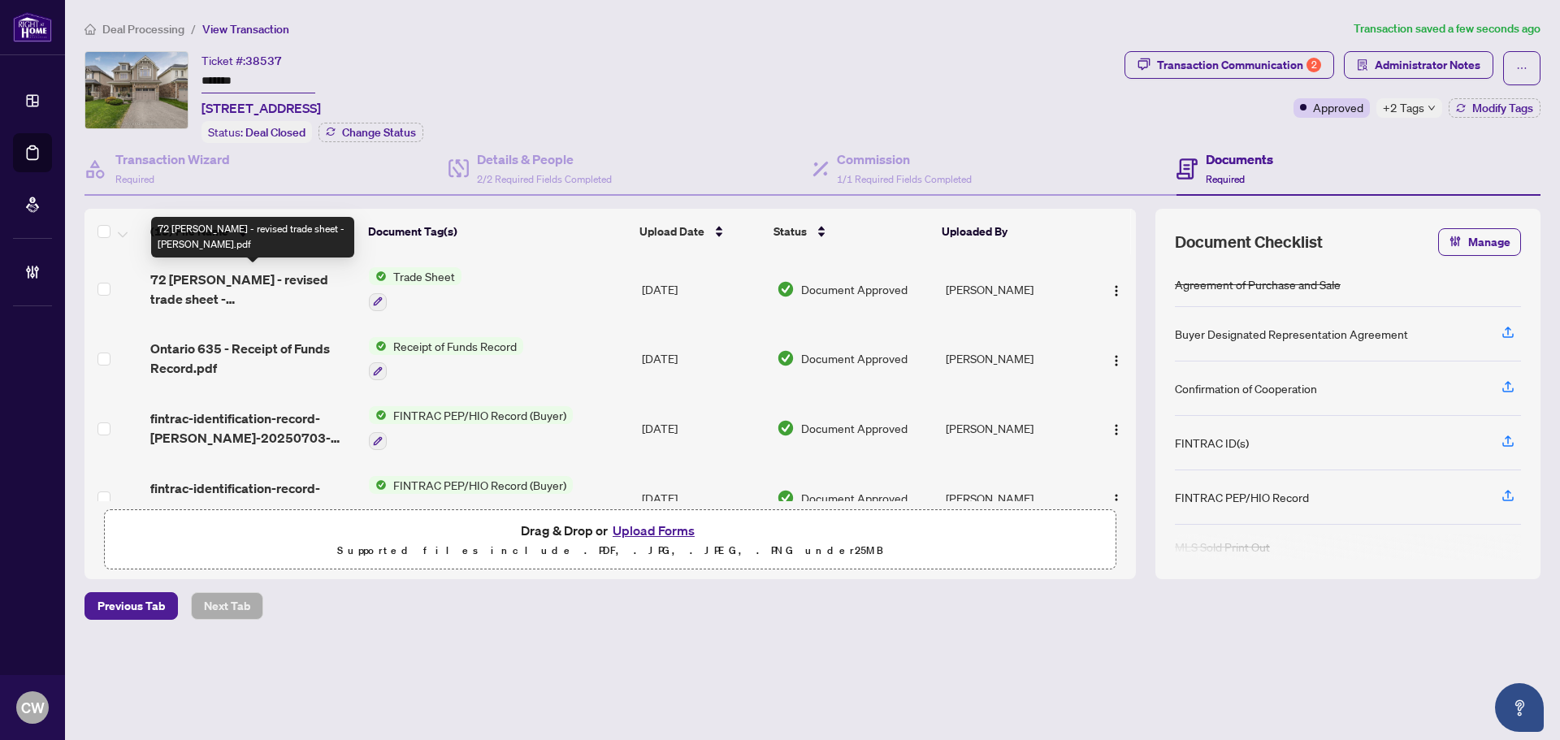
click at [264, 283] on span "72 [PERSON_NAME] - revised trade sheet - [PERSON_NAME].pdf" at bounding box center [253, 289] width 206 height 39
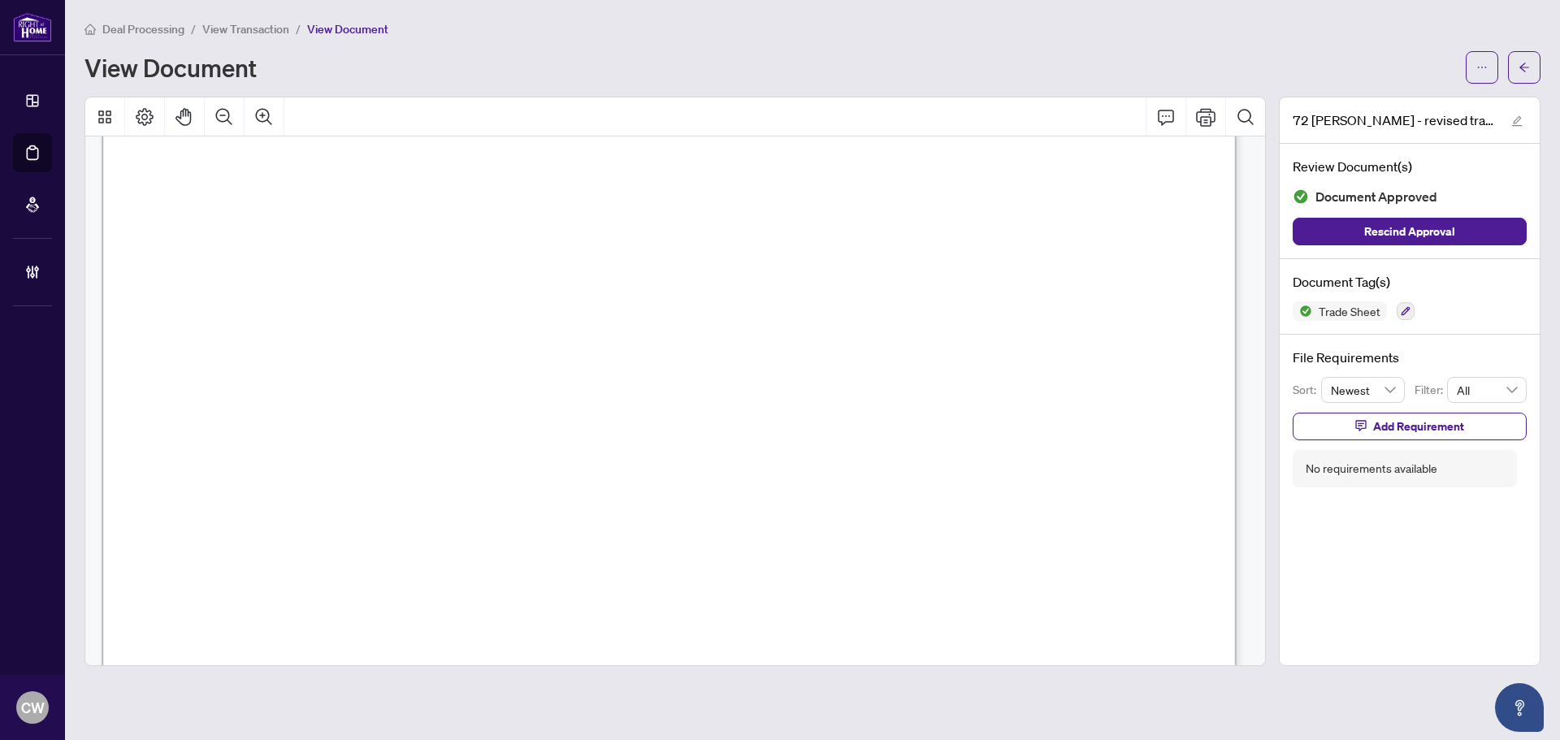
scroll to position [650, 0]
click at [1522, 69] on icon "arrow-left" at bounding box center [1524, 67] width 10 height 9
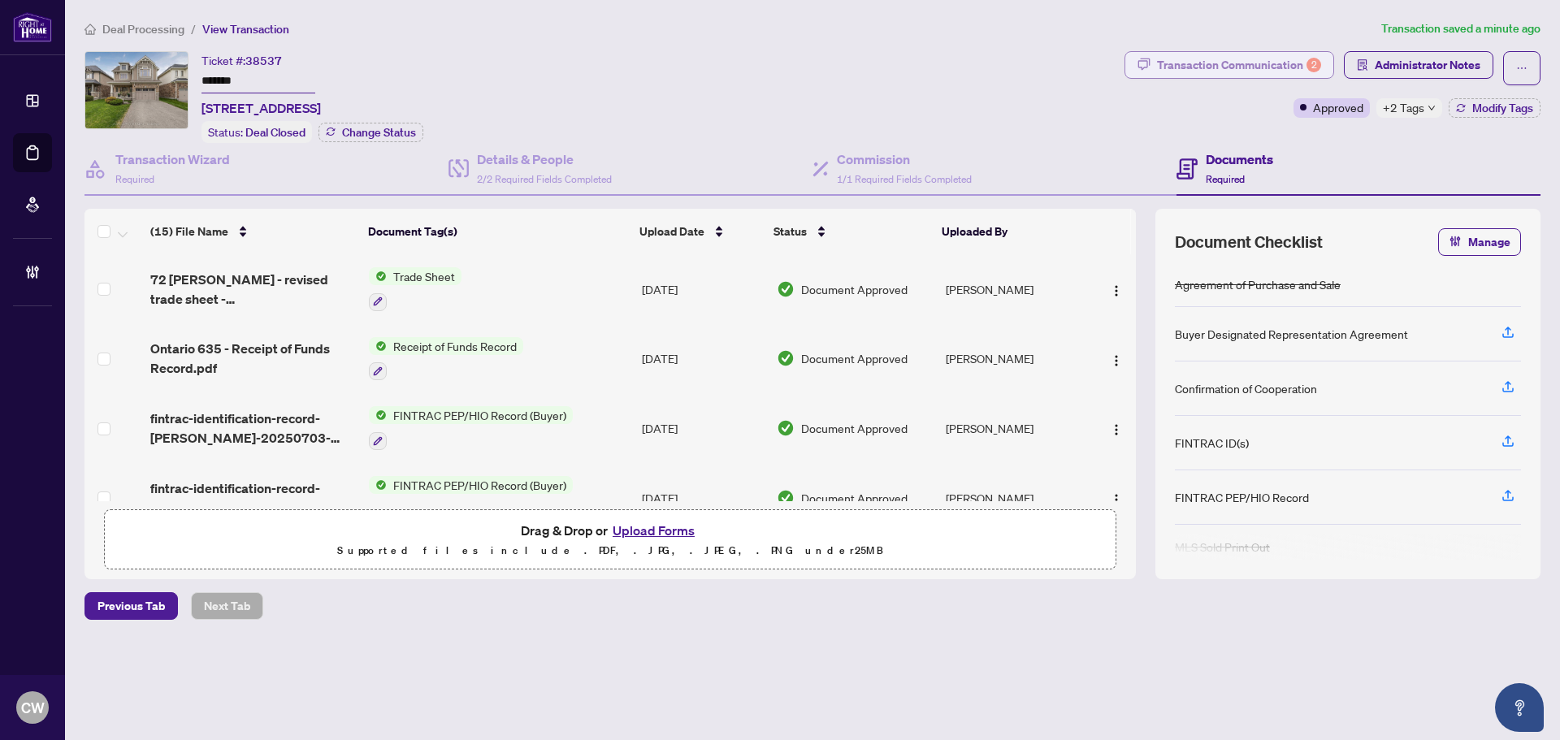
click at [1238, 60] on div "Transaction Communication 2" at bounding box center [1239, 65] width 164 height 26
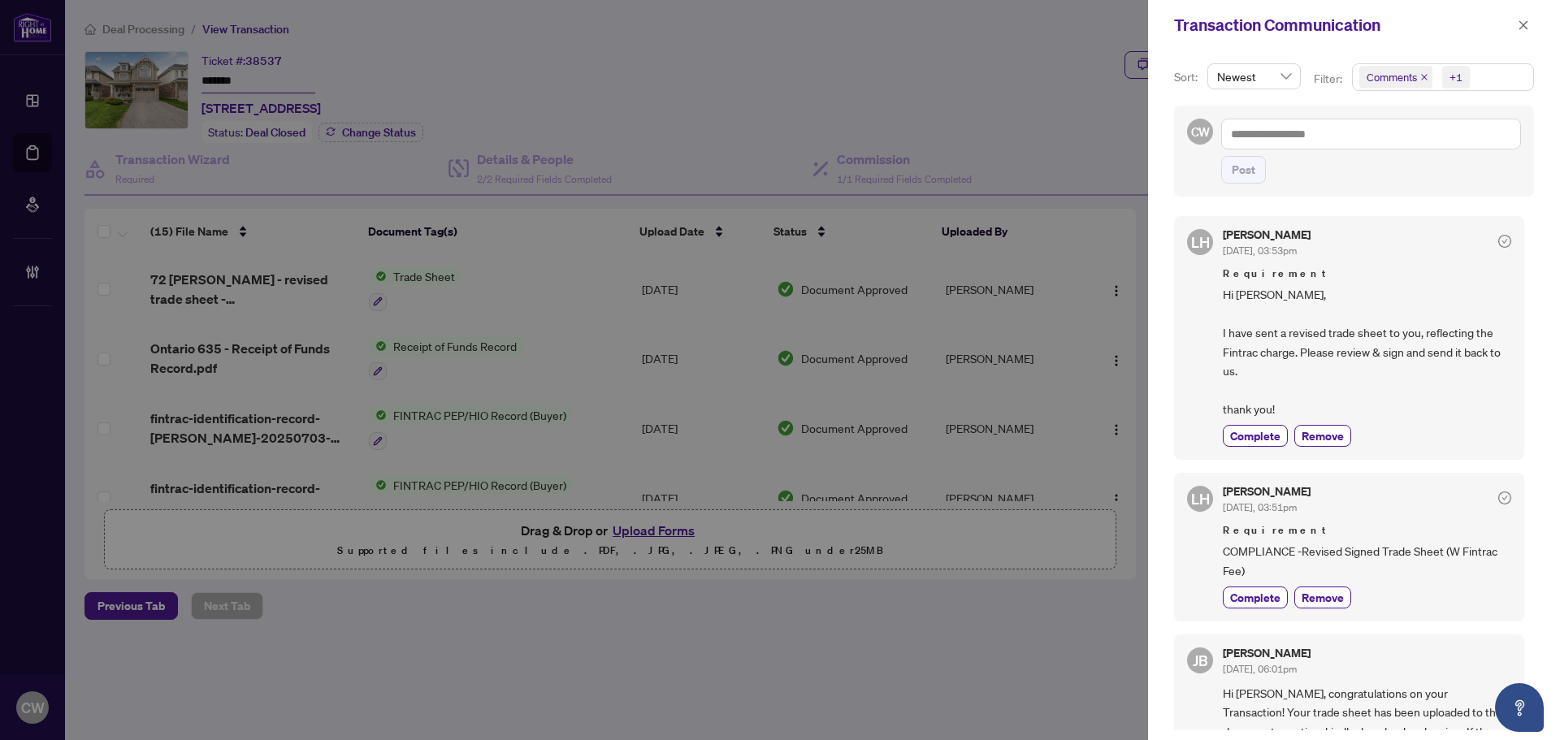
click at [1421, 77] on icon "close" at bounding box center [1424, 77] width 8 height 8
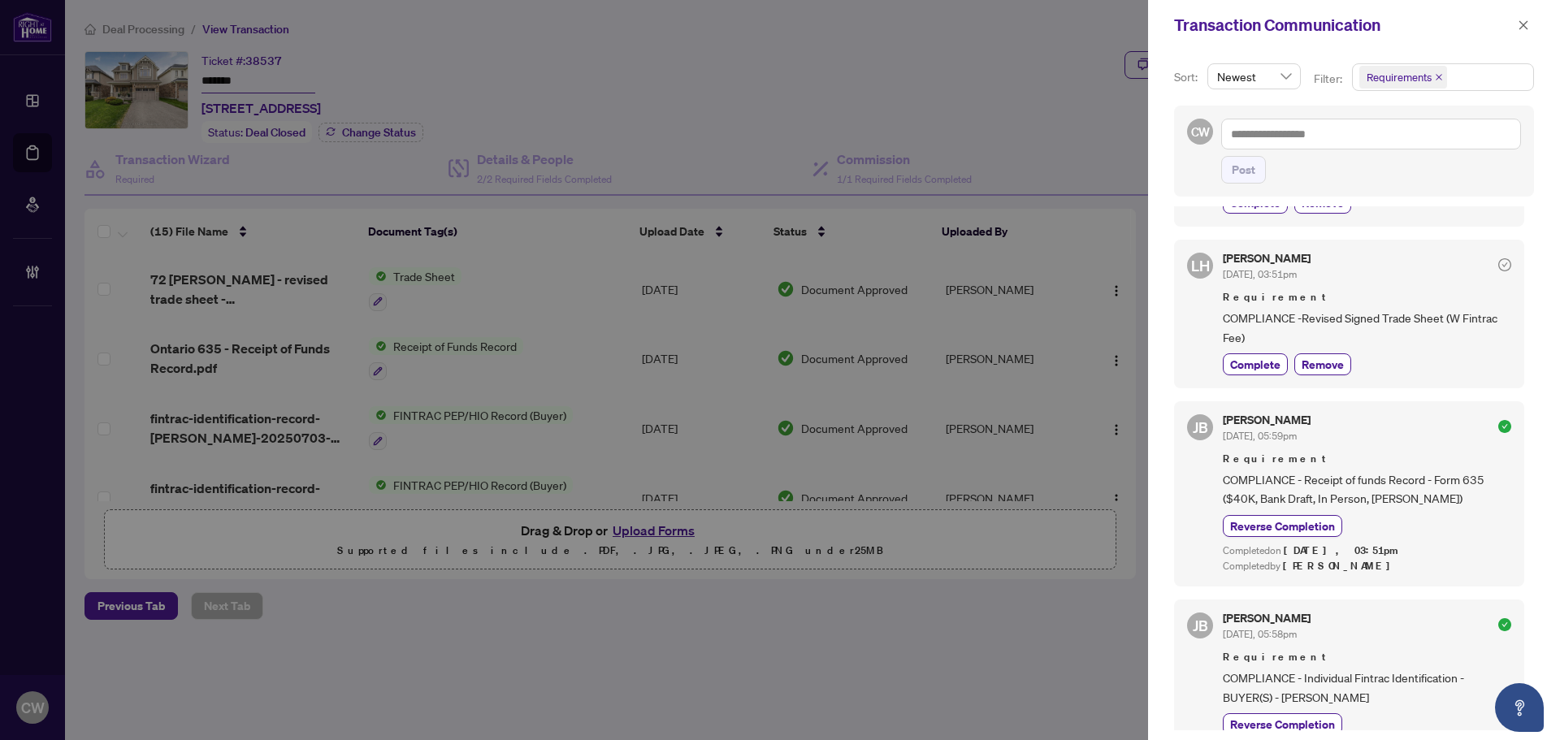
scroll to position [244, 0]
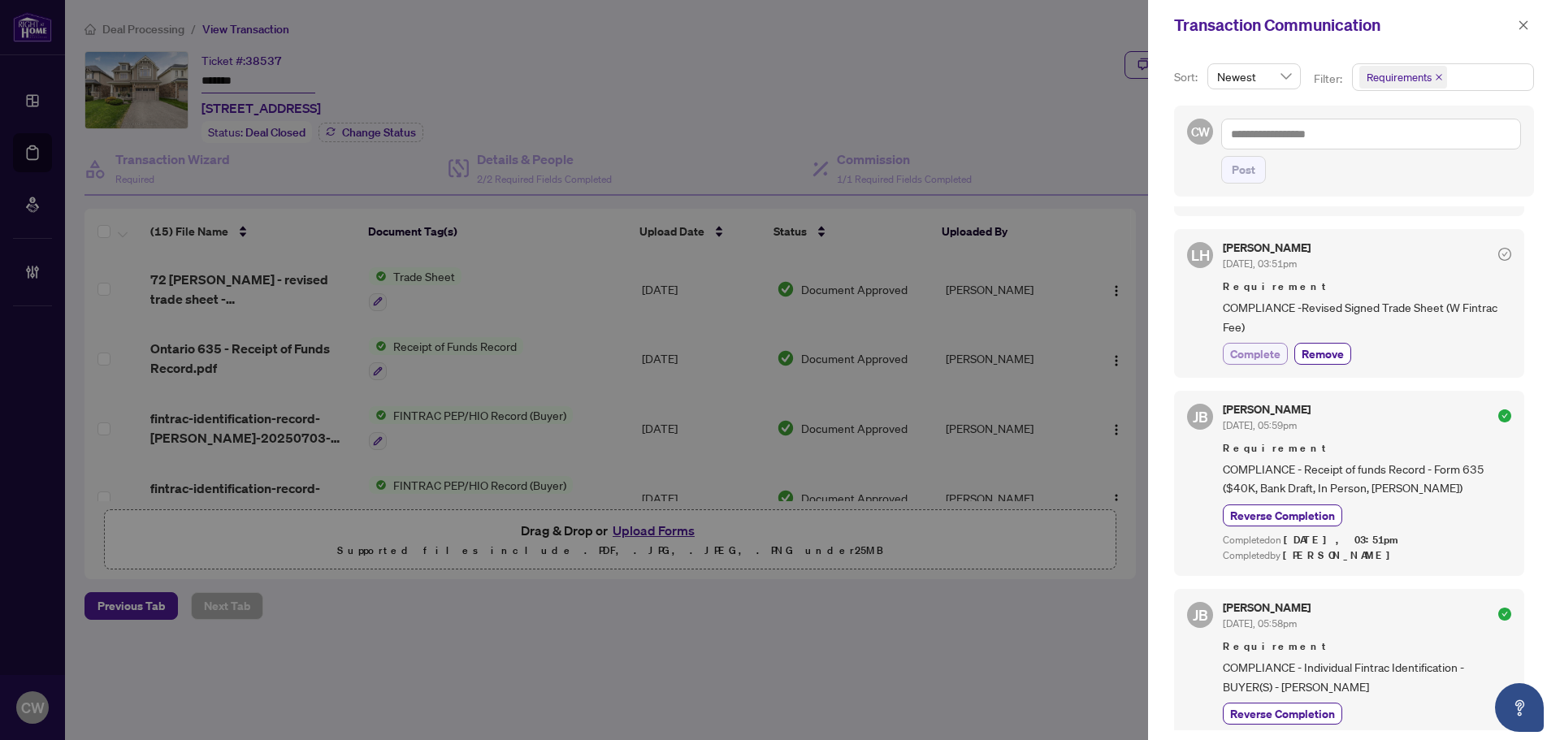
click at [1268, 357] on span "Complete" at bounding box center [1255, 353] width 50 height 17
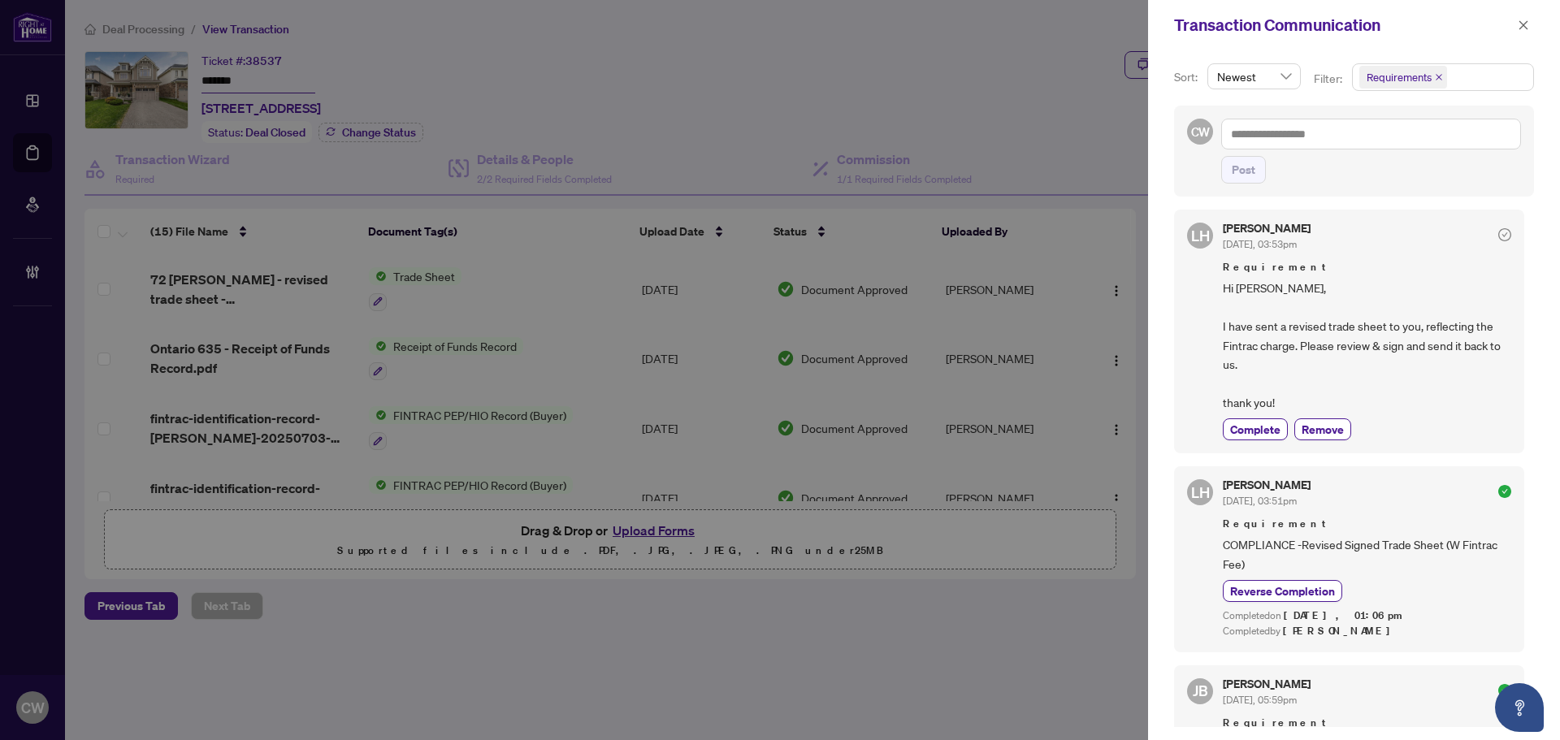
scroll to position [0, 0]
click at [1523, 32] on span "button" at bounding box center [1522, 25] width 11 height 26
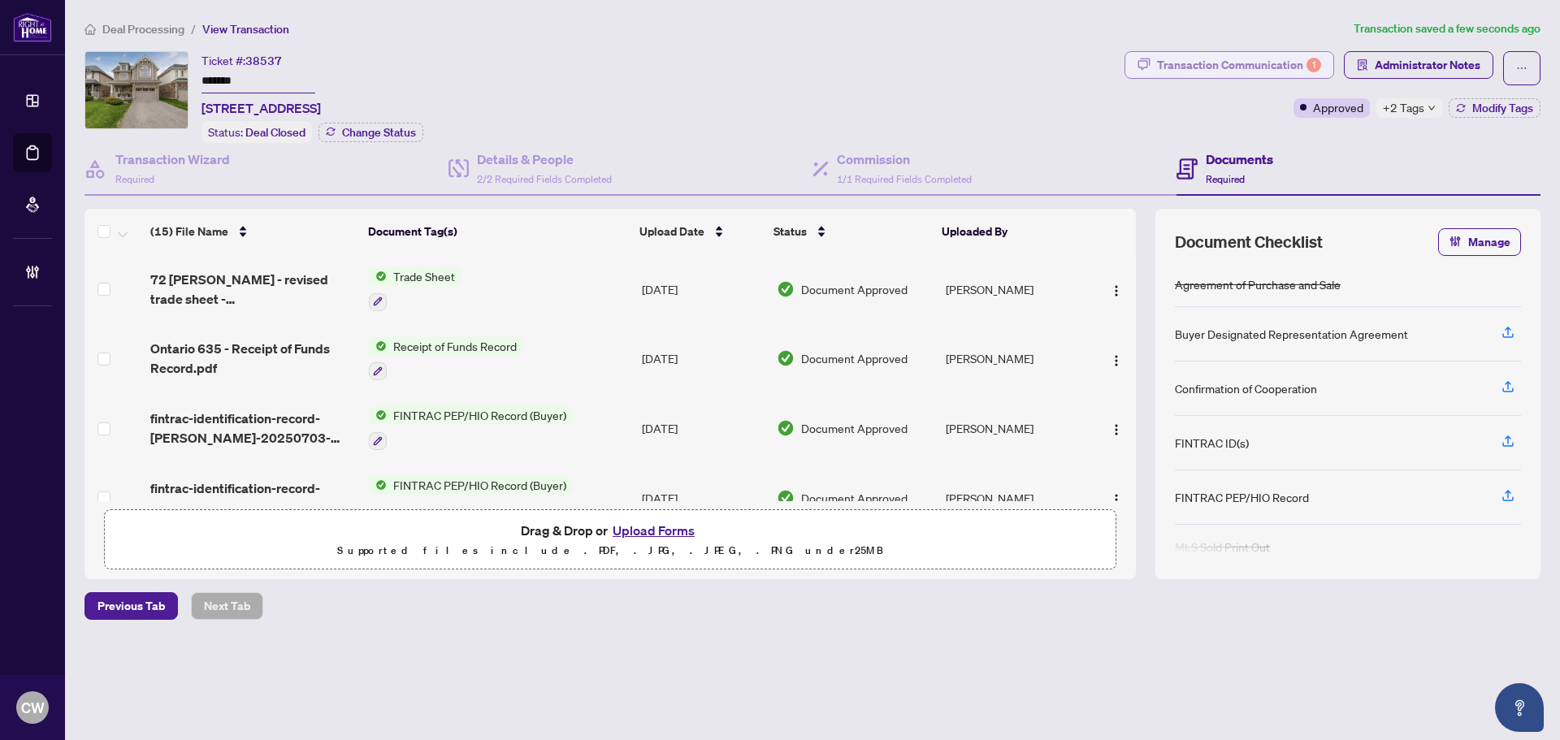
click at [1271, 70] on div "Transaction Communication 1" at bounding box center [1239, 65] width 164 height 26
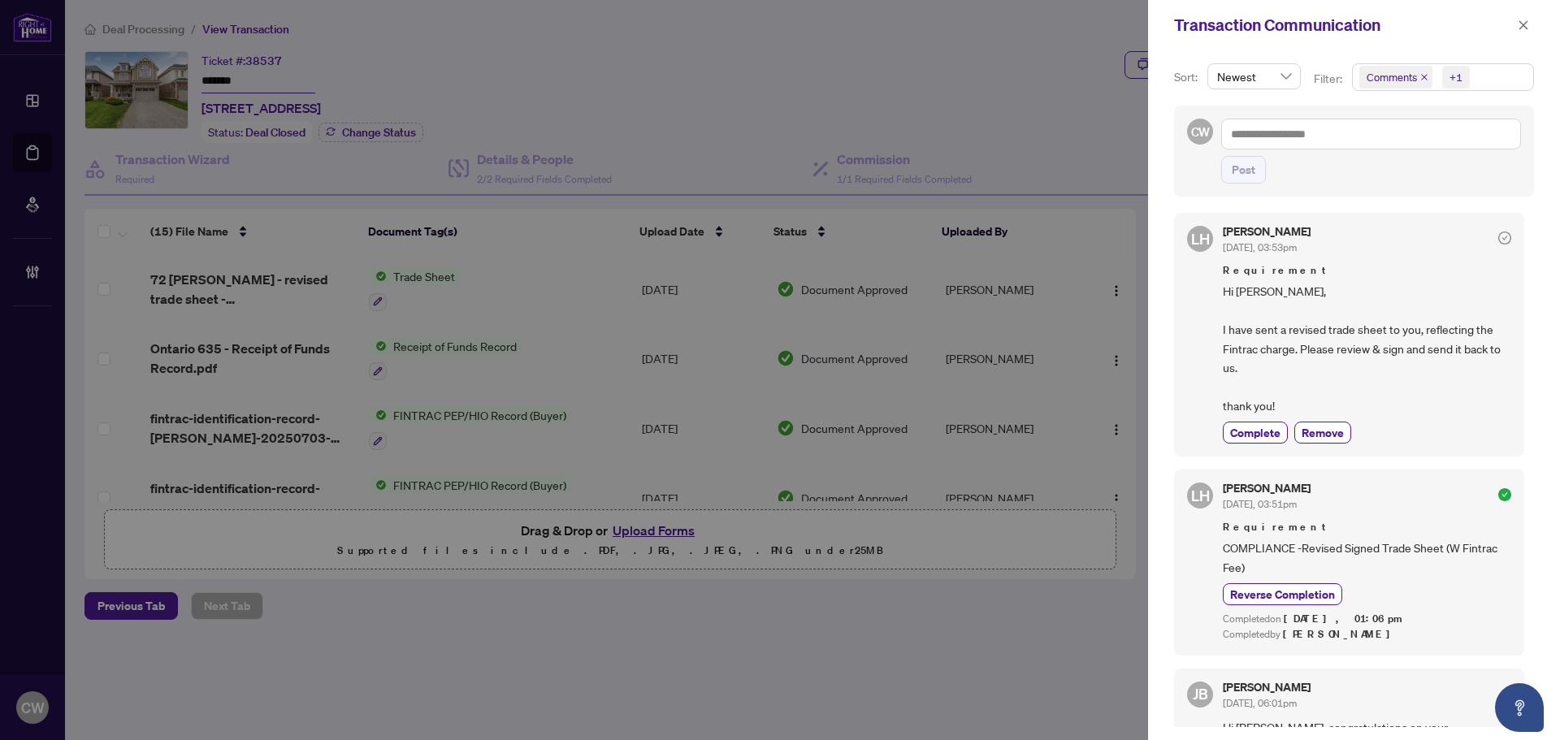
click at [1420, 78] on icon "close" at bounding box center [1424, 77] width 8 height 8
click at [1262, 425] on span "Complete" at bounding box center [1255, 432] width 50 height 17
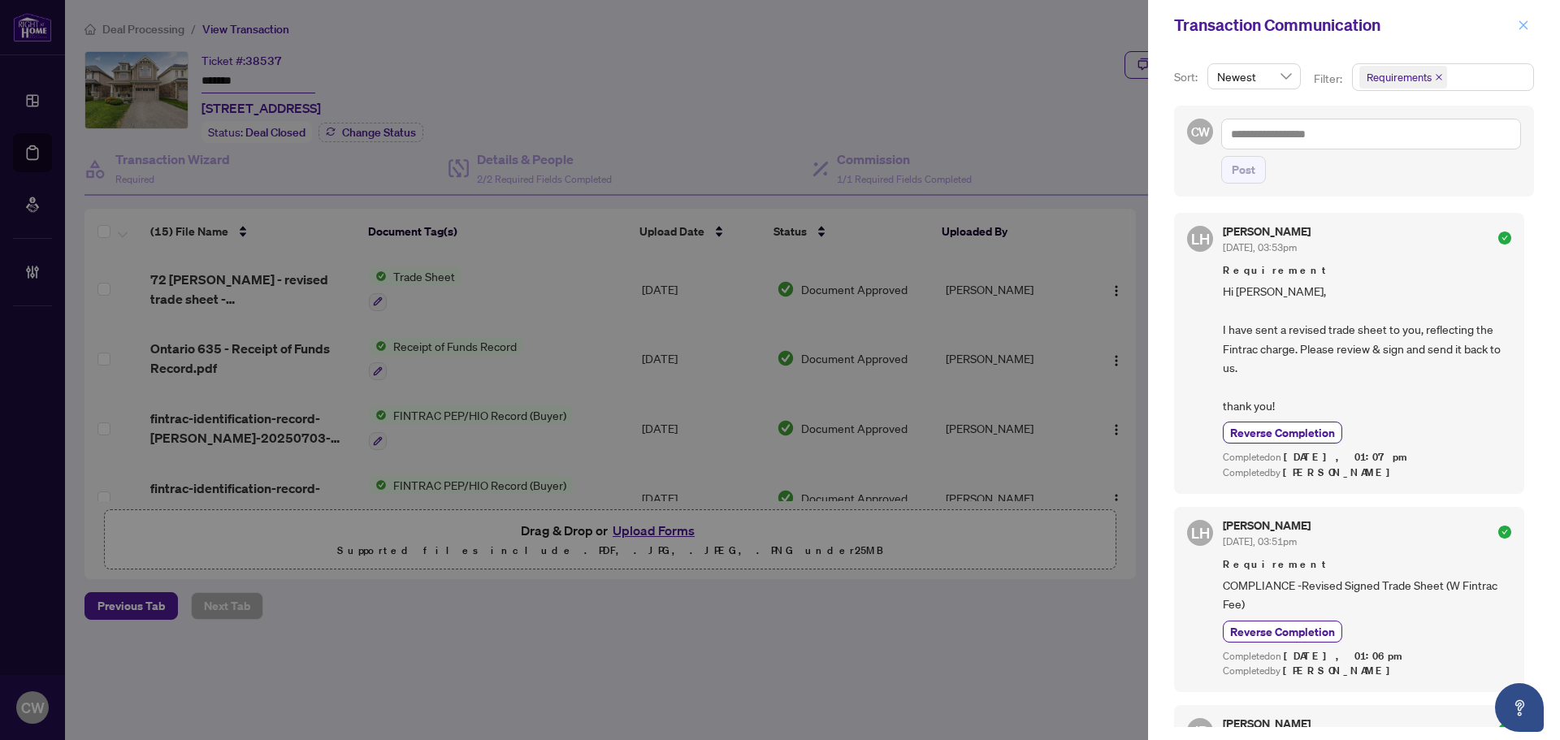
click at [1521, 28] on icon "close" at bounding box center [1523, 24] width 9 height 9
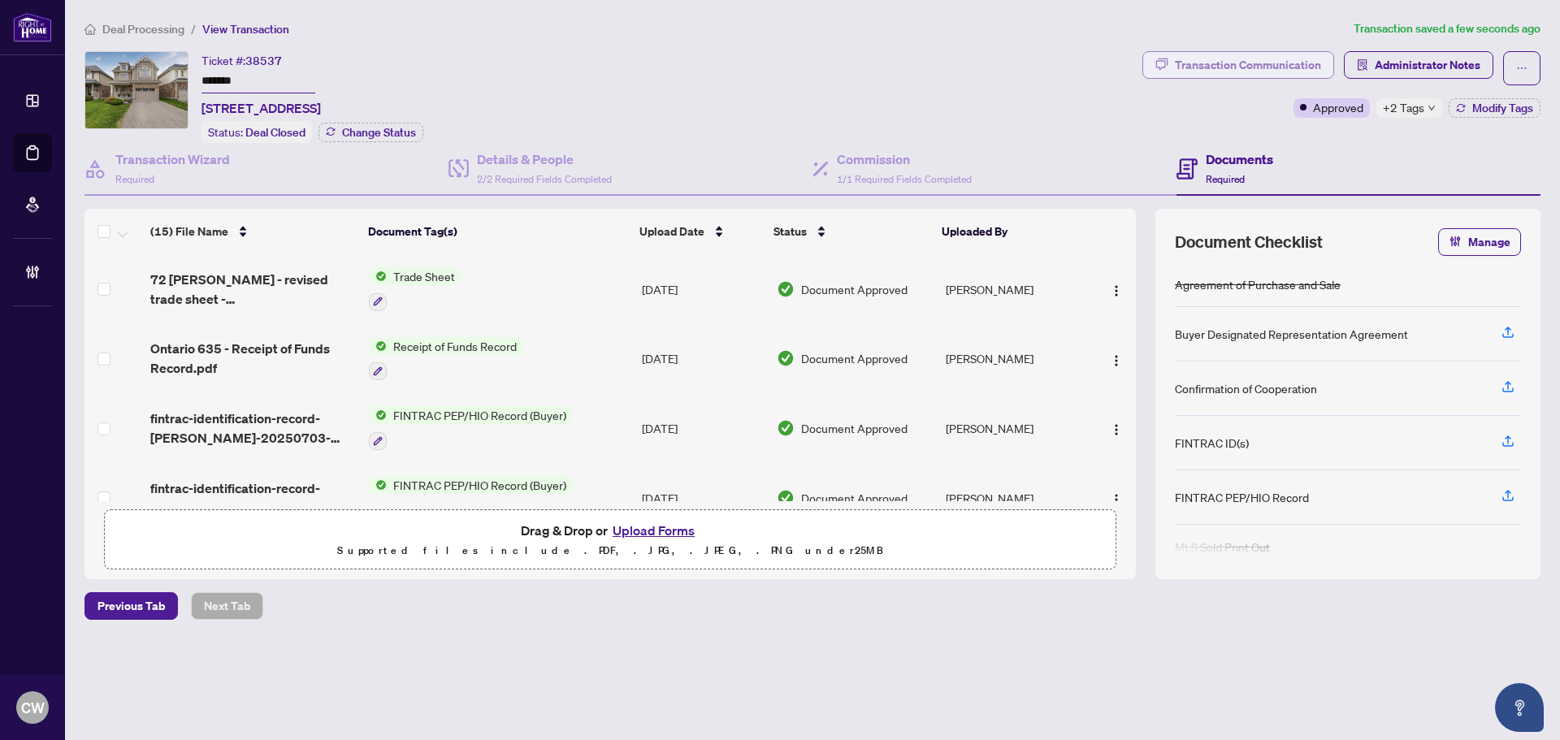
click at [1283, 60] on div "Transaction Communication" at bounding box center [1248, 65] width 146 height 26
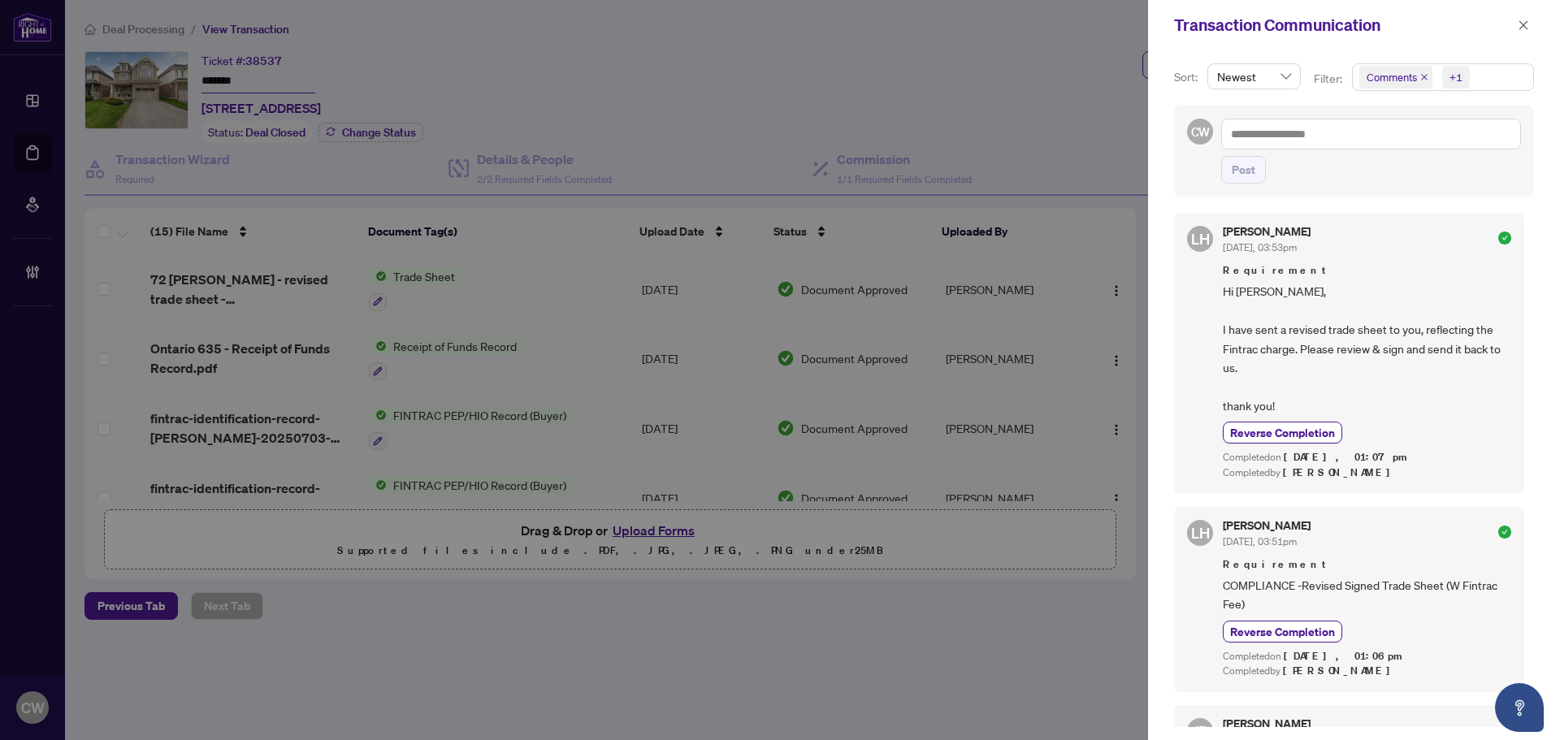
click at [1426, 76] on icon "close" at bounding box center [1424, 77] width 8 height 8
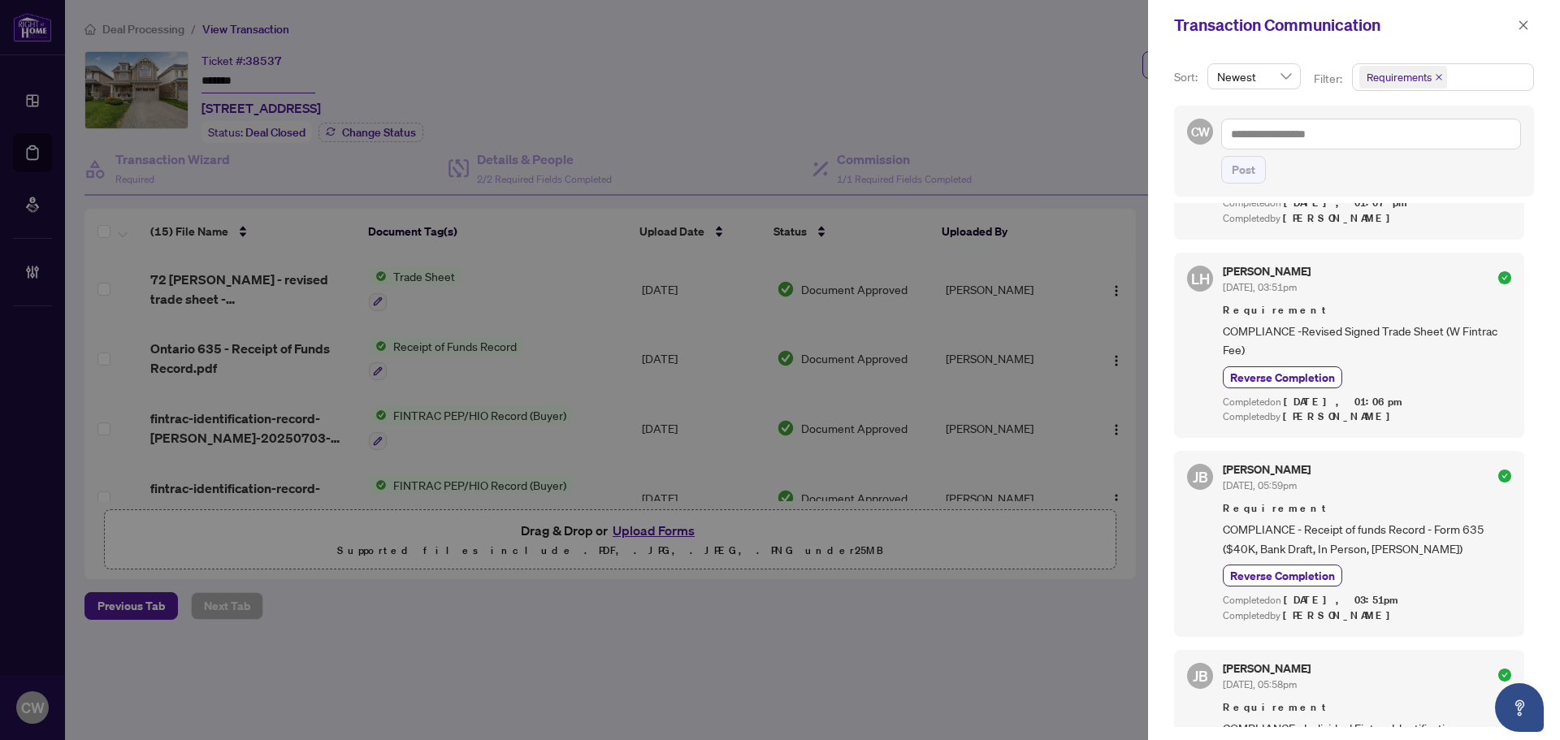
scroll to position [253, 0]
click at [1526, 29] on icon "close" at bounding box center [1523, 24] width 9 height 9
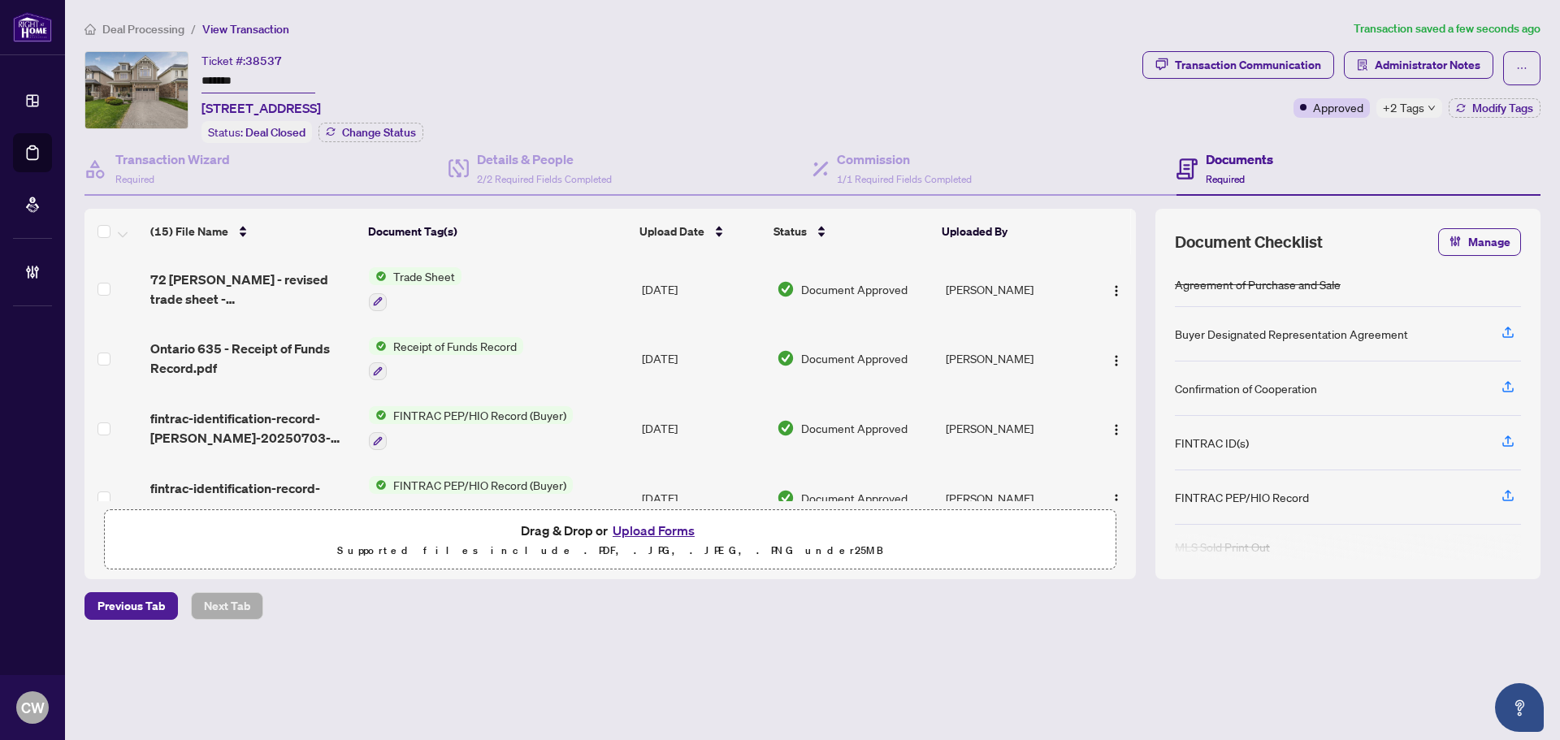
click at [645, 523] on button "Upload Forms" at bounding box center [654, 530] width 92 height 21
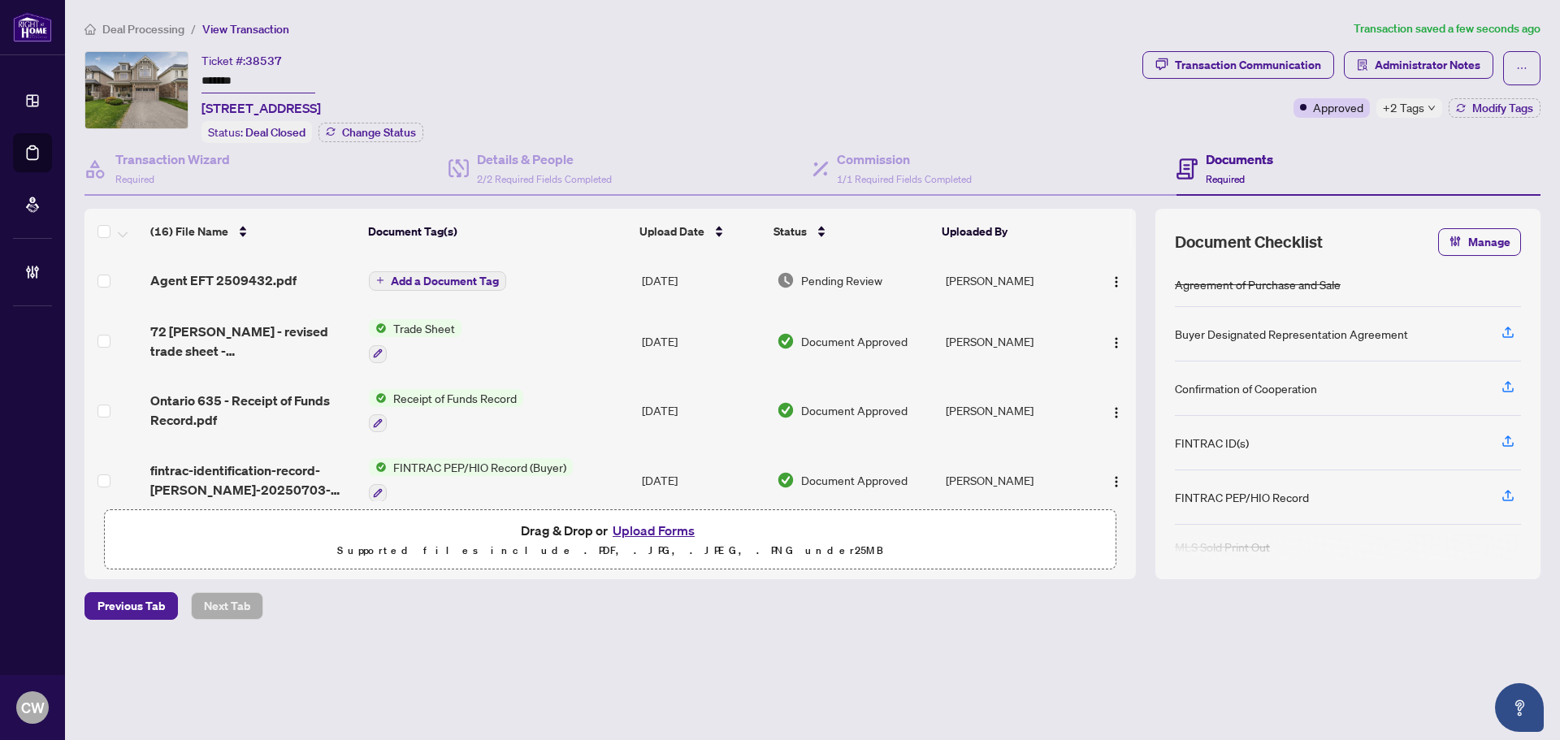
click at [445, 275] on span "Add a Document Tag" at bounding box center [445, 280] width 108 height 11
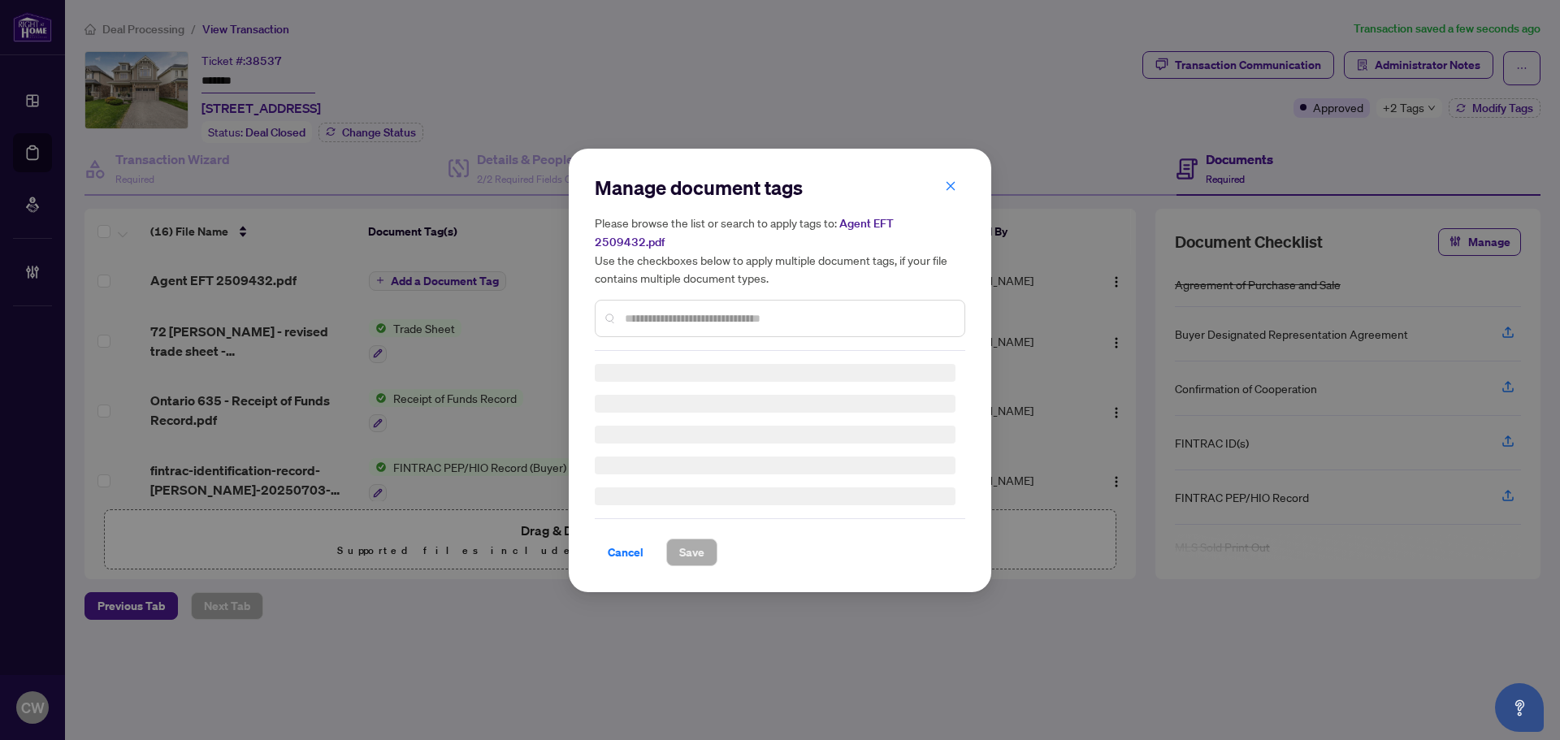
click at [638, 305] on div "Manage document tags Please browse the list or search to apply tags to: Agent E…" at bounding box center [780, 263] width 370 height 176
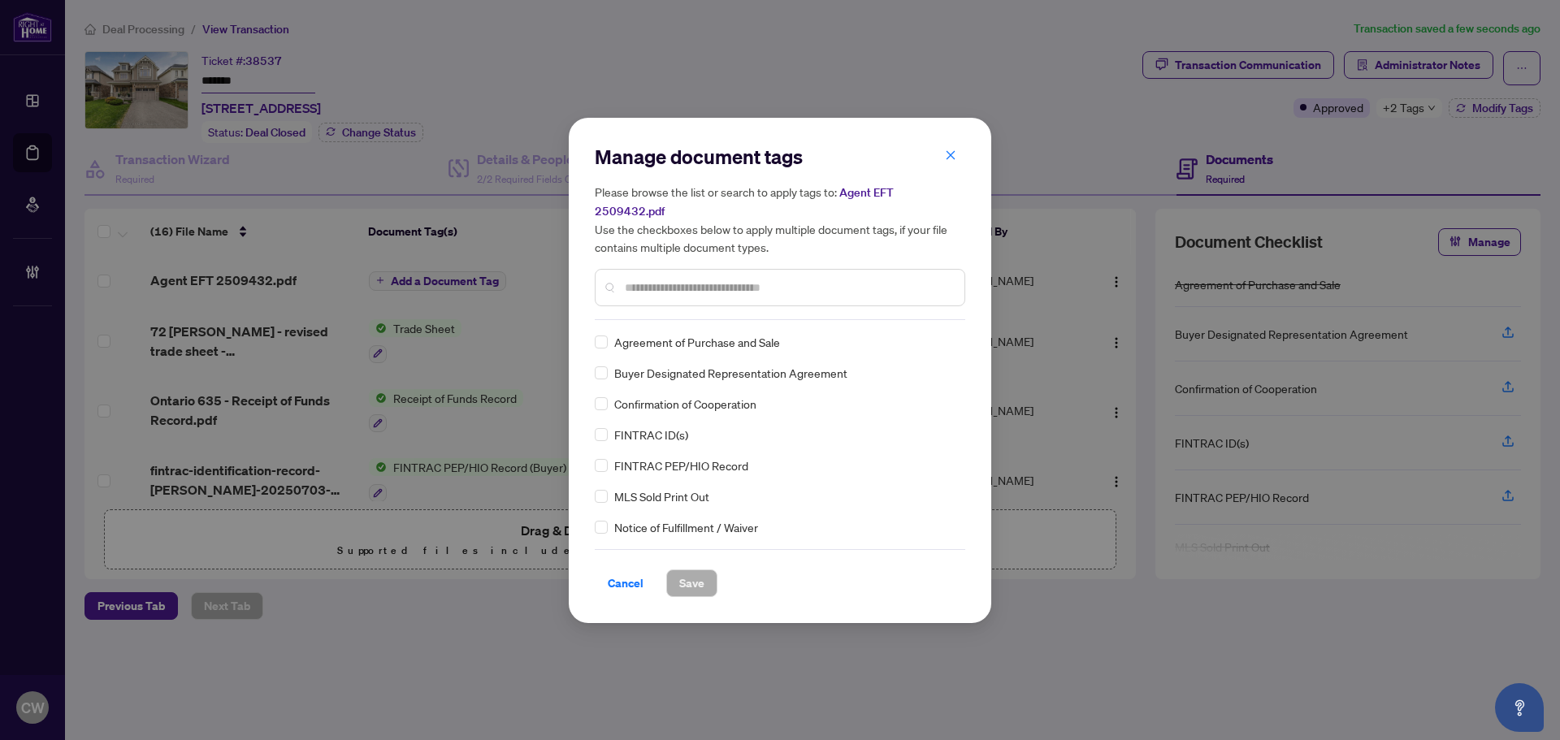
click at [704, 279] on input "text" at bounding box center [788, 288] width 327 height 18
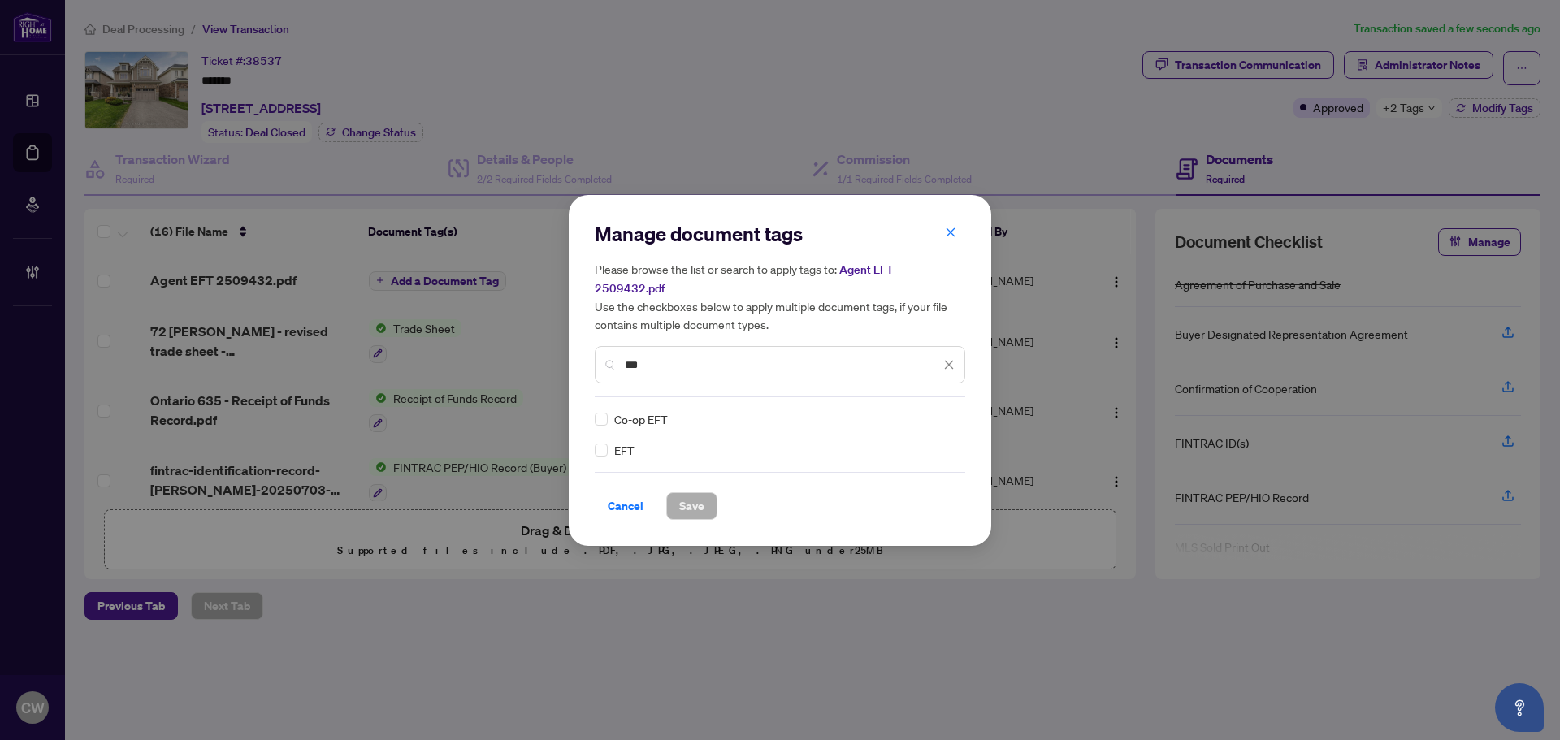
type input "***"
click at [591, 439] on div "Manage document tags Please browse the list or search to apply tags to: Agent E…" at bounding box center [780, 370] width 422 height 351
click at [923, 411] on div at bounding box center [934, 419] width 41 height 16
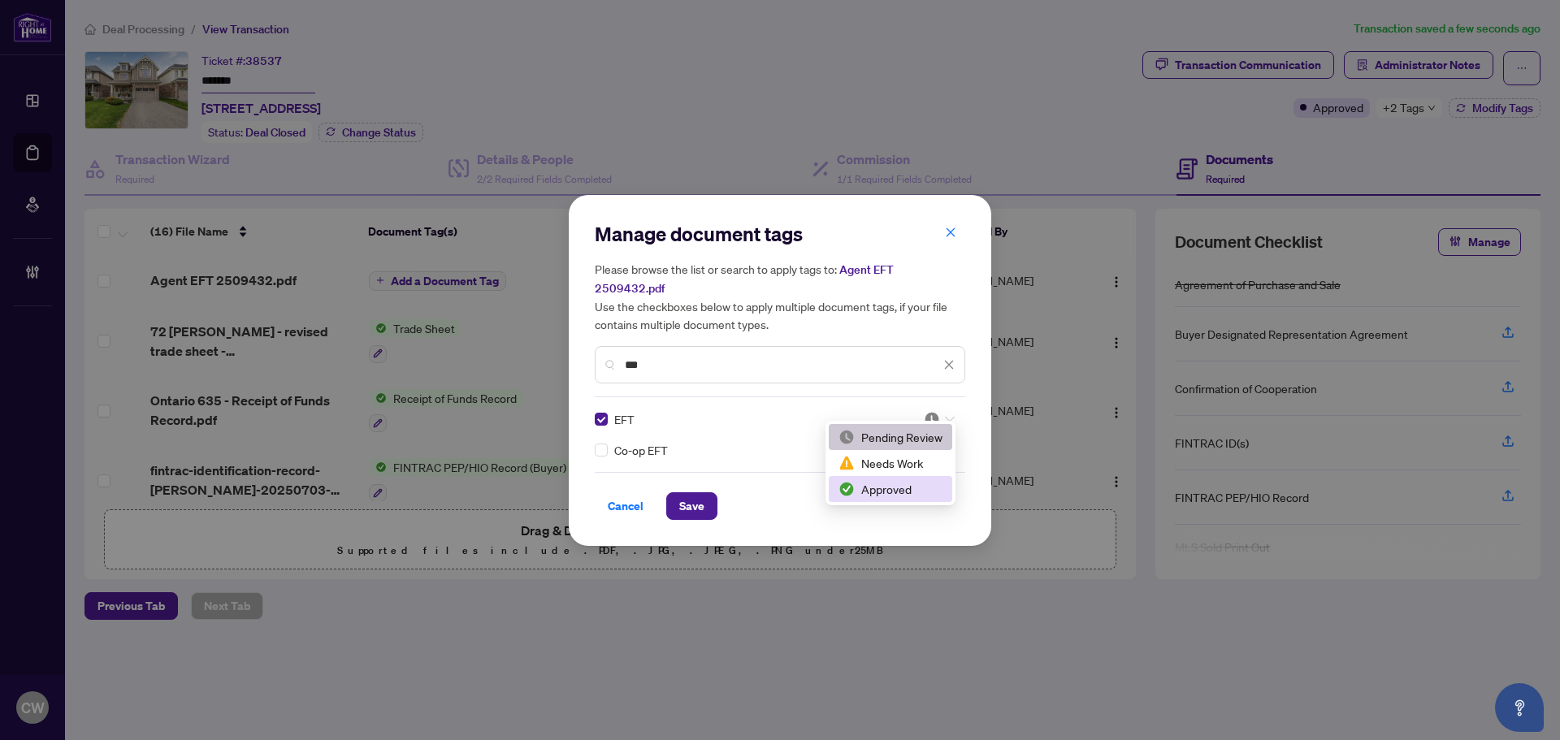
click at [915, 480] on div "Approved" at bounding box center [890, 489] width 104 height 18
click at [684, 495] on span "Save" at bounding box center [691, 506] width 25 height 26
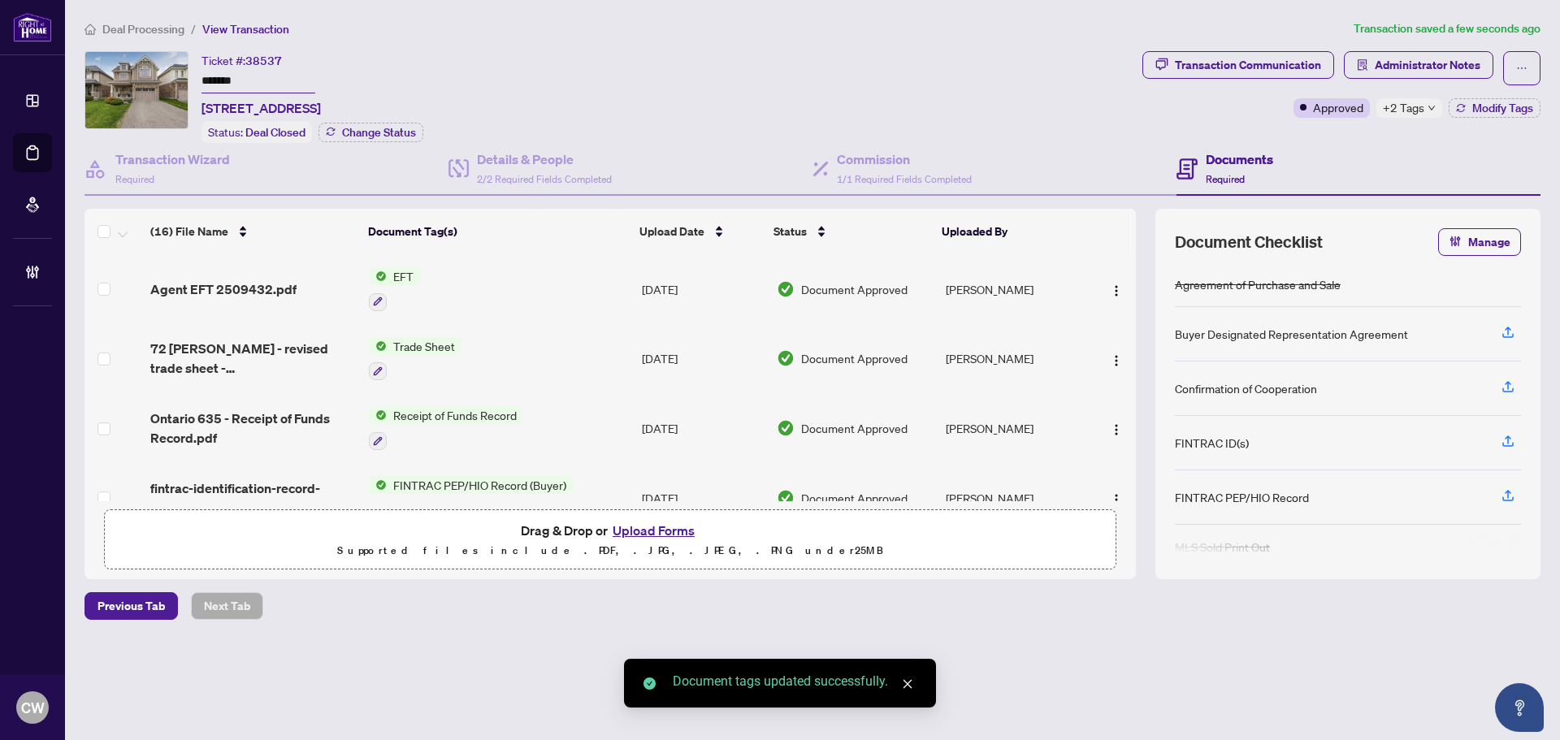
click at [1117, 281] on span "button" at bounding box center [1116, 289] width 13 height 18
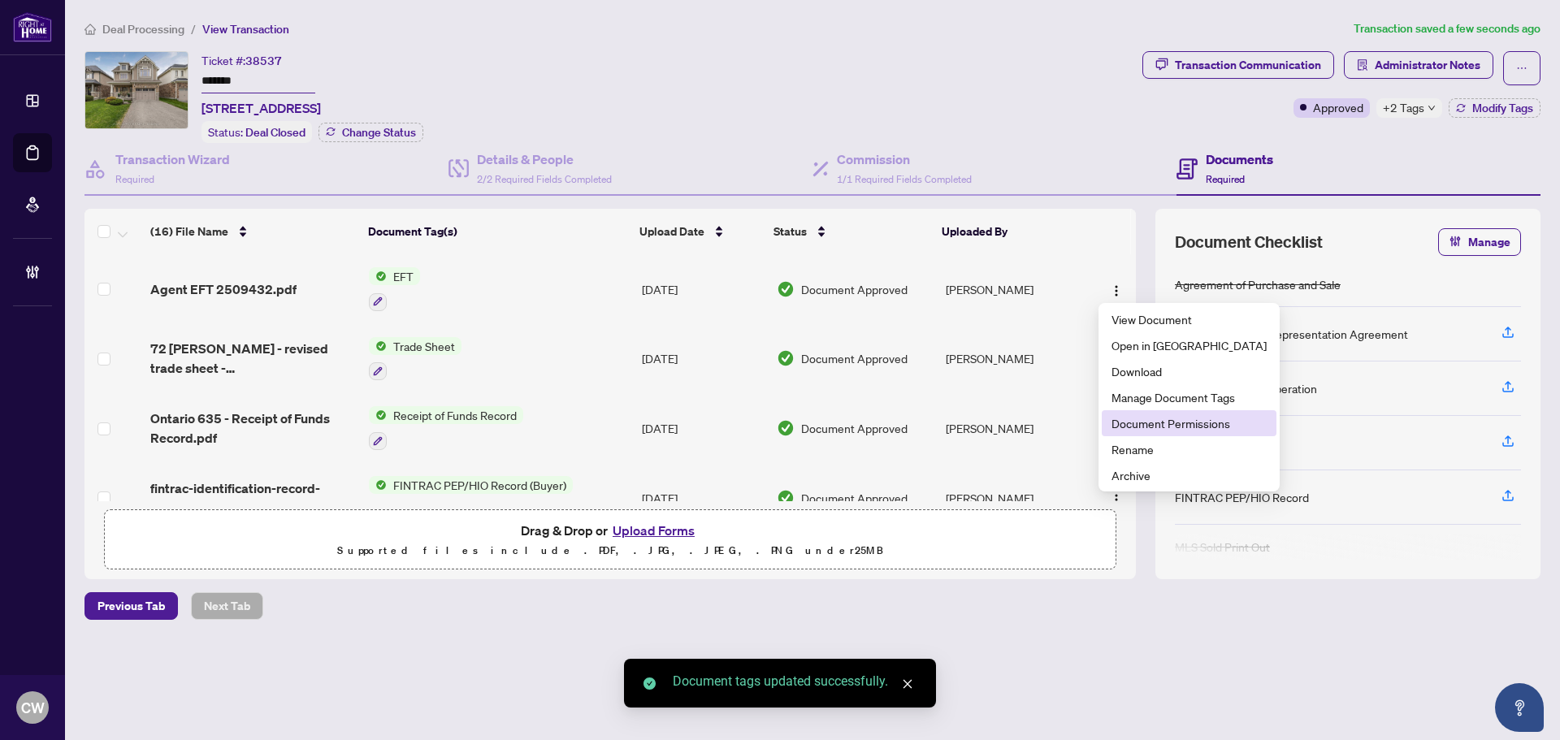
click at [1152, 419] on span "Document Permissions" at bounding box center [1188, 423] width 155 height 18
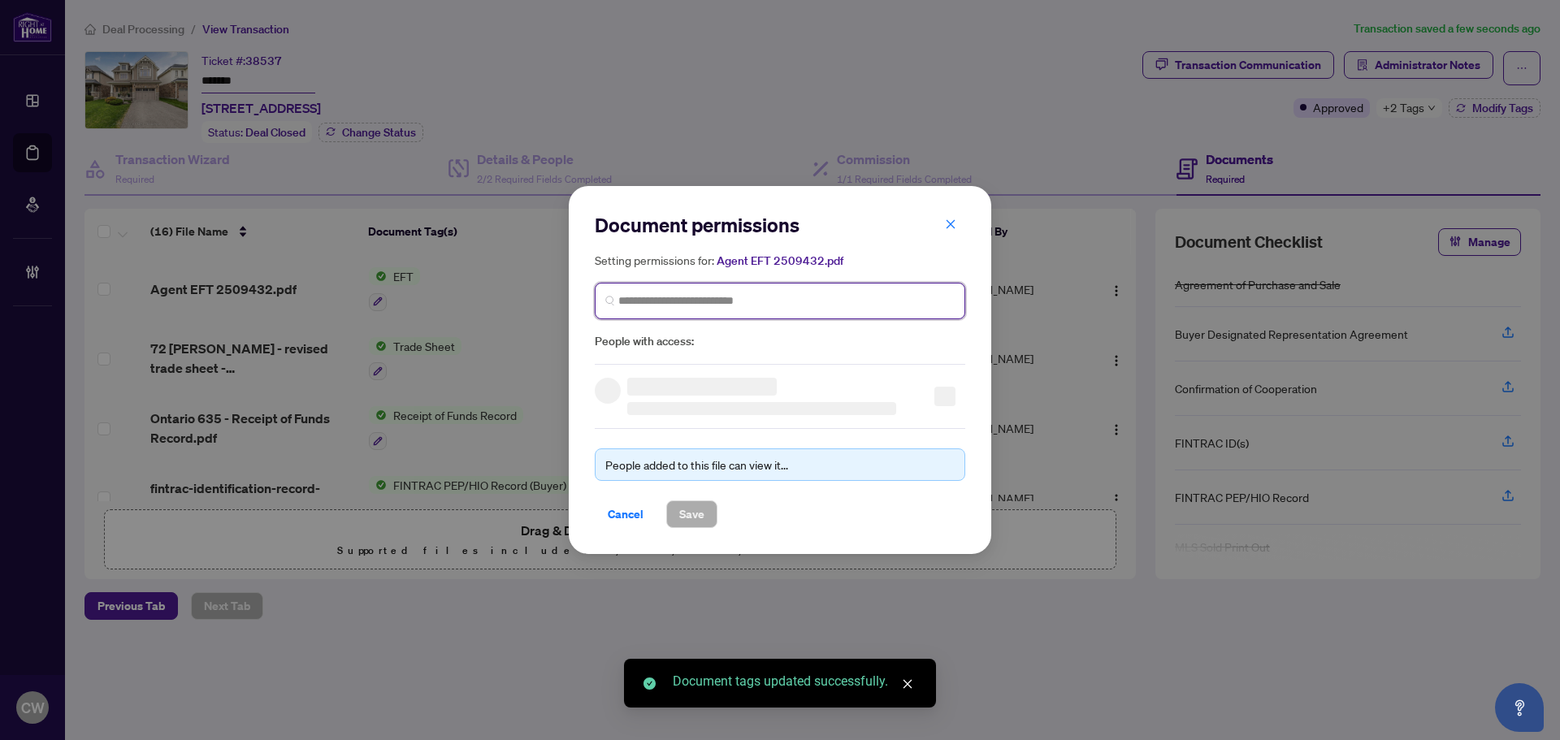
click at [866, 301] on input "search" at bounding box center [786, 300] width 336 height 17
paste input "*******"
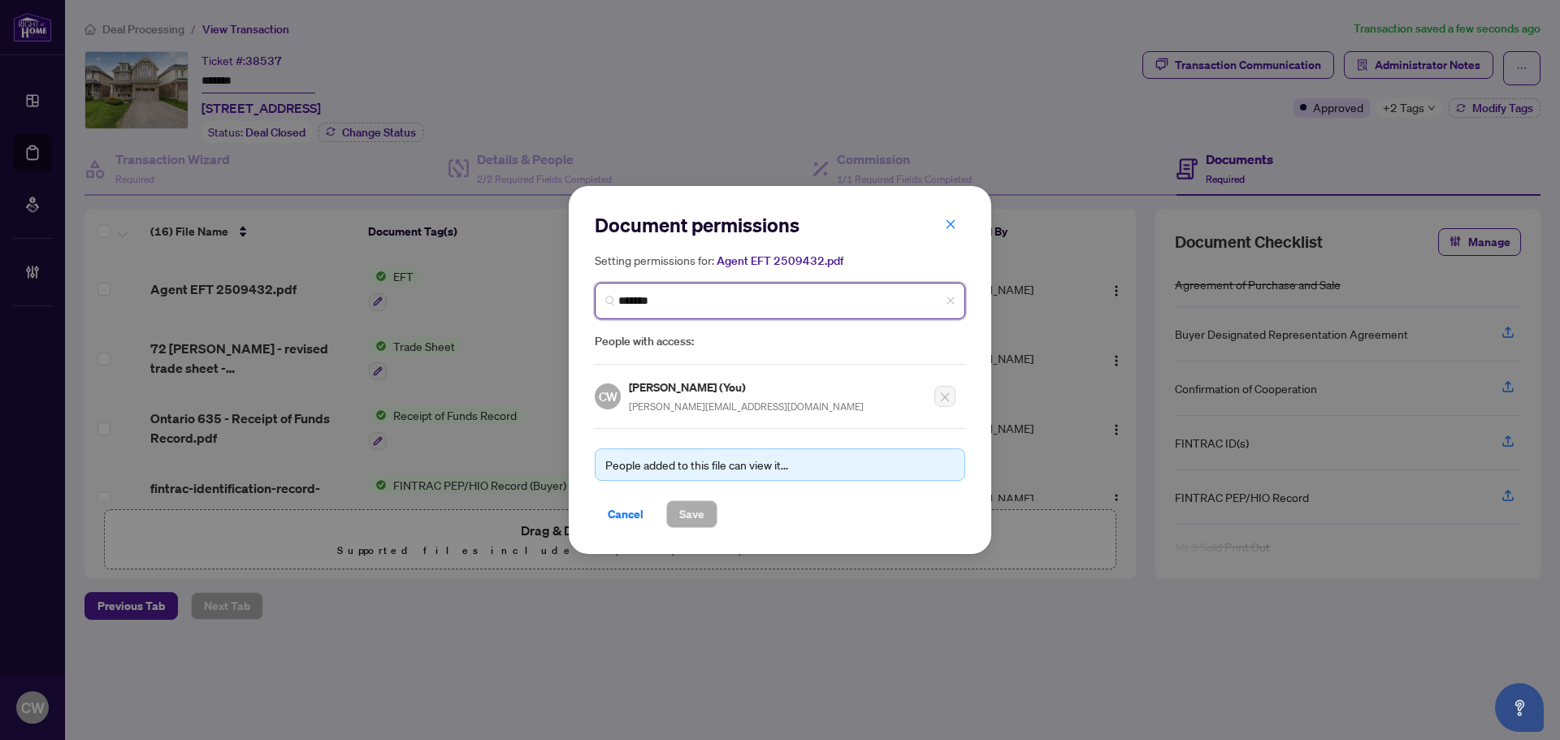
click at [671, 298] on input "*******" at bounding box center [786, 300] width 336 height 17
drag, startPoint x: 629, startPoint y: 298, endPoint x: 575, endPoint y: 298, distance: 54.4
click at [575, 298] on div "Document permissions Setting permissions for: Agent EFT 2509432.pdf ******* Age…" at bounding box center [780, 370] width 422 height 368
paste input "**********"
type input "**********"
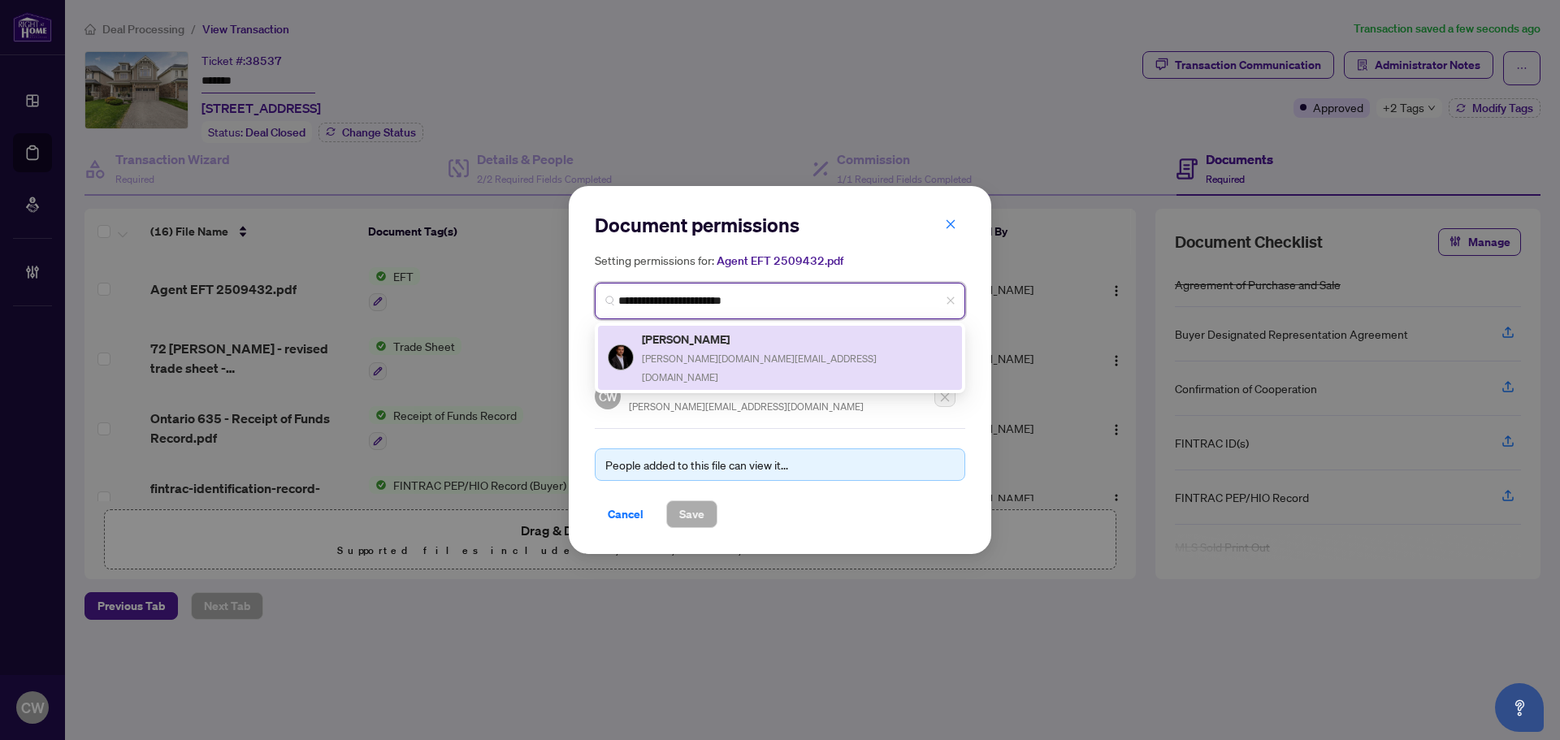
drag, startPoint x: 679, startPoint y: 375, endPoint x: 680, endPoint y: 342, distance: 33.3
click at [679, 342] on h5 "[PERSON_NAME]" at bounding box center [797, 339] width 310 height 19
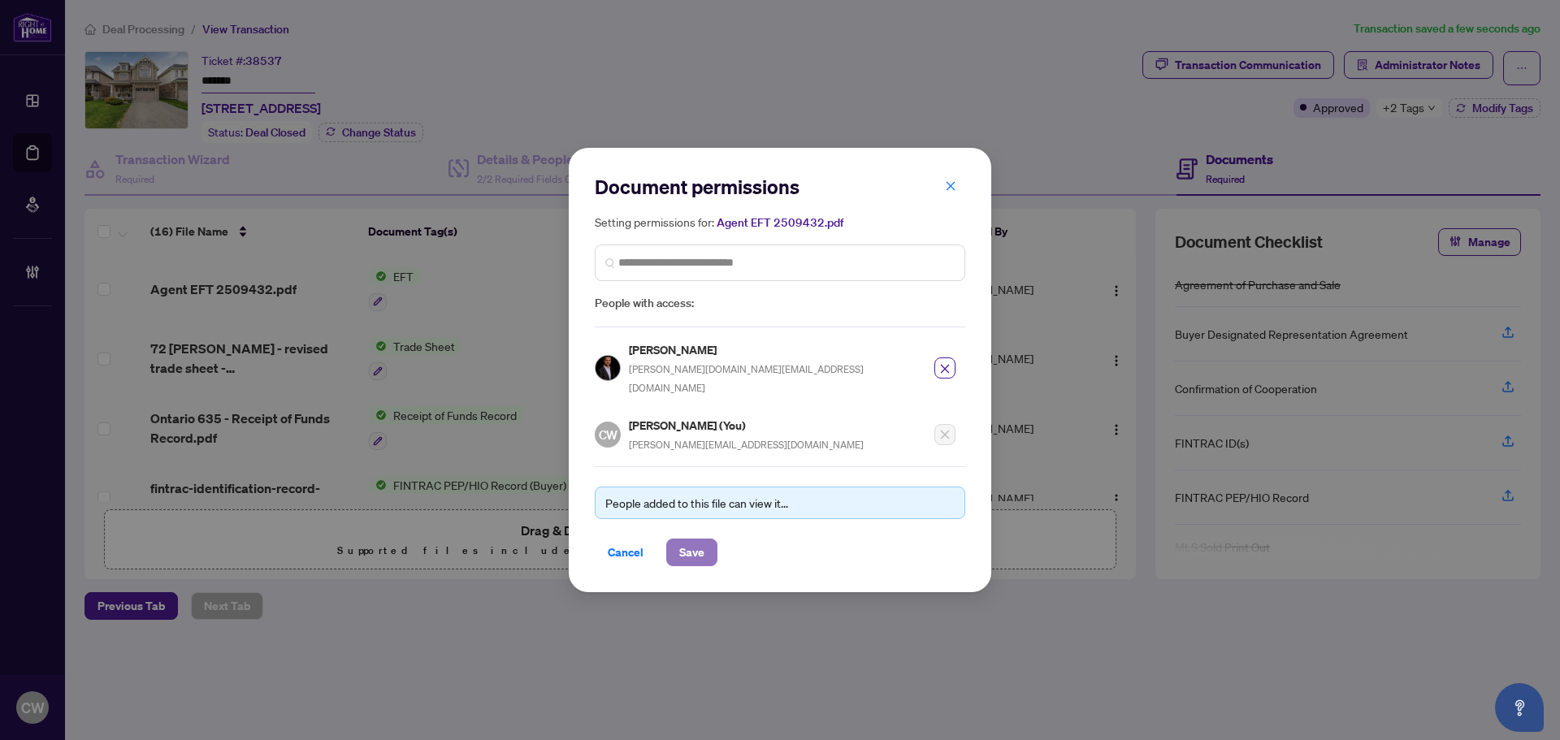
click at [698, 540] on span "Save" at bounding box center [691, 552] width 25 height 26
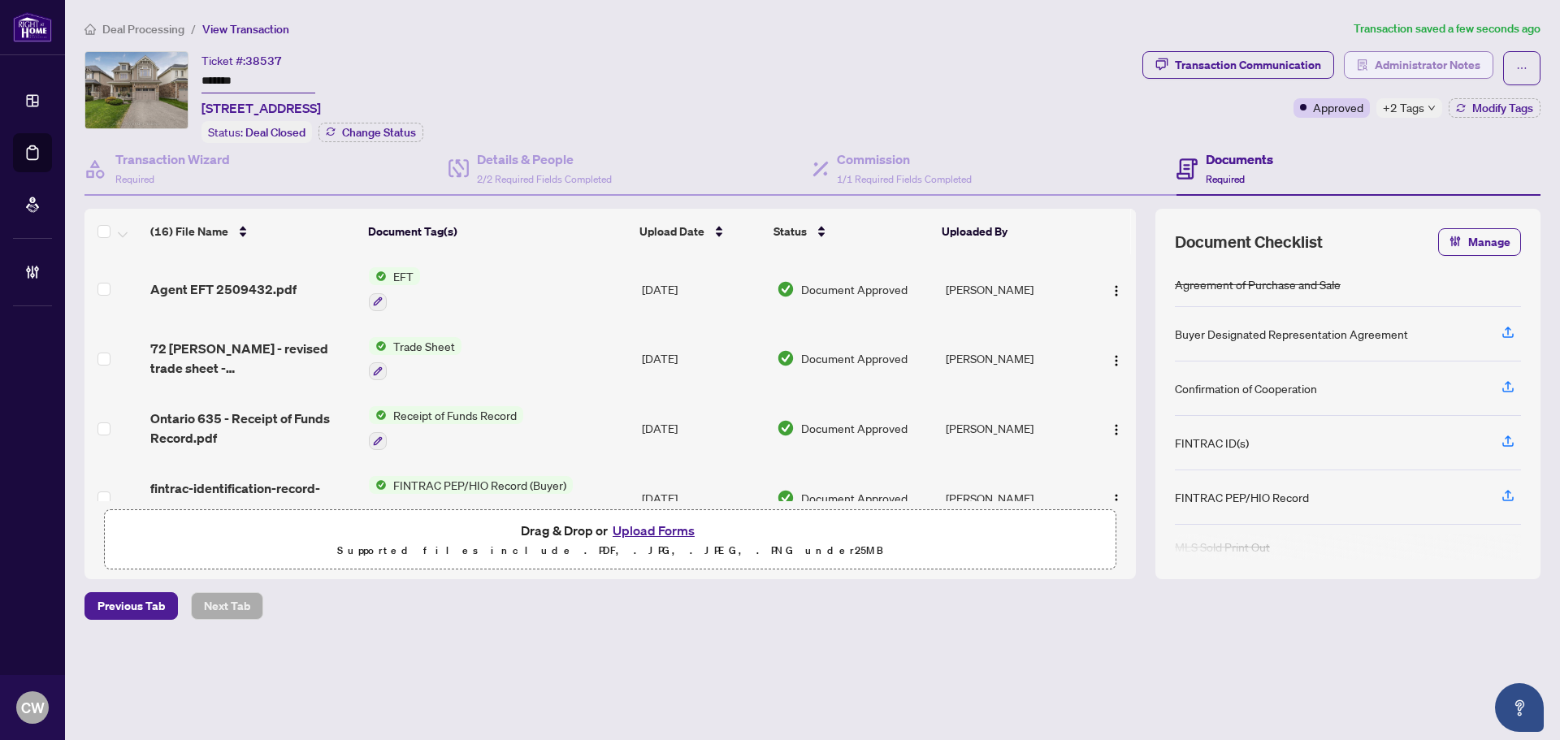
click at [1441, 71] on span "Administrator Notes" at bounding box center [1427, 65] width 106 height 26
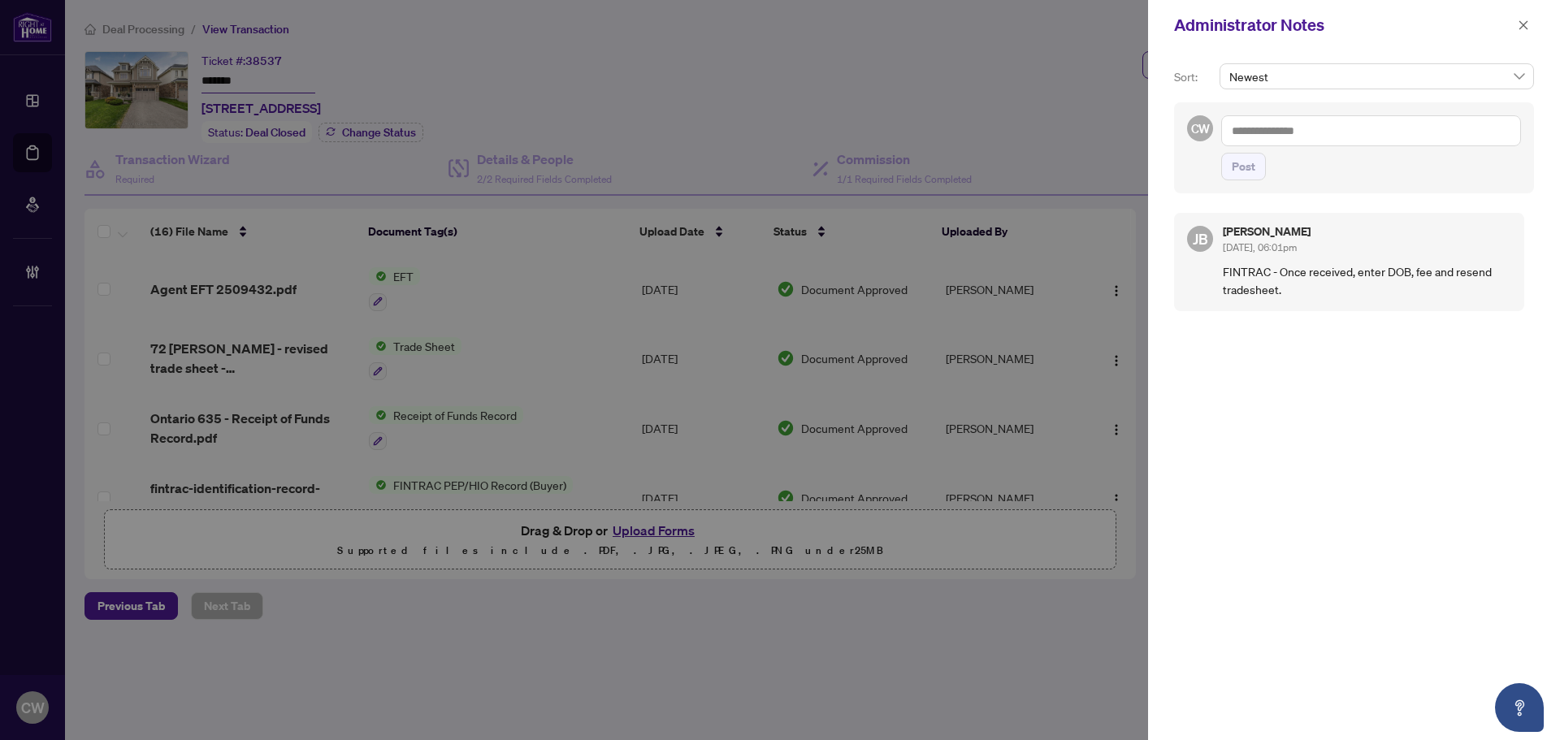
click at [1219, 142] on div "CW Post" at bounding box center [1354, 147] width 360 height 91
click at [1265, 133] on textarea at bounding box center [1371, 130] width 300 height 31
paste textarea "**********"
type textarea "**********"
click at [1246, 168] on span "Post" at bounding box center [1243, 167] width 24 height 26
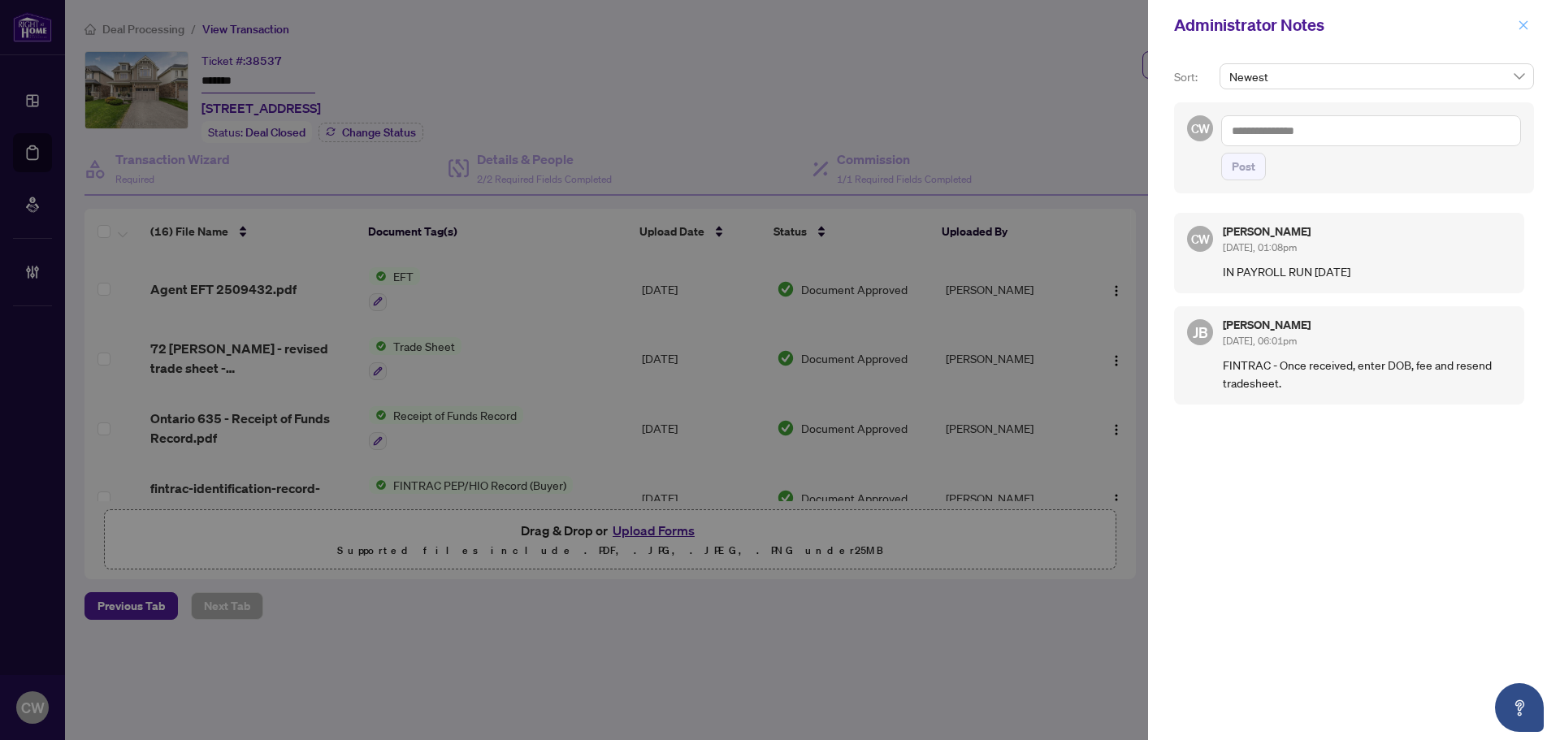
drag, startPoint x: 1542, startPoint y: 15, endPoint x: 1516, endPoint y: 32, distance: 31.8
click at [1542, 17] on div "Administrator Notes" at bounding box center [1354, 25] width 412 height 50
click at [1513, 35] on div "Administrator Notes" at bounding box center [1354, 25] width 412 height 50
click at [1528, 29] on icon "close" at bounding box center [1522, 24] width 11 height 11
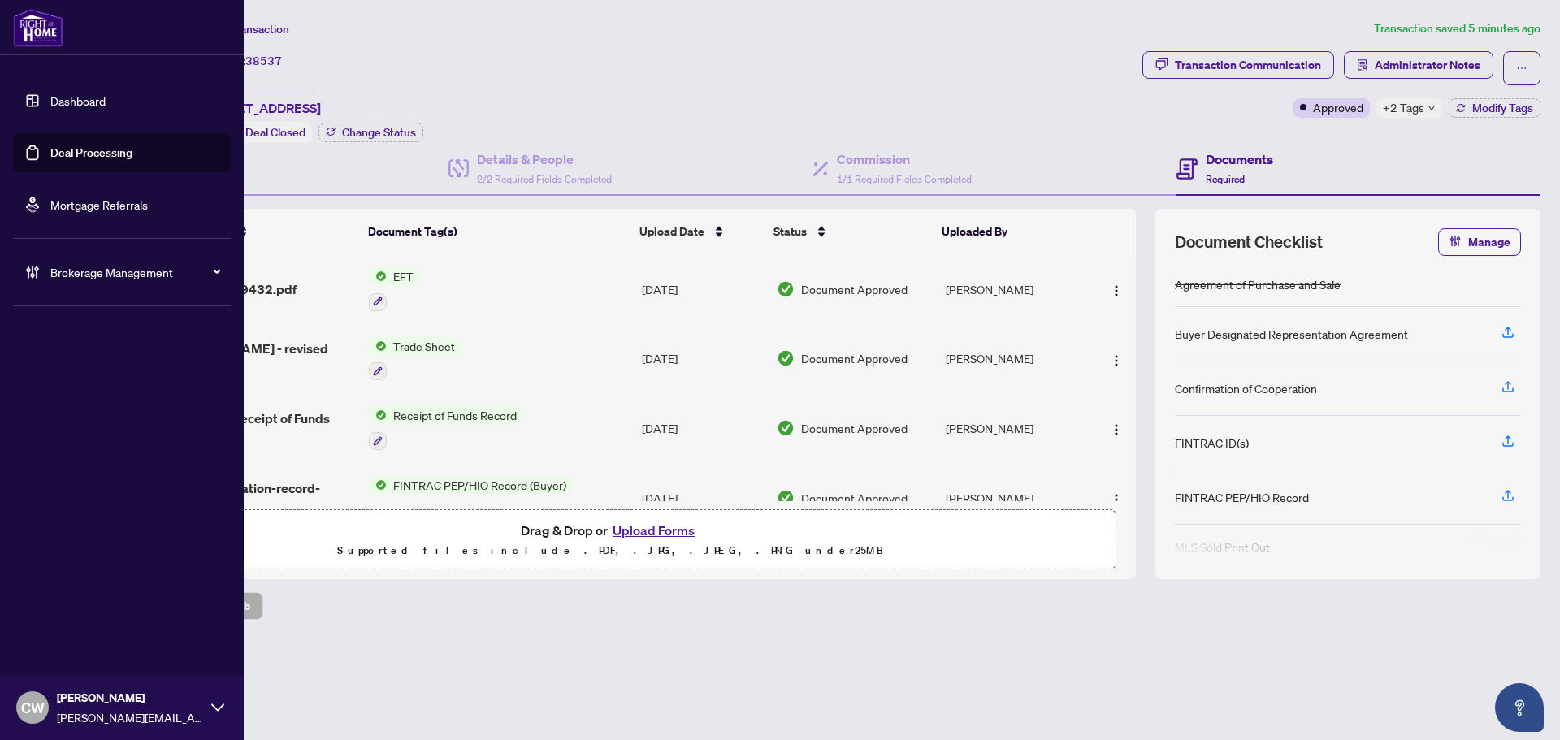
click at [50, 147] on link "Deal Processing" at bounding box center [91, 152] width 82 height 15
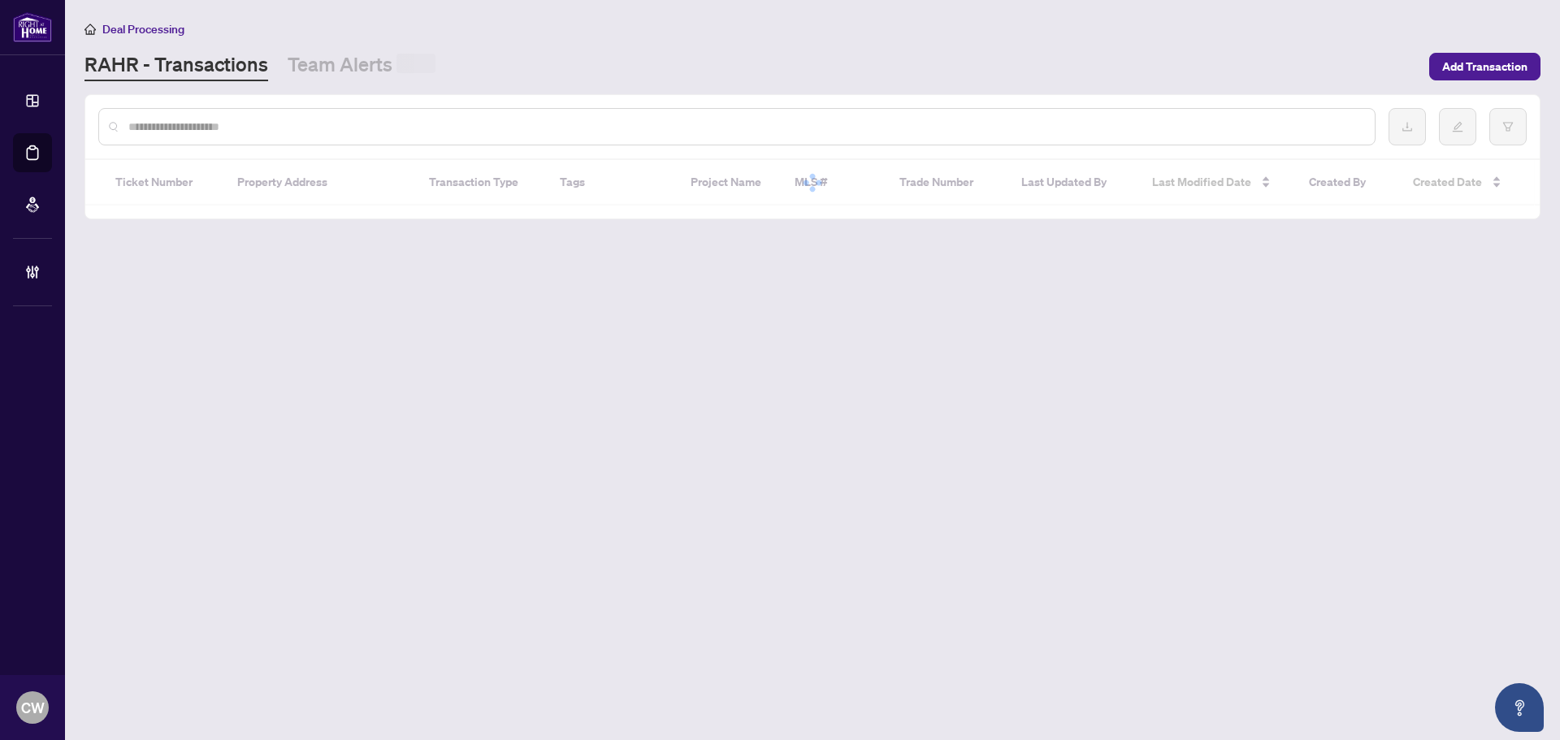
click at [267, 111] on div at bounding box center [736, 126] width 1277 height 37
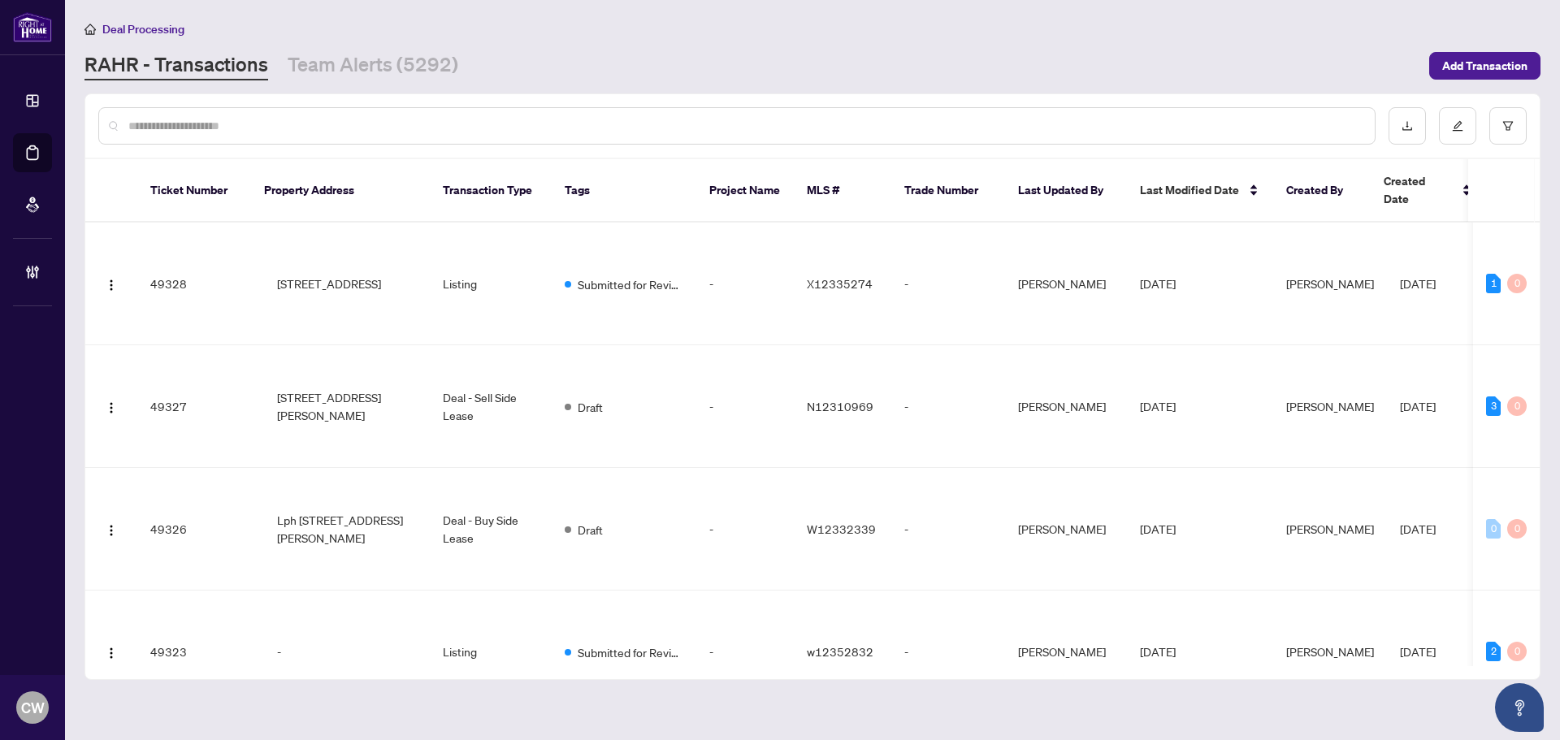
click at [272, 117] on input "text" at bounding box center [744, 126] width 1233 height 18
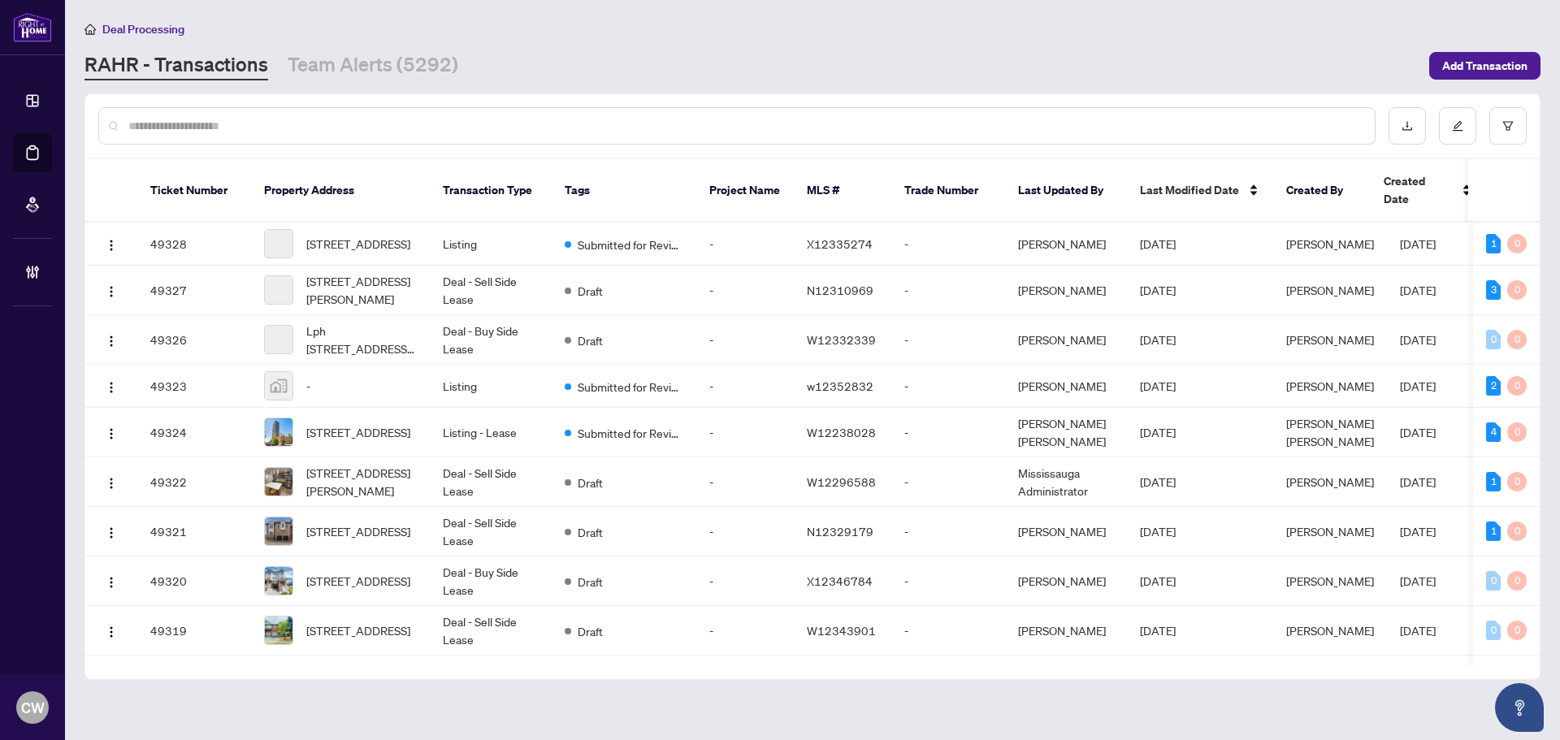
paste input "*"
type input "*******"
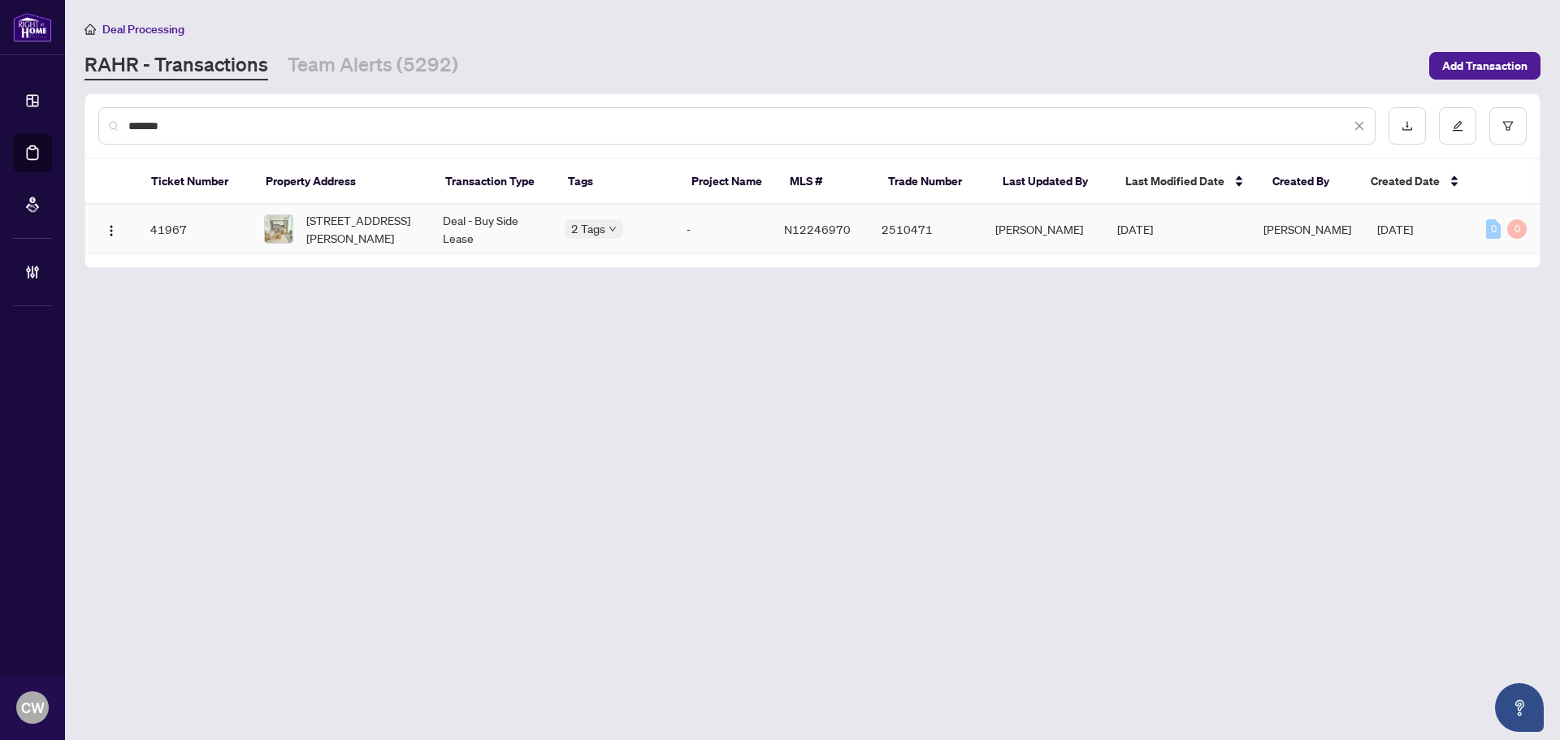
click at [361, 229] on span "[STREET_ADDRESS][PERSON_NAME]" at bounding box center [361, 229] width 110 height 36
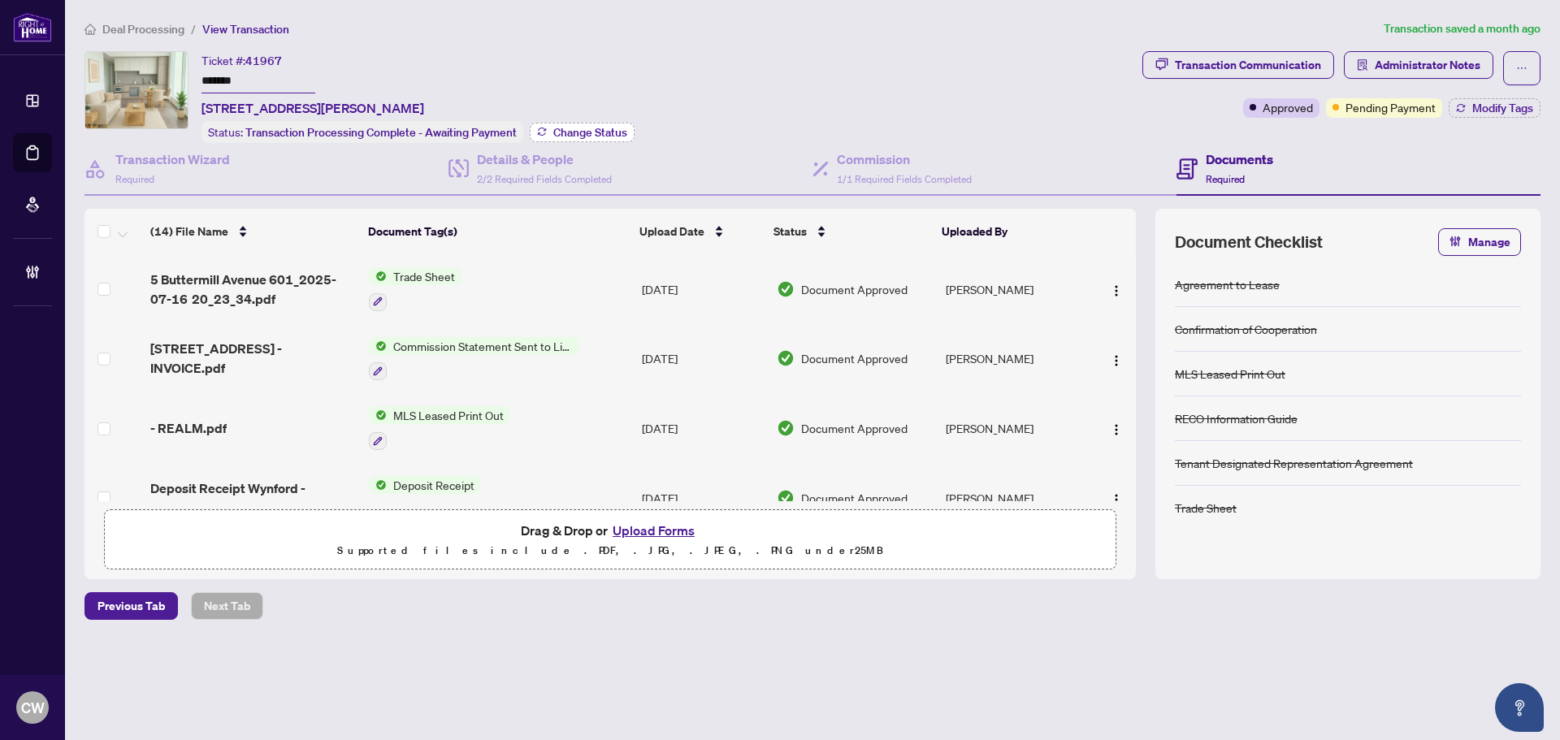
click at [559, 127] on span "Change Status" at bounding box center [590, 132] width 74 height 11
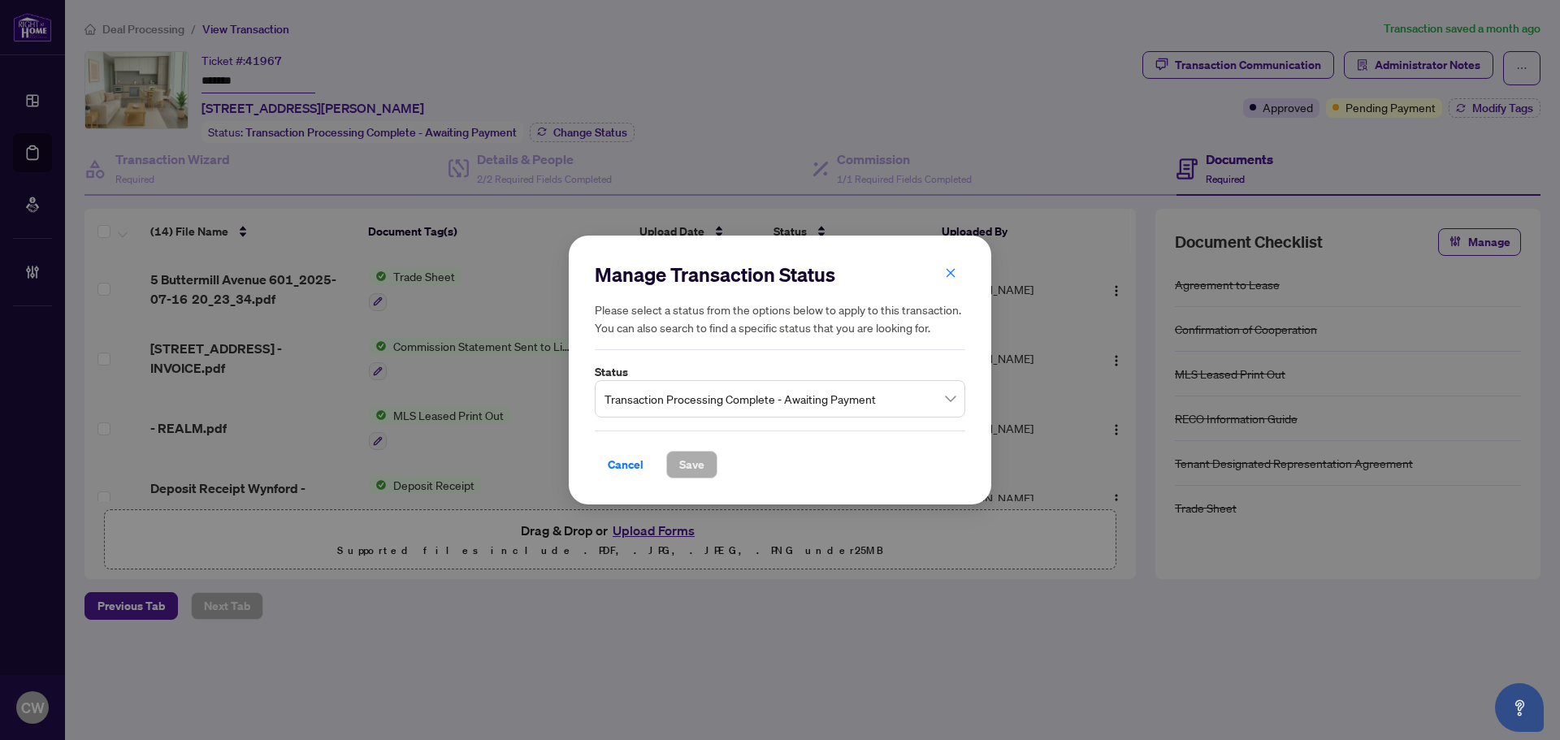
click at [660, 408] on span "Transaction Processing Complete - Awaiting Payment" at bounding box center [779, 398] width 351 height 31
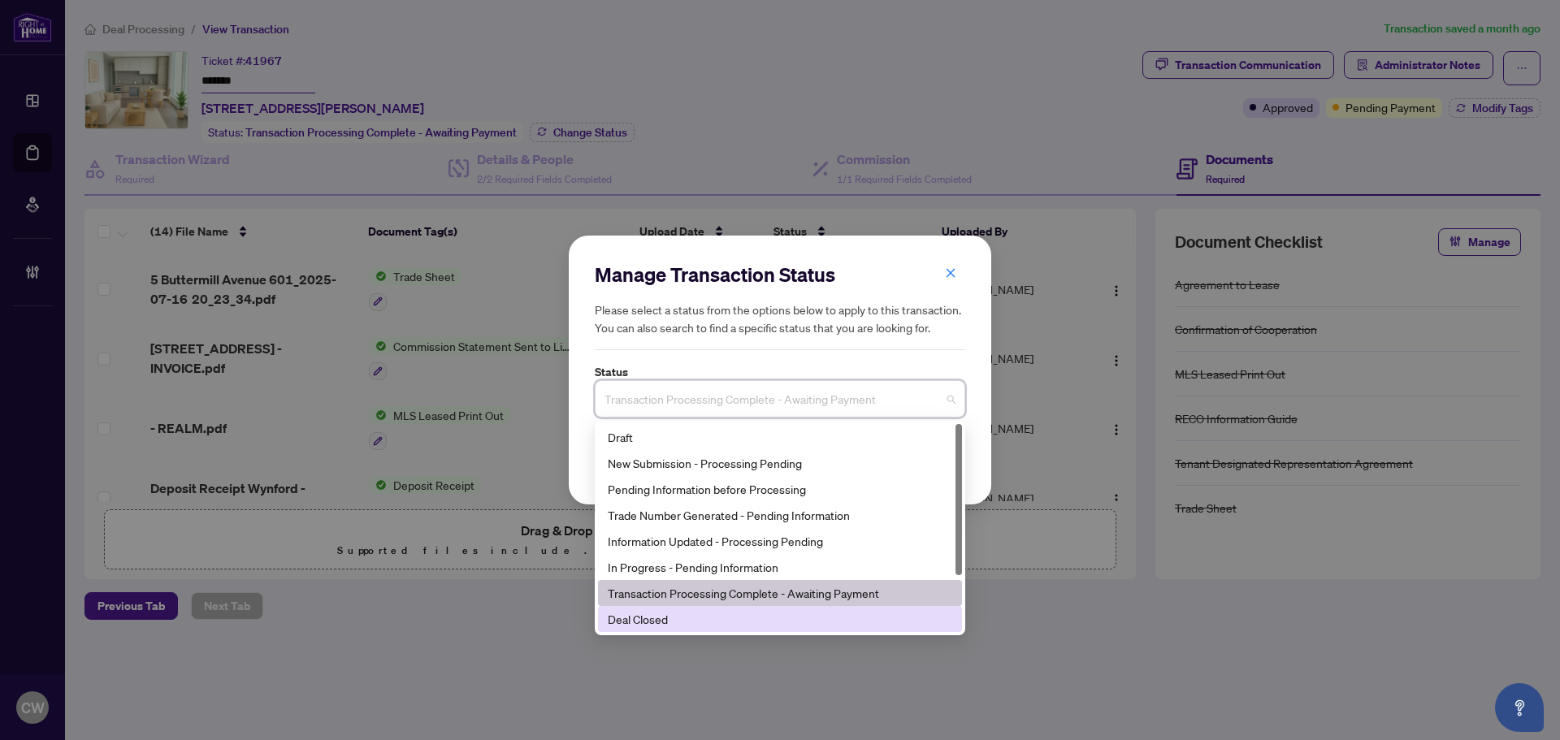
click at [681, 620] on div "Deal Closed" at bounding box center [780, 619] width 344 height 18
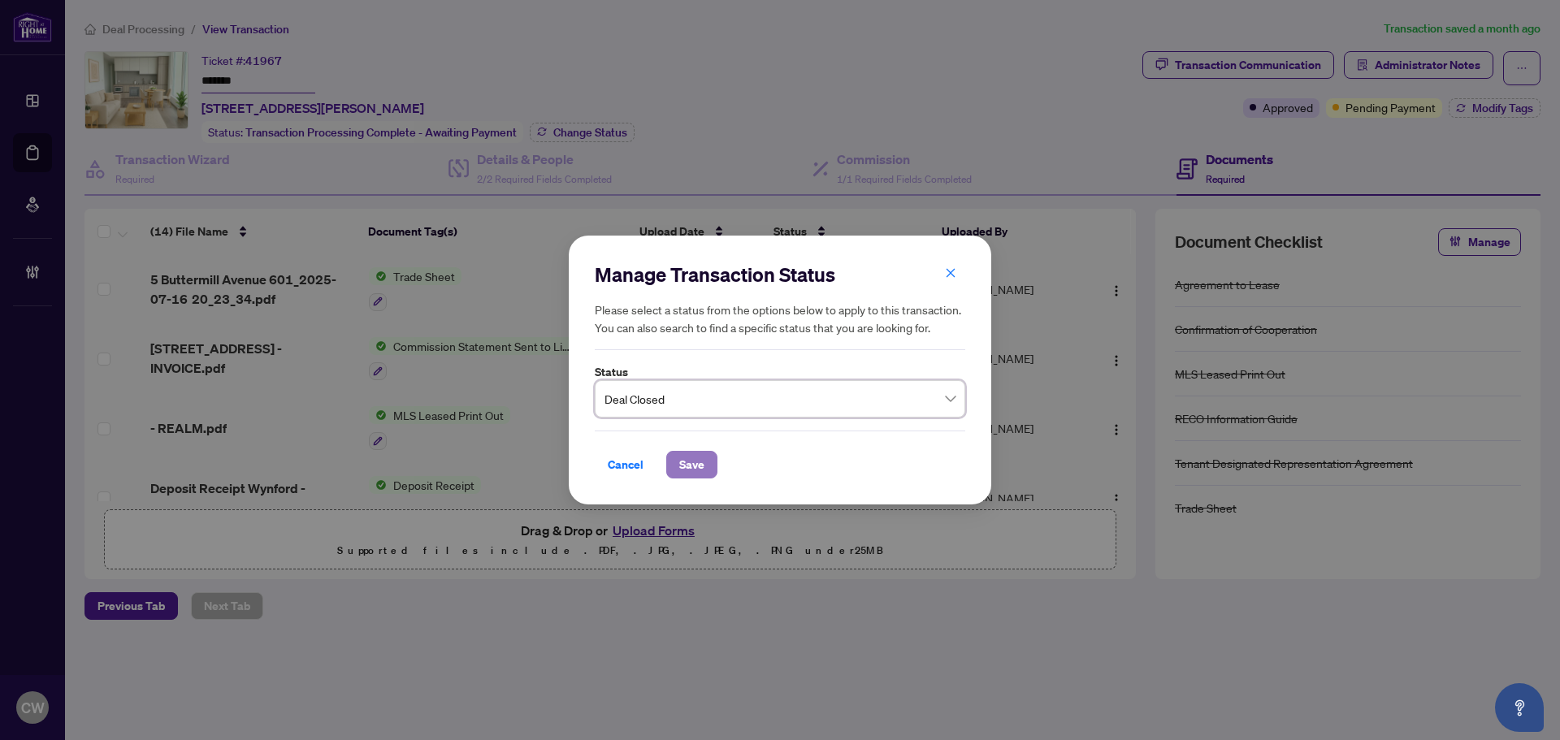
click at [714, 461] on button "Save" at bounding box center [691, 465] width 51 height 28
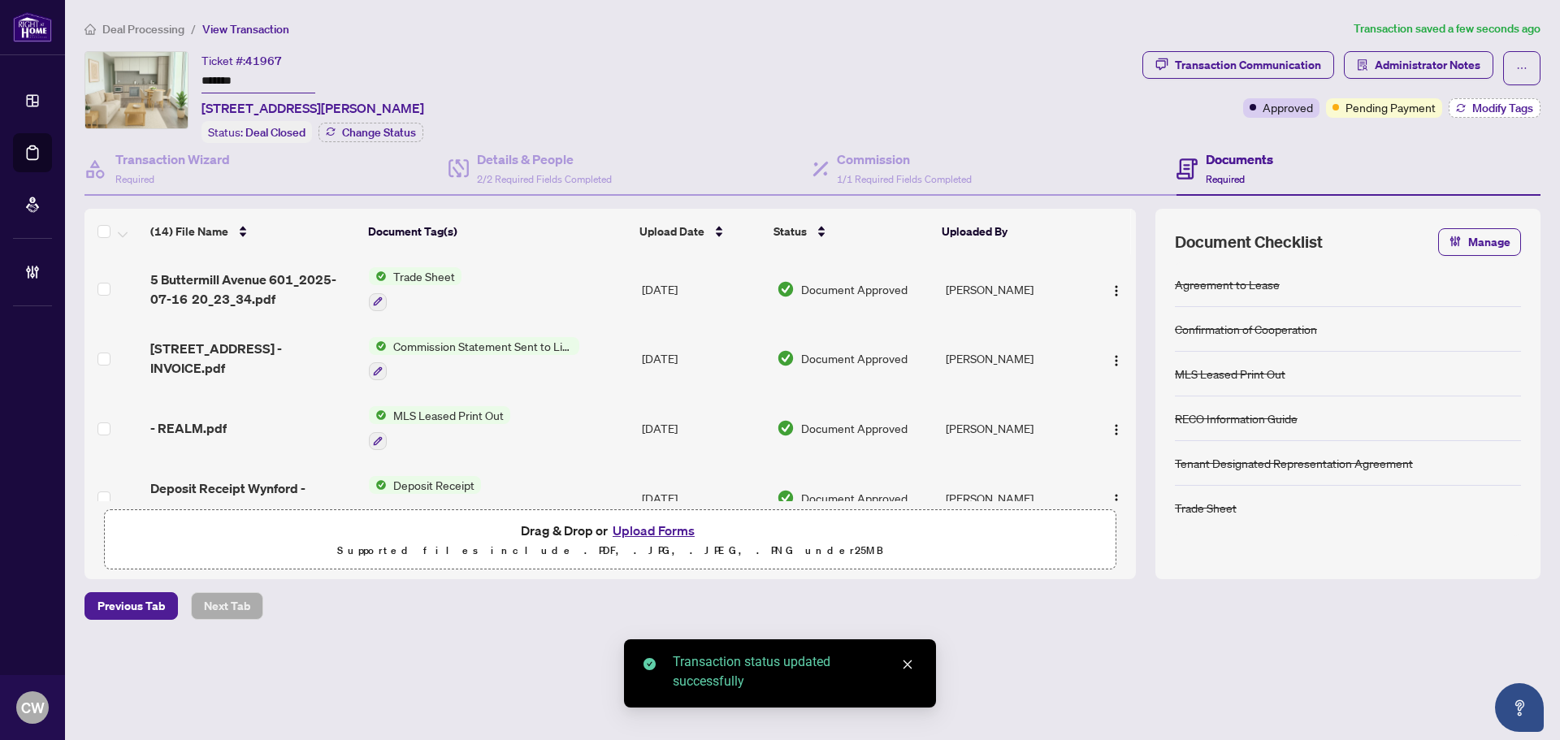
click at [1489, 110] on span "Modify Tags" at bounding box center [1502, 107] width 61 height 11
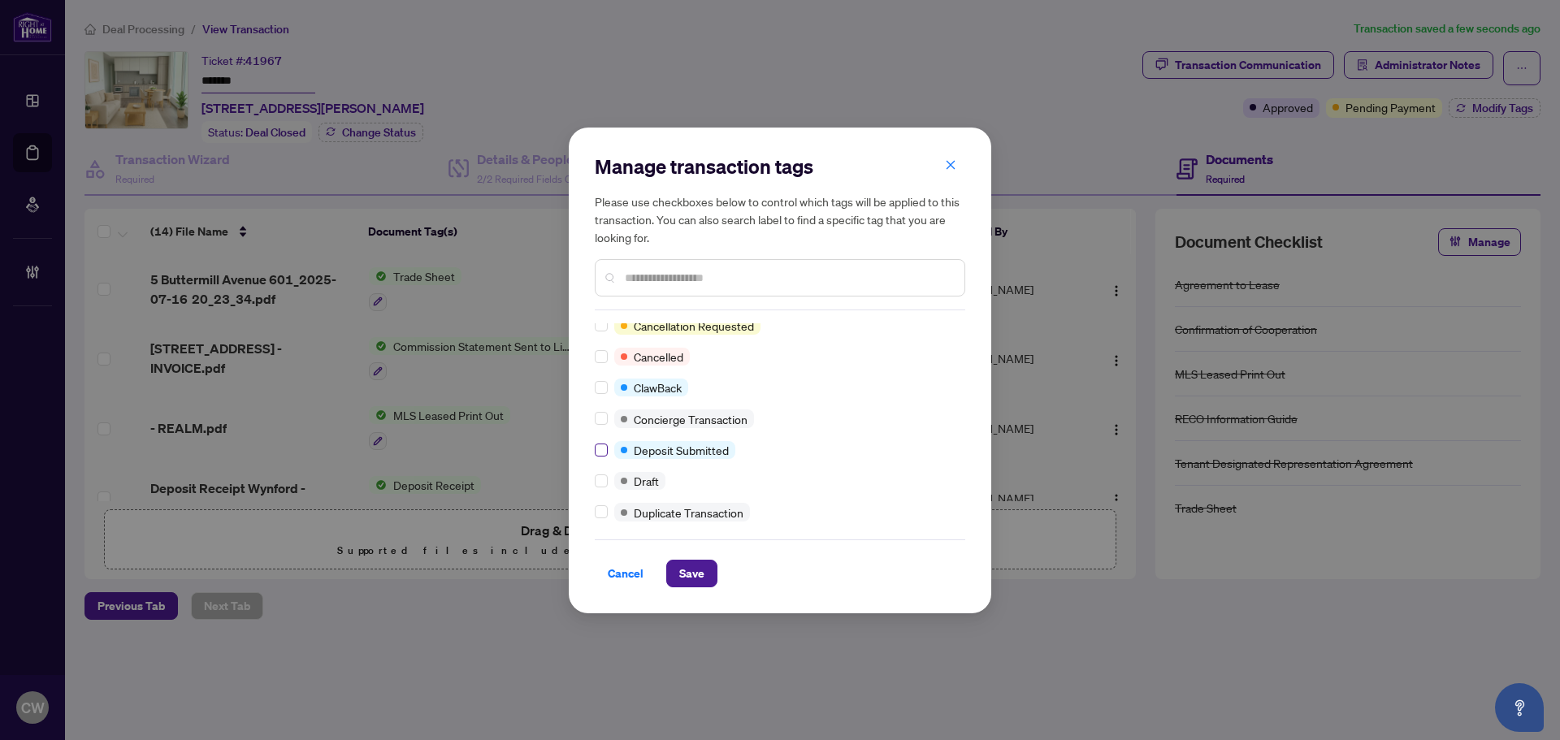
scroll to position [244, 0]
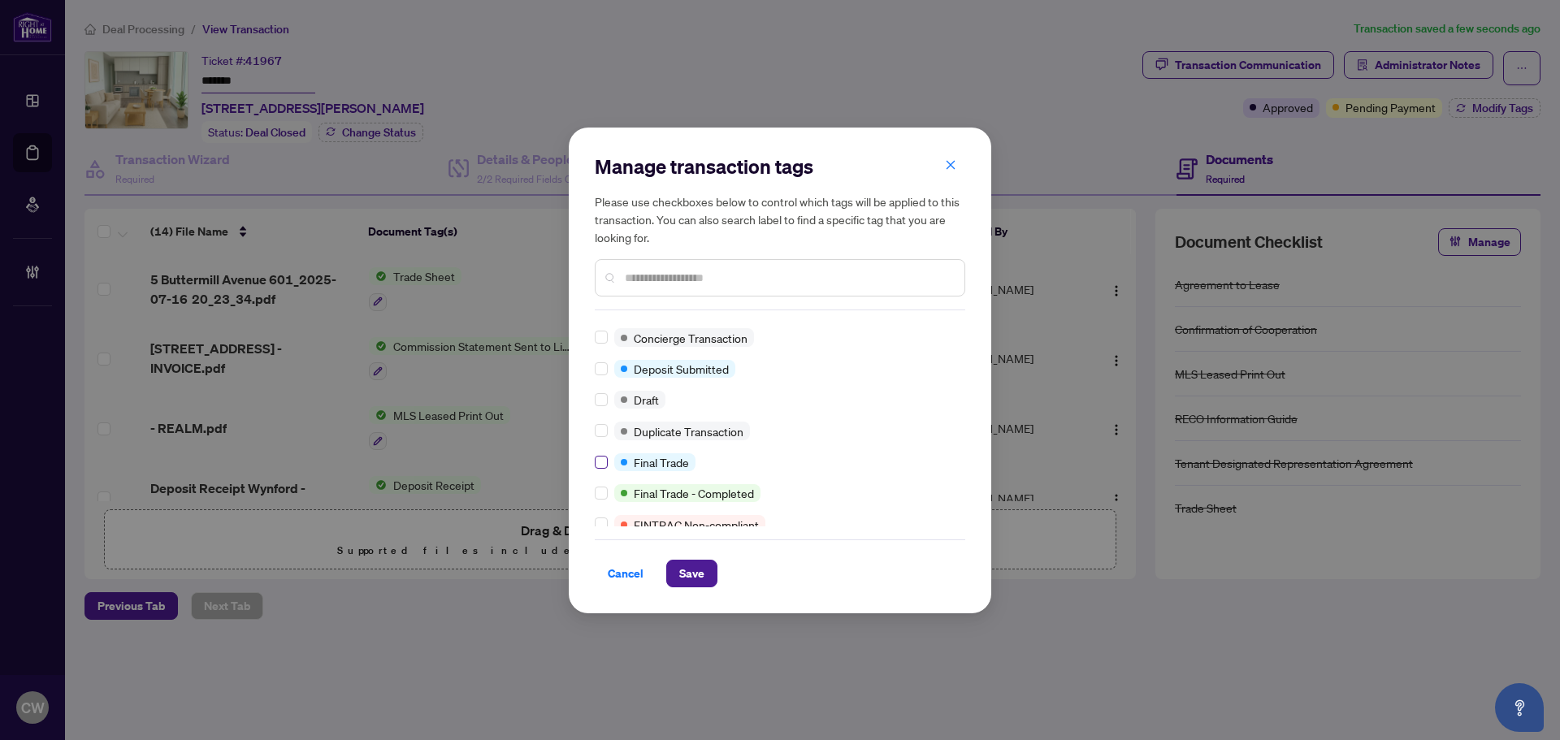
click at [606, 470] on label at bounding box center [601, 462] width 13 height 18
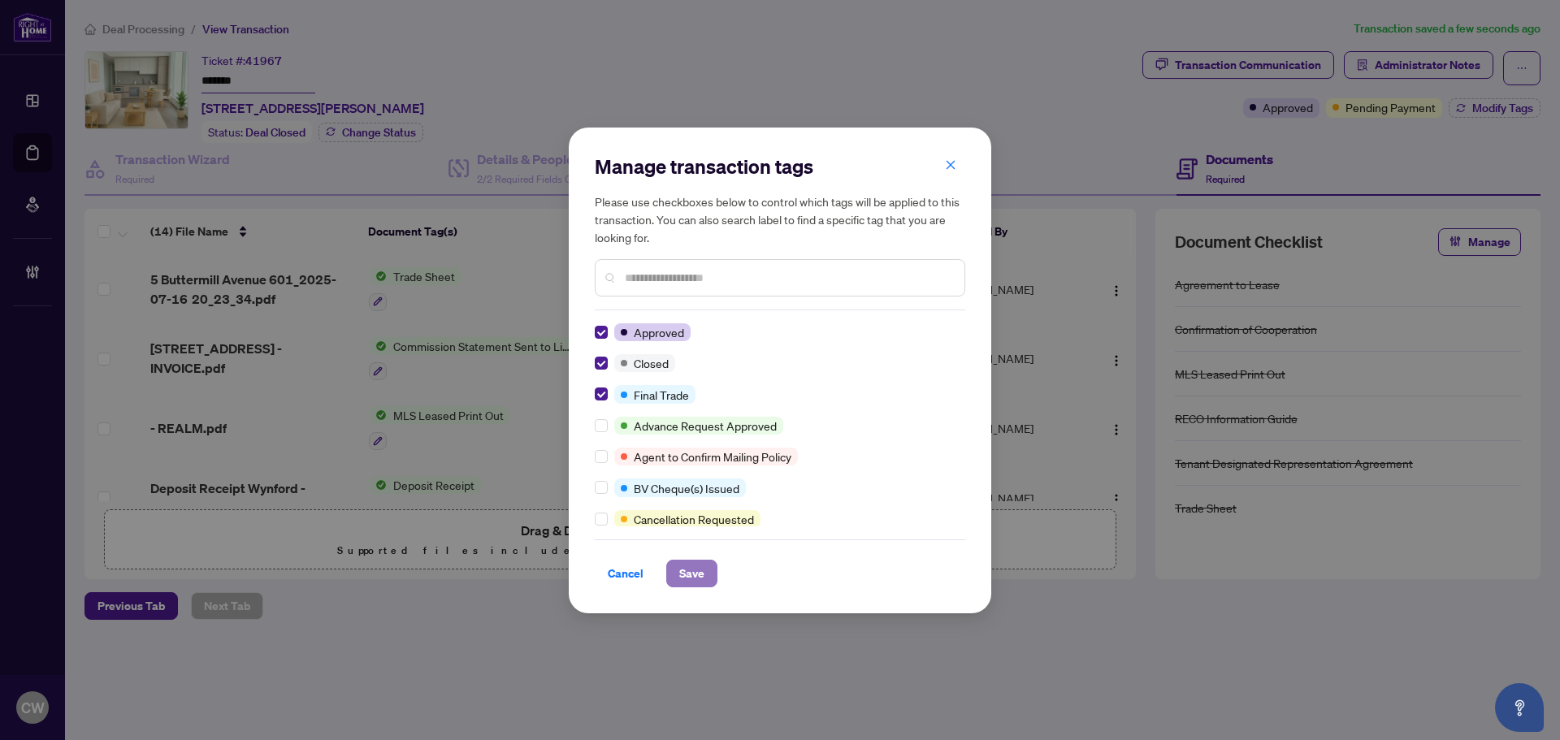
click at [691, 582] on span "Save" at bounding box center [691, 573] width 25 height 26
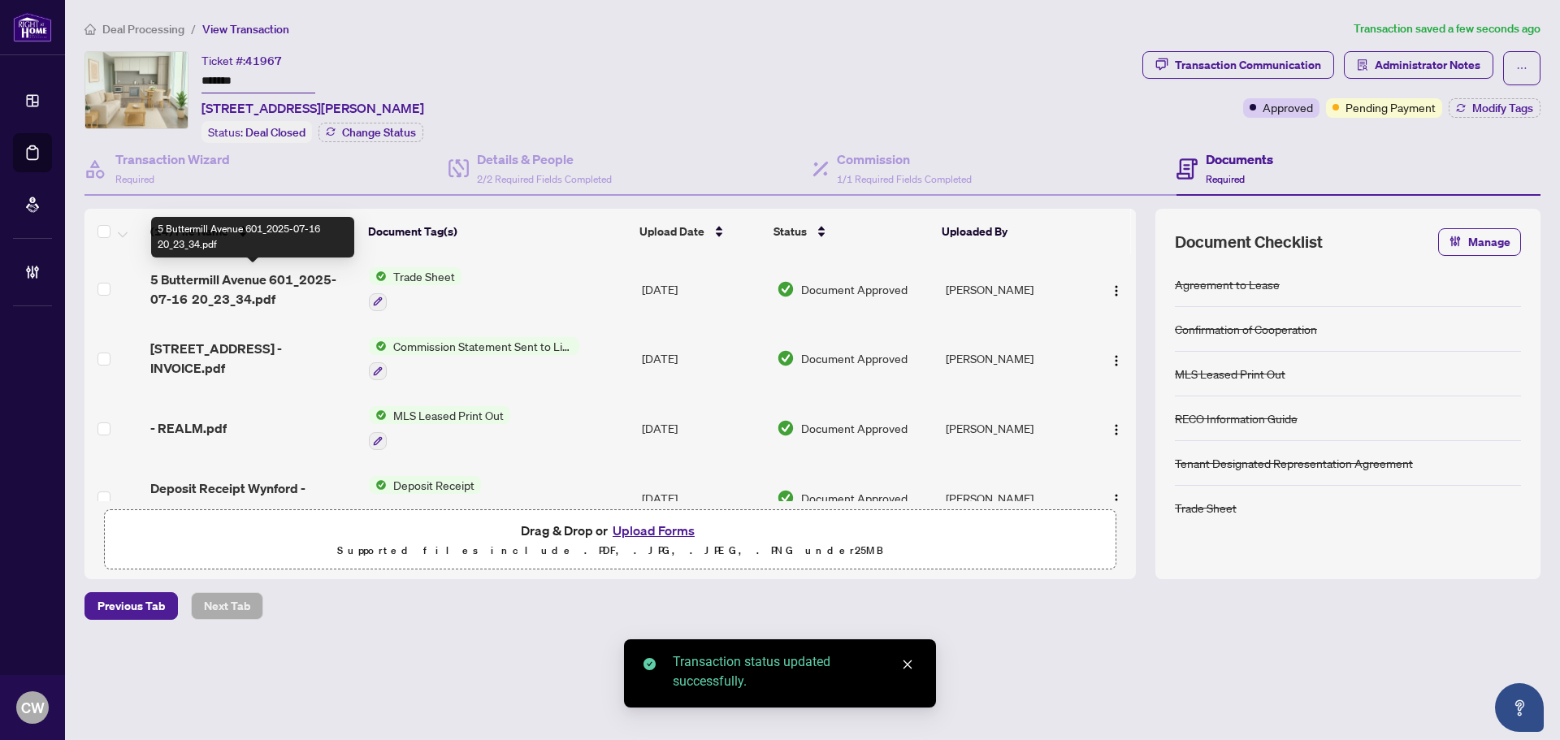
click at [238, 281] on span "5 Buttermill Avenue 601_2025-07-16 20_23_34.pdf" at bounding box center [253, 289] width 206 height 39
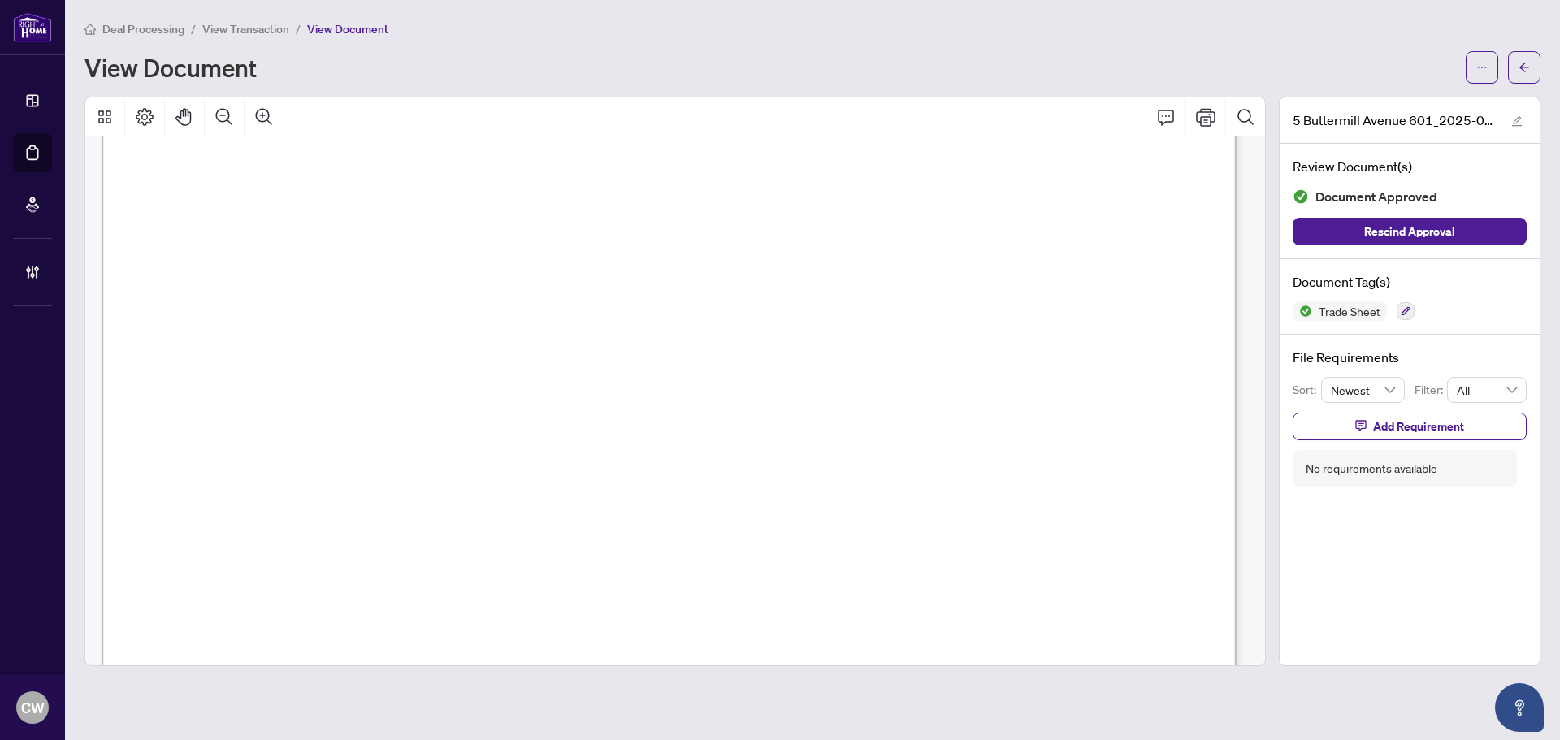
scroll to position [650, 0]
click at [1521, 76] on span "button" at bounding box center [1523, 67] width 11 height 26
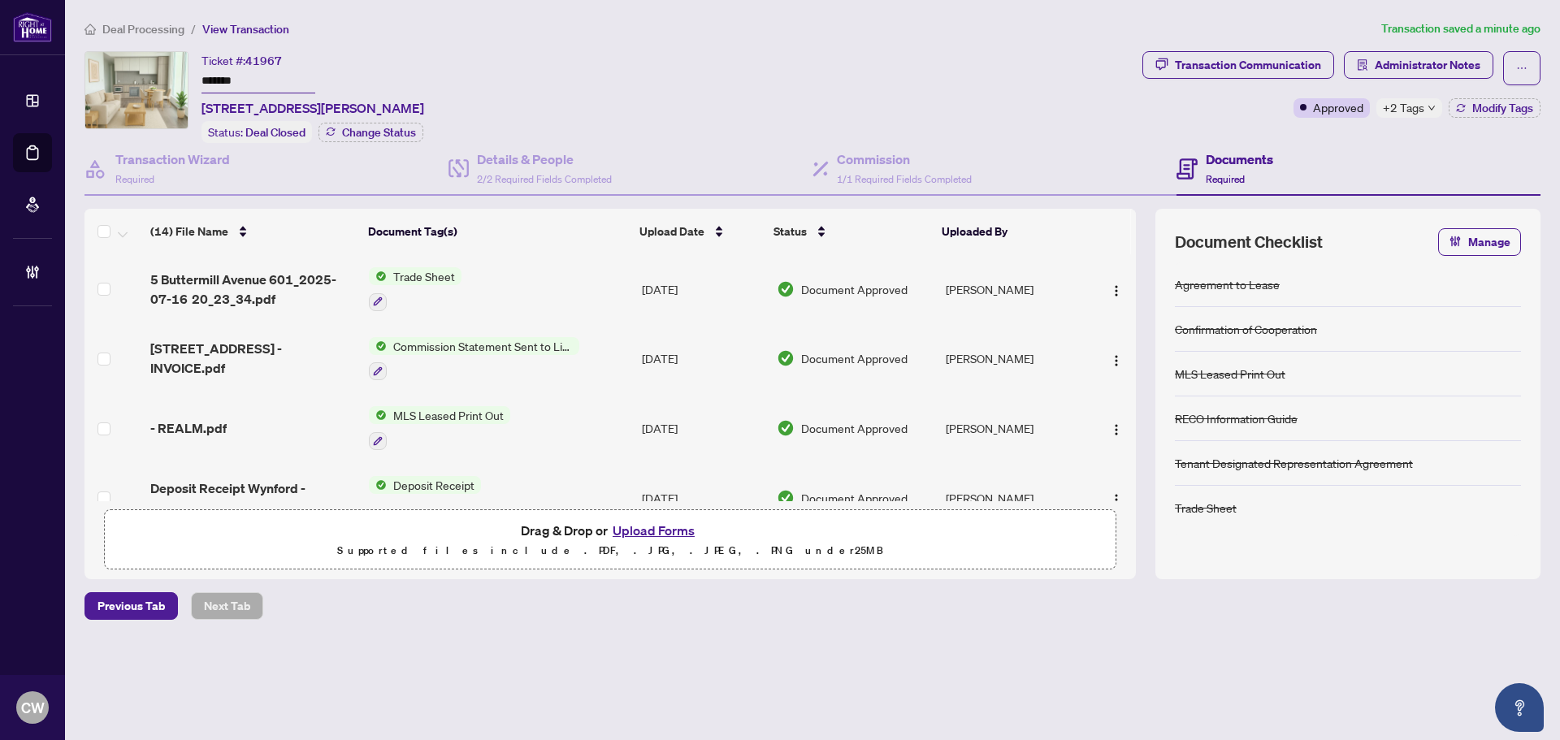
click at [658, 528] on button "Upload Forms" at bounding box center [654, 530] width 92 height 21
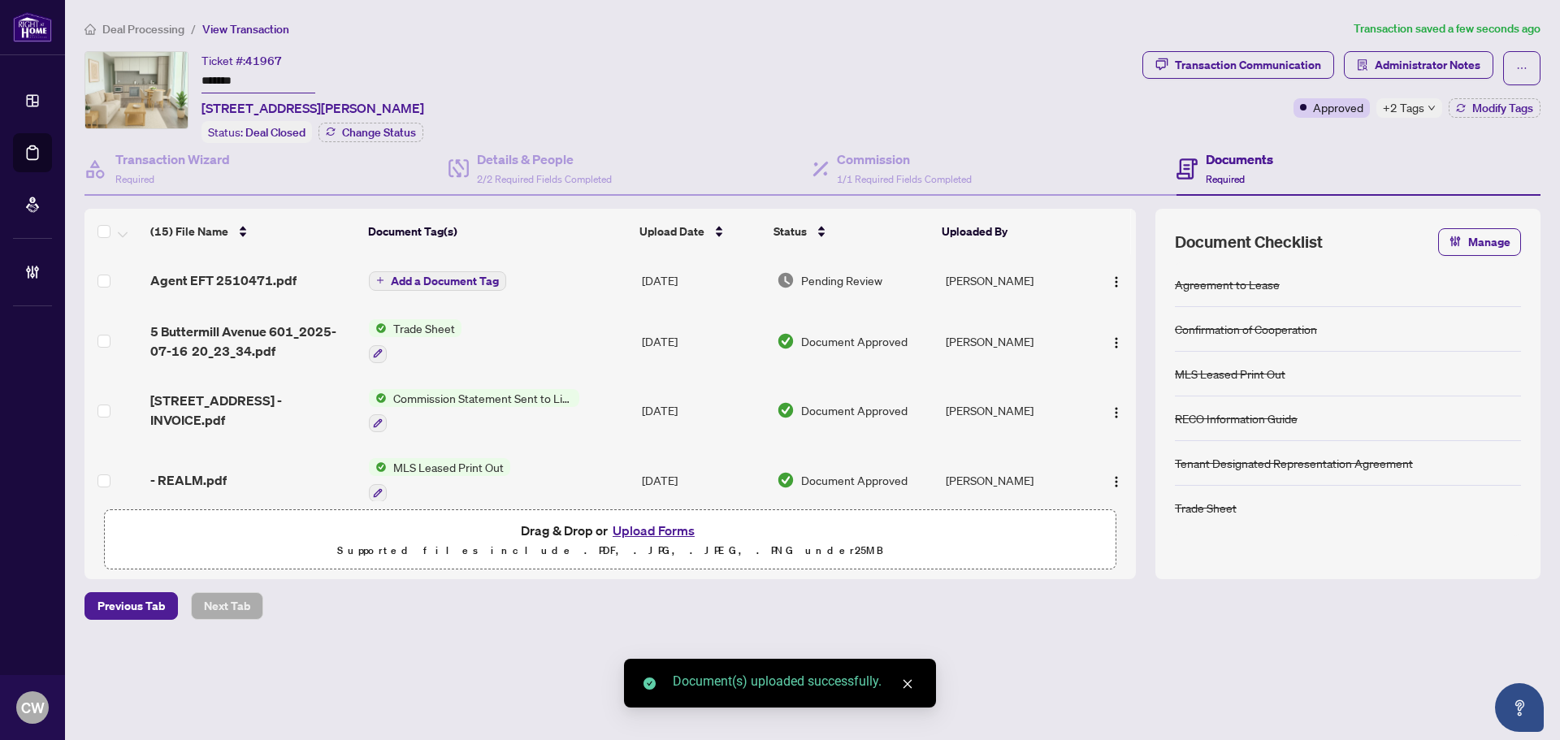
click at [450, 279] on span "Add a Document Tag" at bounding box center [445, 280] width 108 height 11
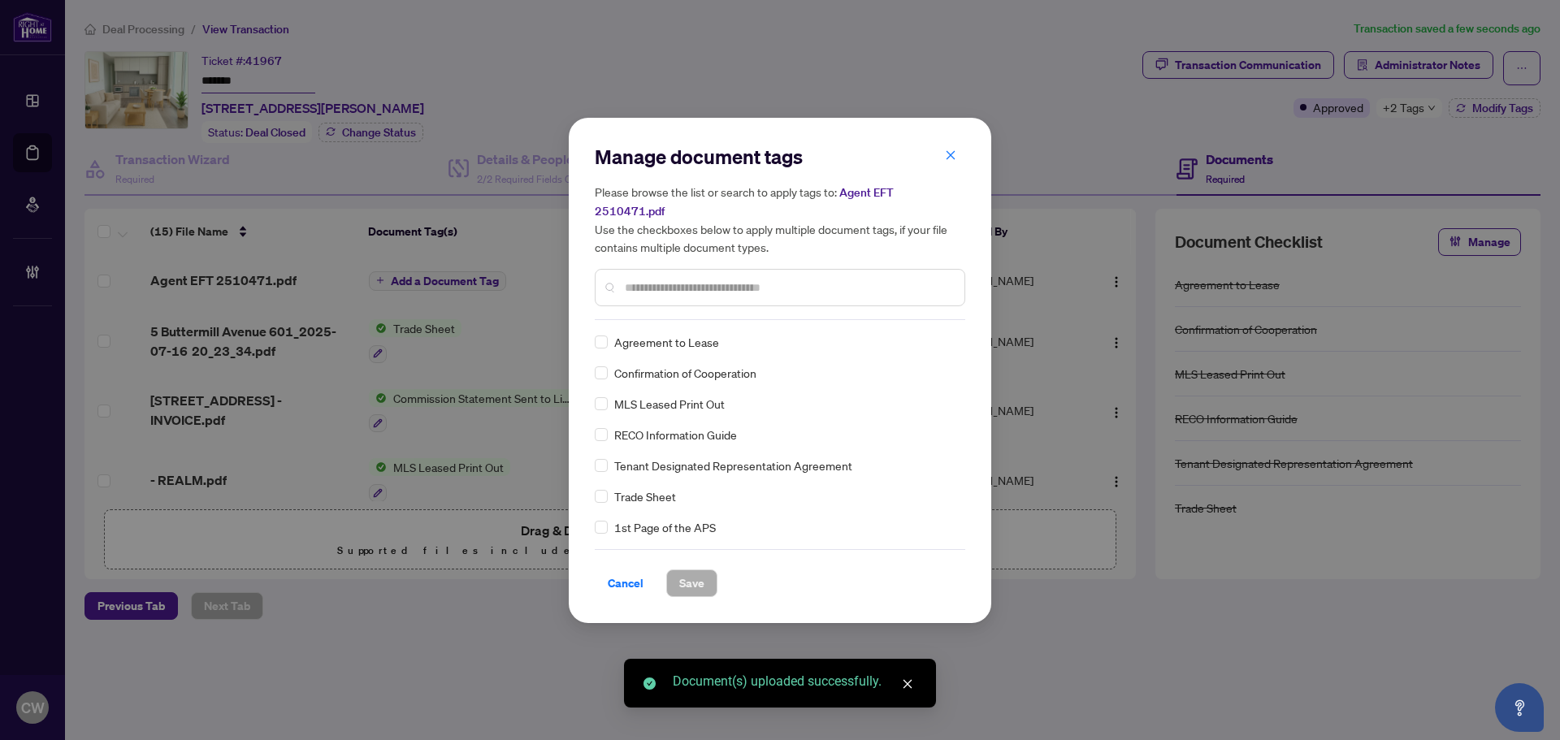
click at [673, 285] on input "text" at bounding box center [788, 288] width 327 height 18
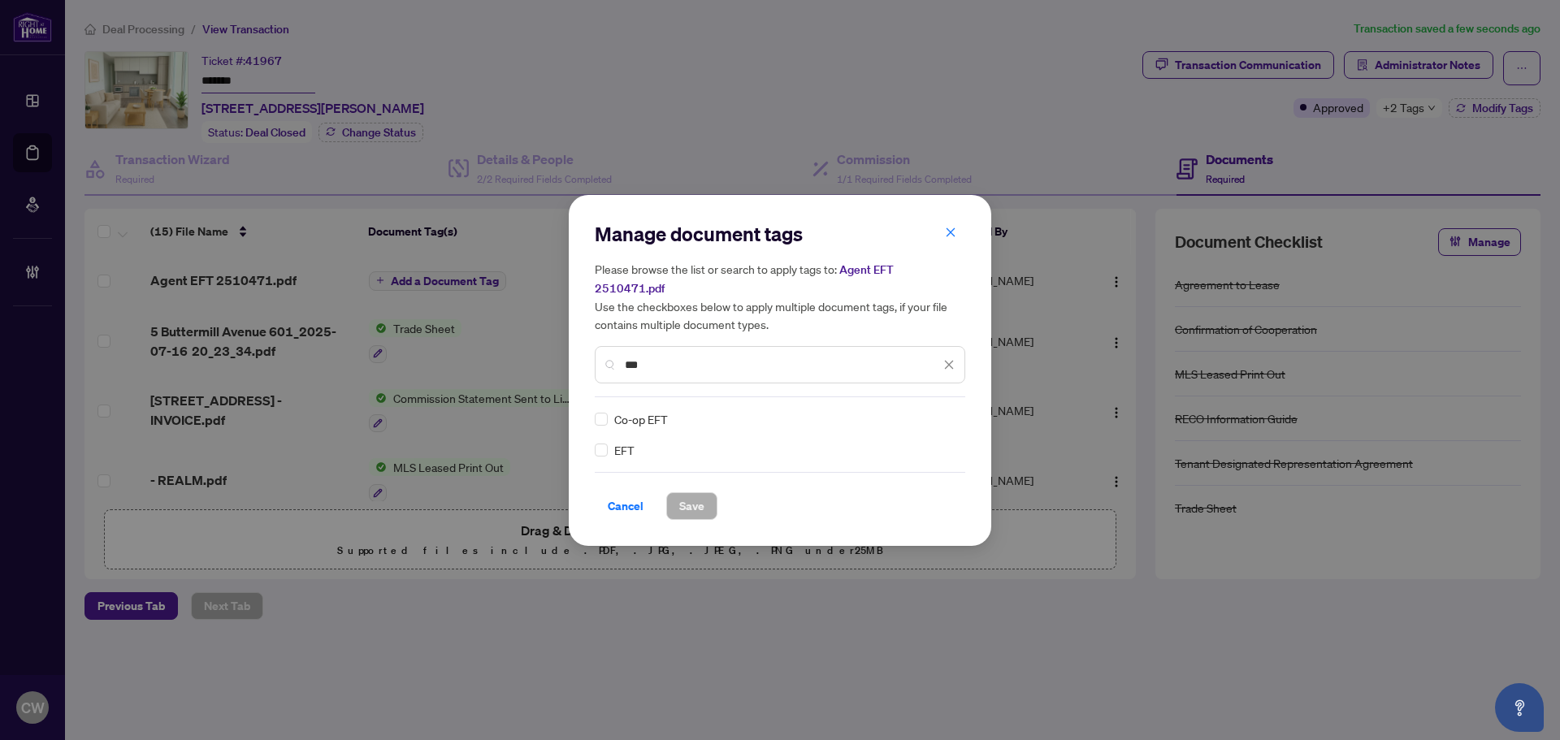
type input "***"
click at [925, 411] on img at bounding box center [932, 419] width 16 height 16
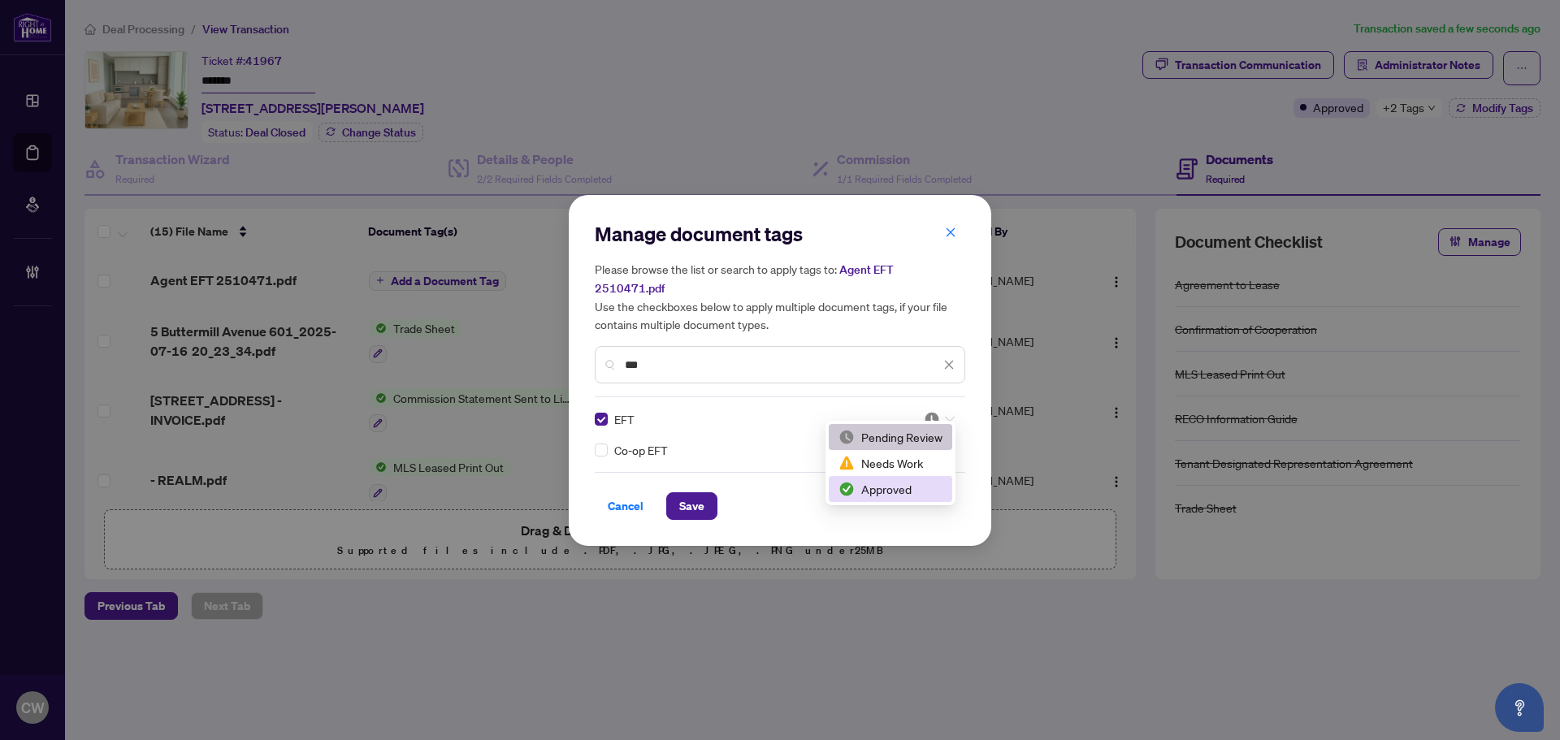
click at [913, 499] on div "Approved" at bounding box center [890, 489] width 123 height 26
click at [688, 502] on span "Save" at bounding box center [691, 506] width 25 height 26
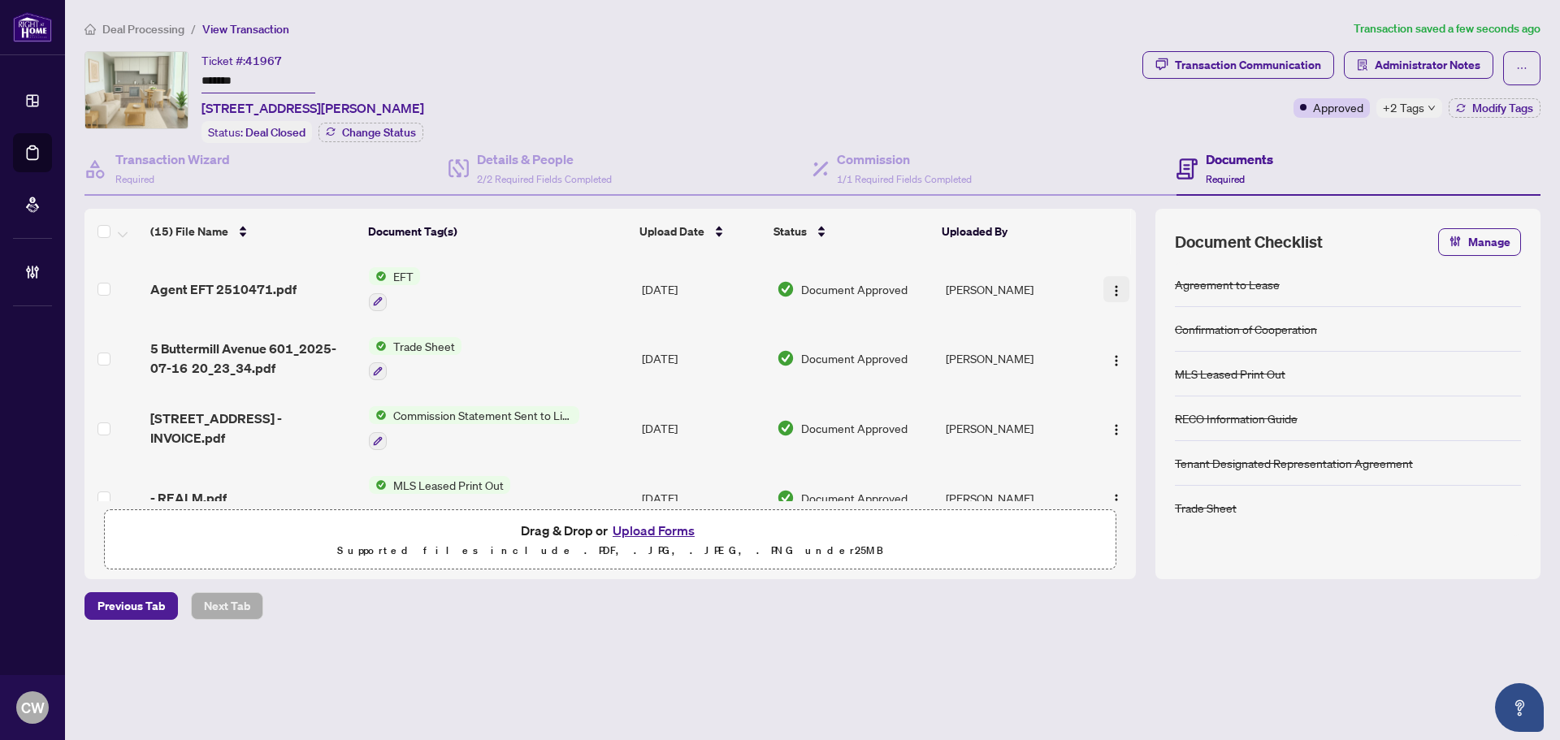
click at [1114, 292] on img "button" at bounding box center [1116, 290] width 13 height 13
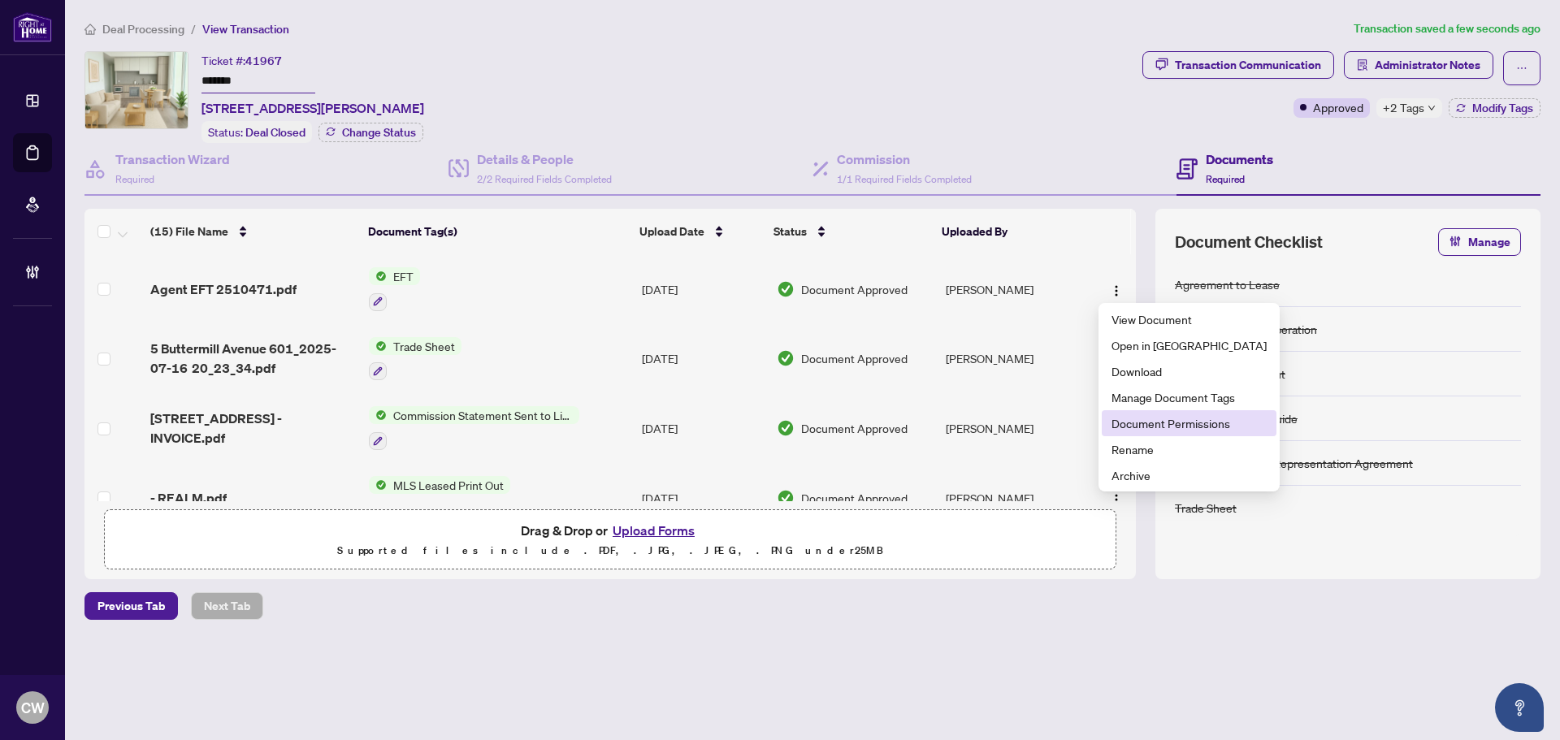
click at [1140, 422] on span "Document Permissions" at bounding box center [1188, 423] width 155 height 18
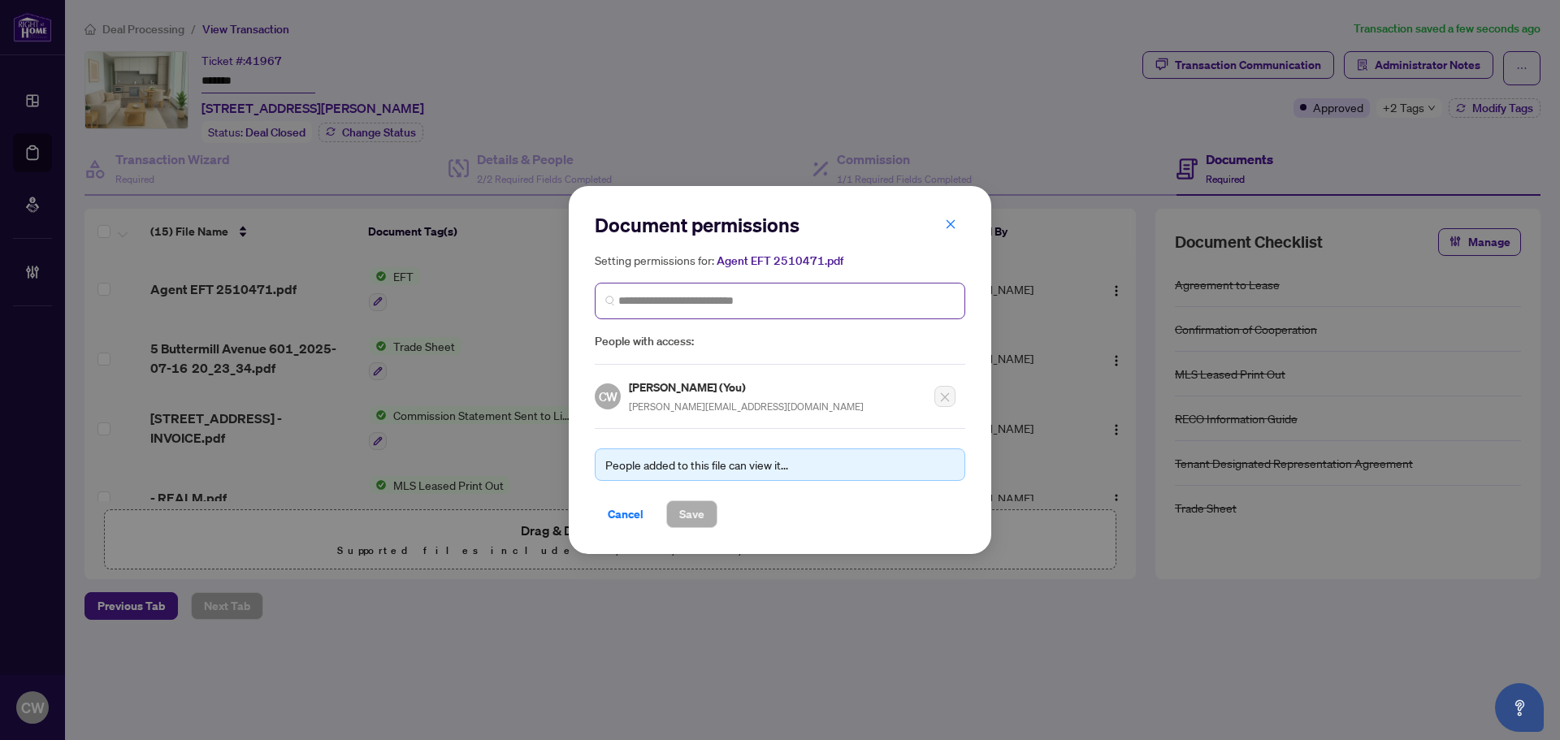
click at [787, 312] on span at bounding box center [780, 301] width 370 height 37
paste input "**********"
type input "**********"
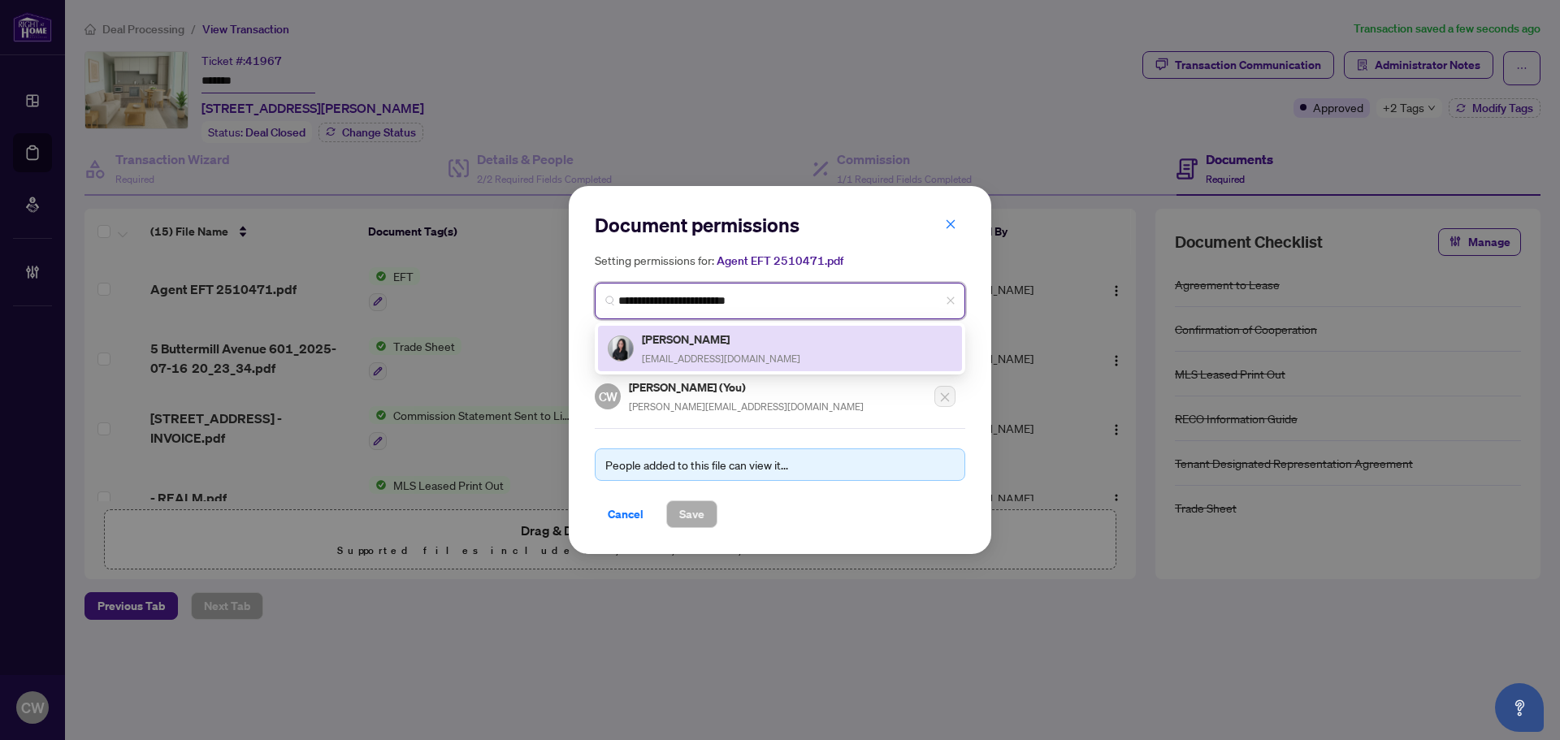
click at [710, 353] on span "[EMAIL_ADDRESS][DOMAIN_NAME]" at bounding box center [721, 359] width 158 height 12
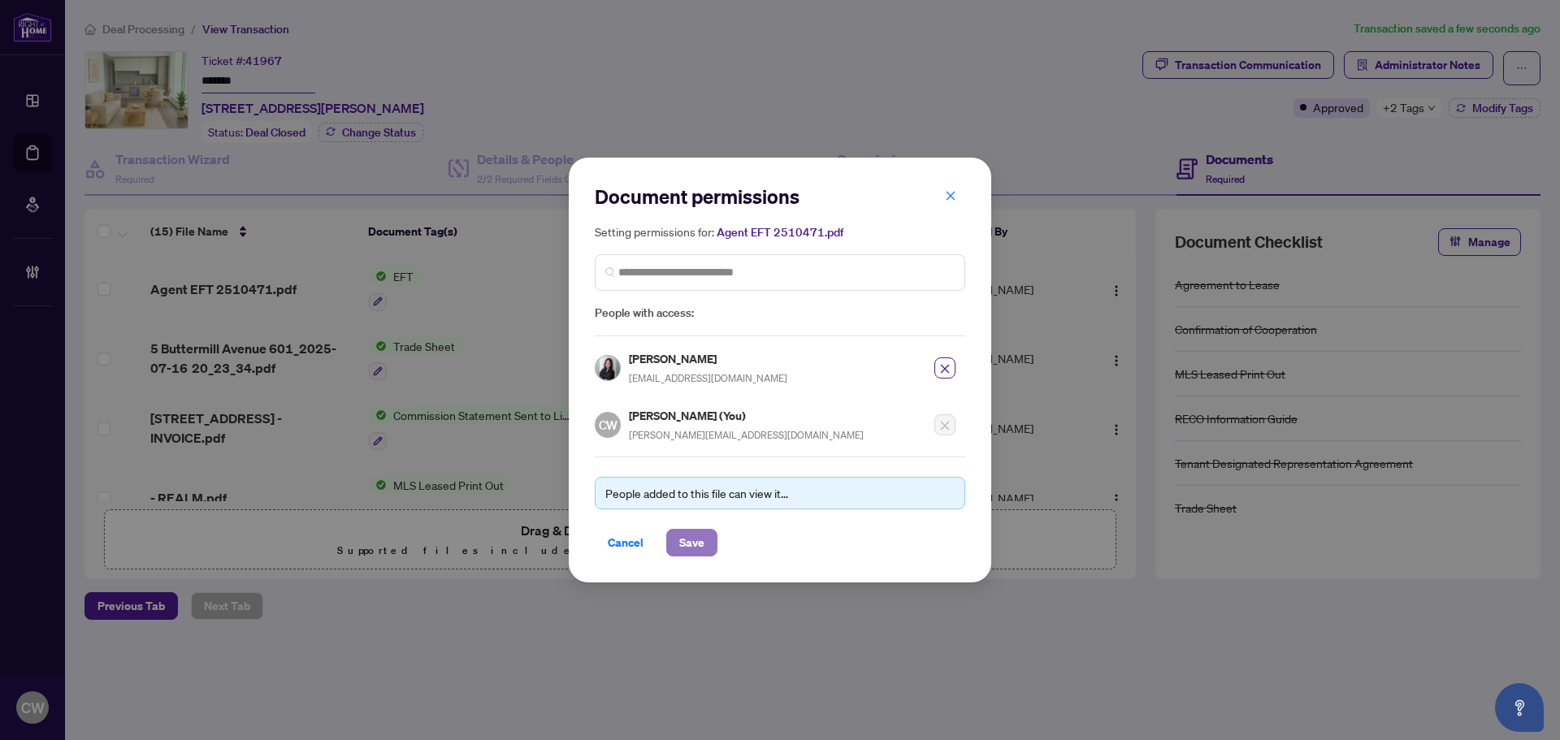
click at [694, 545] on span "Save" at bounding box center [691, 543] width 25 height 26
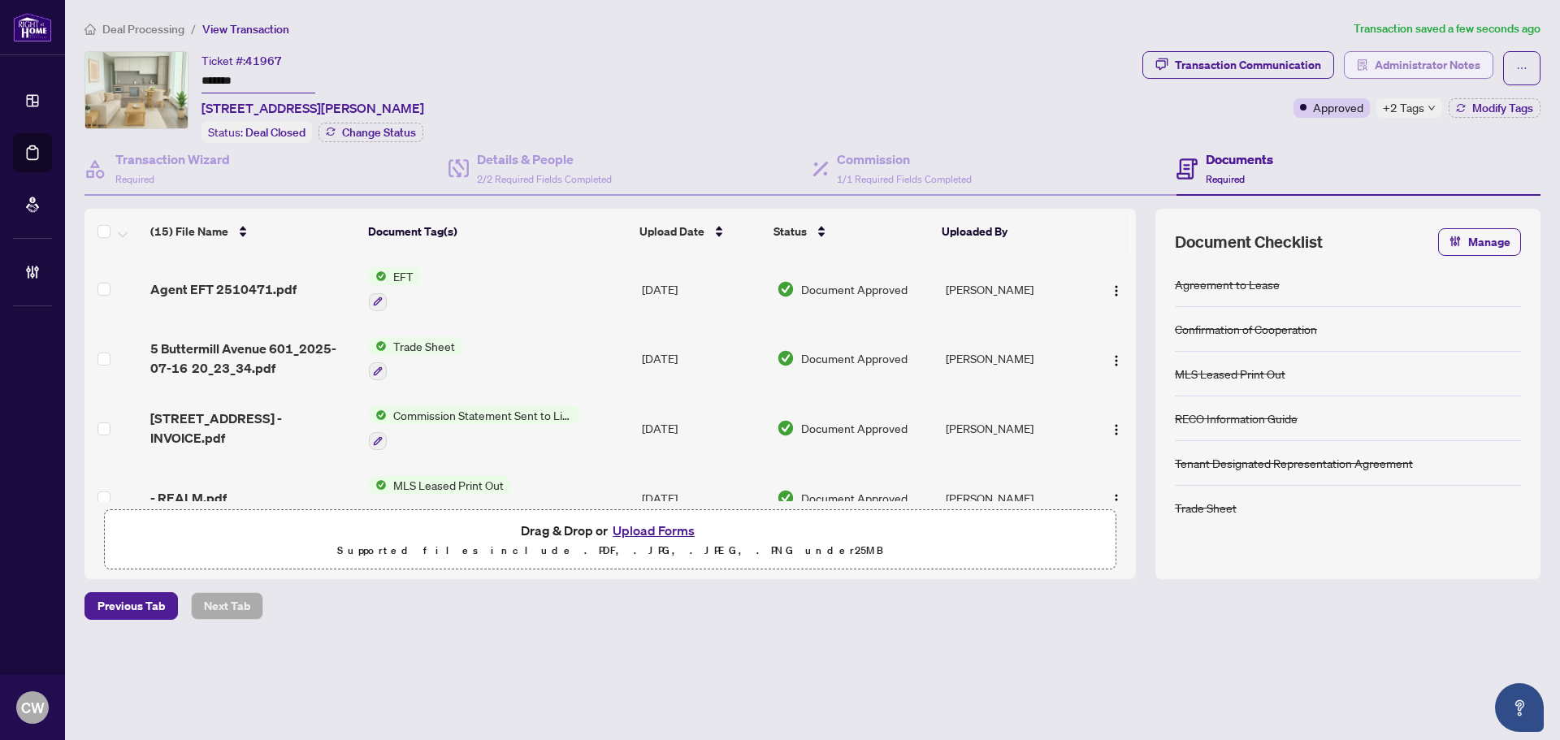
click at [1420, 65] on span "Administrator Notes" at bounding box center [1427, 65] width 106 height 26
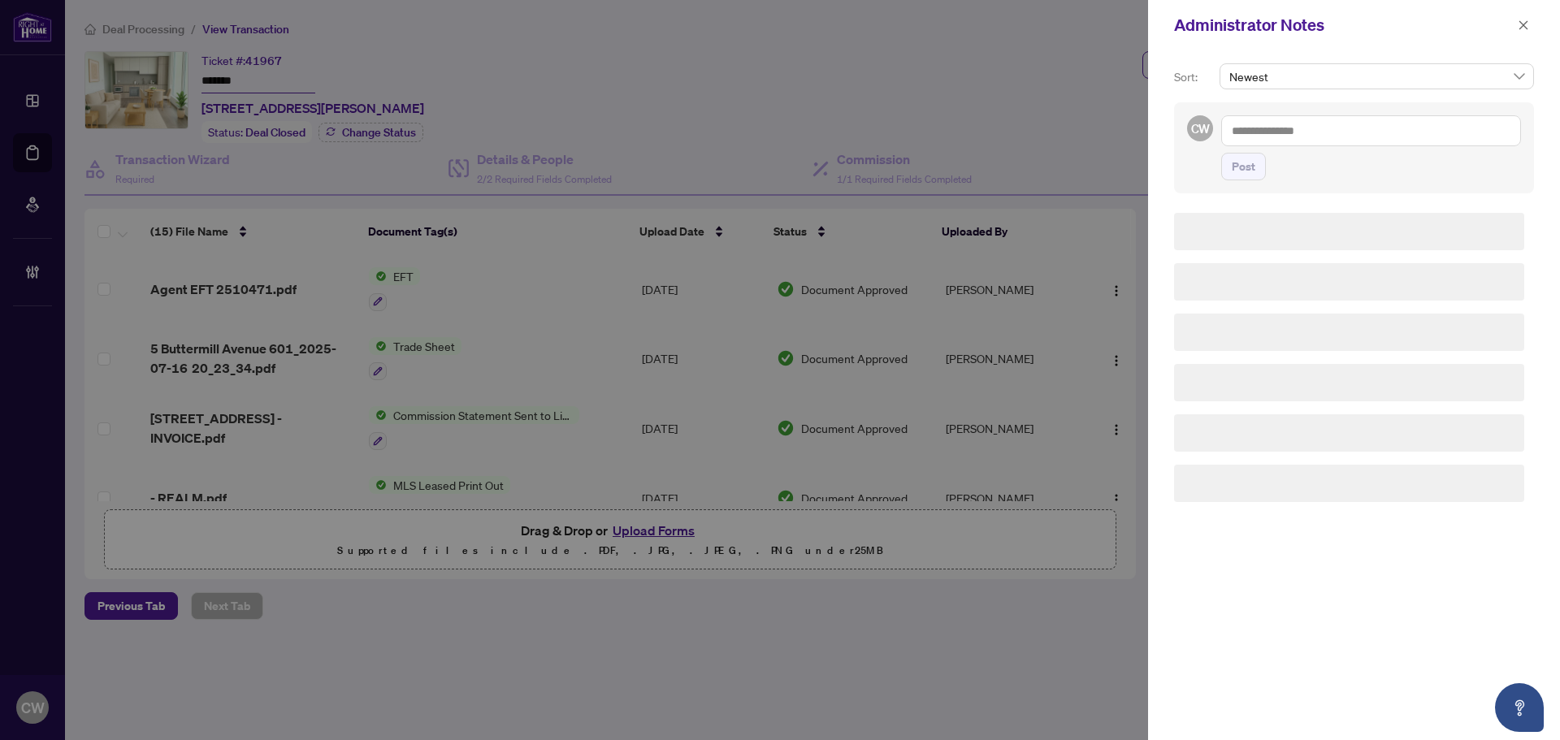
click at [1325, 111] on div "CW Post" at bounding box center [1354, 147] width 360 height 91
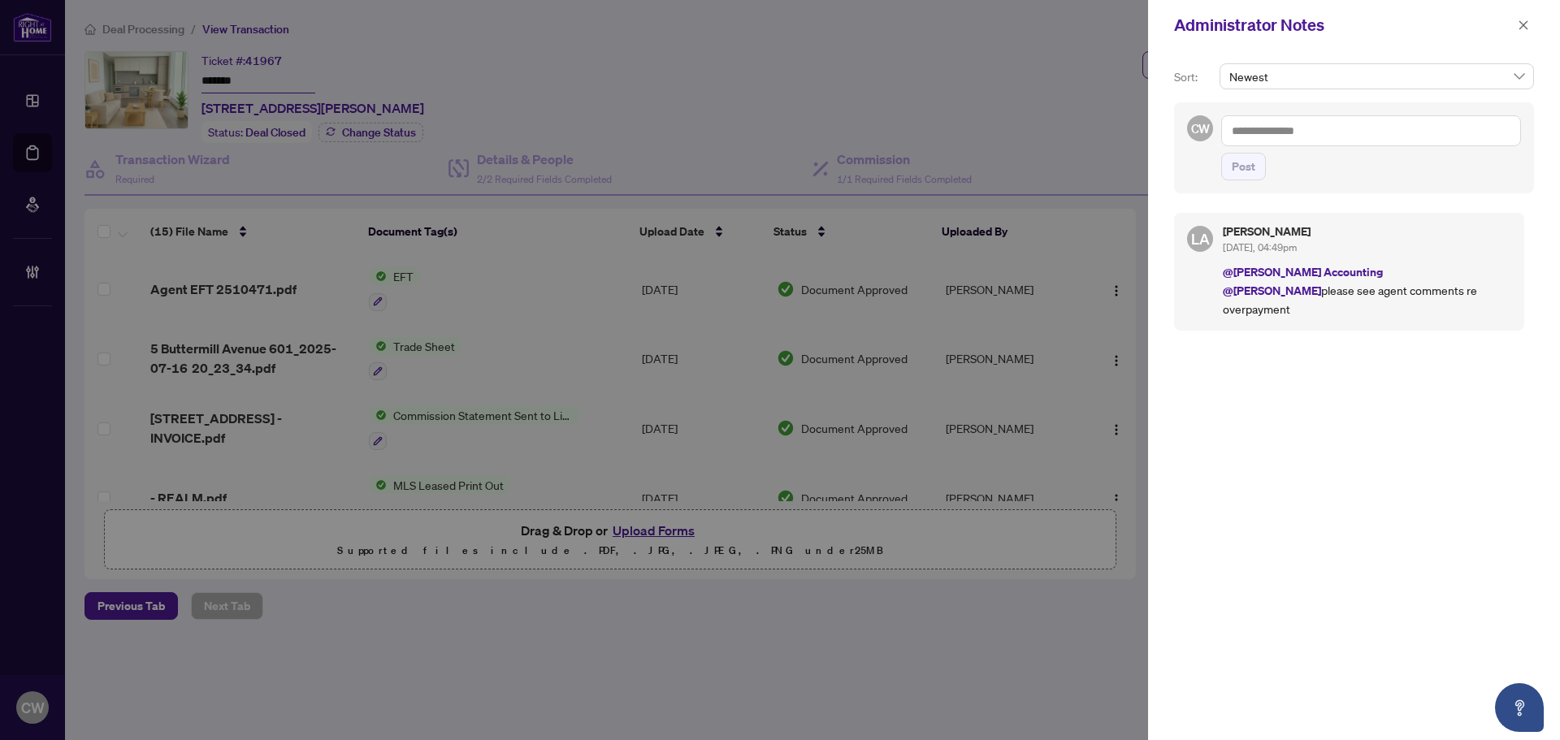
drag, startPoint x: 1321, startPoint y: 130, endPoint x: 1308, endPoint y: 143, distance: 18.4
click at [1319, 132] on textarea at bounding box center [1371, 130] width 300 height 31
paste textarea "**********"
type textarea "**********"
click at [1248, 169] on span "Post" at bounding box center [1243, 167] width 24 height 26
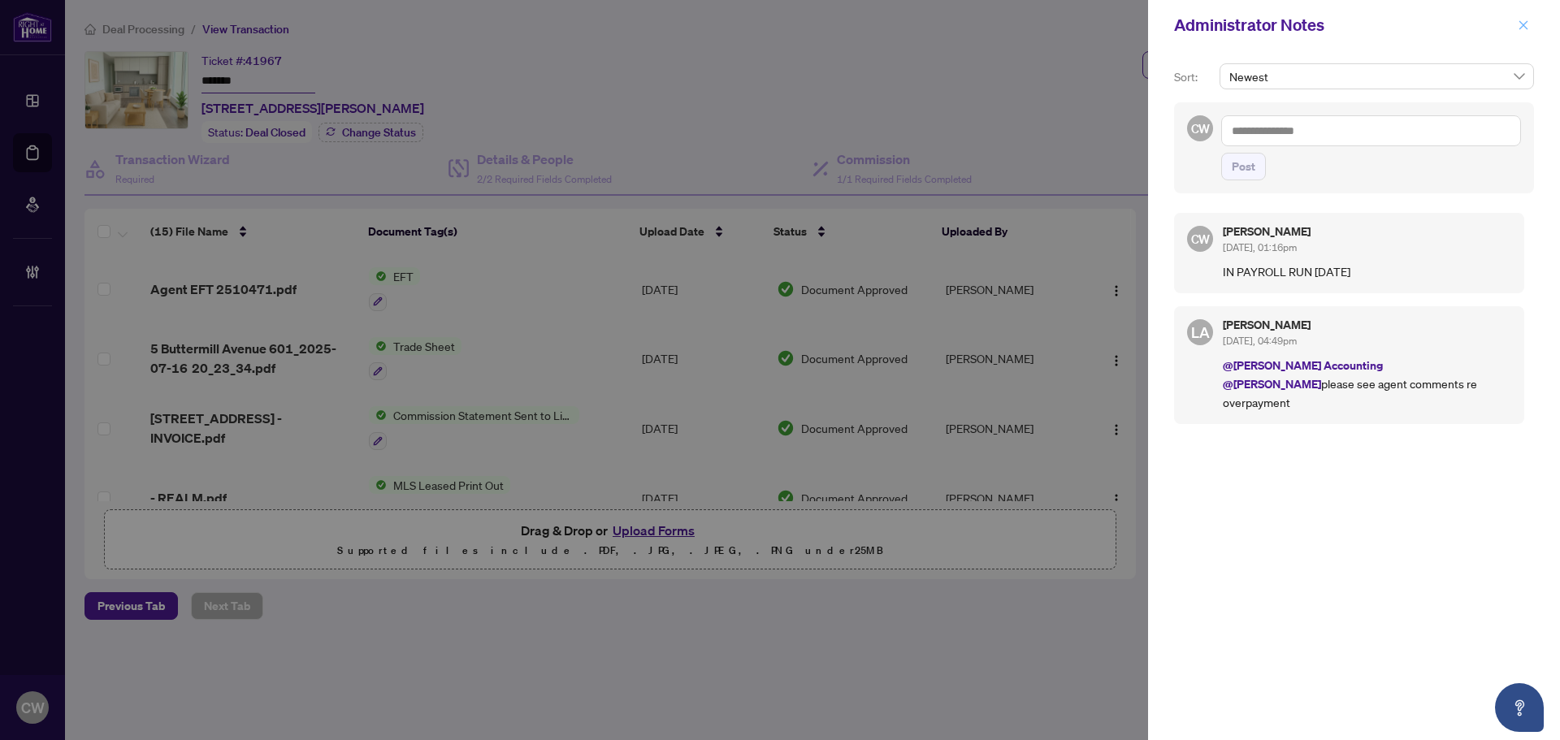
click at [1525, 20] on icon "close" at bounding box center [1522, 24] width 11 height 11
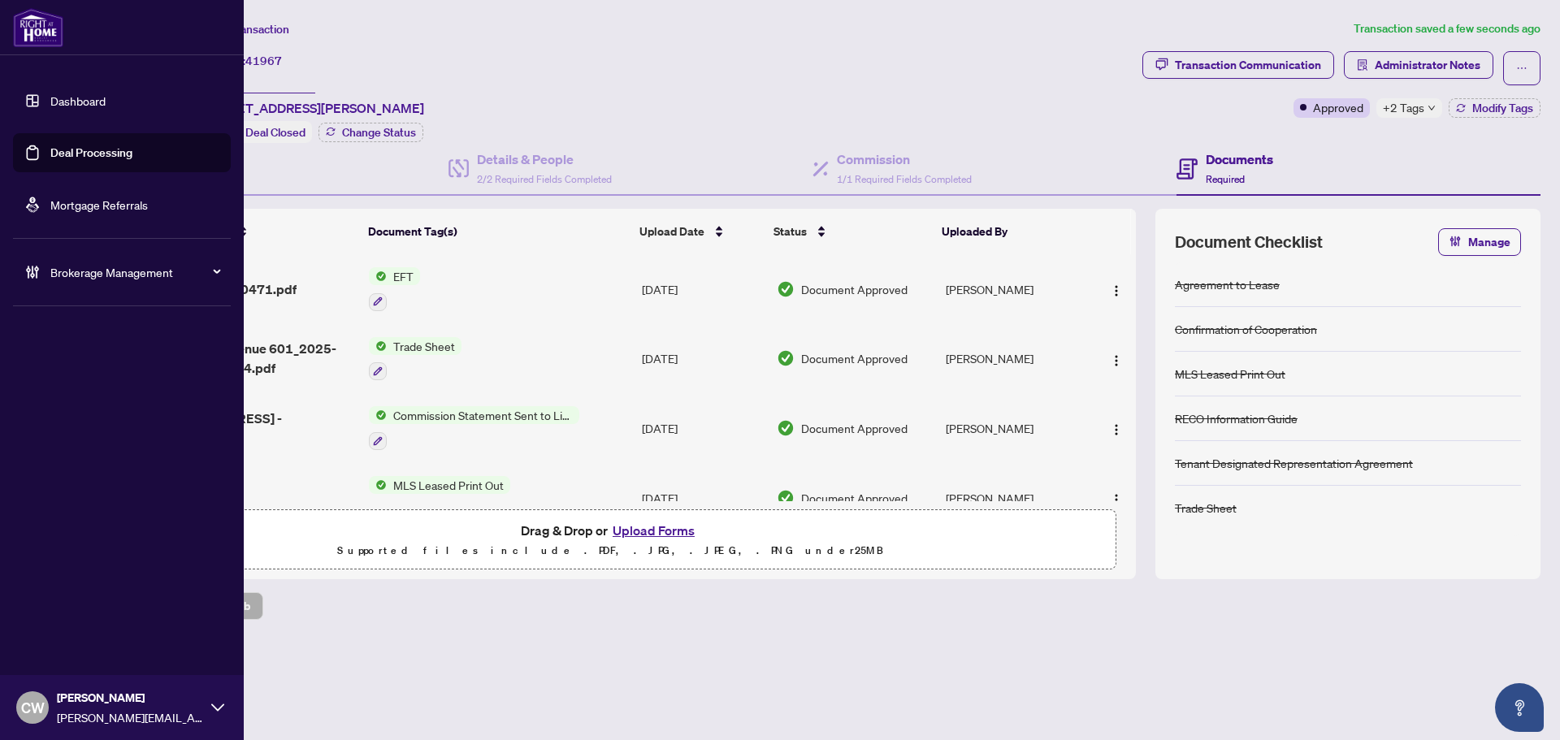
click at [58, 147] on link "Deal Processing" at bounding box center [91, 152] width 82 height 15
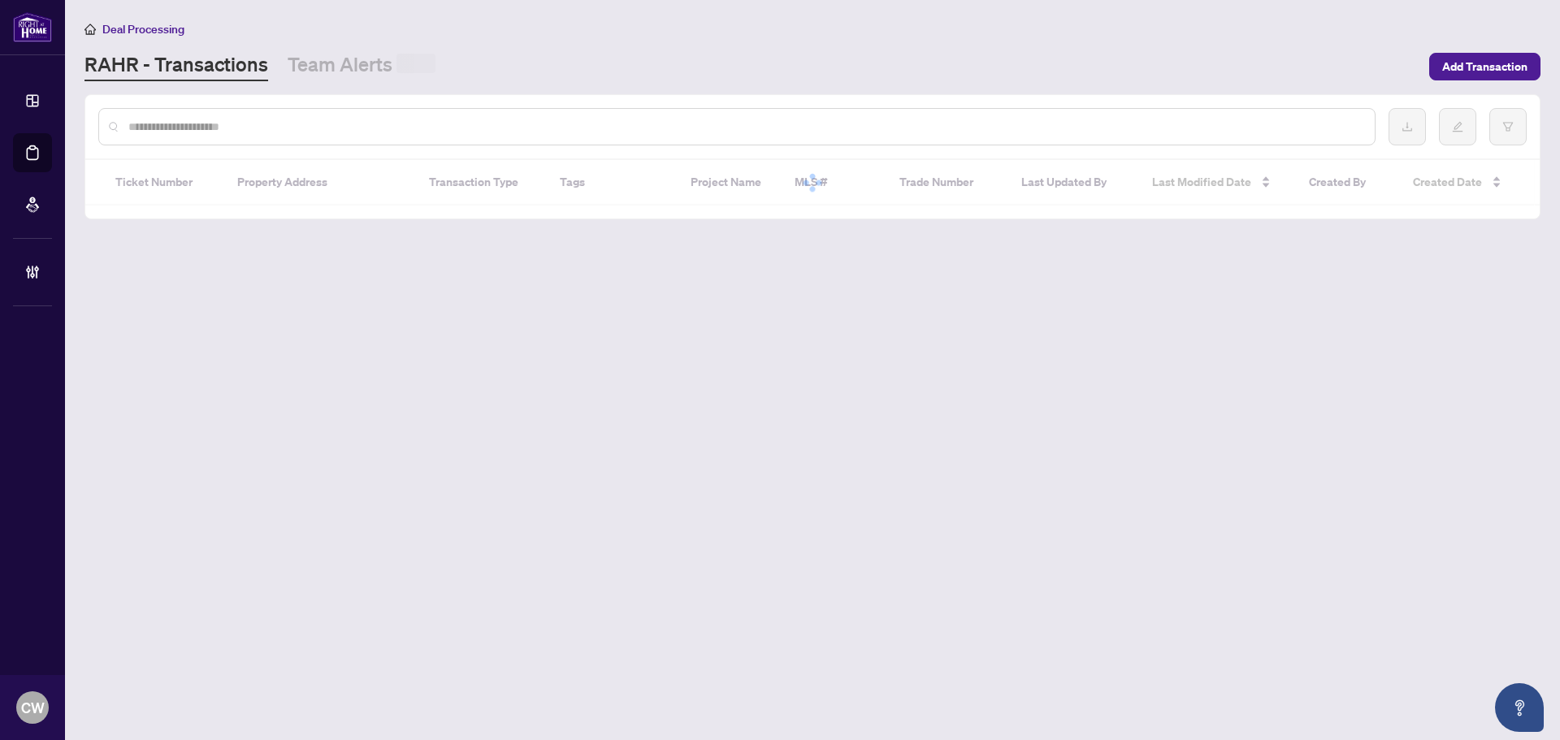
click at [324, 116] on div at bounding box center [736, 126] width 1277 height 37
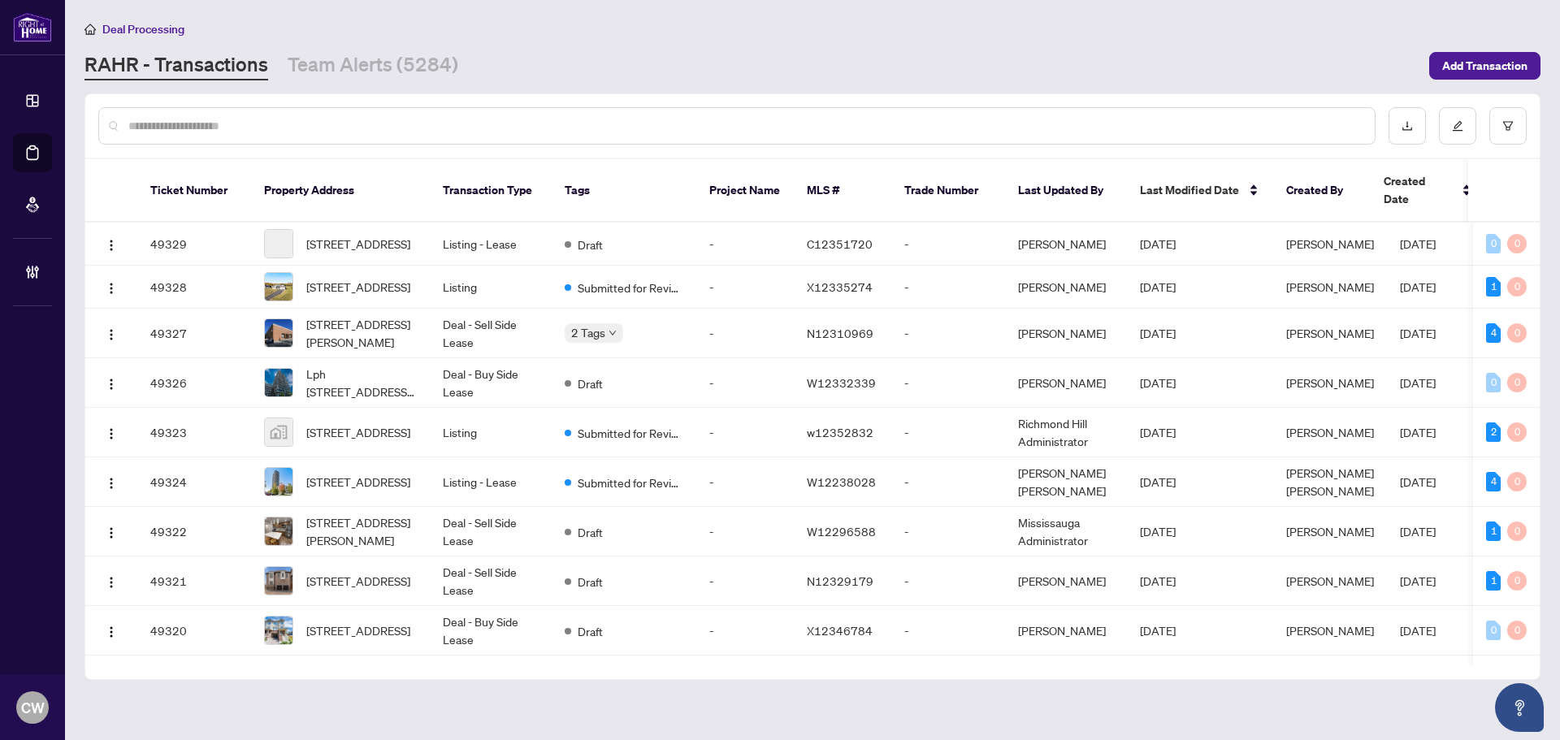
click at [313, 128] on input "text" at bounding box center [744, 126] width 1233 height 18
paste input "*******"
type input "*******"
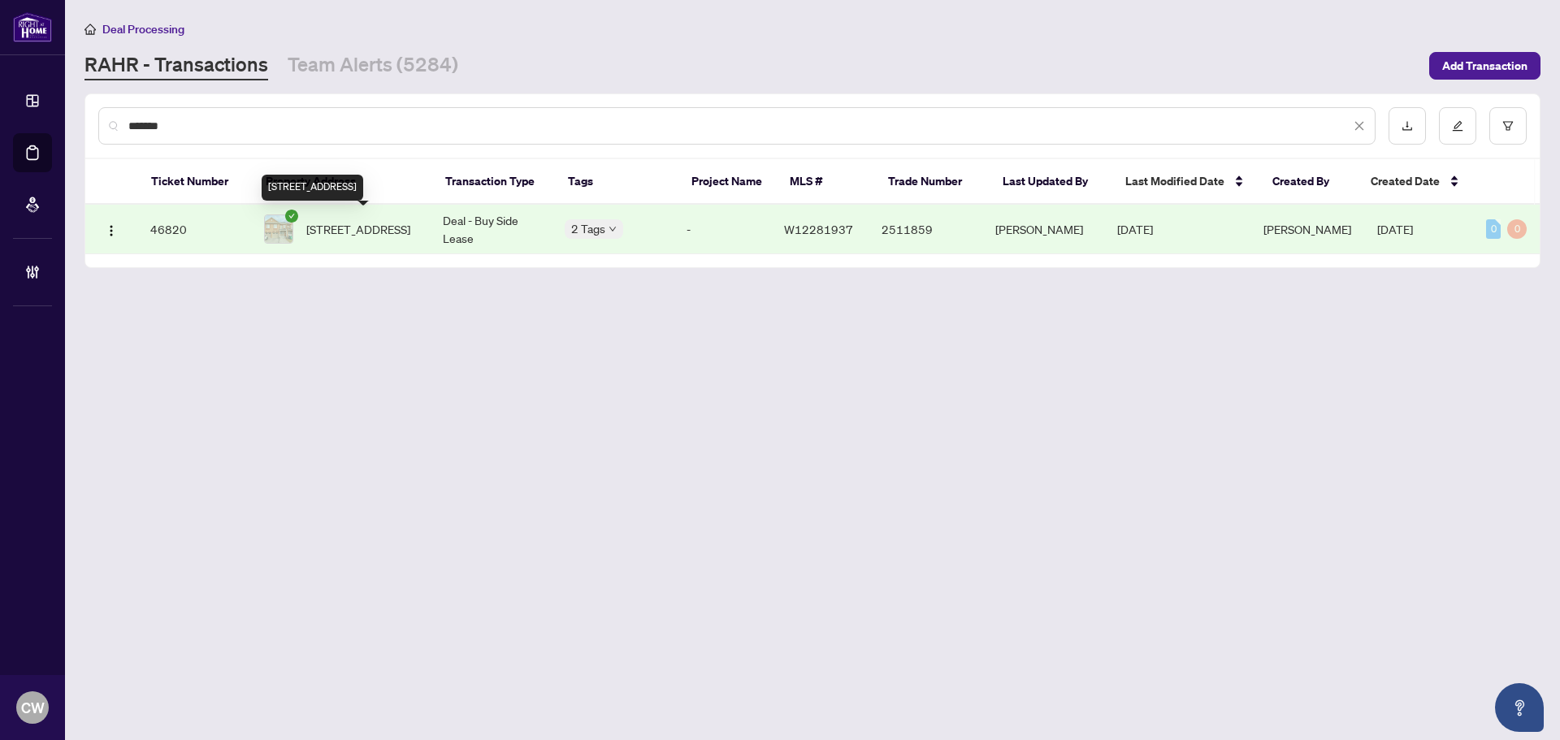
click at [353, 222] on span "[STREET_ADDRESS]" at bounding box center [358, 229] width 104 height 18
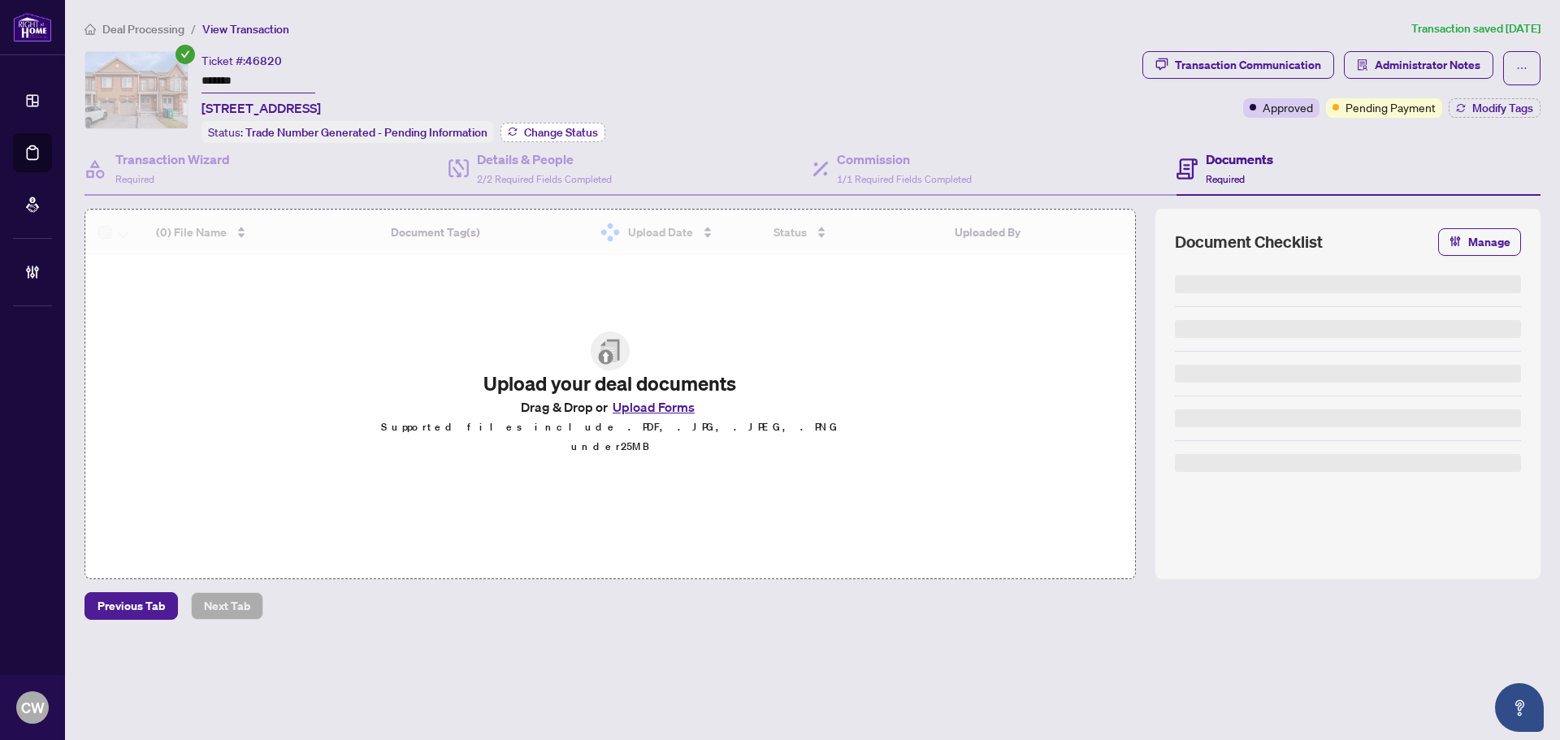
click at [572, 127] on span "Change Status" at bounding box center [561, 132] width 74 height 11
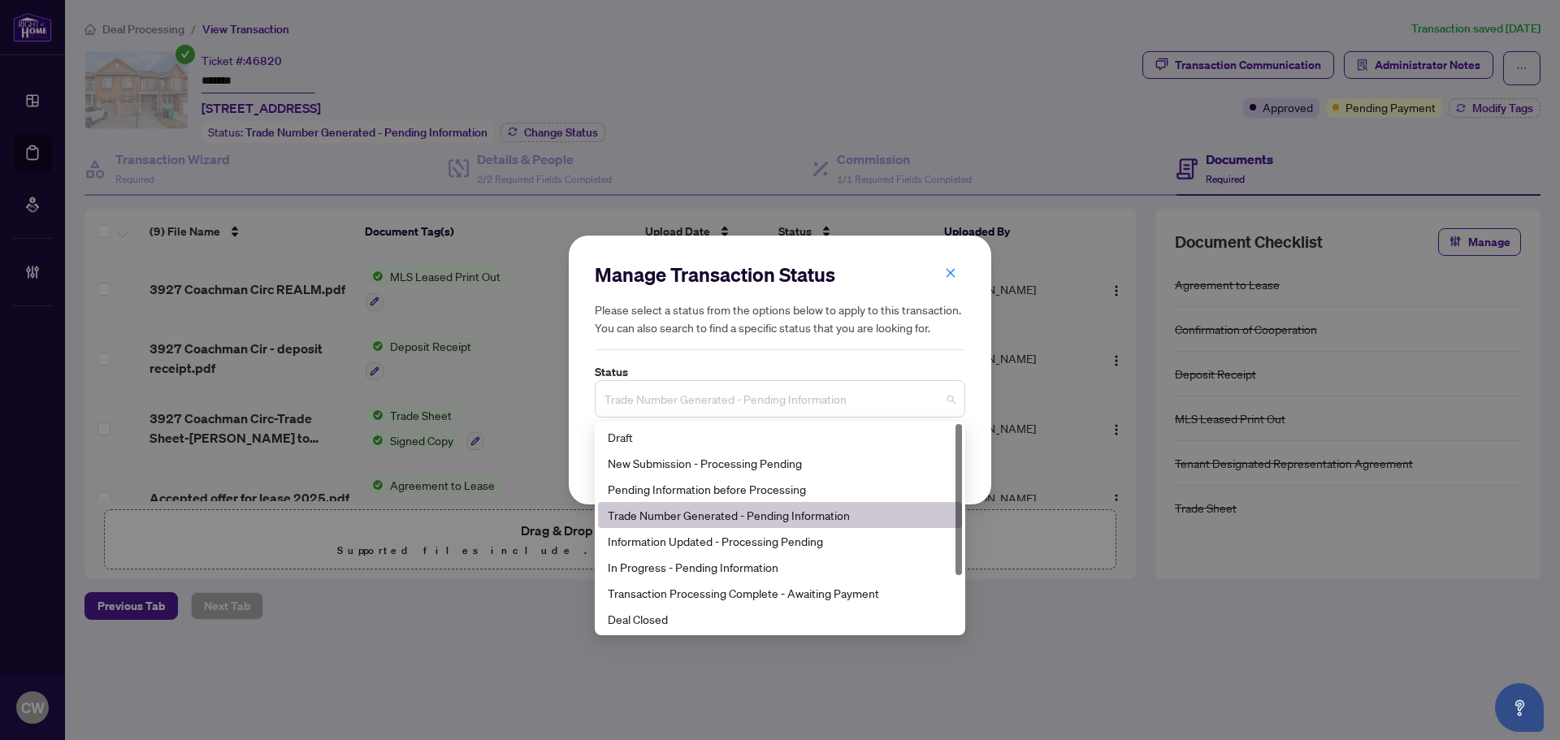
click at [721, 406] on span "Trade Number Generated - Pending Information" at bounding box center [779, 398] width 351 height 31
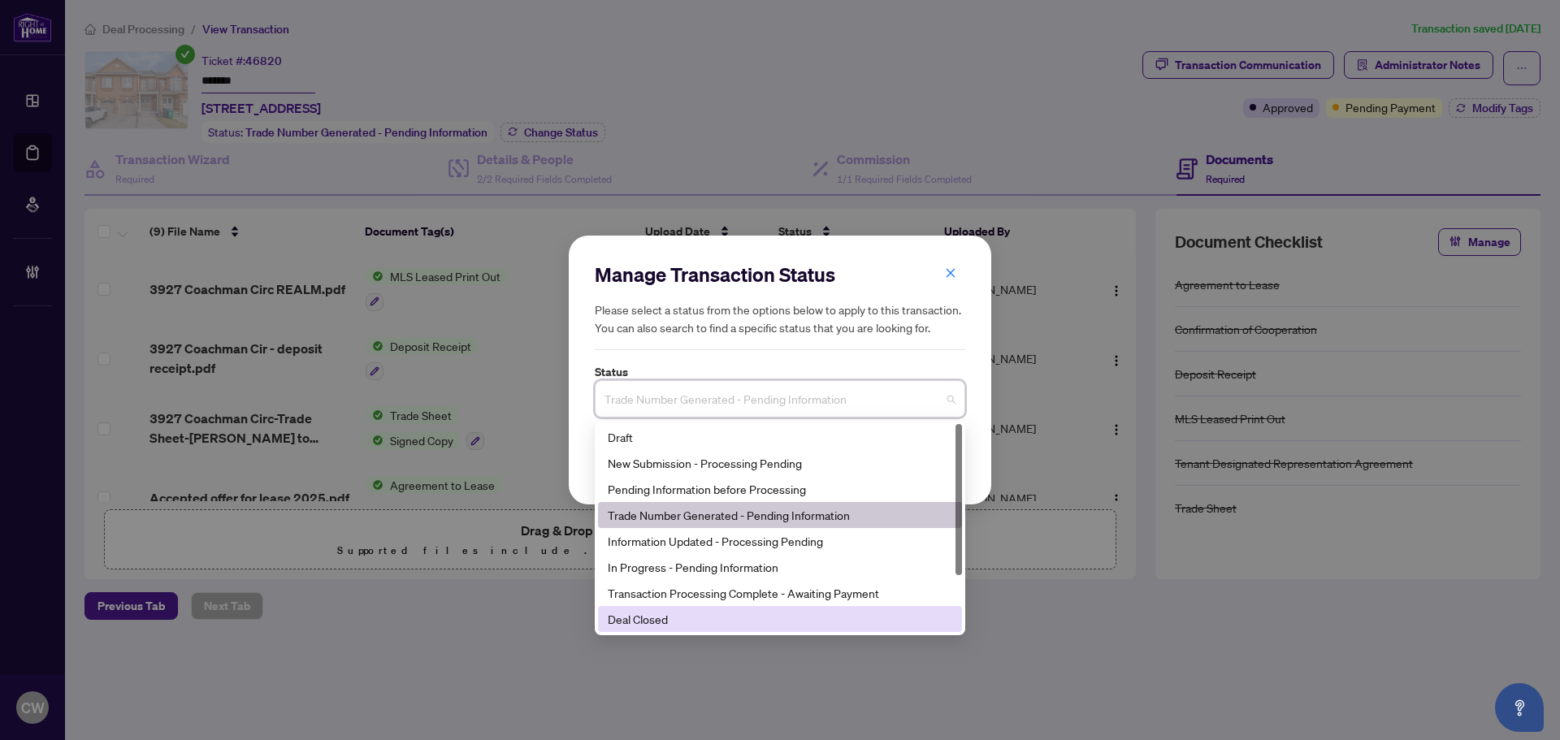
click at [696, 618] on div "Deal Closed" at bounding box center [780, 619] width 344 height 18
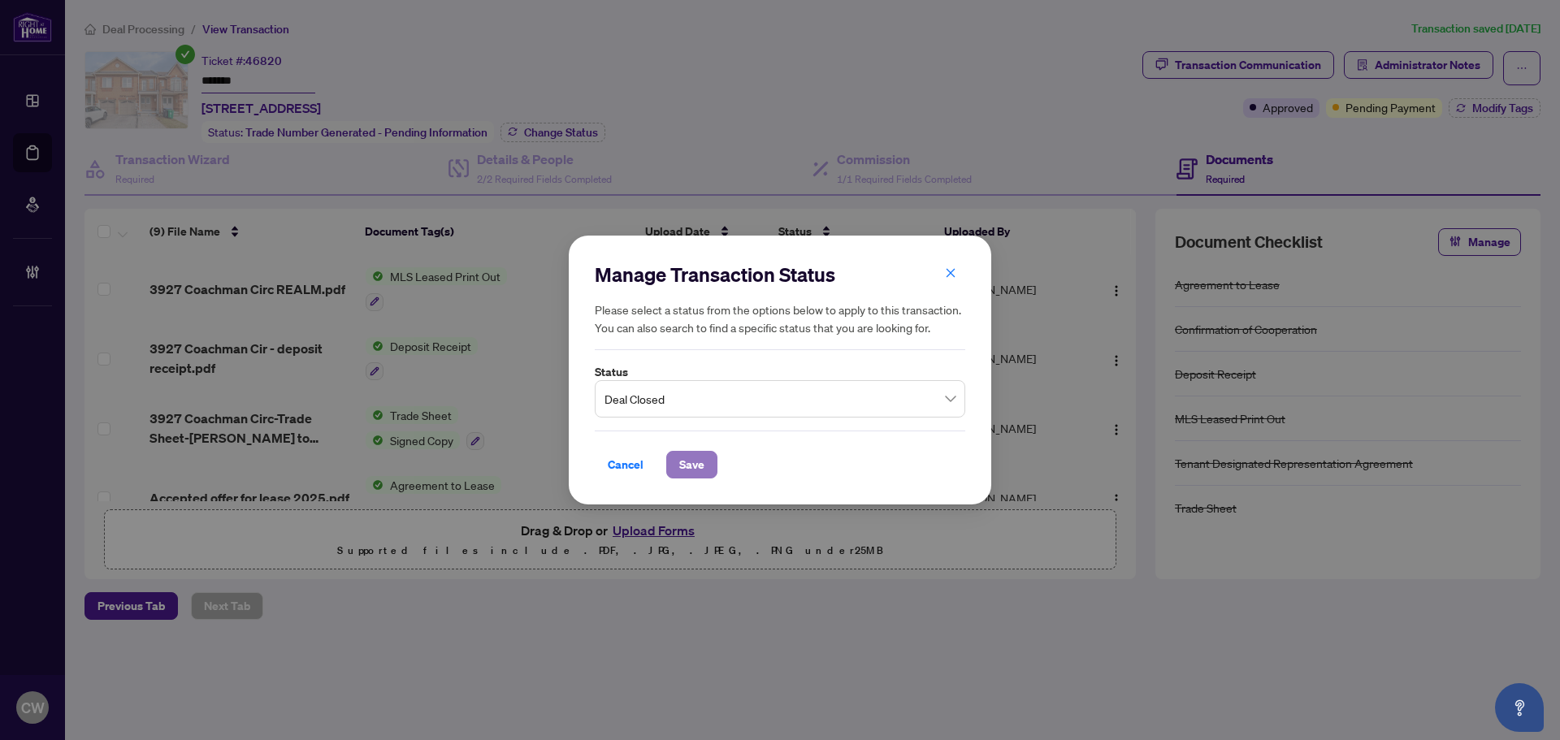
click at [688, 452] on span "Save" at bounding box center [691, 465] width 25 height 26
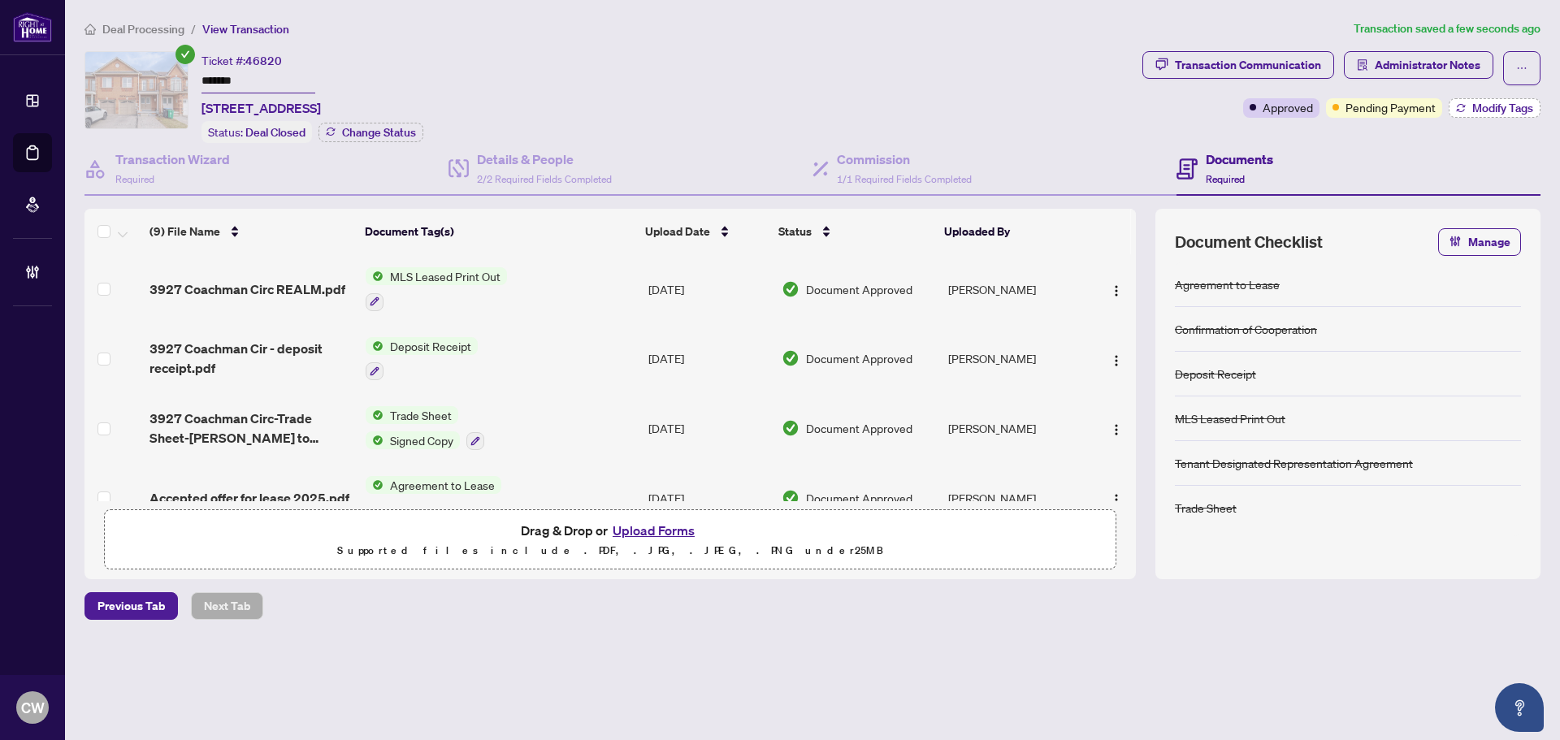
click at [1498, 106] on span "Modify Tags" at bounding box center [1502, 107] width 61 height 11
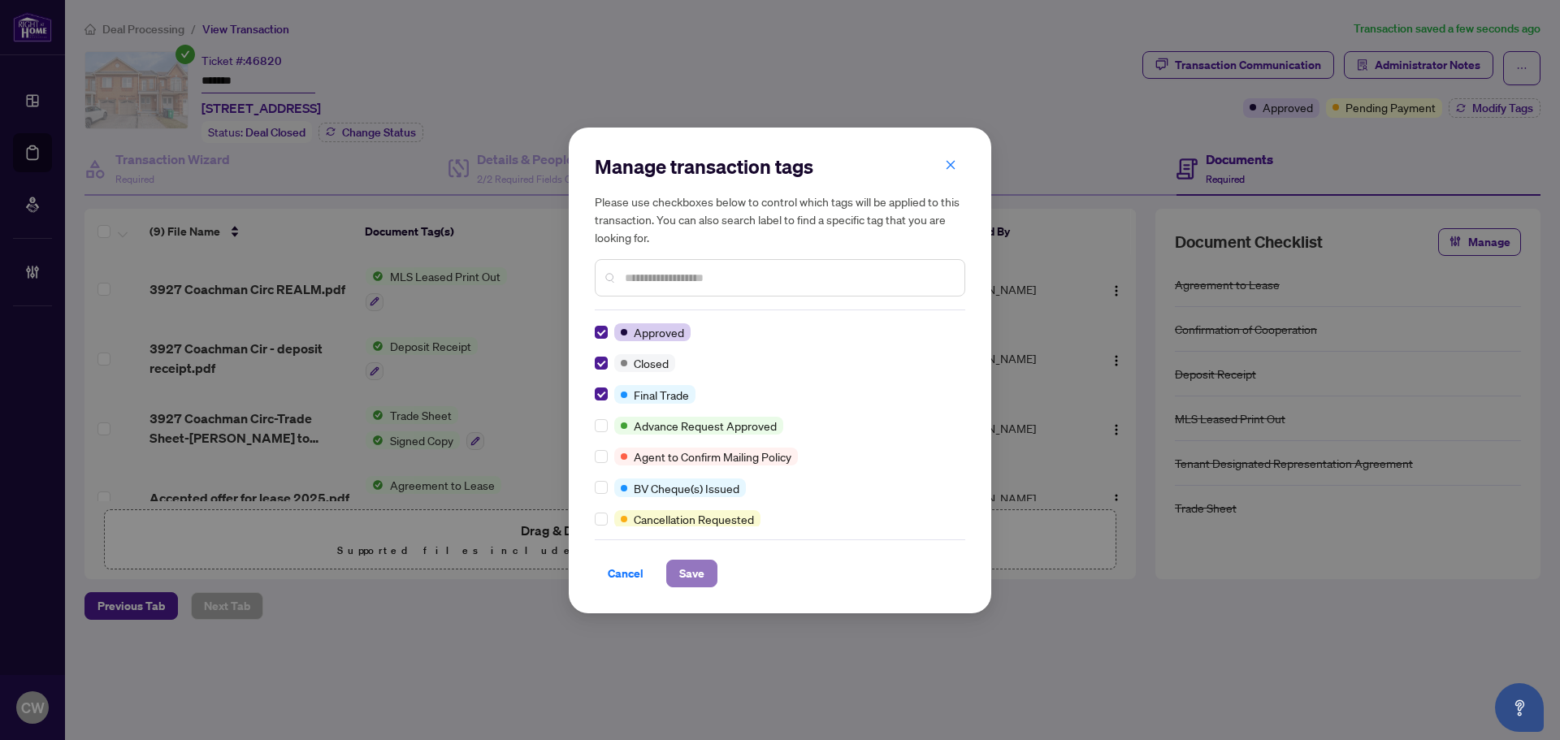
click at [712, 582] on button "Save" at bounding box center [691, 574] width 51 height 28
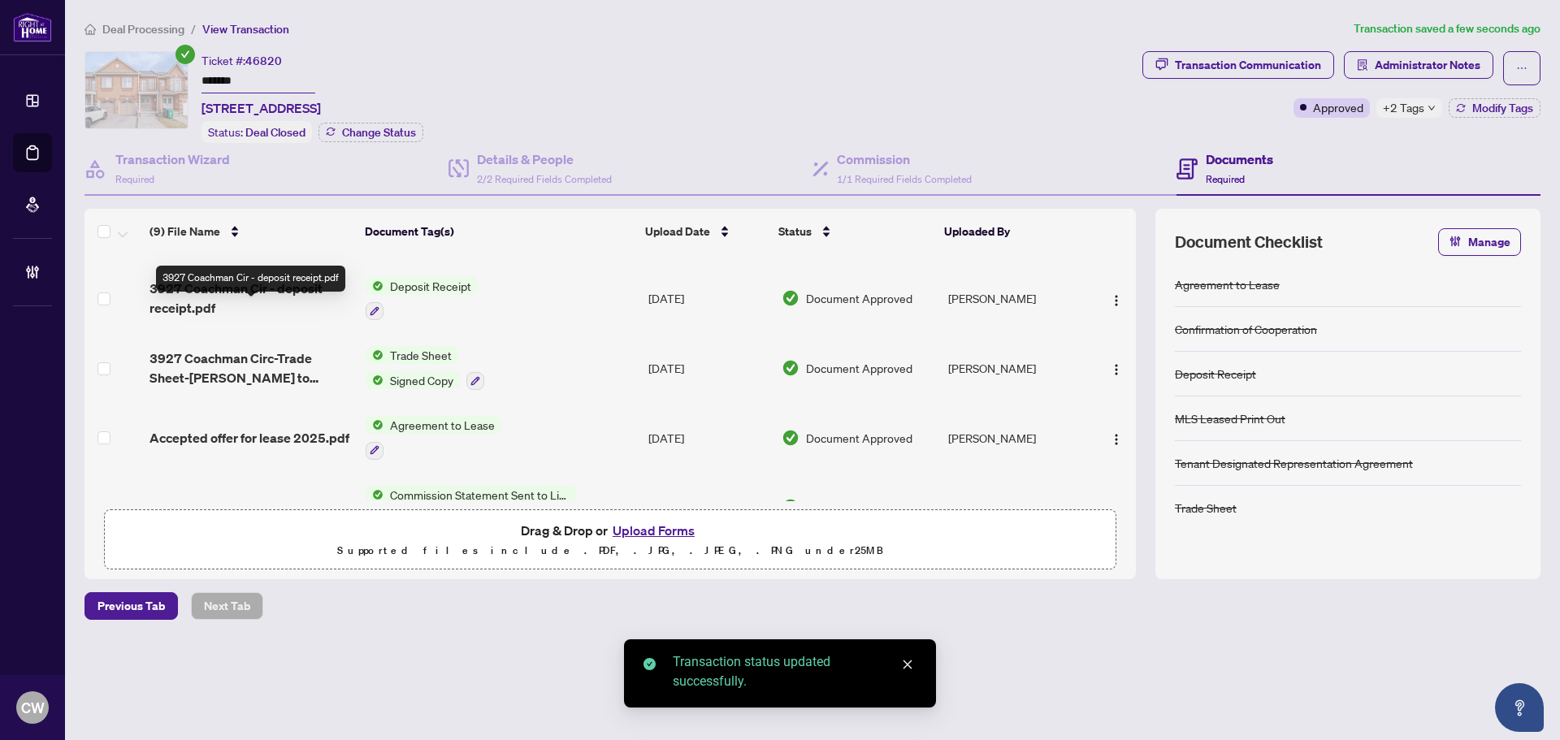
scroll to position [81, 0]
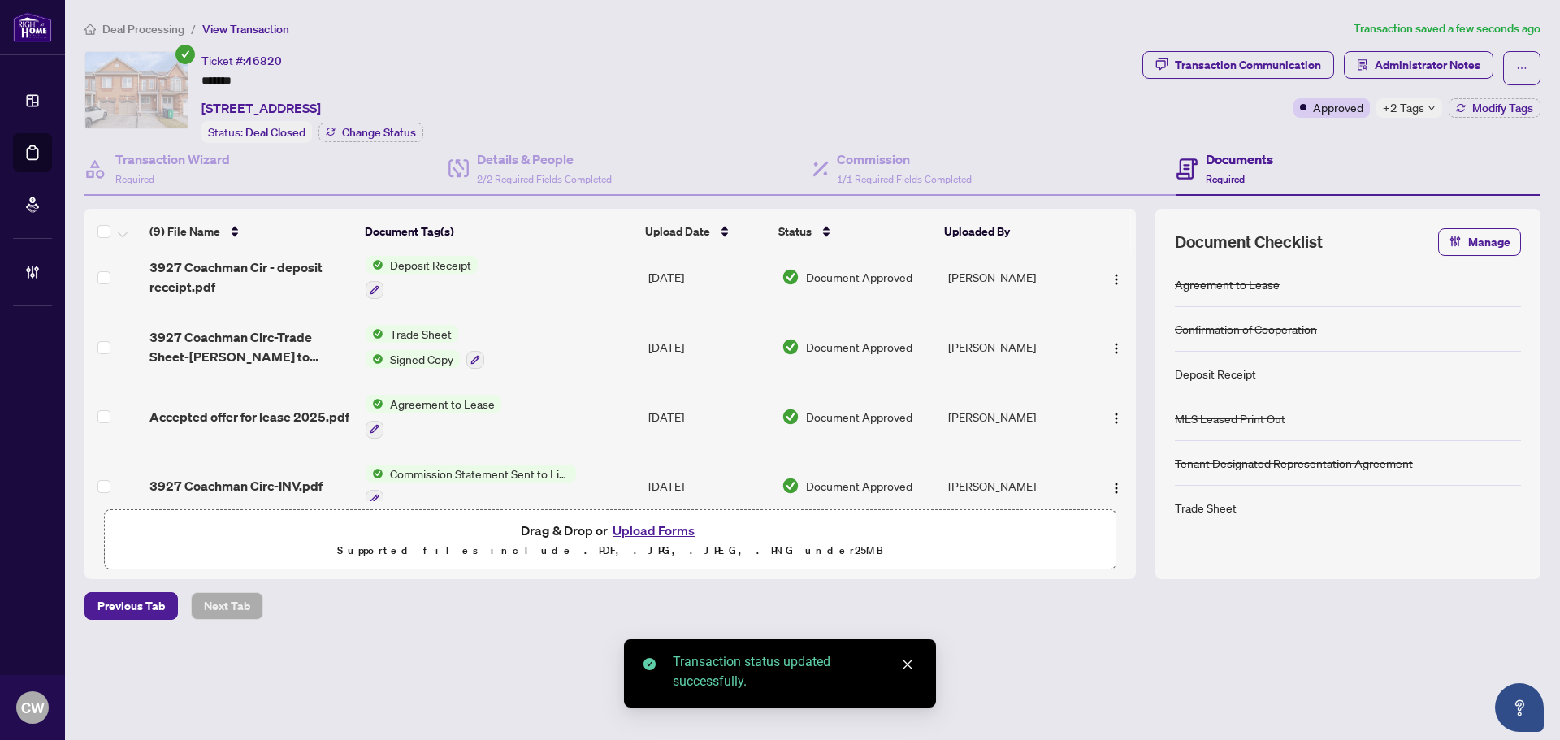
click at [233, 356] on span "3927 Coachman Circ-Trade Sheet-[PERSON_NAME] to Review.pdf" at bounding box center [250, 346] width 203 height 39
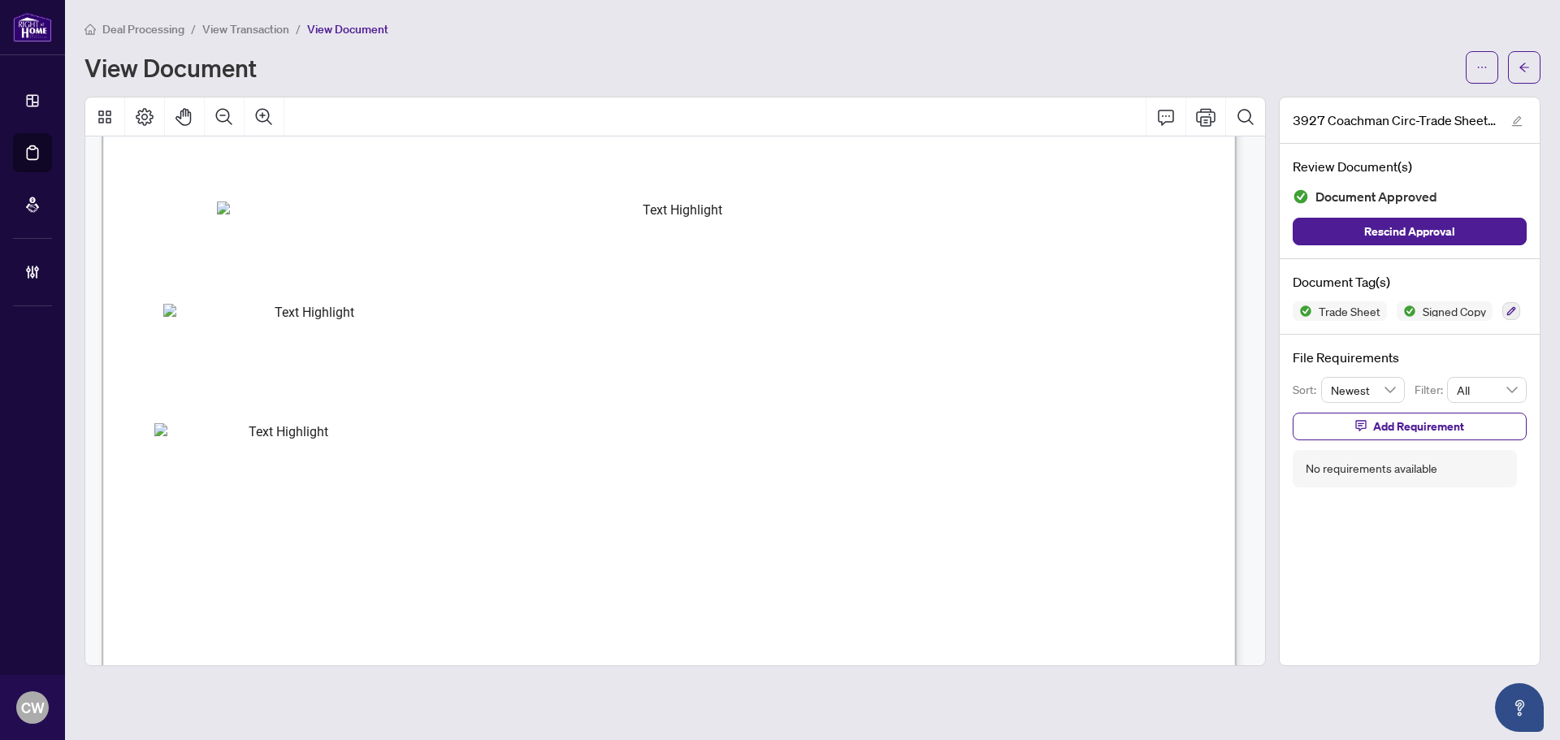
scroll to position [406, 0]
click at [1528, 63] on icon "arrow-left" at bounding box center [1523, 67] width 11 height 11
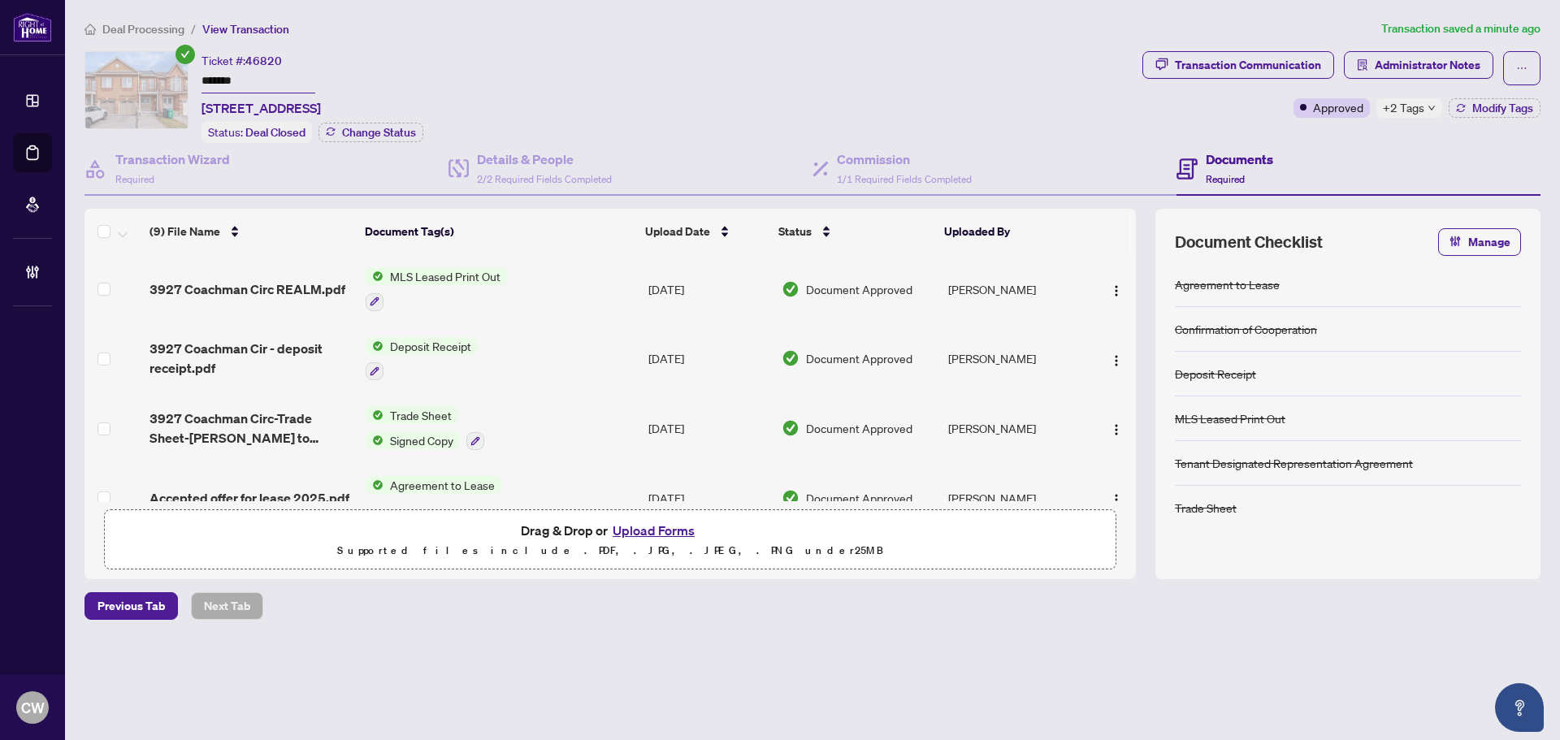
click at [649, 526] on button "Upload Forms" at bounding box center [654, 530] width 92 height 21
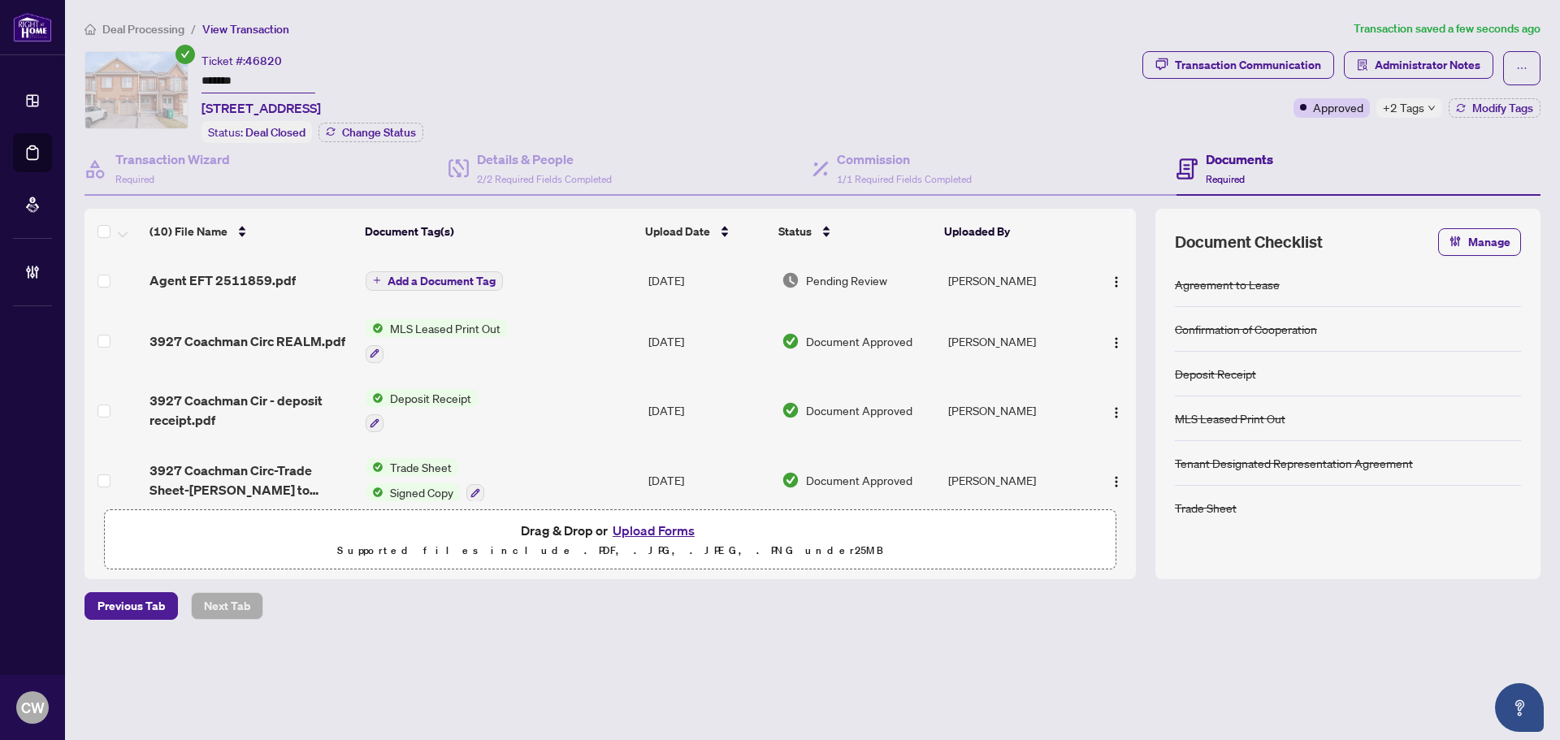
click at [470, 276] on span "Add a Document Tag" at bounding box center [441, 280] width 108 height 11
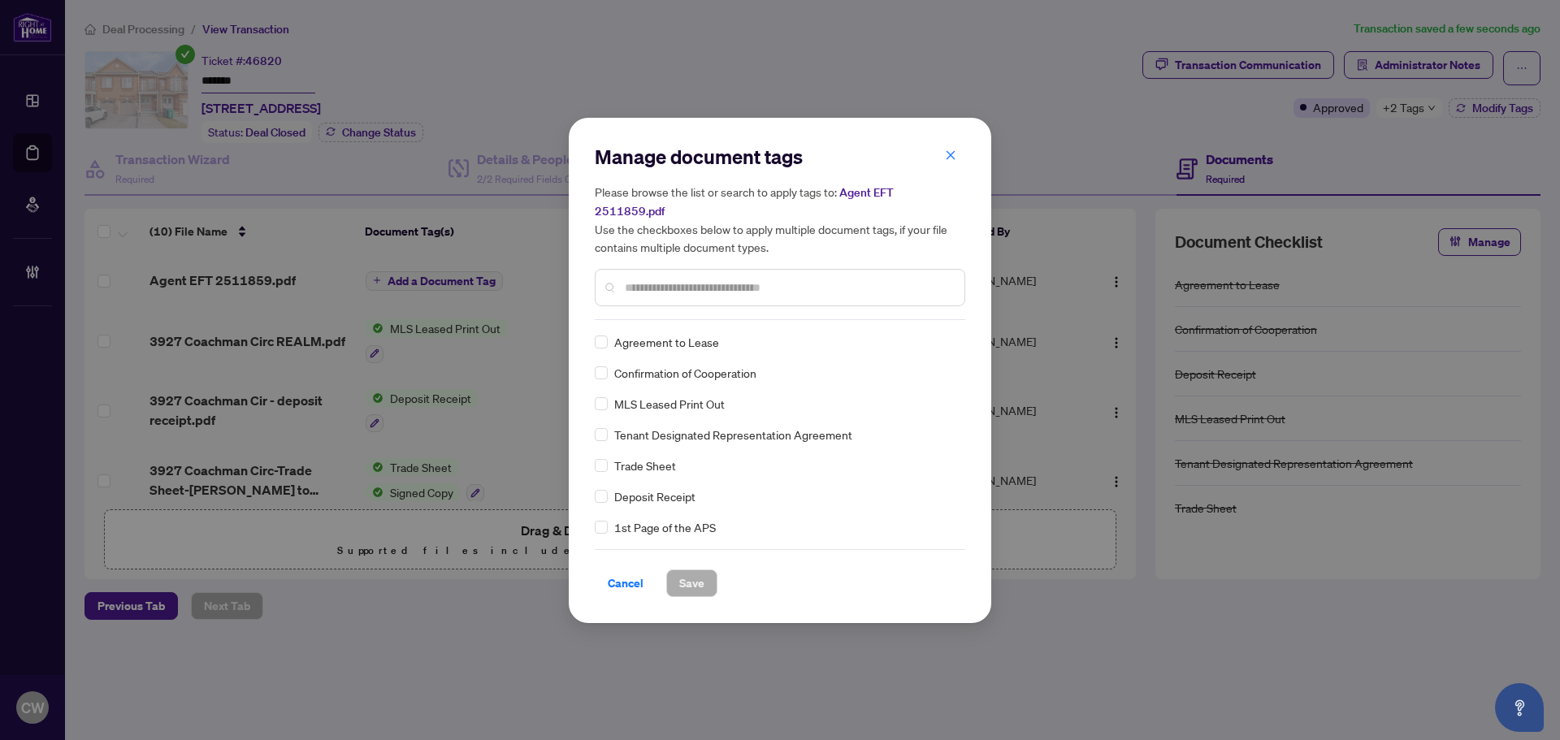
click at [704, 282] on input "text" at bounding box center [788, 288] width 327 height 18
click at [703, 279] on input "text" at bounding box center [788, 288] width 327 height 18
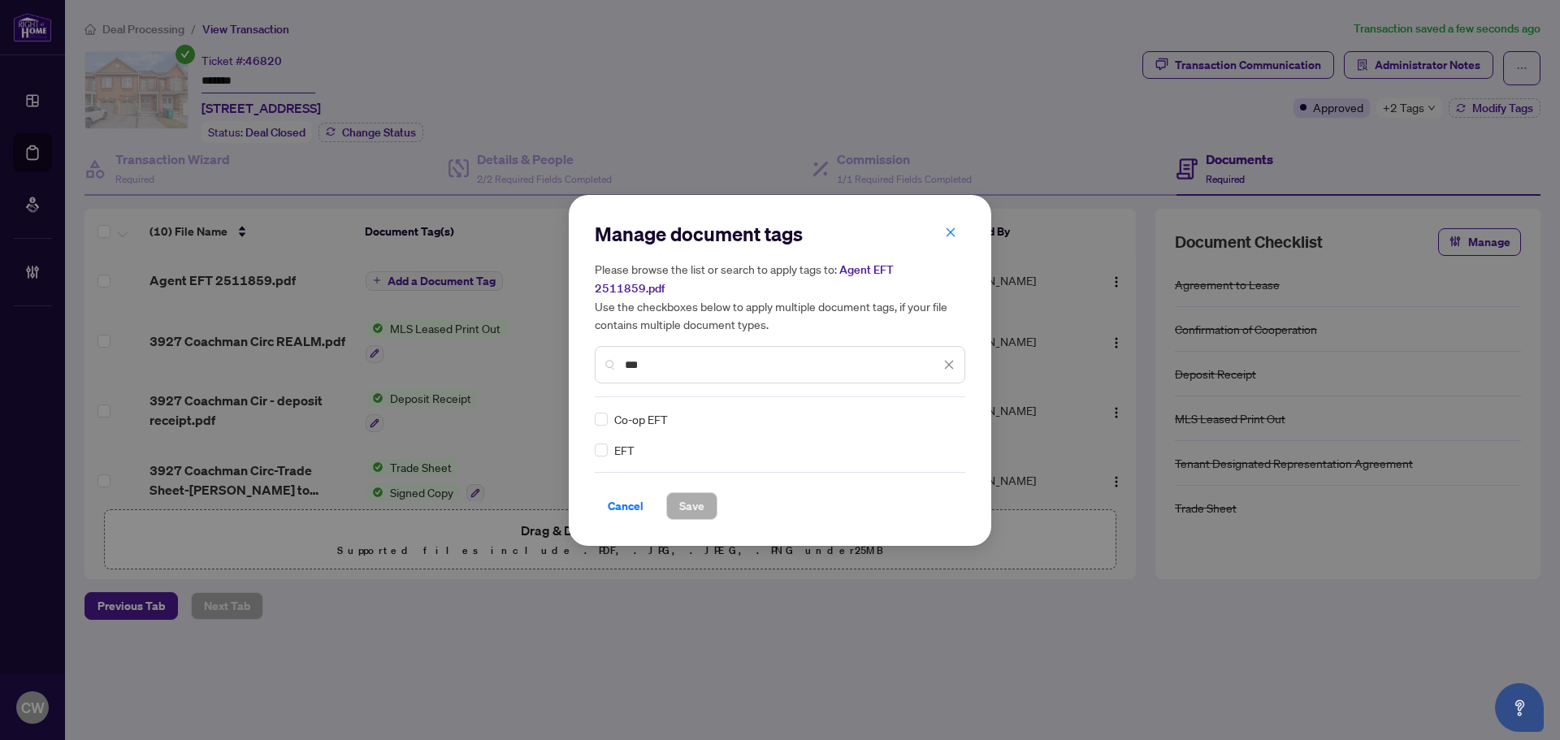
type input "***"
click at [587, 447] on div "Manage document tags Please browse the list or search to apply tags to: Agent E…" at bounding box center [780, 370] width 422 height 351
click at [941, 407] on span at bounding box center [939, 419] width 31 height 24
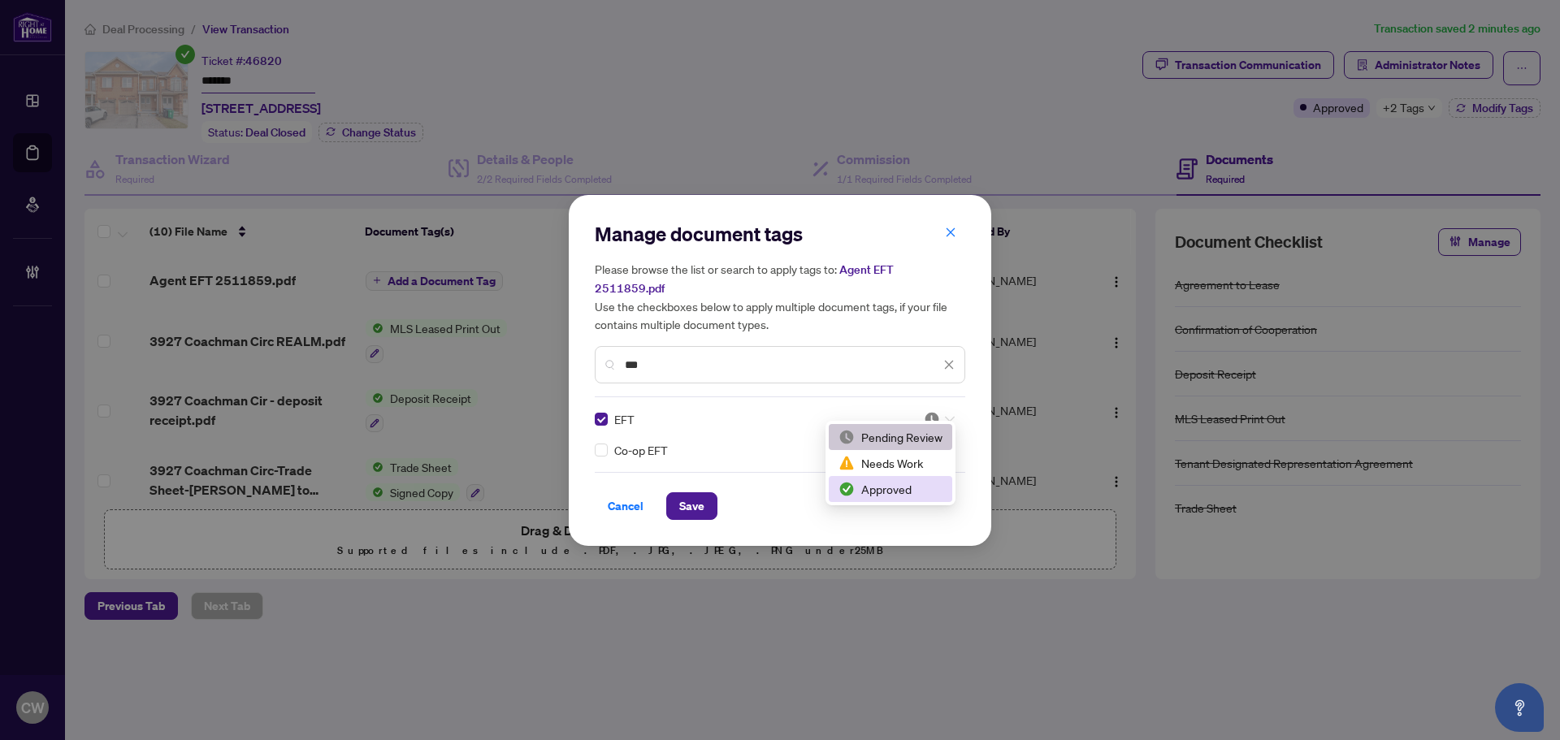
click at [932, 489] on div "Approved" at bounding box center [890, 489] width 104 height 18
click at [688, 500] on span "Save" at bounding box center [691, 506] width 25 height 26
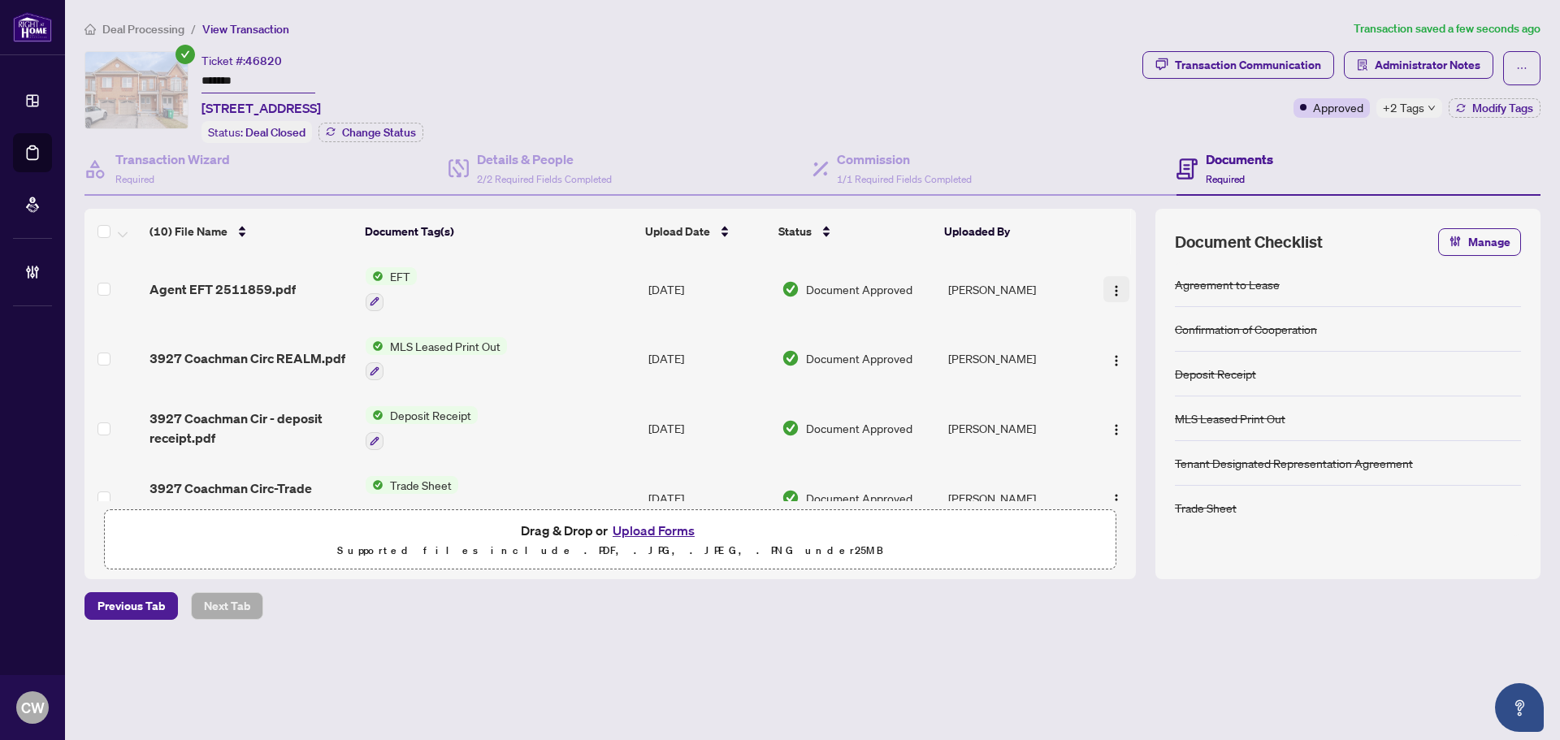
click at [1112, 284] on img "button" at bounding box center [1116, 290] width 13 height 13
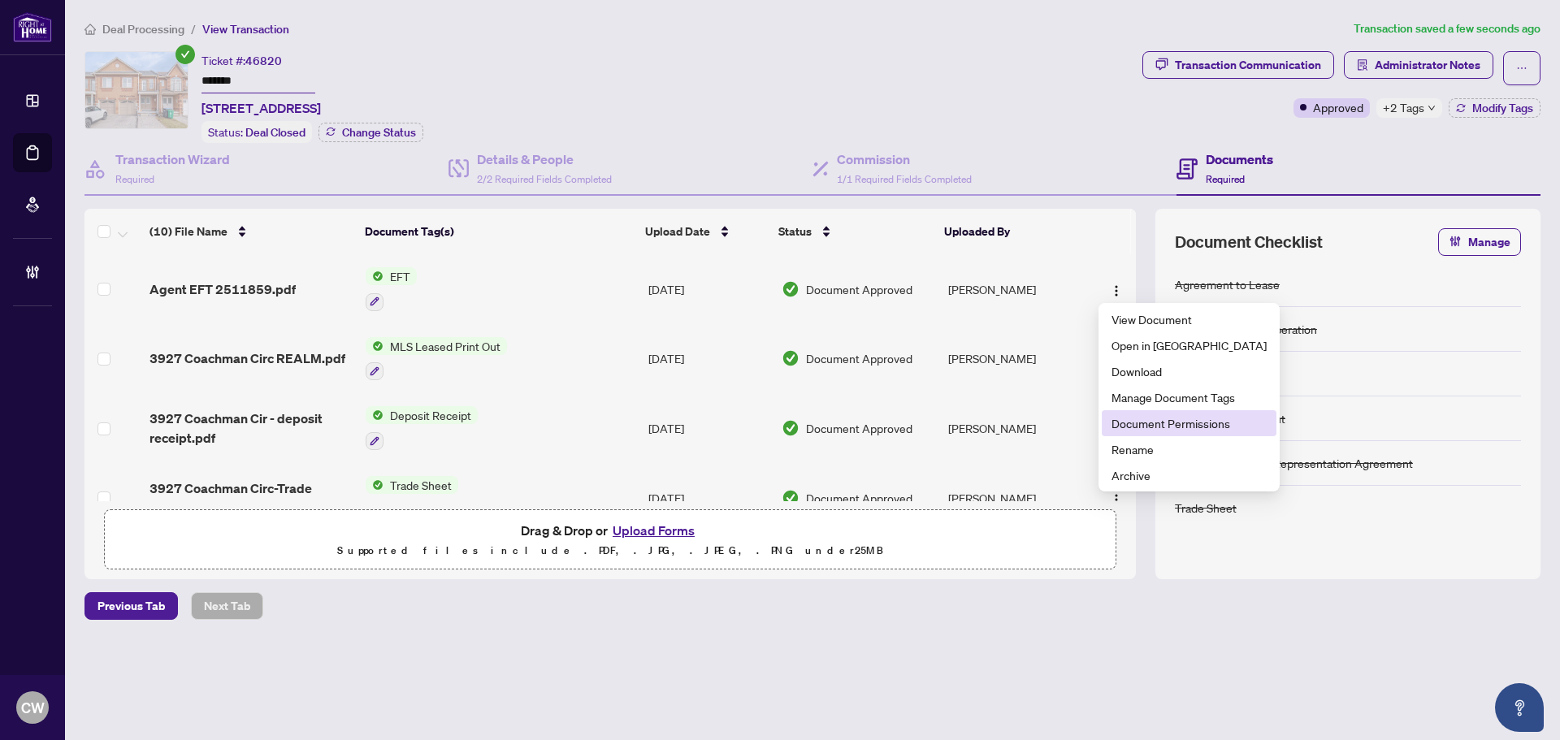
click at [1139, 428] on span "Document Permissions" at bounding box center [1188, 423] width 155 height 18
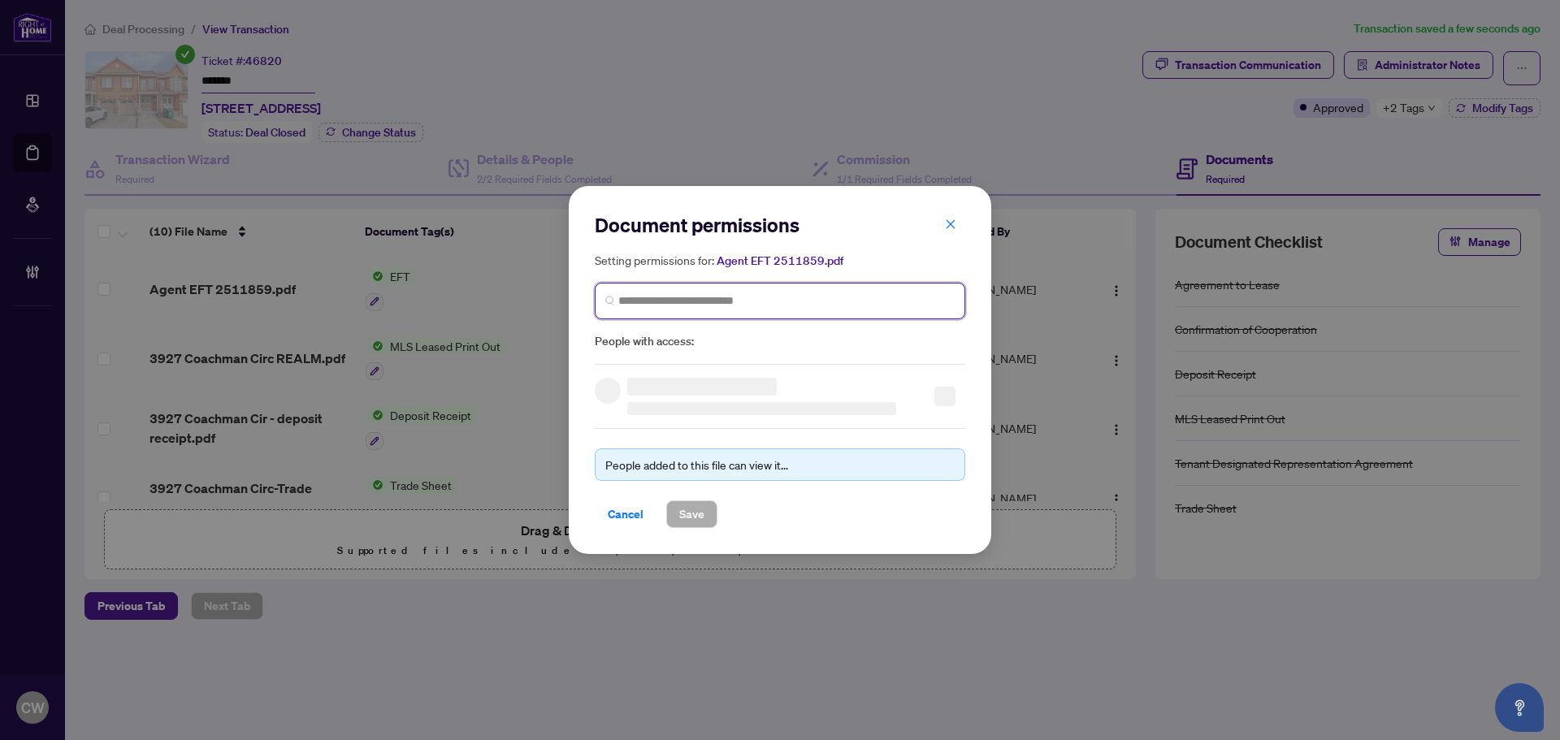
click at [777, 305] on input "search" at bounding box center [786, 300] width 336 height 17
paste input "**********"
type input "**********"
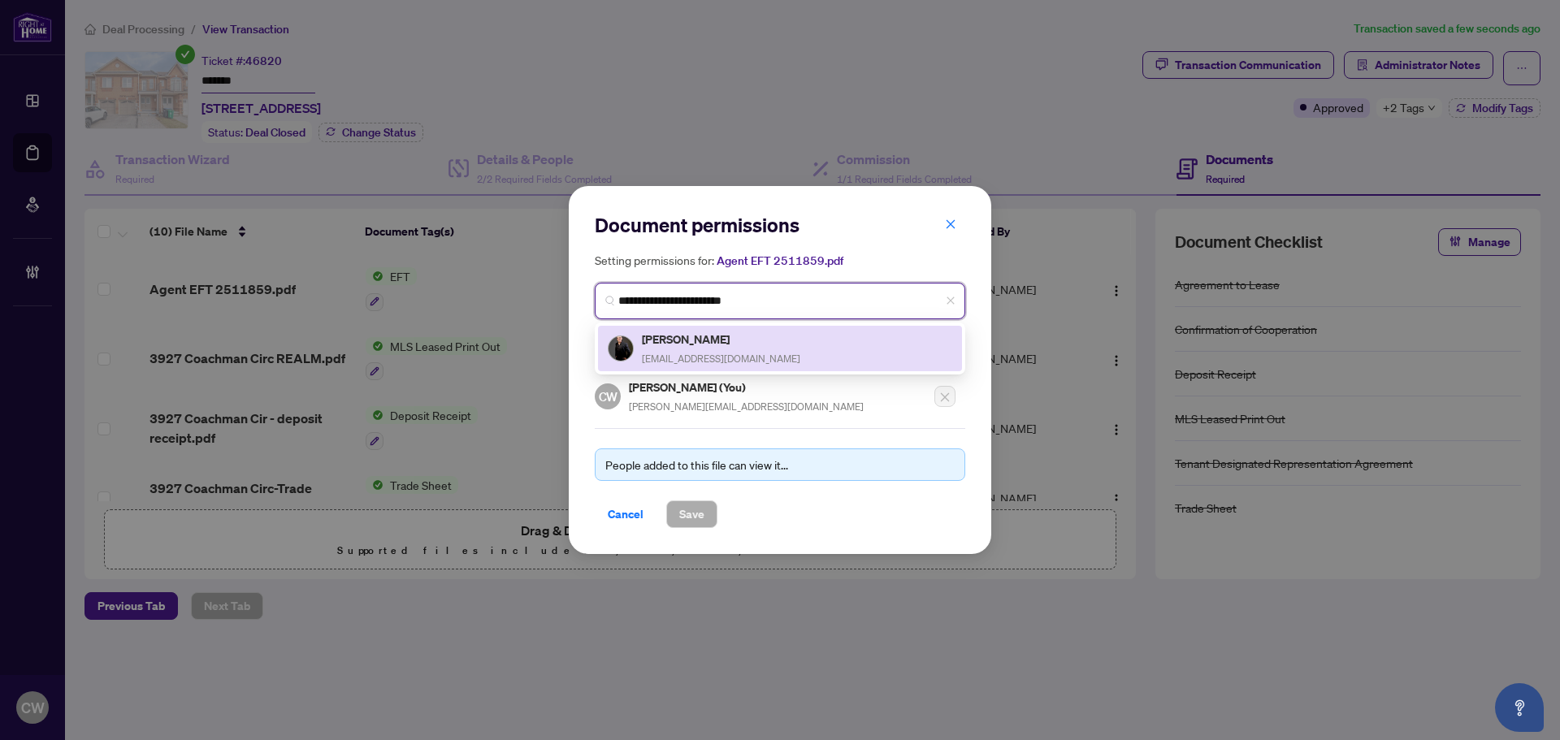
click at [707, 355] on span "[EMAIL_ADDRESS][DOMAIN_NAME]" at bounding box center [721, 359] width 158 height 12
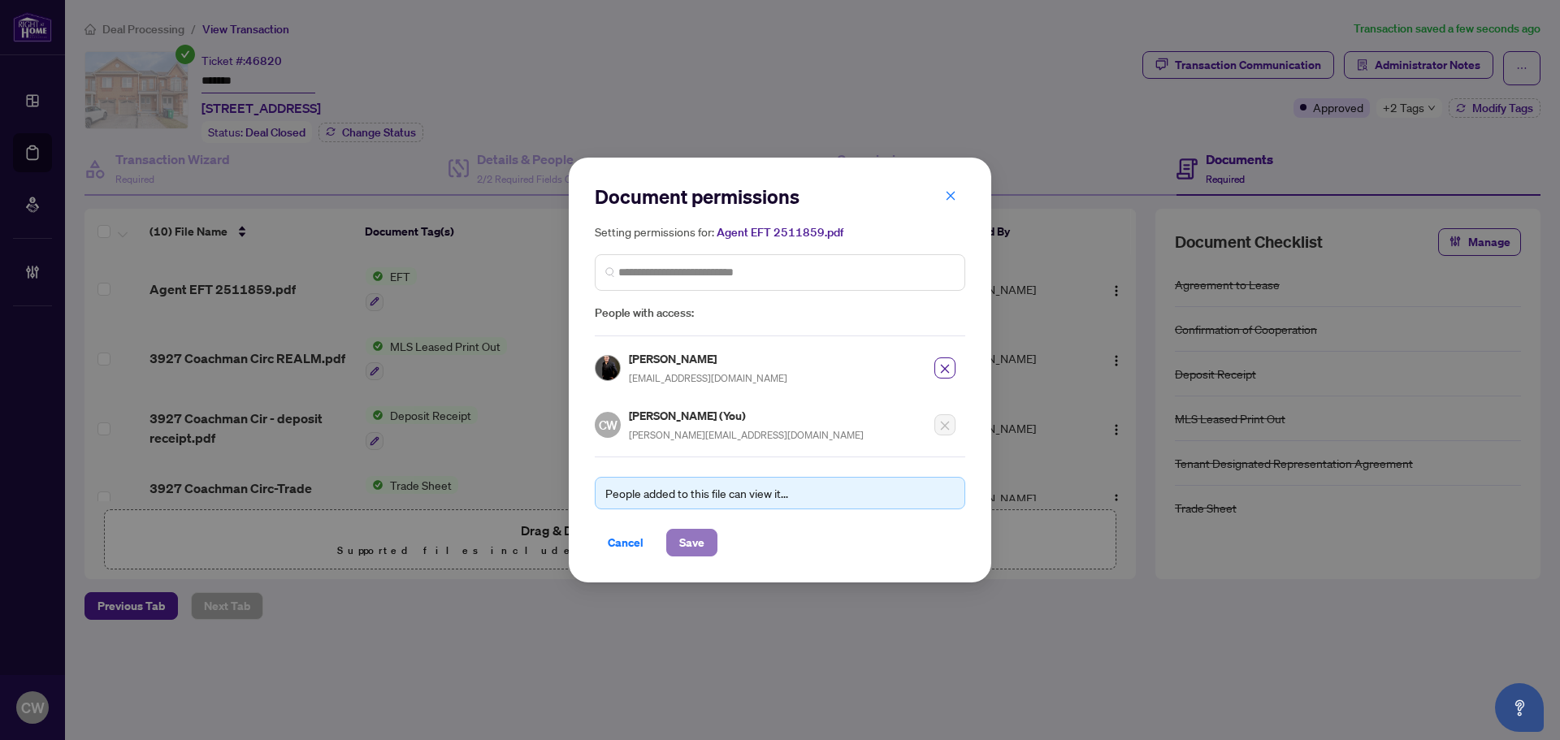
click at [699, 539] on span "Save" at bounding box center [691, 543] width 25 height 26
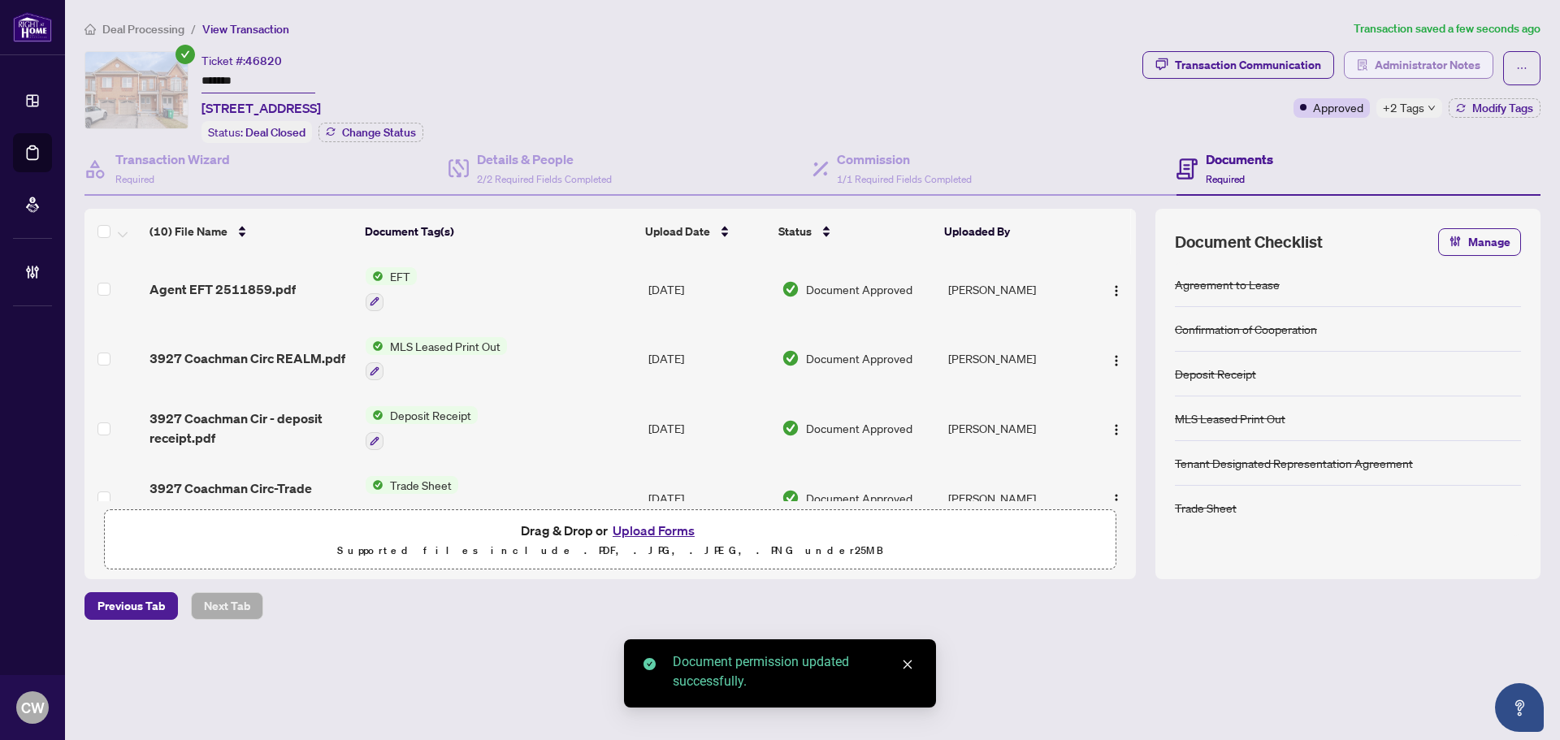
click at [1421, 59] on span "Administrator Notes" at bounding box center [1427, 65] width 106 height 26
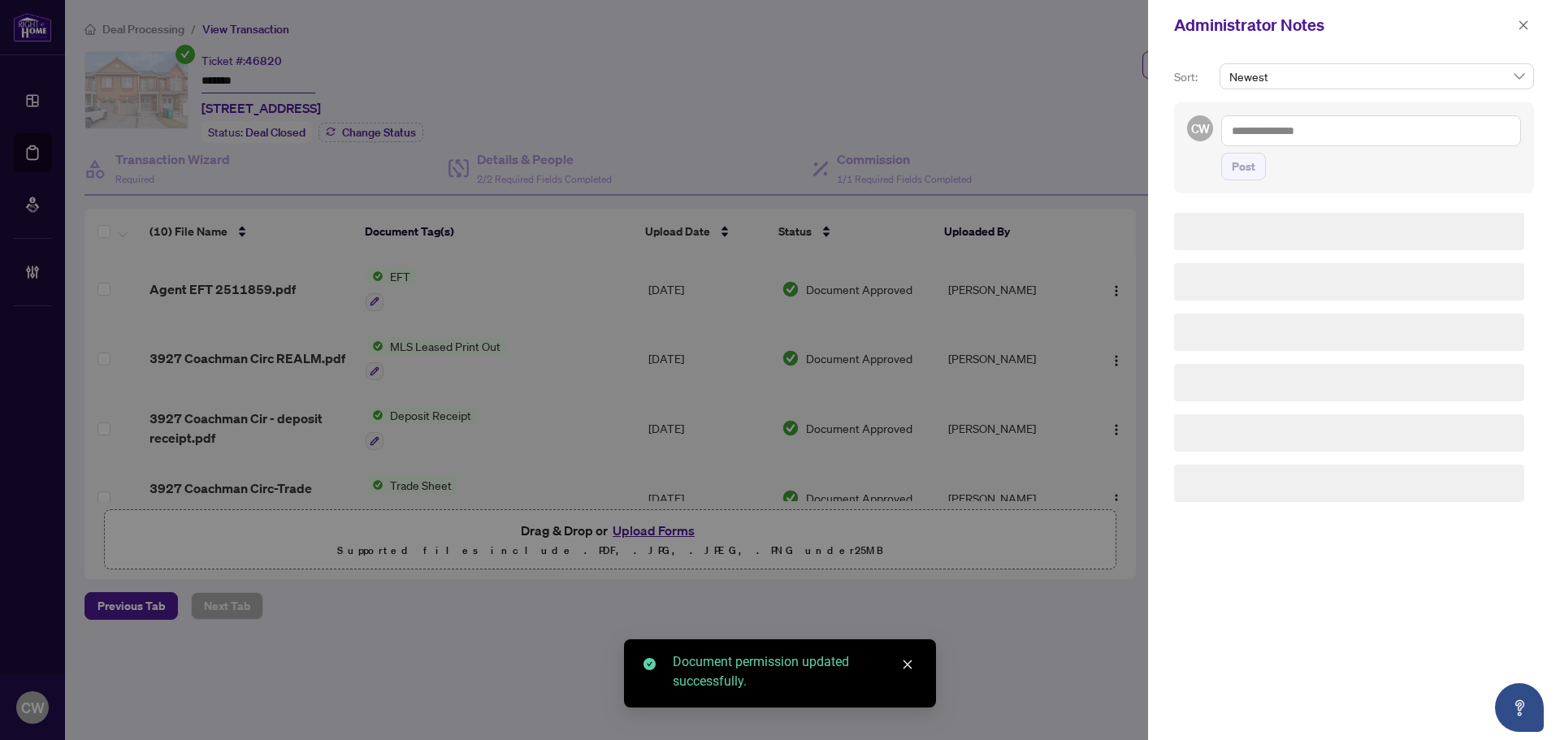
click at [1344, 120] on textarea at bounding box center [1371, 130] width 300 height 31
paste textarea "**********"
type textarea "**********"
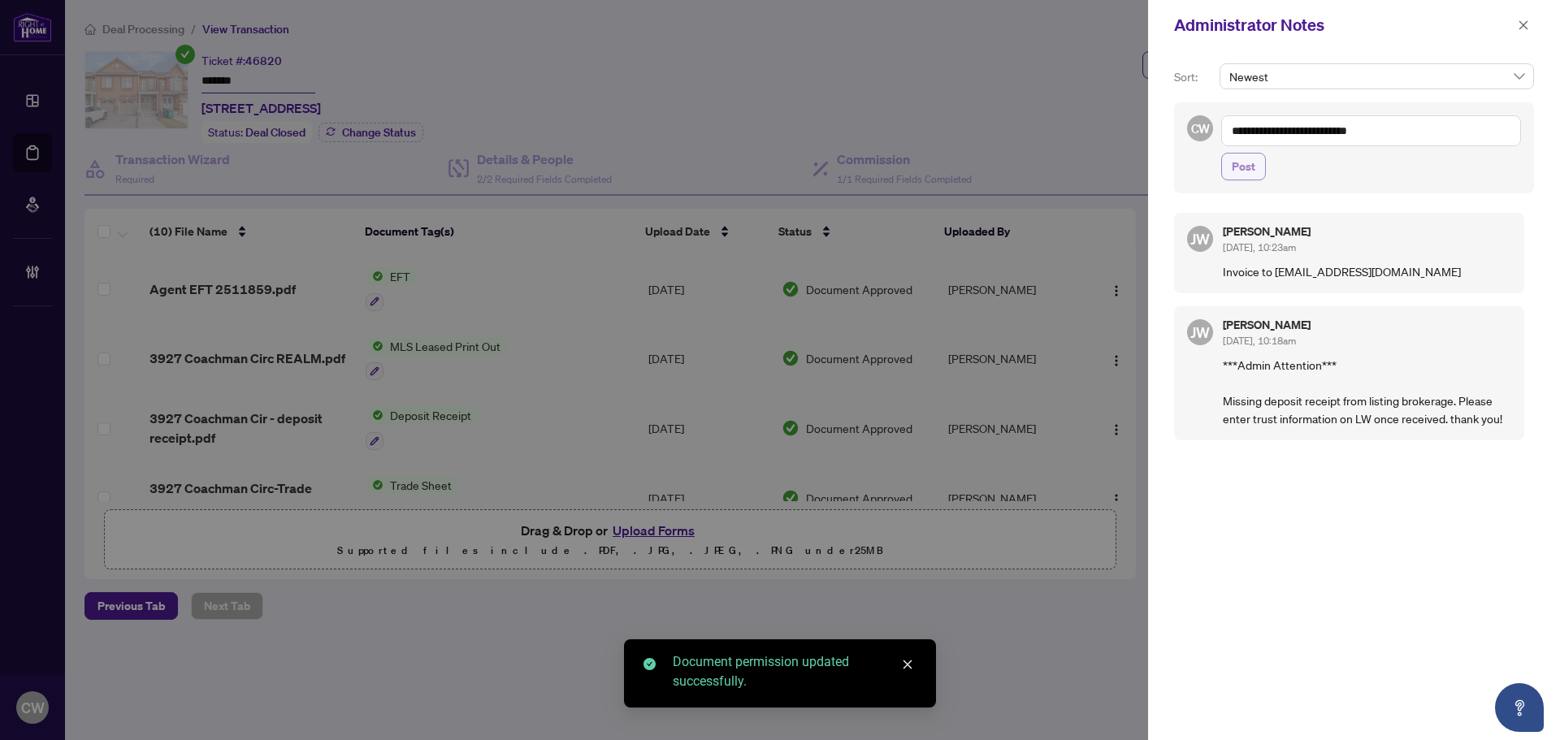
click at [1251, 170] on span "Post" at bounding box center [1243, 167] width 24 height 26
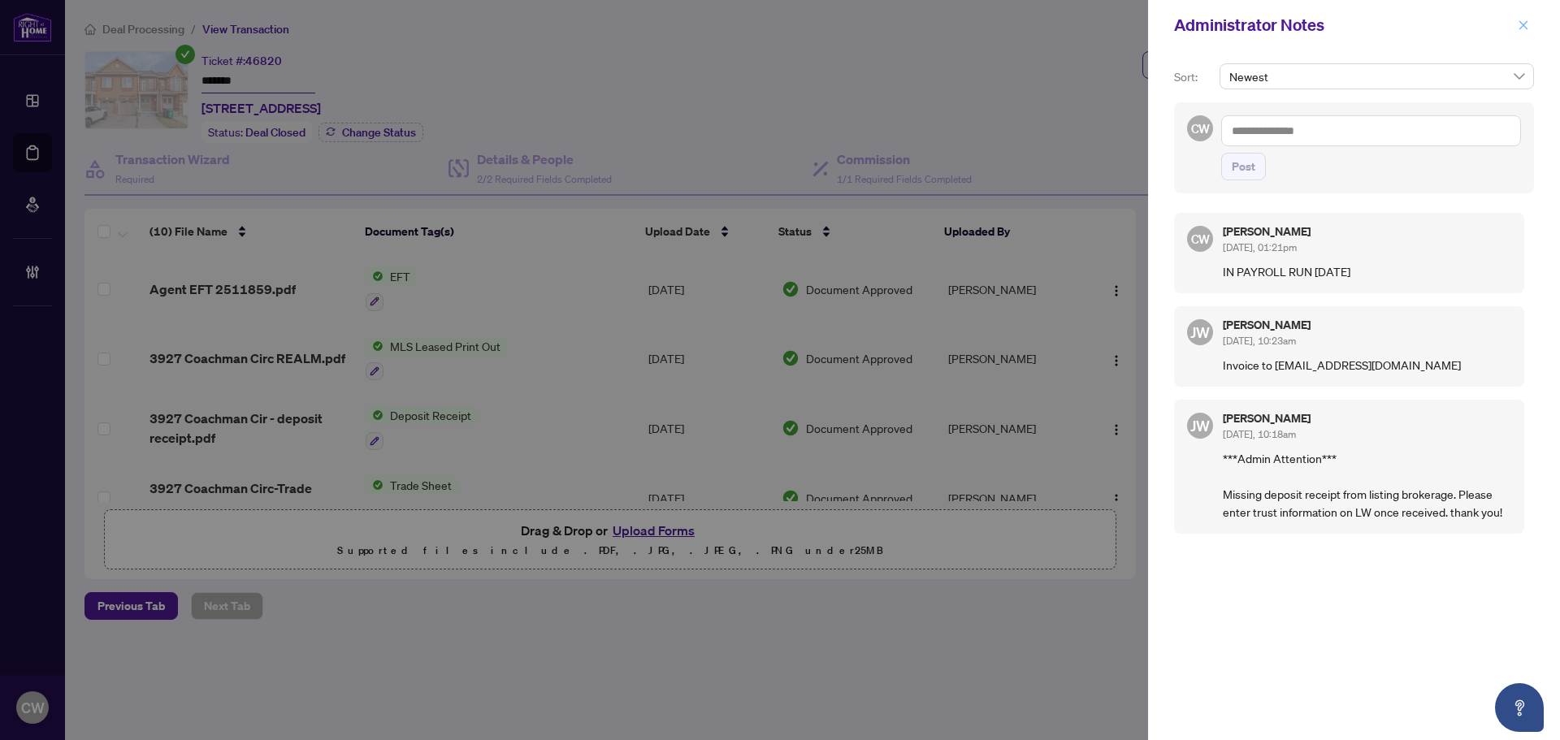
click at [1521, 30] on icon "close" at bounding box center [1522, 24] width 11 height 11
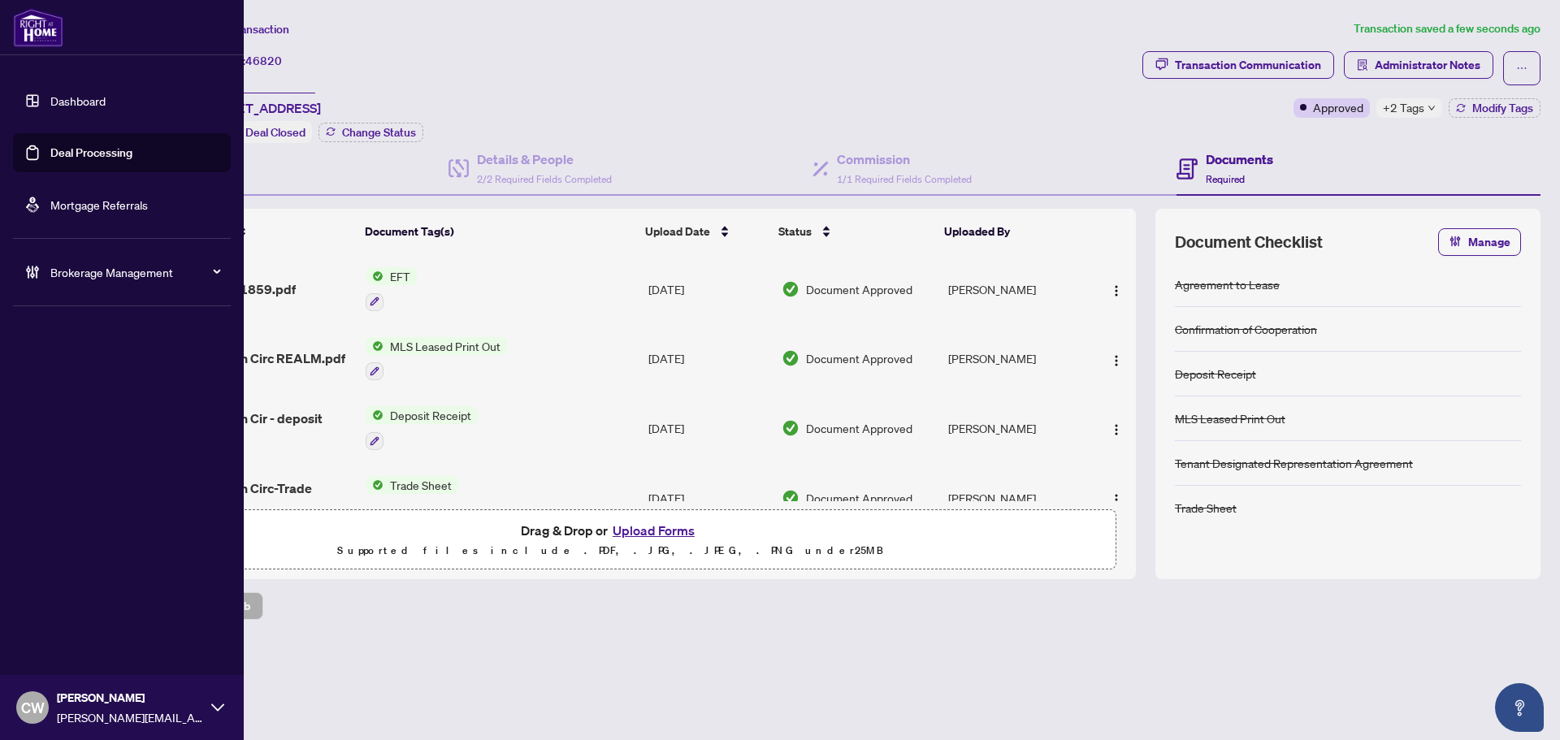
click at [52, 160] on link "Deal Processing" at bounding box center [91, 152] width 82 height 15
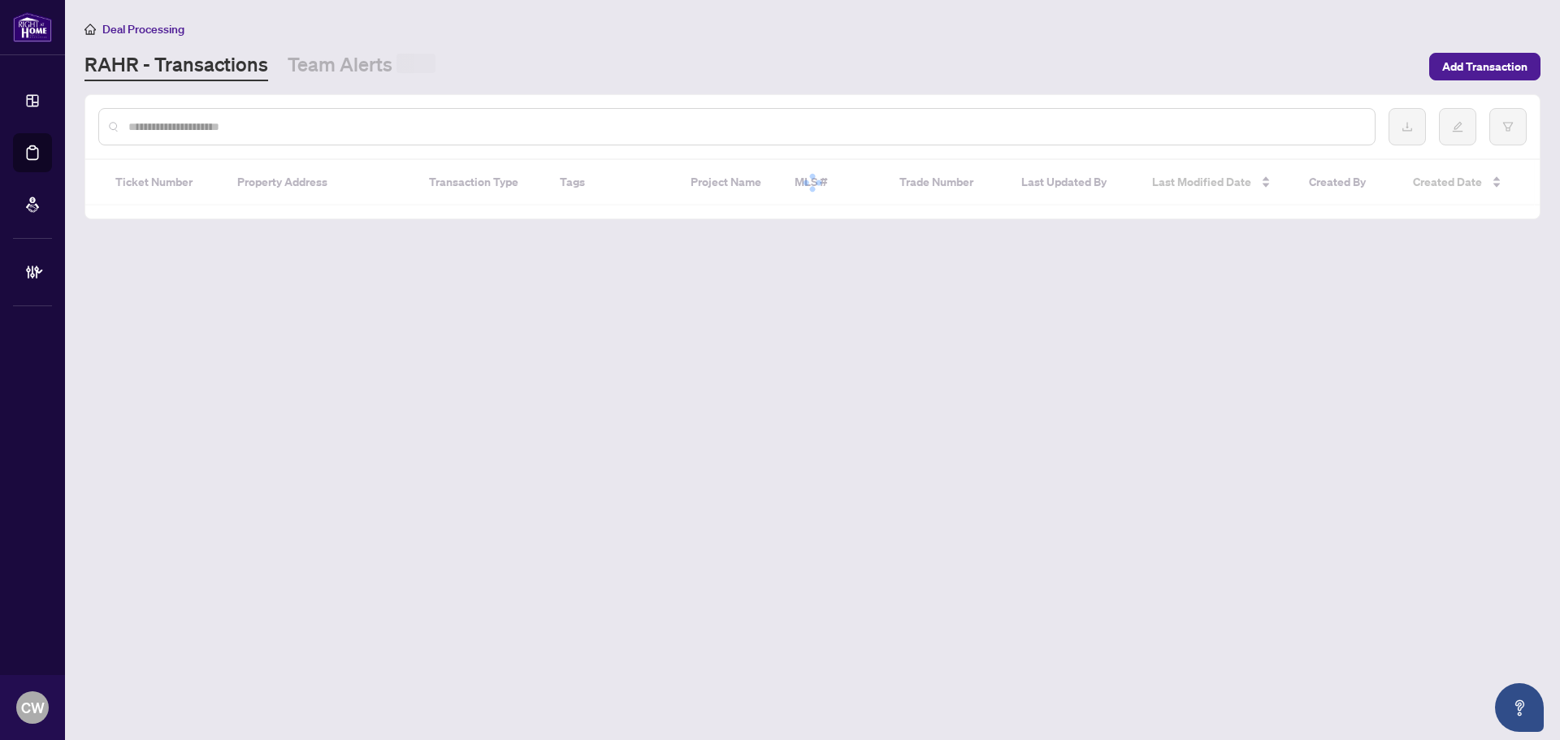
click at [269, 115] on div at bounding box center [736, 126] width 1277 height 37
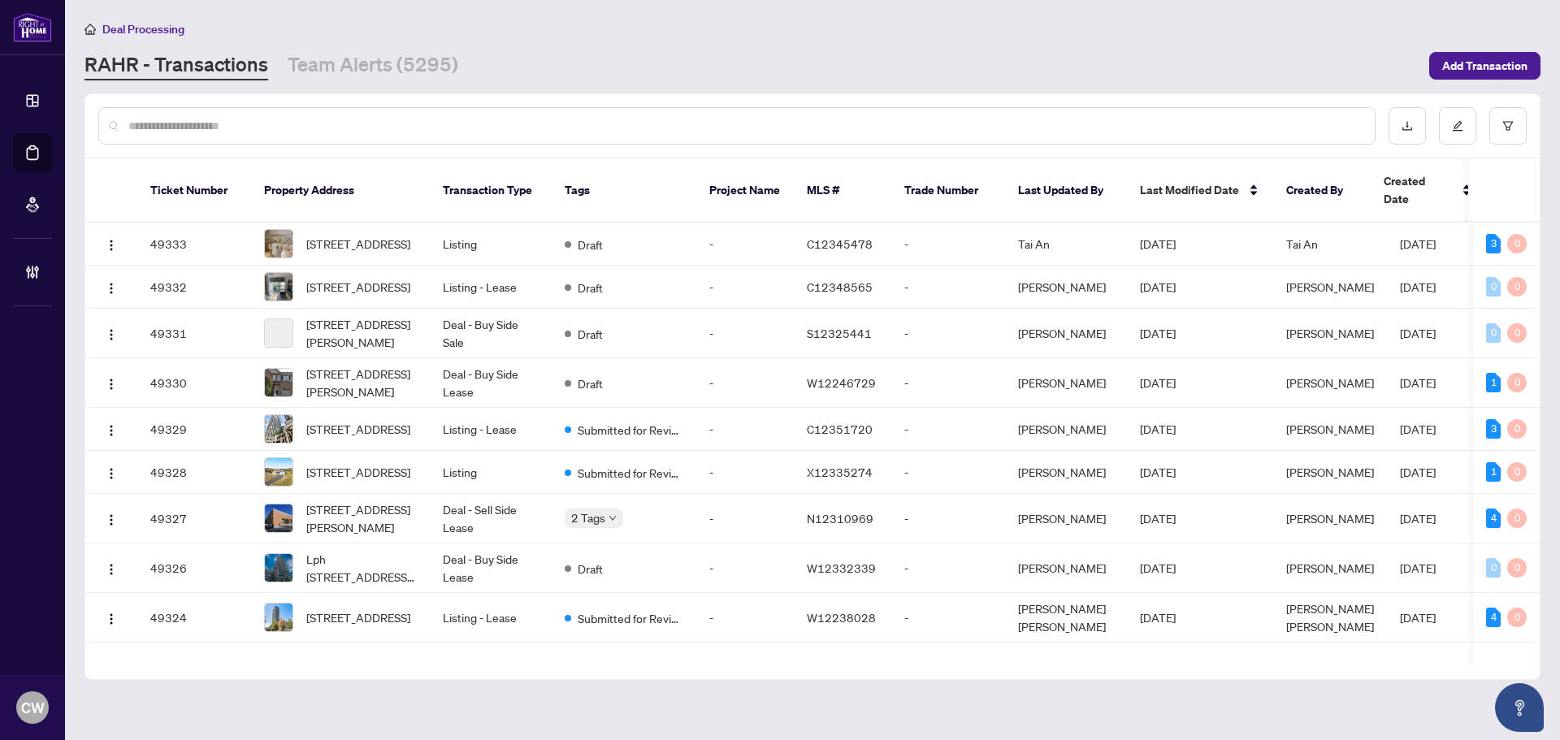
click at [269, 121] on input "text" at bounding box center [744, 126] width 1233 height 18
paste input "*******"
type input "*******"
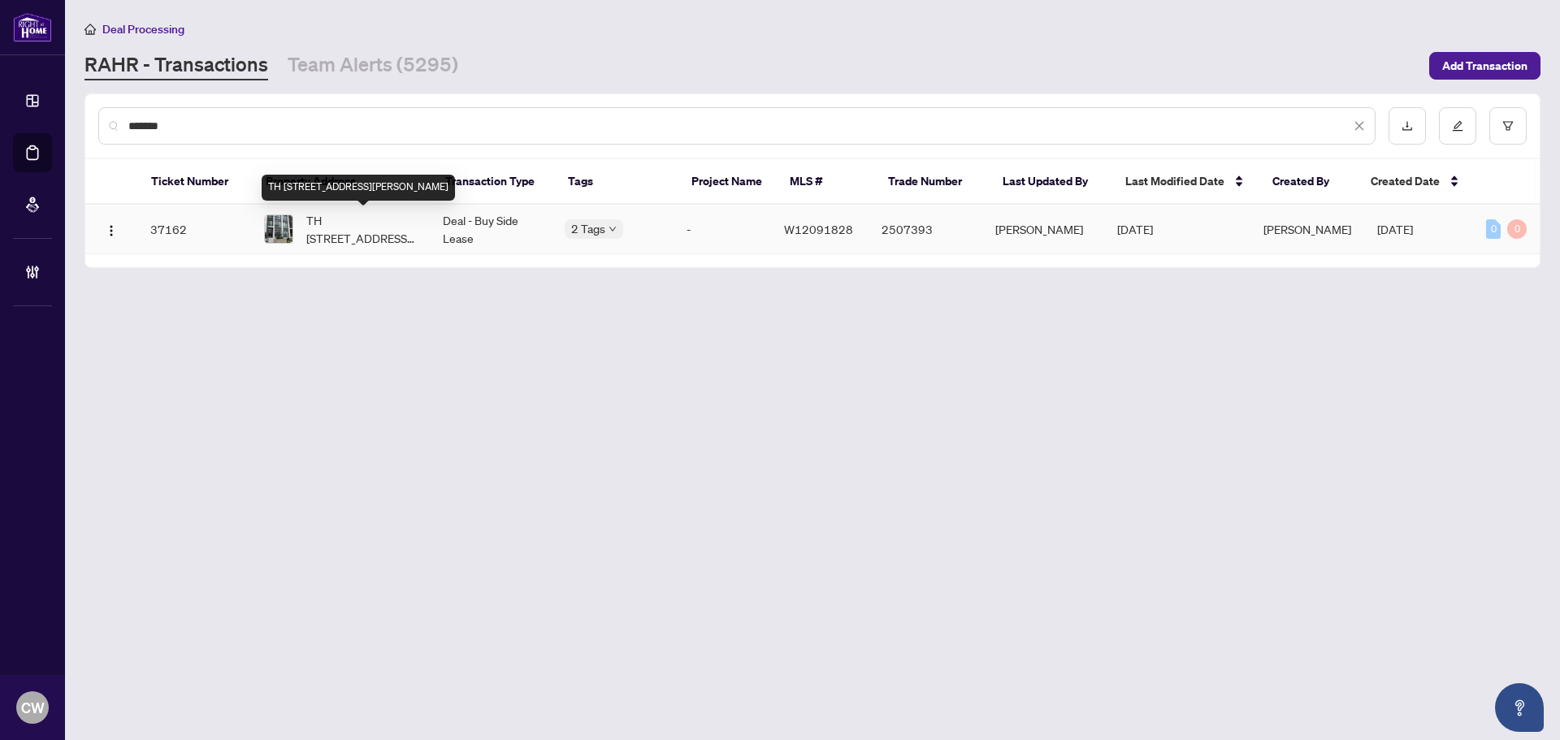
click at [335, 211] on span "TH [STREET_ADDRESS][PERSON_NAME]" at bounding box center [361, 229] width 110 height 36
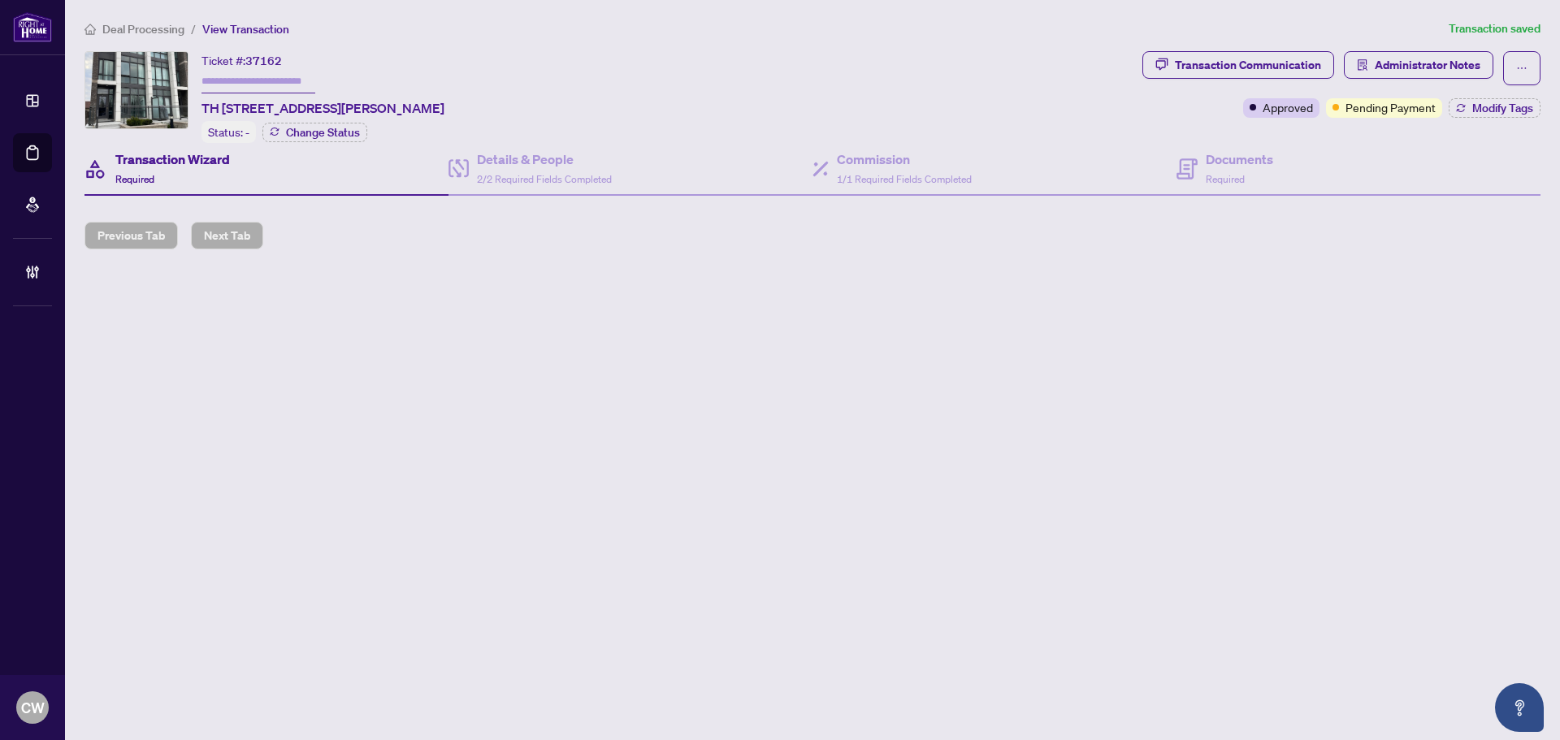
type input "*******"
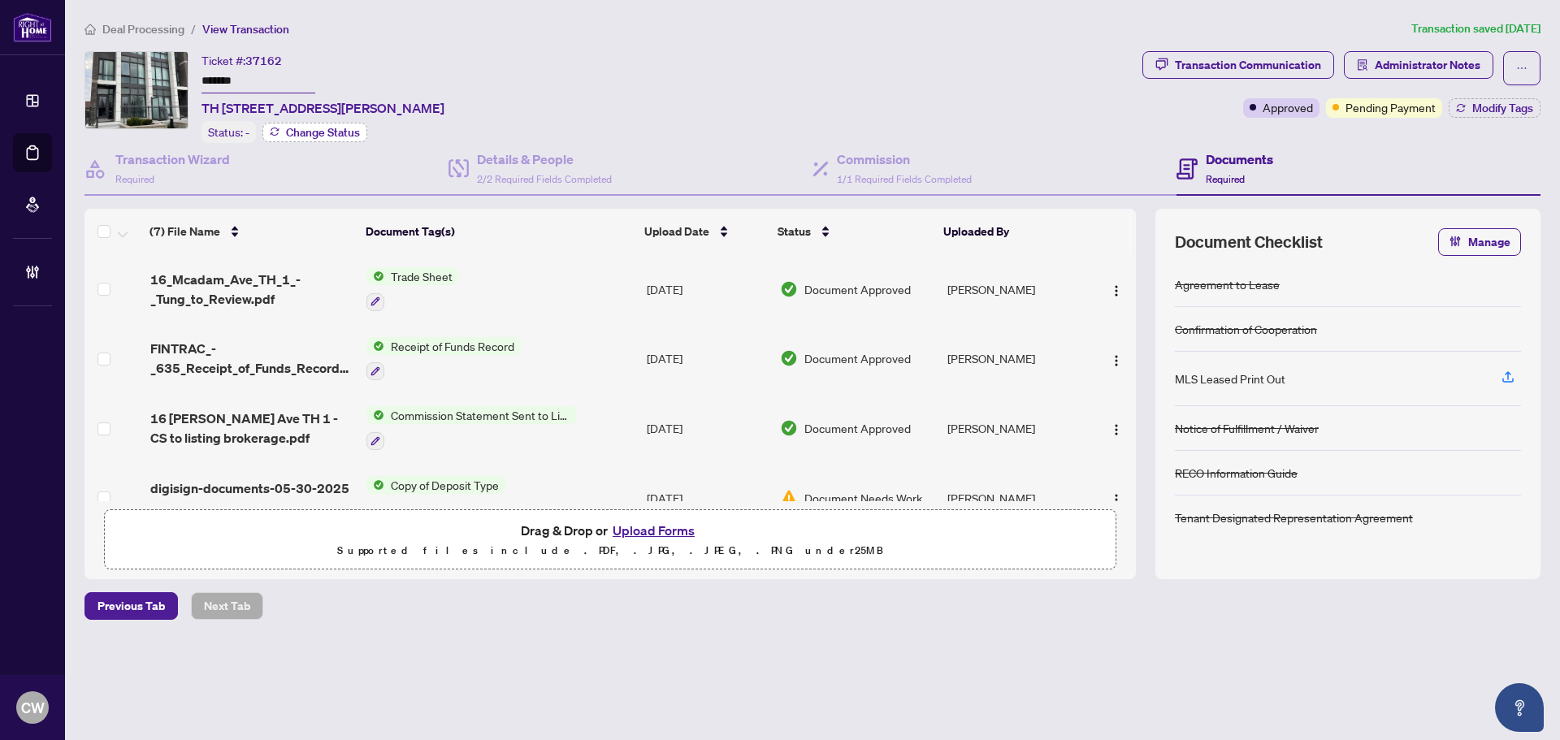
click at [272, 123] on button "Change Status" at bounding box center [314, 132] width 105 height 19
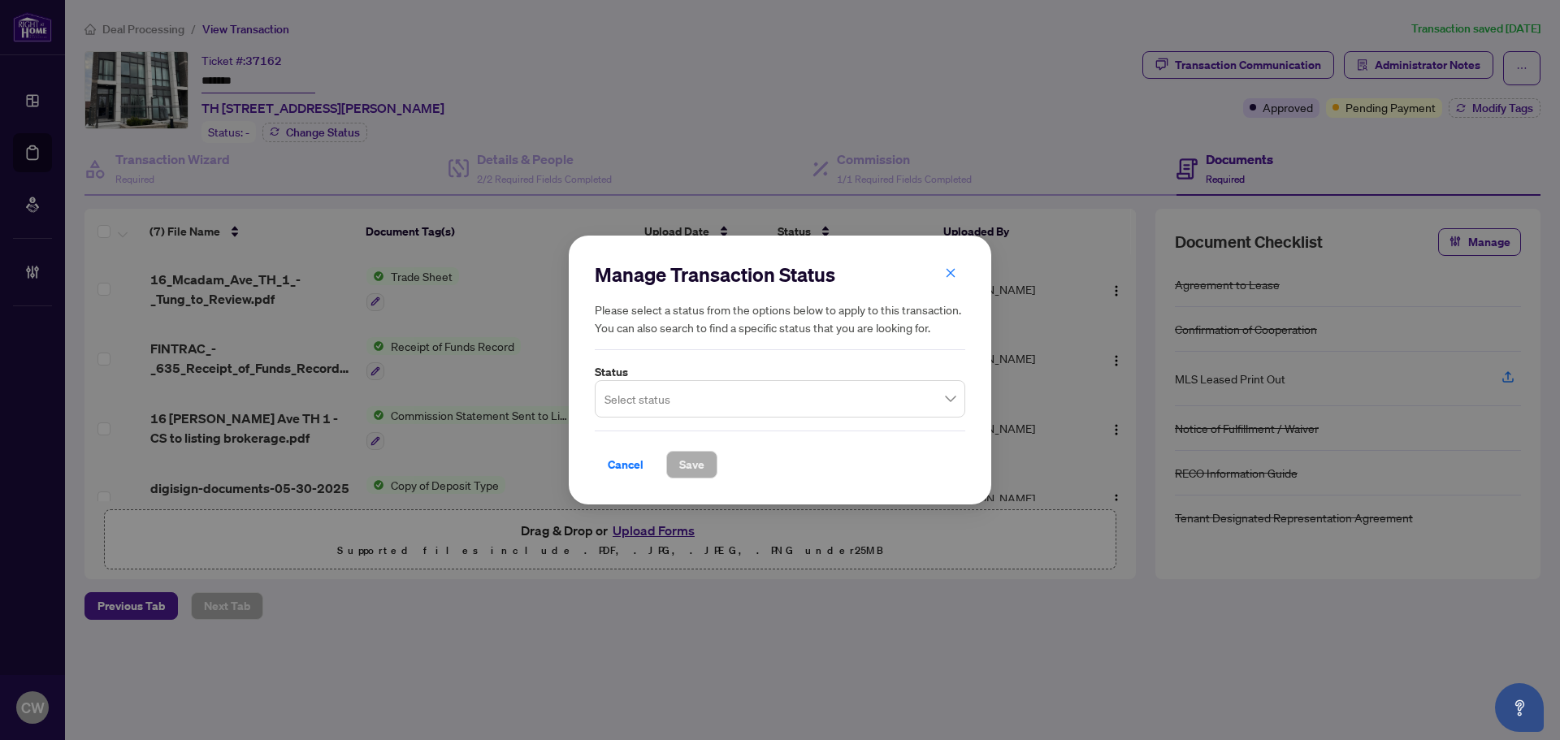
click at [674, 392] on input "search" at bounding box center [772, 401] width 336 height 36
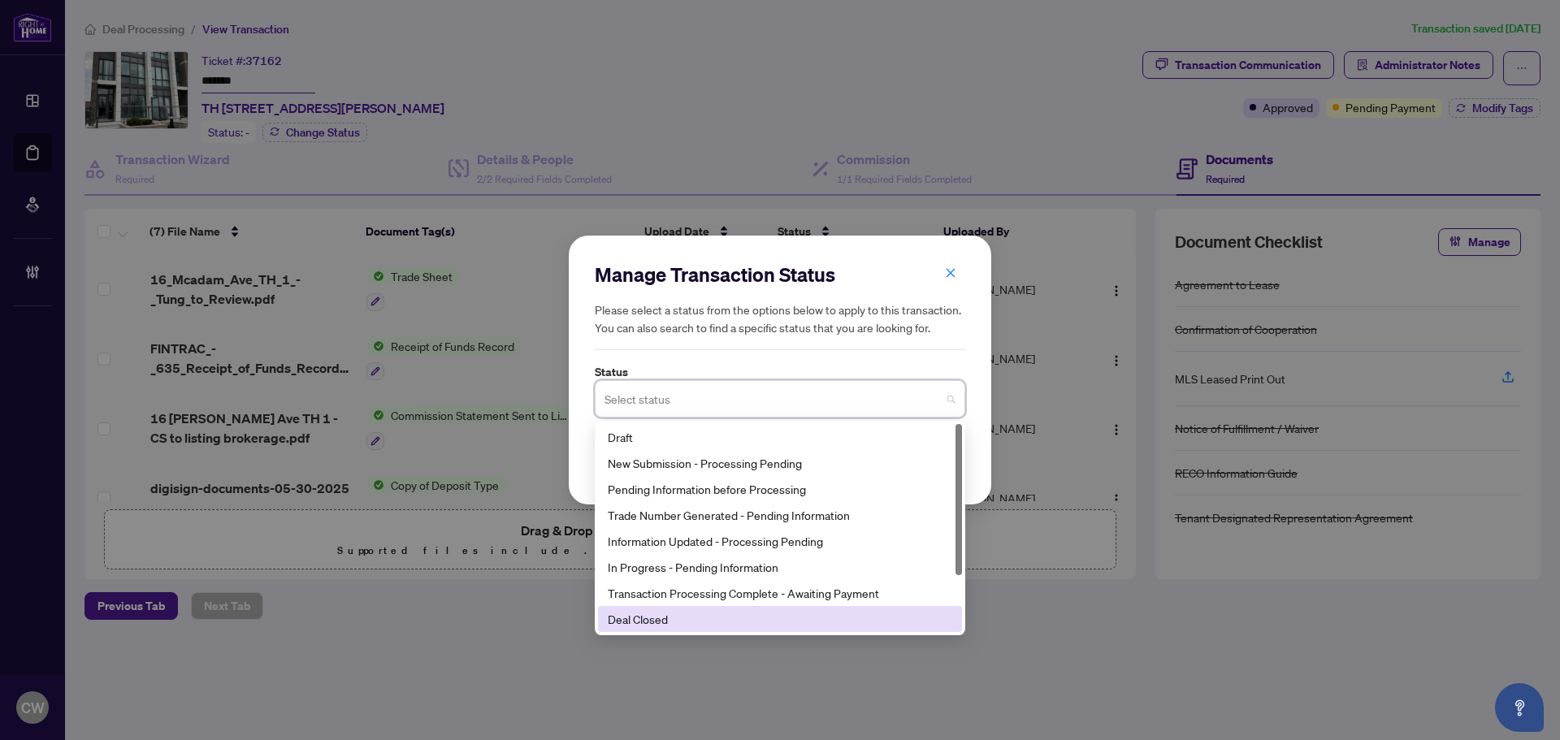
click at [683, 612] on div "Deal Closed" at bounding box center [780, 619] width 344 height 18
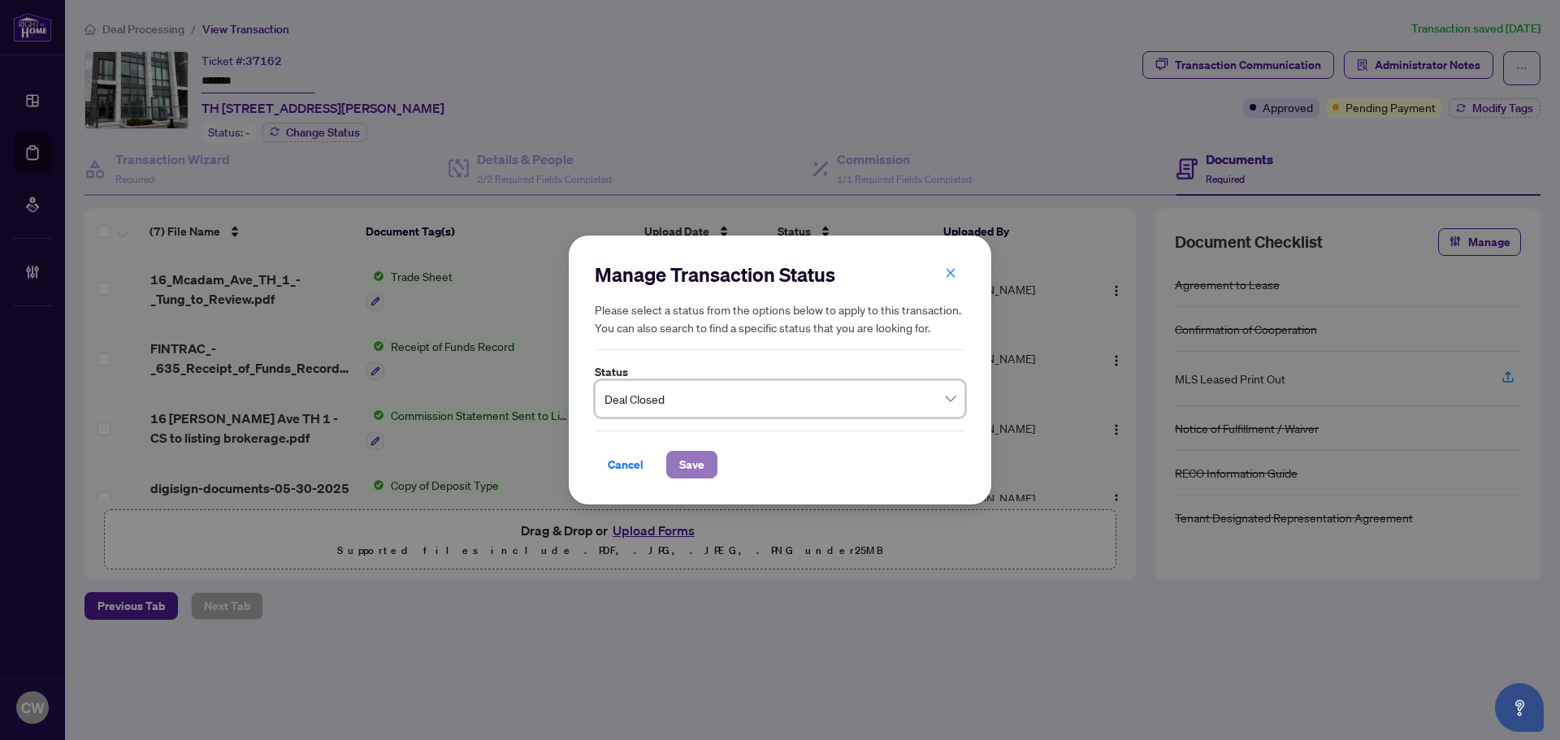
click at [694, 465] on span "Save" at bounding box center [691, 465] width 25 height 26
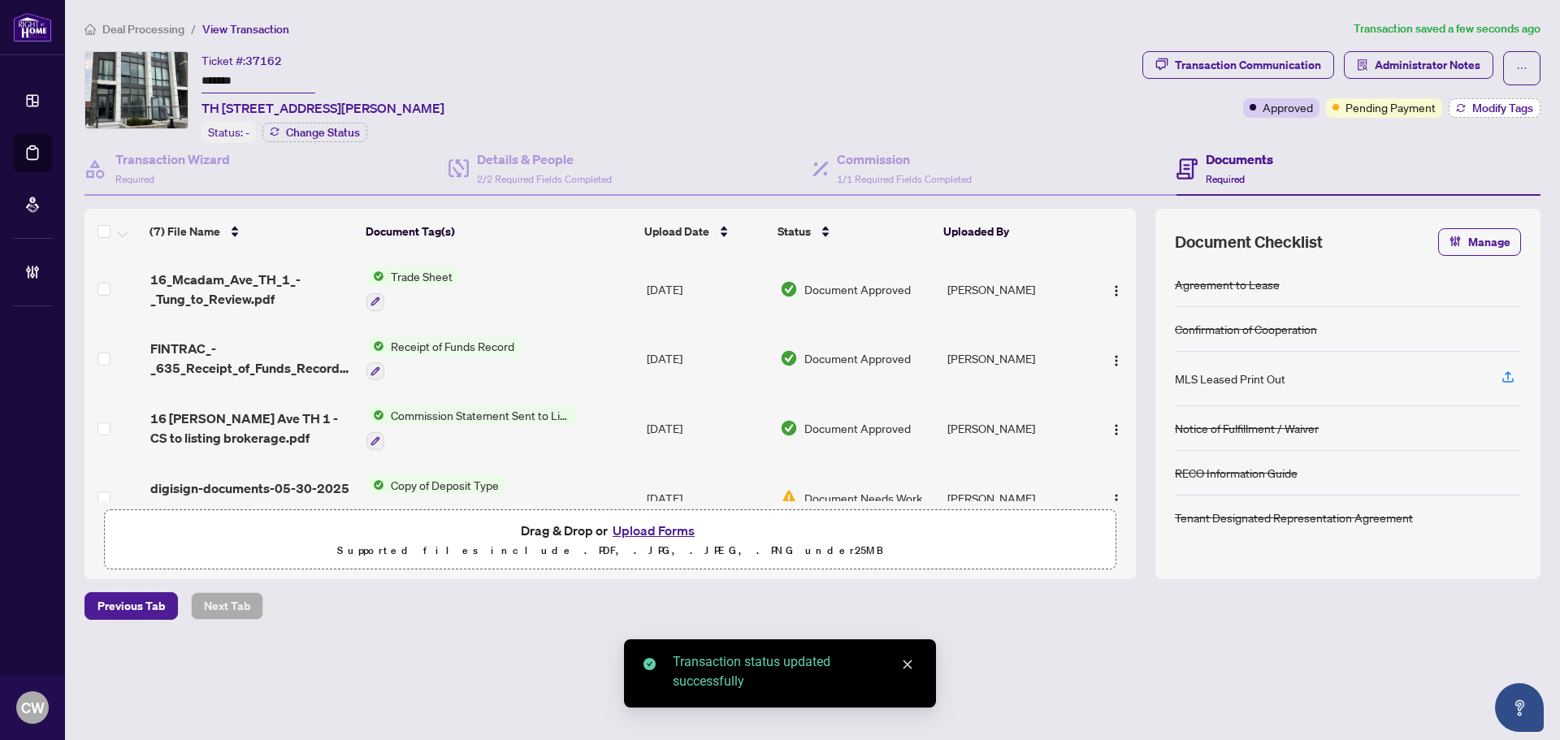
click at [1500, 106] on span "Modify Tags" at bounding box center [1502, 107] width 61 height 11
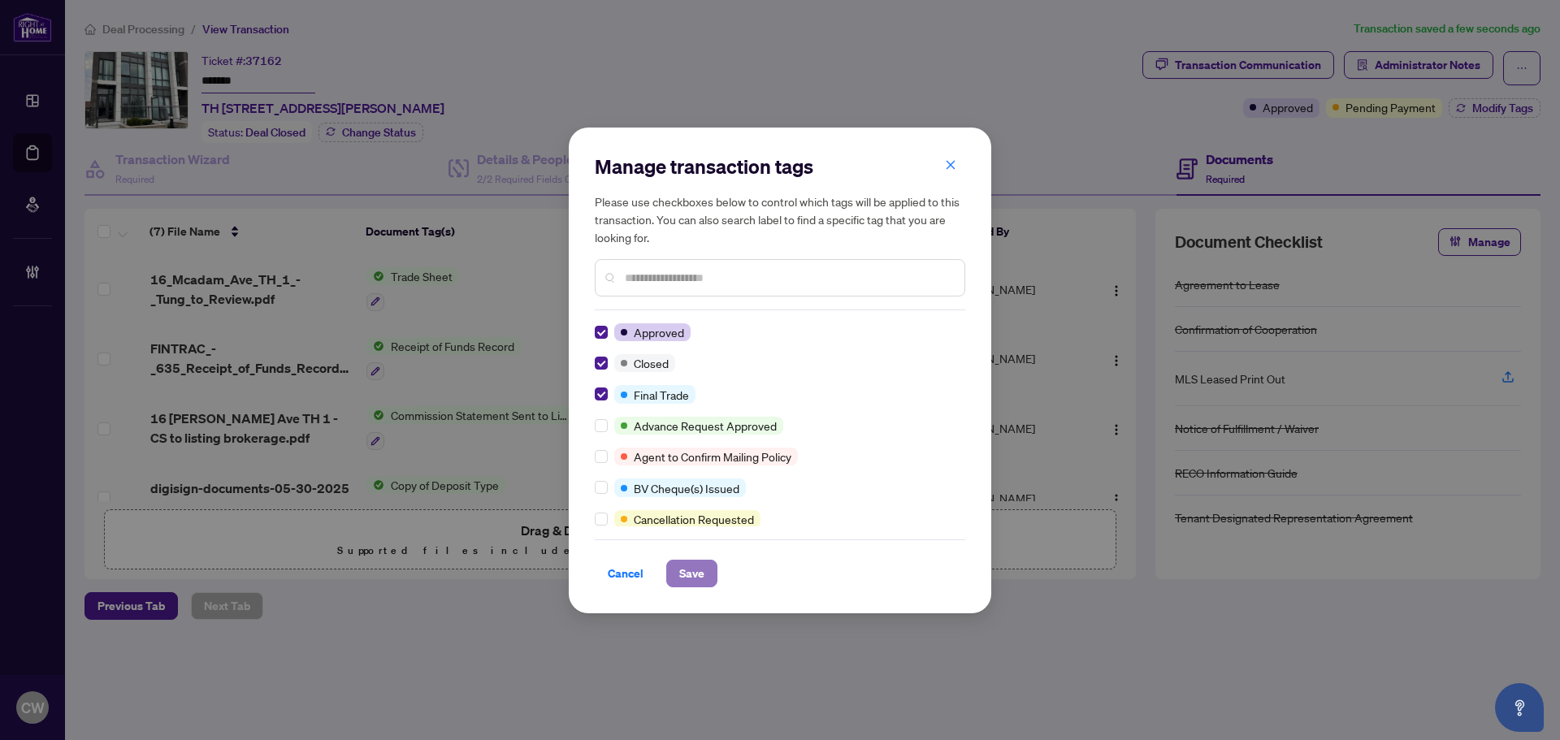
click at [691, 575] on span "Save" at bounding box center [691, 573] width 25 height 26
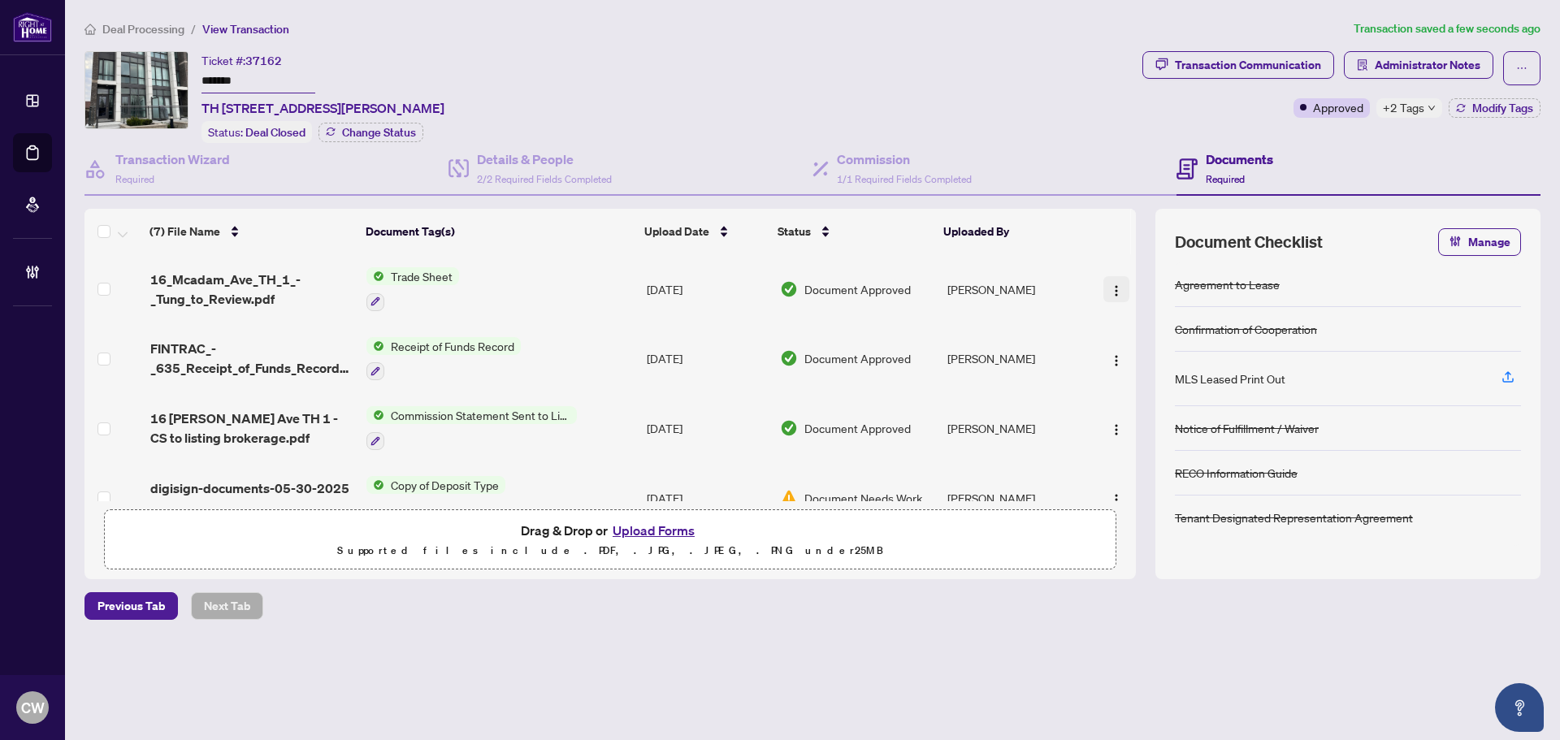
click at [1110, 284] on img "button" at bounding box center [1116, 290] width 13 height 13
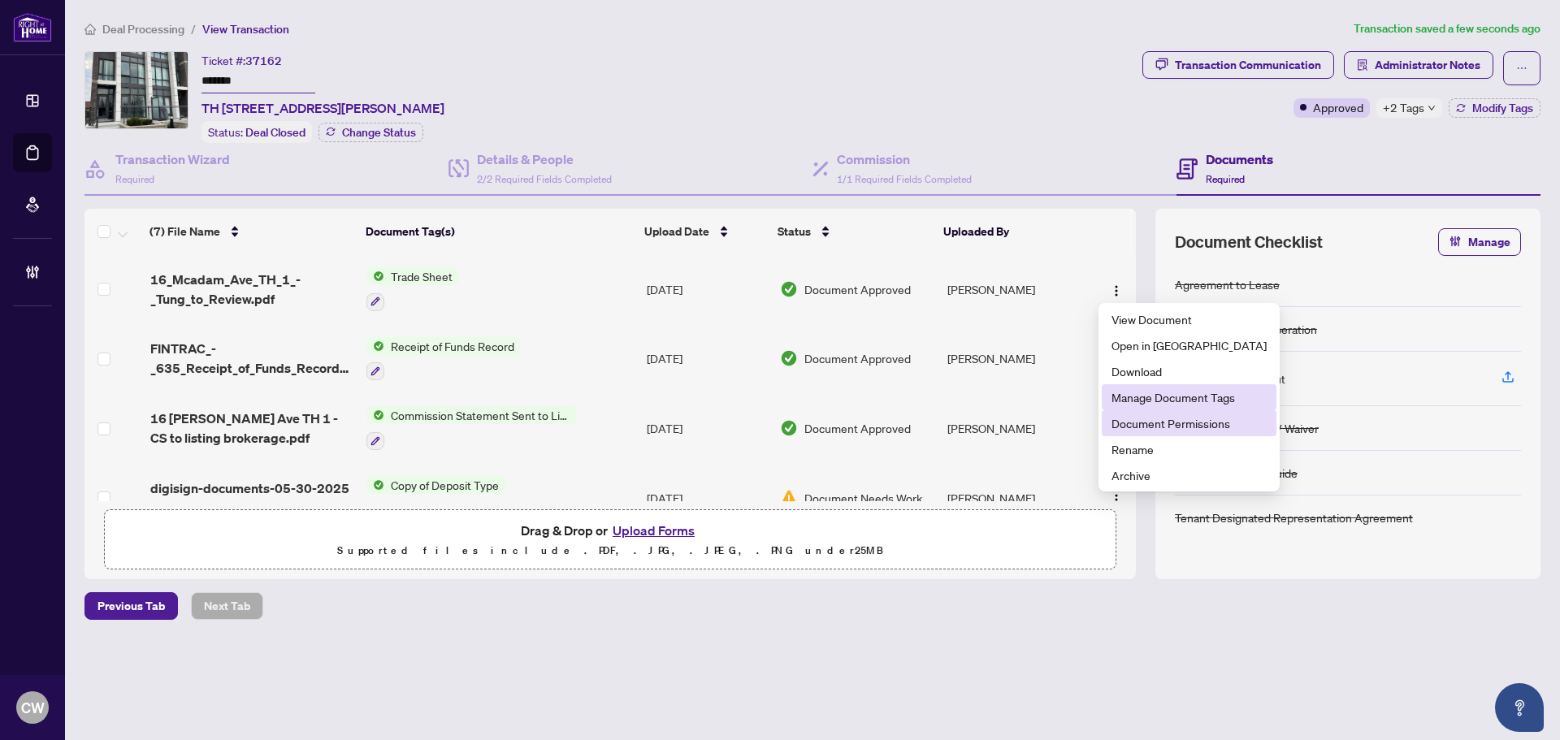
click at [1125, 421] on span "Document Permissions" at bounding box center [1188, 423] width 155 height 18
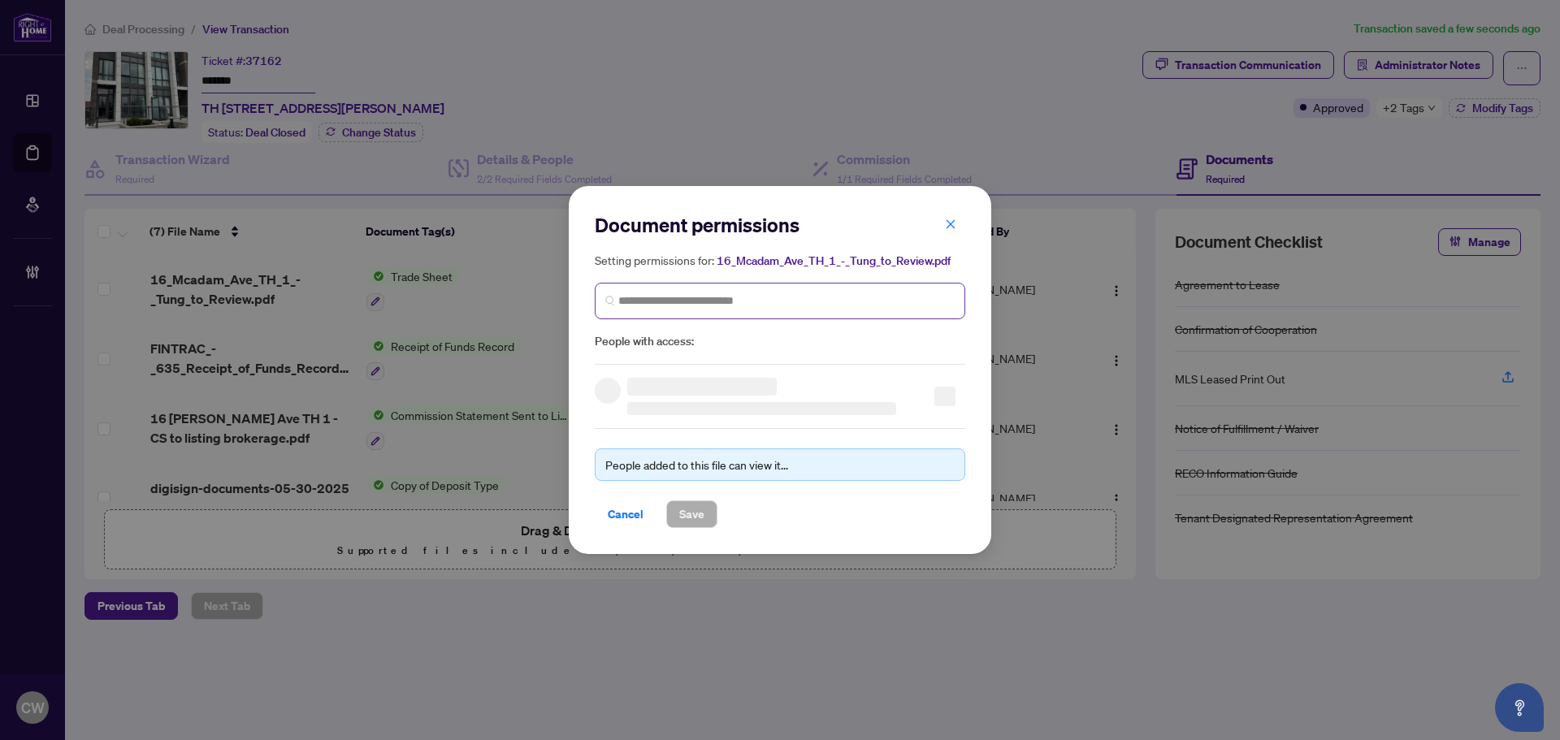
click at [708, 283] on span at bounding box center [780, 301] width 370 height 37
paste input "*******"
click at [716, 296] on input "search" at bounding box center [786, 300] width 336 height 17
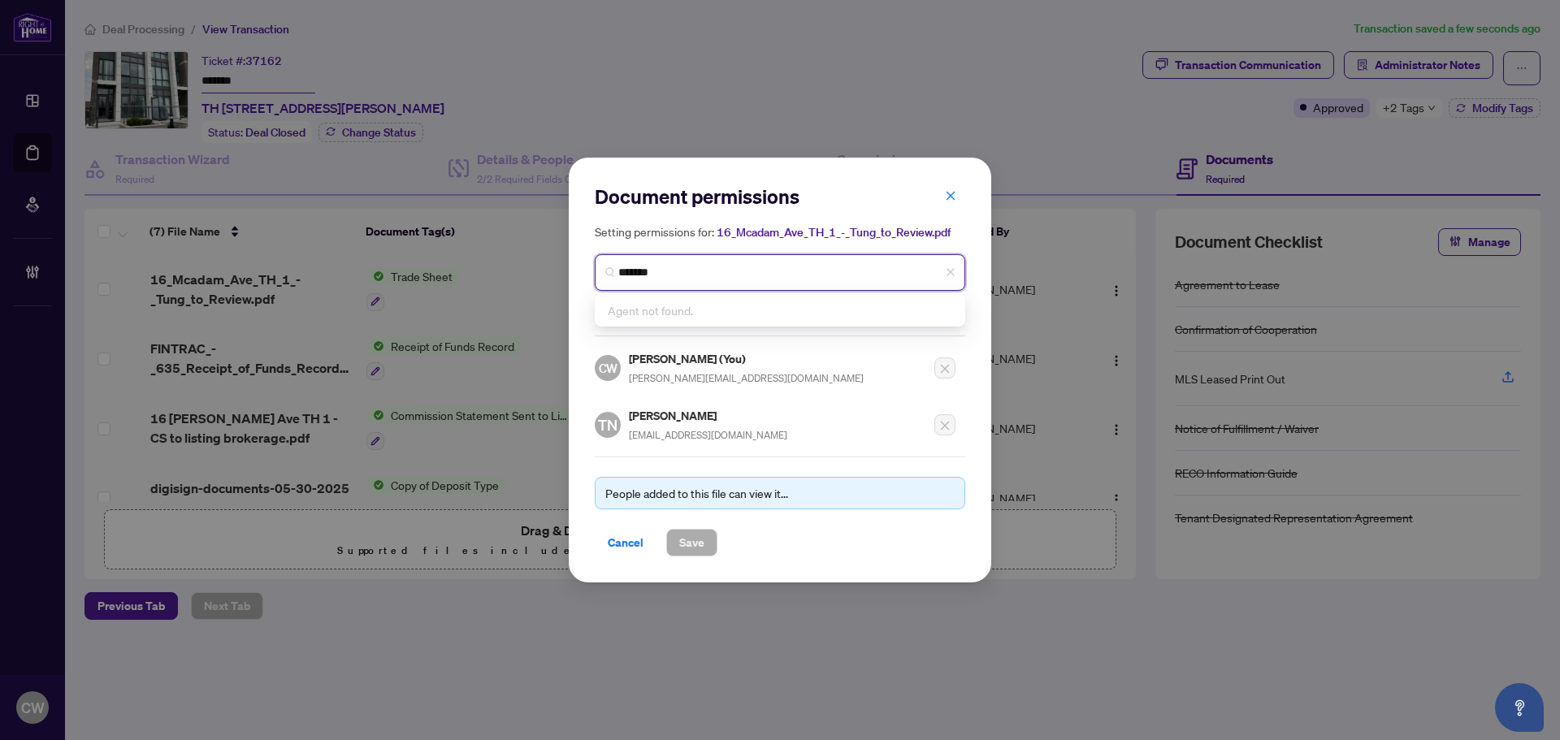
type input "*******"
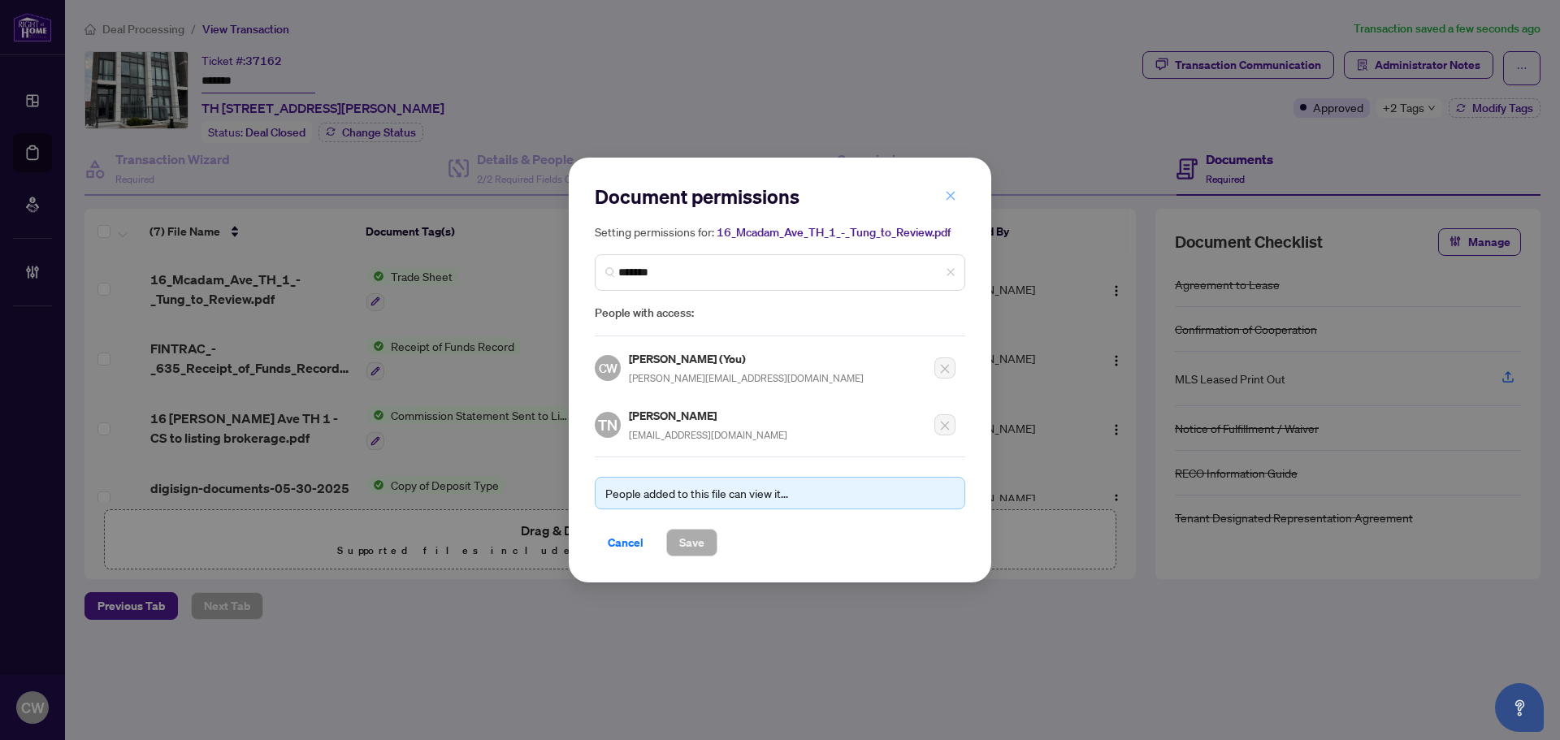
click at [946, 195] on icon "close" at bounding box center [950, 195] width 11 height 11
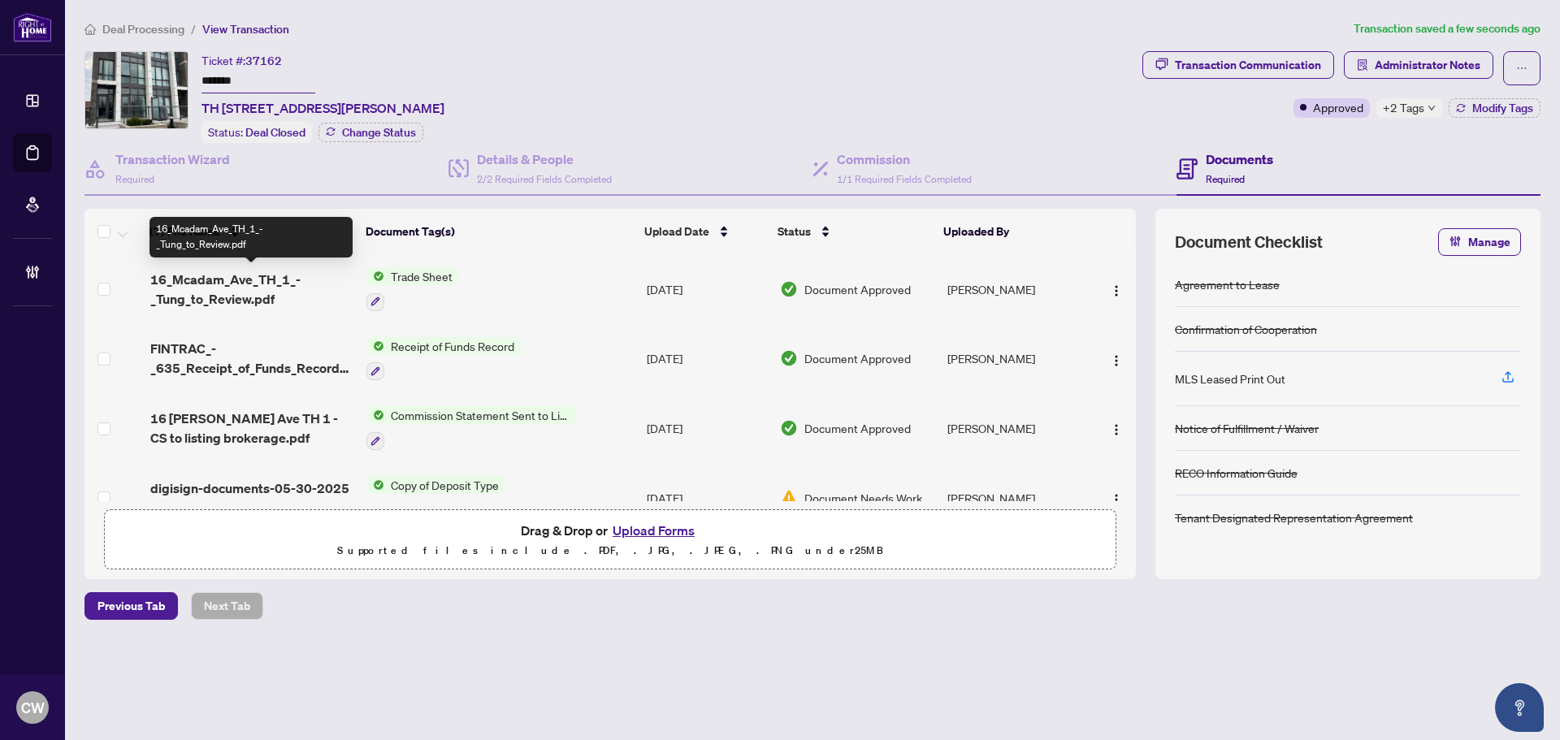
click at [243, 284] on span "16_Mcadam_Ave_TH_1_-_Tung_to_Review.pdf" at bounding box center [251, 289] width 203 height 39
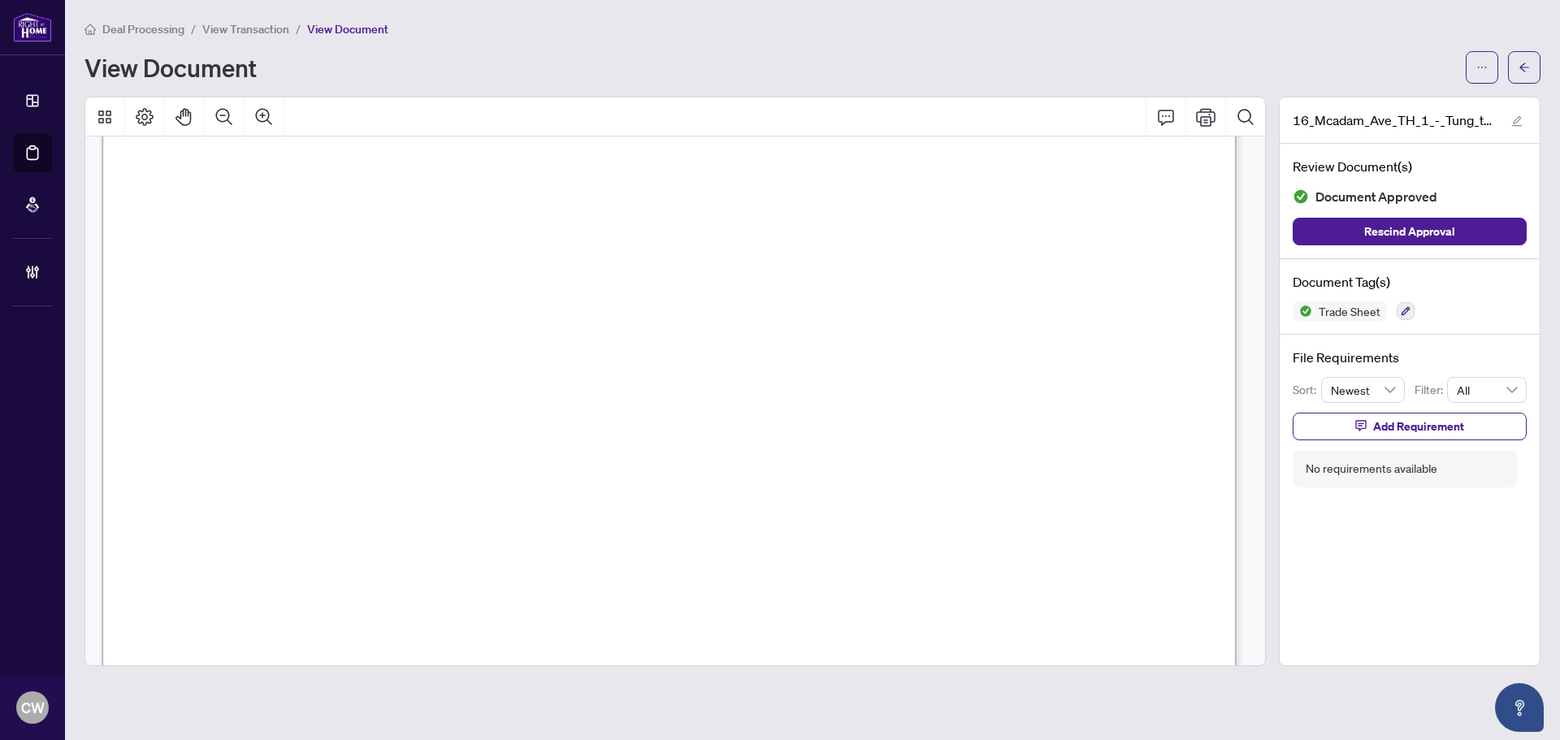
scroll to position [569, 0]
click at [1516, 65] on button "button" at bounding box center [1524, 67] width 32 height 32
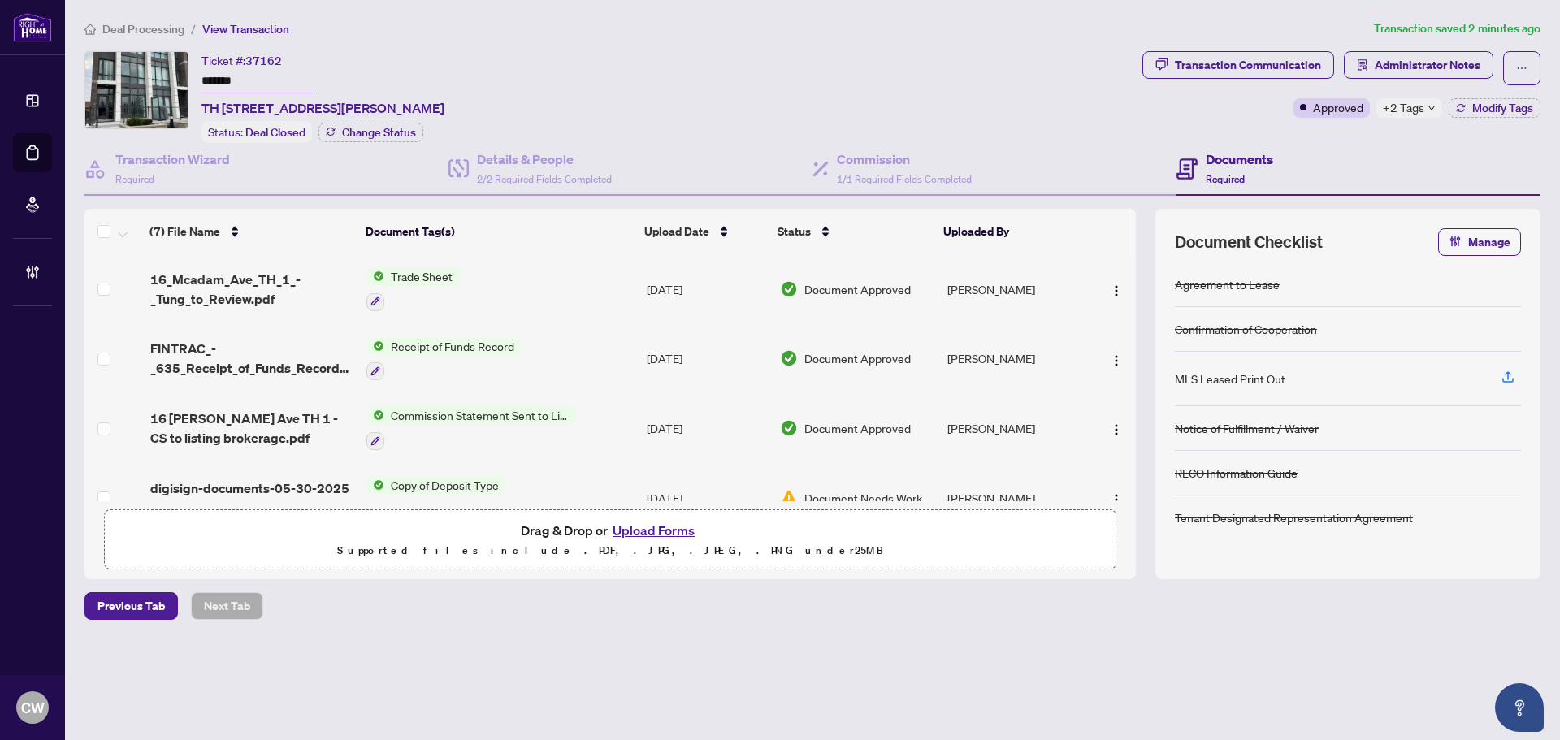
click at [670, 530] on button "Upload Forms" at bounding box center [654, 530] width 92 height 21
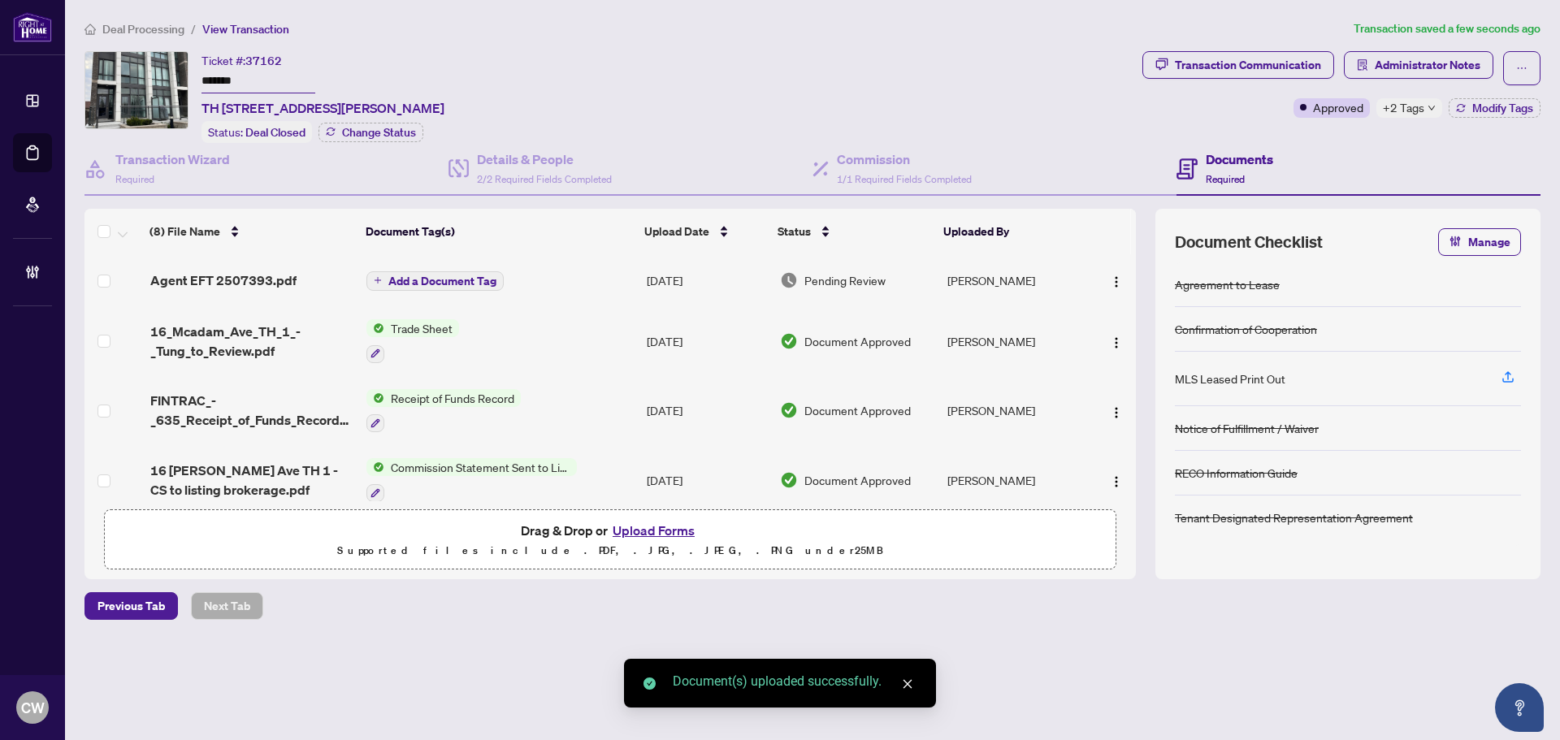
click at [452, 278] on span "Add a Document Tag" at bounding box center [442, 280] width 108 height 11
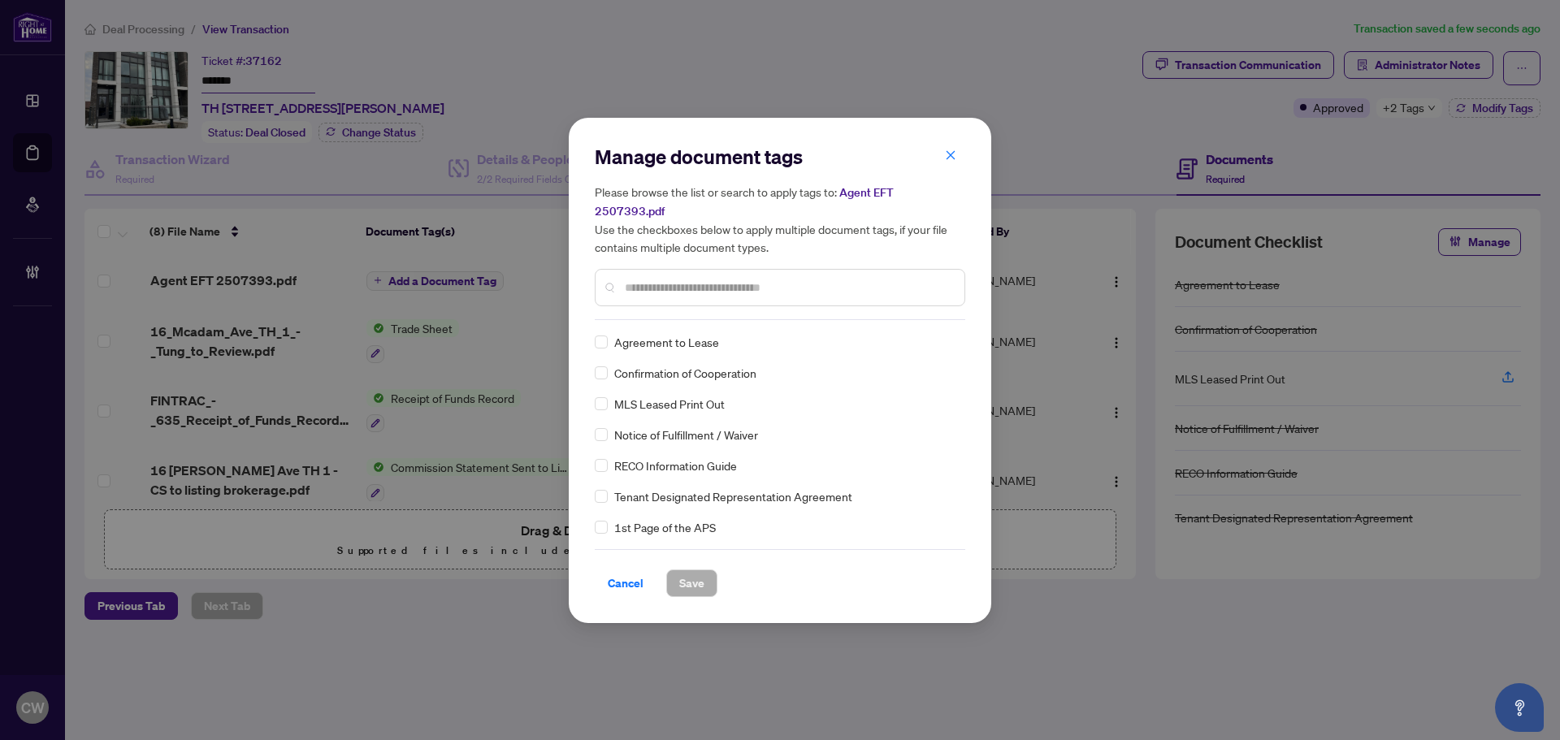
click at [721, 279] on input "text" at bounding box center [788, 288] width 327 height 18
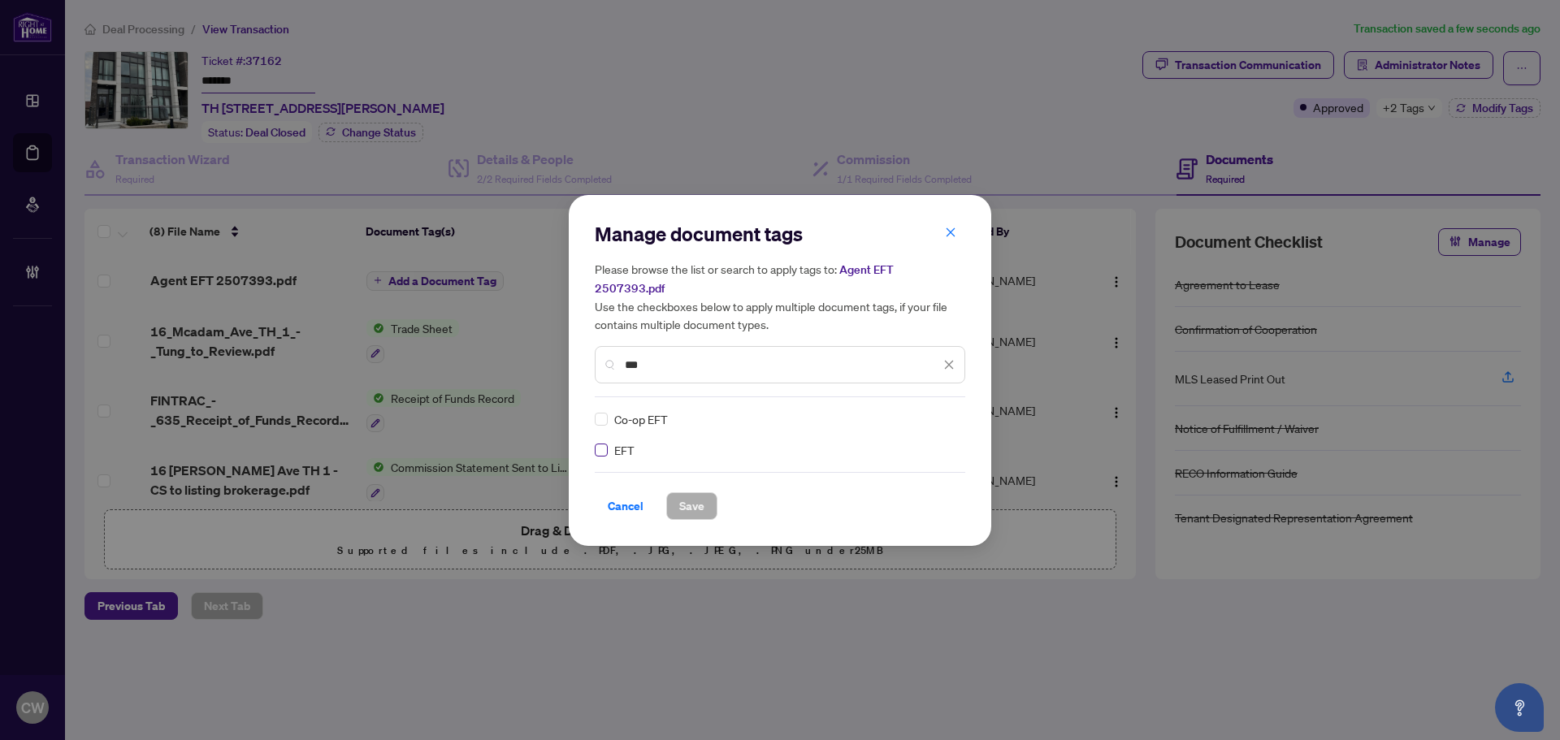
type input "***"
click at [601, 441] on label at bounding box center [601, 450] width 13 height 18
click at [938, 411] on img at bounding box center [932, 419] width 16 height 16
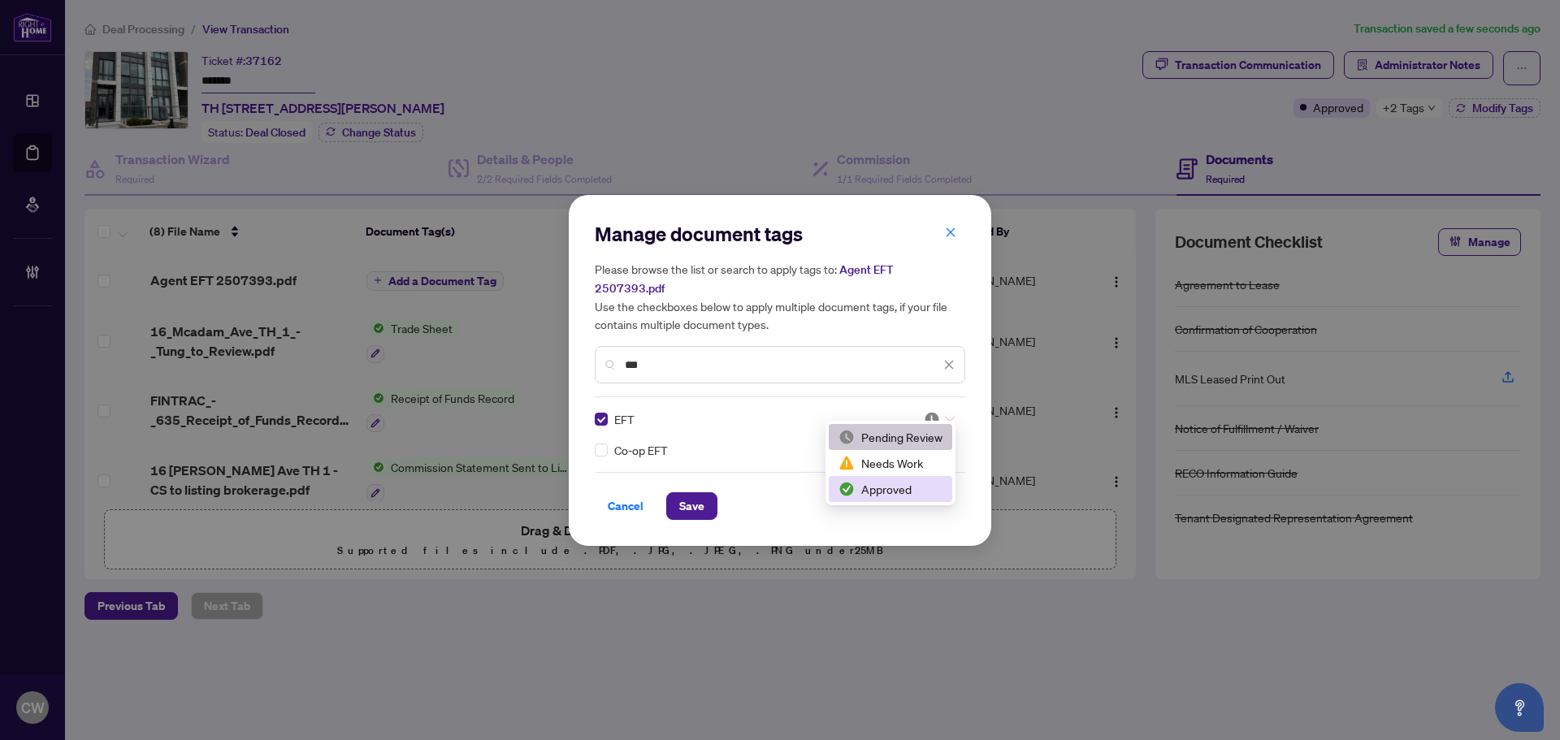
click at [915, 489] on div "Approved" at bounding box center [890, 489] width 104 height 18
click at [686, 493] on span "Save" at bounding box center [691, 506] width 25 height 26
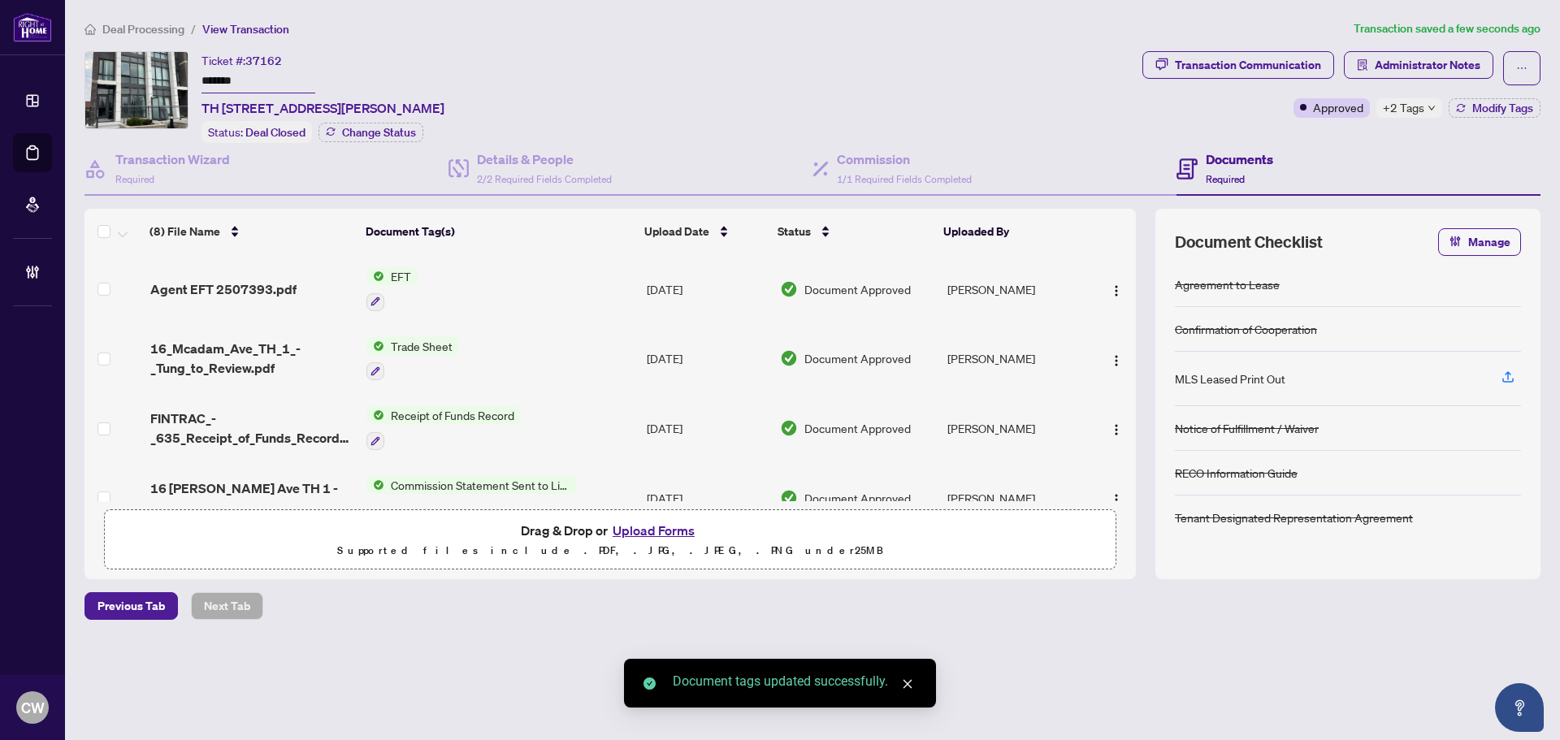
click at [1110, 280] on span "button" at bounding box center [1116, 289] width 13 height 18
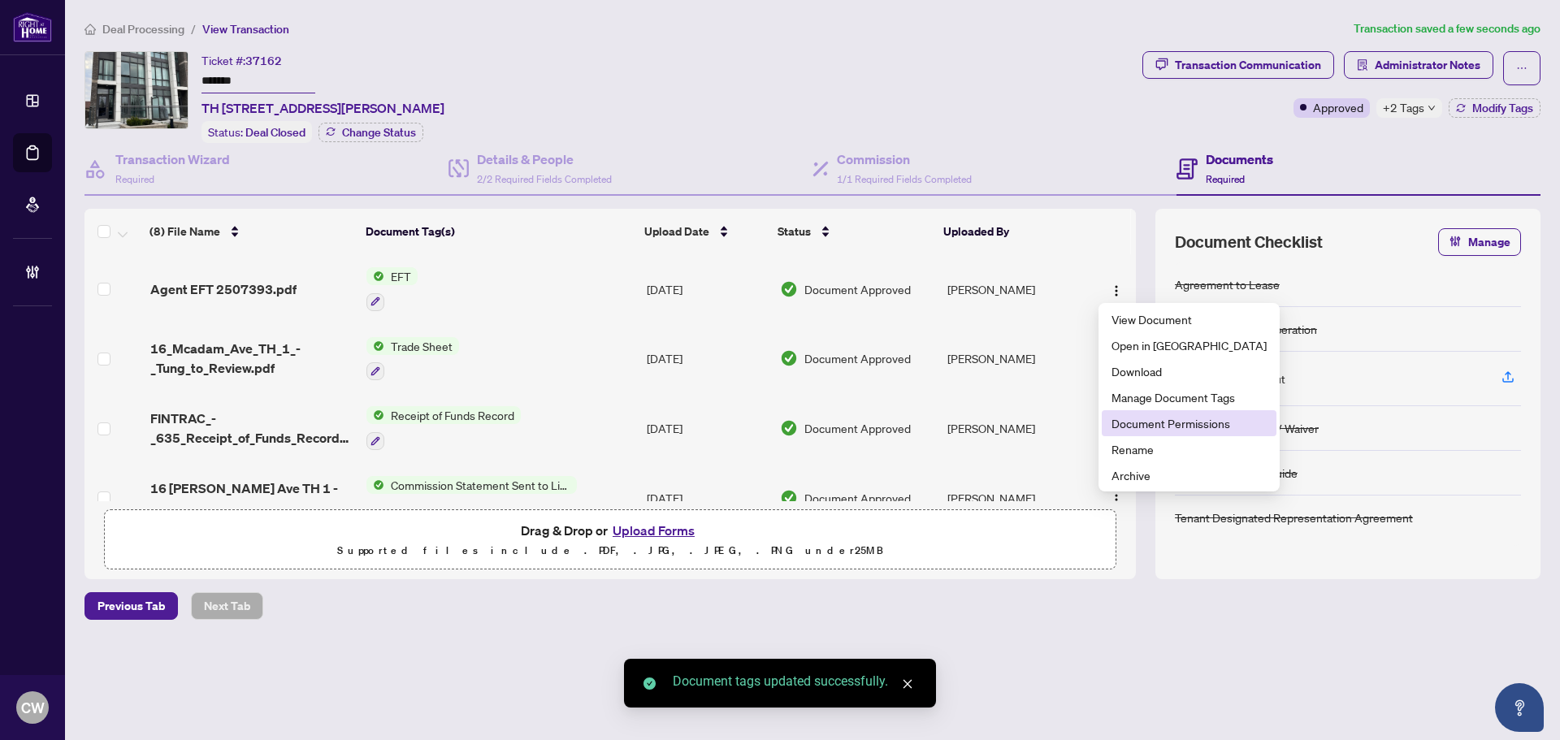
click at [1150, 422] on span "Document Permissions" at bounding box center [1188, 423] width 155 height 18
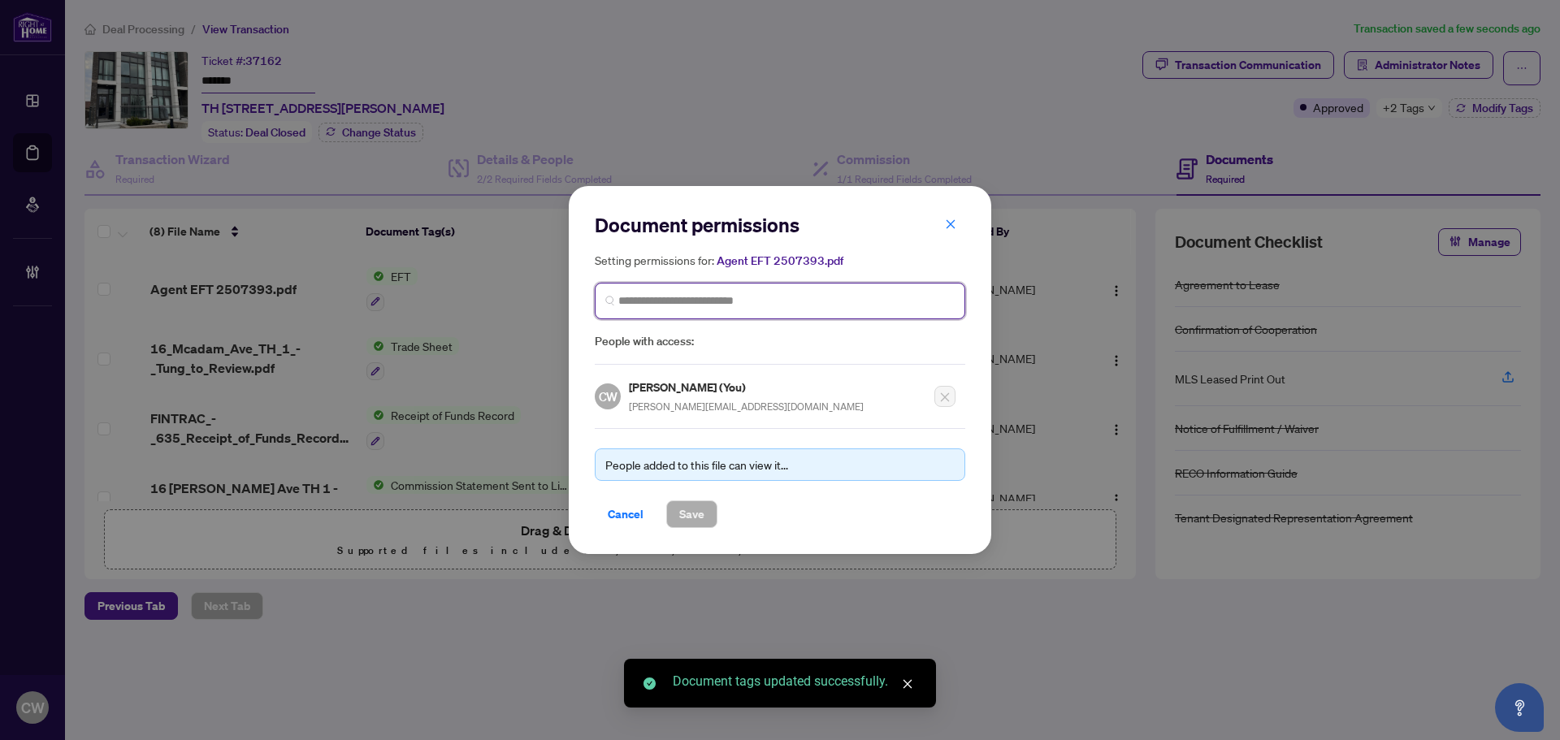
click at [633, 307] on input "search" at bounding box center [786, 300] width 336 height 17
paste input "**********"
type input "**********"
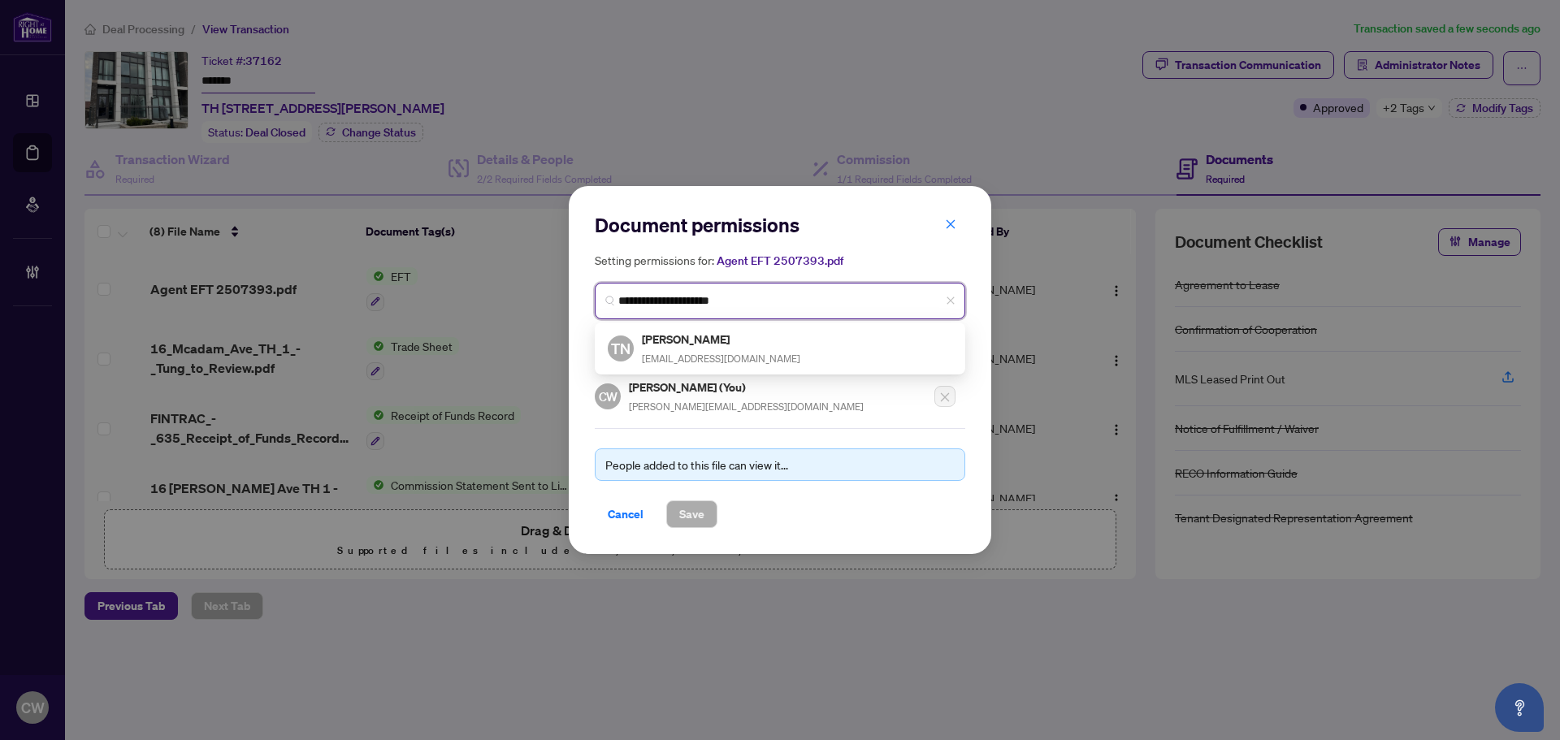
click at [700, 340] on h5 "[PERSON_NAME]" at bounding box center [721, 339] width 158 height 19
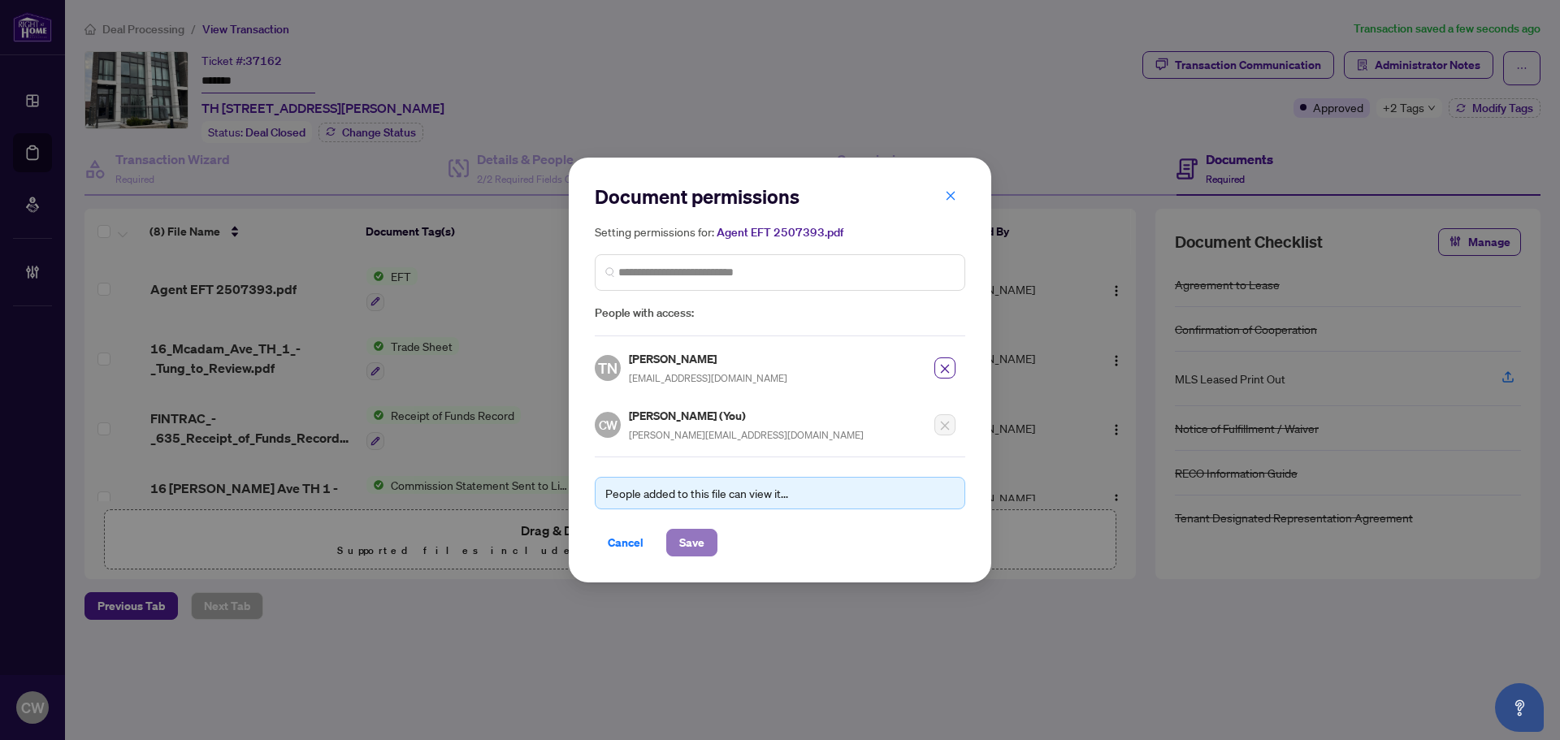
click at [702, 539] on span "Save" at bounding box center [691, 543] width 25 height 26
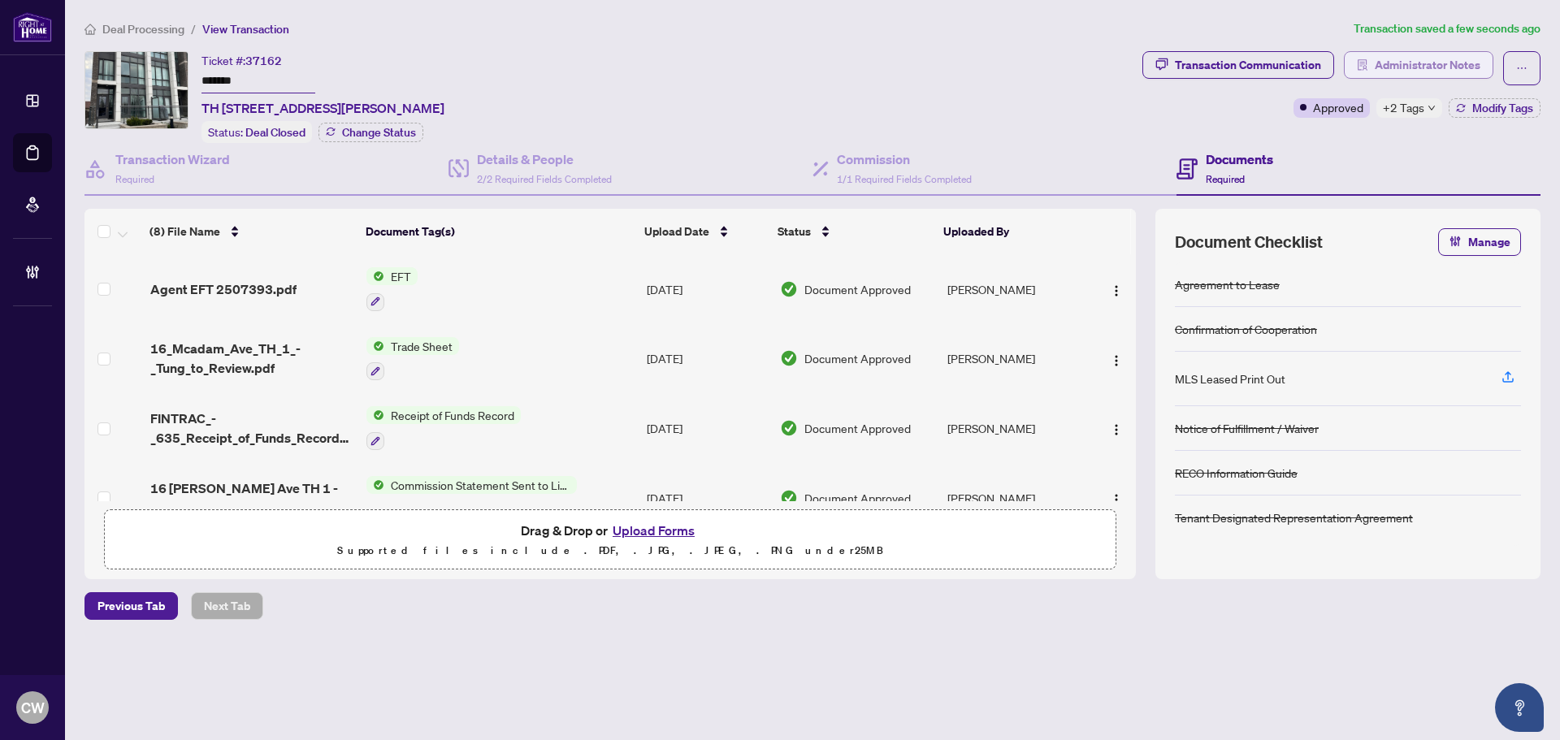
click at [1450, 56] on span "Administrator Notes" at bounding box center [1427, 65] width 106 height 26
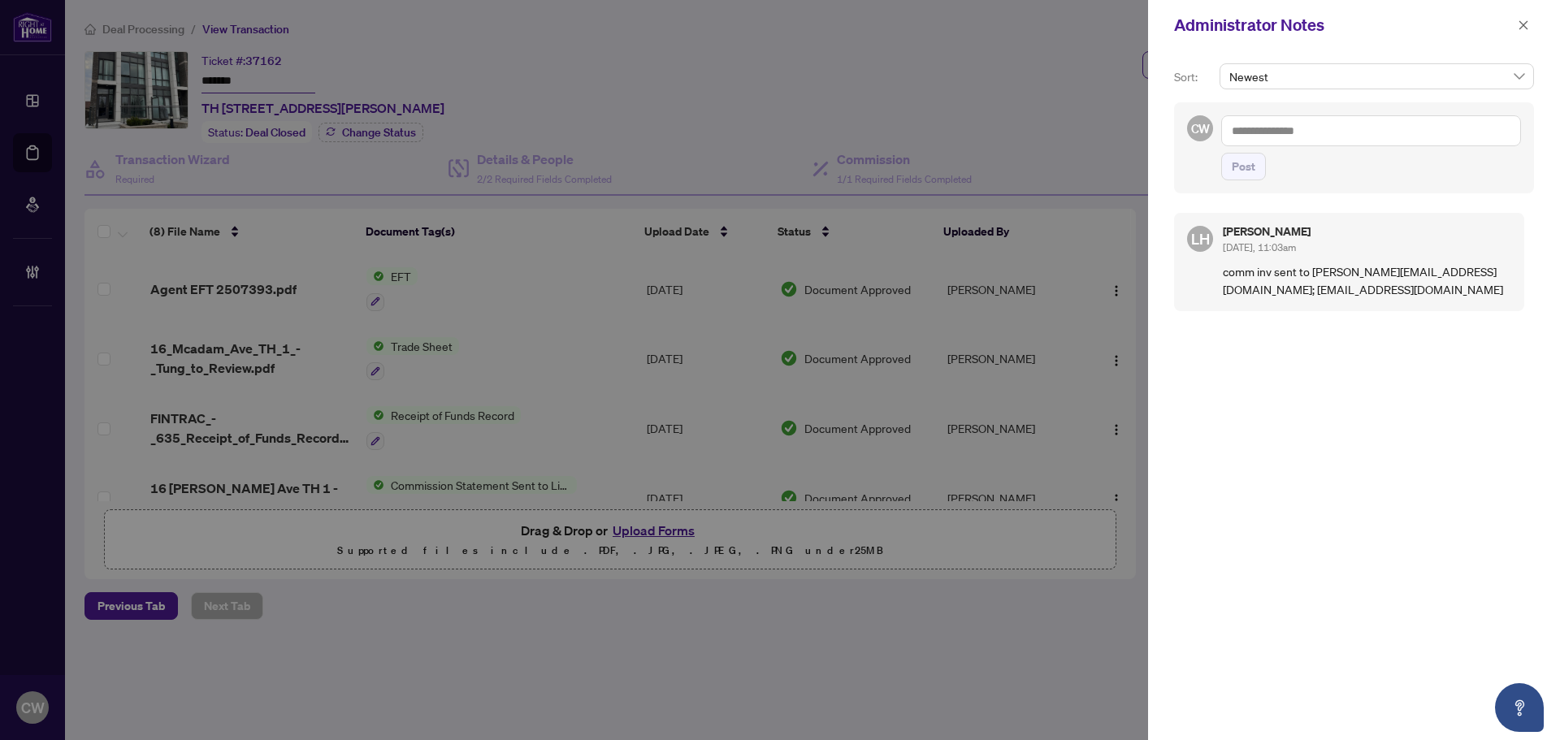
click at [1310, 132] on textarea at bounding box center [1371, 130] width 300 height 31
paste textarea "**********"
type textarea "**********"
click at [1244, 175] on span "Post" at bounding box center [1243, 167] width 24 height 26
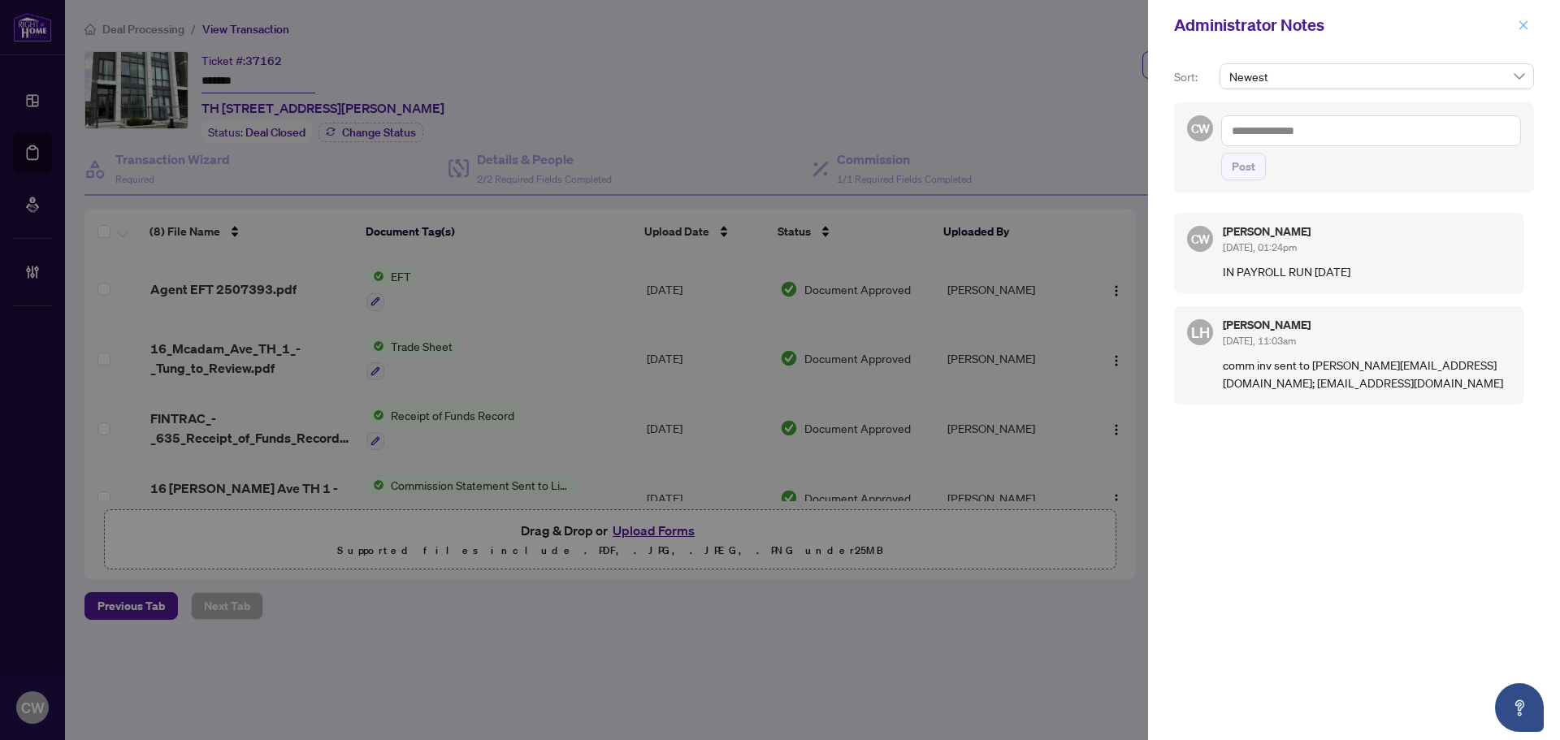
click at [1527, 22] on icon "close" at bounding box center [1523, 24] width 9 height 9
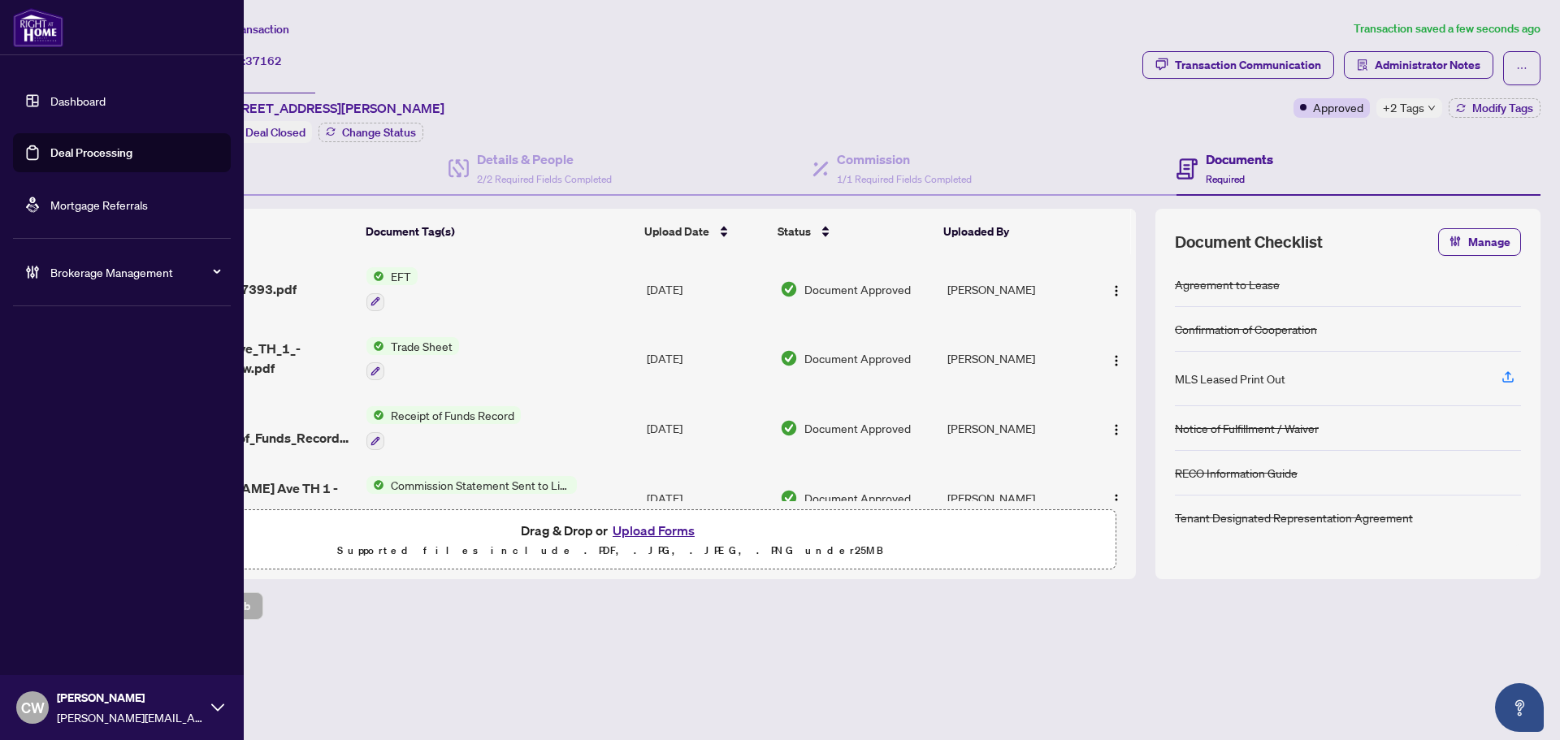
click at [58, 151] on link "Deal Processing" at bounding box center [91, 152] width 82 height 15
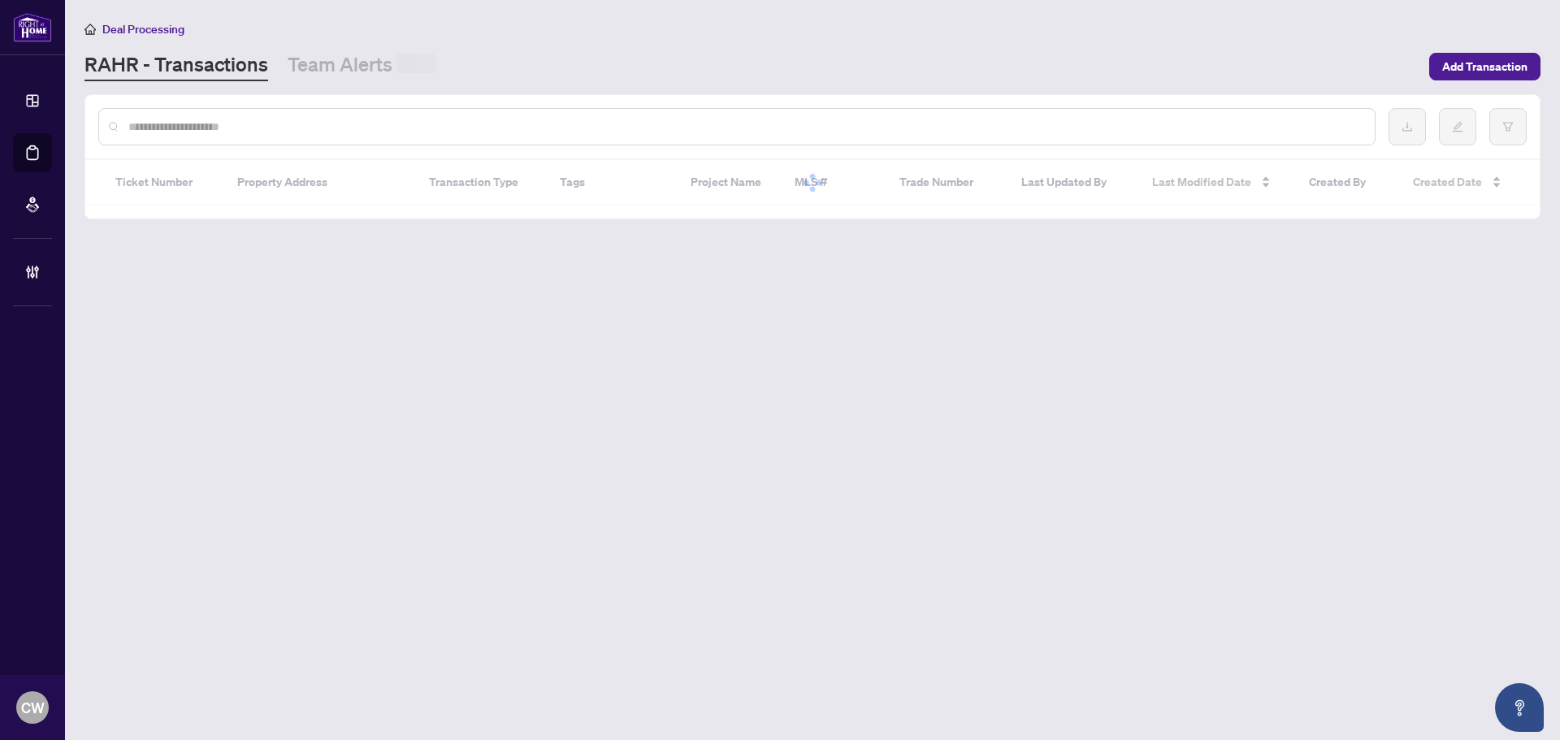
click at [303, 128] on input "text" at bounding box center [744, 127] width 1233 height 18
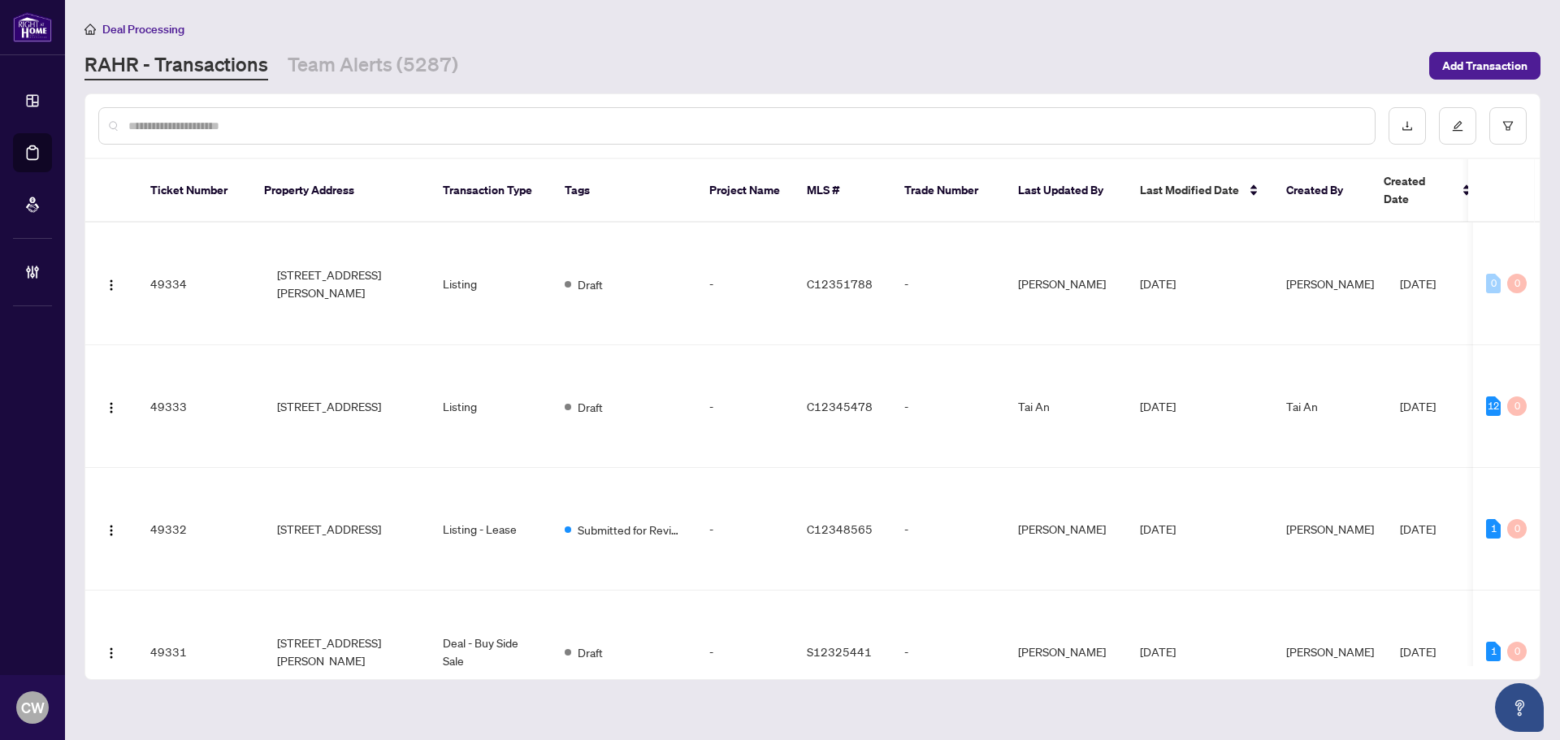
paste input "*******"
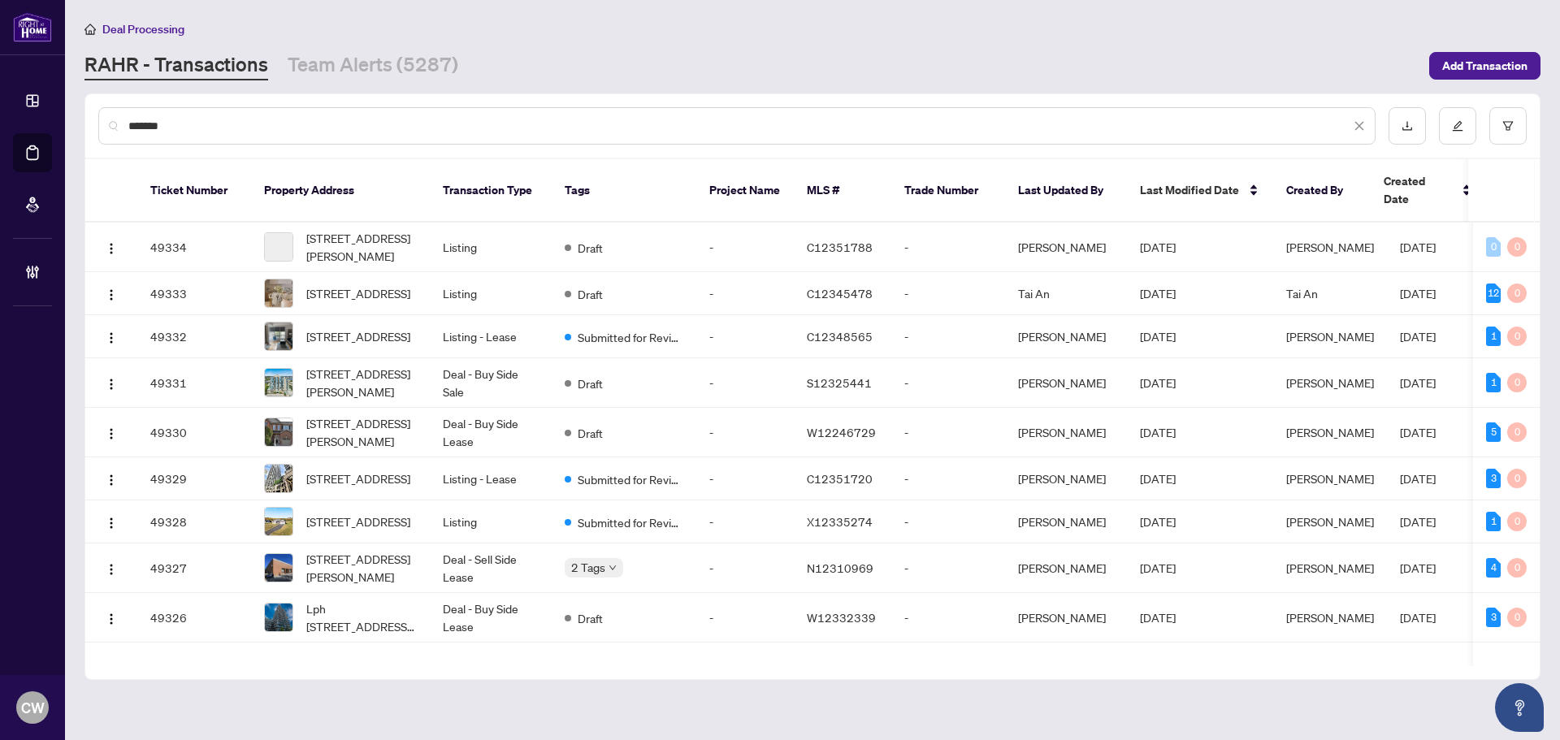
type input "*******"
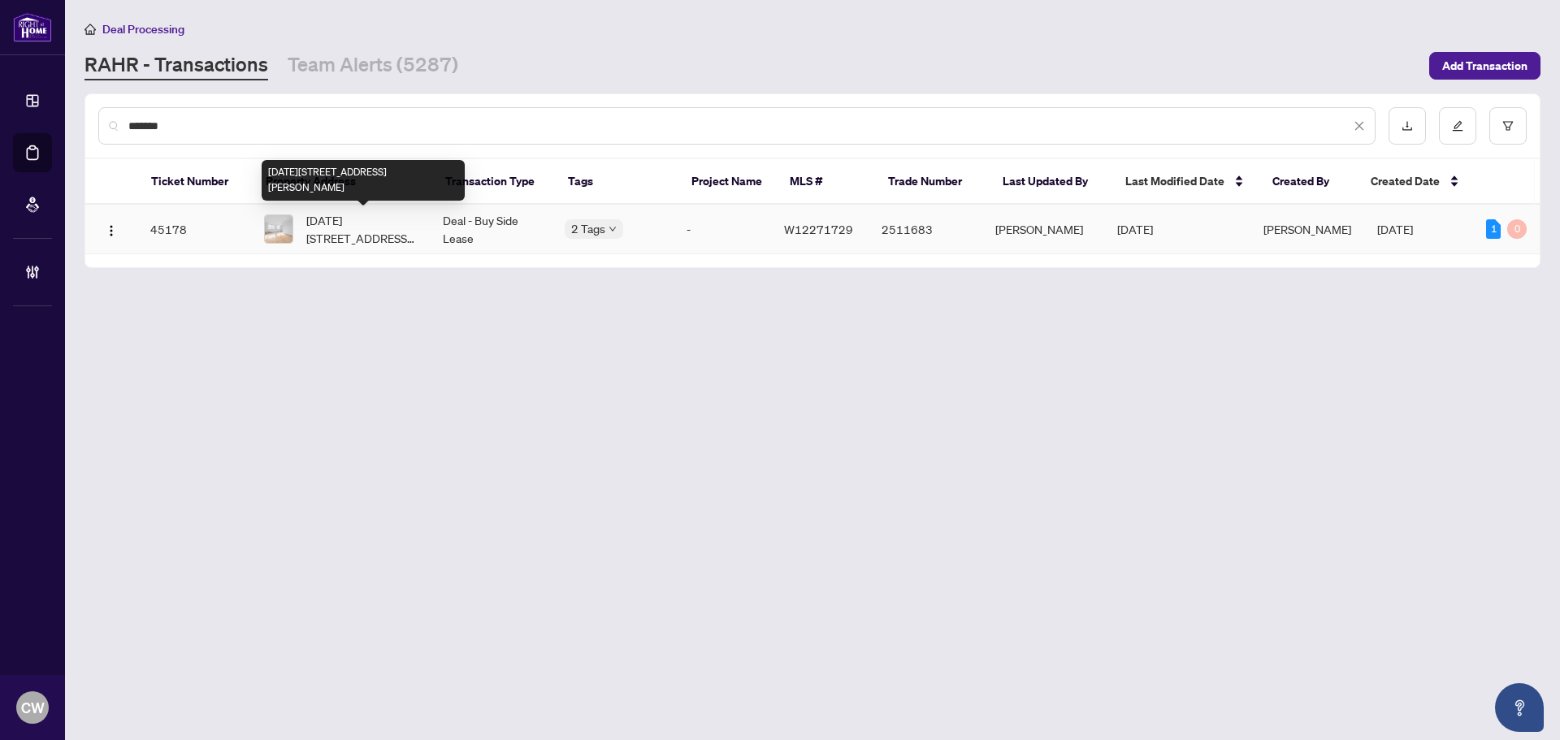
click at [359, 228] on span "[DATE][STREET_ADDRESS][PERSON_NAME]" at bounding box center [361, 229] width 110 height 36
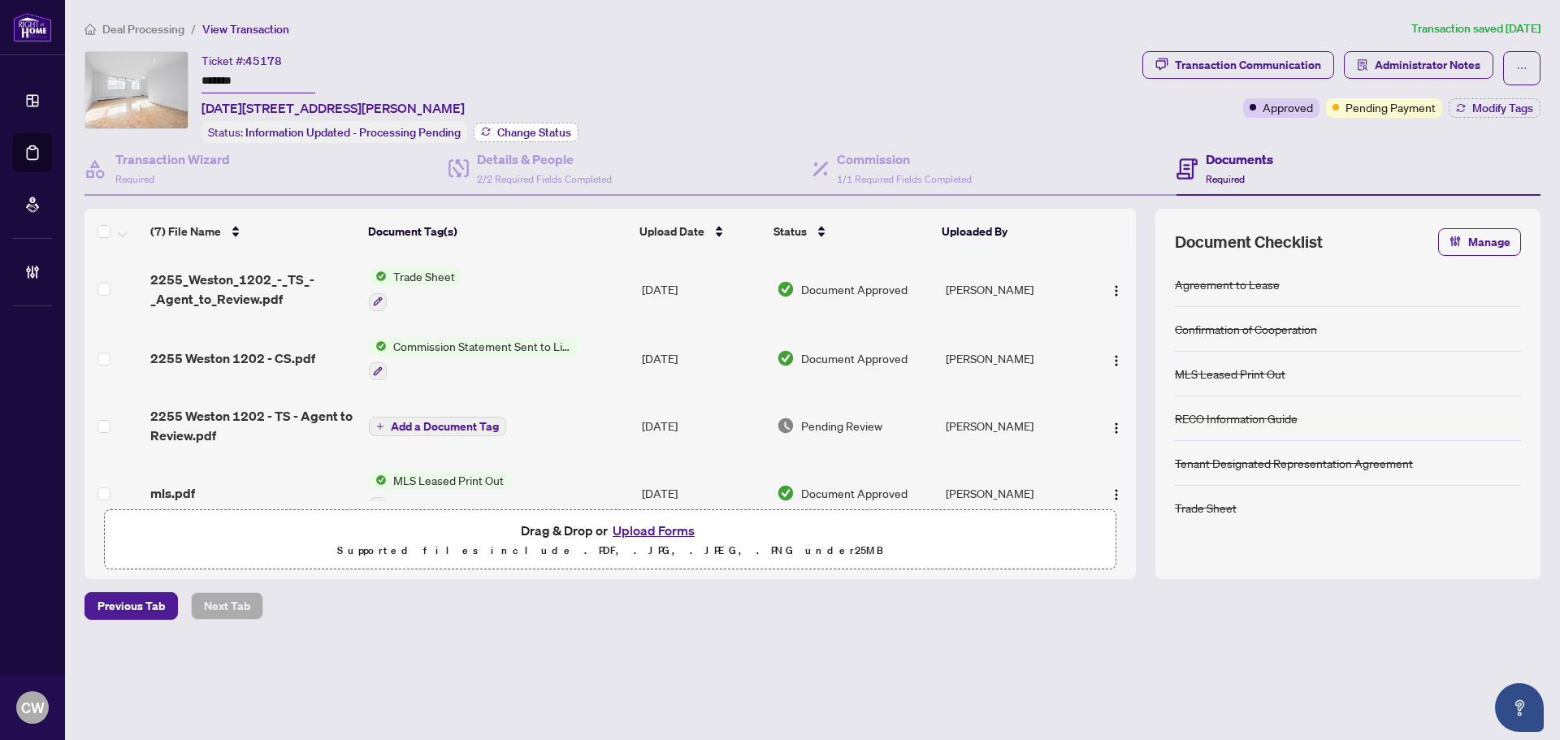
click at [550, 129] on span "Change Status" at bounding box center [534, 132] width 74 height 11
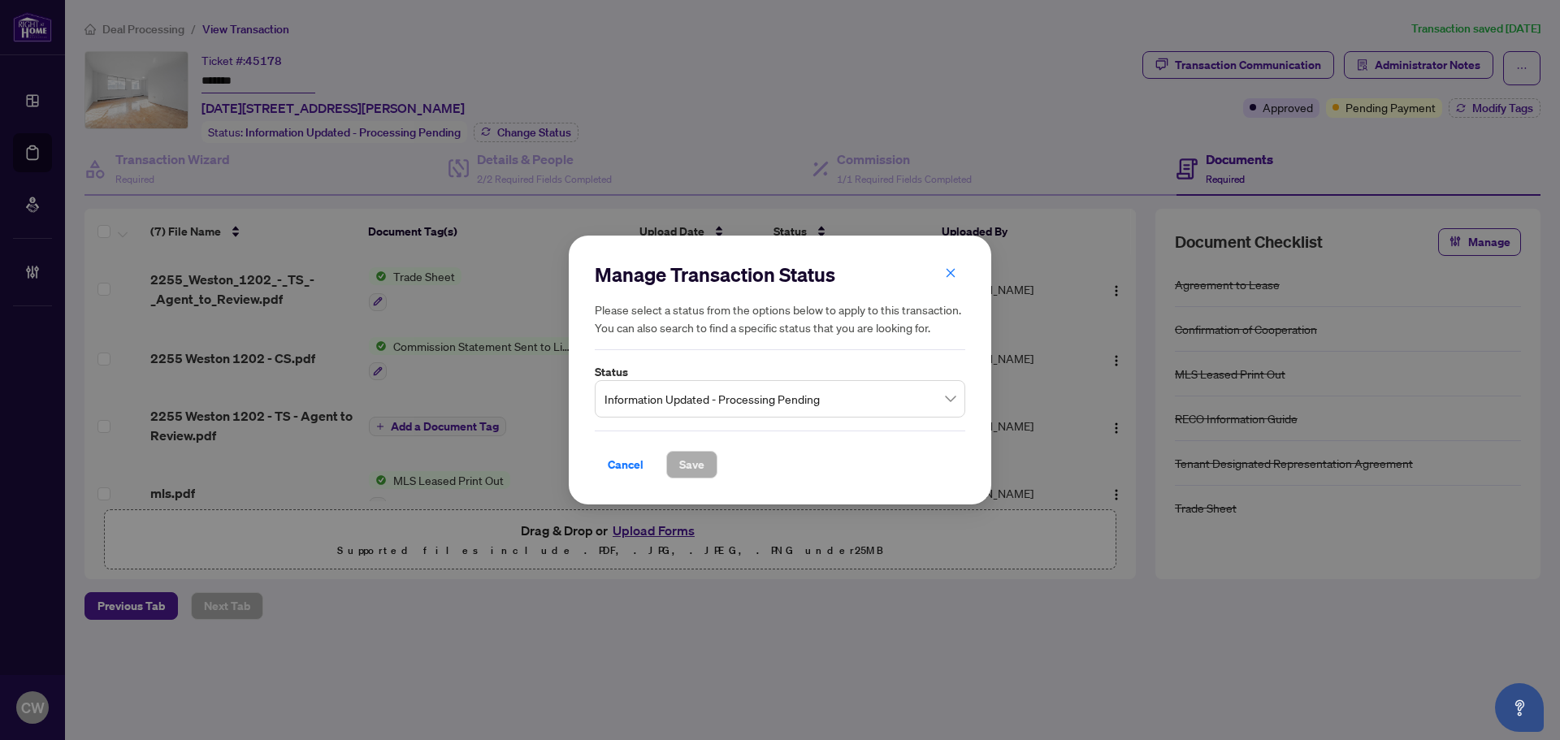
click at [714, 413] on span "Information Updated - Processing Pending" at bounding box center [779, 398] width 351 height 31
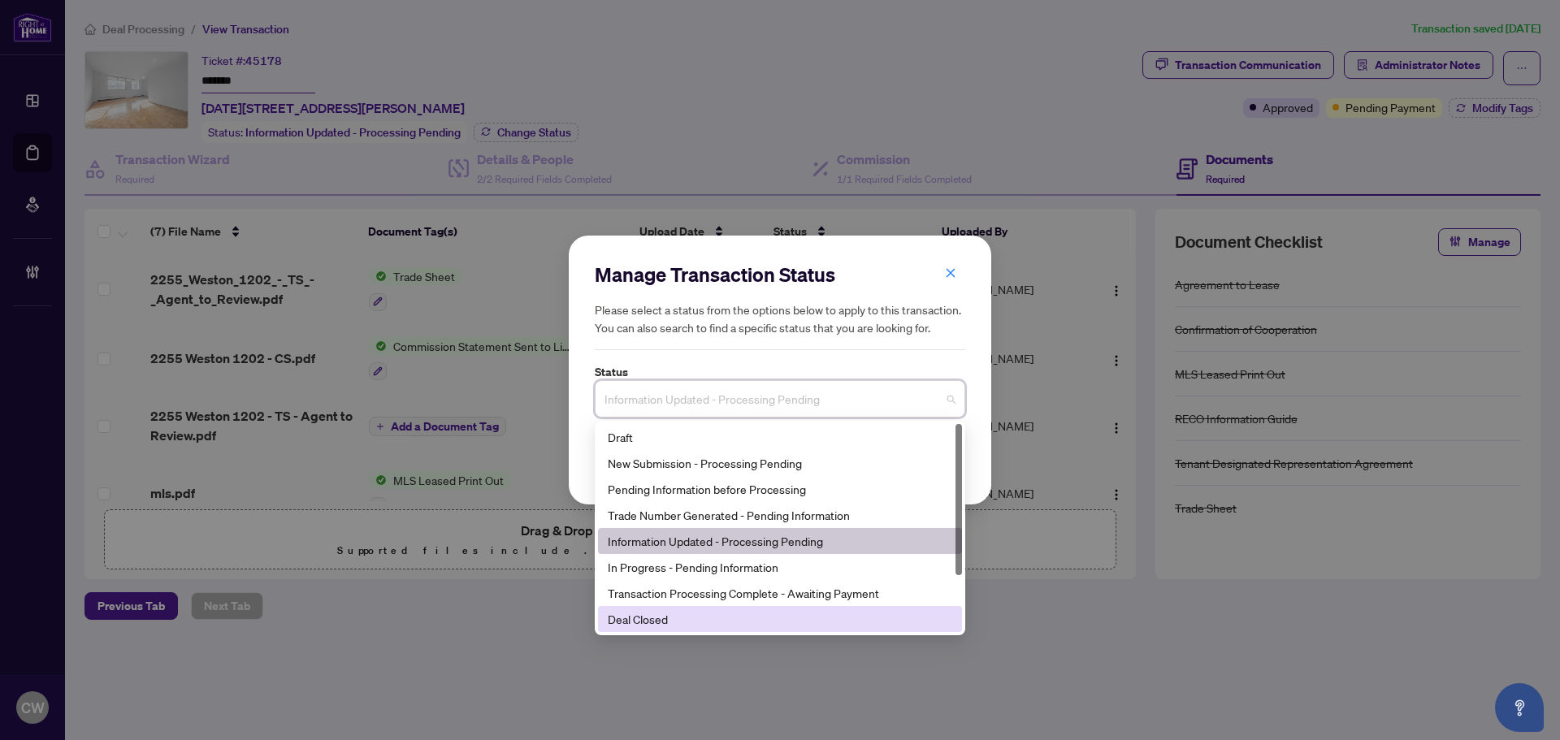
click at [733, 619] on div "Deal Closed" at bounding box center [780, 619] width 344 height 18
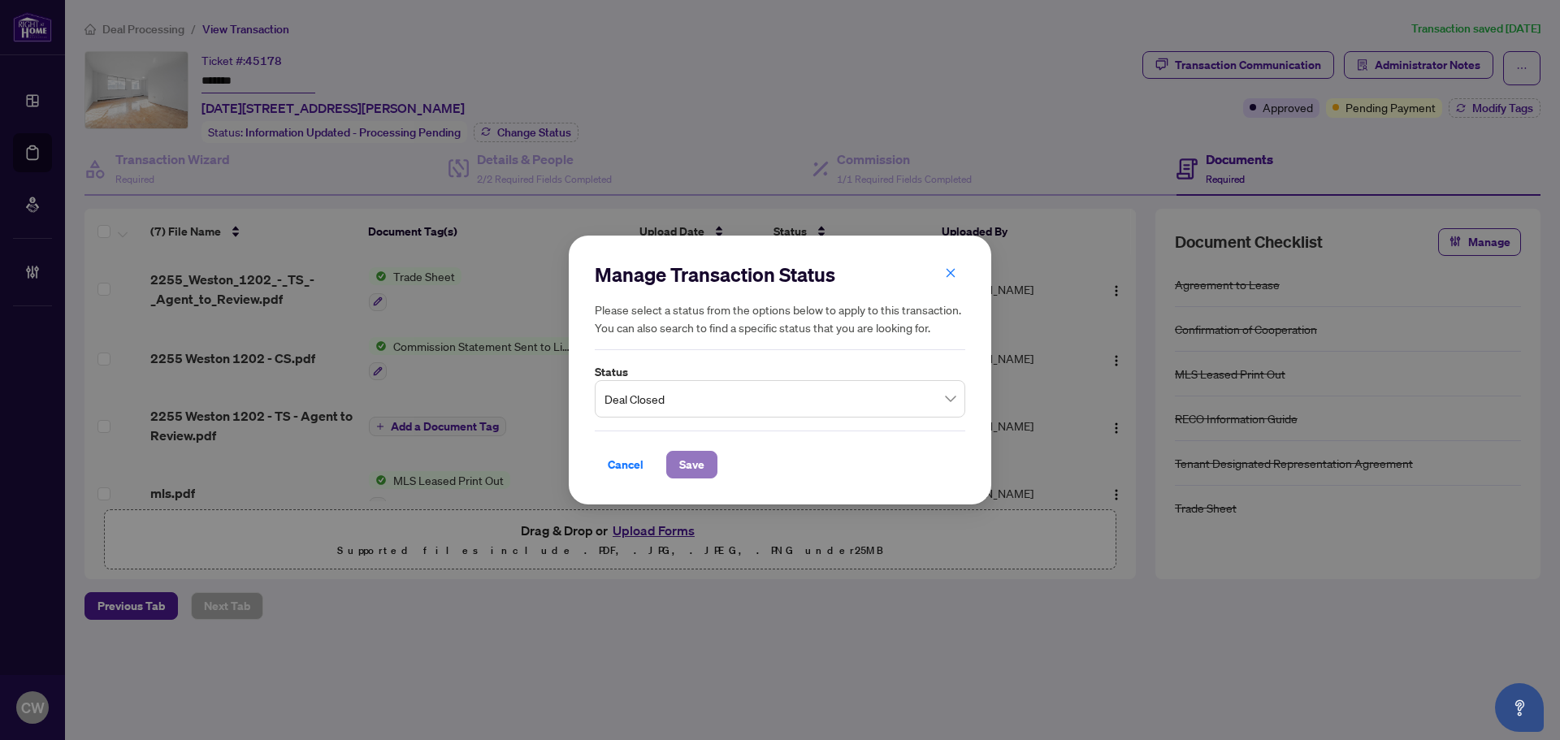
click at [693, 466] on span "Save" at bounding box center [691, 465] width 25 height 26
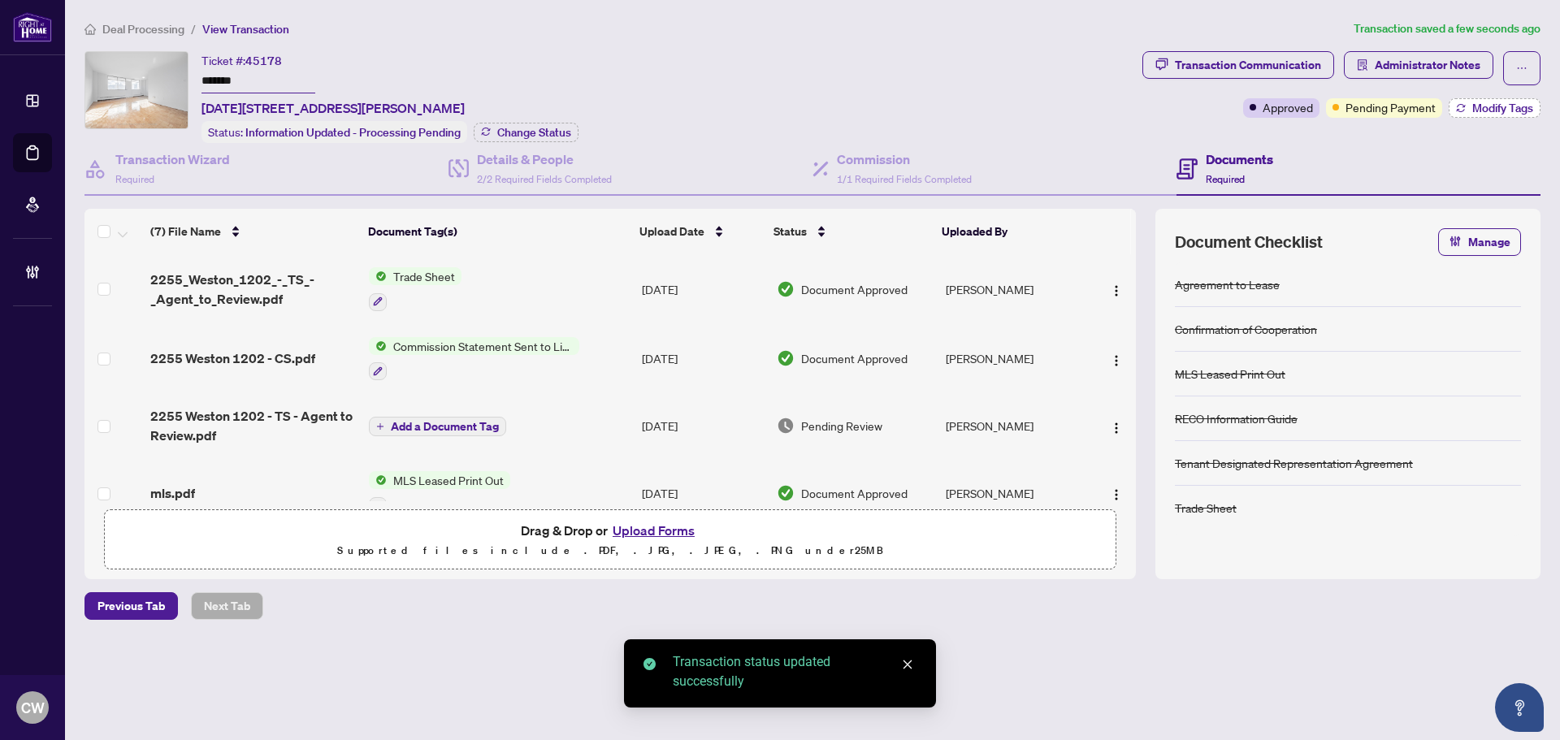
click at [1506, 108] on span "Modify Tags" at bounding box center [1502, 107] width 61 height 11
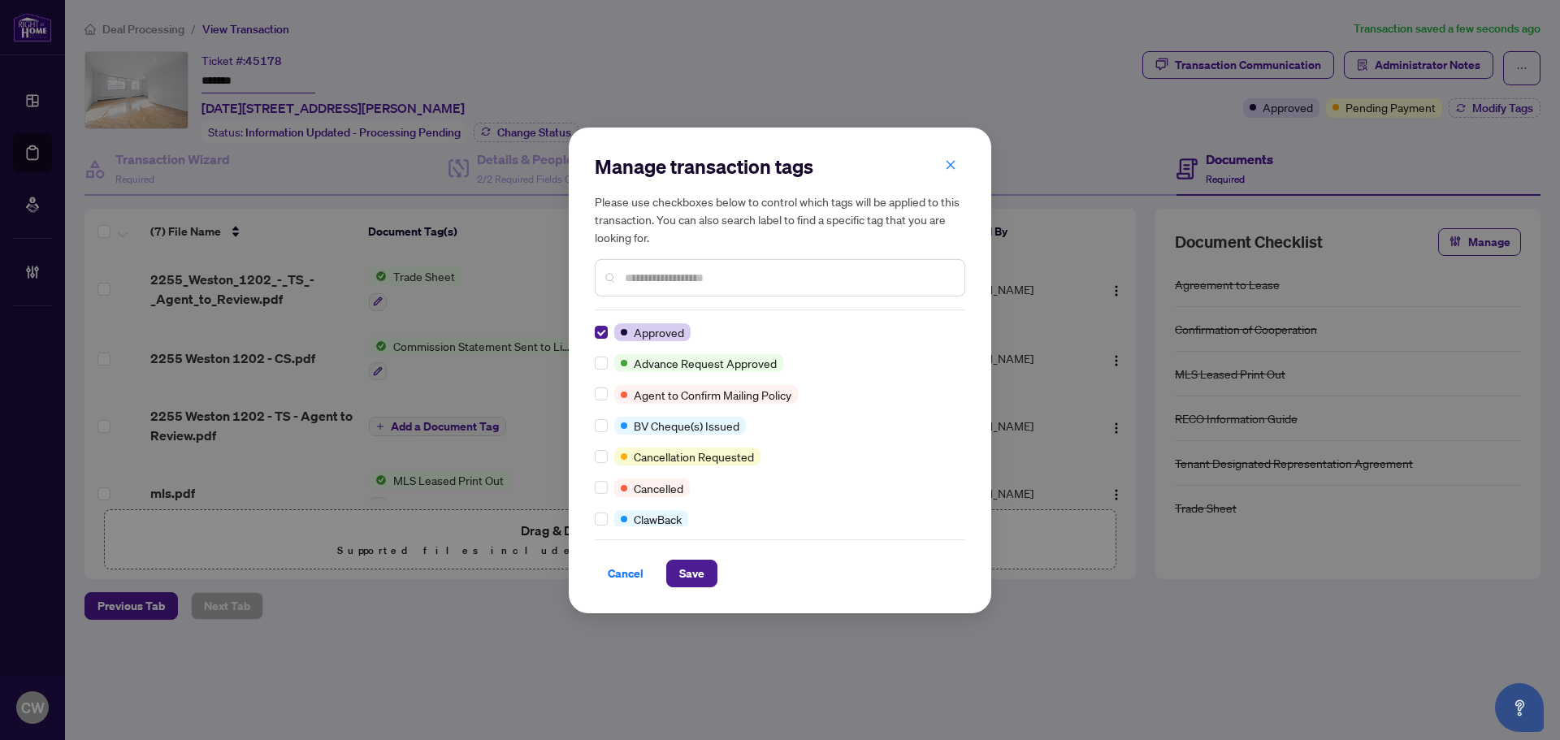
scroll to position [81, 0]
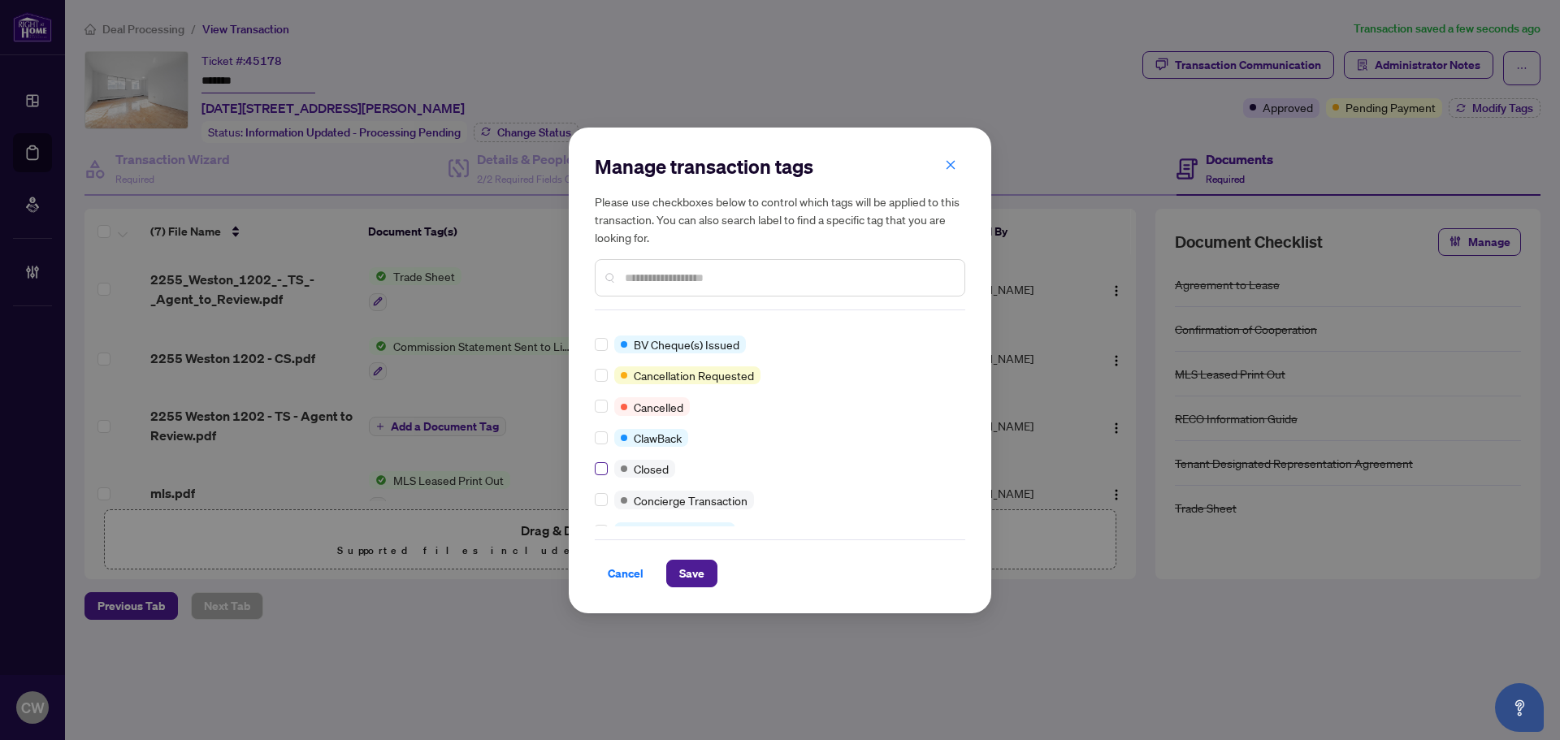
click at [602, 477] on label at bounding box center [601, 469] width 13 height 18
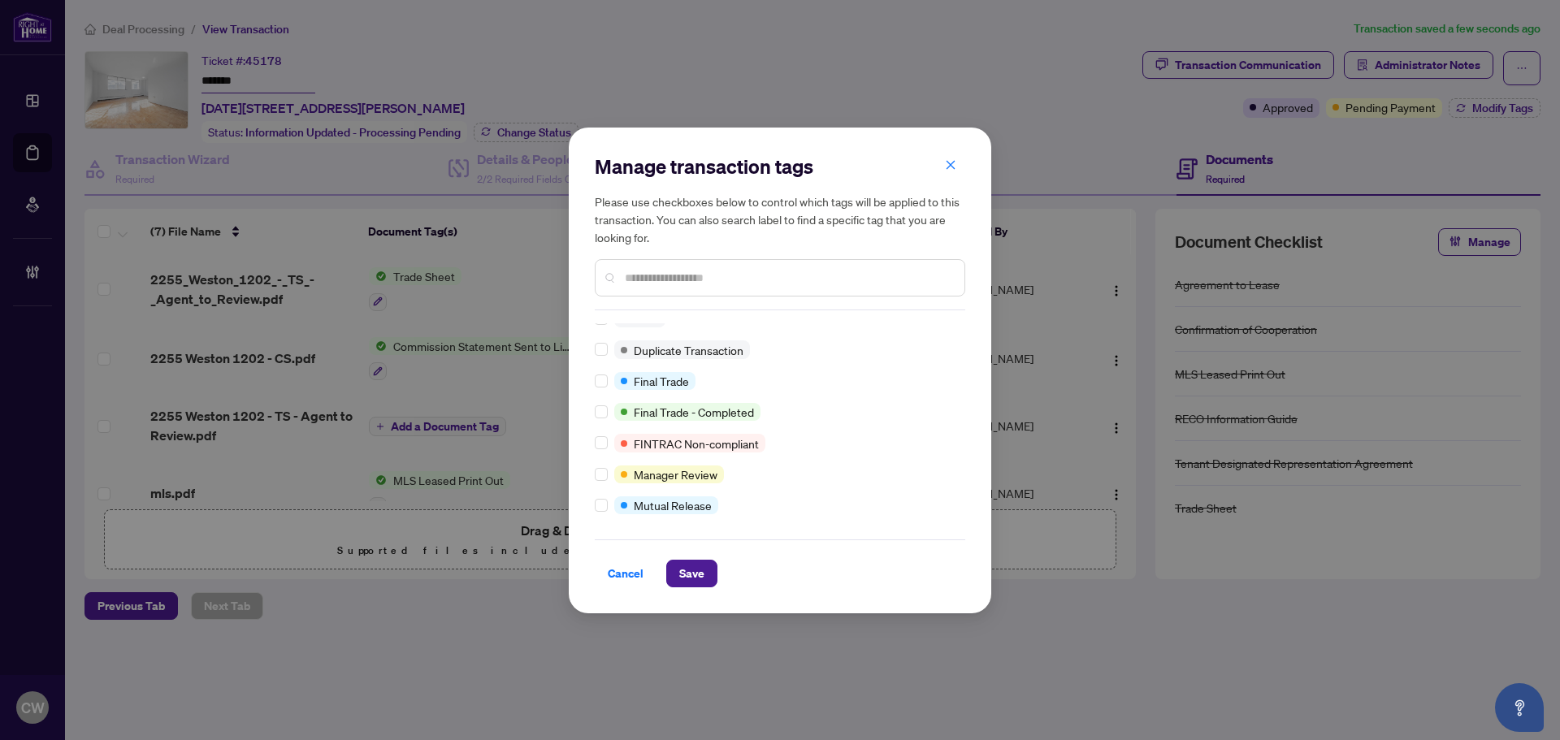
scroll to position [14, 0]
click at [695, 568] on span "Save" at bounding box center [691, 573] width 25 height 26
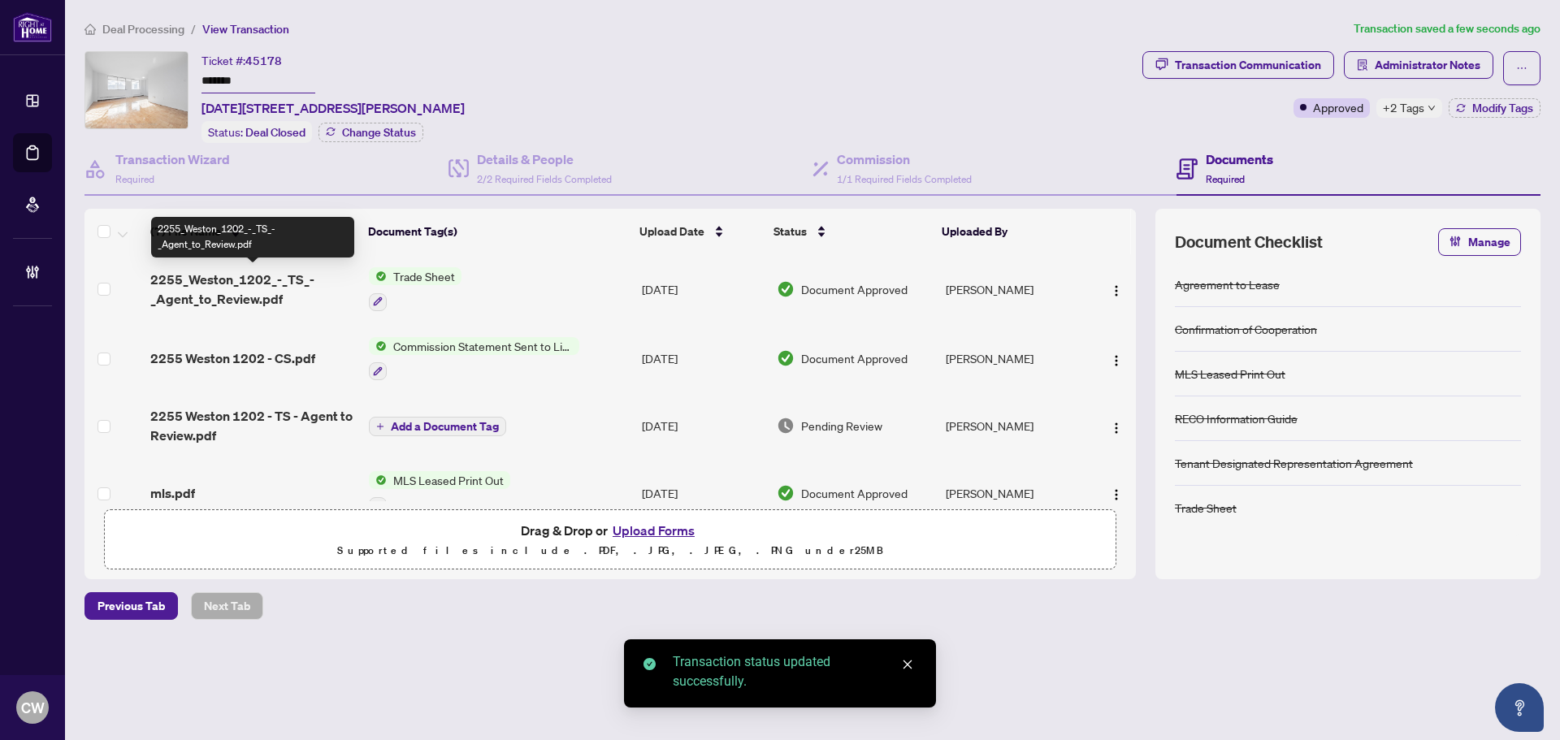
click at [259, 287] on span "2255_Weston_1202_-_TS_-_Agent_to_Review.pdf" at bounding box center [253, 289] width 206 height 39
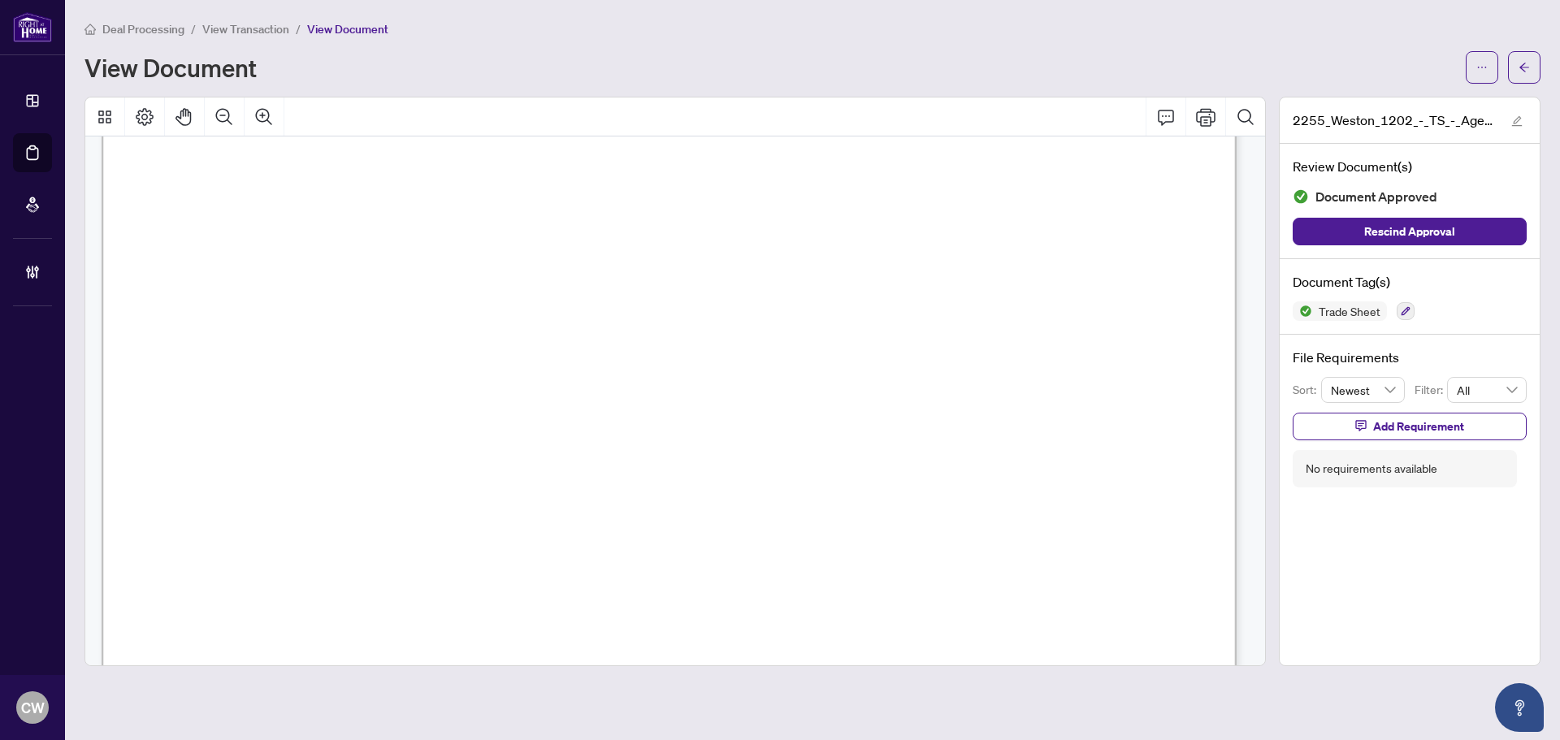
scroll to position [569, 0]
click at [1526, 63] on icon "arrow-left" at bounding box center [1523, 67] width 11 height 11
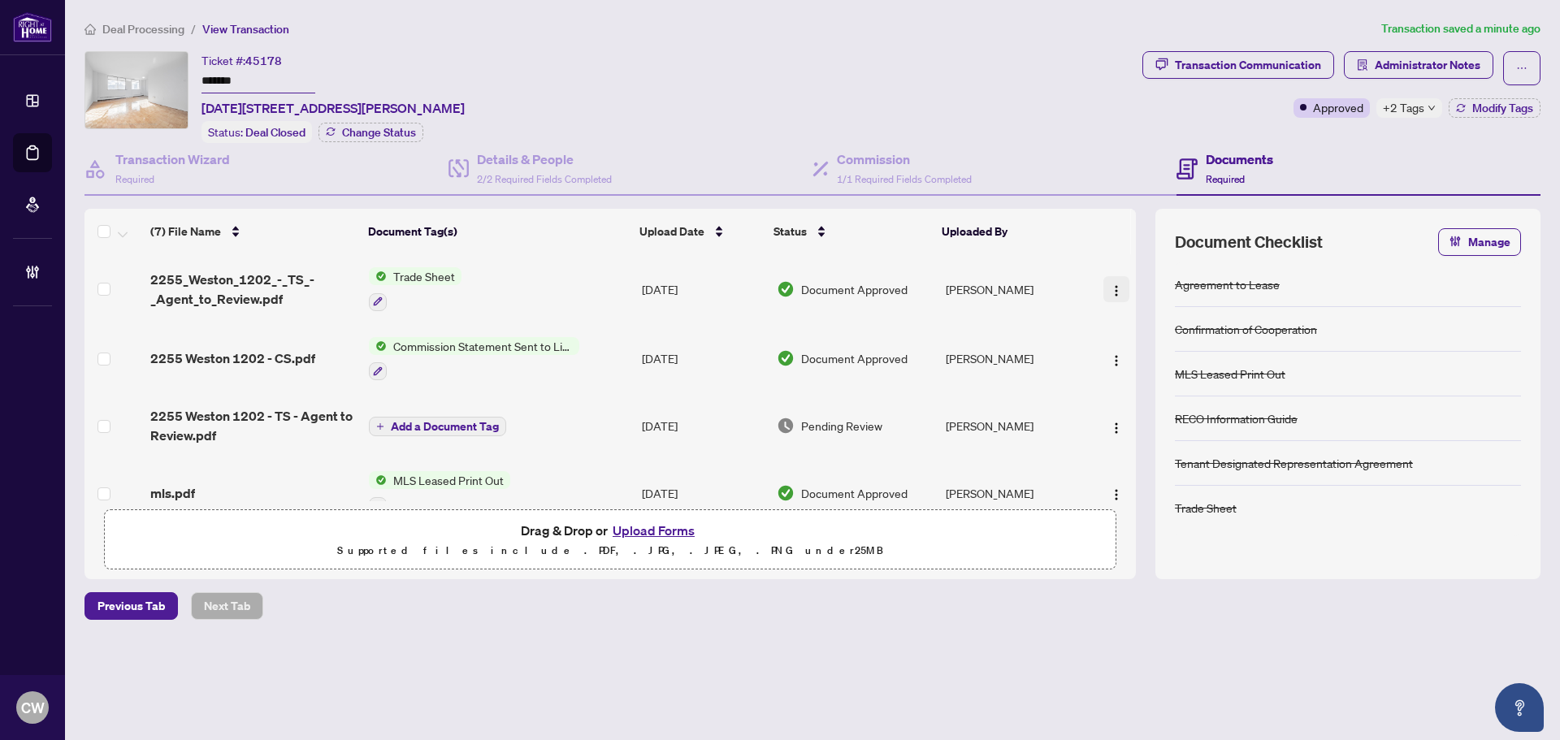
click at [1111, 287] on img "button" at bounding box center [1116, 290] width 13 height 13
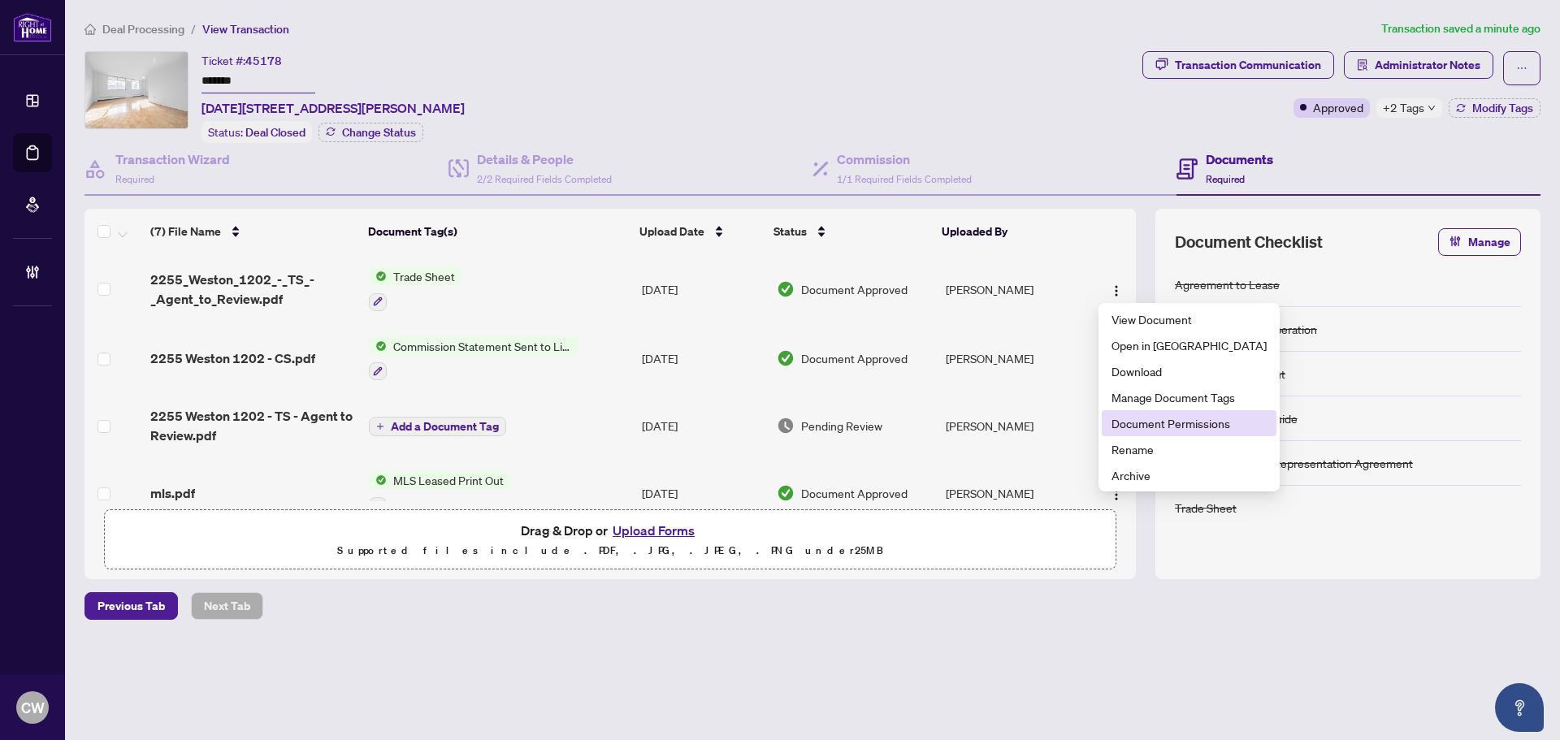
click at [1147, 419] on span "Document Permissions" at bounding box center [1188, 423] width 155 height 18
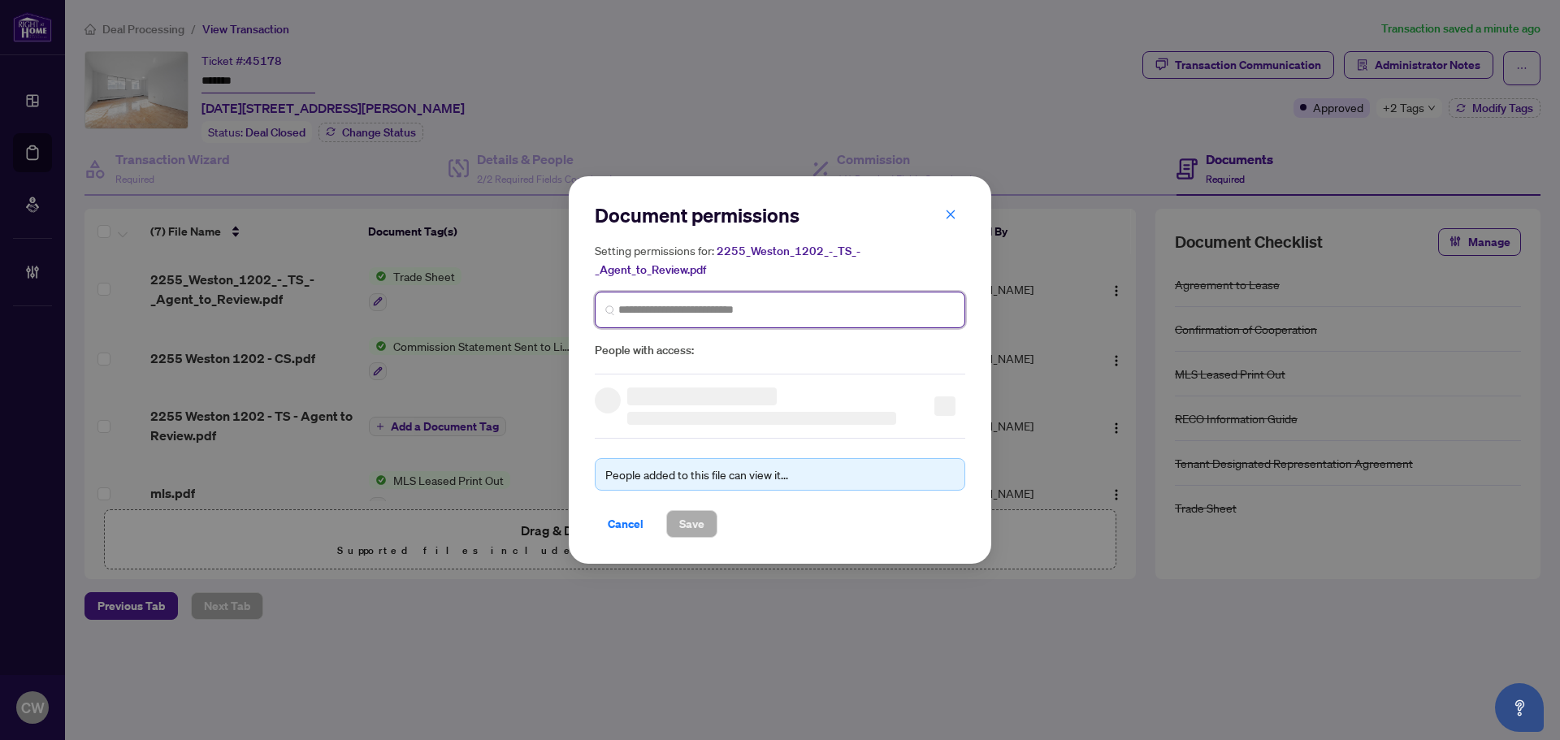
click at [764, 308] on input "search" at bounding box center [786, 309] width 336 height 17
paste input "**********"
type input "**********"
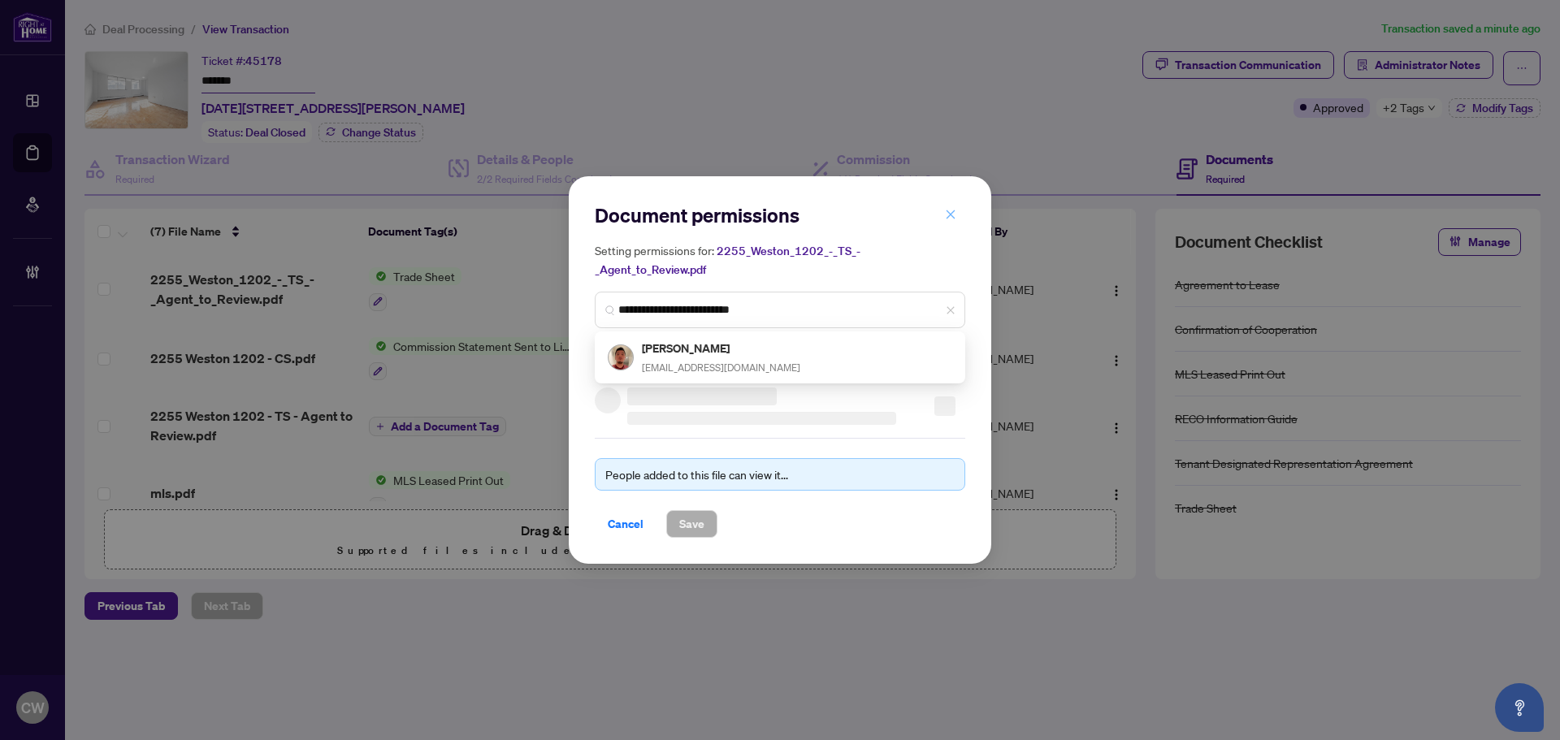
click at [954, 218] on icon "close" at bounding box center [950, 214] width 11 height 11
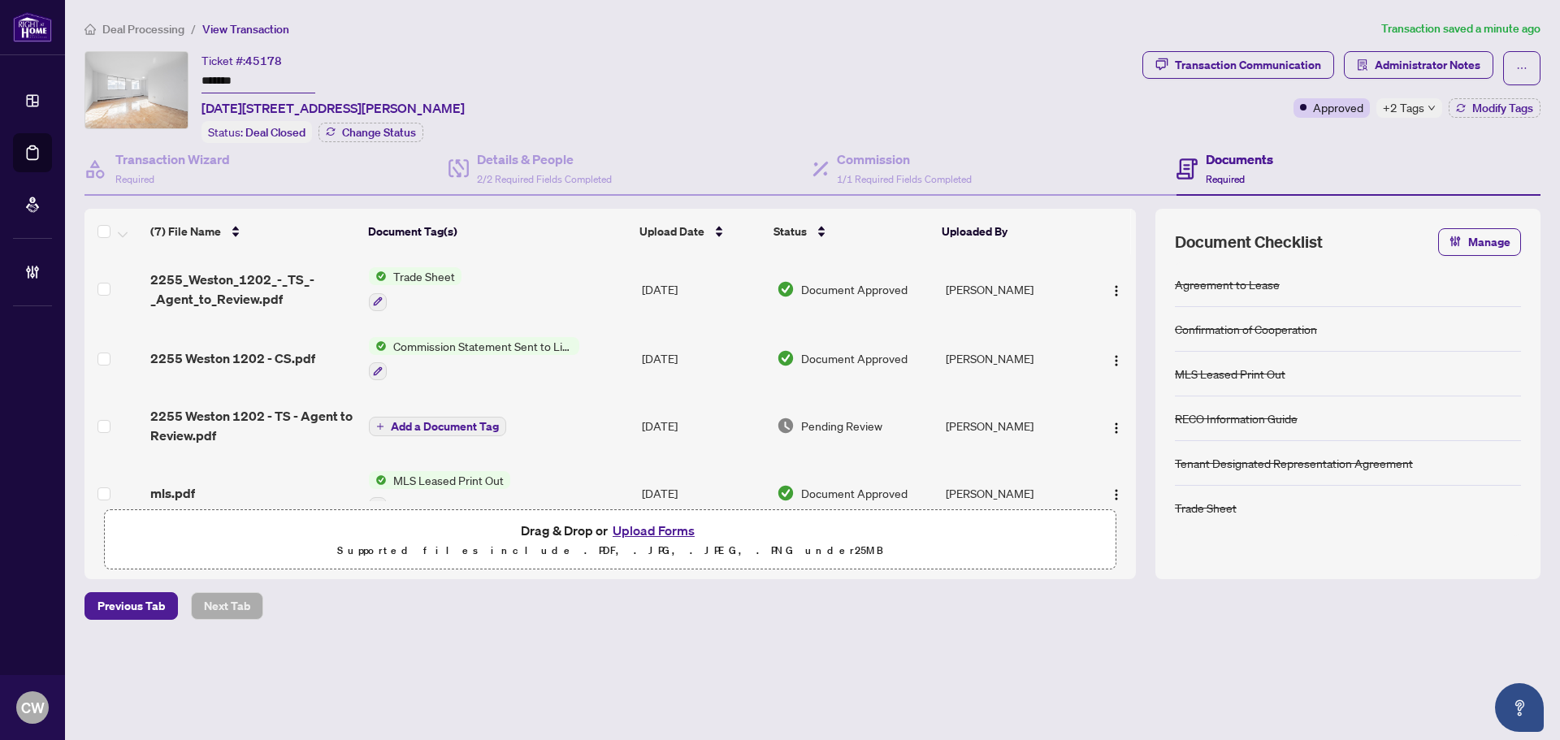
click at [670, 532] on button "Upload Forms" at bounding box center [654, 530] width 92 height 21
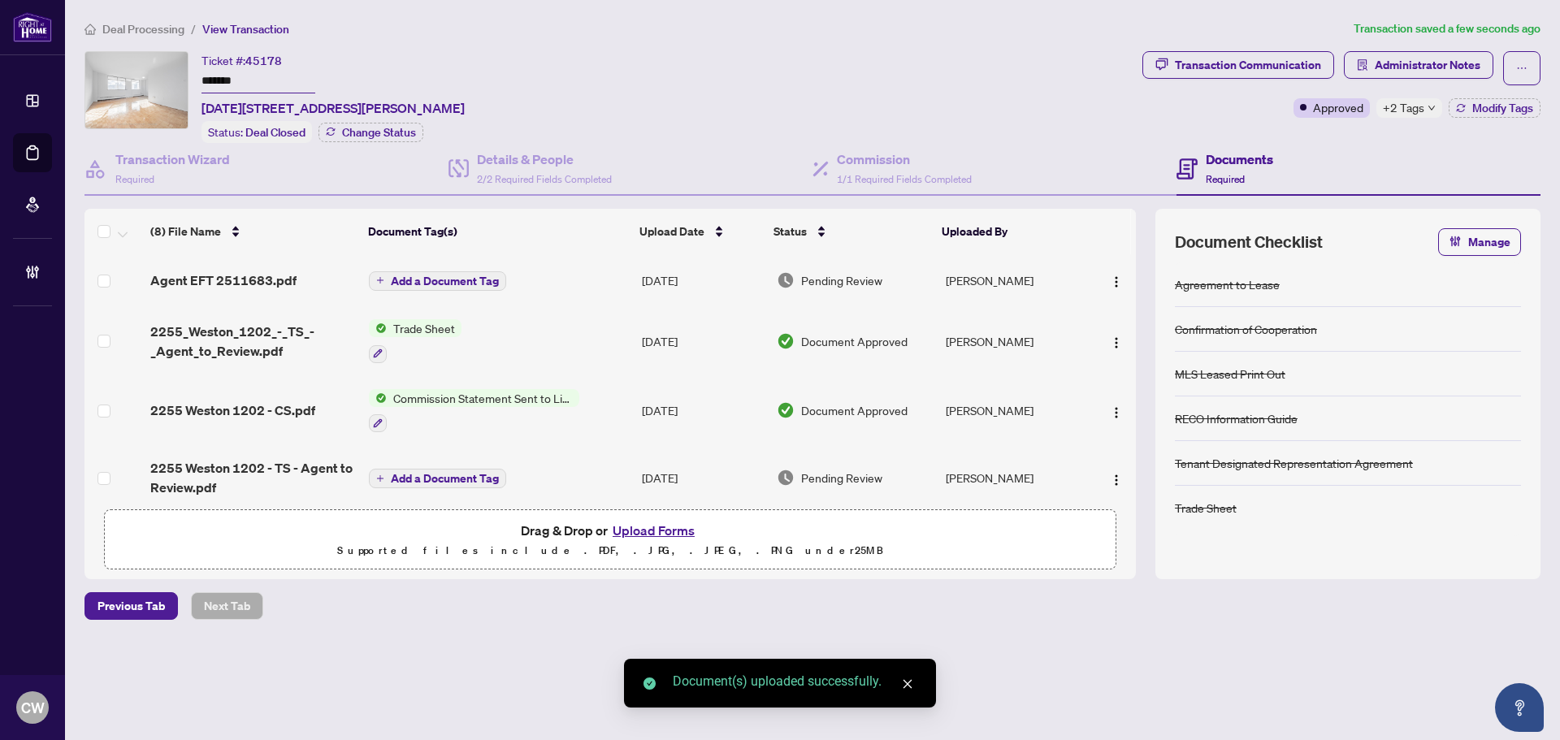
click at [439, 279] on span "Add a Document Tag" at bounding box center [445, 280] width 108 height 11
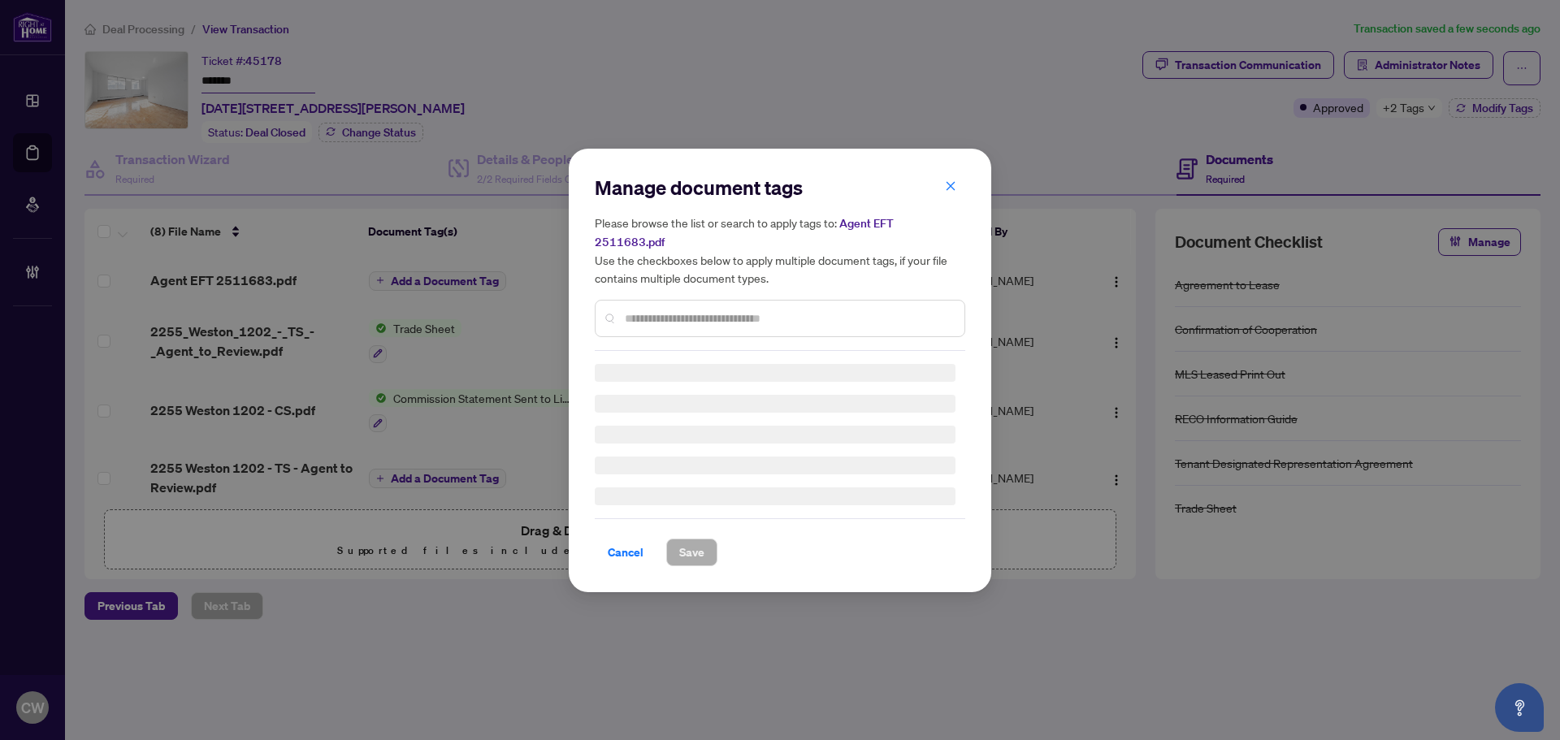
click at [638, 309] on input "text" at bounding box center [788, 318] width 327 height 18
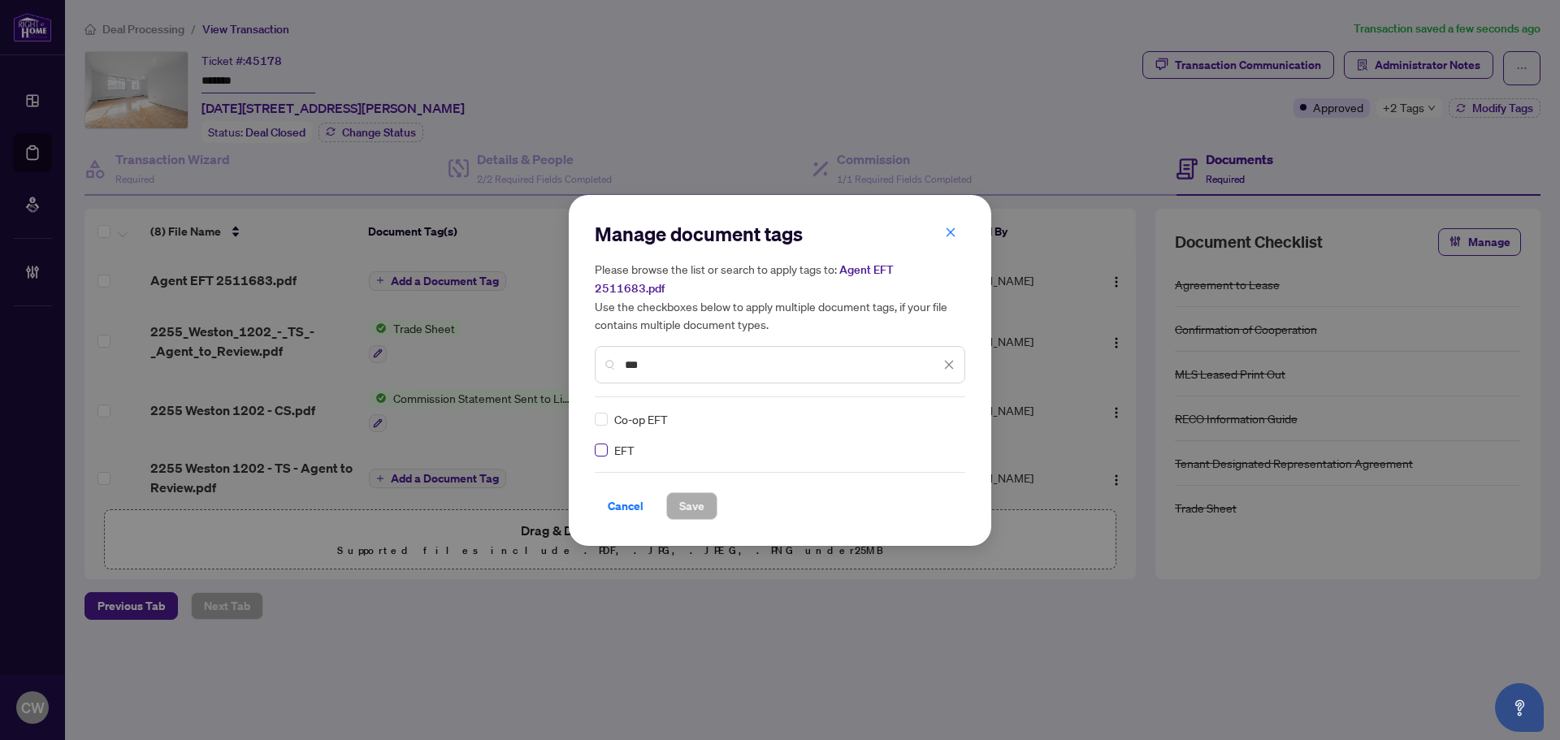
type input "***"
click at [938, 412] on img at bounding box center [932, 419] width 16 height 16
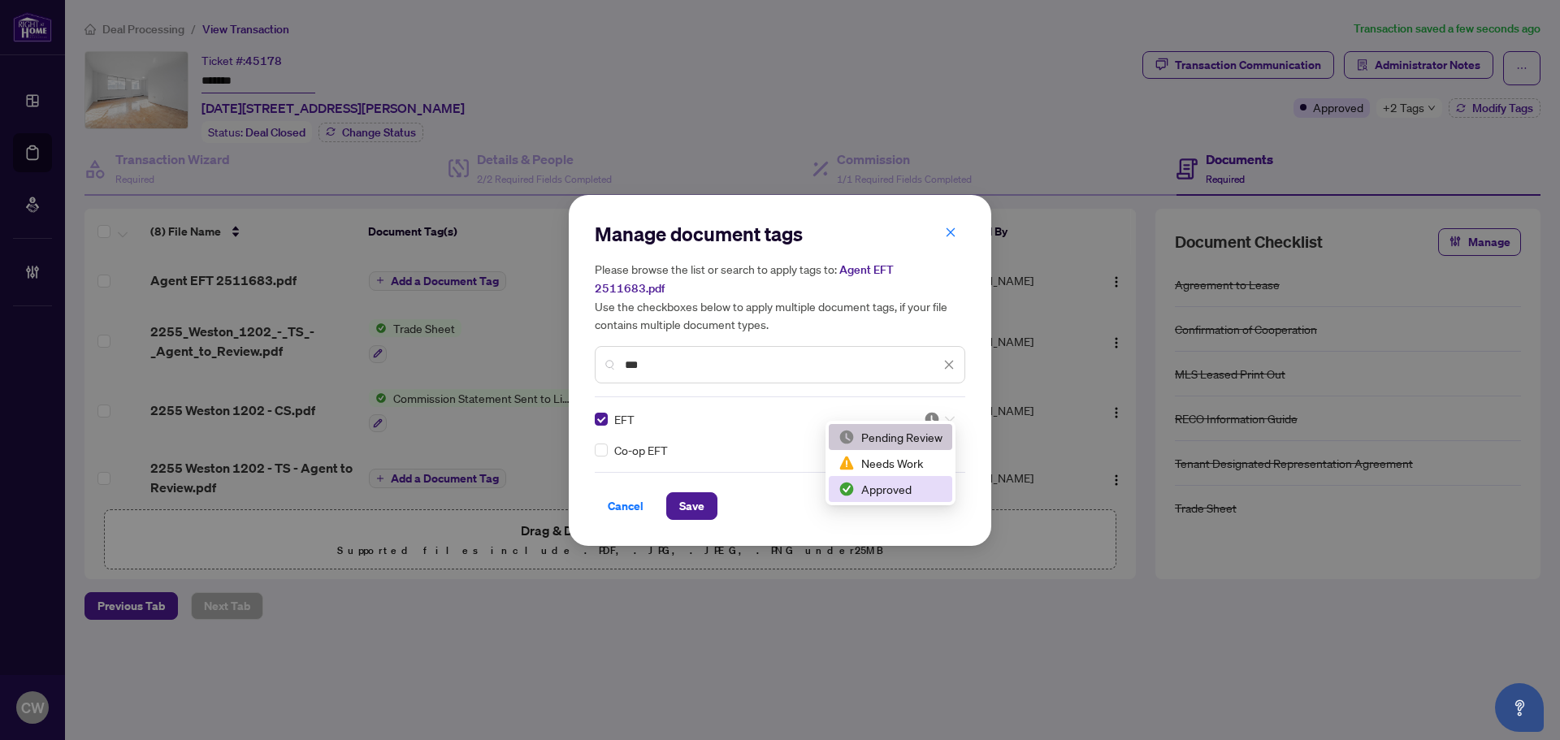
click at [906, 495] on div "Approved" at bounding box center [890, 489] width 104 height 18
click at [700, 495] on span "Save" at bounding box center [691, 506] width 25 height 26
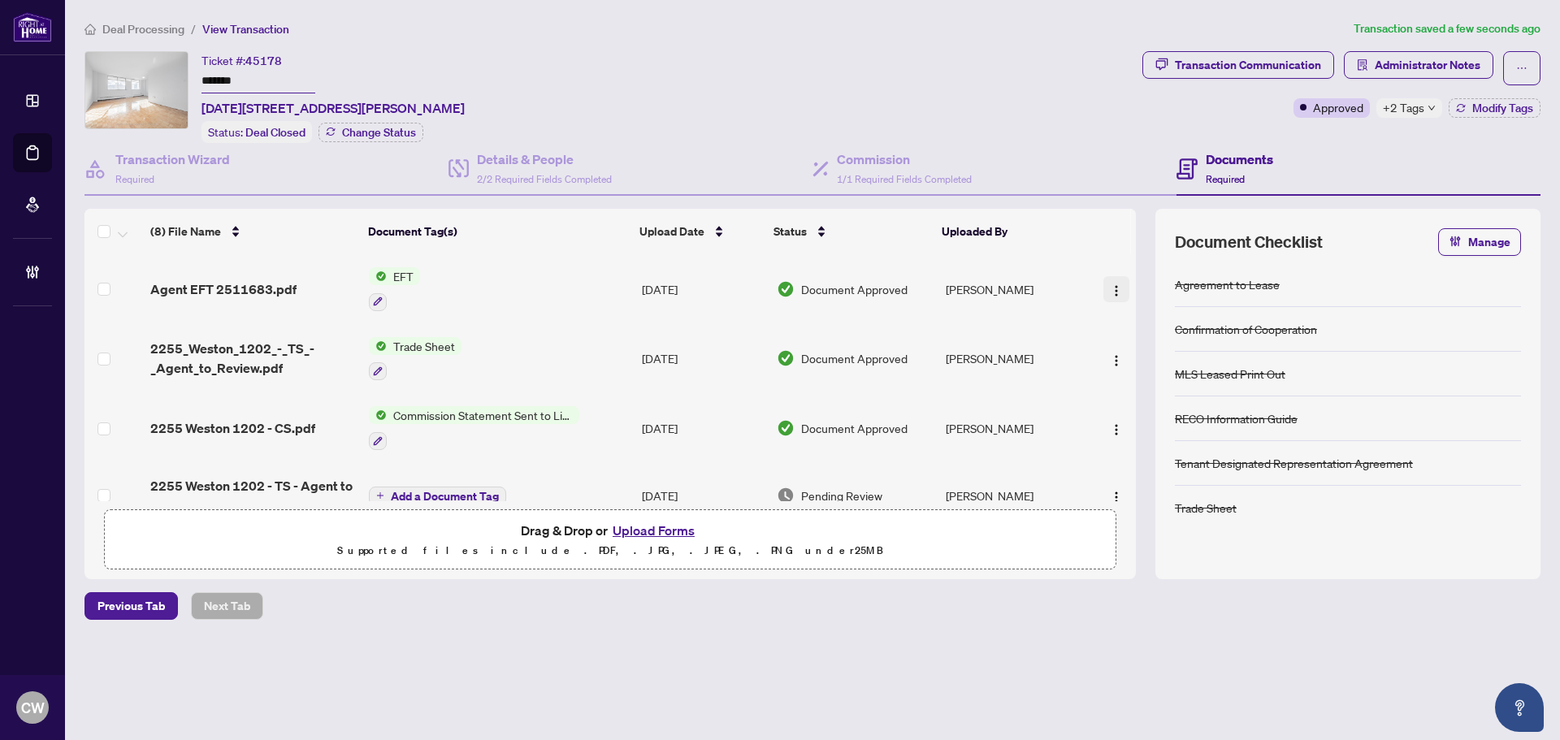
click at [1112, 280] on span "button" at bounding box center [1116, 289] width 13 height 18
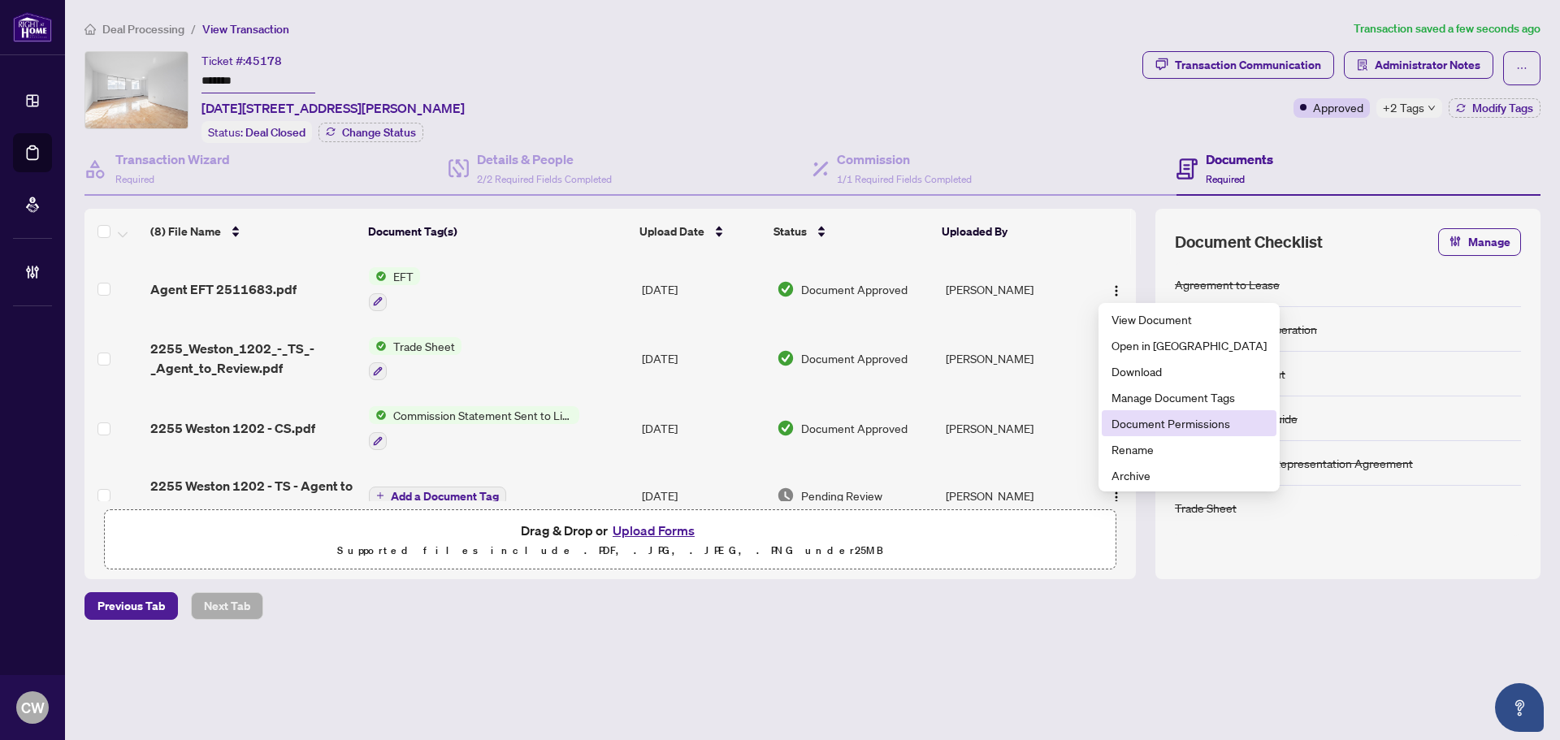
click at [1134, 414] on span "Document Permissions" at bounding box center [1188, 423] width 155 height 18
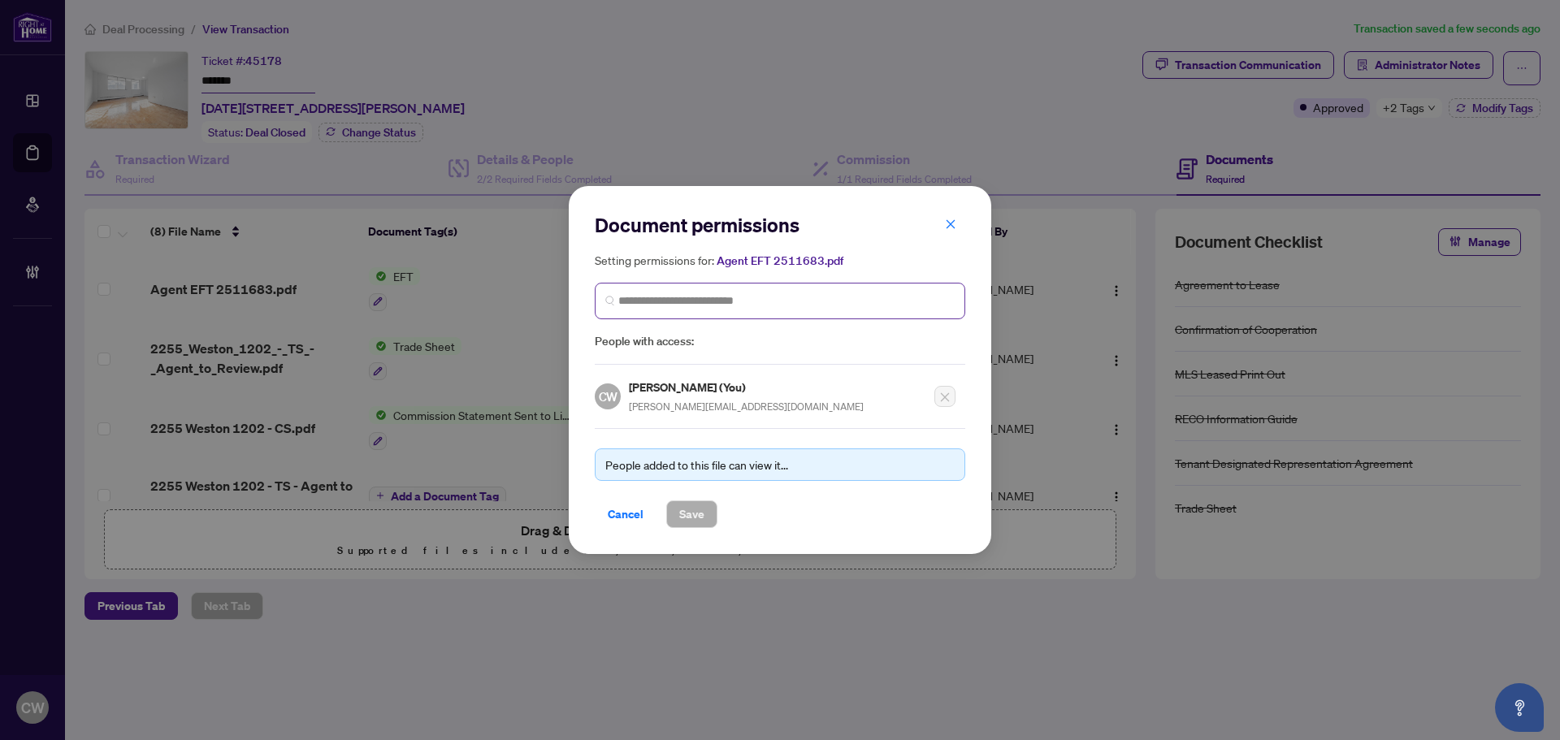
click at [761, 289] on span at bounding box center [780, 301] width 370 height 37
paste input "**********"
type input "**********"
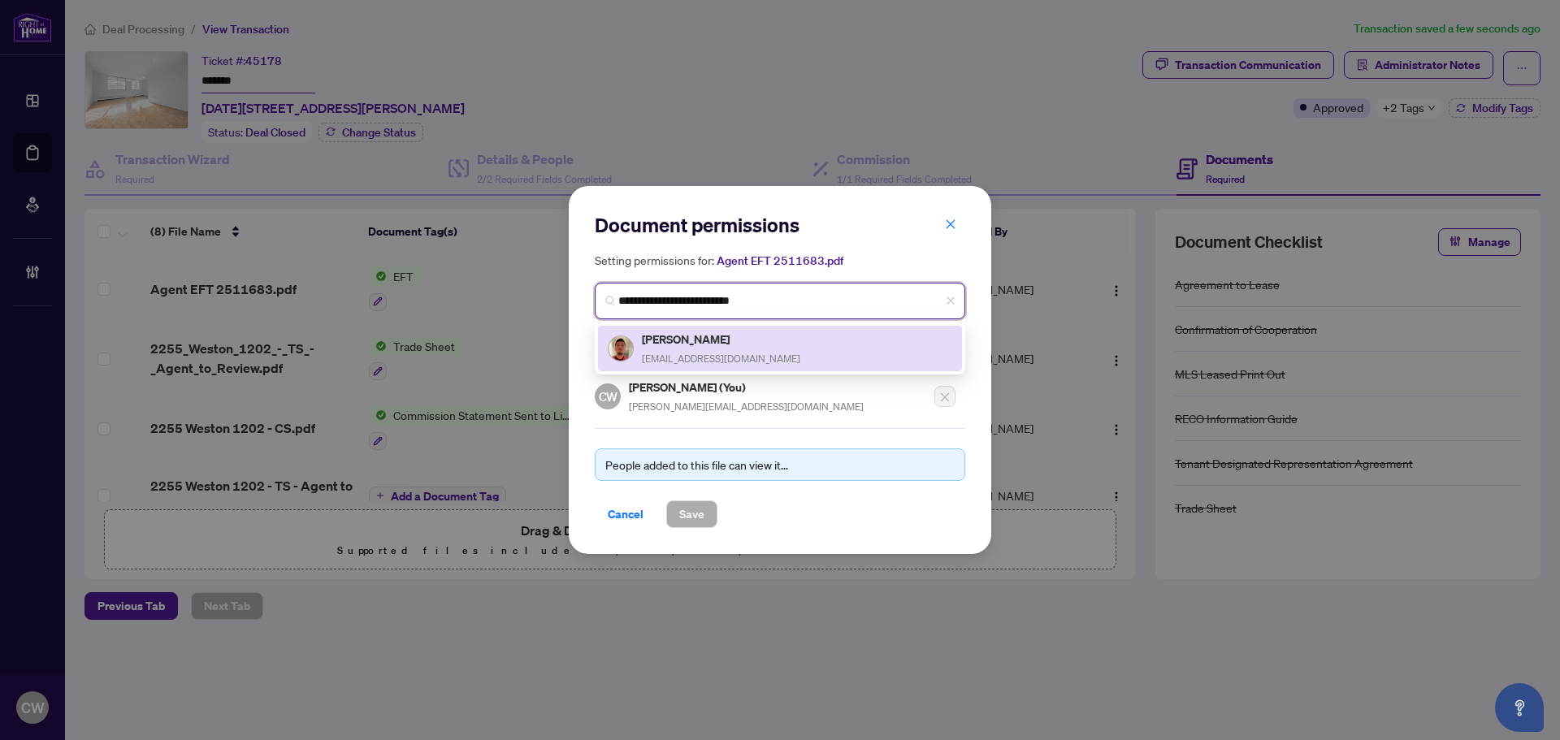
click at [676, 345] on h5 "[PERSON_NAME]" at bounding box center [721, 339] width 158 height 19
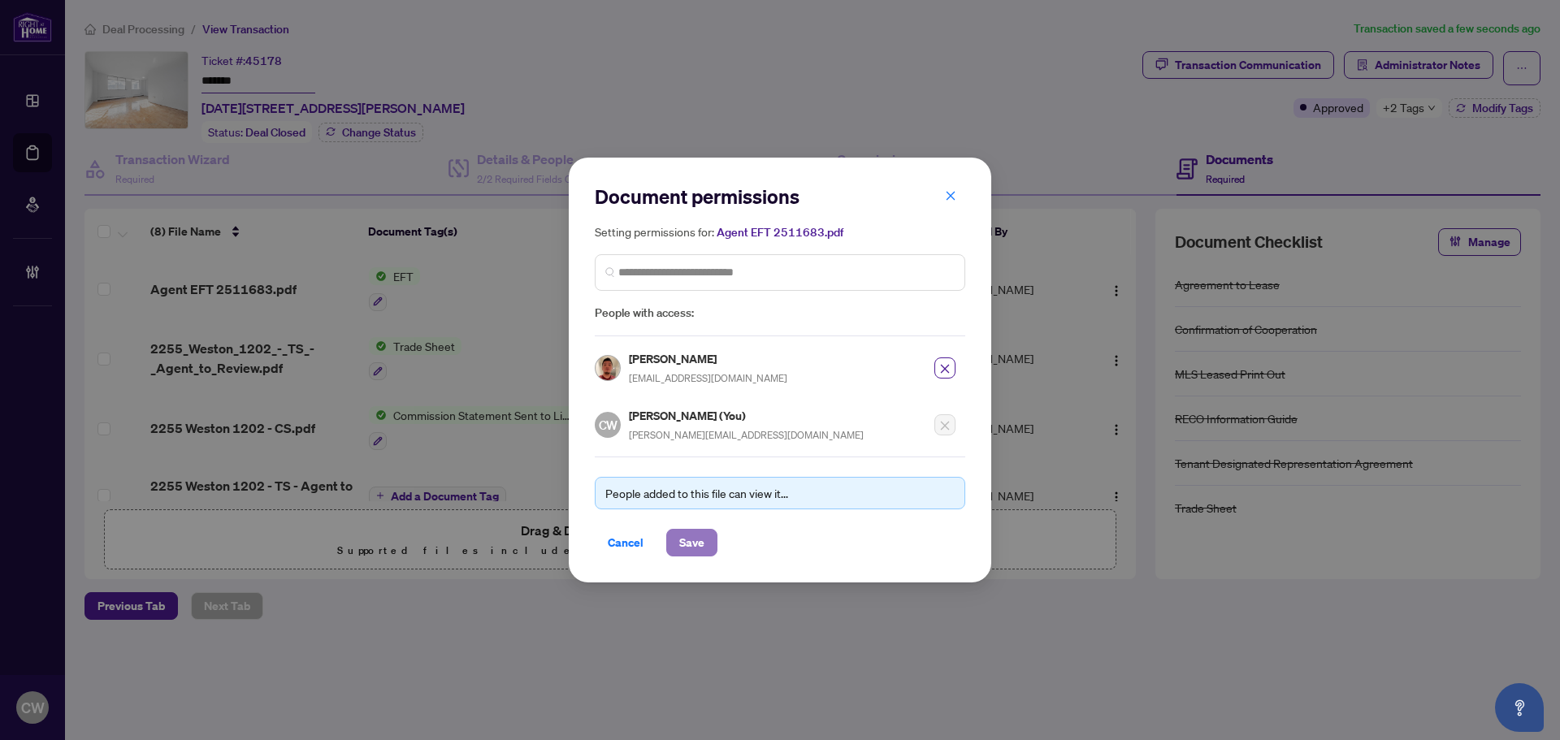
click at [691, 547] on span "Save" at bounding box center [691, 543] width 25 height 26
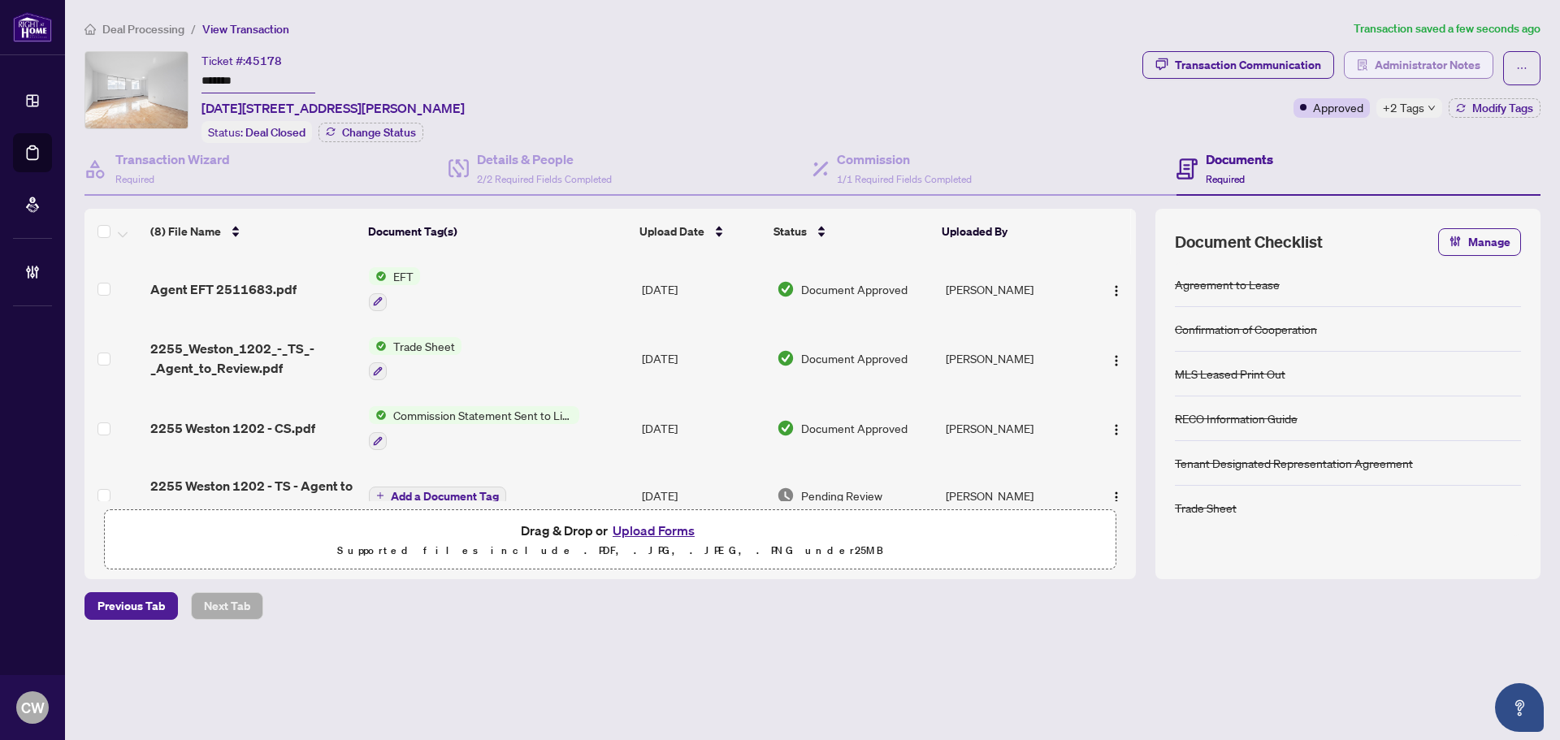
click at [1417, 71] on span "Administrator Notes" at bounding box center [1427, 65] width 106 height 26
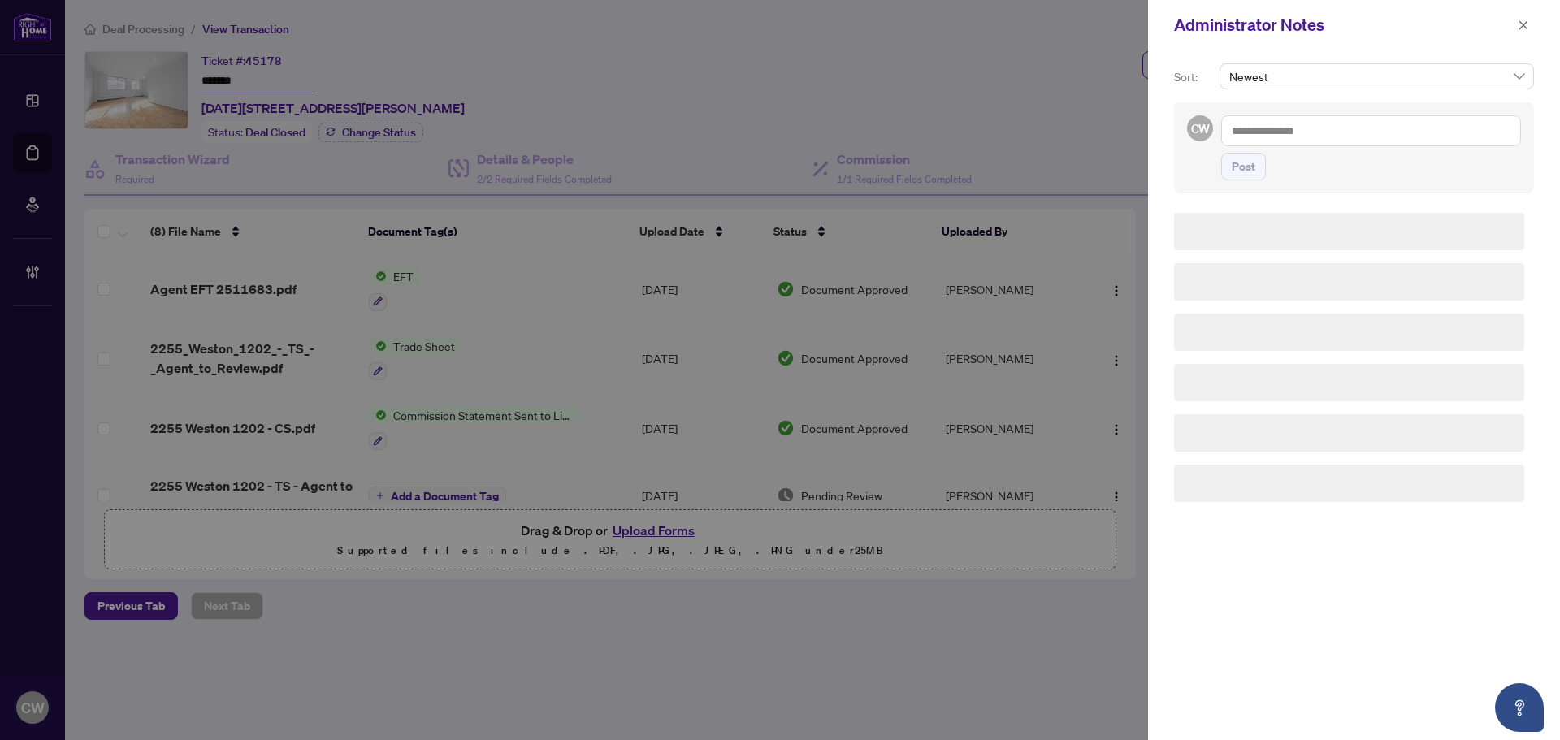
click at [1327, 123] on textarea at bounding box center [1371, 130] width 300 height 31
paste textarea "**********"
type textarea "**********"
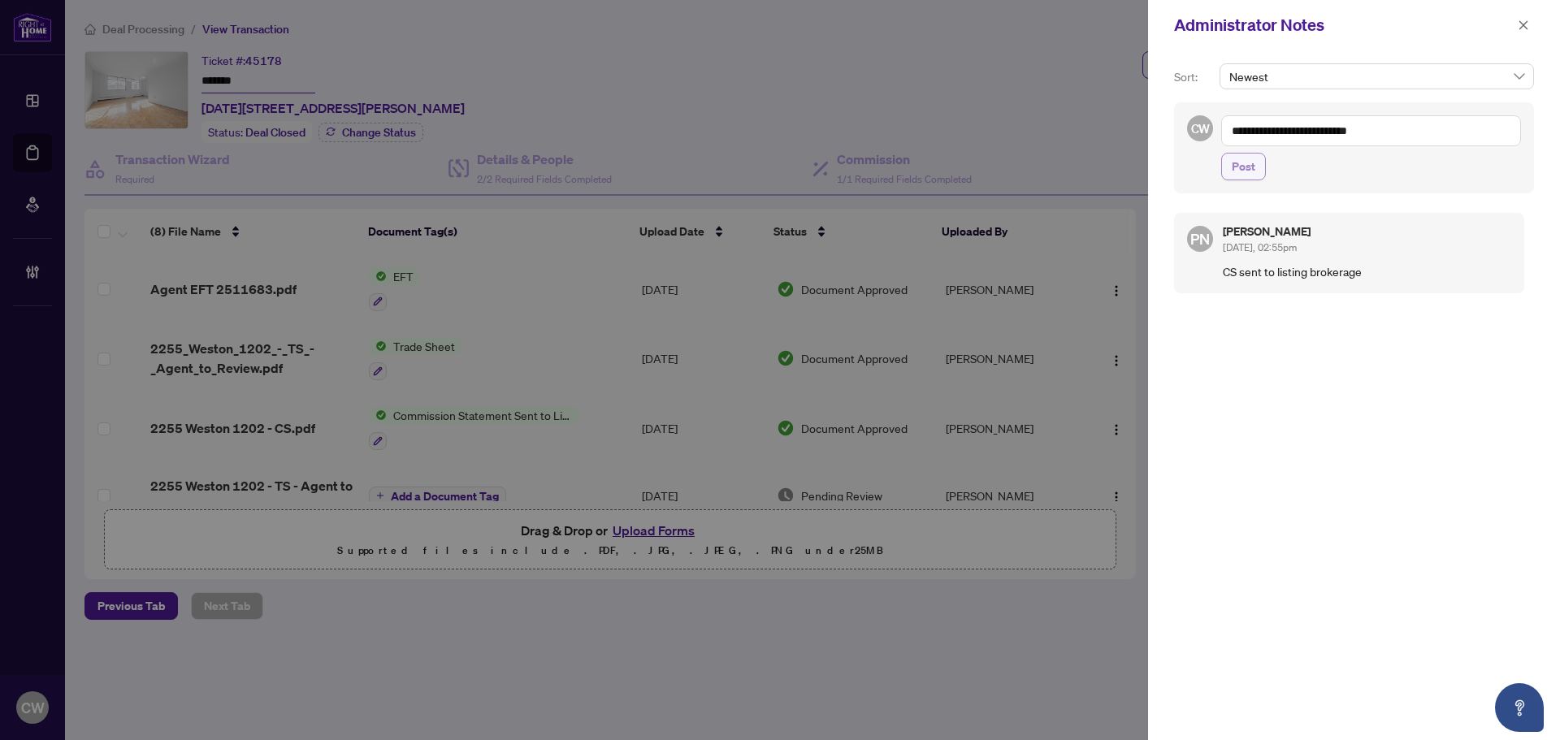
click at [1252, 168] on span "Post" at bounding box center [1243, 167] width 24 height 26
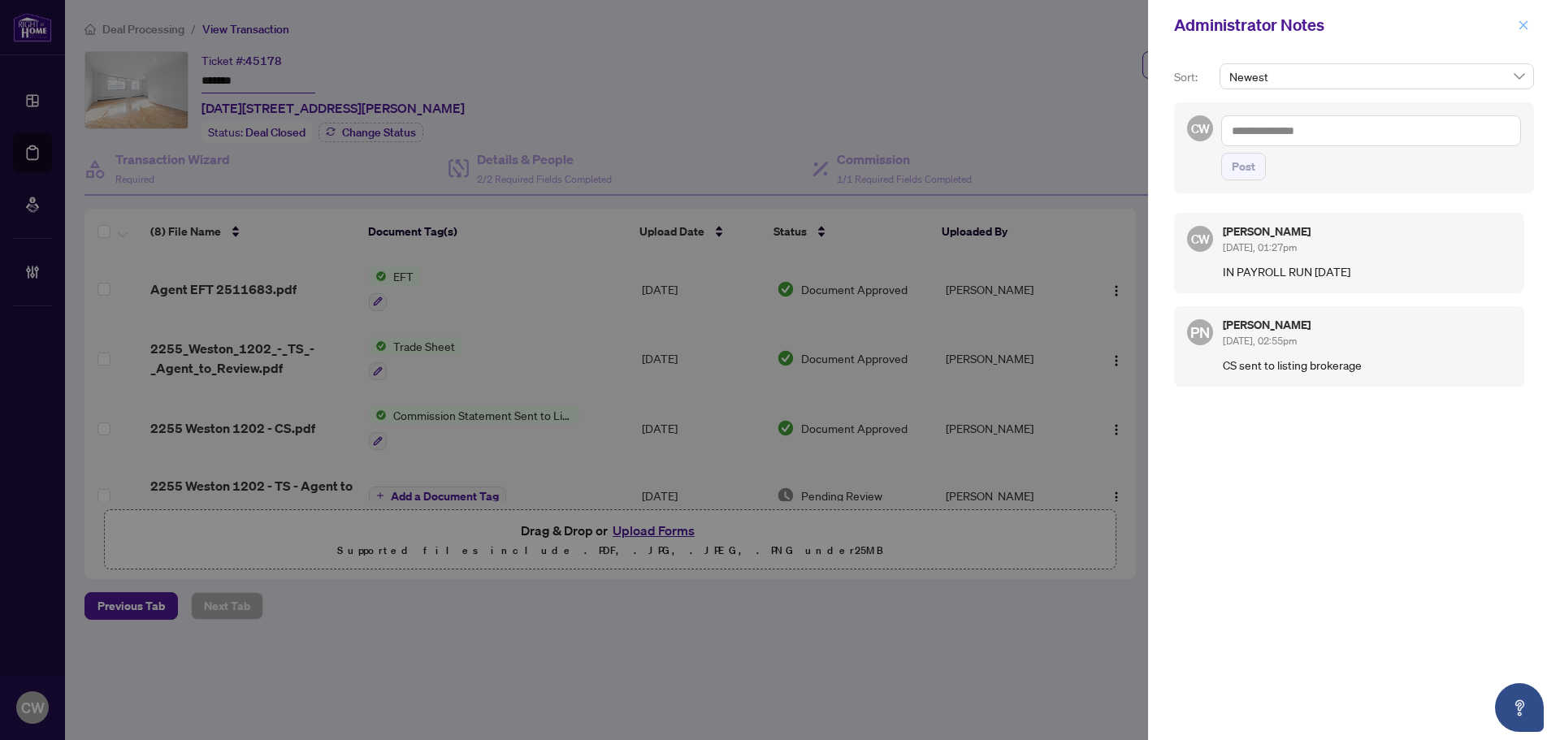
click at [1518, 25] on icon "close" at bounding box center [1522, 24] width 11 height 11
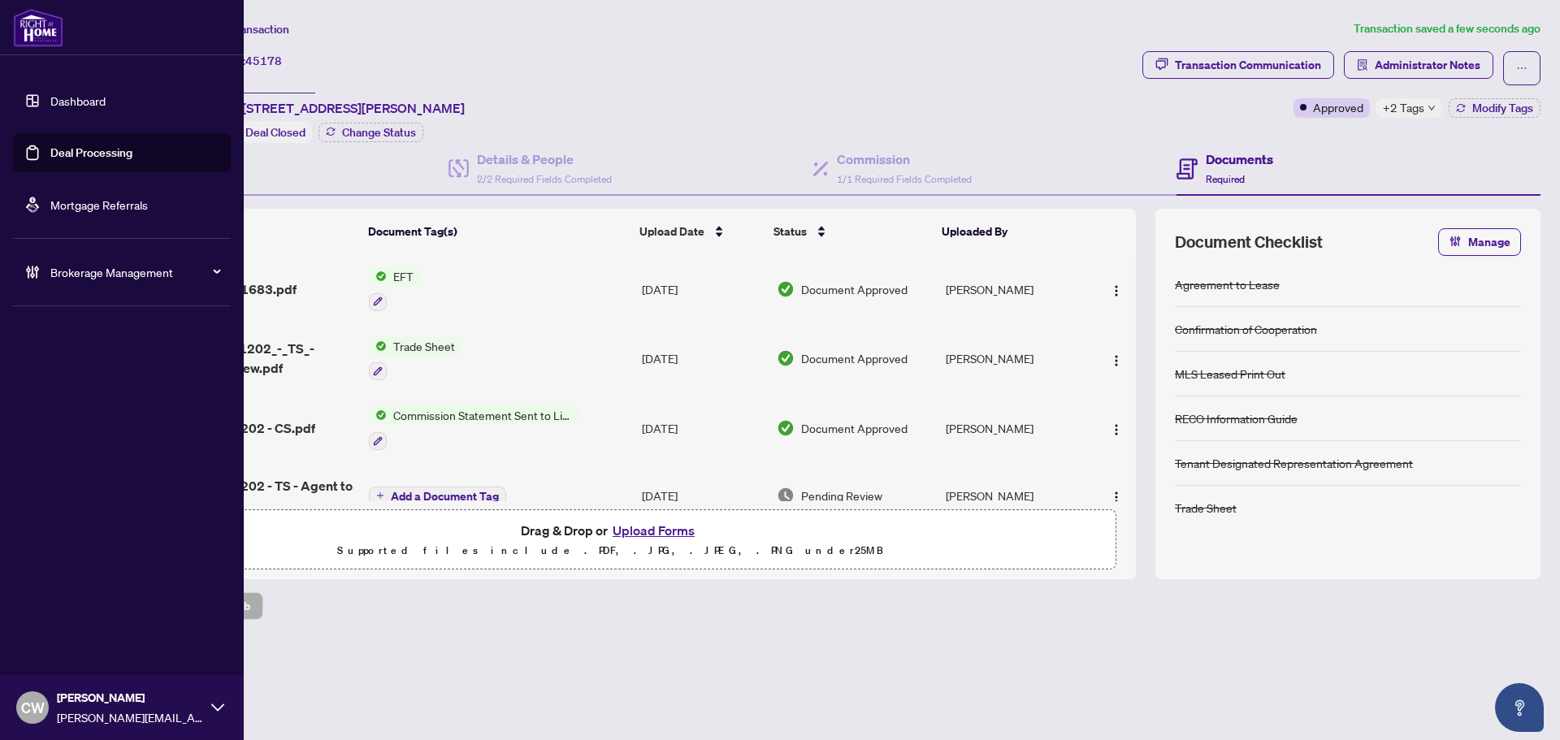
click at [54, 149] on link "Deal Processing" at bounding box center [91, 152] width 82 height 15
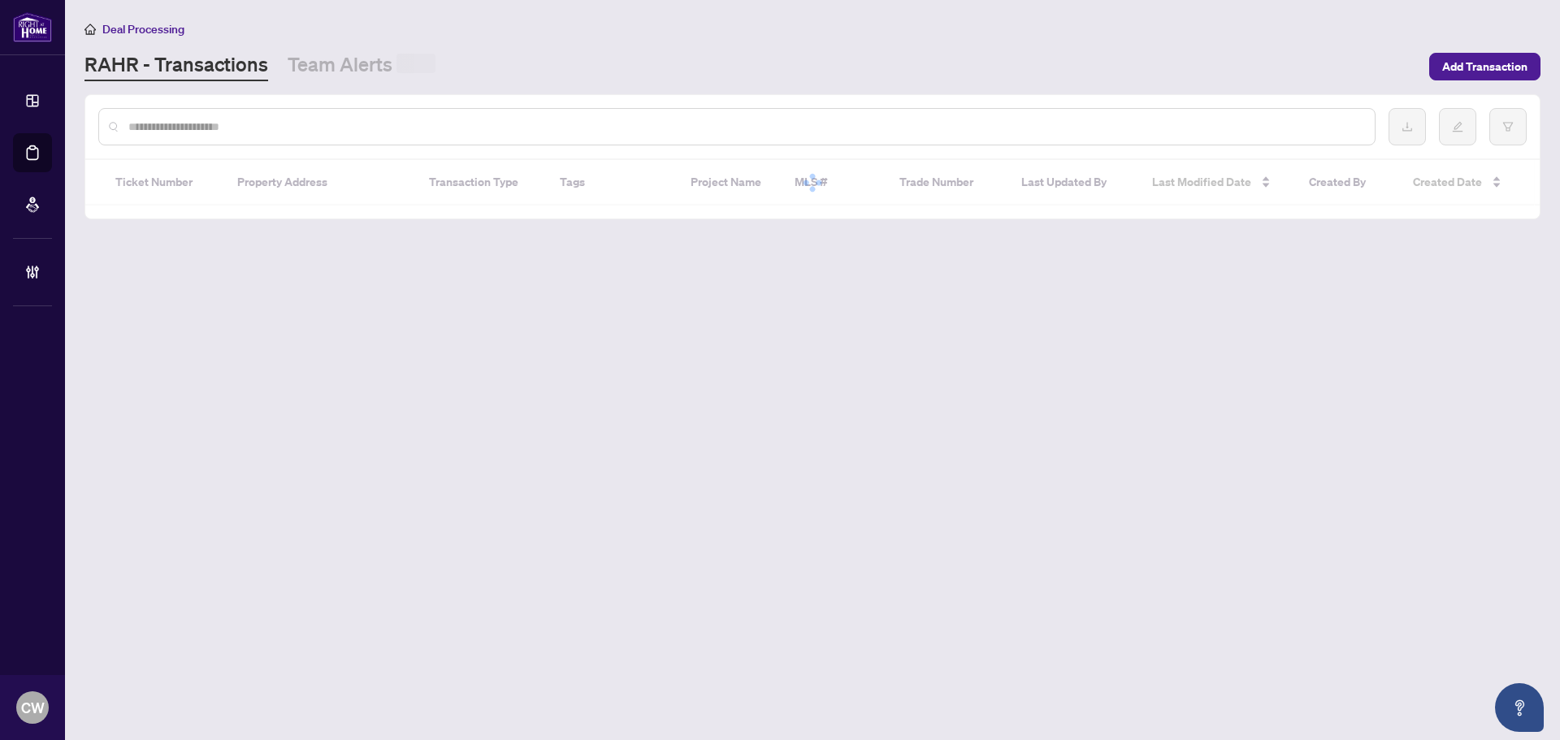
click at [372, 128] on input "text" at bounding box center [744, 127] width 1233 height 18
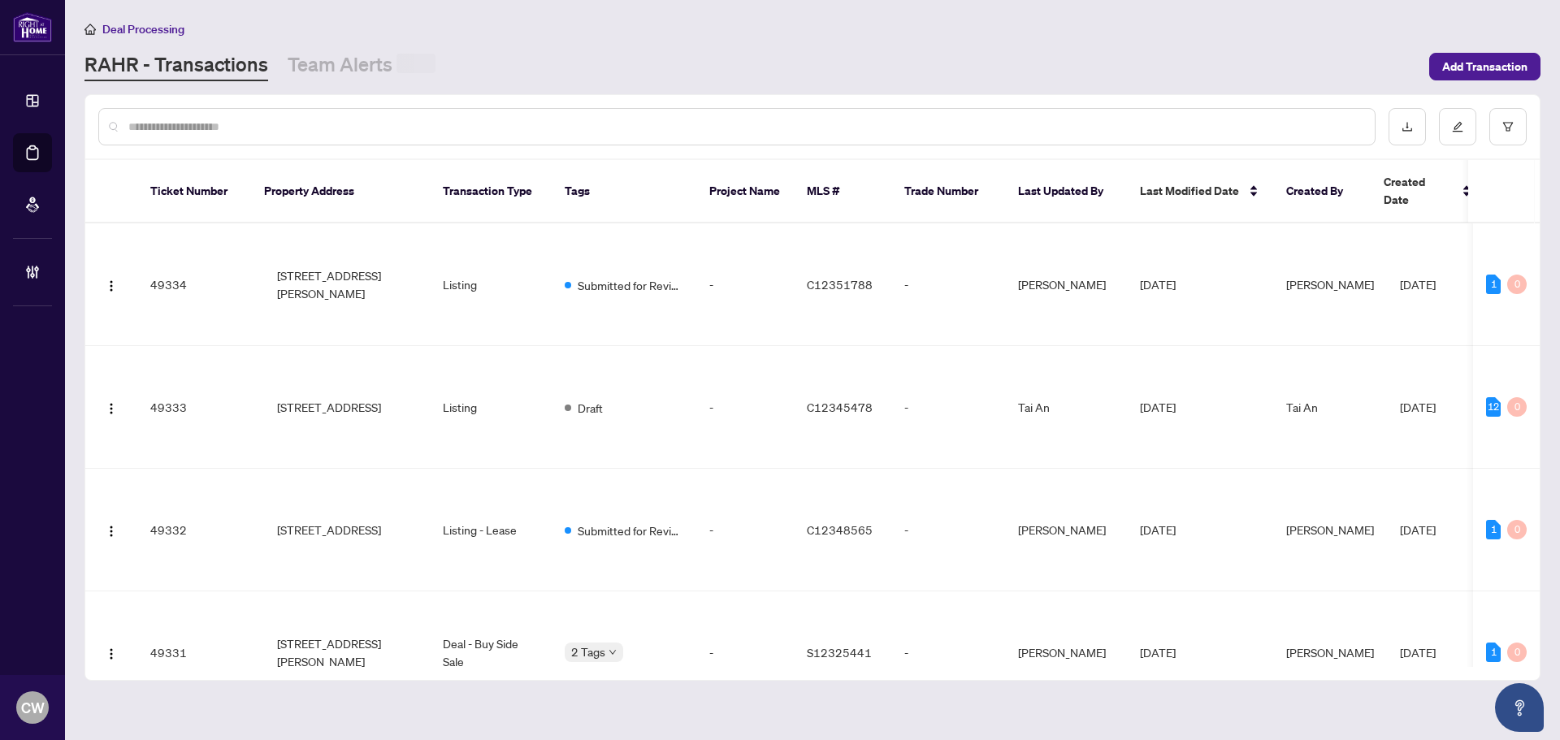
paste input "*******"
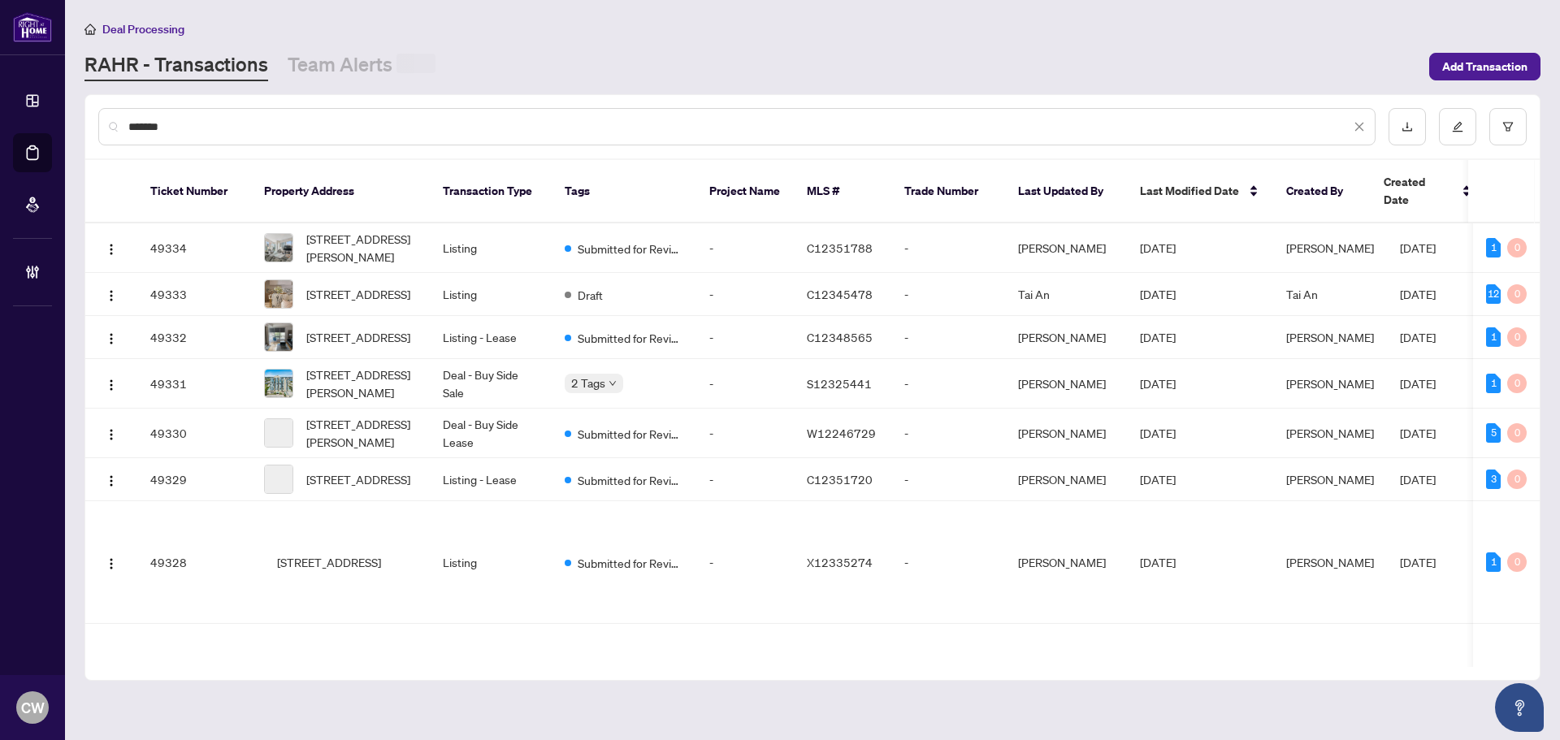
type input "*******"
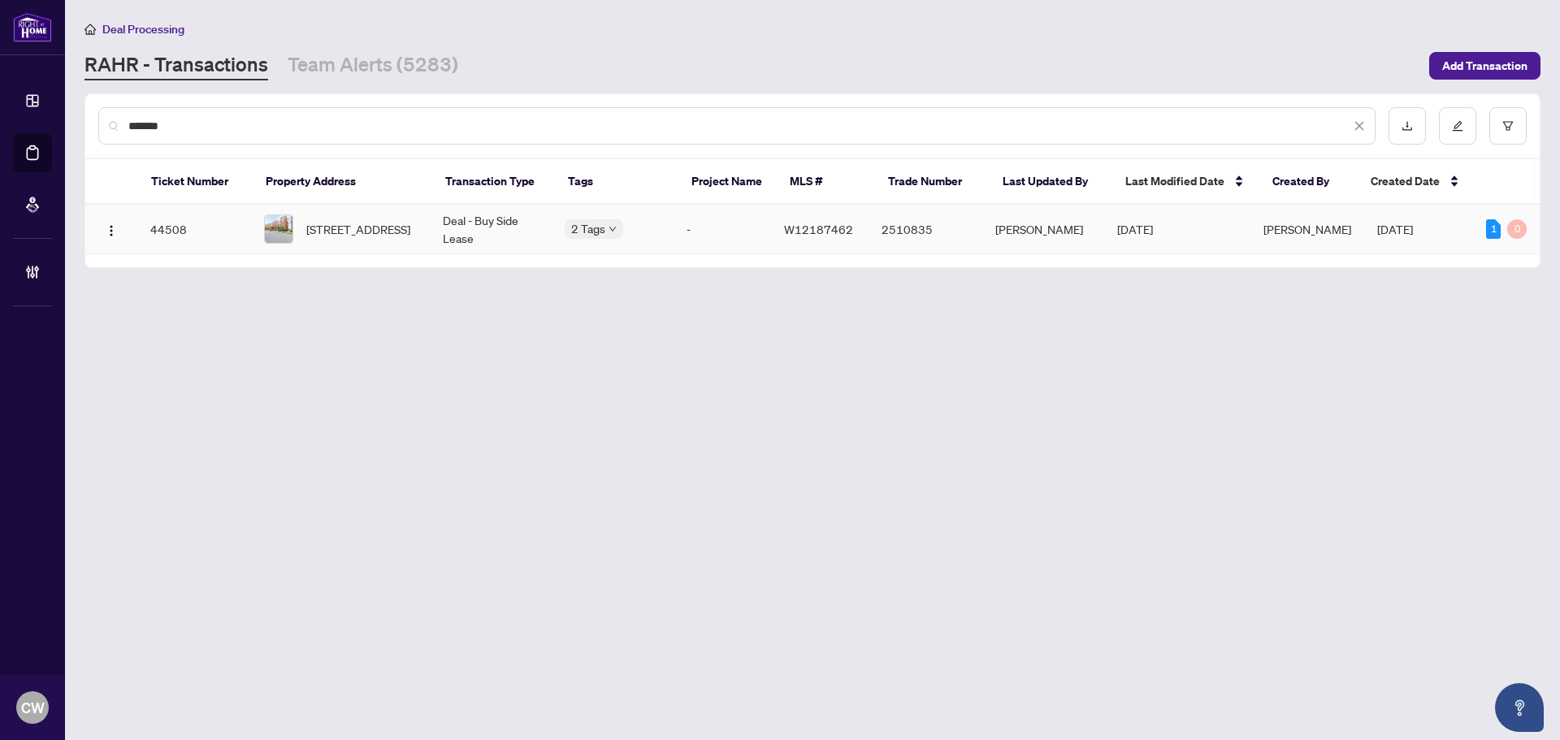
click at [391, 231] on span "[STREET_ADDRESS]" at bounding box center [358, 229] width 104 height 18
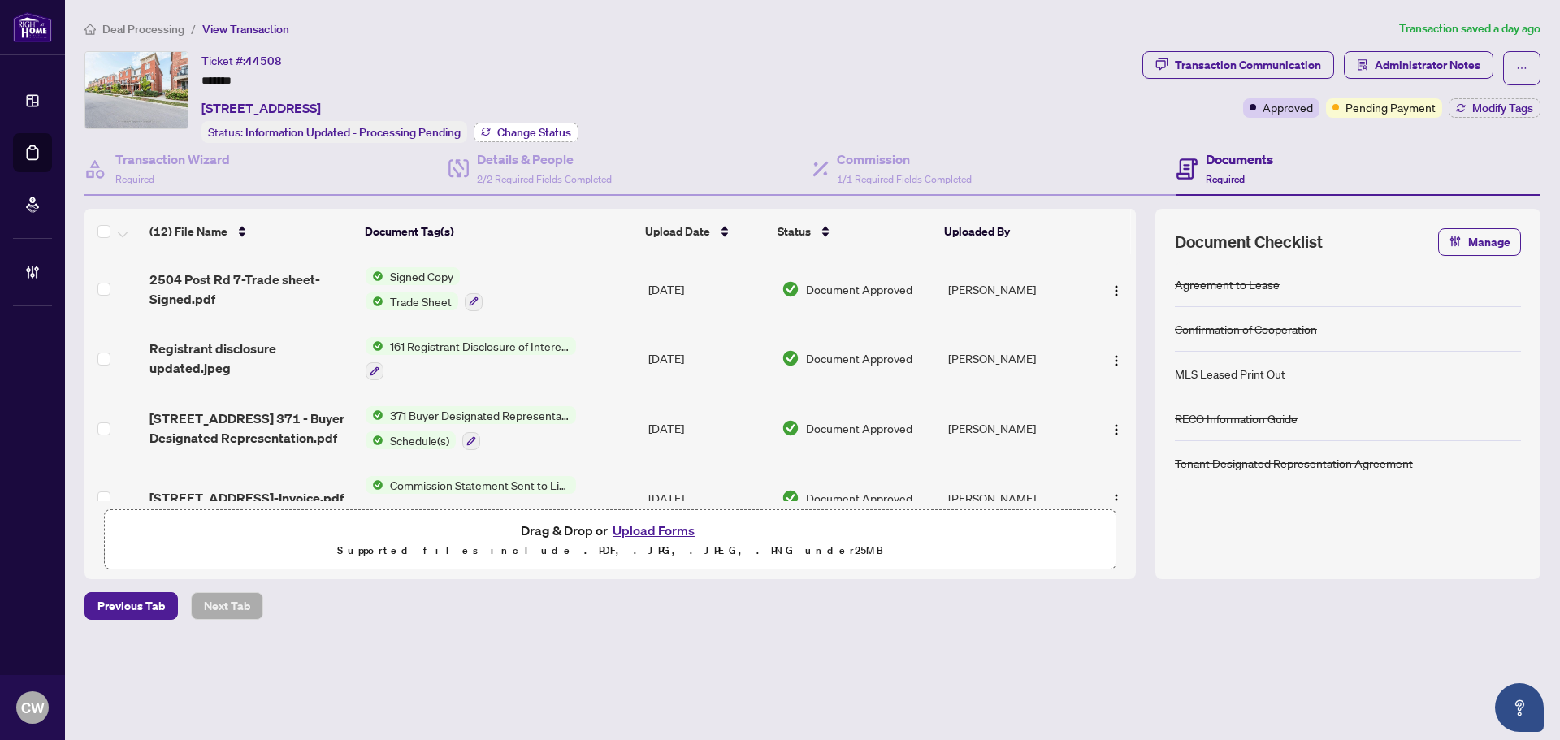
click at [534, 127] on span "Change Status" at bounding box center [534, 132] width 74 height 11
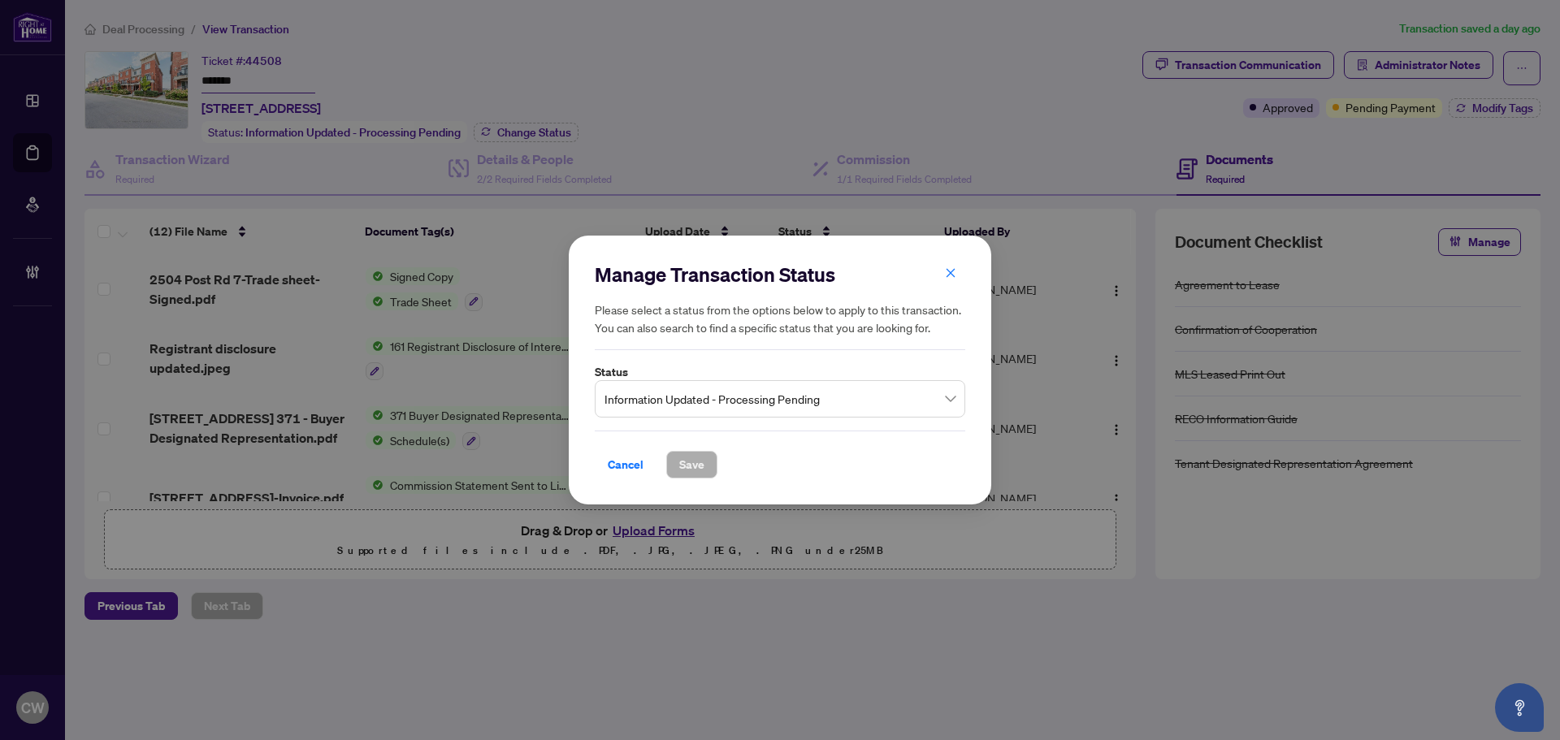
click at [767, 395] on span "Information Updated - Processing Pending" at bounding box center [779, 398] width 351 height 31
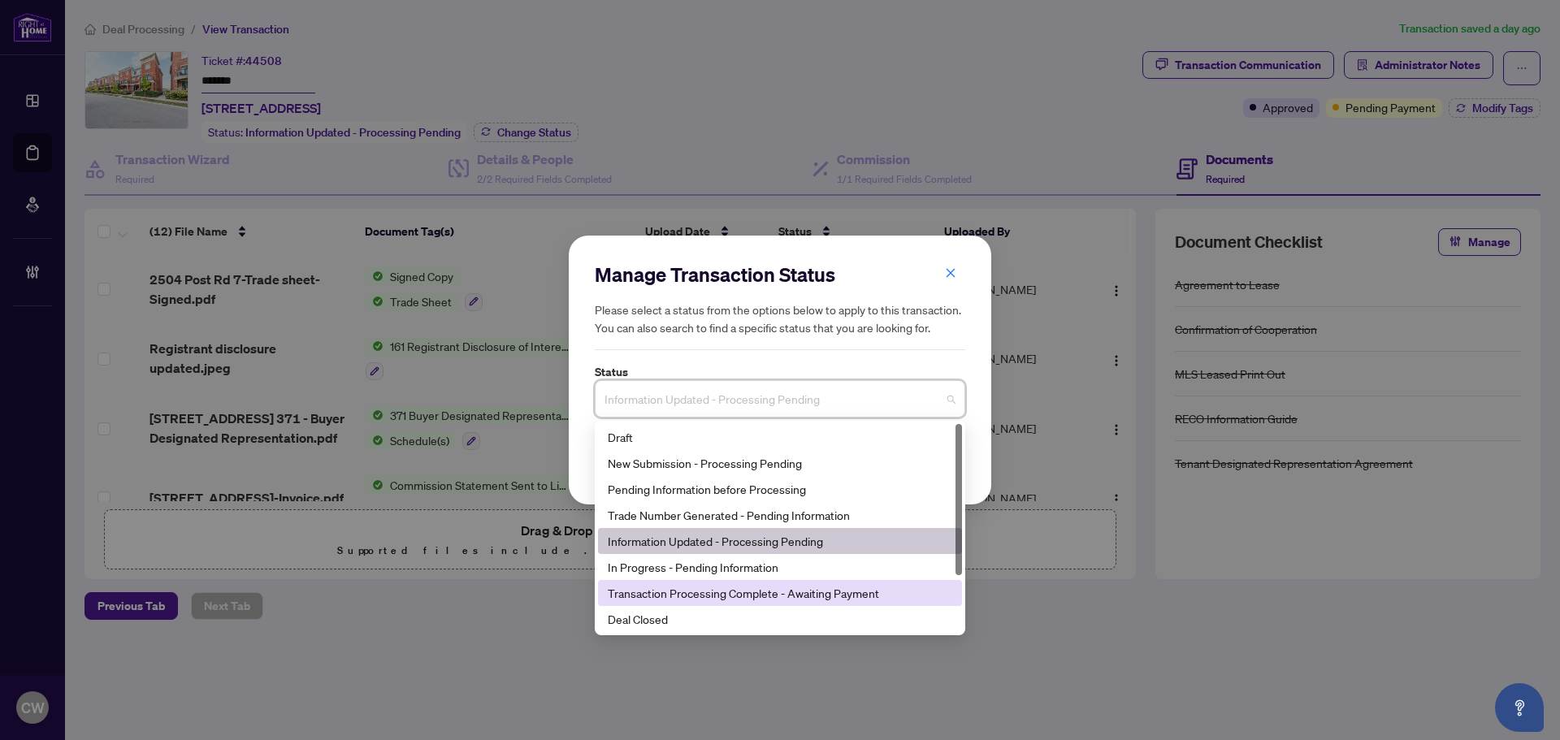
click at [668, 617] on div "Deal Closed" at bounding box center [780, 619] width 344 height 18
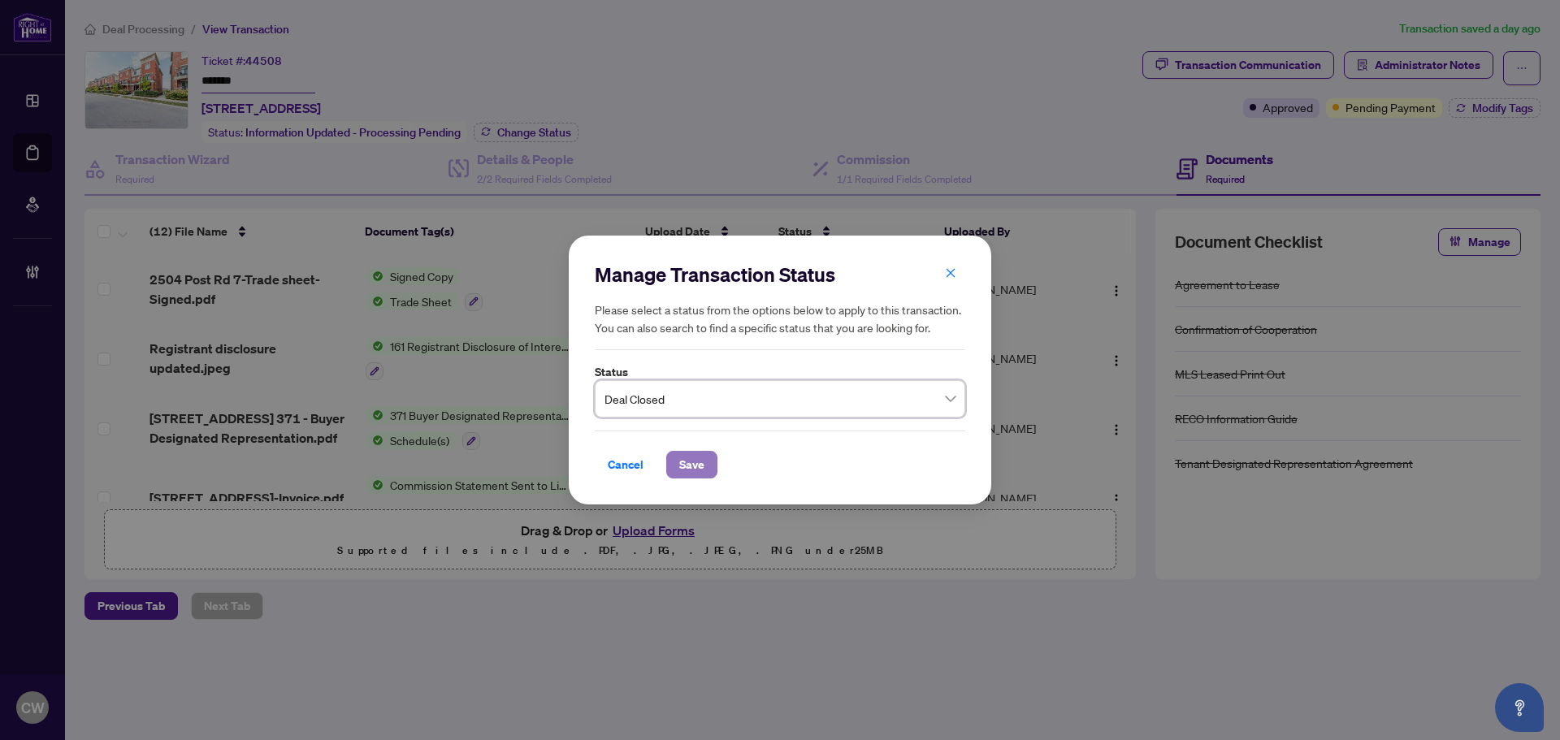
click at [683, 458] on span "Save" at bounding box center [691, 465] width 25 height 26
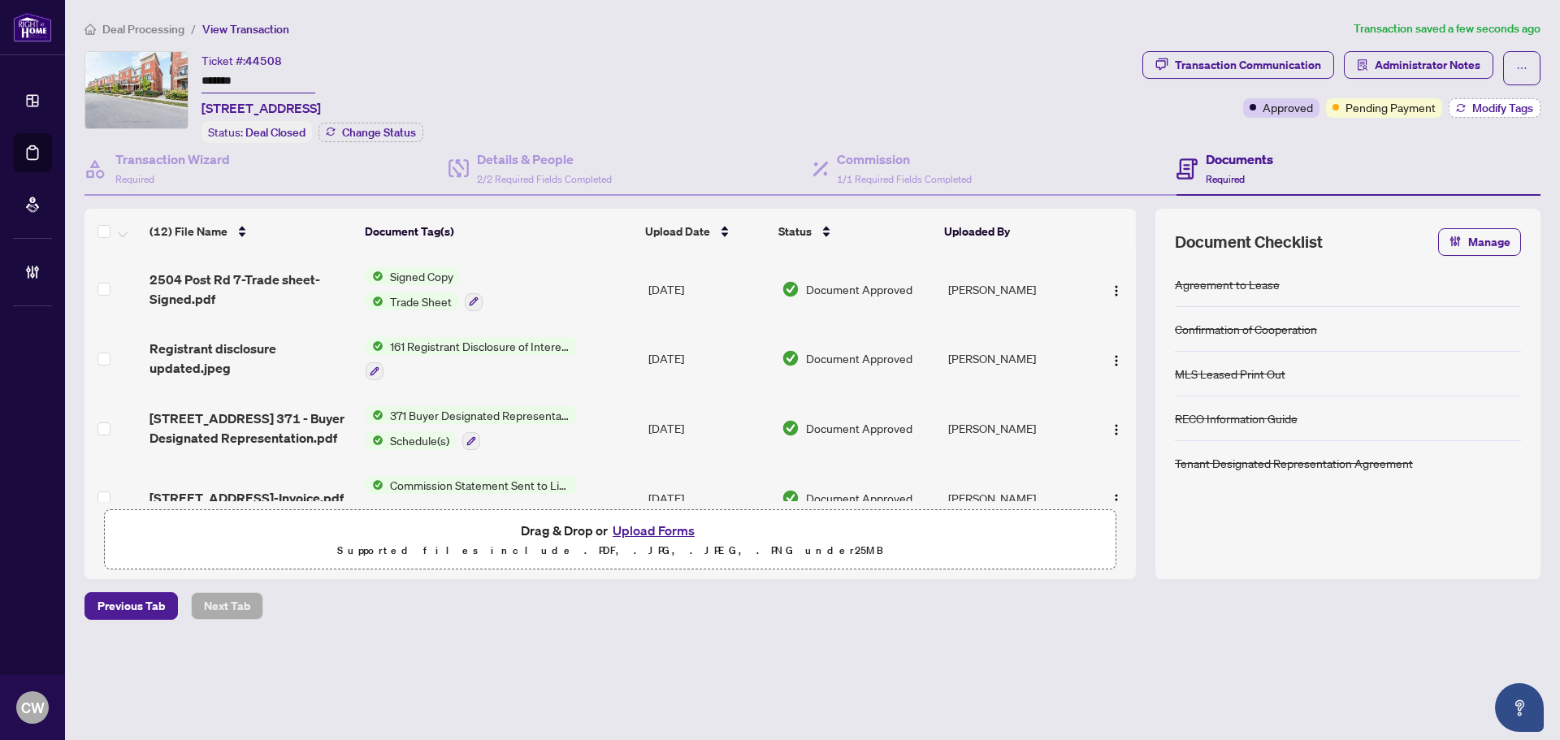
click at [1484, 102] on span "Modify Tags" at bounding box center [1502, 107] width 61 height 11
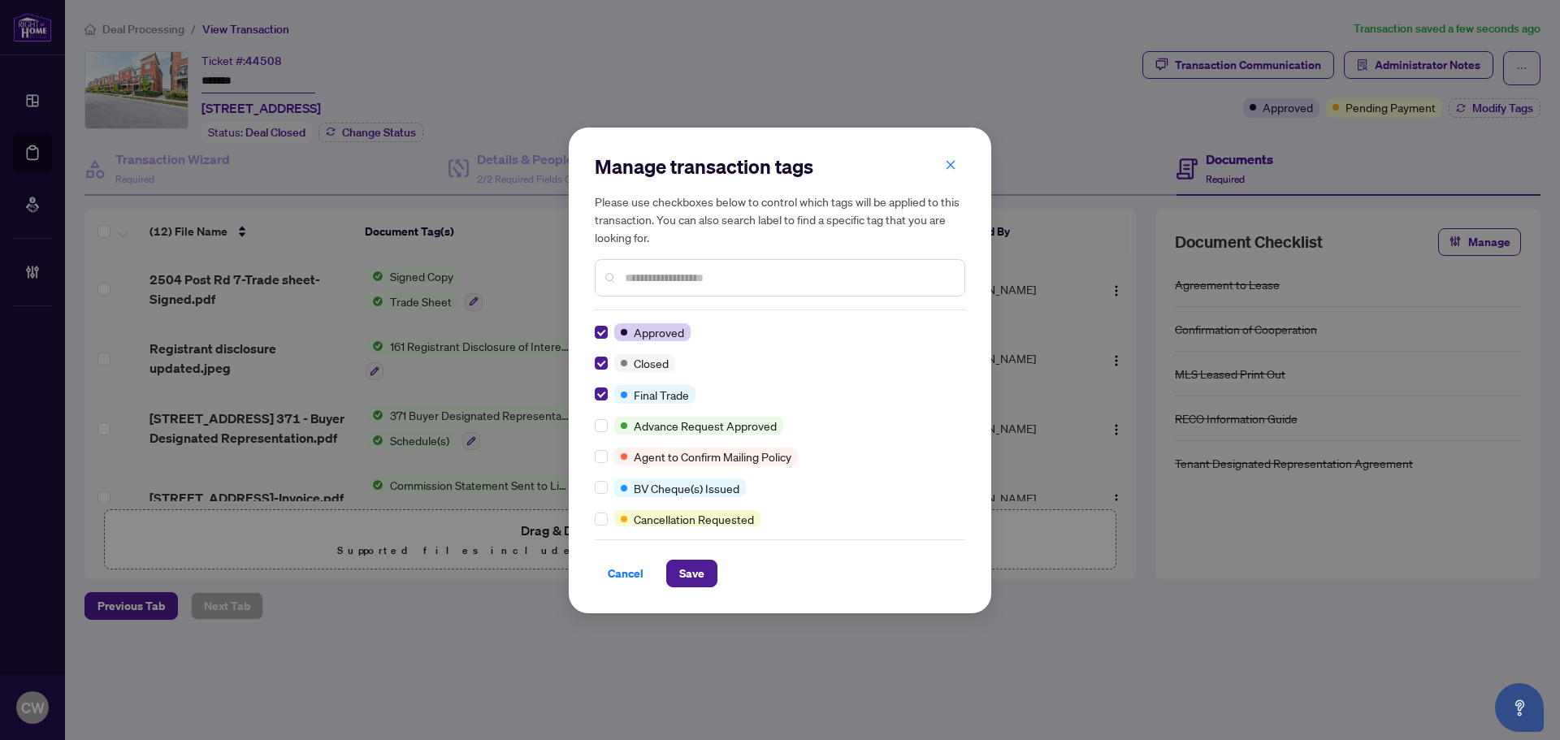
click at [696, 556] on div "Cancel Save" at bounding box center [780, 563] width 370 height 48
click at [699, 569] on span "Save" at bounding box center [691, 573] width 25 height 26
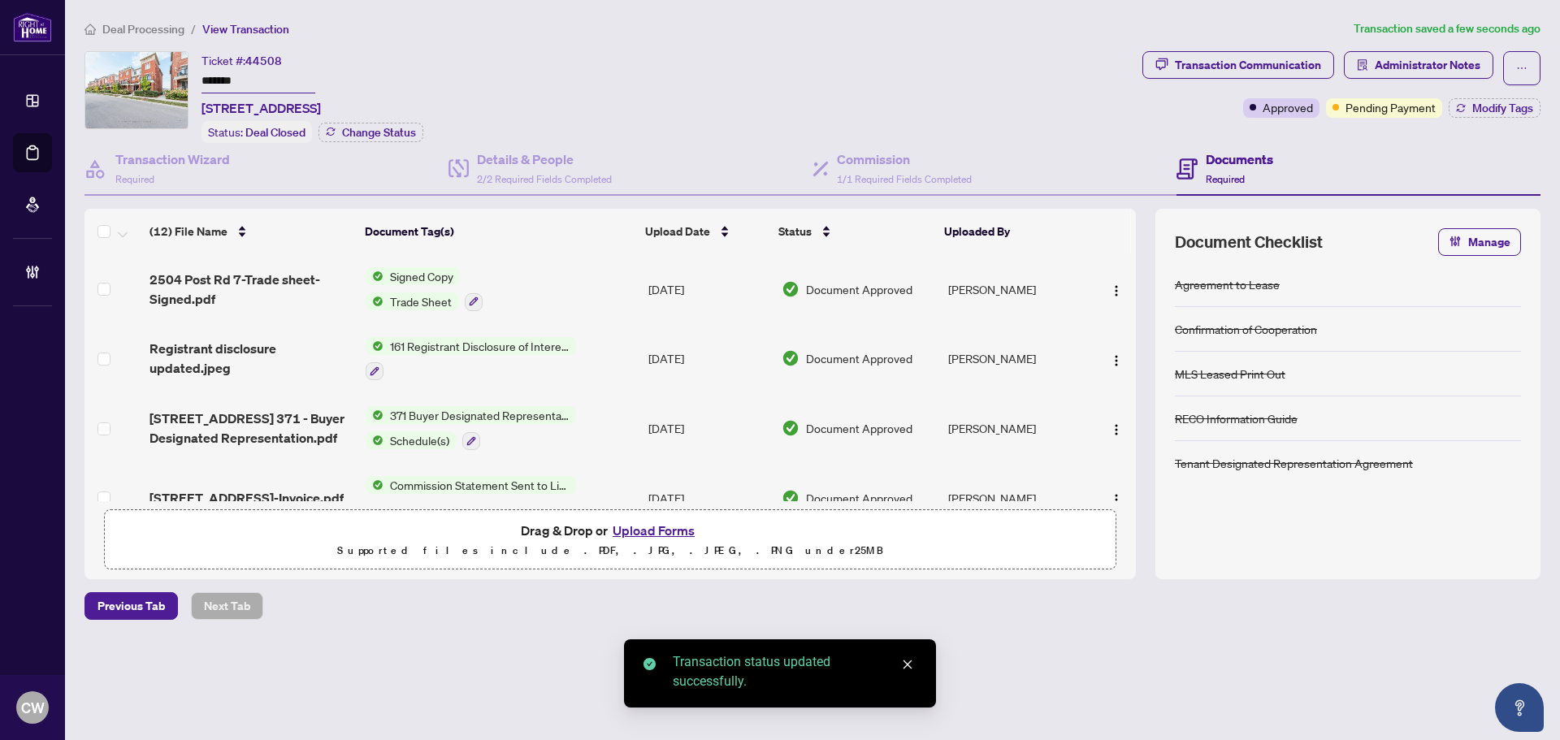
click at [267, 271] on span "2504 Post Rd 7-Trade sheet-Signed.pdf" at bounding box center [250, 289] width 203 height 39
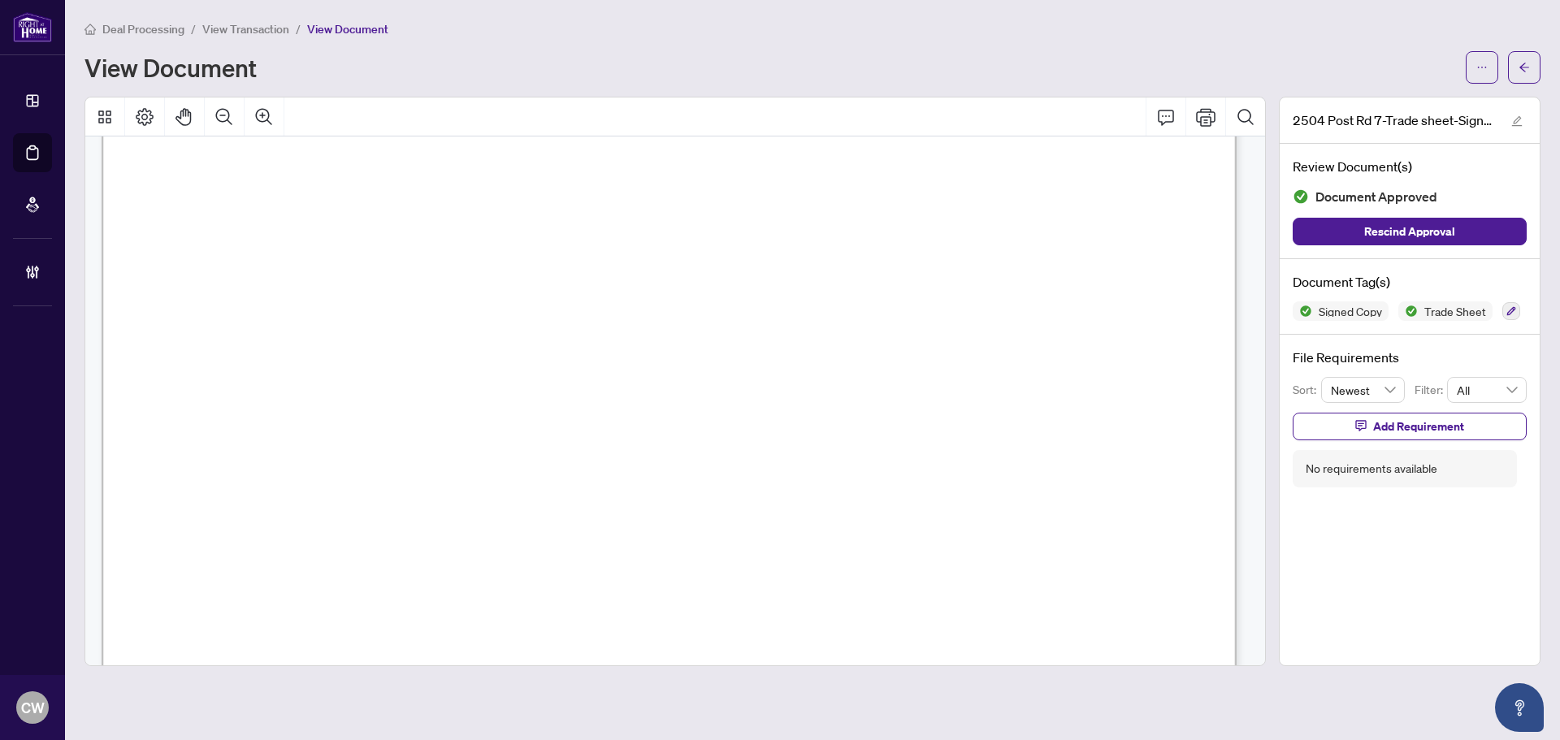
scroll to position [487, 0]
click at [1532, 70] on button "button" at bounding box center [1524, 67] width 32 height 32
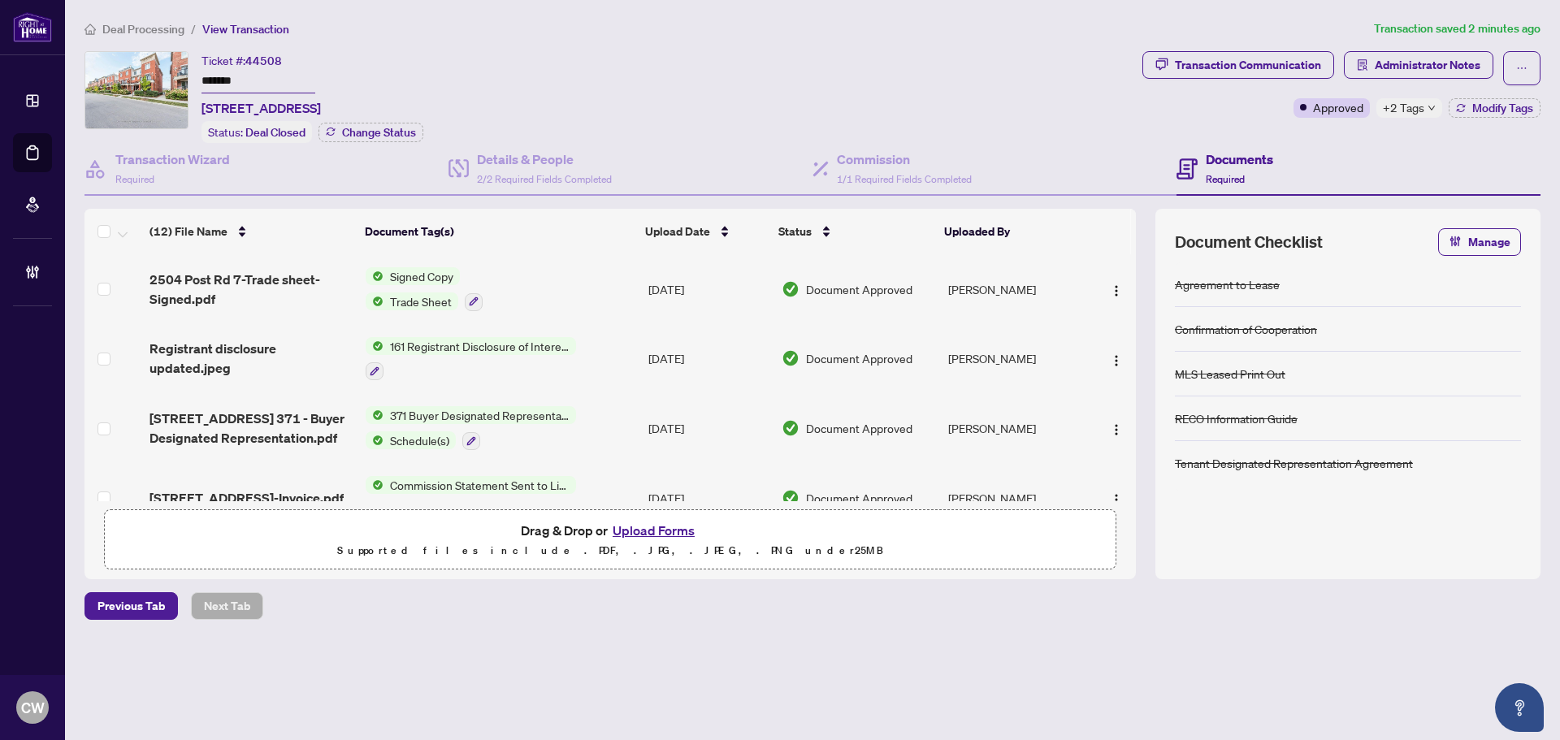
click at [677, 534] on button "Upload Forms" at bounding box center [654, 530] width 92 height 21
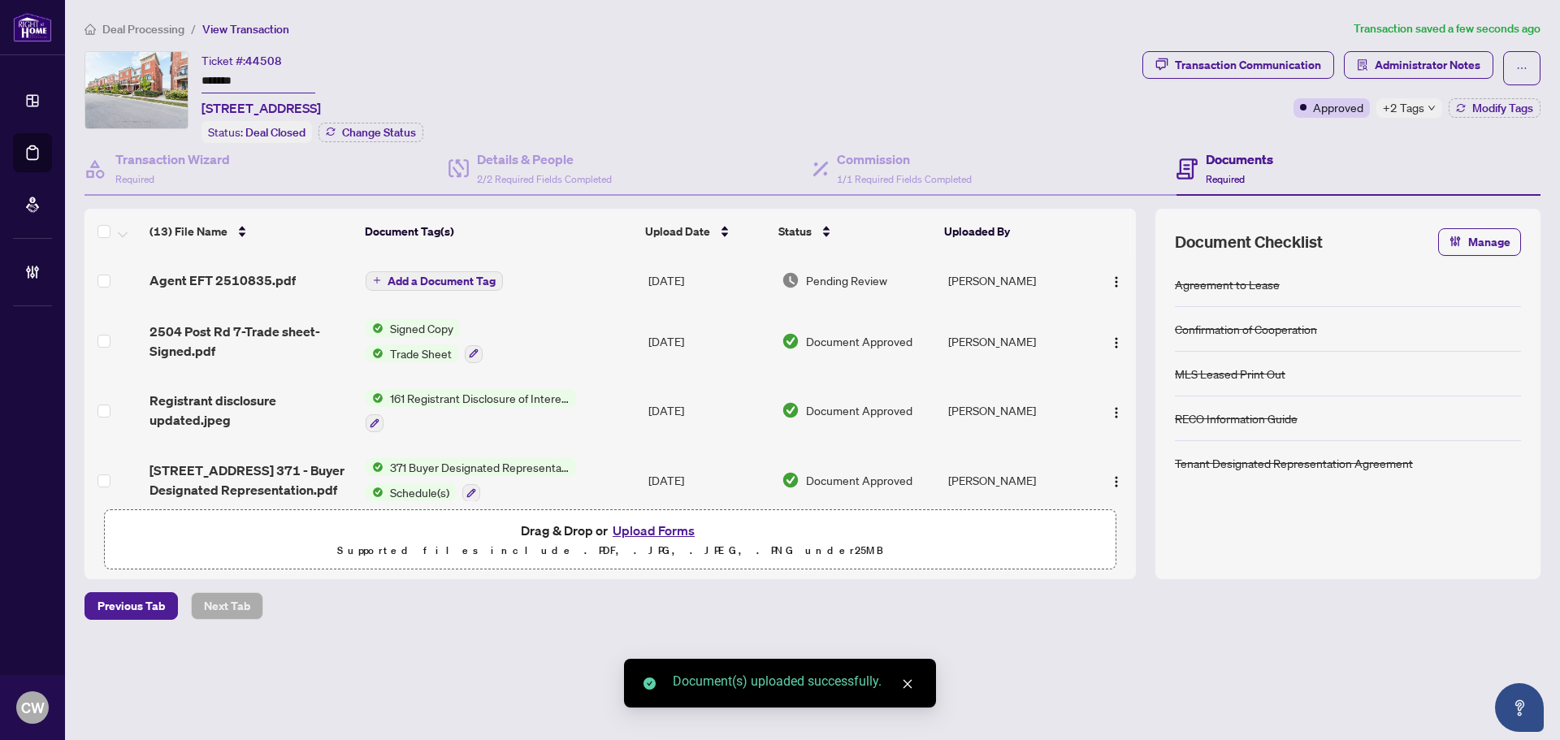
click at [452, 284] on span "Add a Document Tag" at bounding box center [441, 280] width 108 height 11
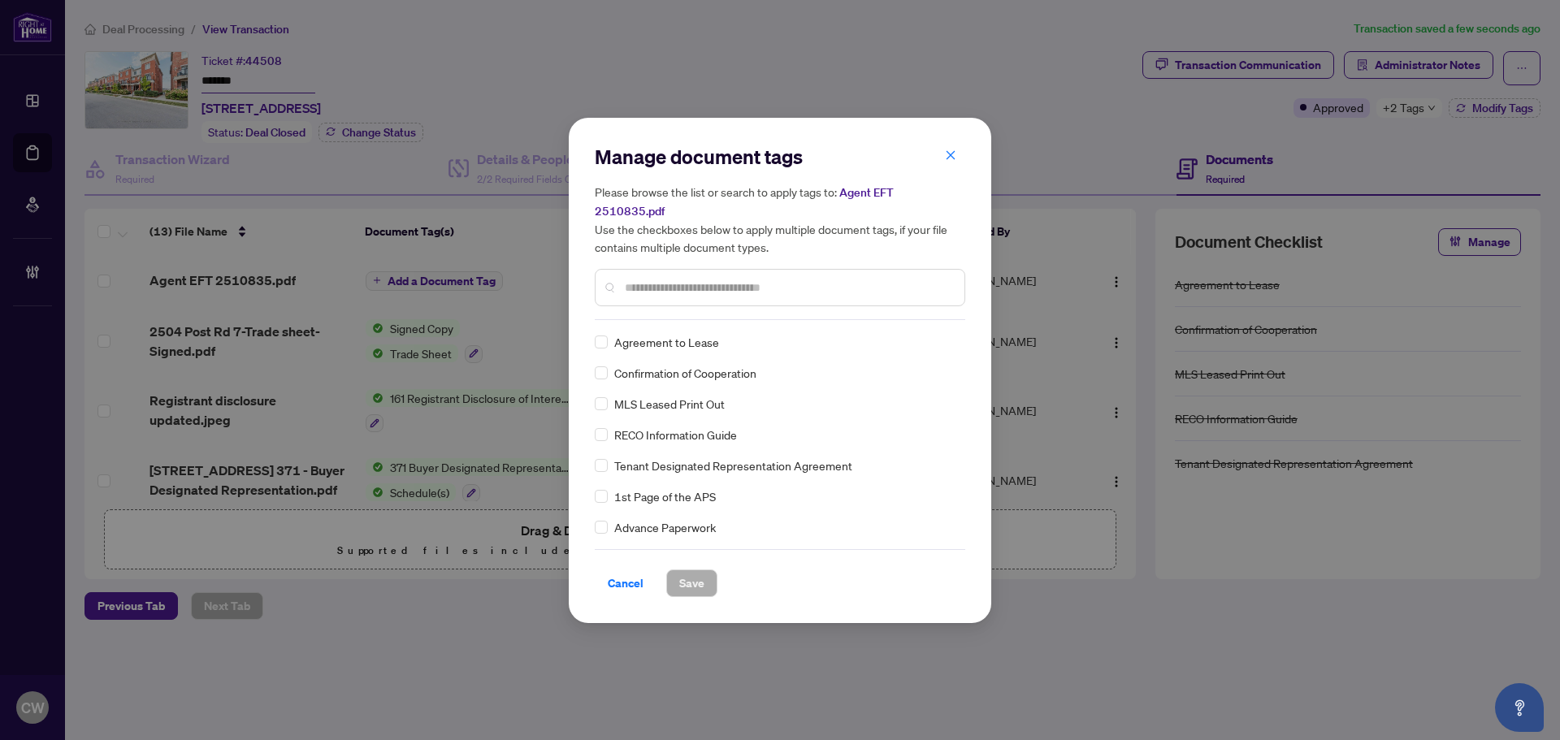
click at [698, 279] on input "text" at bounding box center [788, 288] width 327 height 18
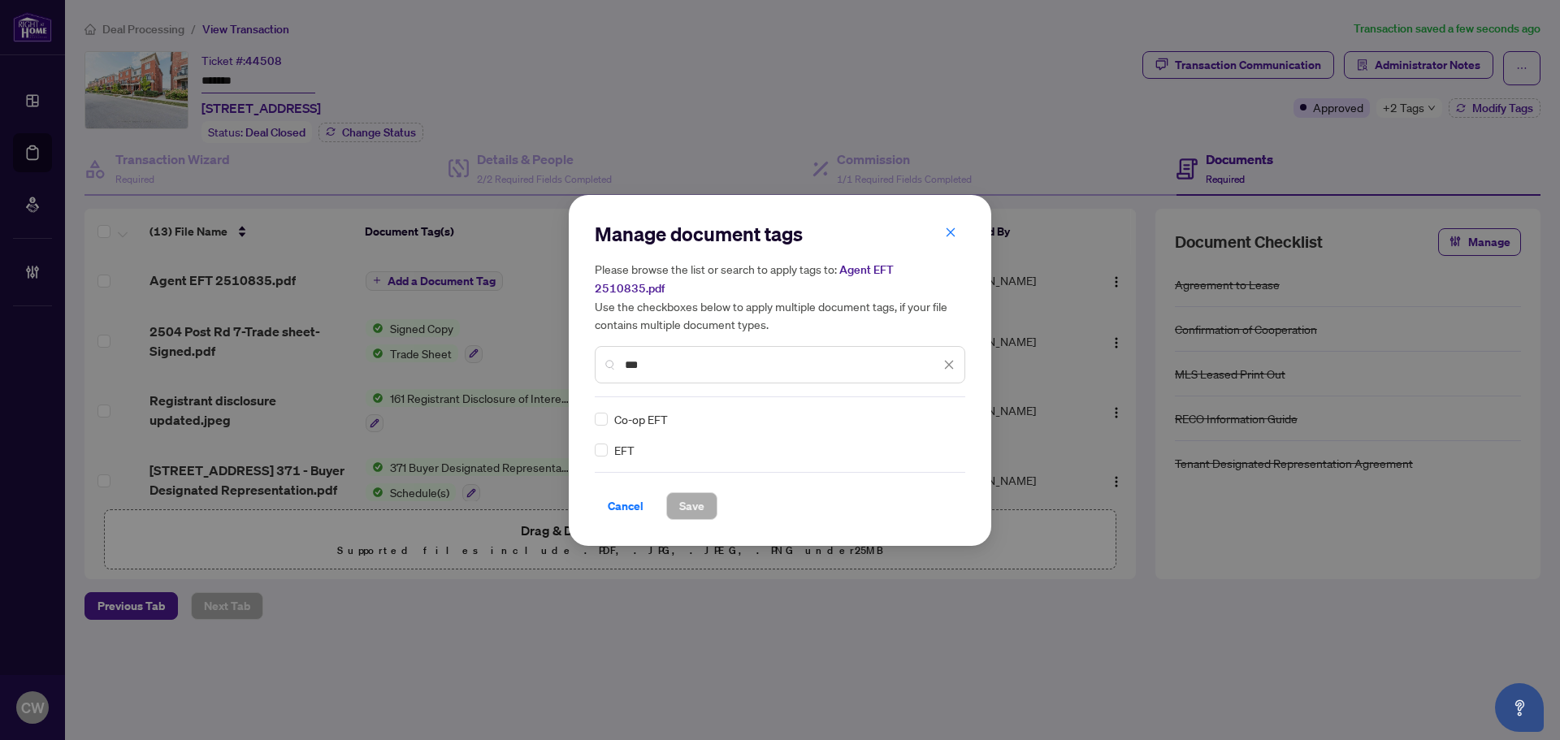
type input "***"
click at [604, 451] on div "Manage document tags Please browse the list or search to apply tags to: Agent E…" at bounding box center [780, 370] width 370 height 299
click at [942, 411] on div at bounding box center [939, 419] width 31 height 16
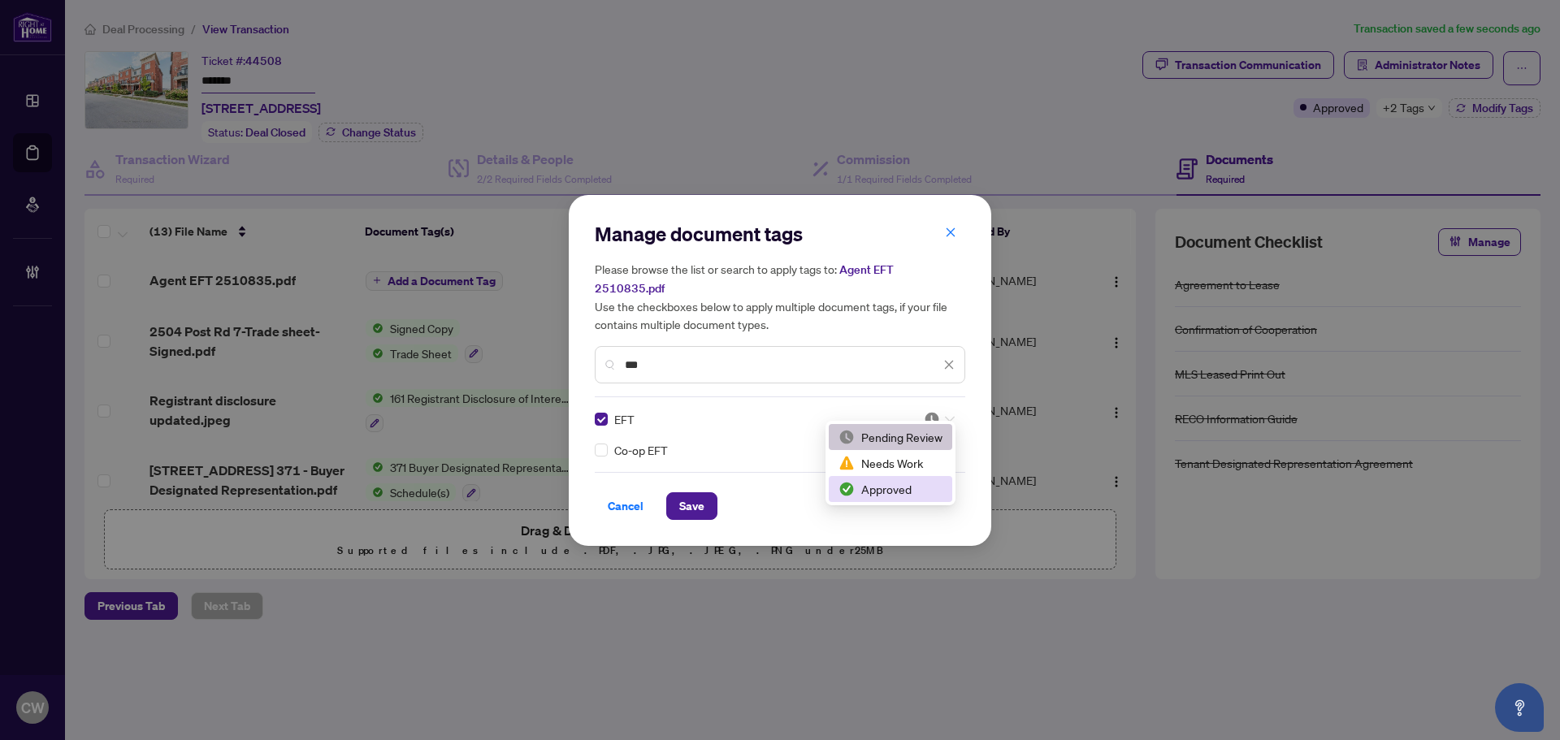
click at [897, 485] on div "Approved" at bounding box center [890, 489] width 104 height 18
click at [707, 494] on button "Save" at bounding box center [691, 506] width 51 height 28
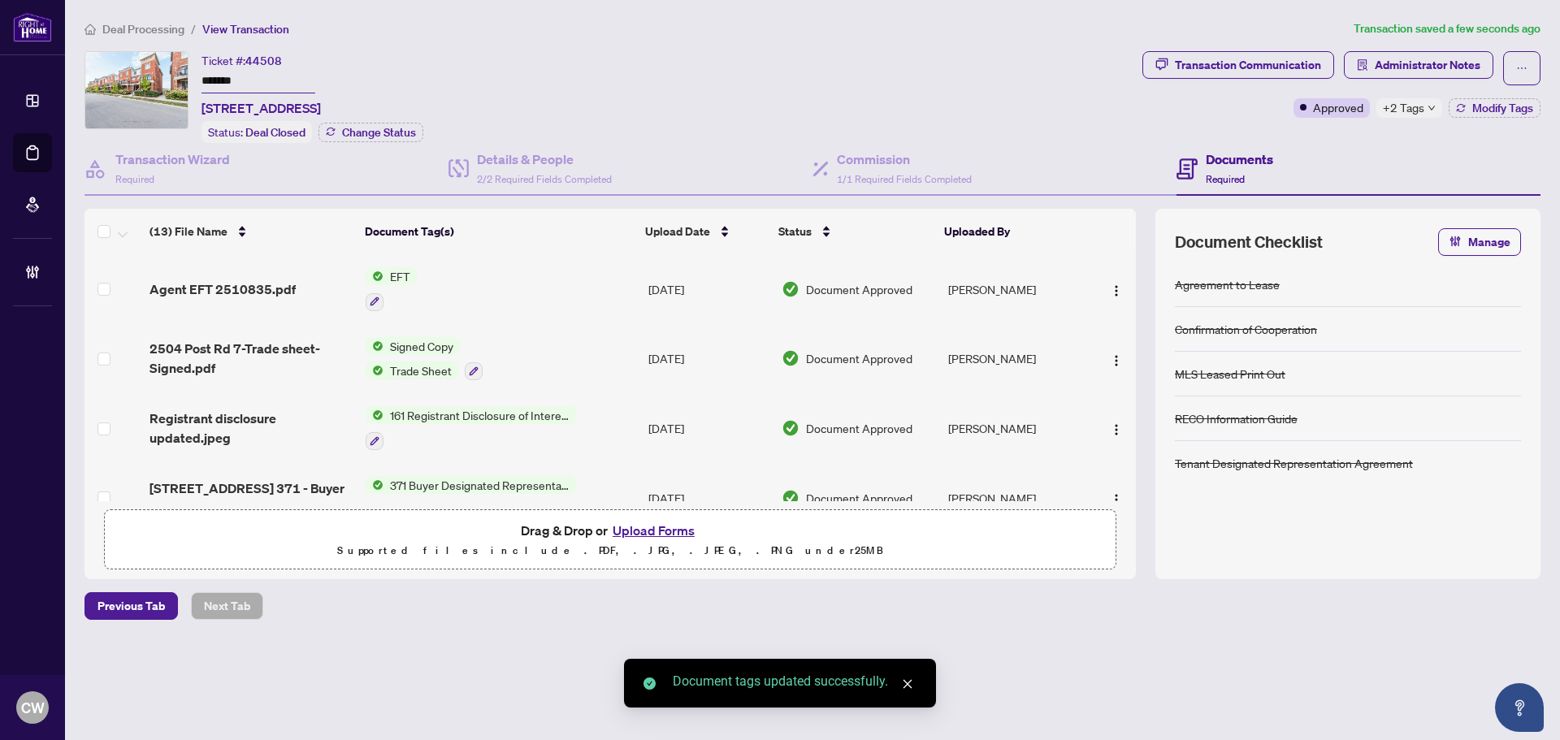
click at [1110, 276] on button "button" at bounding box center [1116, 289] width 26 height 26
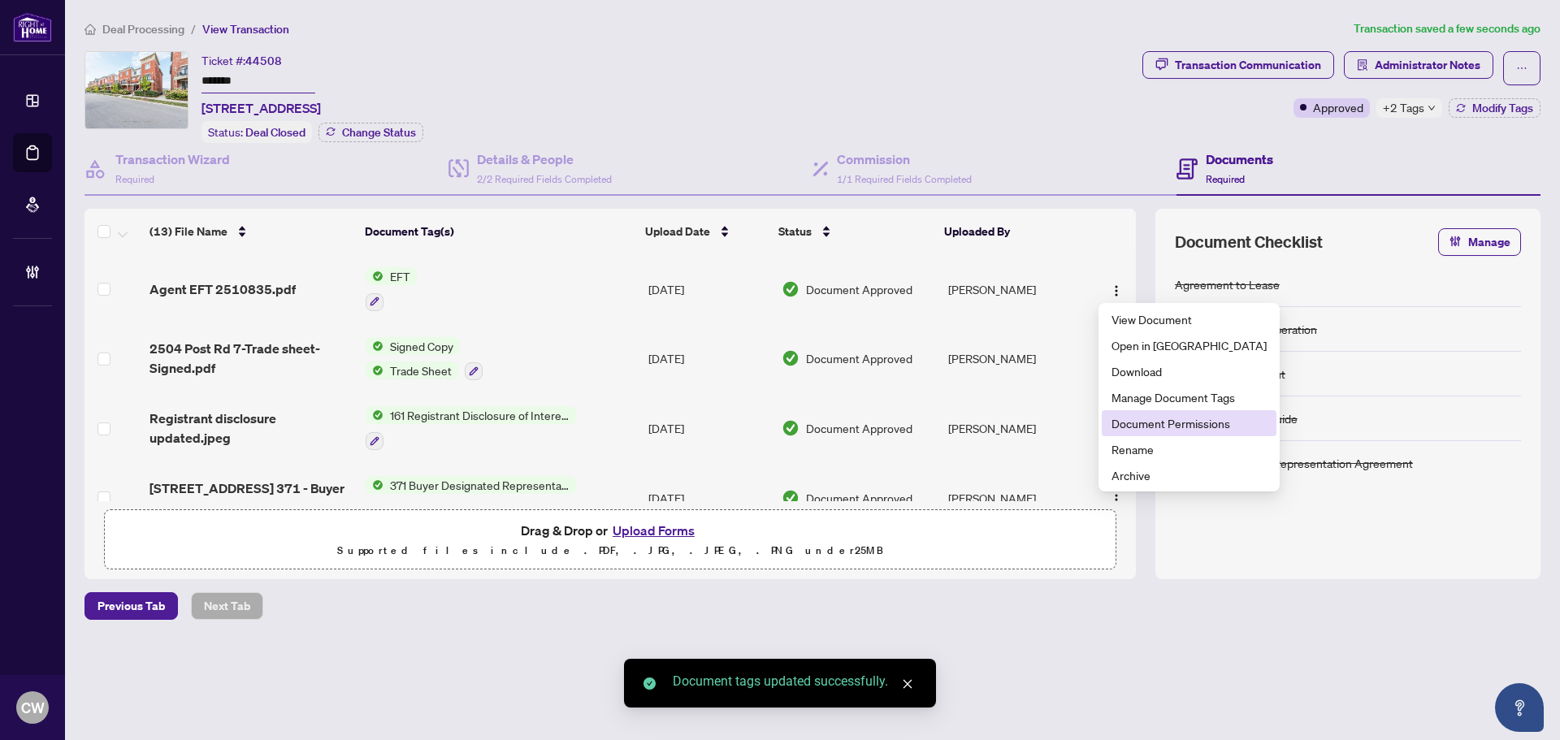
click at [1138, 420] on span "Document Permissions" at bounding box center [1188, 423] width 155 height 18
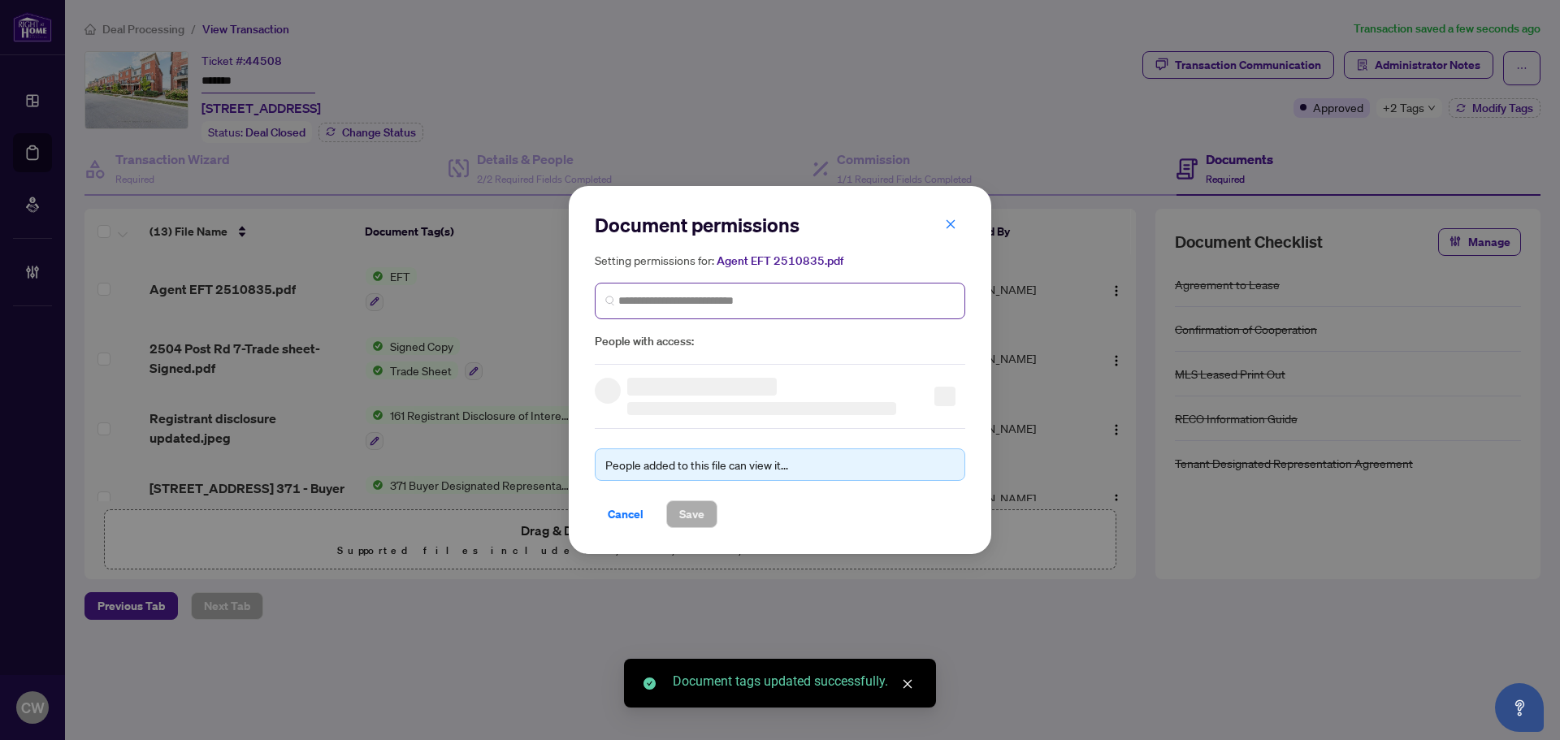
click at [669, 283] on span at bounding box center [780, 301] width 370 height 37
paste input "**********"
type input "**********"
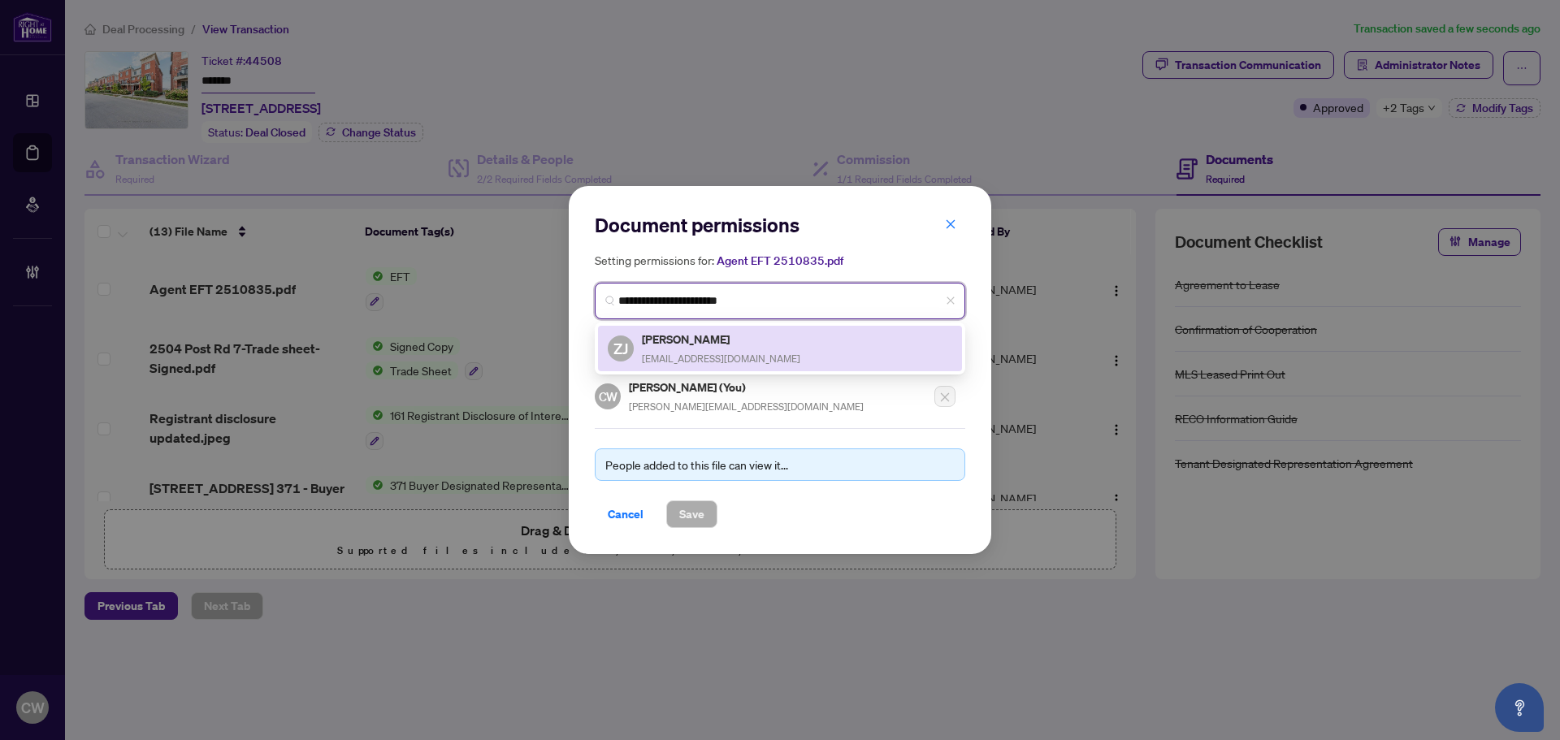
click at [659, 341] on h5 "[PERSON_NAME]" at bounding box center [721, 339] width 158 height 19
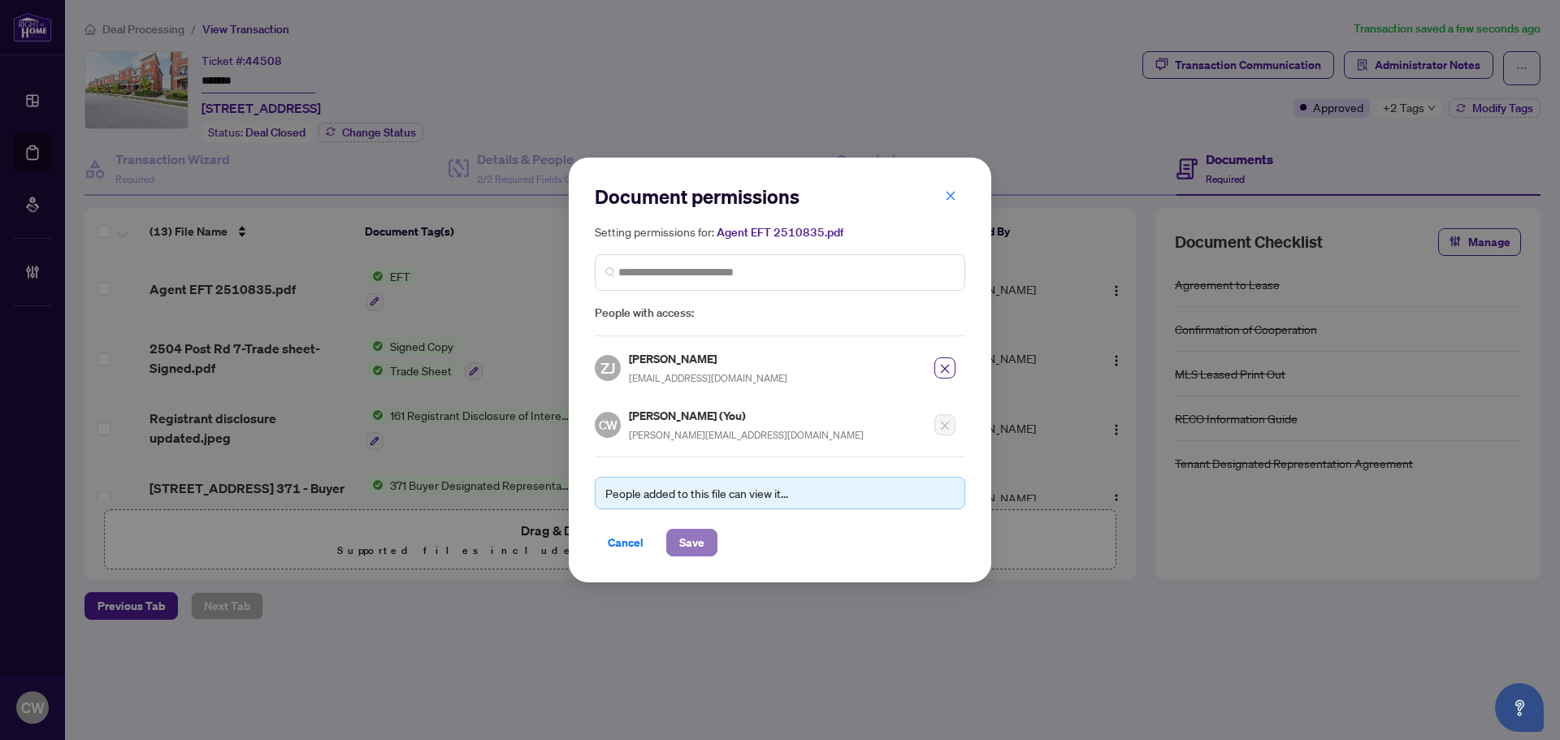
click at [695, 546] on span "Save" at bounding box center [691, 543] width 25 height 26
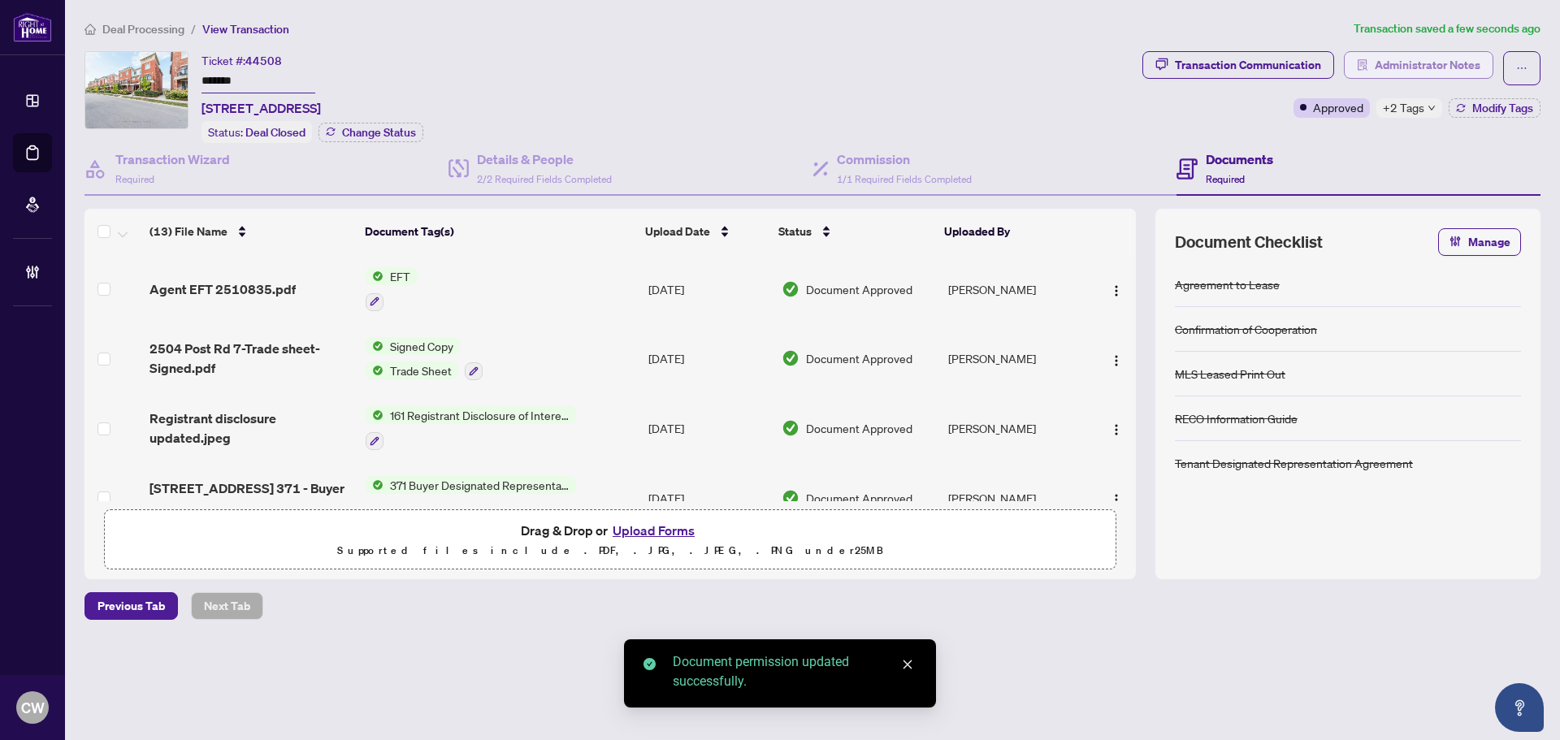
click at [1439, 71] on span "Administrator Notes" at bounding box center [1427, 65] width 106 height 26
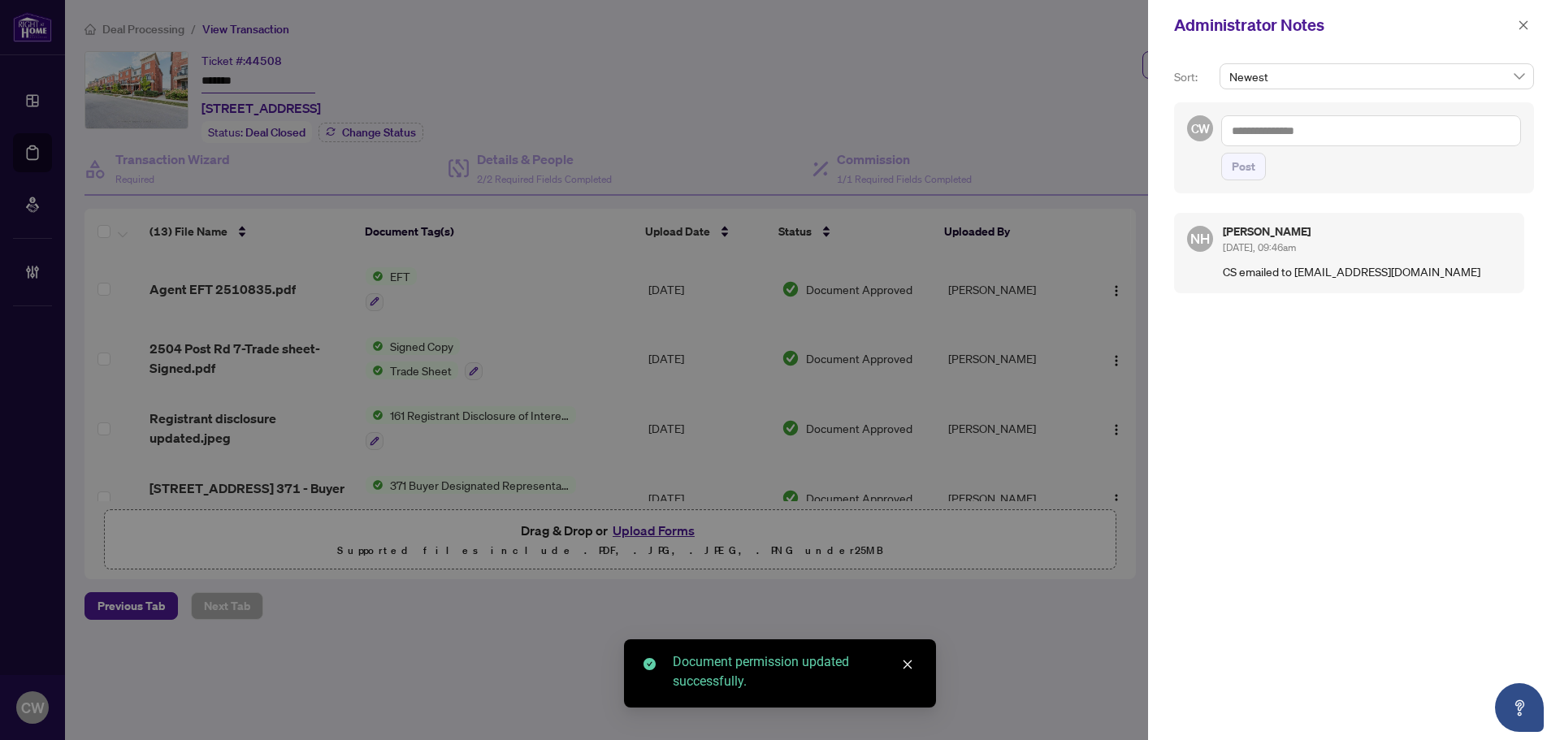
click at [1270, 123] on textarea at bounding box center [1371, 130] width 300 height 31
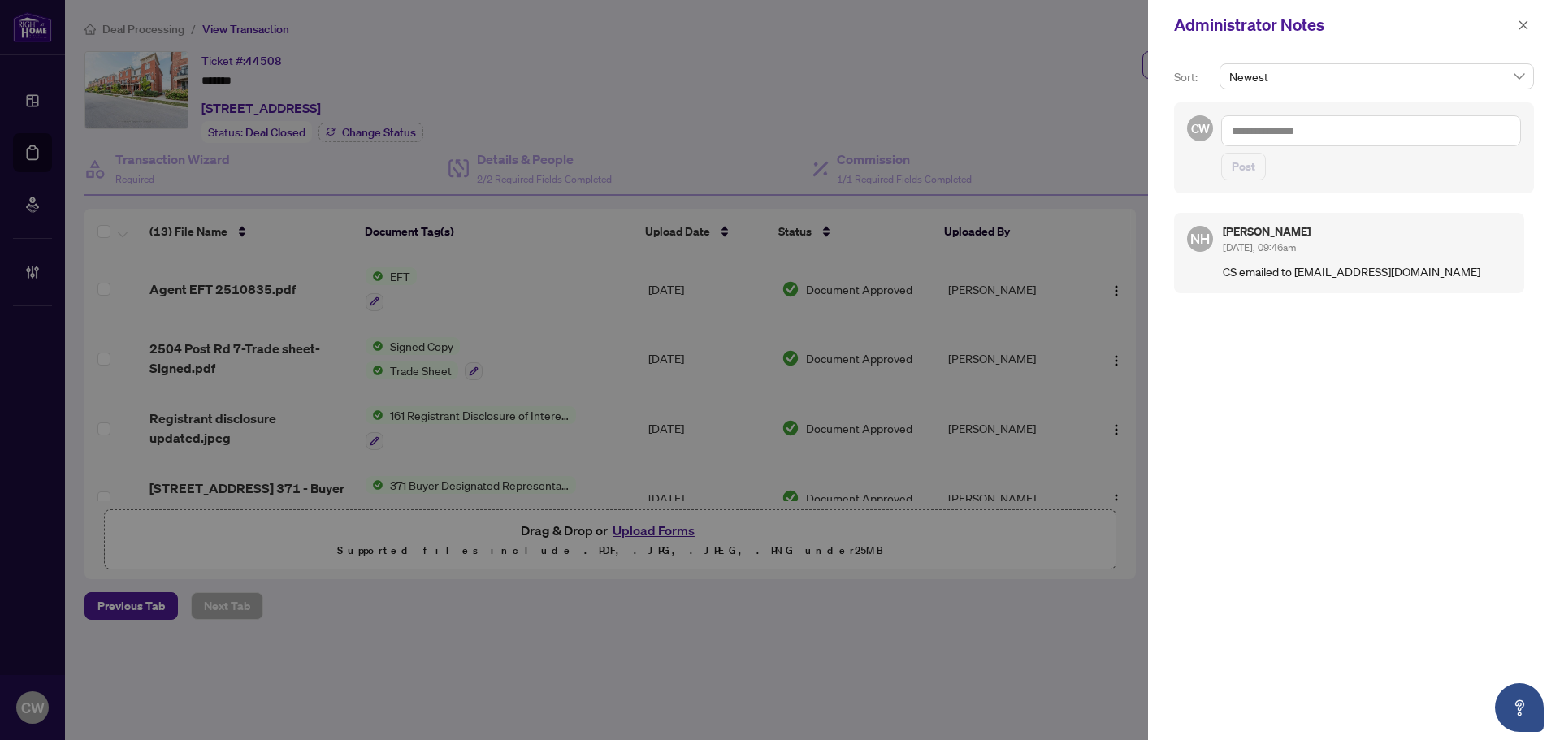
paste textarea "**********"
type textarea "**********"
click at [1243, 166] on span "Post" at bounding box center [1243, 167] width 24 height 26
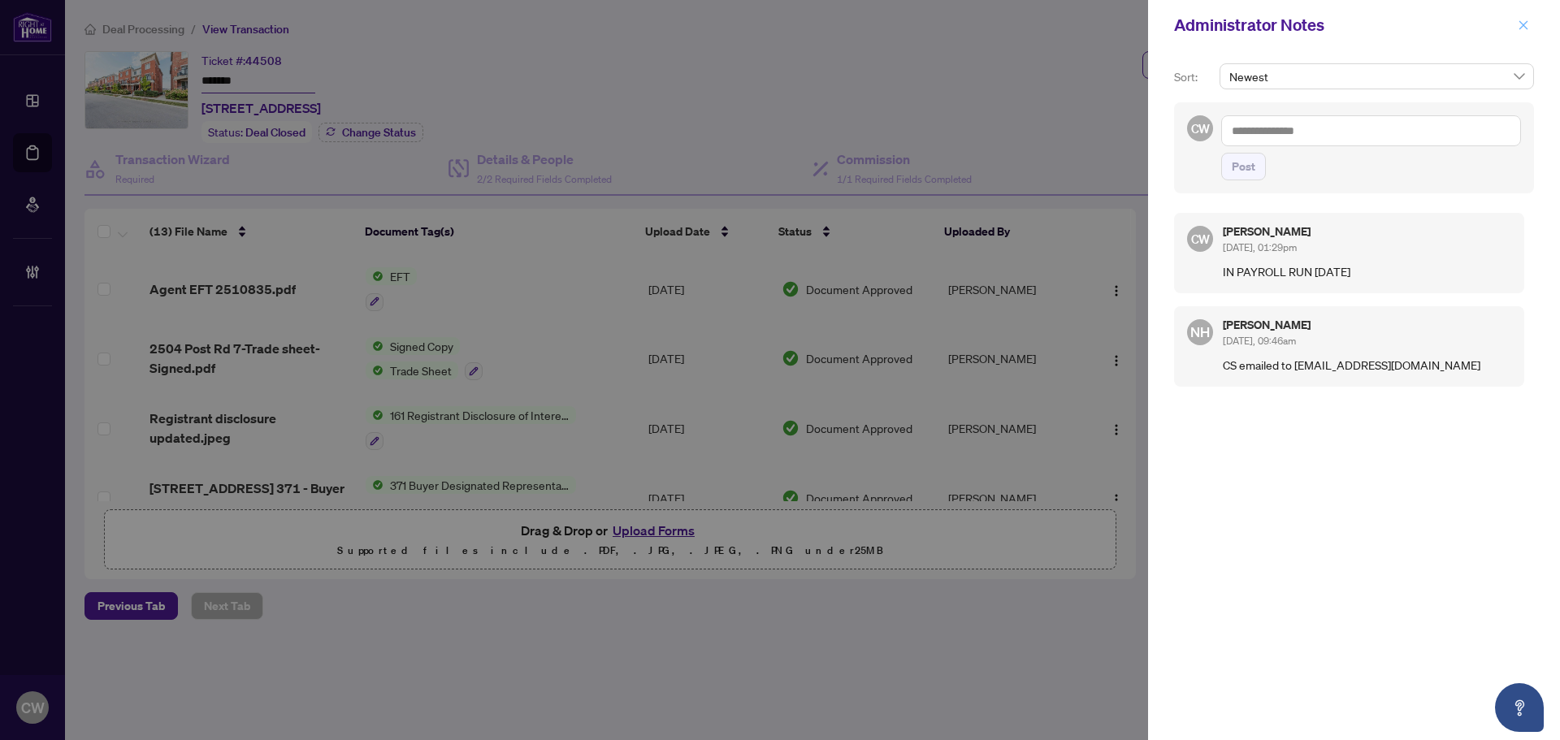
click at [1523, 20] on icon "close" at bounding box center [1522, 24] width 11 height 11
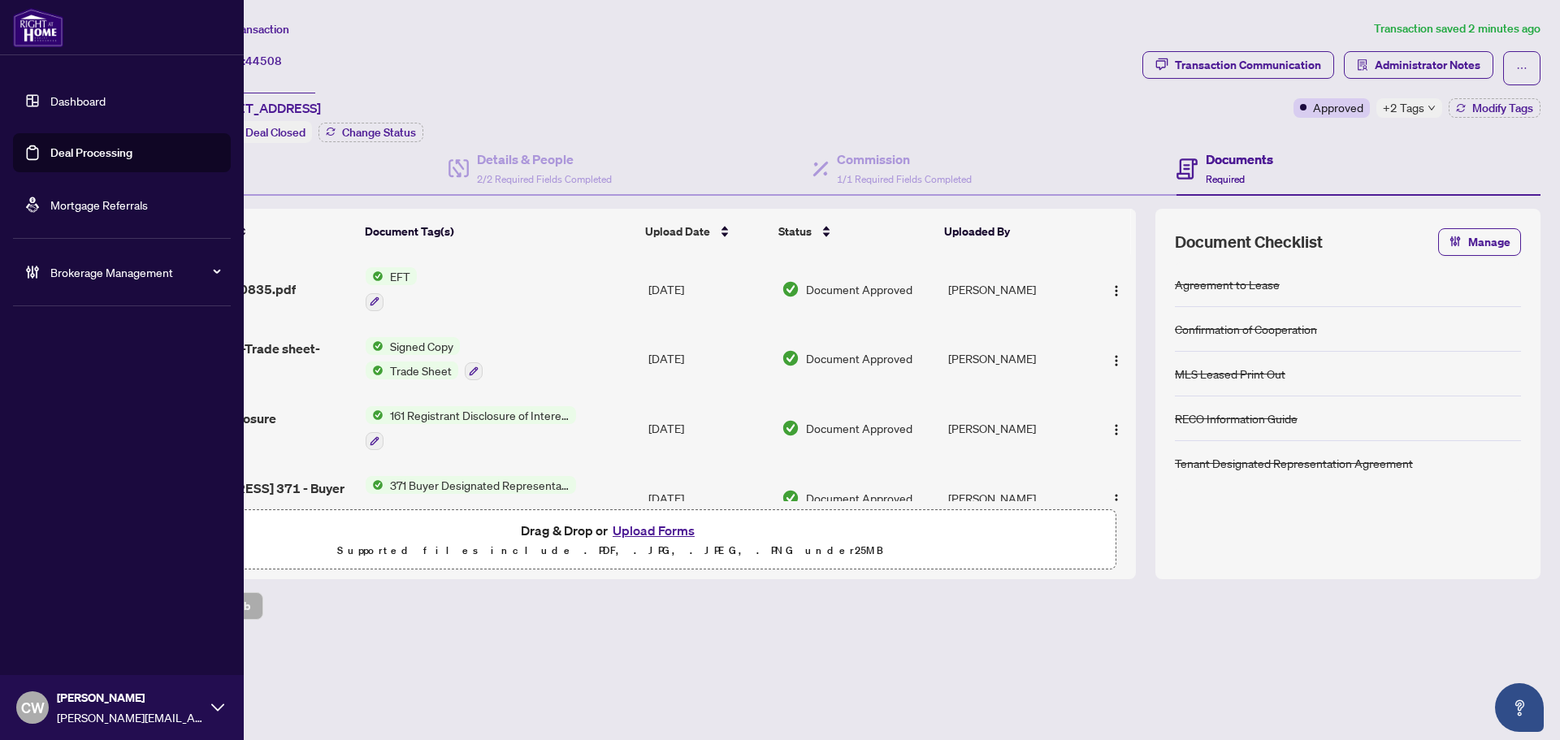
drag, startPoint x: 36, startPoint y: 162, endPoint x: 62, endPoint y: 158, distance: 26.4
click at [50, 160] on link "Deal Processing" at bounding box center [91, 152] width 82 height 15
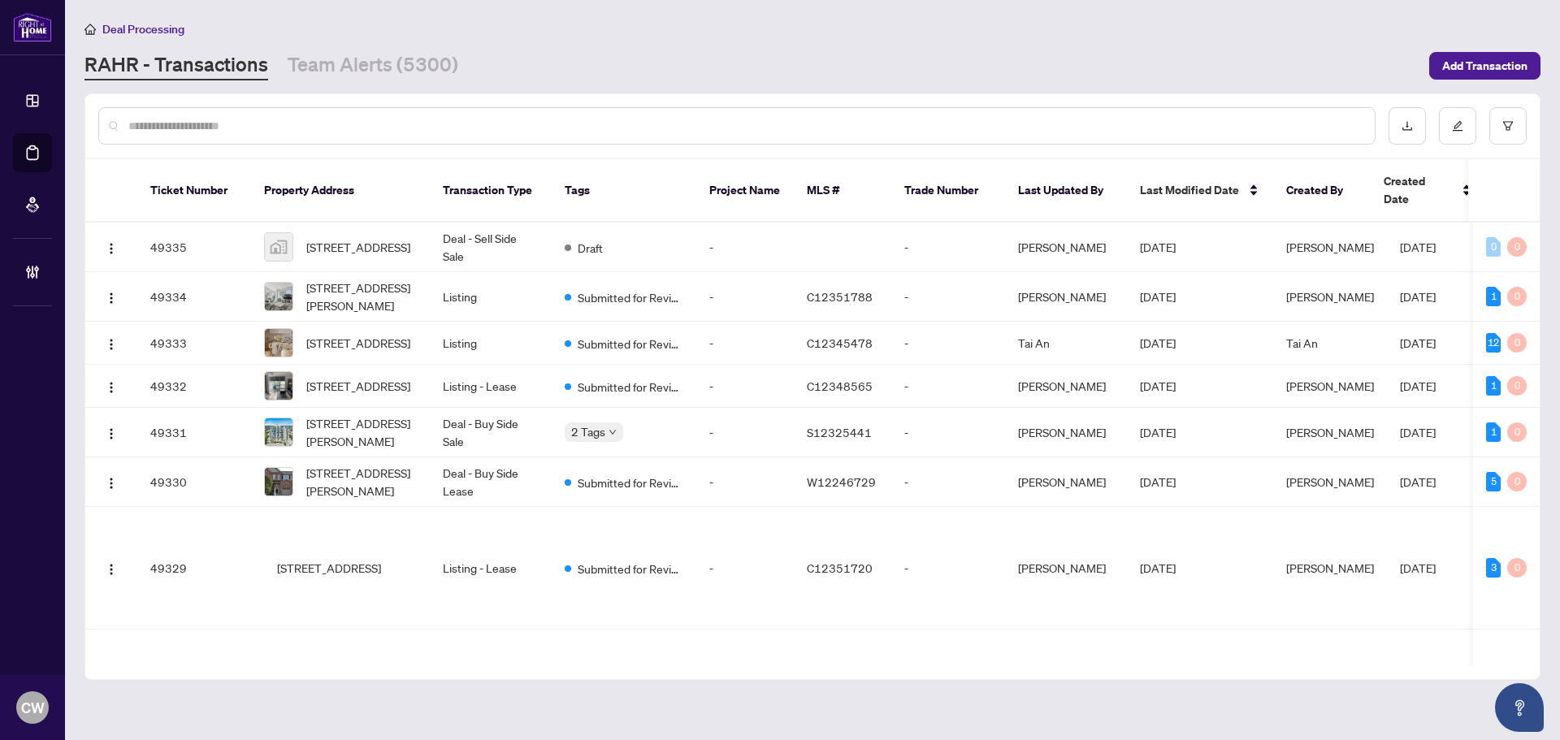
click at [252, 121] on input "text" at bounding box center [744, 126] width 1233 height 18
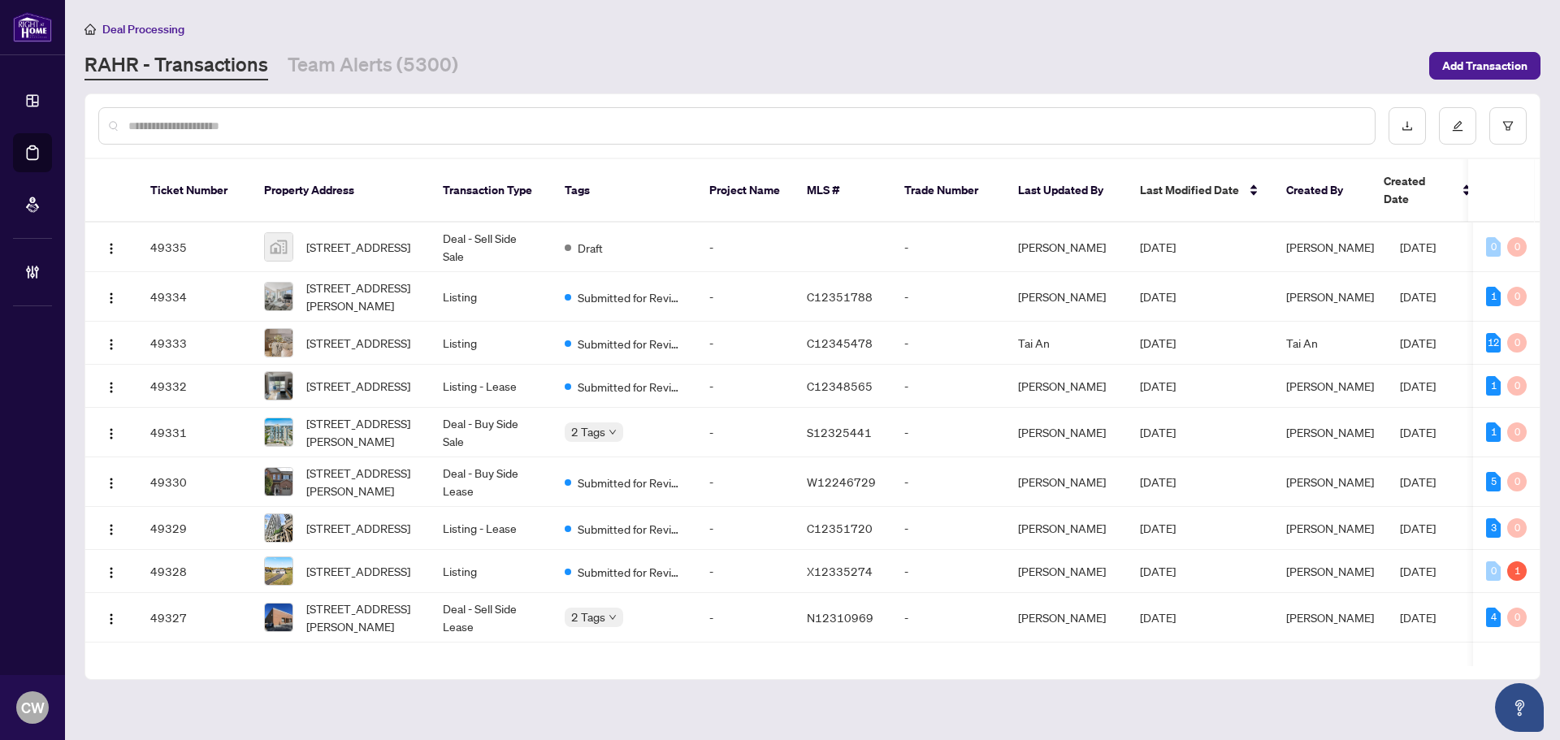
paste input "*******"
type input "*******"
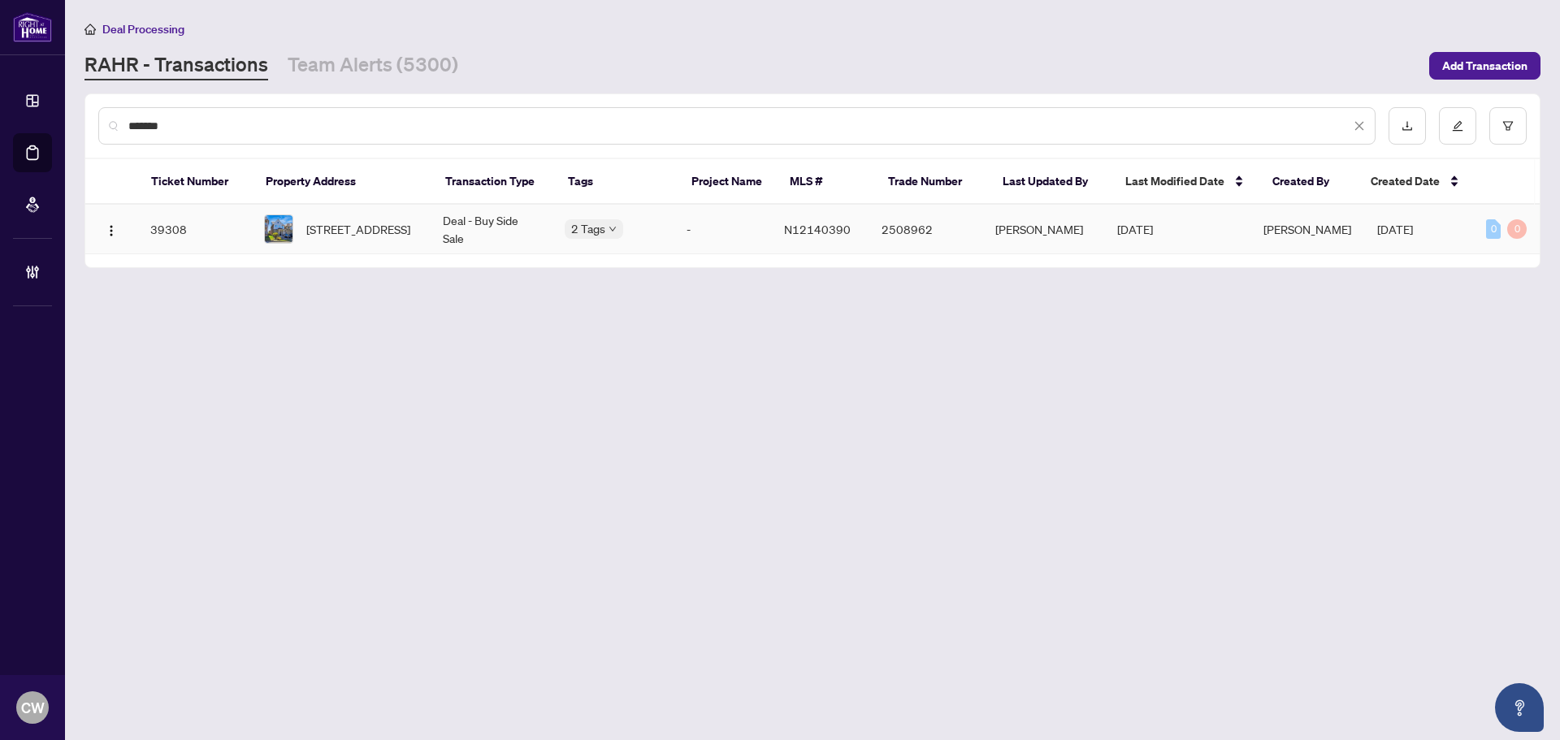
click at [366, 228] on span "[STREET_ADDRESS]" at bounding box center [358, 229] width 104 height 18
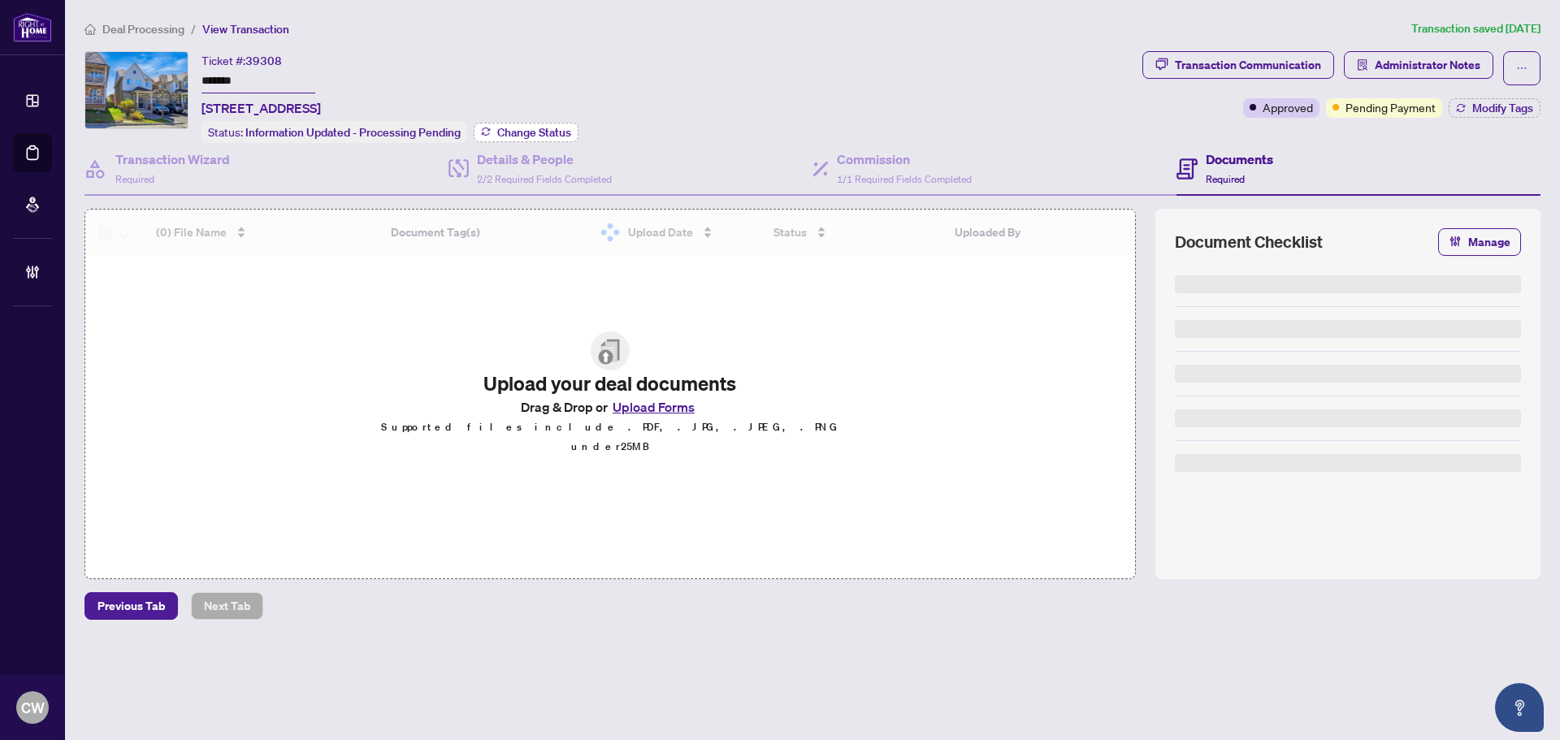
click at [529, 127] on span "Change Status" at bounding box center [534, 132] width 74 height 11
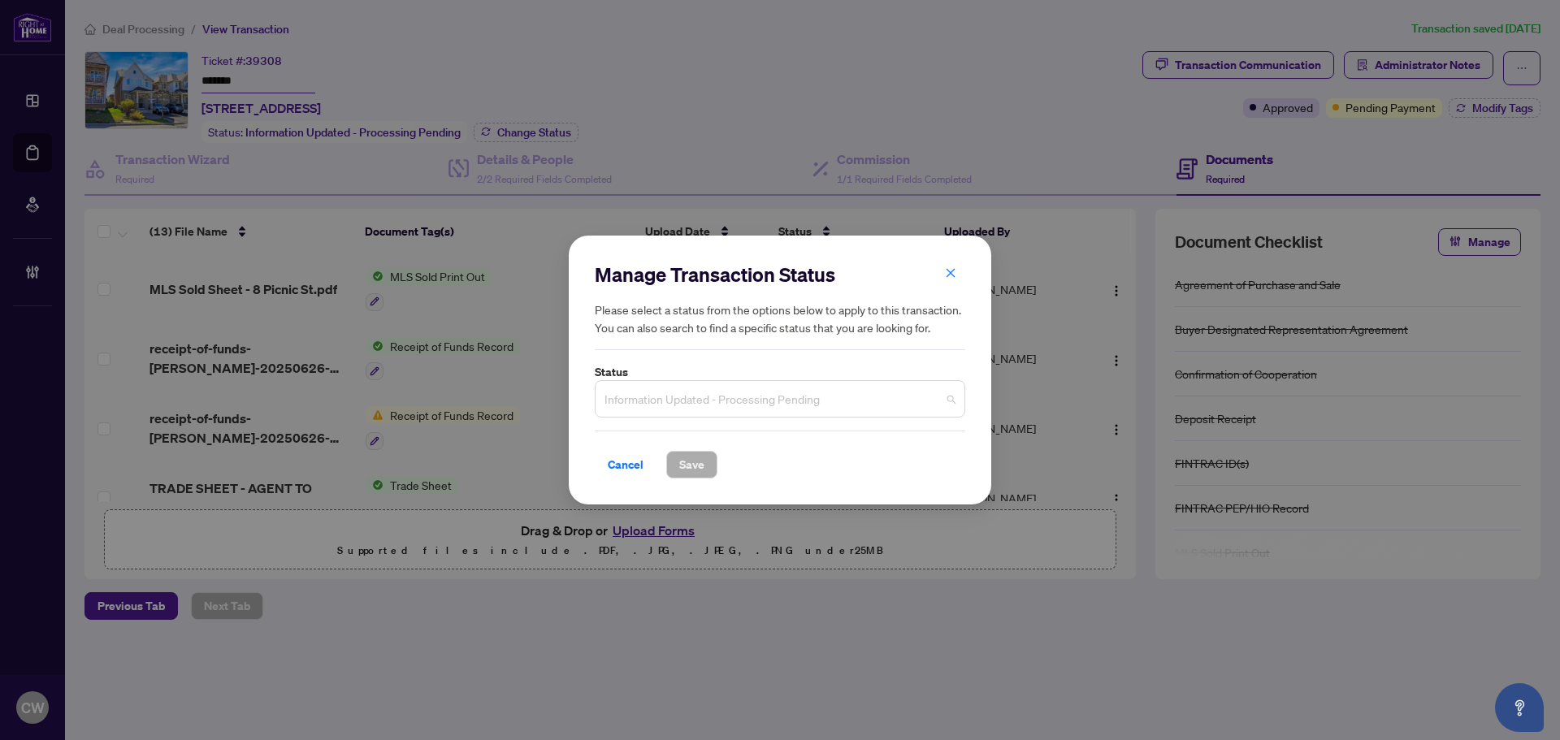
click at [765, 385] on span "Information Updated - Processing Pending" at bounding box center [779, 398] width 351 height 31
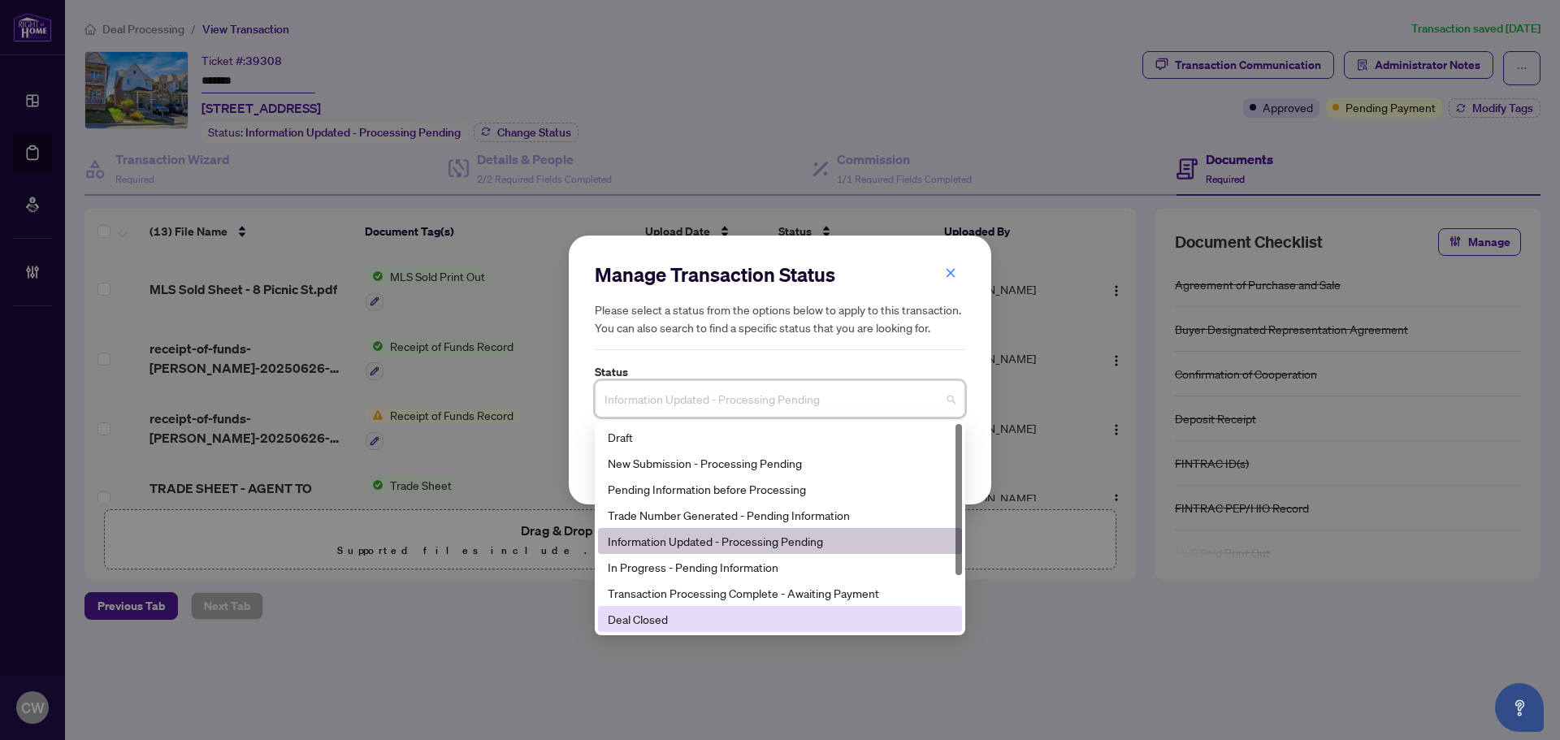
click at [675, 613] on div "Deal Closed" at bounding box center [780, 619] width 344 height 18
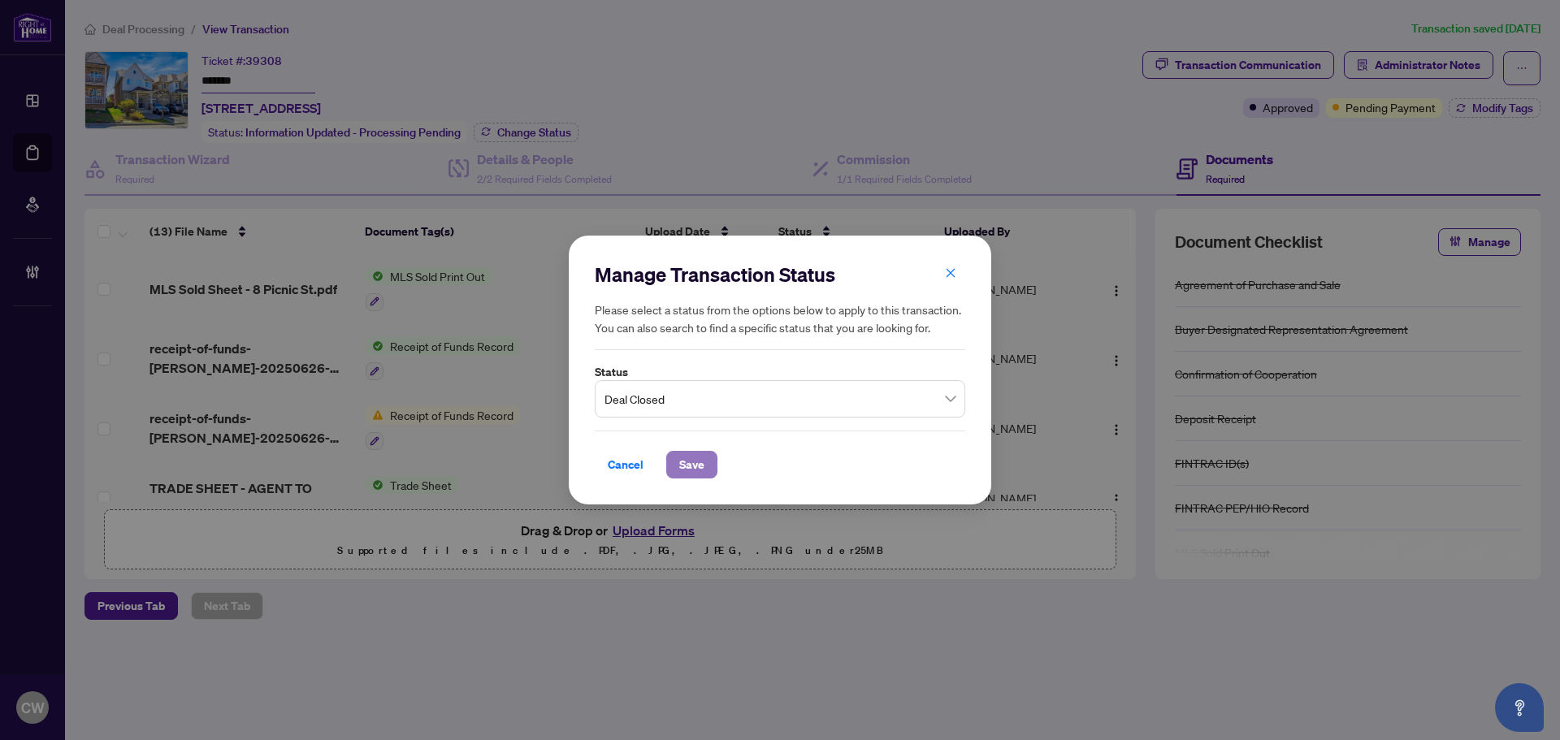
click at [702, 467] on span "Save" at bounding box center [691, 465] width 25 height 26
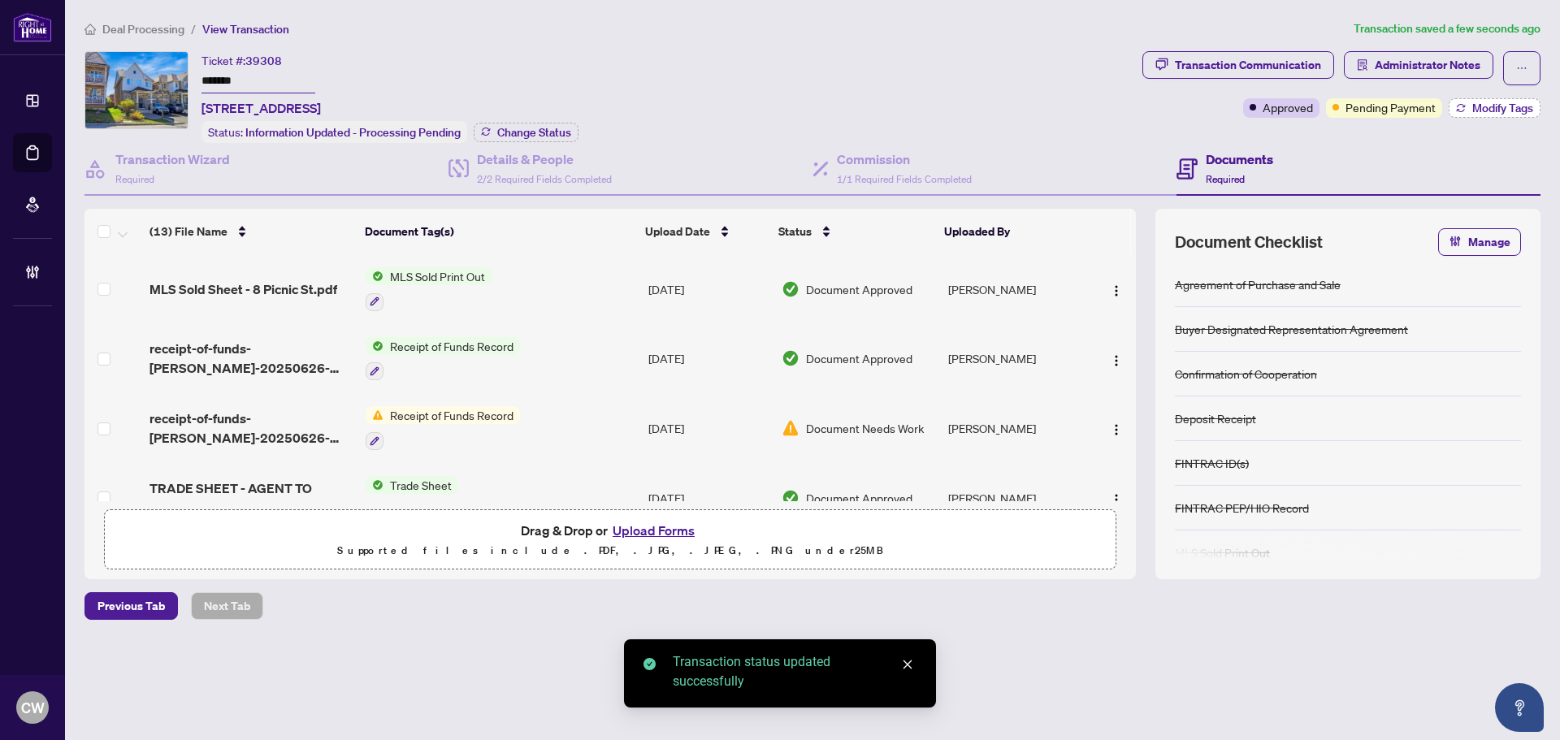
click at [1495, 111] on span "Modify Tags" at bounding box center [1502, 107] width 61 height 11
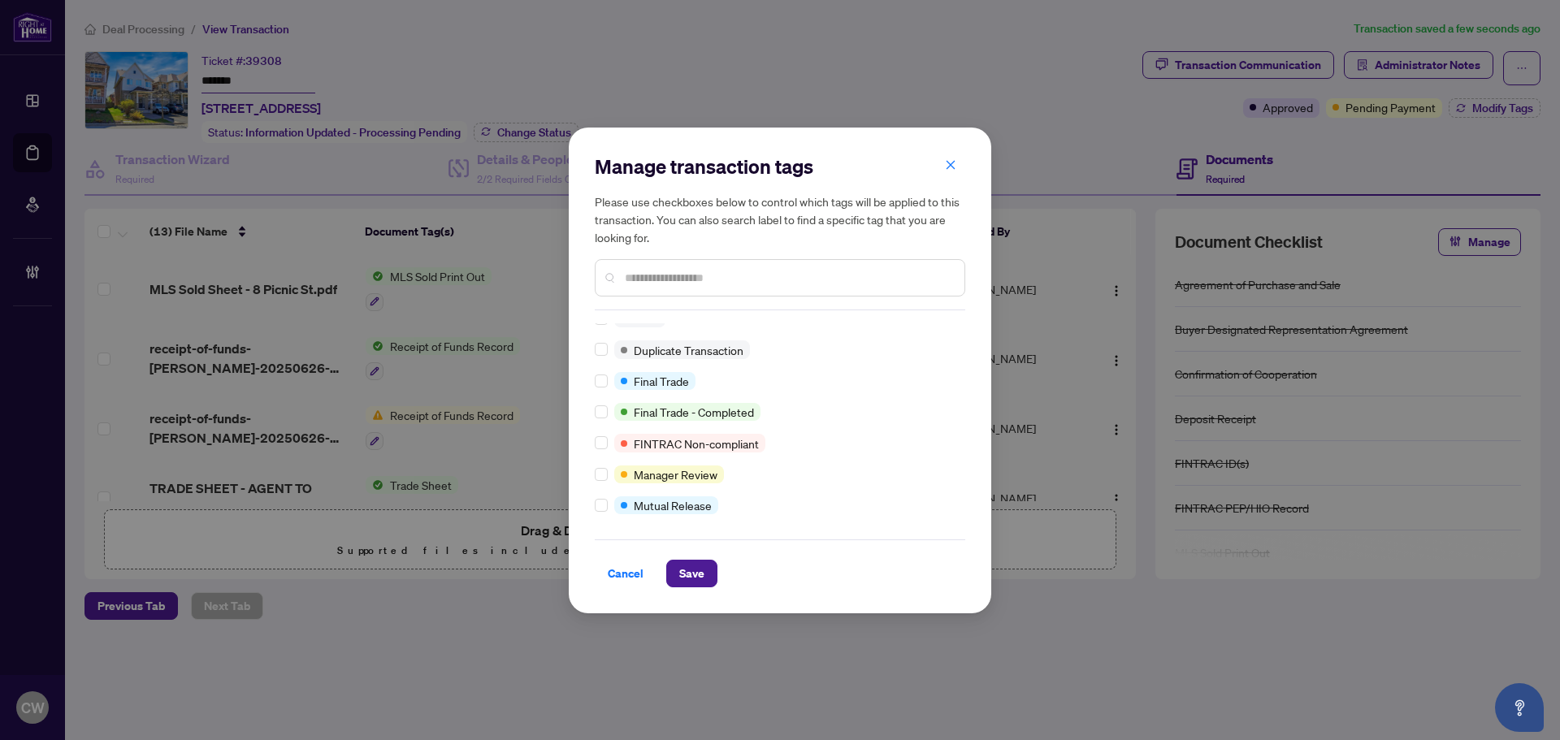
scroll to position [14, 0]
click at [687, 573] on span "Save" at bounding box center [691, 573] width 25 height 26
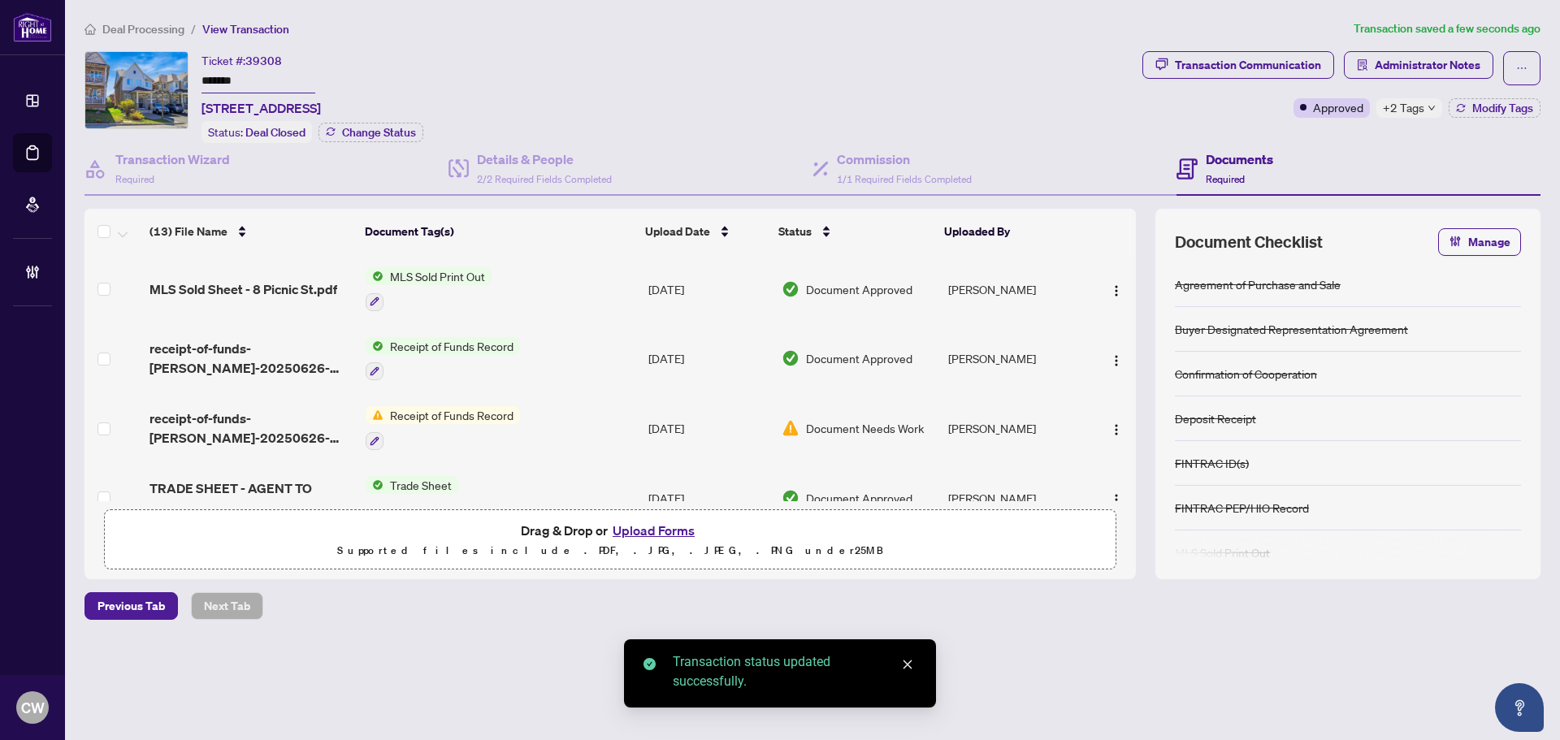
click at [255, 474] on td "TRADE SHEET - AGENT TO REVIEW - [PERSON_NAME].pdf" at bounding box center [251, 498] width 216 height 70
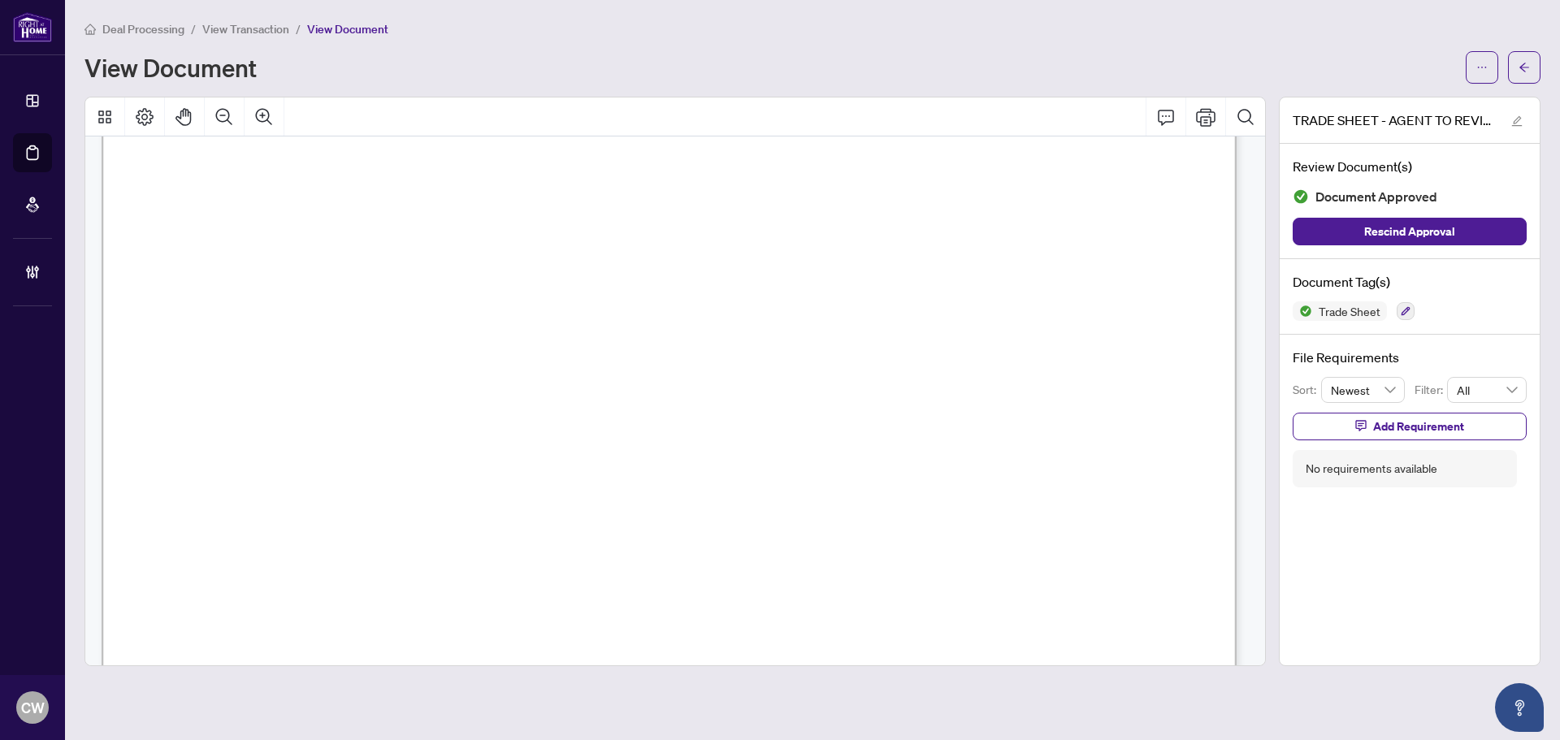
scroll to position [569, 0]
click at [1519, 63] on icon "arrow-left" at bounding box center [1523, 67] width 11 height 11
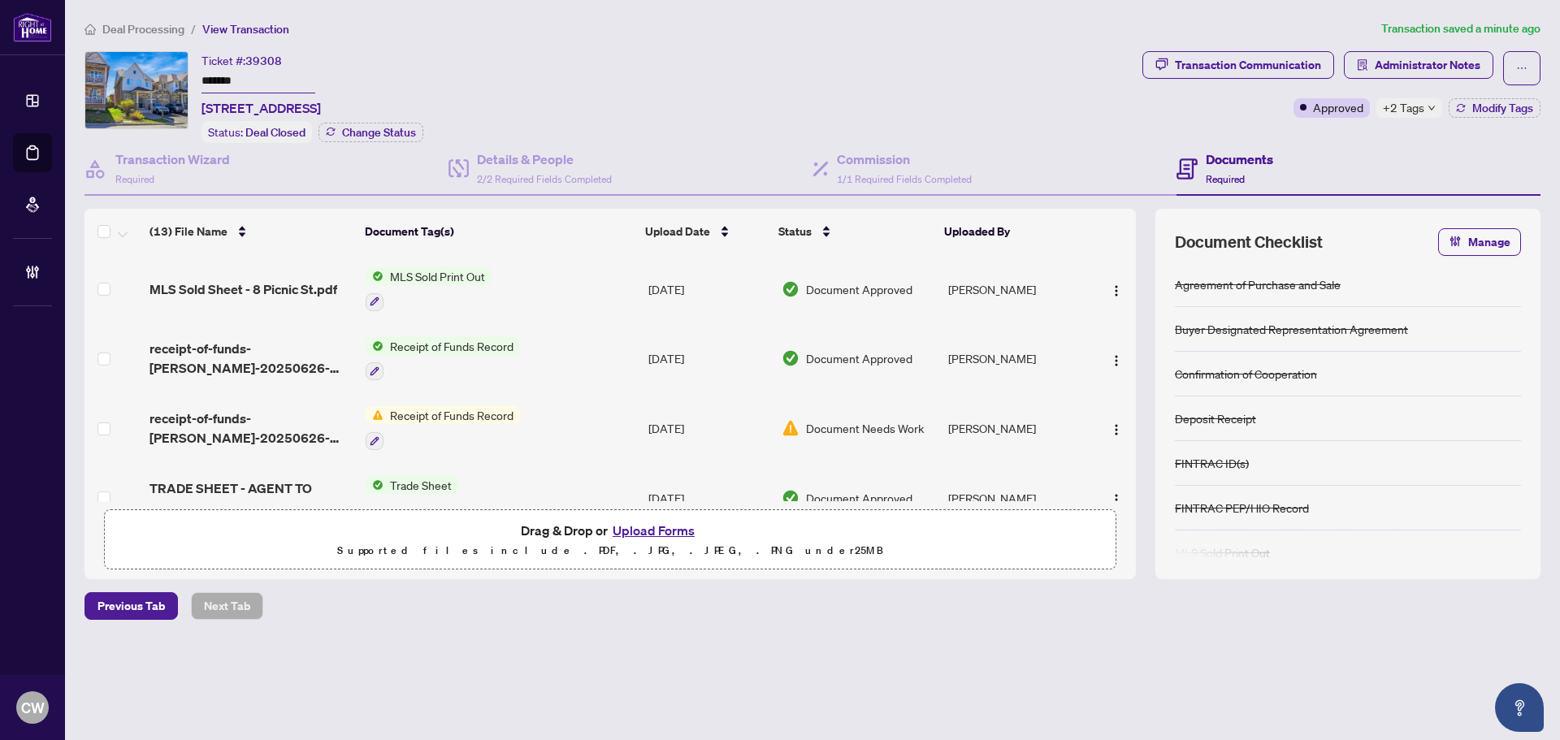
click at [662, 524] on button "Upload Forms" at bounding box center [654, 530] width 92 height 21
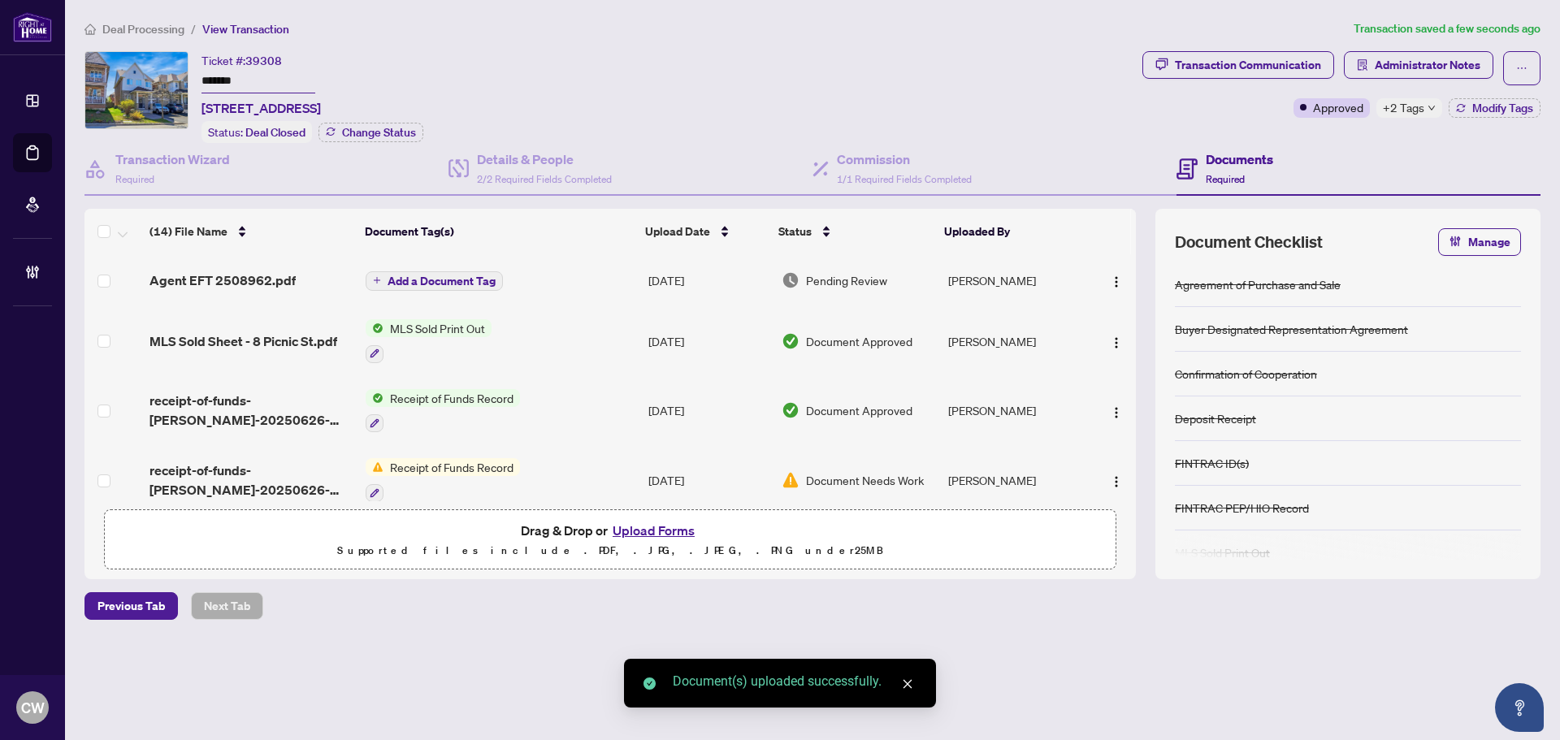
click at [451, 277] on span "Add a Document Tag" at bounding box center [441, 280] width 108 height 11
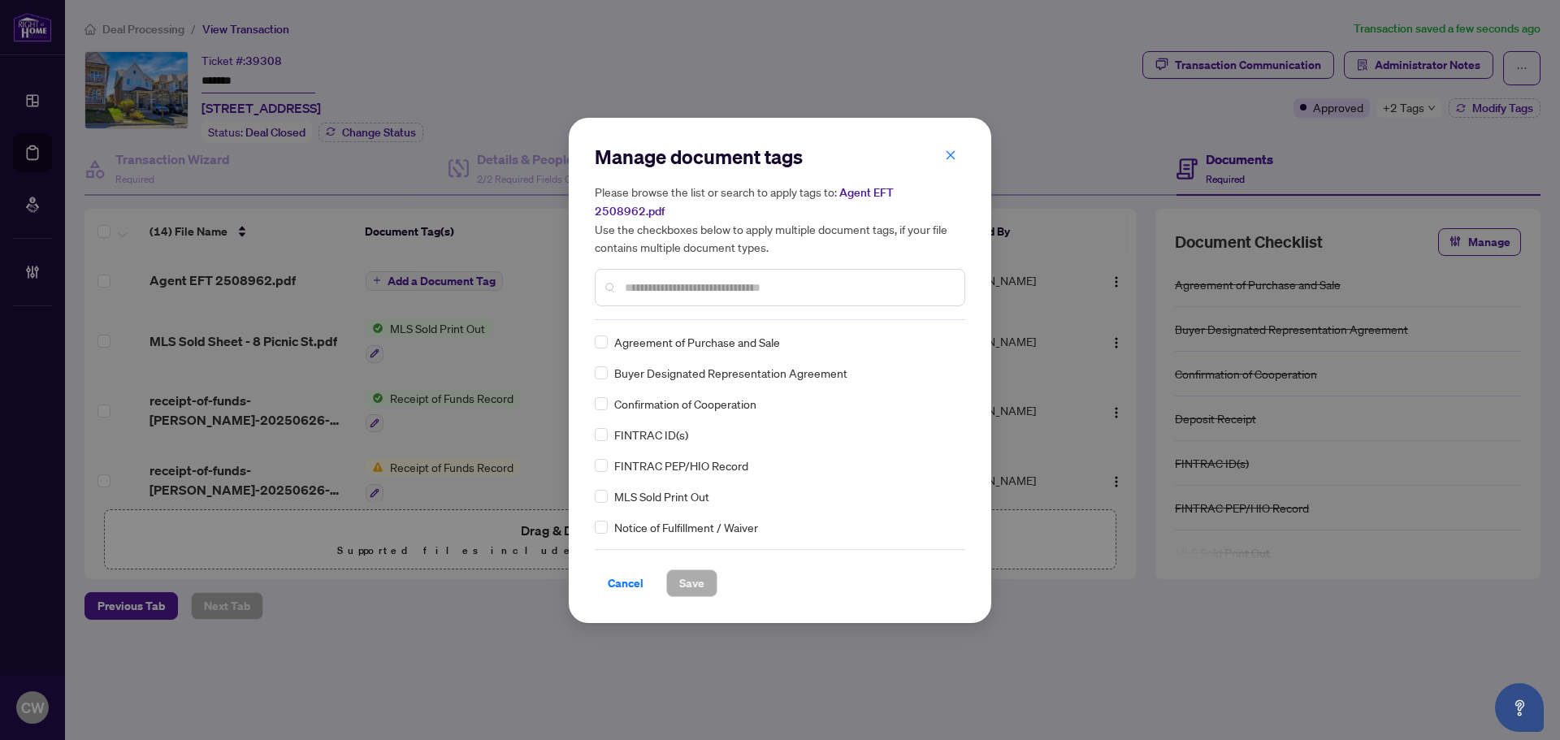
click at [729, 279] on input "text" at bounding box center [788, 288] width 327 height 18
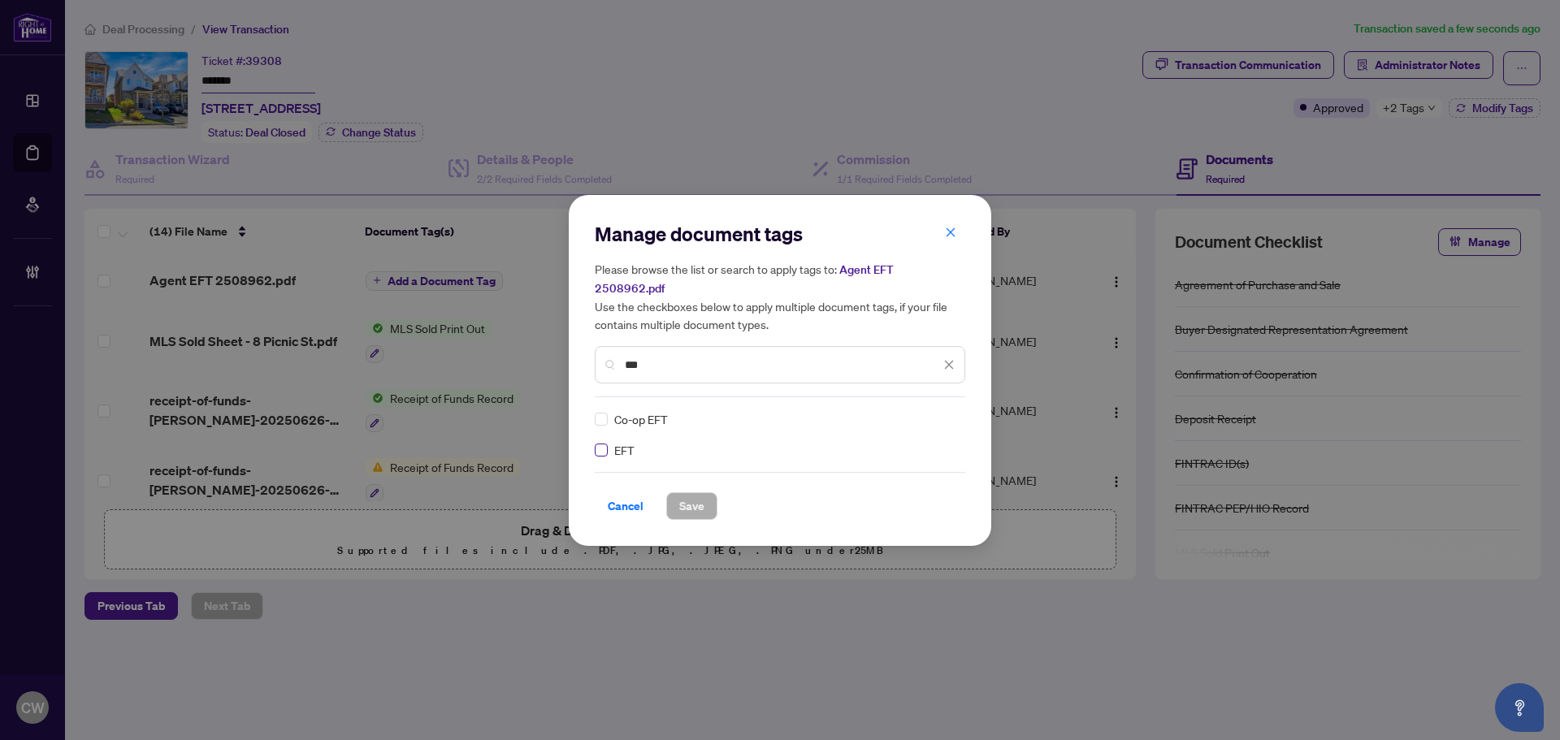
type input "***"
click at [930, 413] on img at bounding box center [932, 419] width 16 height 16
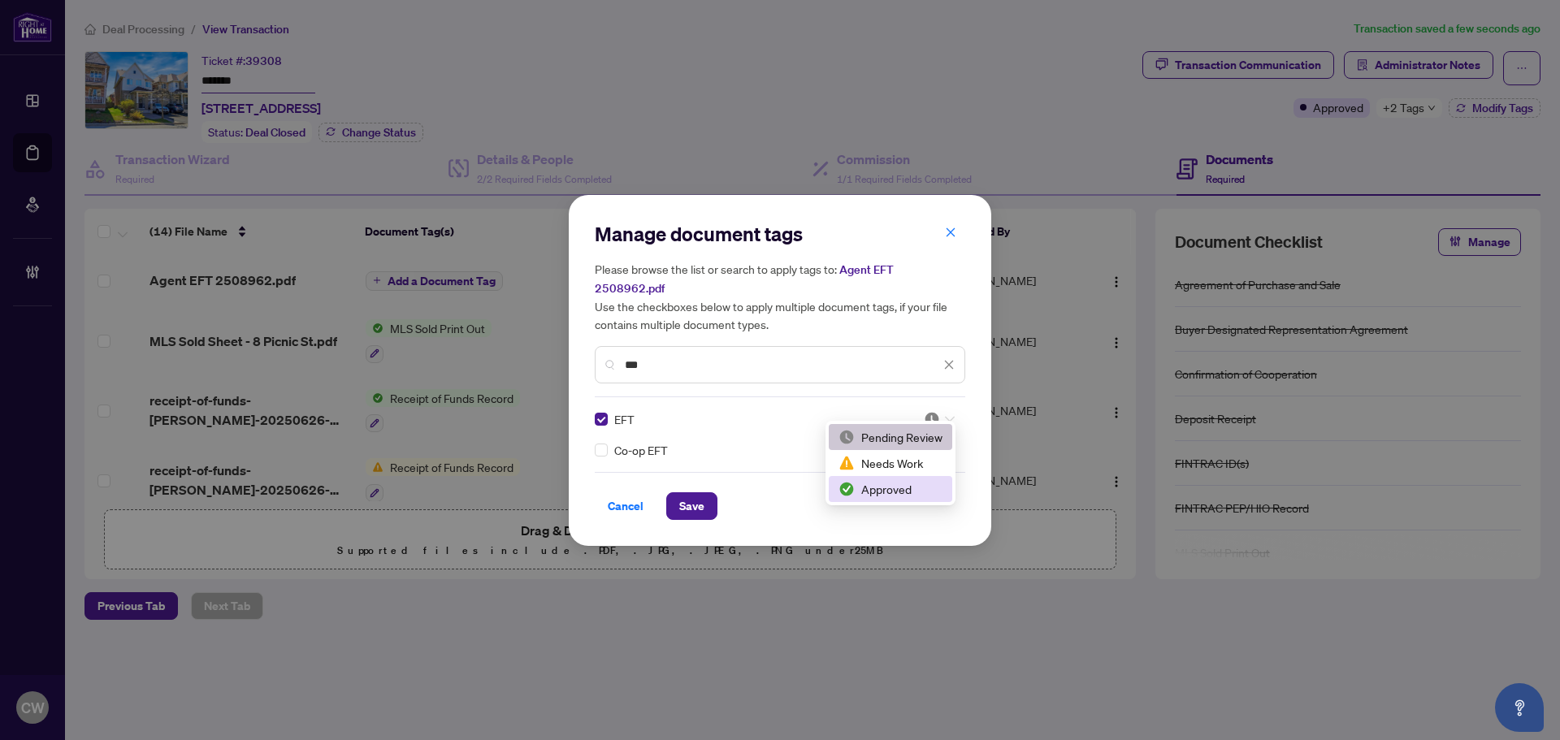
click at [885, 491] on div "Approved" at bounding box center [890, 489] width 104 height 18
click at [697, 493] on span "Save" at bounding box center [691, 506] width 25 height 26
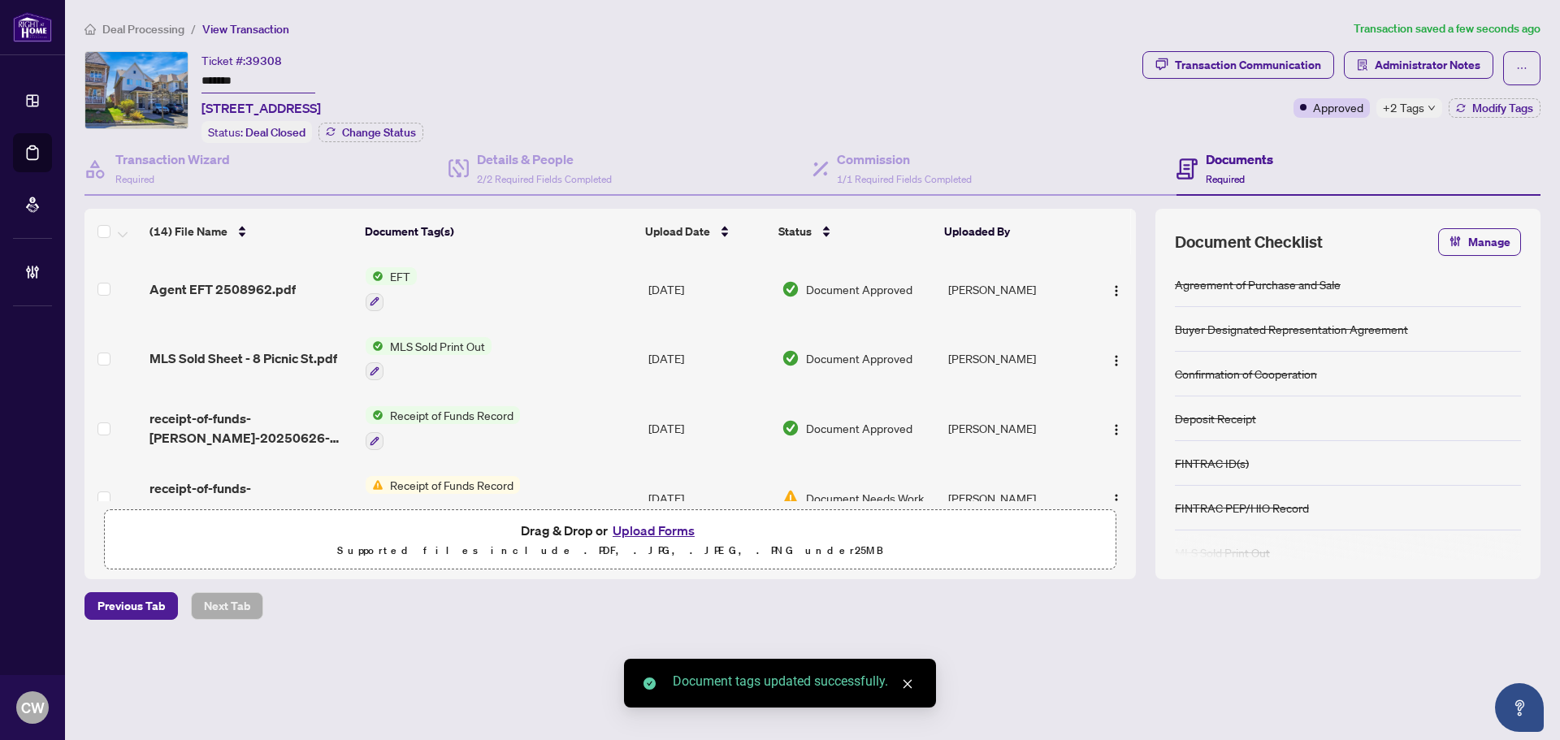
click at [1112, 280] on span "button" at bounding box center [1116, 289] width 13 height 18
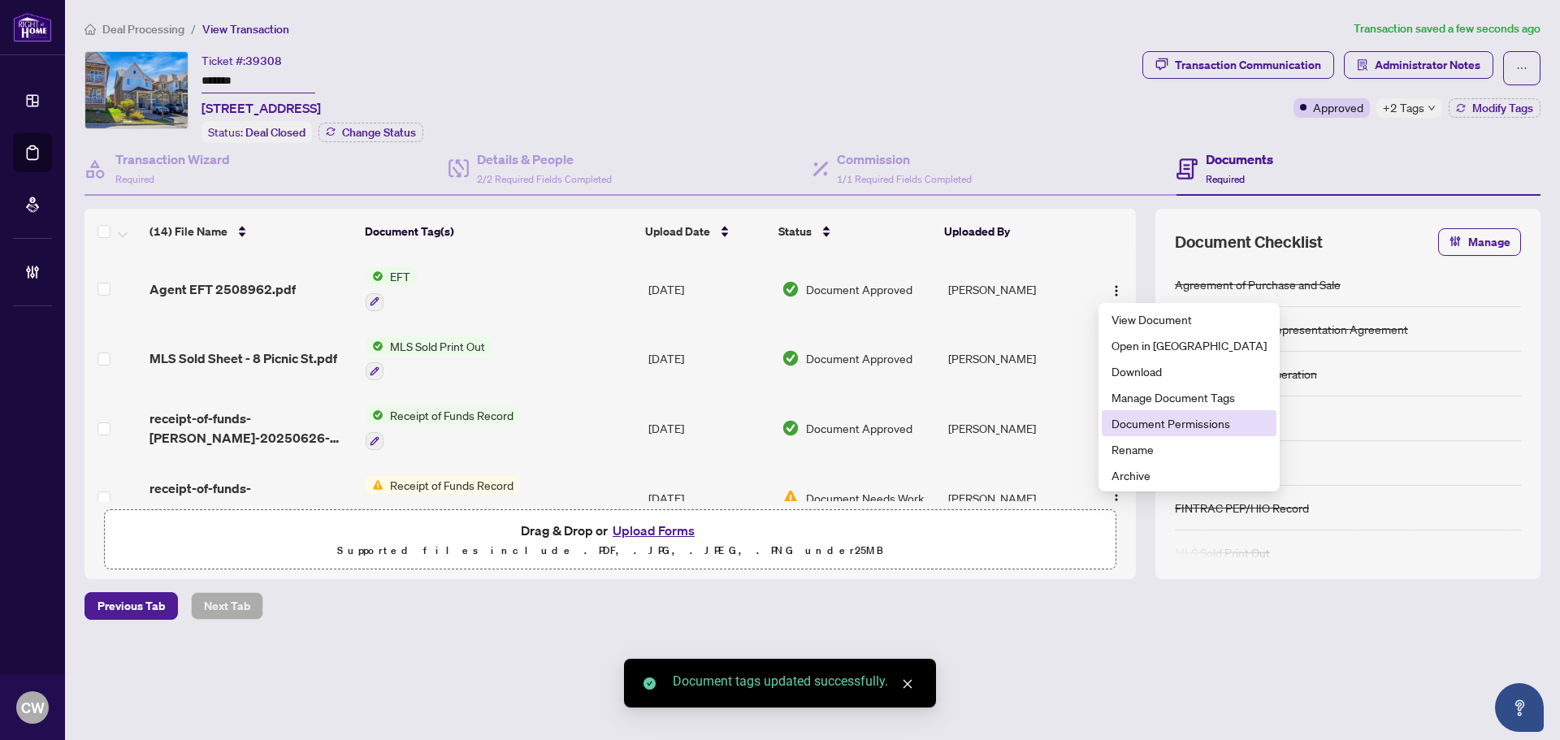
click at [1162, 429] on span "Document Permissions" at bounding box center [1188, 423] width 155 height 18
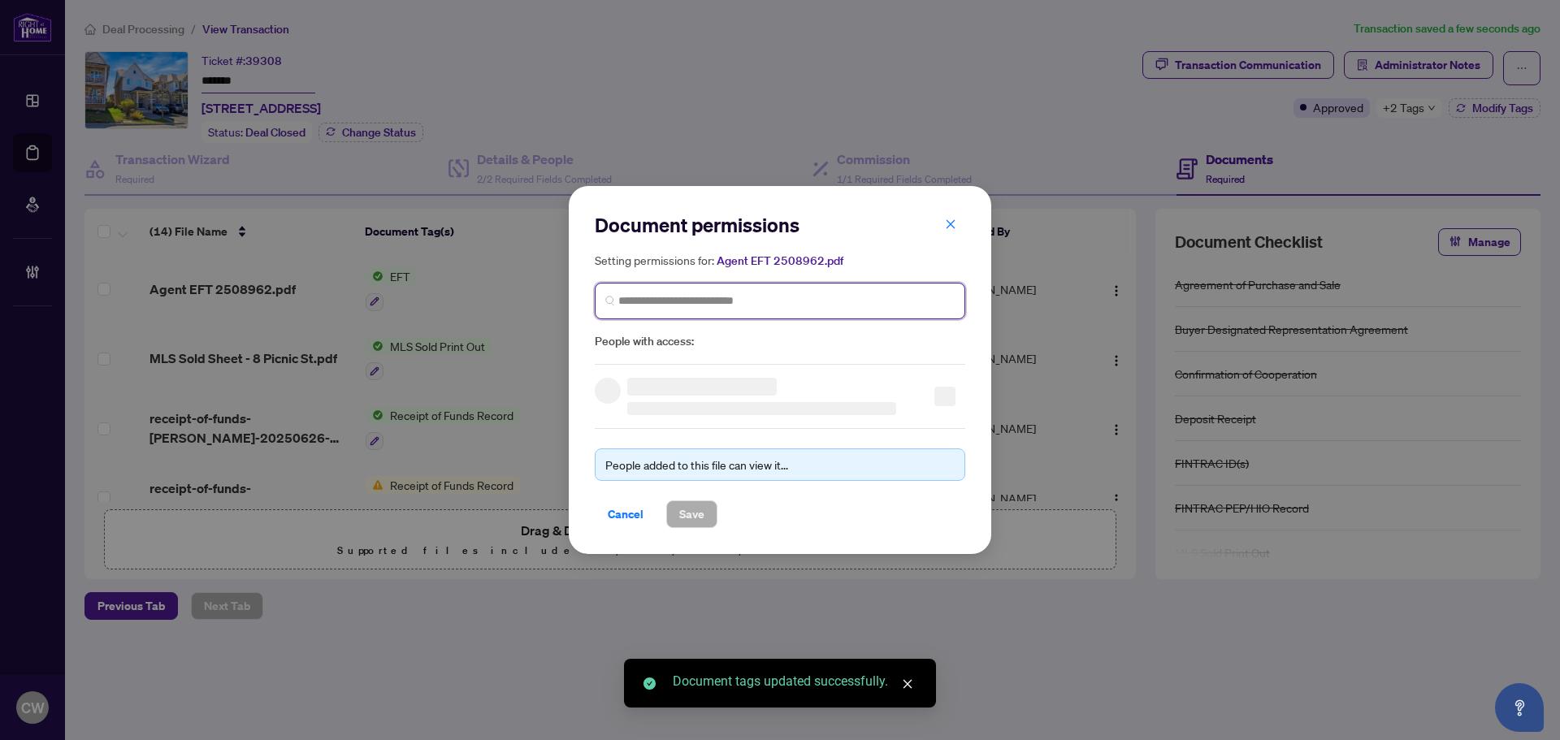
click at [724, 301] on input "search" at bounding box center [786, 300] width 336 height 17
paste input "**********"
type input "**********"
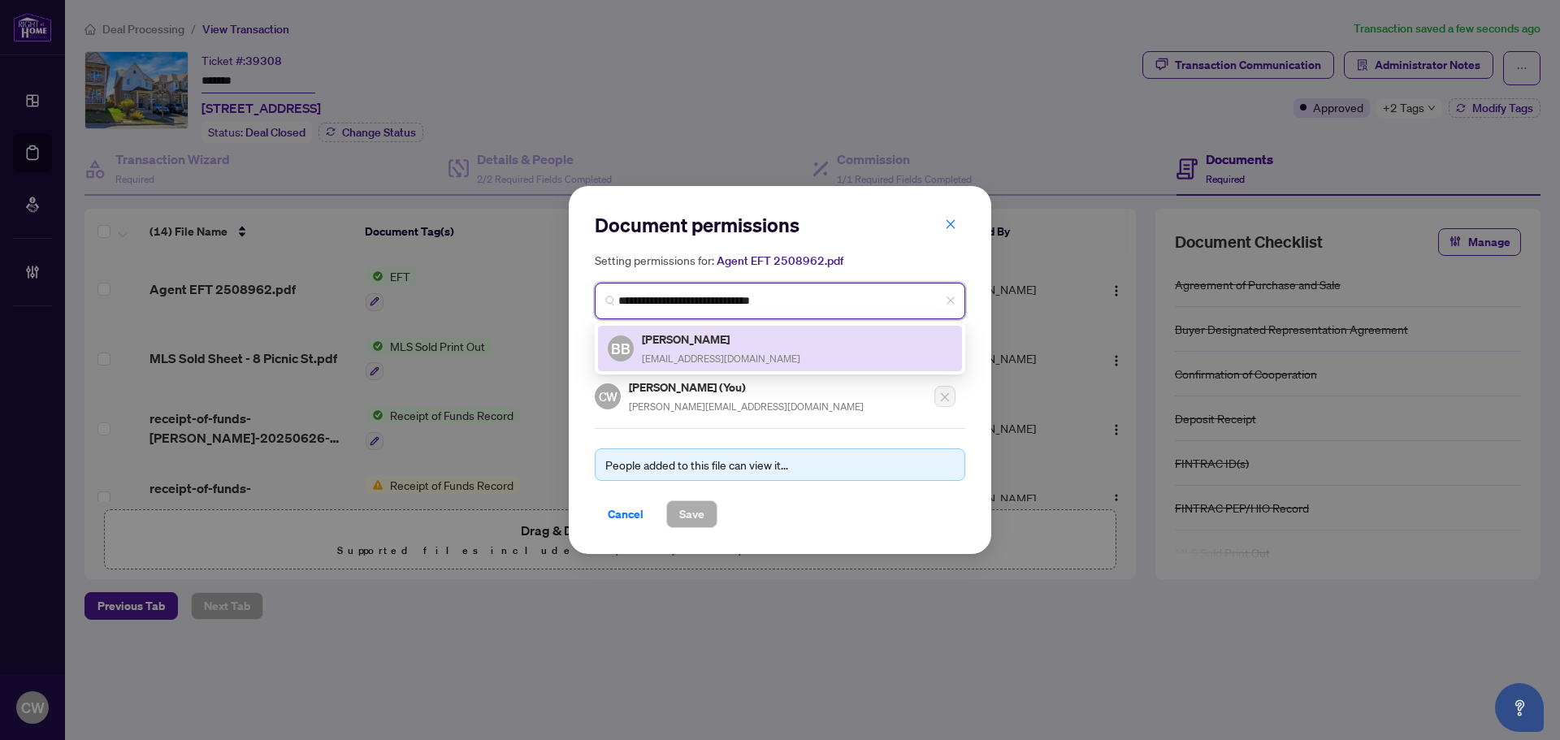
click at [703, 338] on h5 "[PERSON_NAME]" at bounding box center [721, 339] width 158 height 19
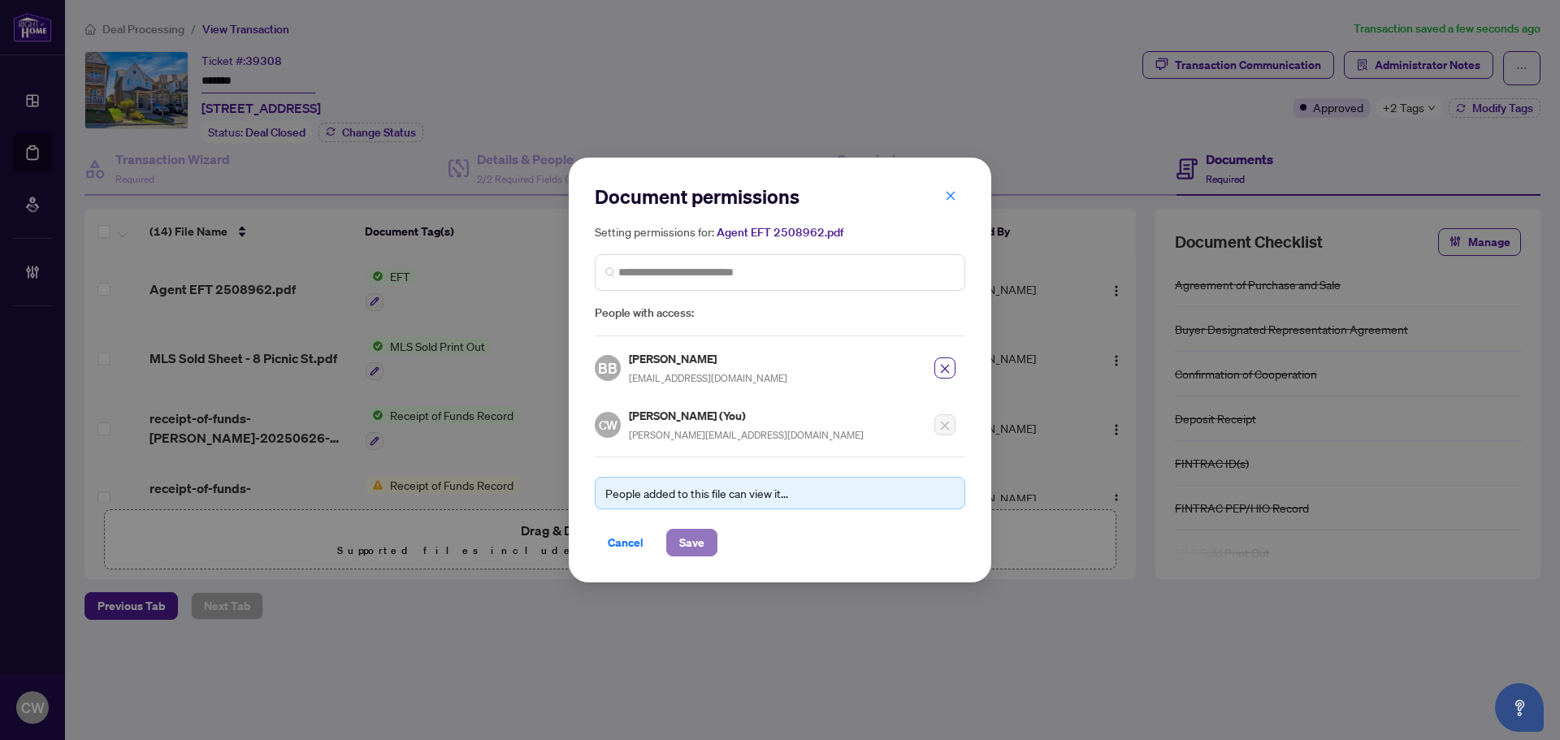
click at [686, 537] on span "Save" at bounding box center [691, 543] width 25 height 26
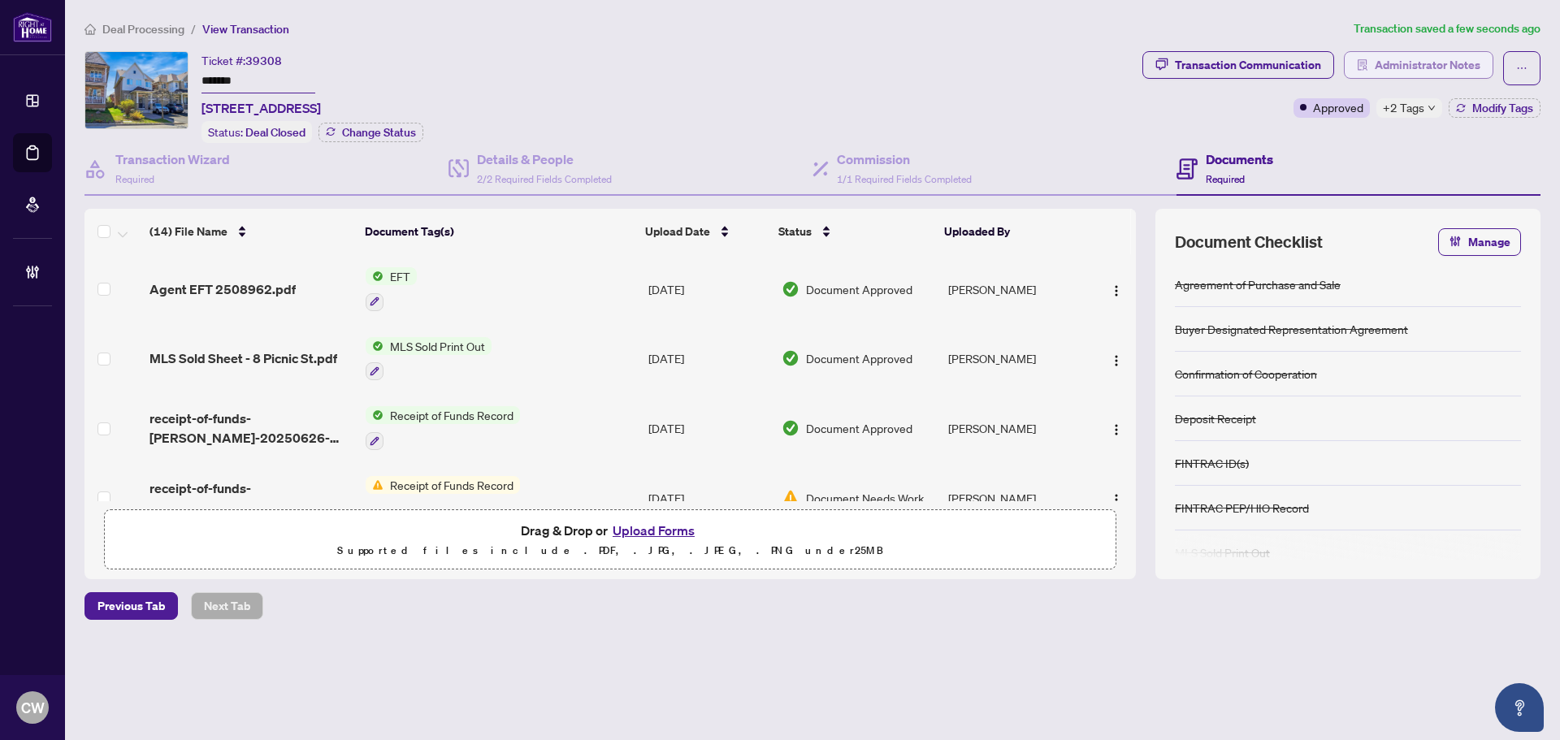
click at [1430, 52] on span "Administrator Notes" at bounding box center [1427, 65] width 106 height 26
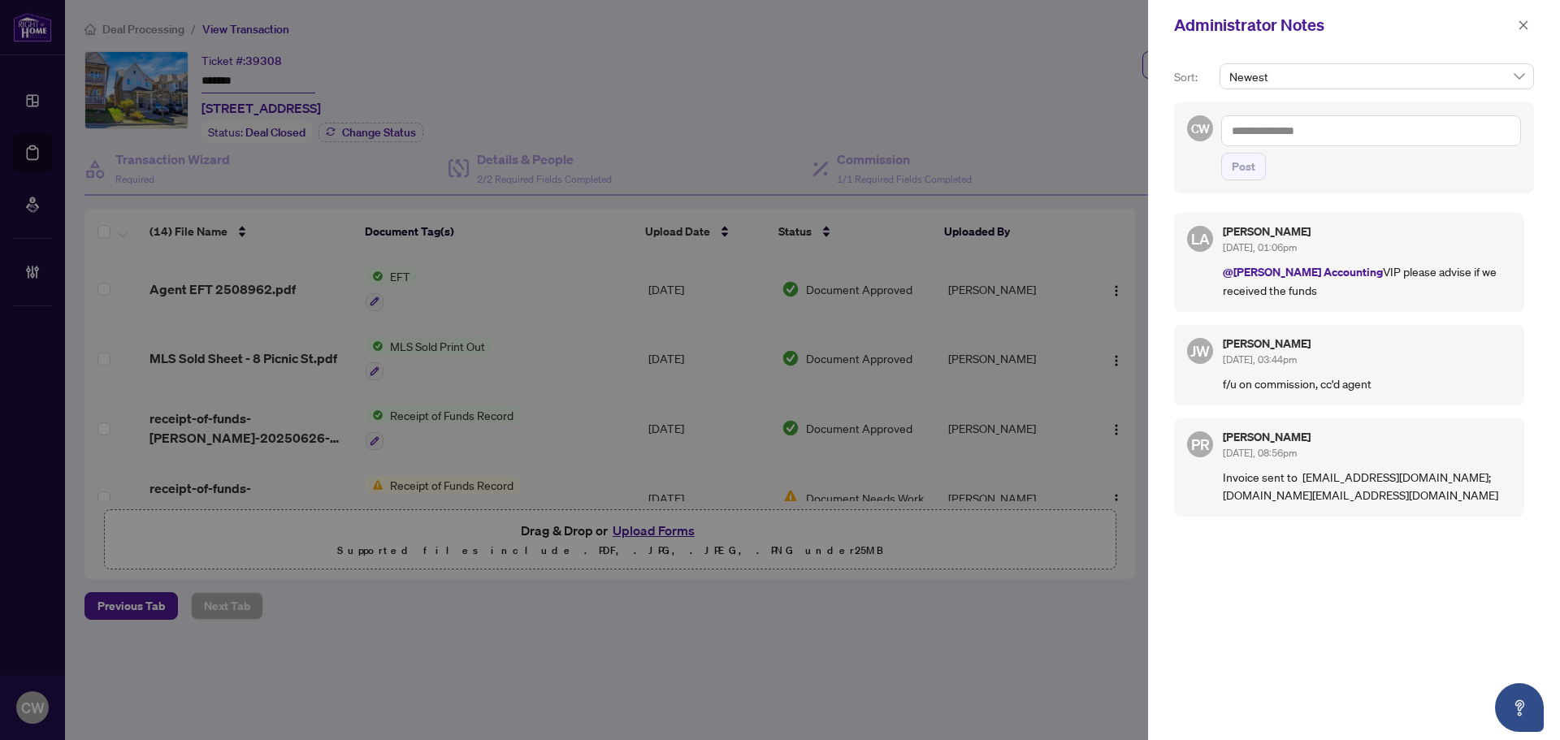
click at [1340, 128] on textarea at bounding box center [1371, 130] width 300 height 31
paste textarea "**********"
drag, startPoint x: 1347, startPoint y: 129, endPoint x: 1361, endPoint y: 129, distance: 14.6
click at [1361, 129] on textarea "**********" at bounding box center [1371, 130] width 300 height 31
type textarea "**********"
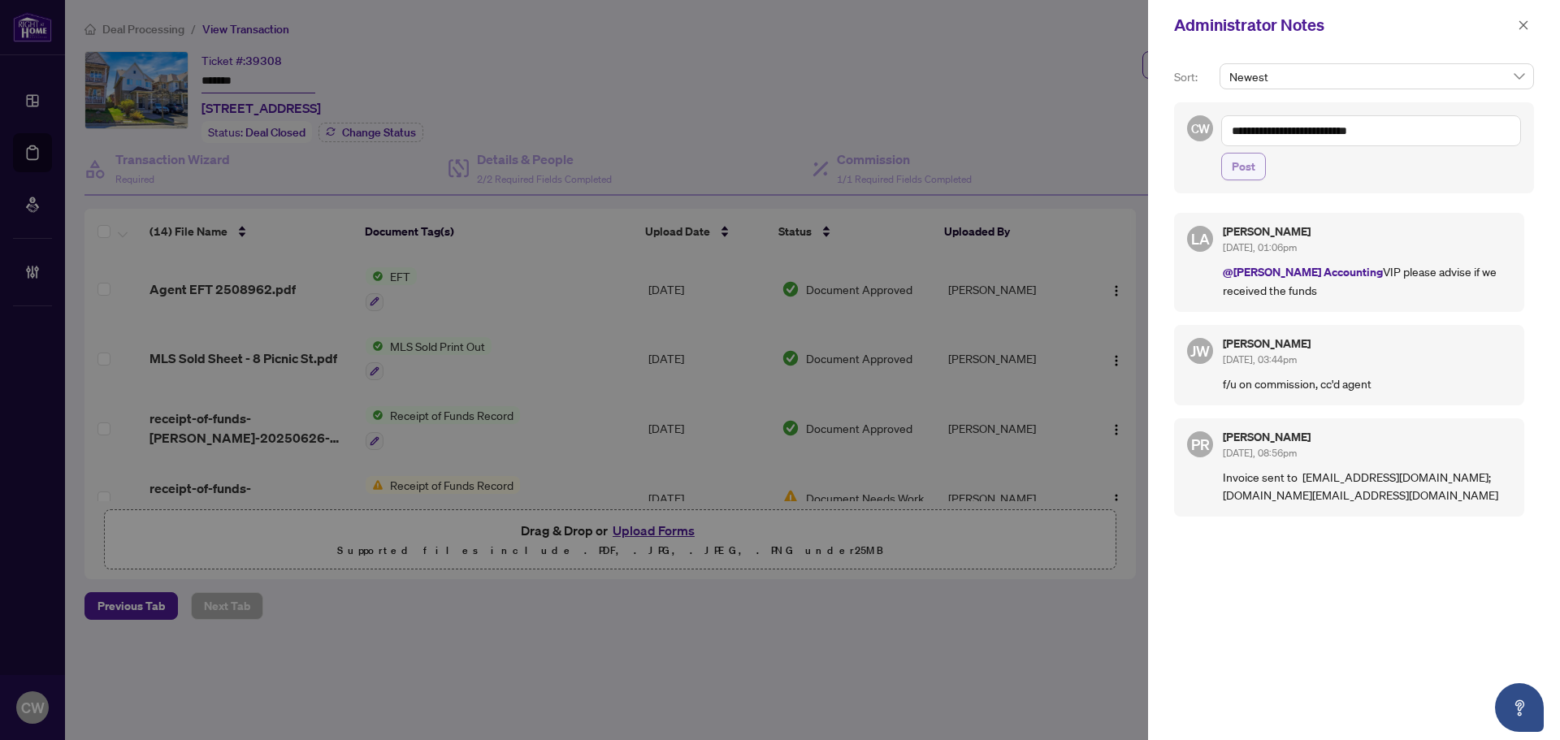
click at [1252, 160] on span "Post" at bounding box center [1243, 167] width 24 height 26
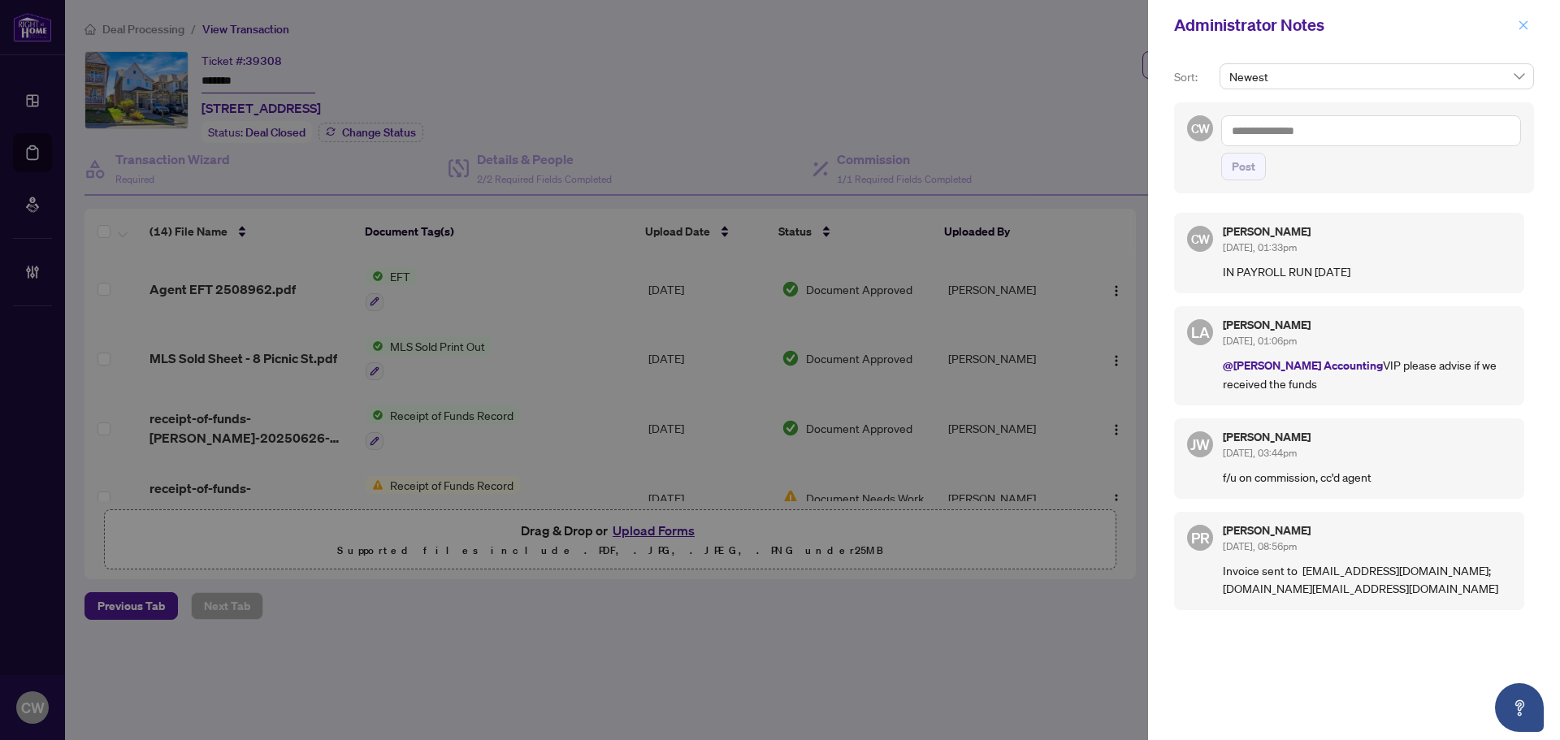
click at [1520, 28] on icon "close" at bounding box center [1523, 24] width 9 height 9
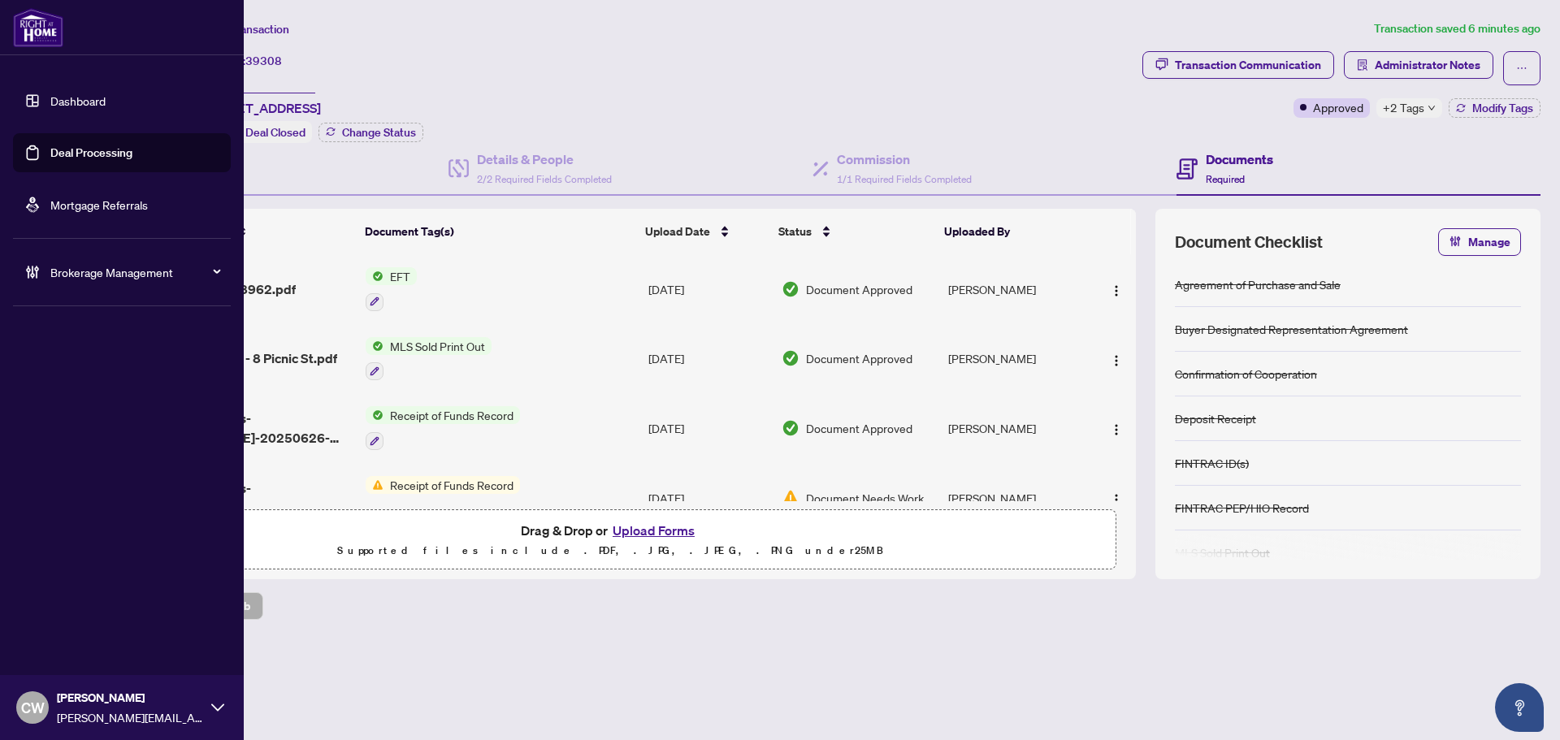
click at [50, 147] on link "Deal Processing" at bounding box center [91, 152] width 82 height 15
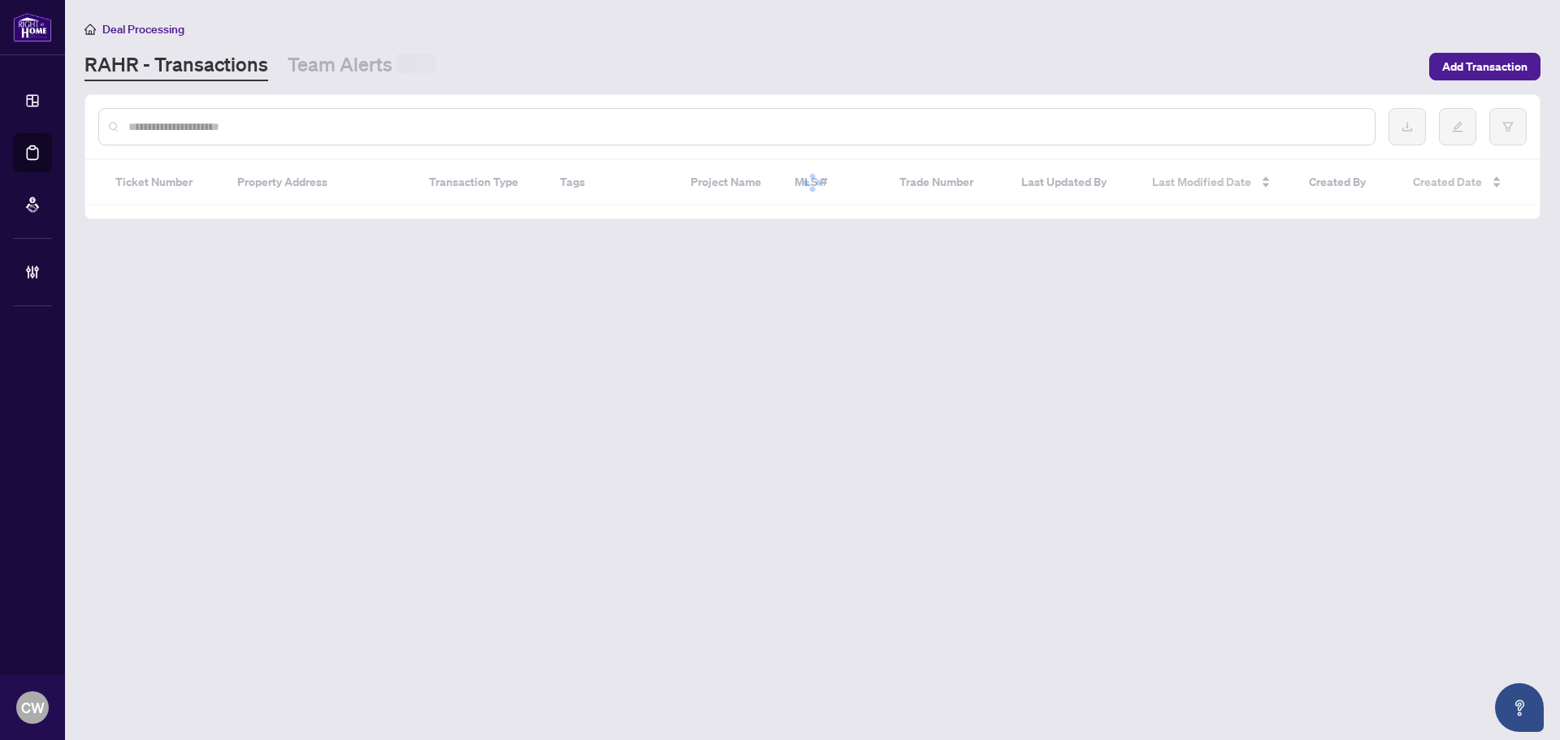
click at [281, 121] on input "text" at bounding box center [744, 127] width 1233 height 18
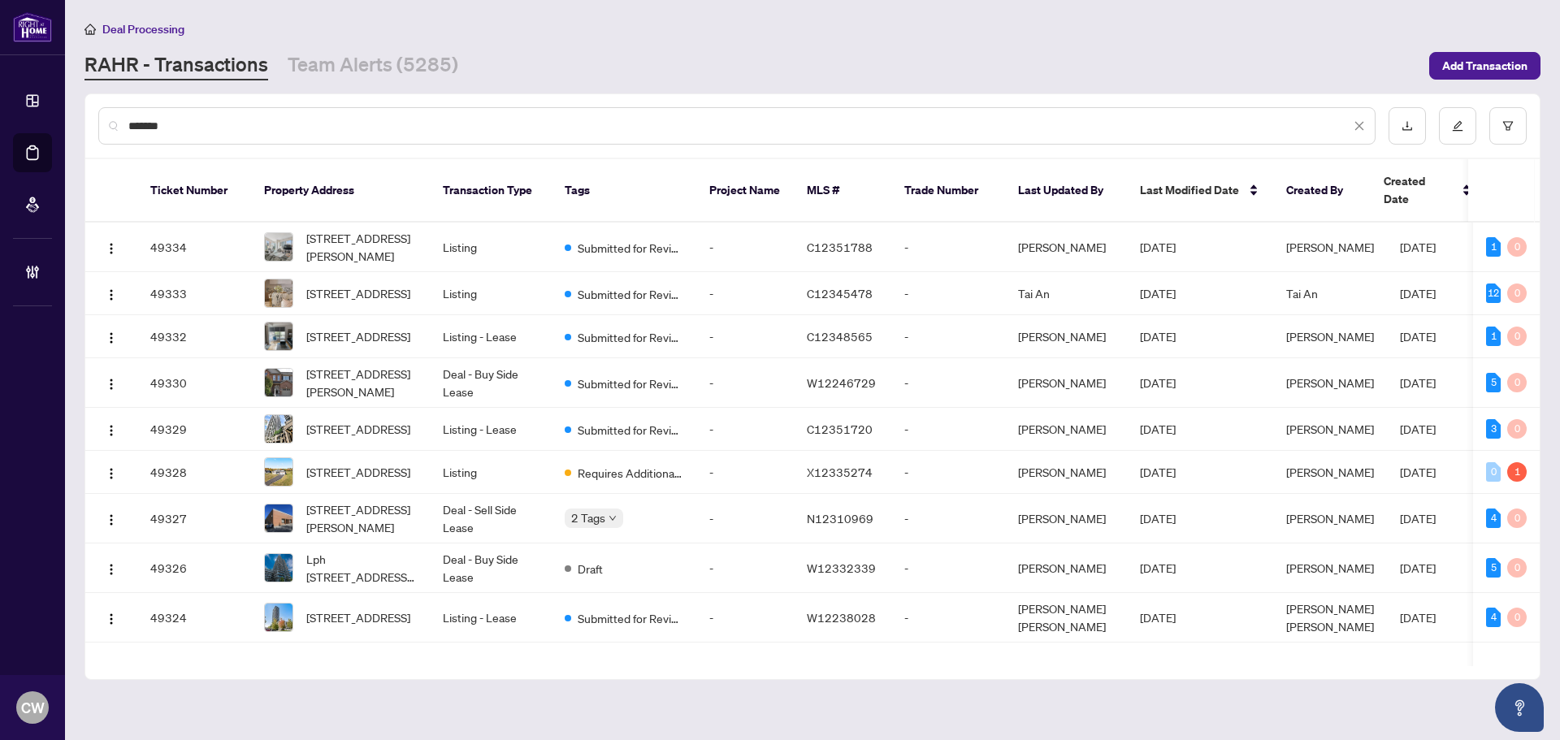
type input "*******"
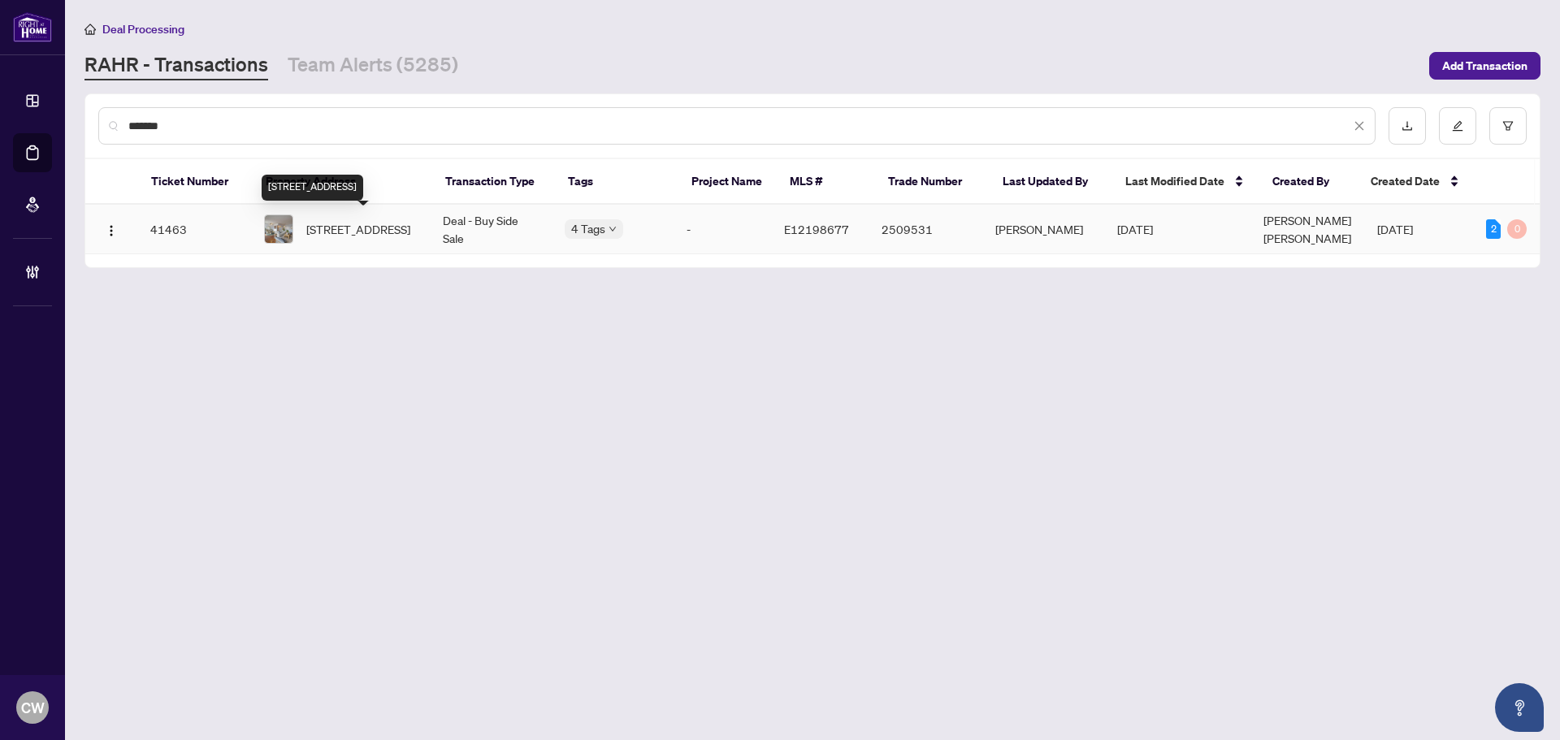
click at [360, 220] on span "[STREET_ADDRESS]" at bounding box center [358, 229] width 104 height 18
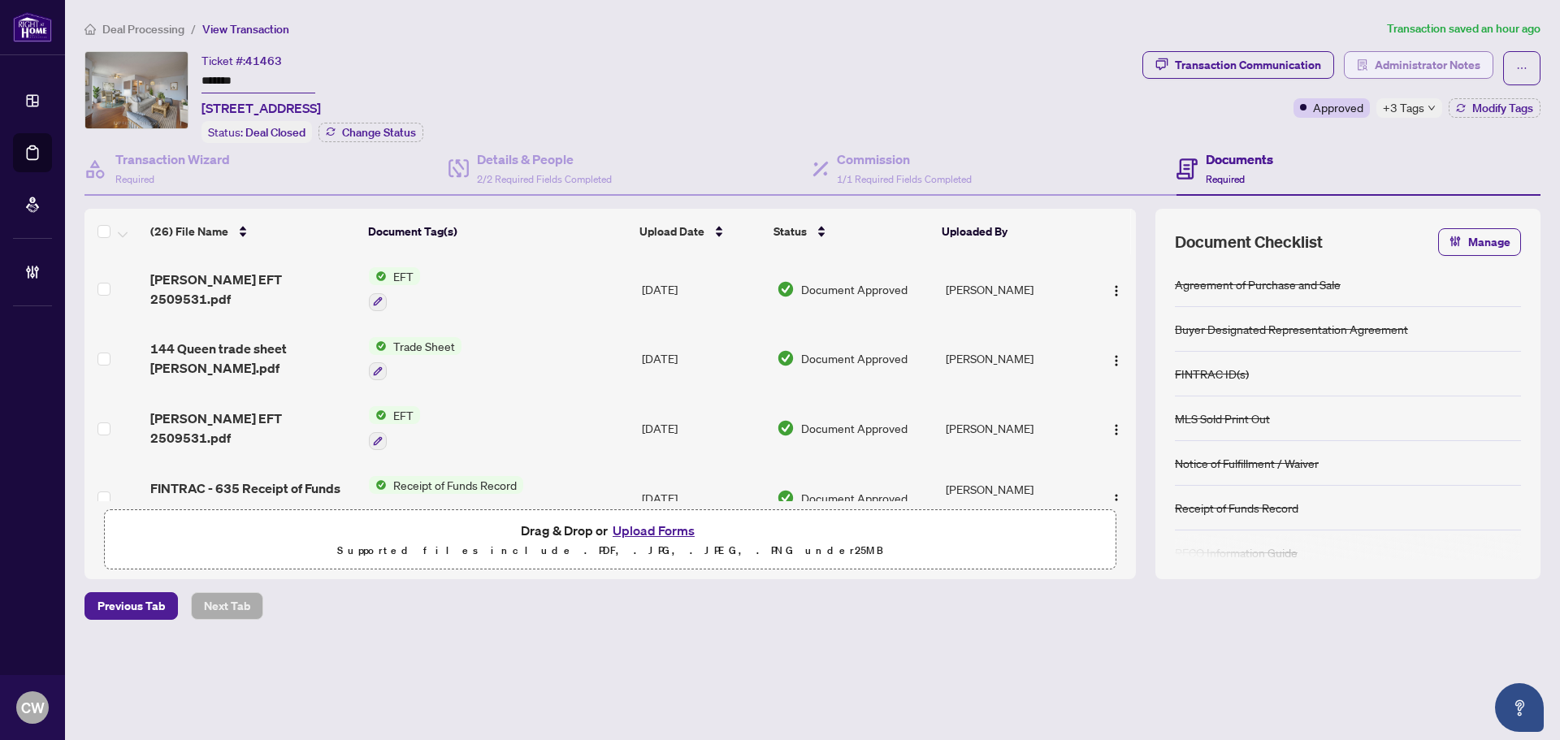
click at [1466, 62] on span "Administrator Notes" at bounding box center [1427, 65] width 106 height 26
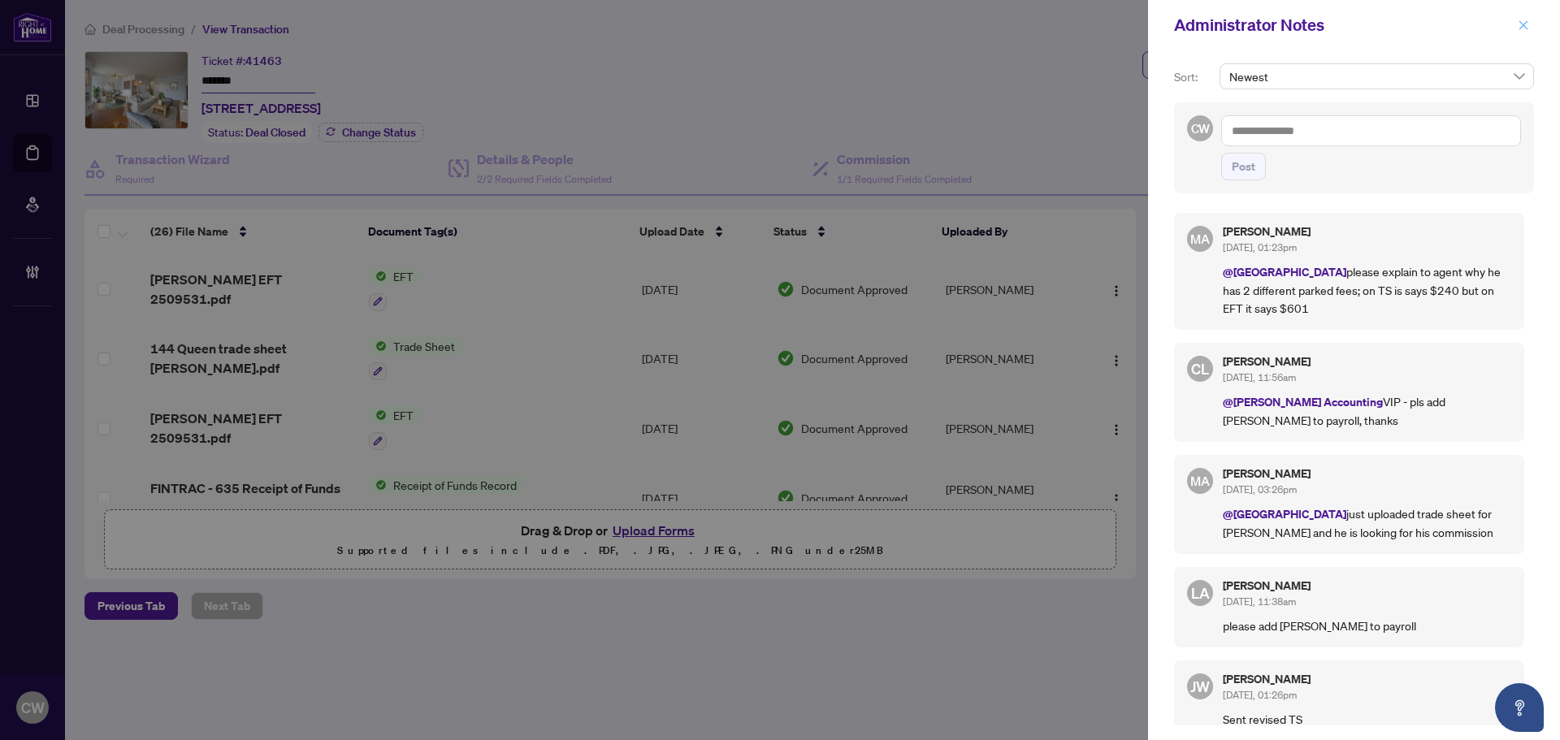
click at [1515, 29] on button "button" at bounding box center [1522, 24] width 21 height 19
